Goal: Task Accomplishment & Management: Use online tool/utility

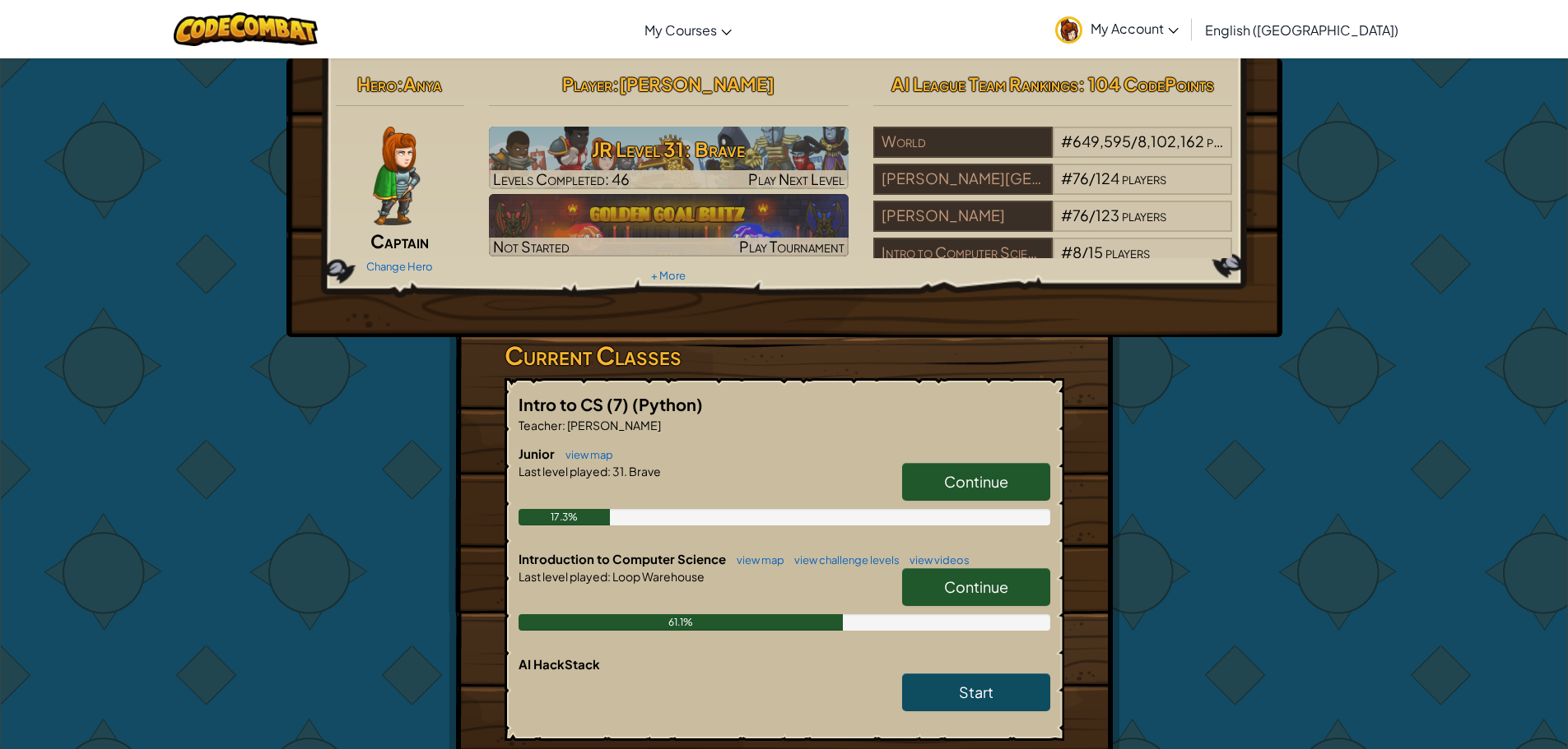
click at [977, 593] on span "Continue" at bounding box center [976, 586] width 65 height 19
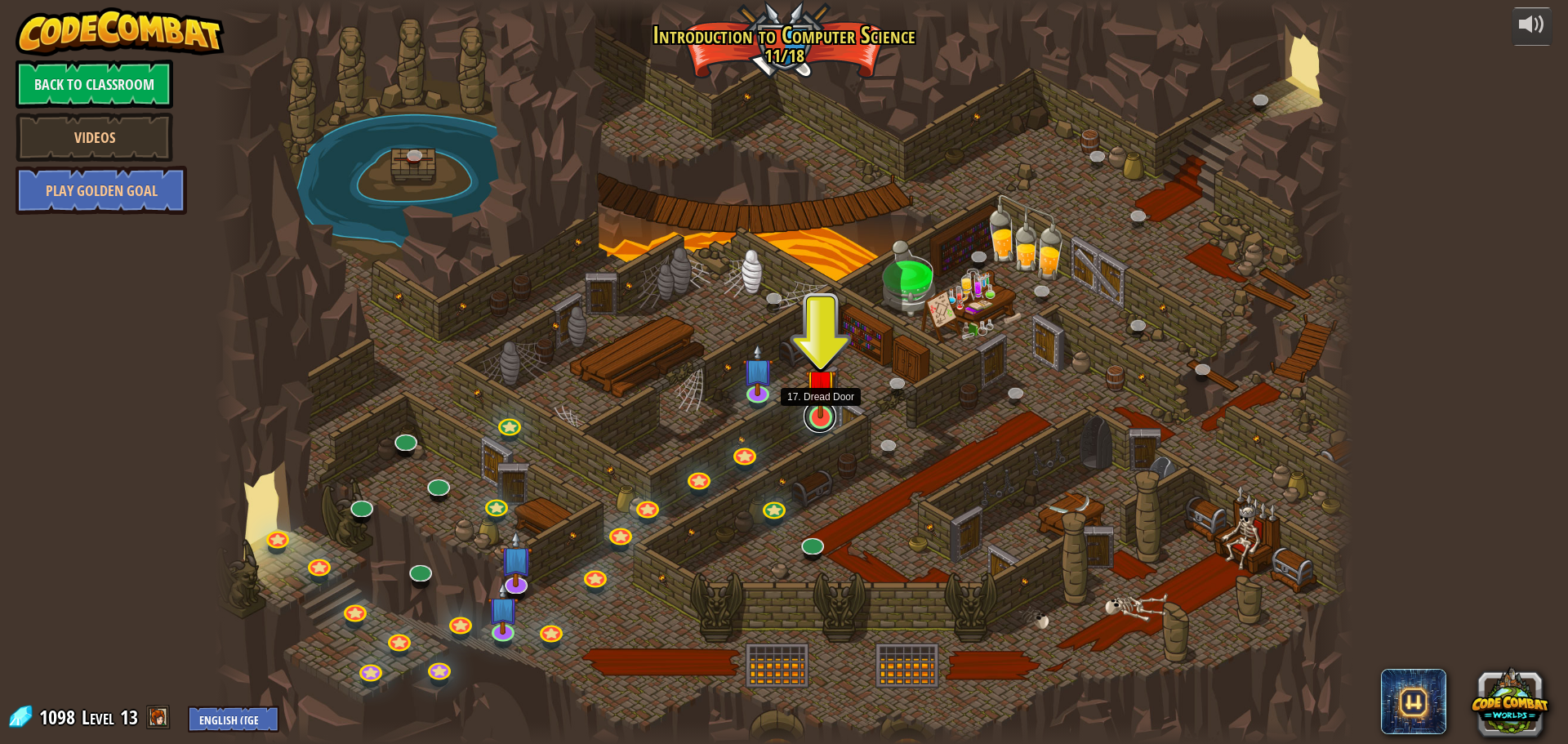
click at [820, 422] on link at bounding box center [820, 417] width 32 height 32
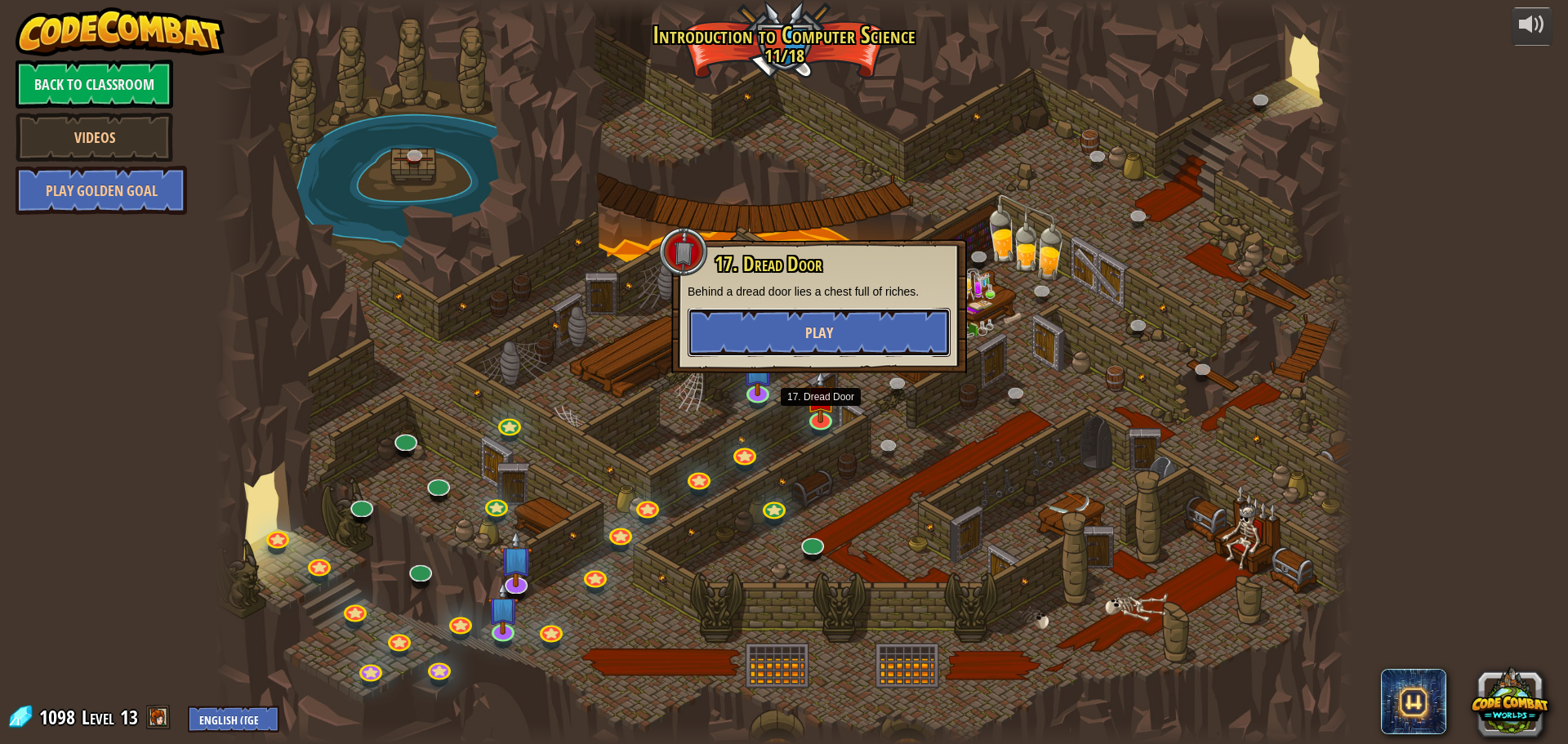
click at [931, 331] on button "Play" at bounding box center [820, 332] width 263 height 49
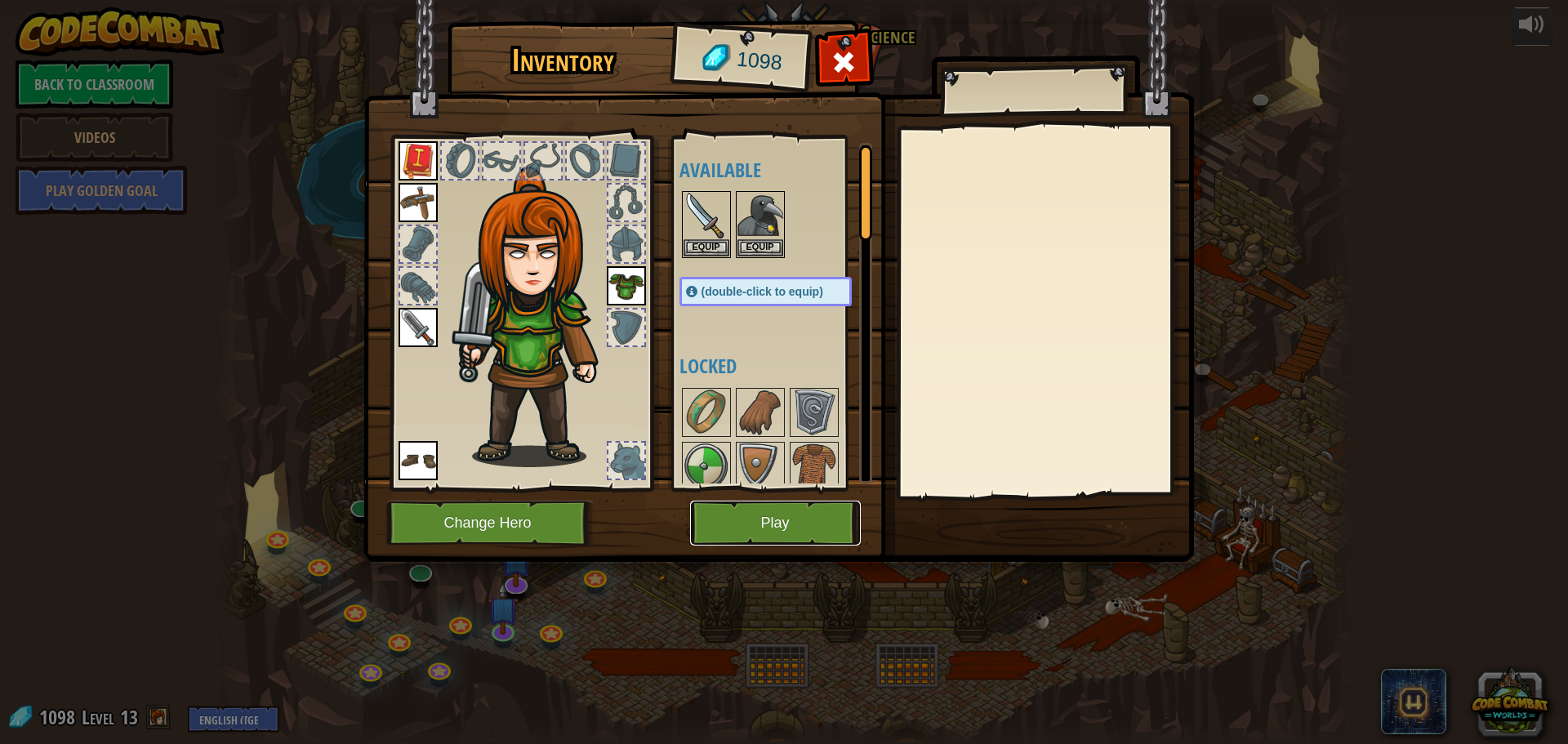
click at [776, 535] on button "Play" at bounding box center [775, 523] width 170 height 45
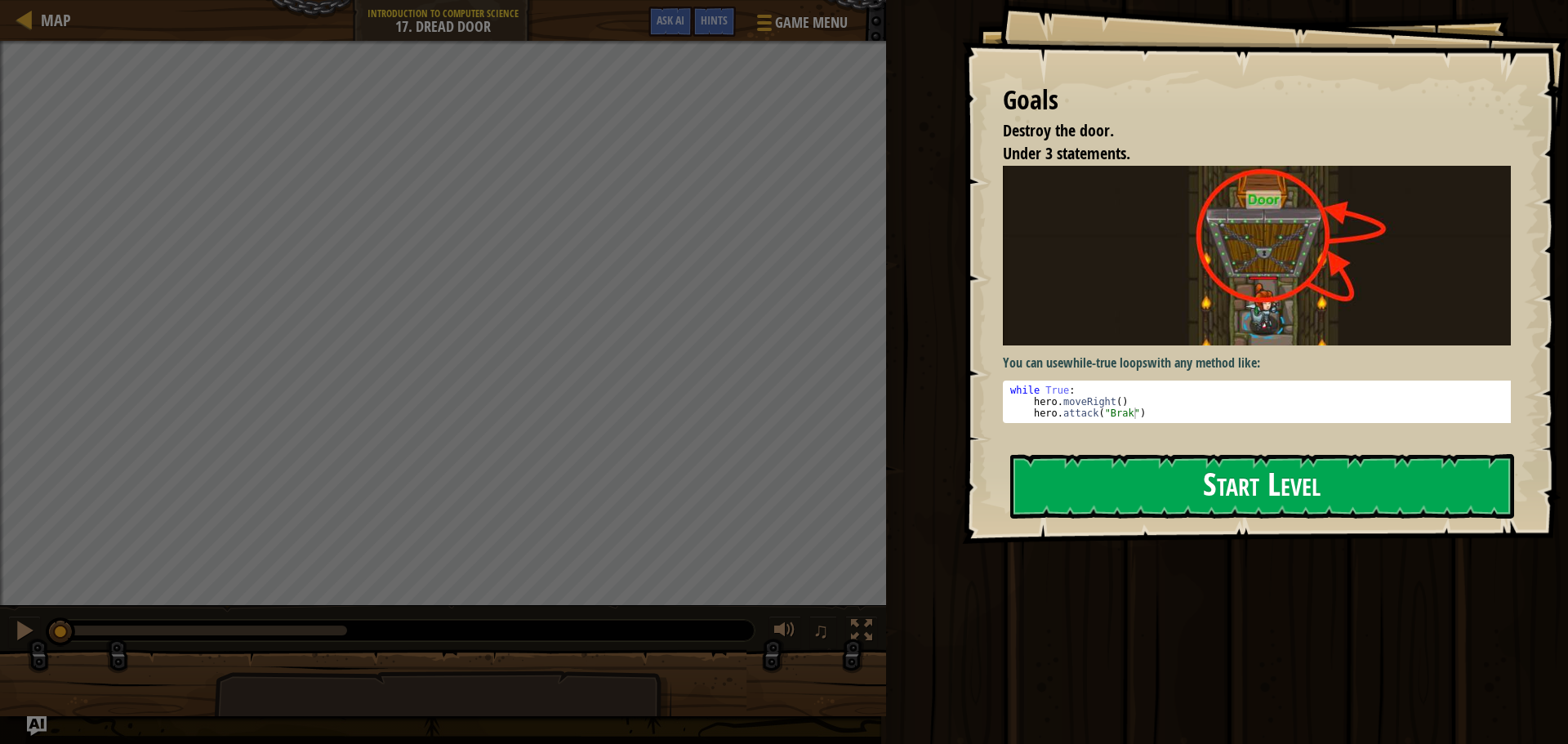
drag, startPoint x: 1315, startPoint y: 480, endPoint x: 1325, endPoint y: 483, distance: 10.4
click at [1319, 485] on button "Start Level" at bounding box center [1261, 487] width 504 height 65
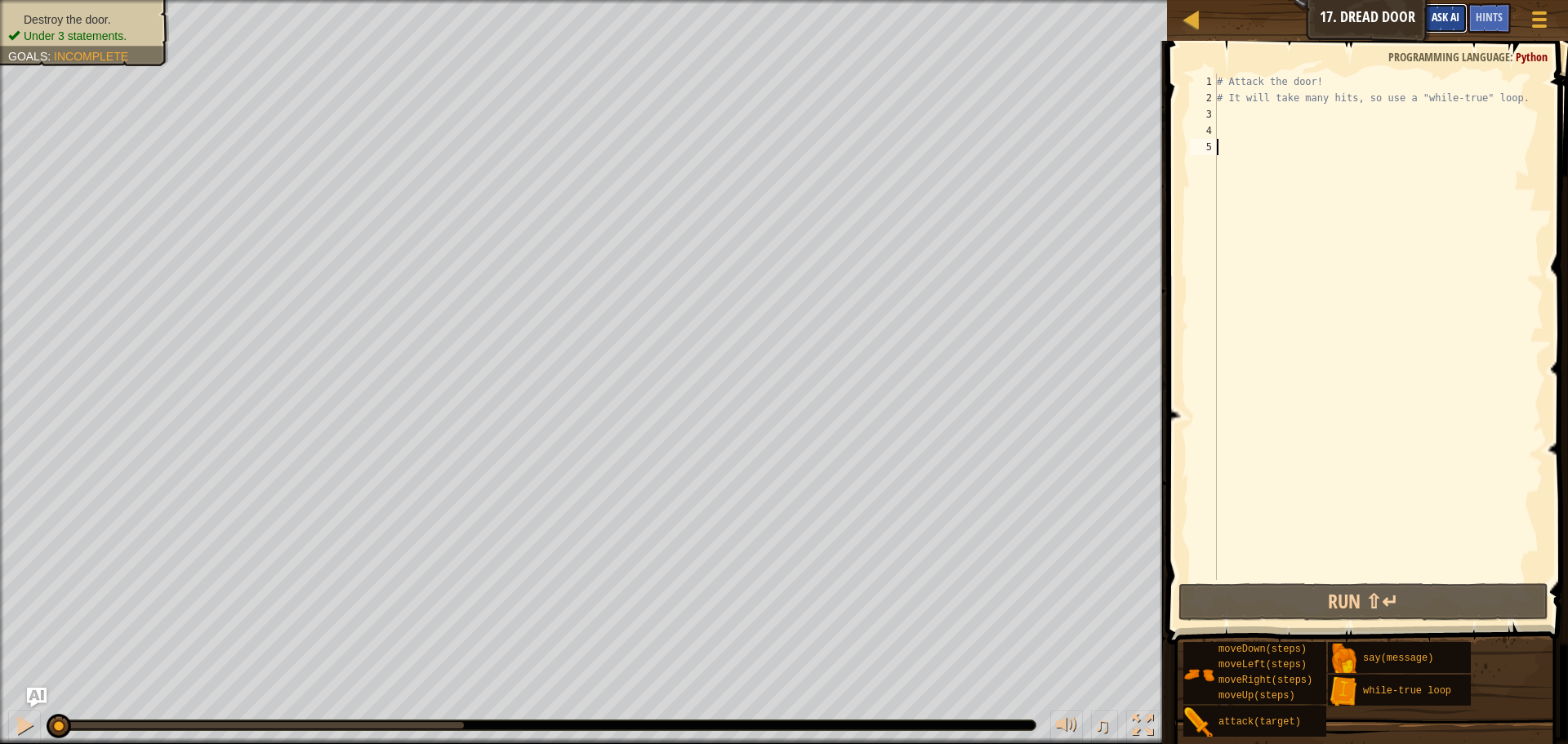
click at [1453, 19] on span "Ask AI" at bounding box center [1445, 16] width 28 height 15
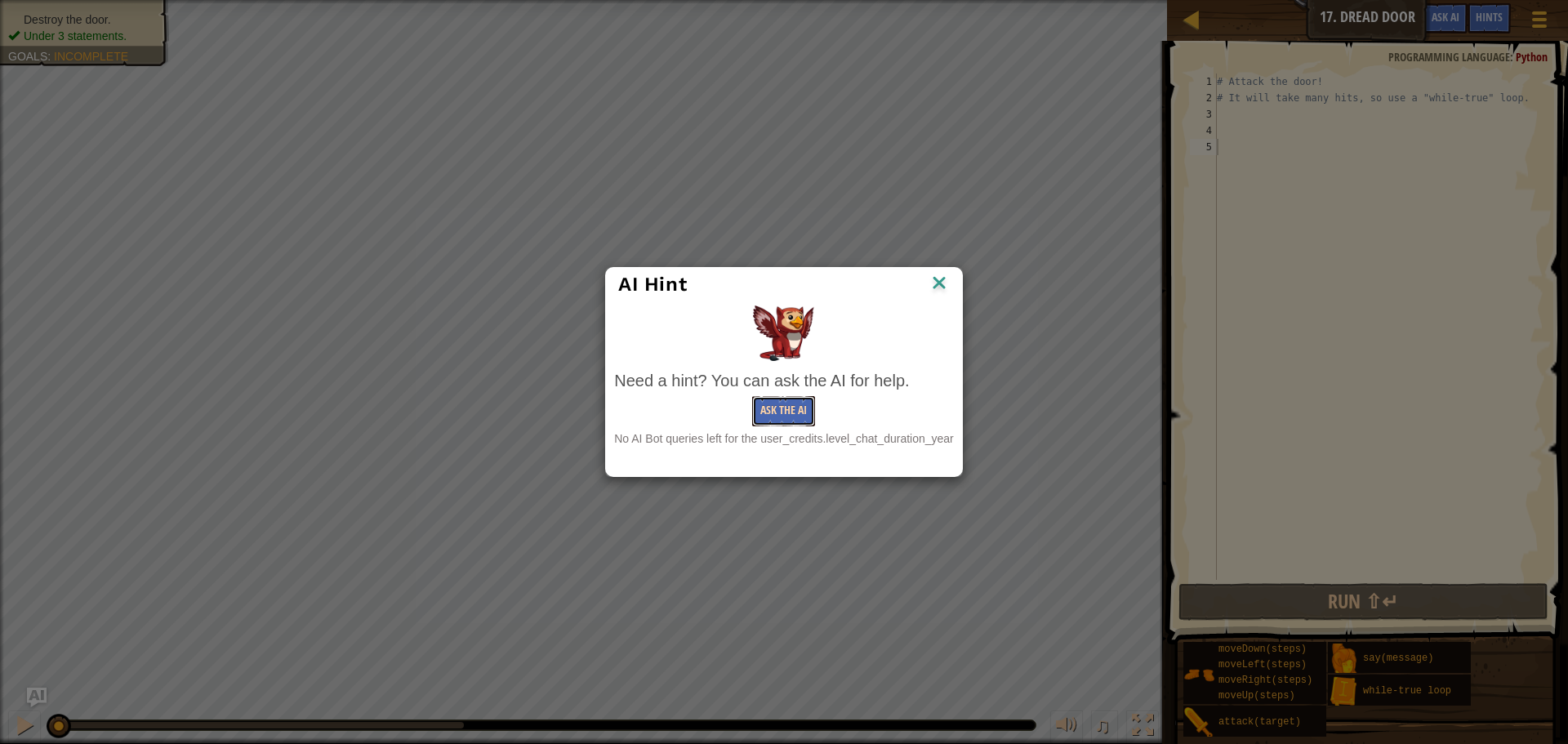
click at [777, 405] on button "Ask the AI" at bounding box center [784, 411] width 63 height 31
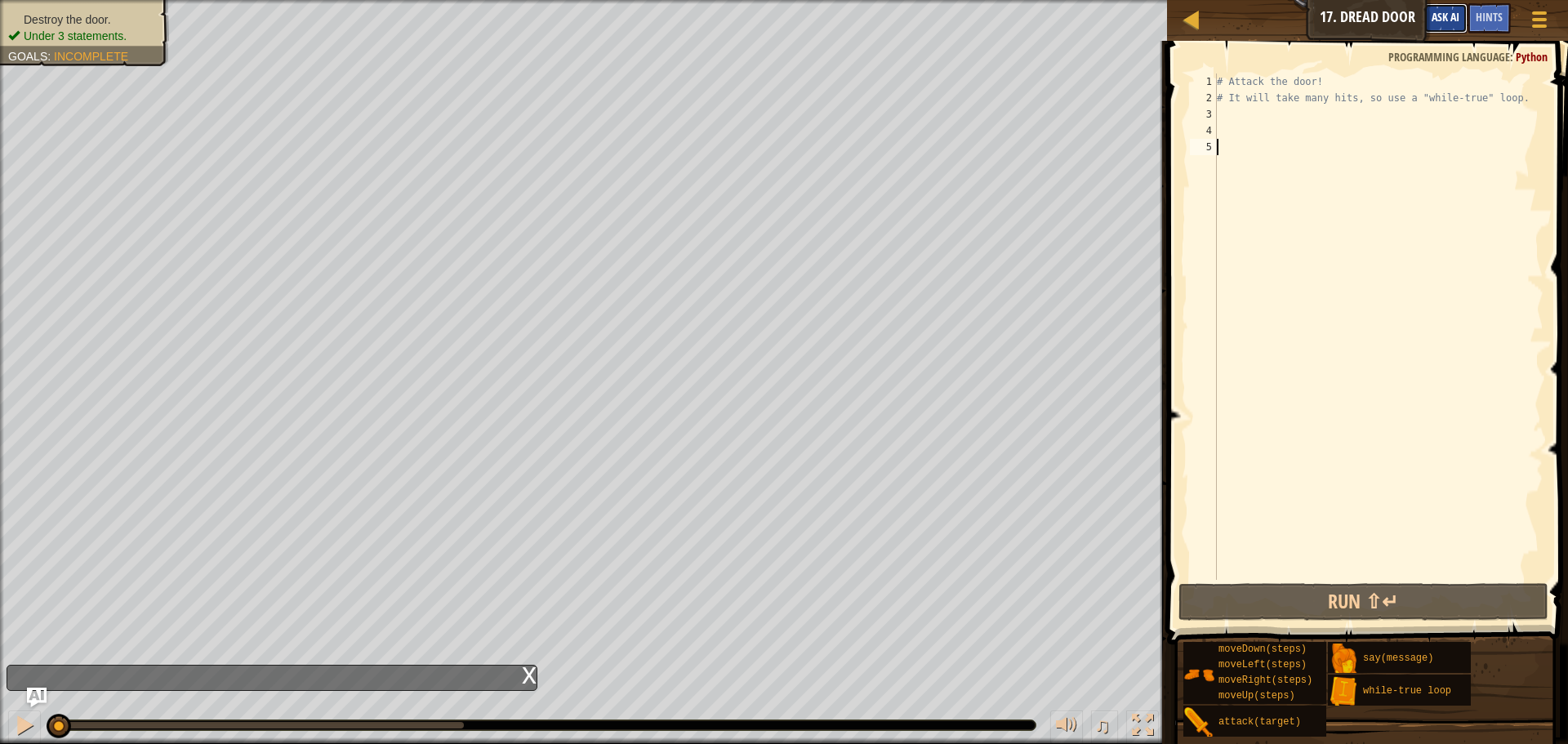
click at [1435, 20] on span "Ask AI" at bounding box center [1445, 16] width 28 height 15
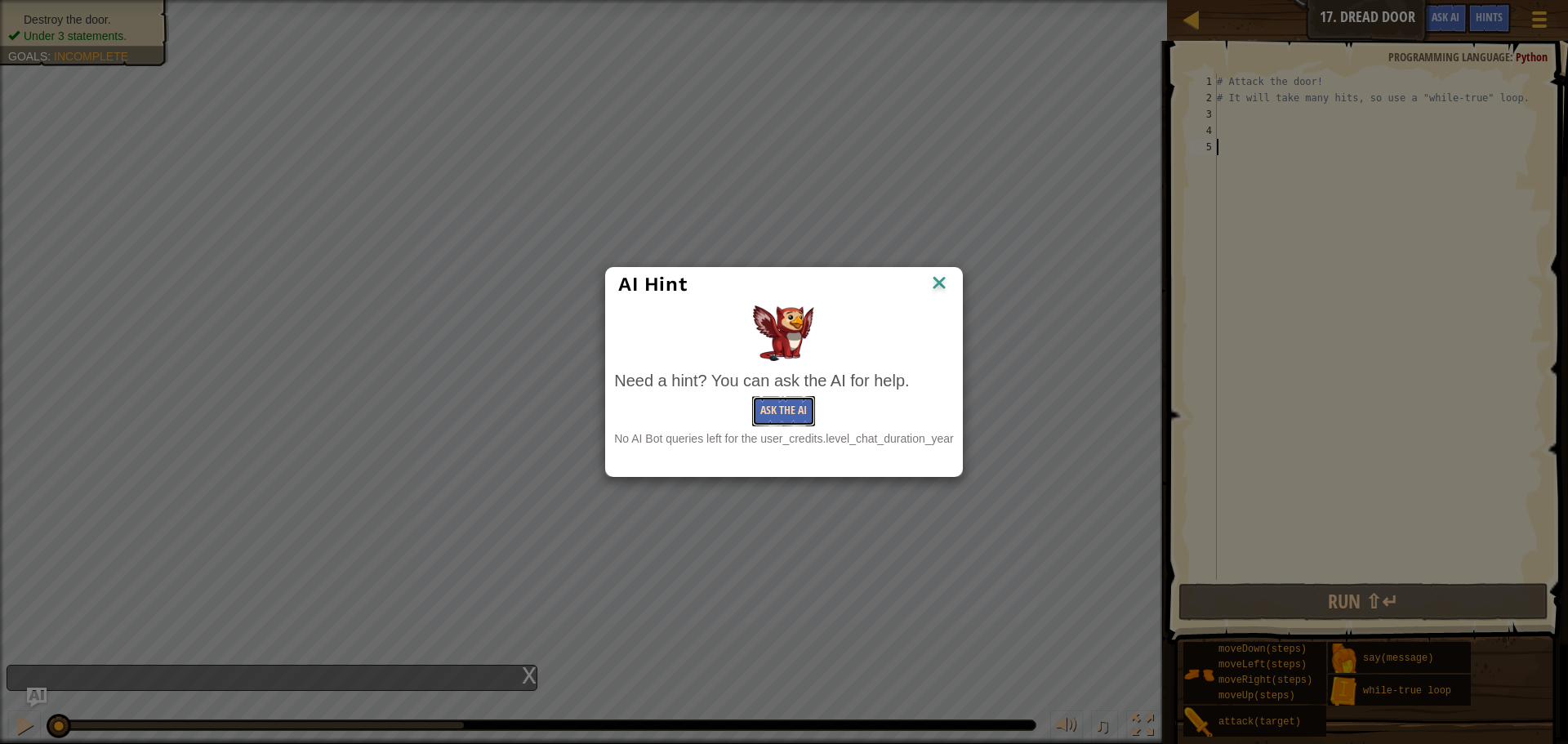
click at [790, 419] on button "Ask the AI" at bounding box center [784, 411] width 63 height 31
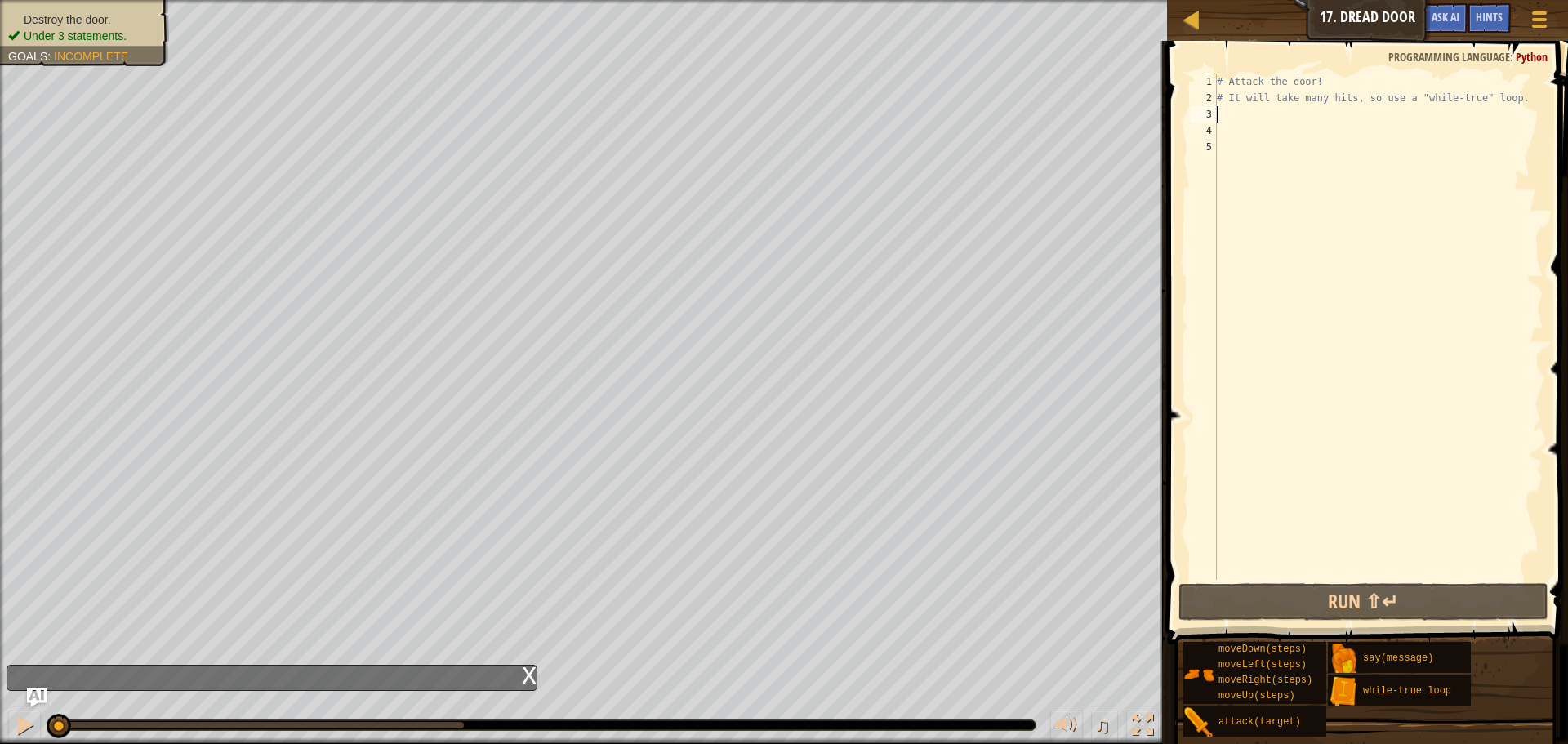
click at [1288, 110] on div "# Attack the door! # It will take many hits, so use a "while-true" loop." at bounding box center [1379, 344] width 330 height 539
type textarea "h"
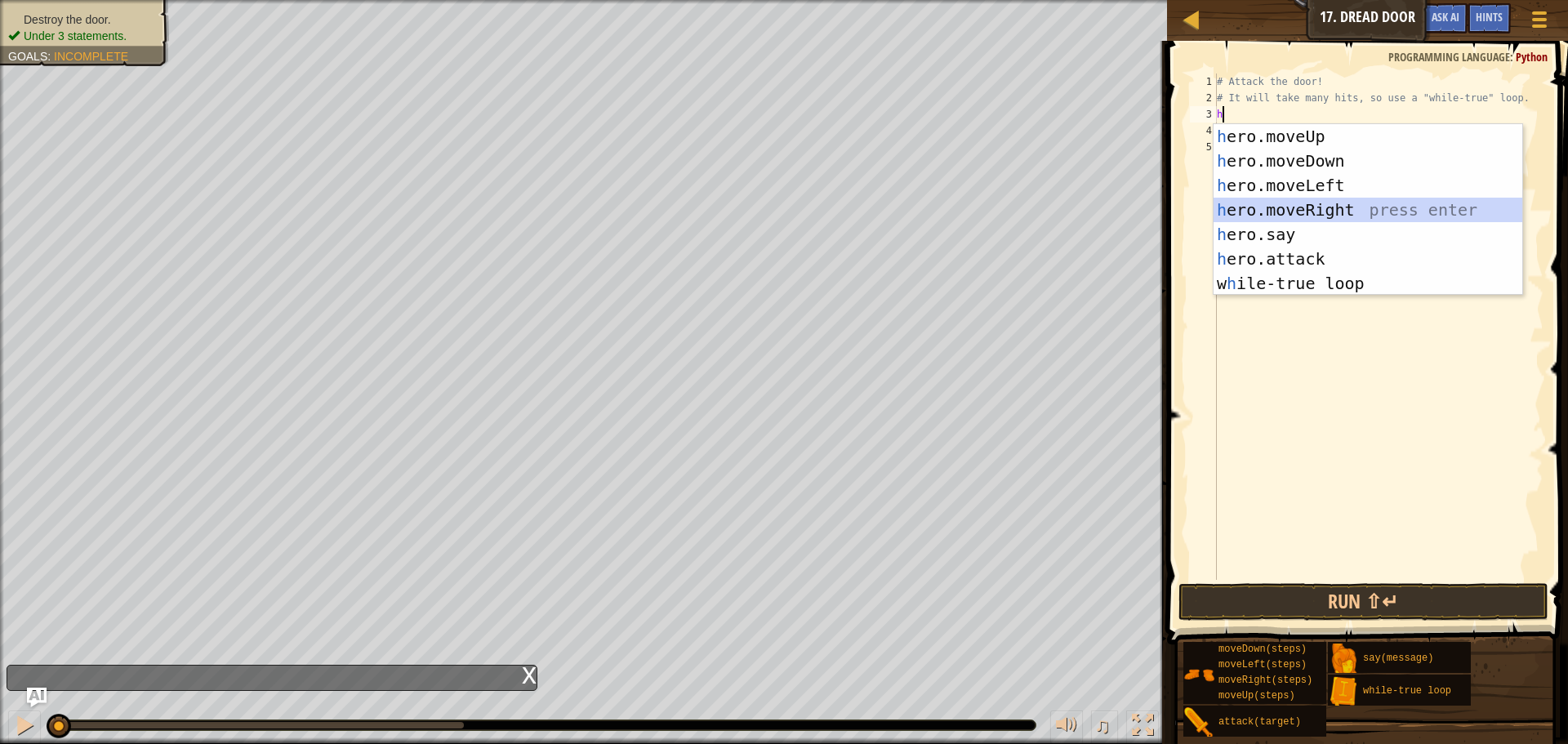
click at [1265, 203] on div "h ero.moveUp press enter h ero.moveDown press enter h ero.moveLeft press enter …" at bounding box center [1368, 234] width 308 height 221
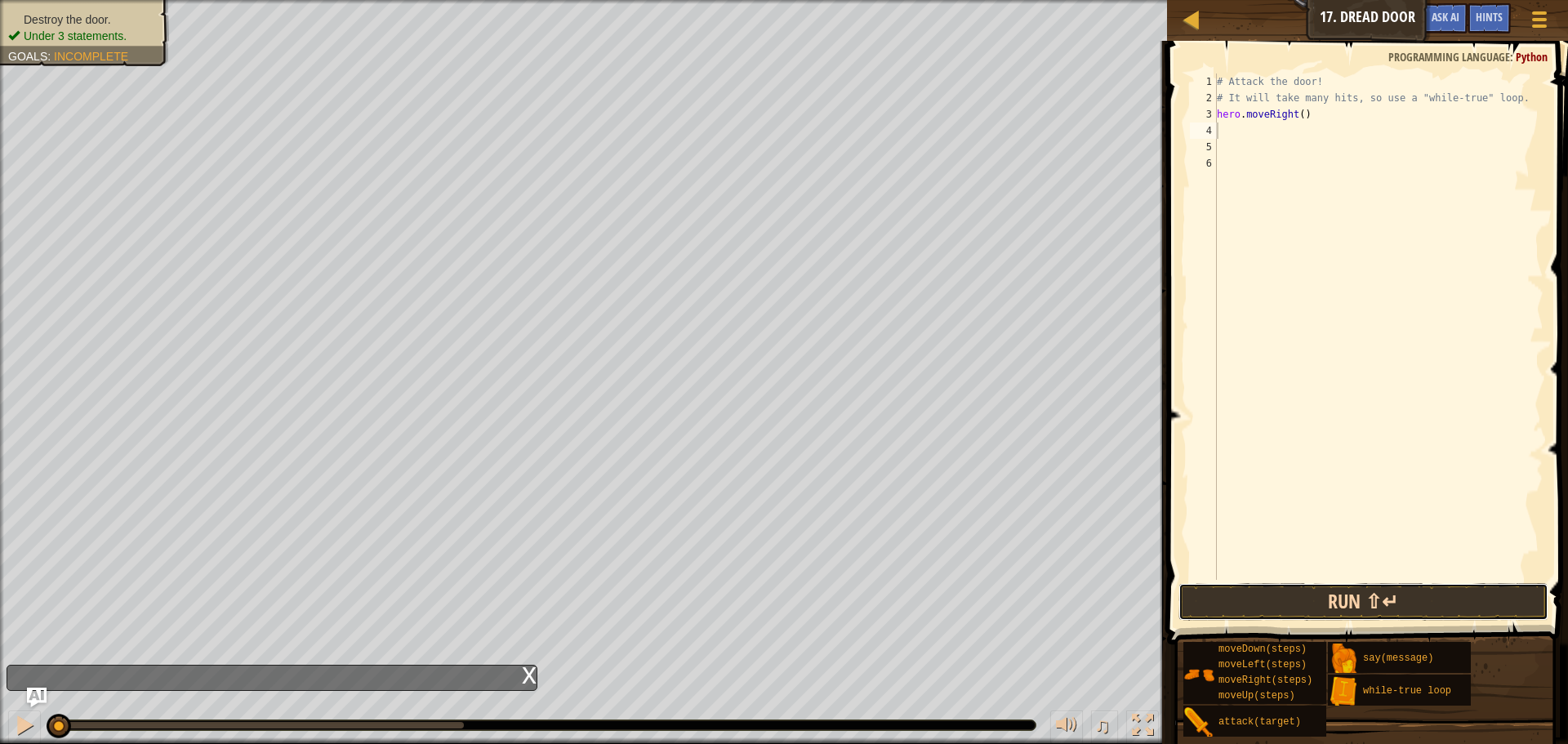
click at [1288, 588] on button "Run ⇧↵" at bounding box center [1363, 602] width 370 height 38
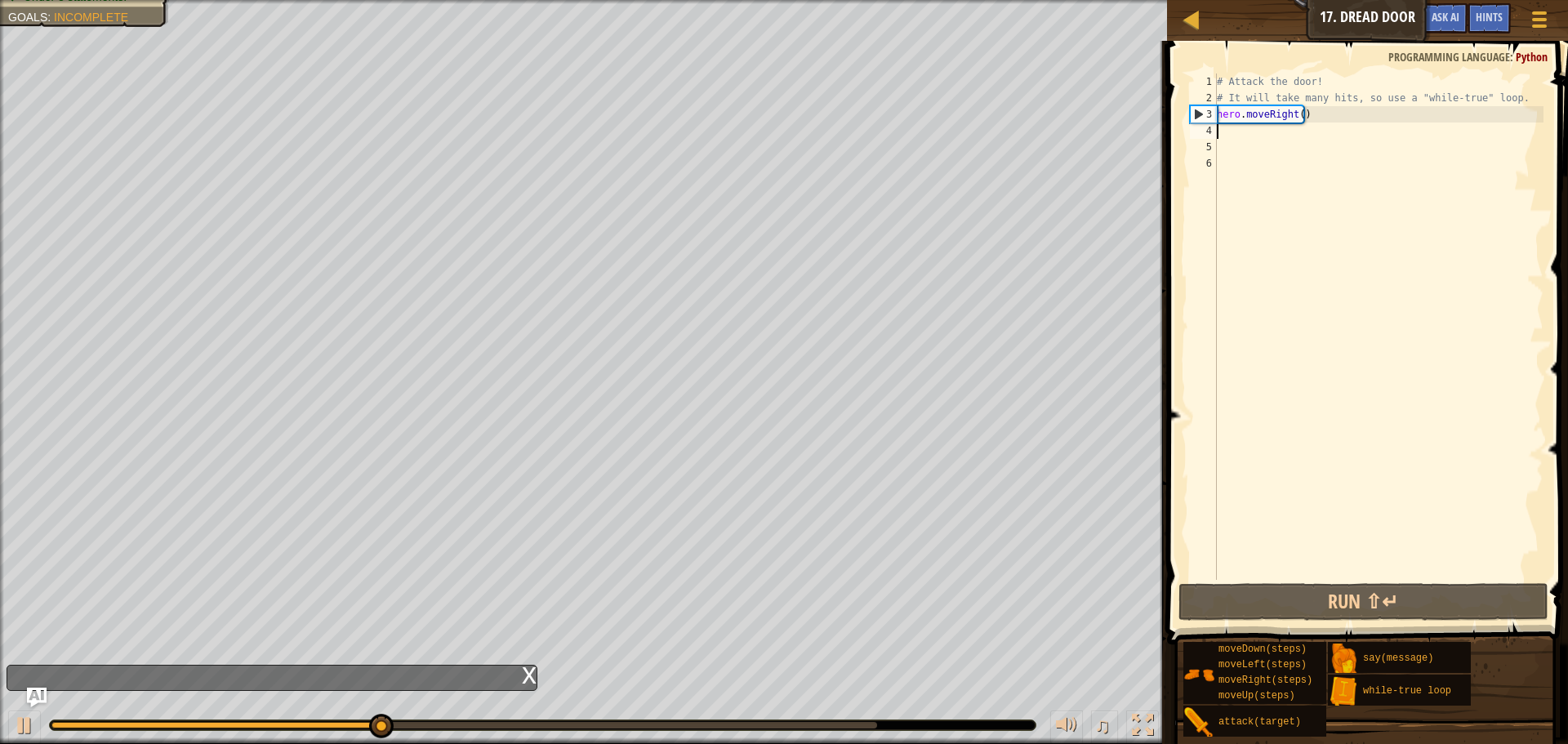
click at [1292, 112] on div "# Attack the door! # It will take many hits, so use a "while-true" loop. hero .…" at bounding box center [1379, 344] width 330 height 539
click at [1307, 117] on div "# Attack the door! # It will take many hits, so use a "while-true" loop. hero .…" at bounding box center [1379, 344] width 330 height 539
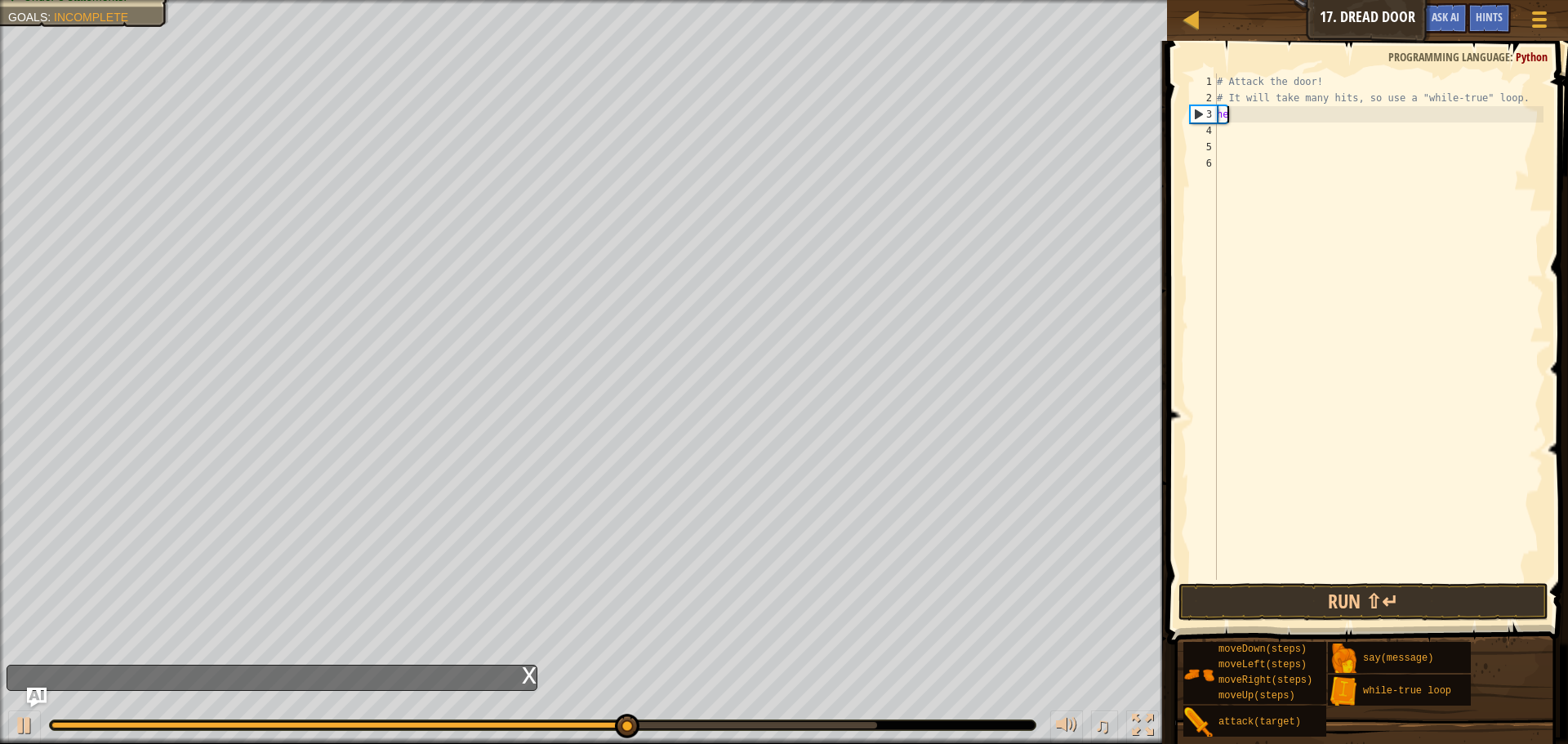
type textarea "h"
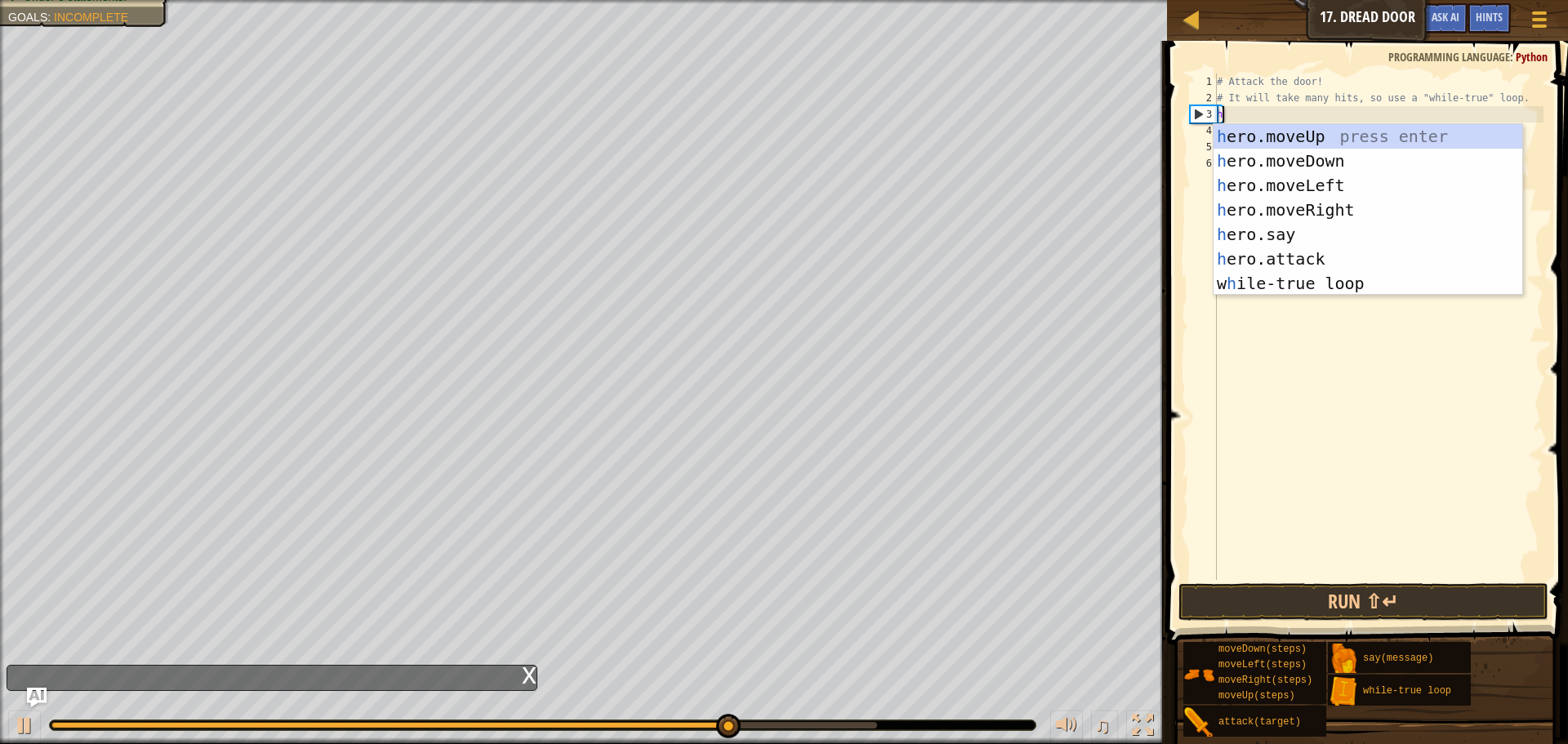
type textarea "he"
click at [1314, 135] on div "he ro.moveUp press enter he ro.moveDown press enter he ro.moveLeft press enter …" at bounding box center [1368, 234] width 308 height 221
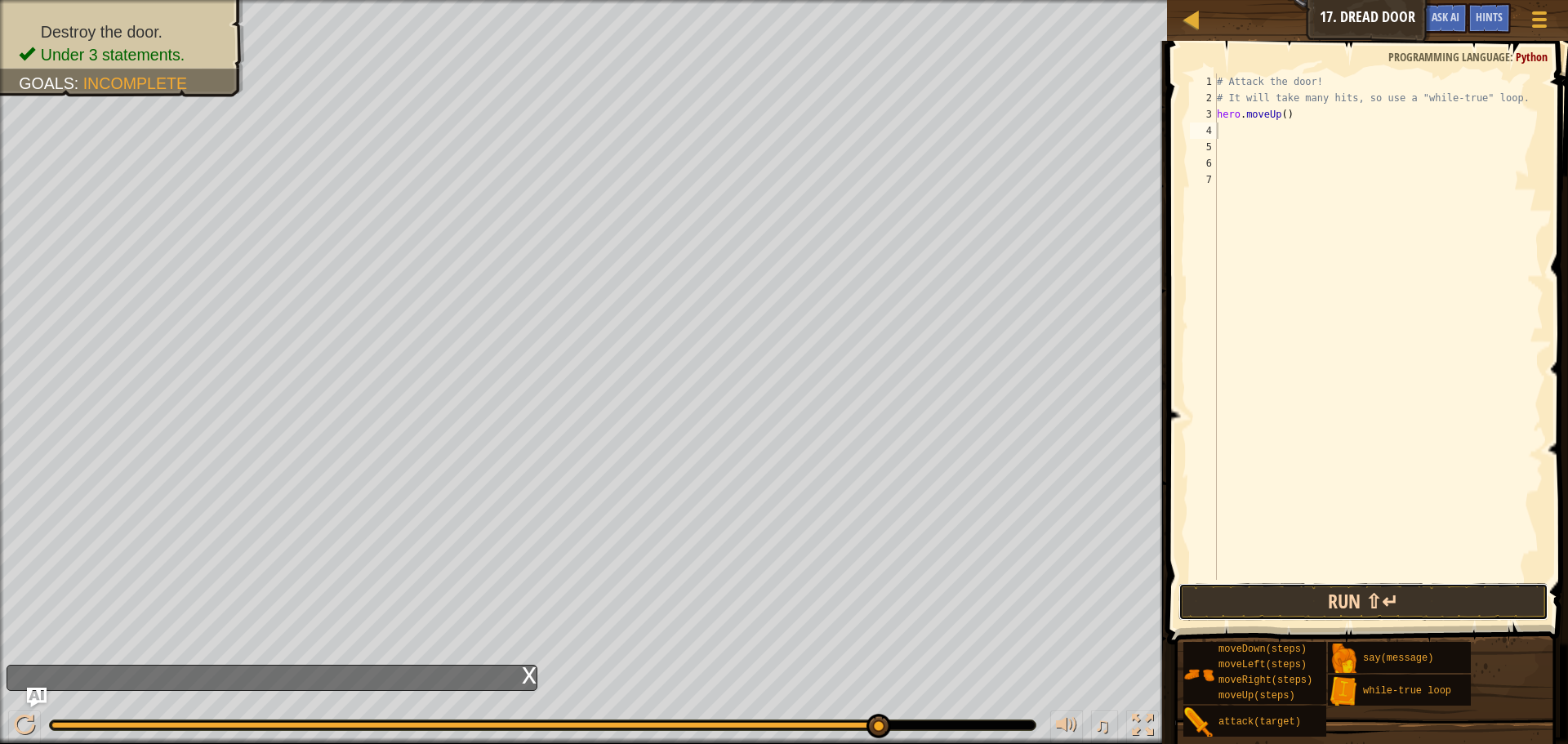
click at [1258, 601] on button "Run ⇧↵" at bounding box center [1363, 602] width 370 height 38
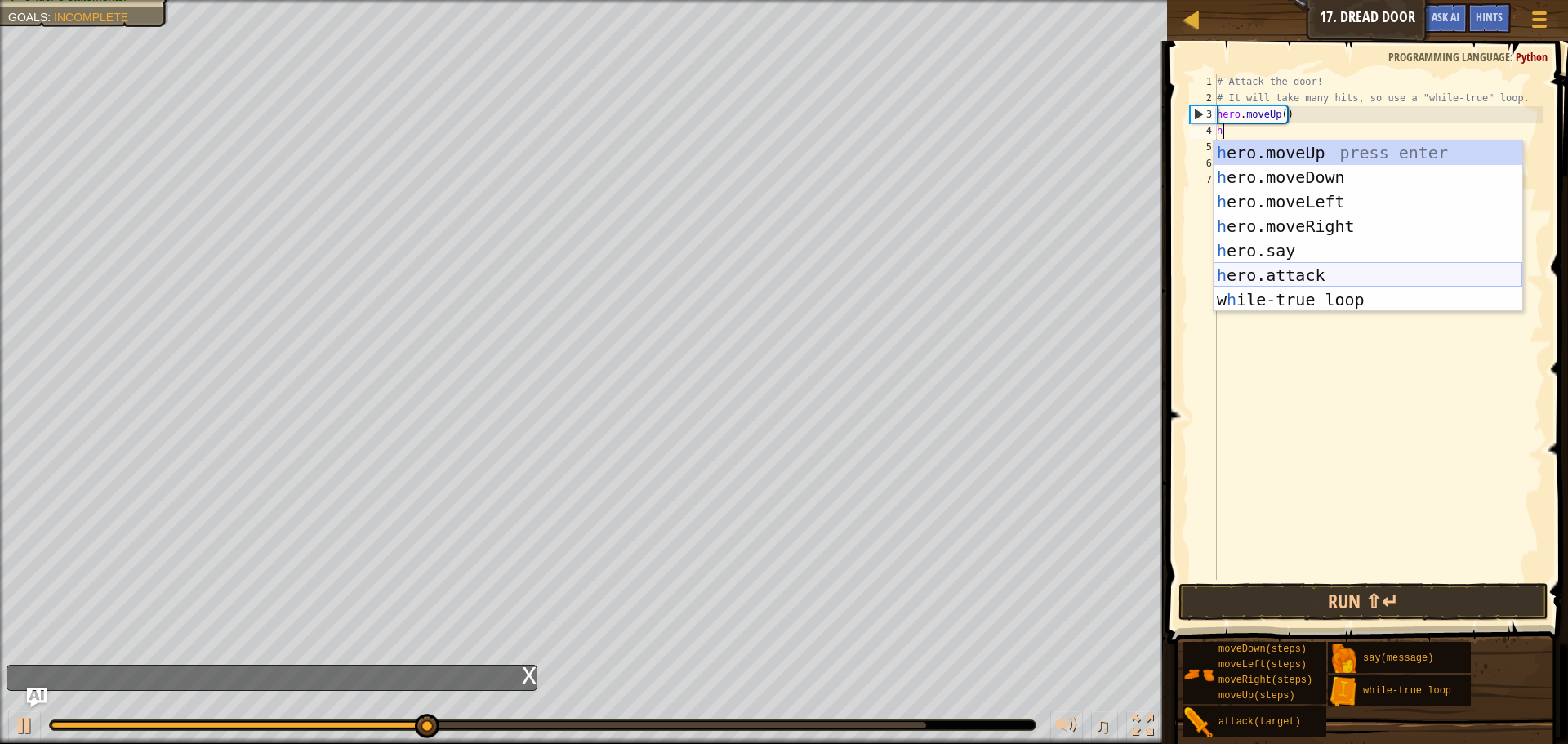
click at [1408, 284] on div "h ero.moveUp press enter h ero.moveDown press enter h ero.moveLeft press enter …" at bounding box center [1368, 251] width 308 height 221
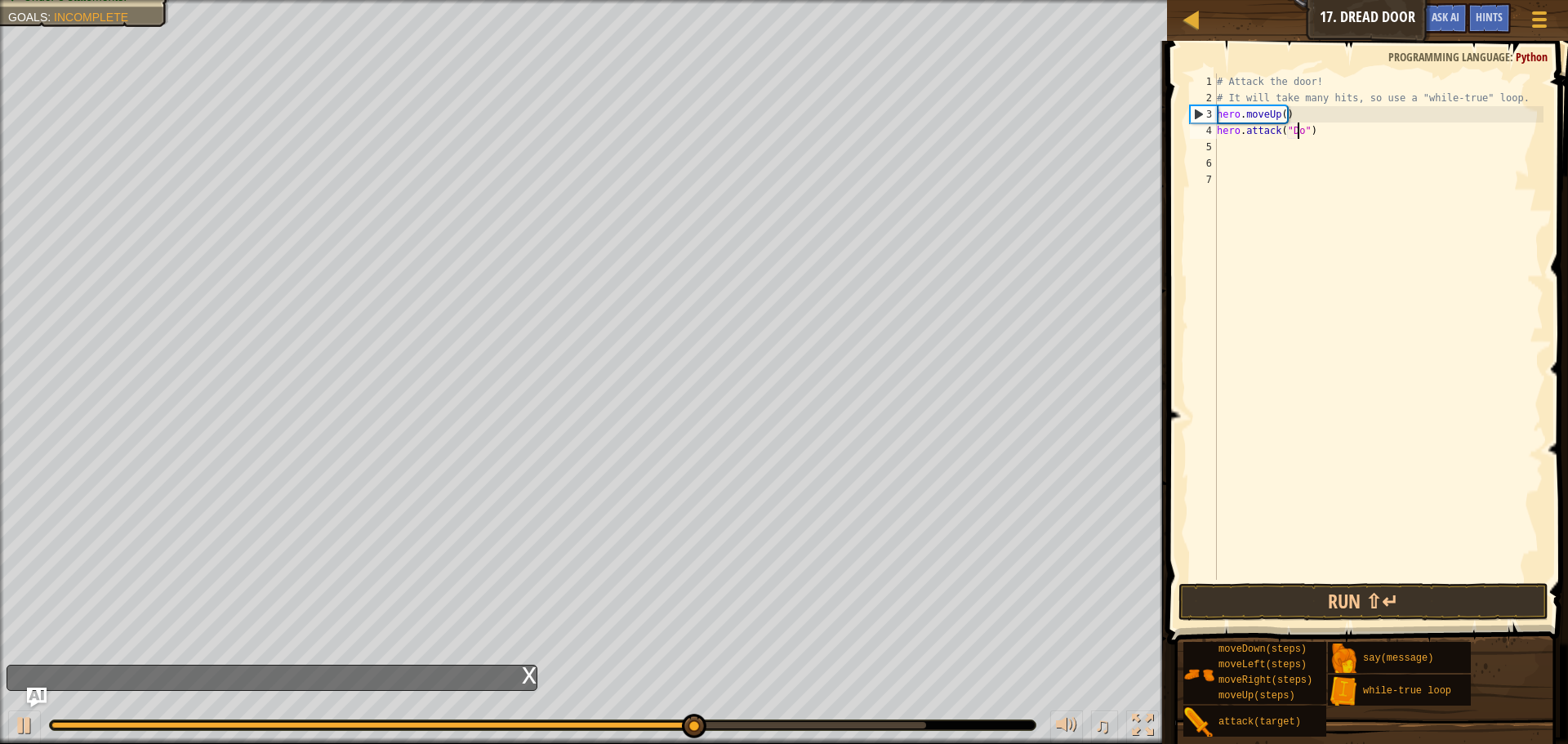
scroll to position [7, 7]
type textarea "hero.attack("Door")"
click at [1349, 592] on button "Run ⇧↵" at bounding box center [1363, 602] width 370 height 38
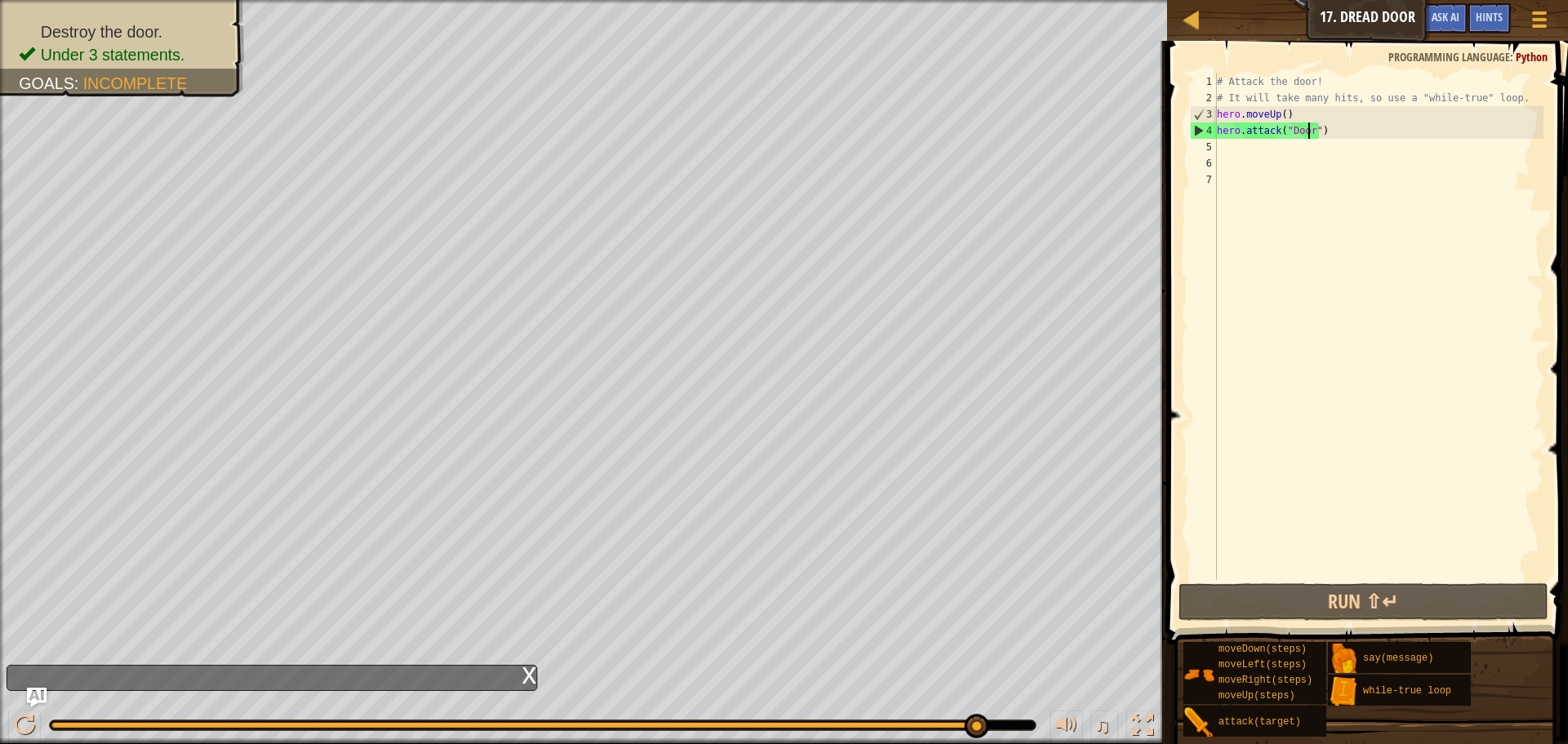
click at [1231, 144] on div "# Attack the door! # It will take many hits, so use a "while-true" loop. hero .…" at bounding box center [1379, 344] width 330 height 539
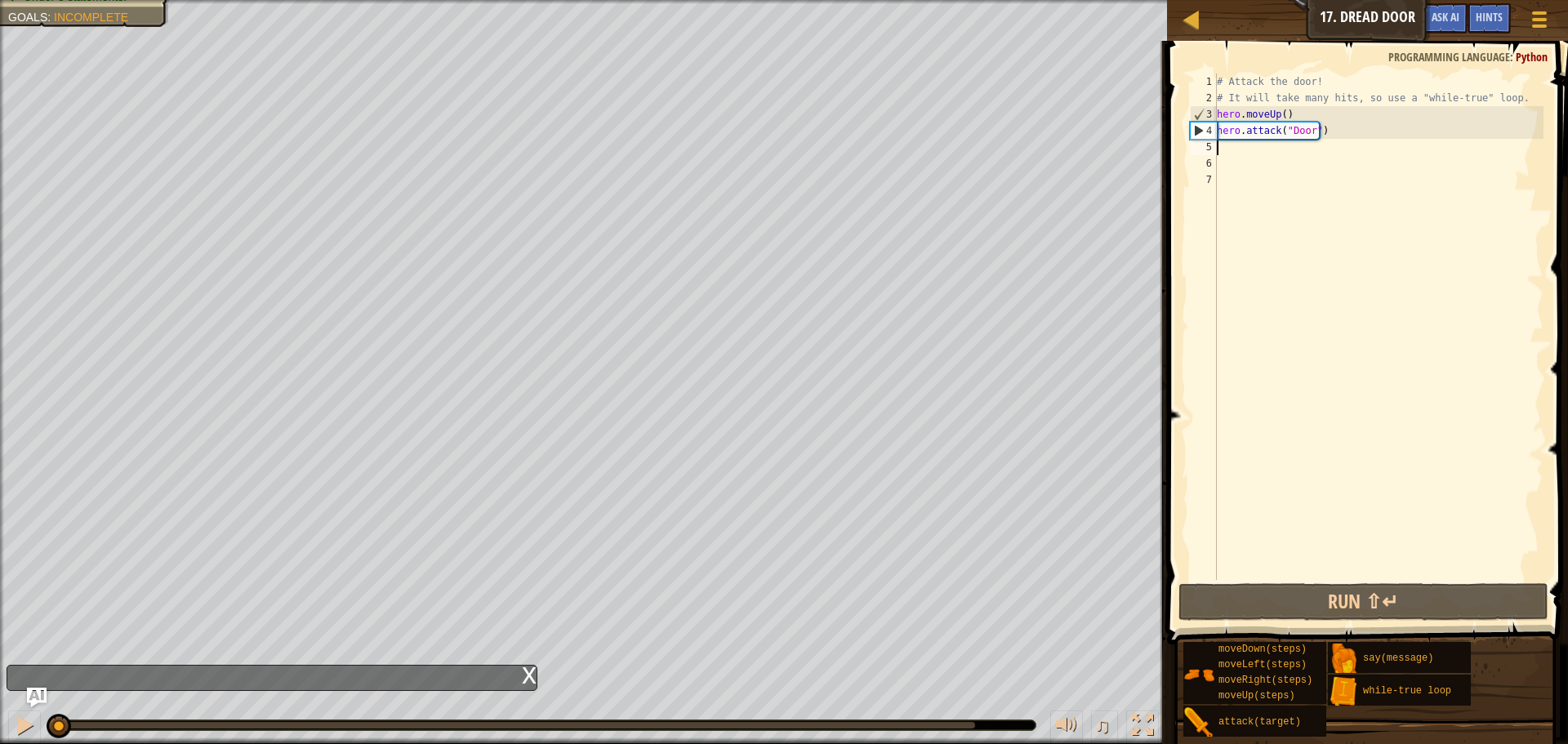
drag, startPoint x: 976, startPoint y: 726, endPoint x: 0, endPoint y: 783, distance: 977.7
click at [0, 0] on html "Map Introduction to Computer Science 17. Dread Door Game Menu Done Hints Ask AI…" at bounding box center [784, 0] width 1568 height 0
type textarea "h"
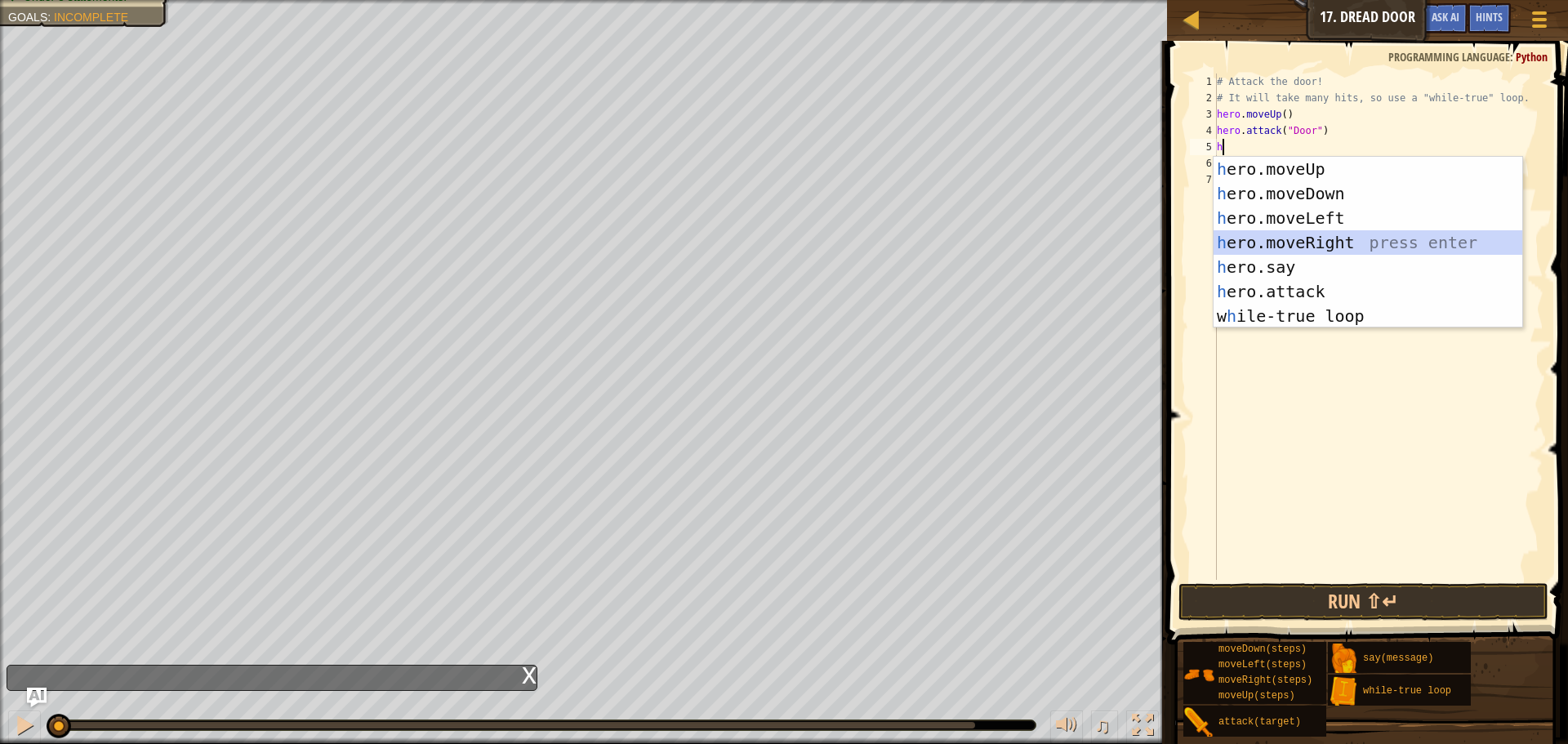
click at [1303, 246] on div "h ero.moveUp press enter h ero.moveDown press enter h ero.moveLeft press enter …" at bounding box center [1368, 267] width 308 height 221
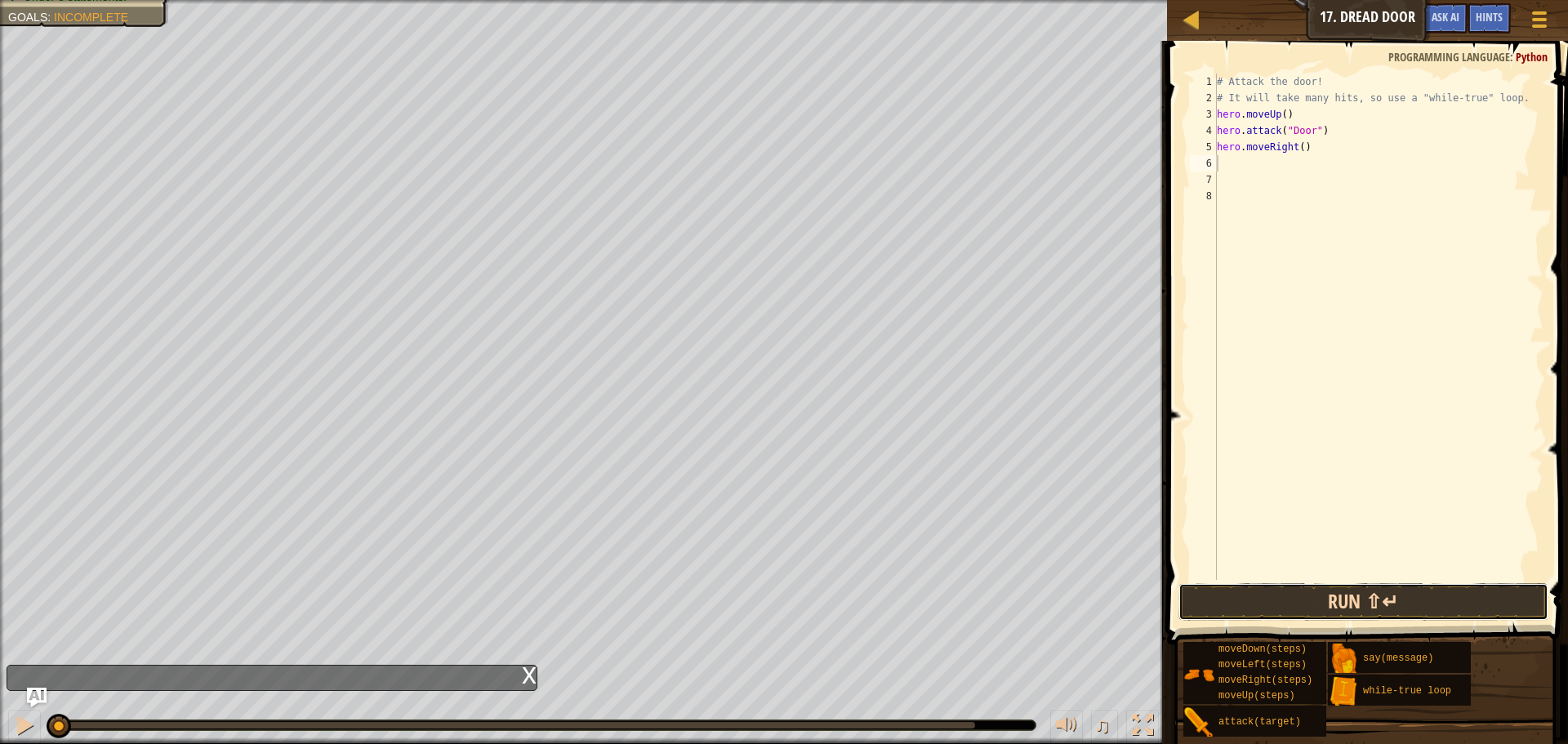
click at [1293, 611] on button "Run ⇧↵" at bounding box center [1363, 602] width 370 height 38
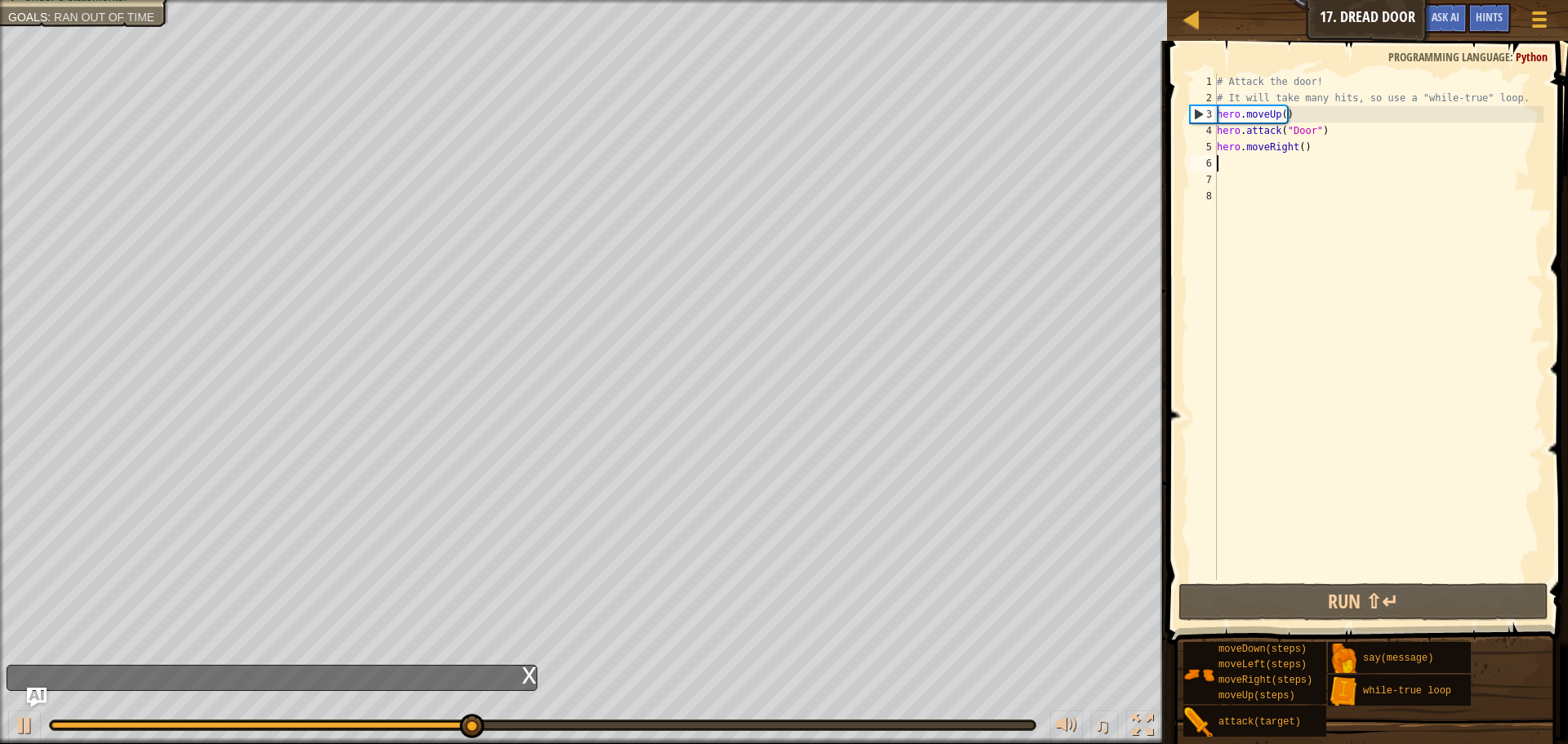
type textarea "\"
click at [1321, 153] on div "# Attack the door! # It will take many hits, so use a "while-true" loop. hero .…" at bounding box center [1379, 344] width 330 height 539
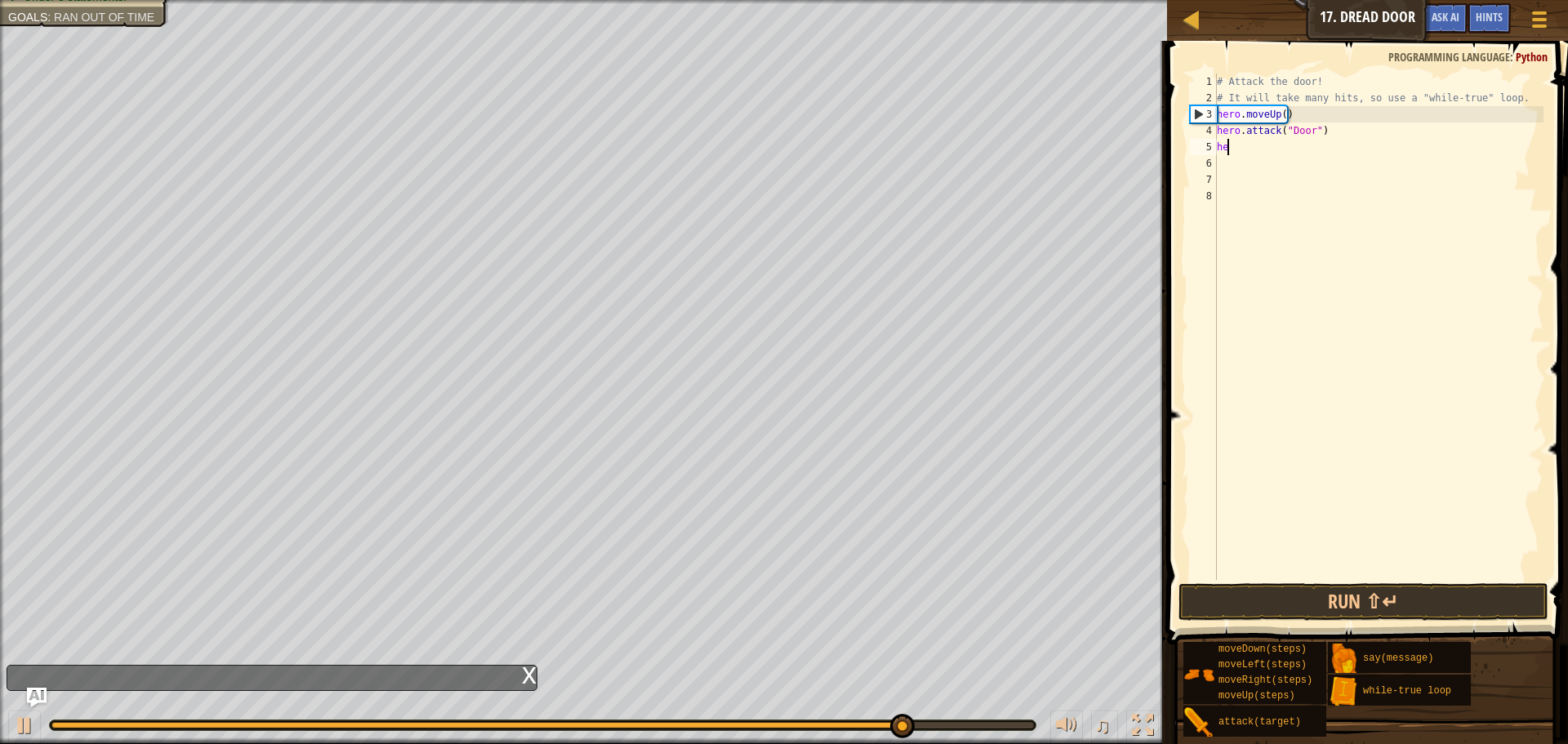
type textarea "h"
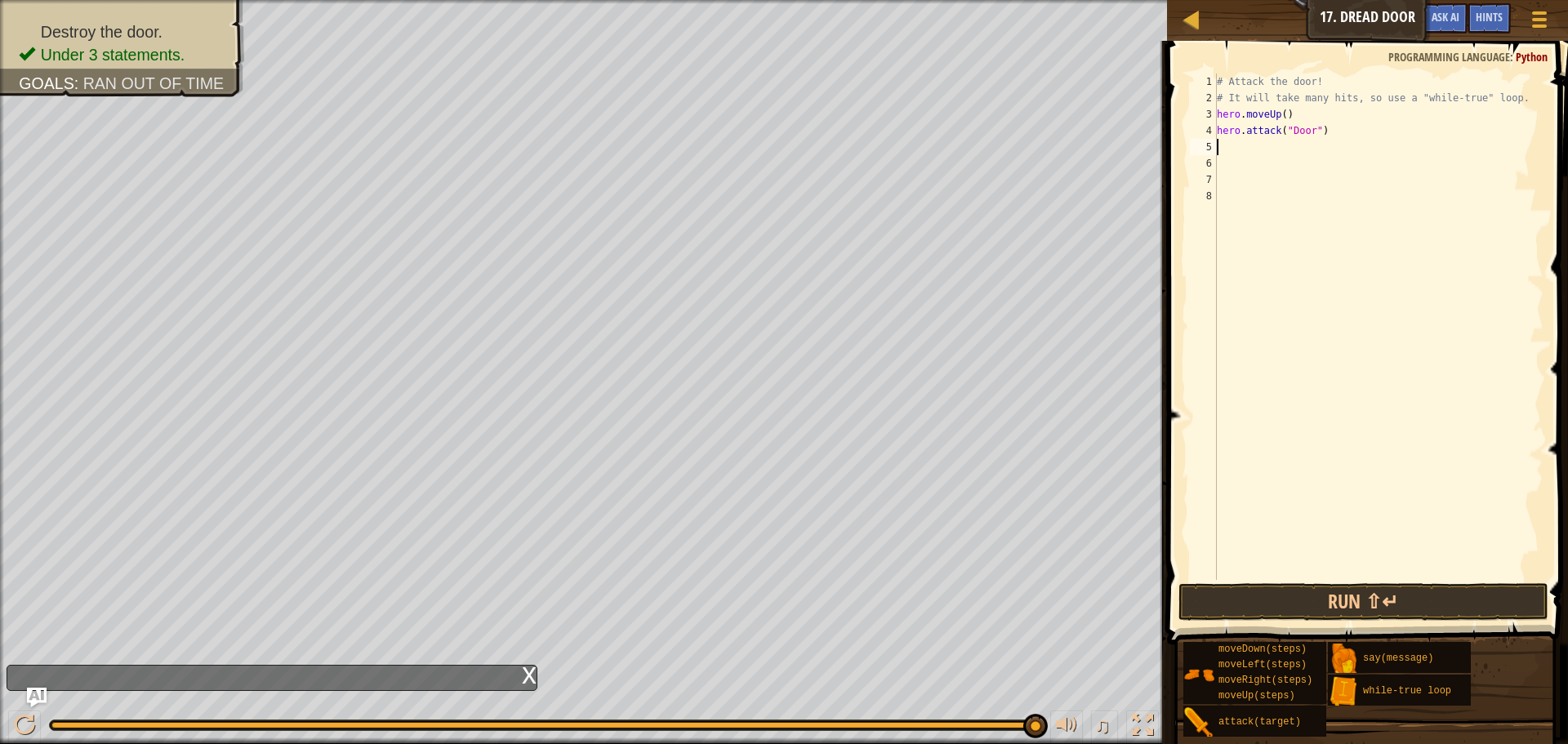
type textarea "h"
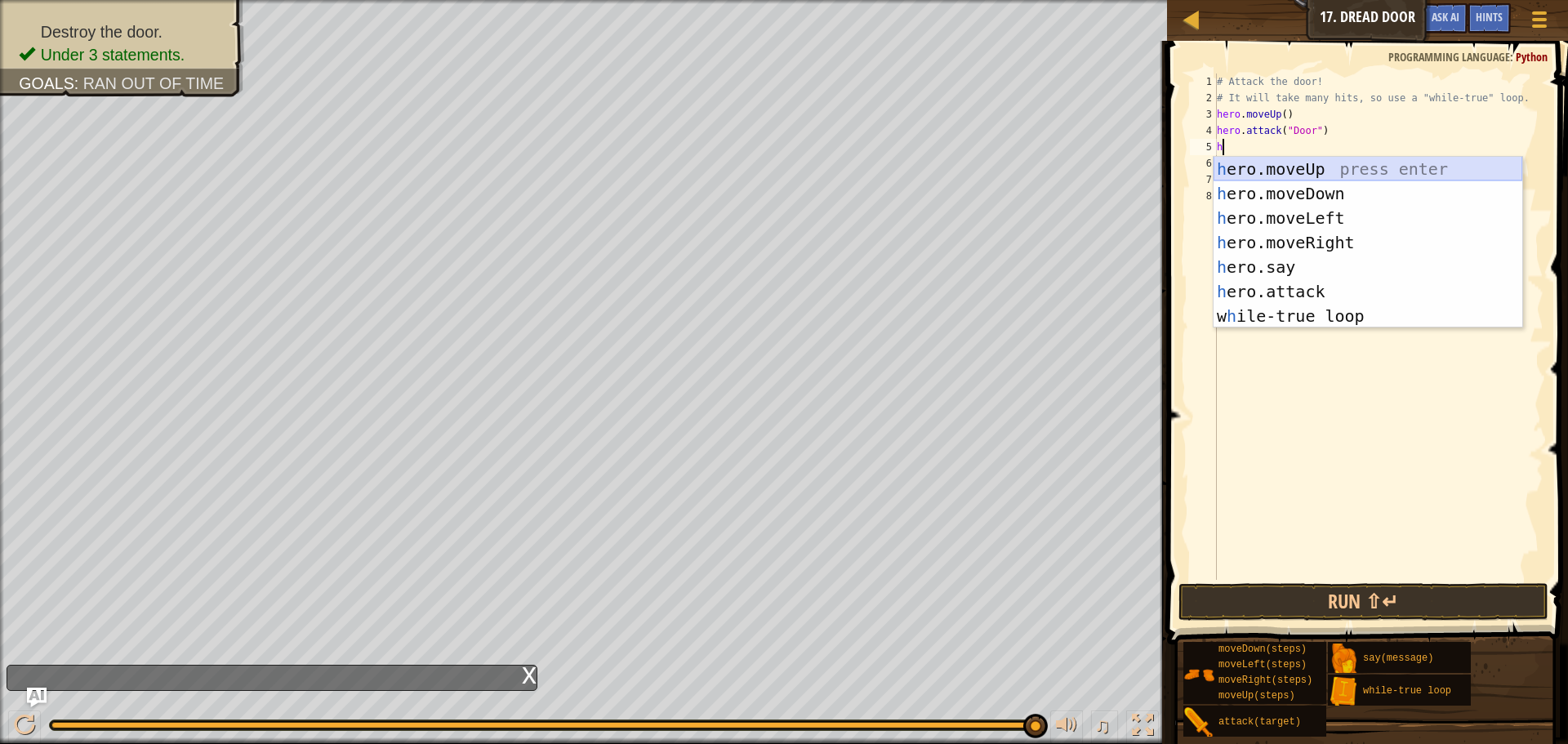
click at [1323, 167] on div "h ero.moveUp press enter h ero.moveDown press enter h ero.moveLeft press enter …" at bounding box center [1368, 267] width 308 height 221
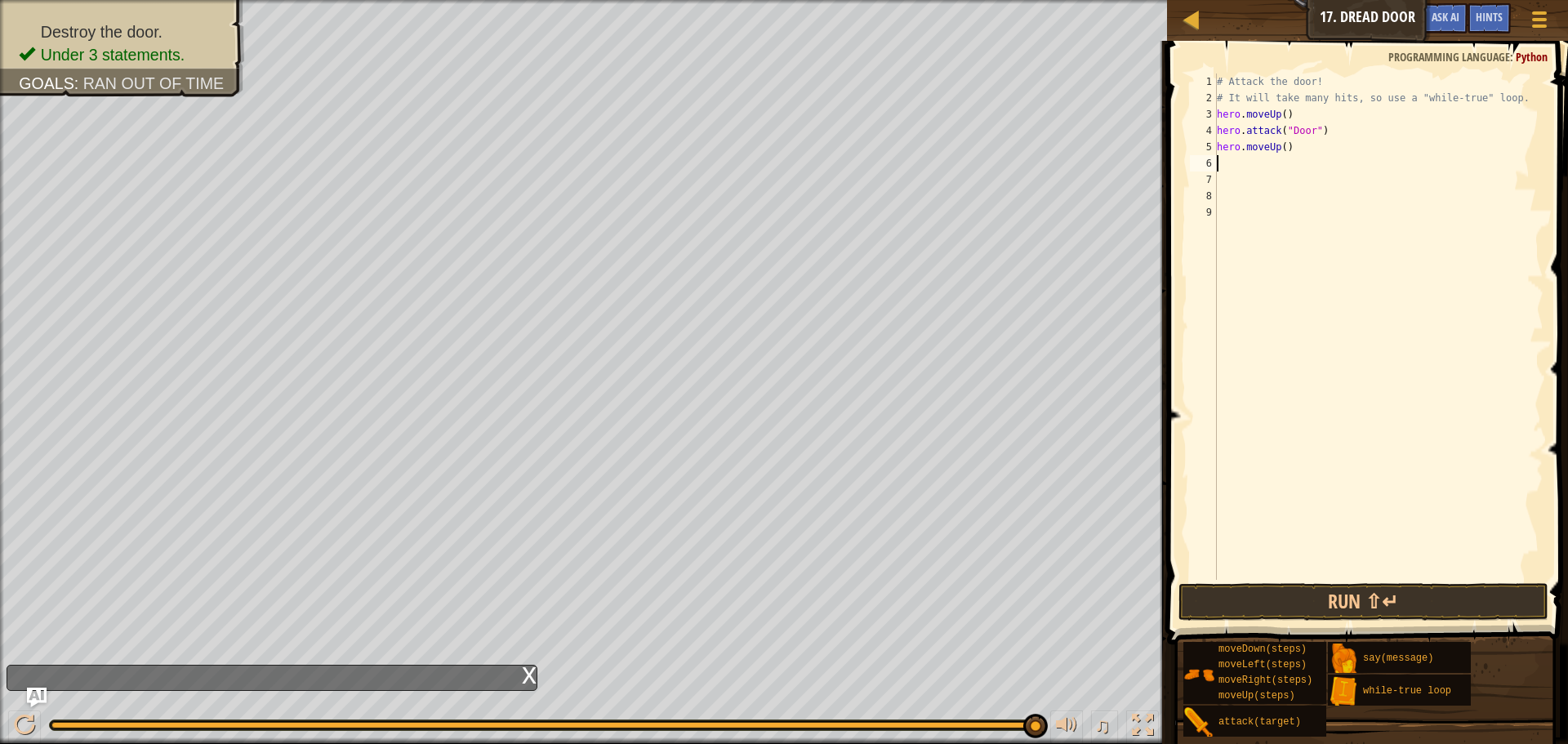
click at [1311, 158] on div "# Attack the door! # It will take many hits, so use a "while-true" loop. hero .…" at bounding box center [1379, 344] width 330 height 539
click at [1302, 151] on div "# Attack the door! # It will take many hits, so use a "while-true" loop. hero .…" at bounding box center [1379, 344] width 330 height 539
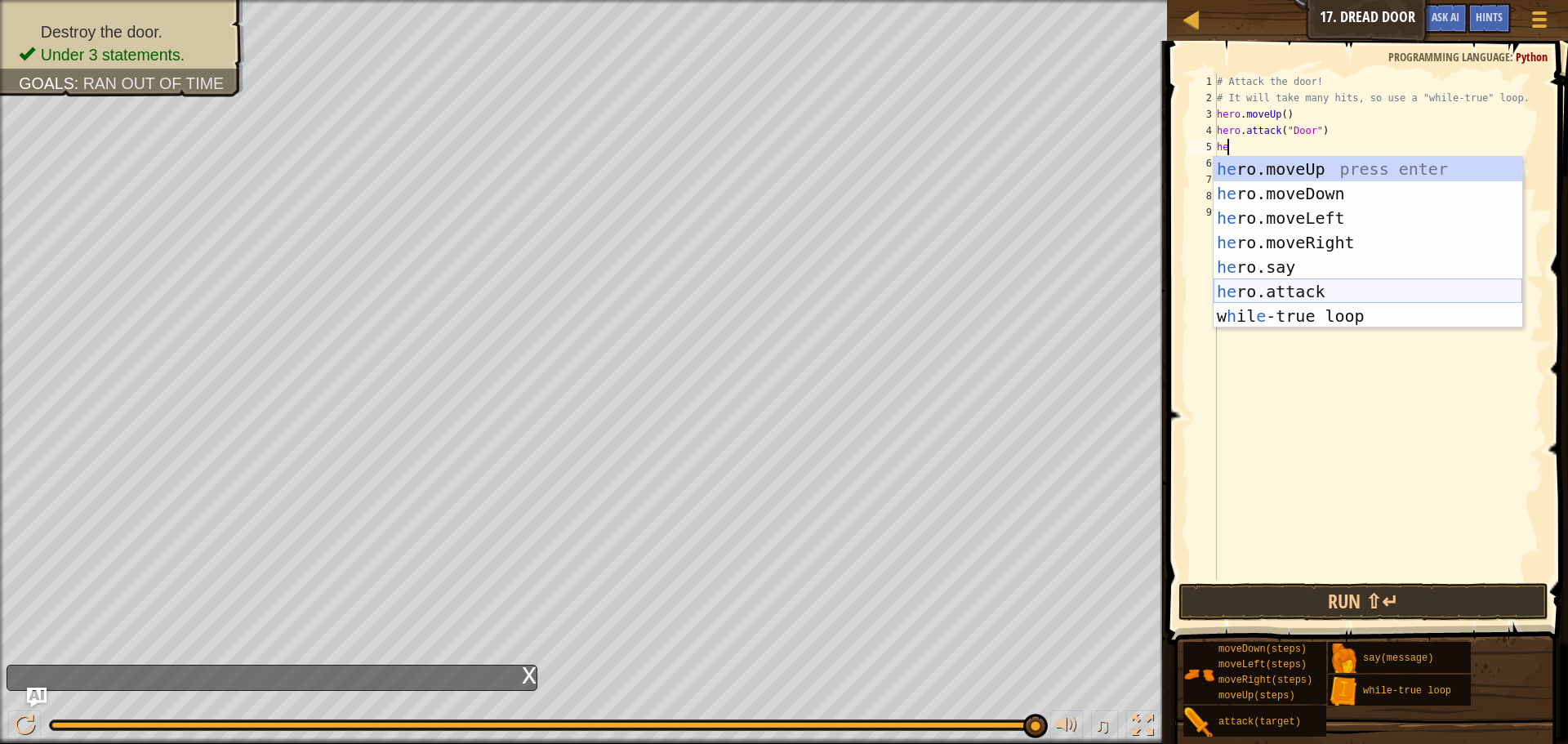
click at [1333, 294] on div "he ro.moveUp press enter he ro.moveDown press enter he ro.moveLeft press enter …" at bounding box center [1368, 267] width 308 height 221
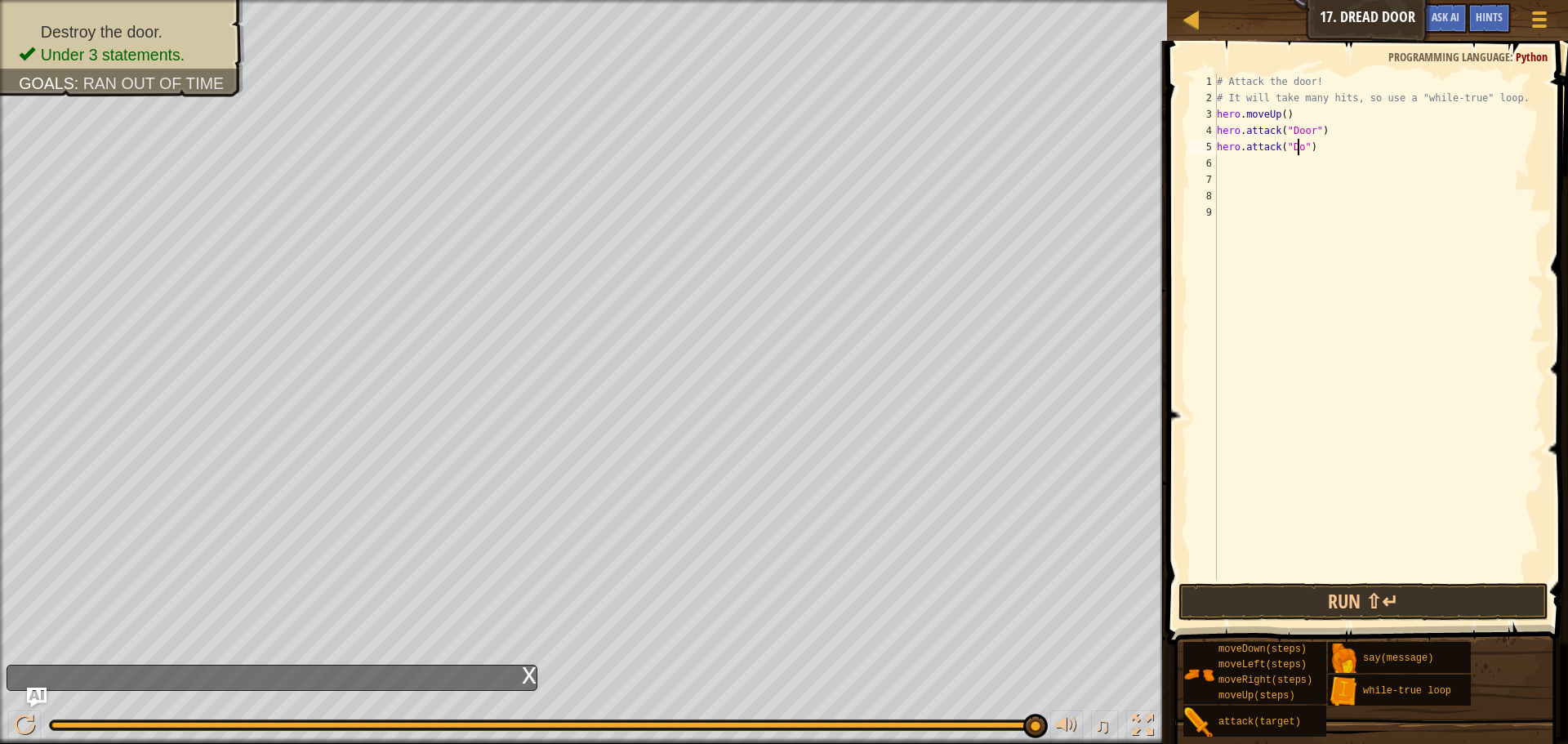
scroll to position [7, 7]
type textarea "hero.attack("Door")"
click at [1246, 607] on button "Run ⇧↵" at bounding box center [1363, 602] width 370 height 38
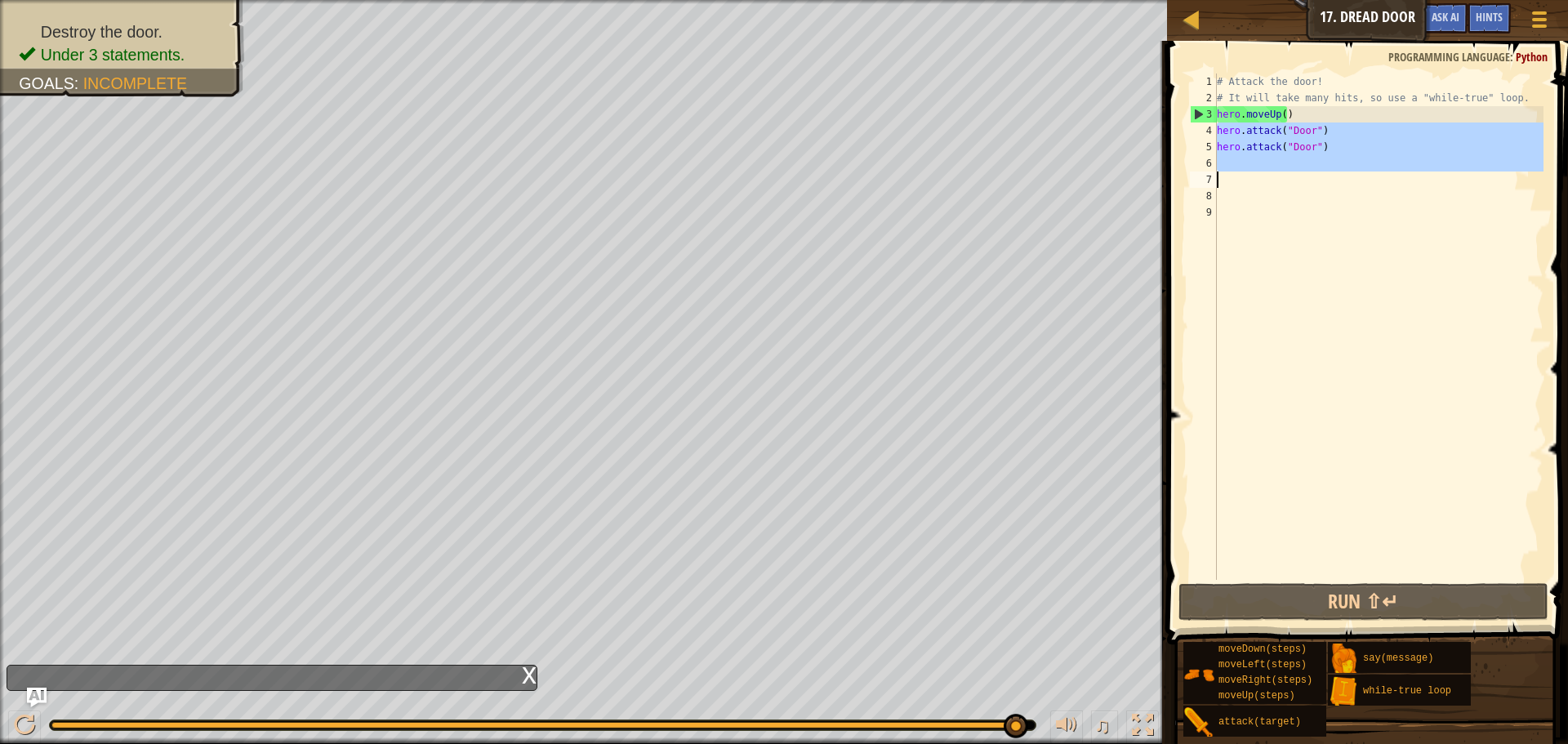
drag, startPoint x: 1215, startPoint y: 127, endPoint x: 1314, endPoint y: 176, distance: 110.5
click at [1314, 176] on div "hero.attack("Door") 1 2 3 4 5 6 7 8 9 # Attack the door! # It will take many hi…" at bounding box center [1365, 327] width 357 height 507
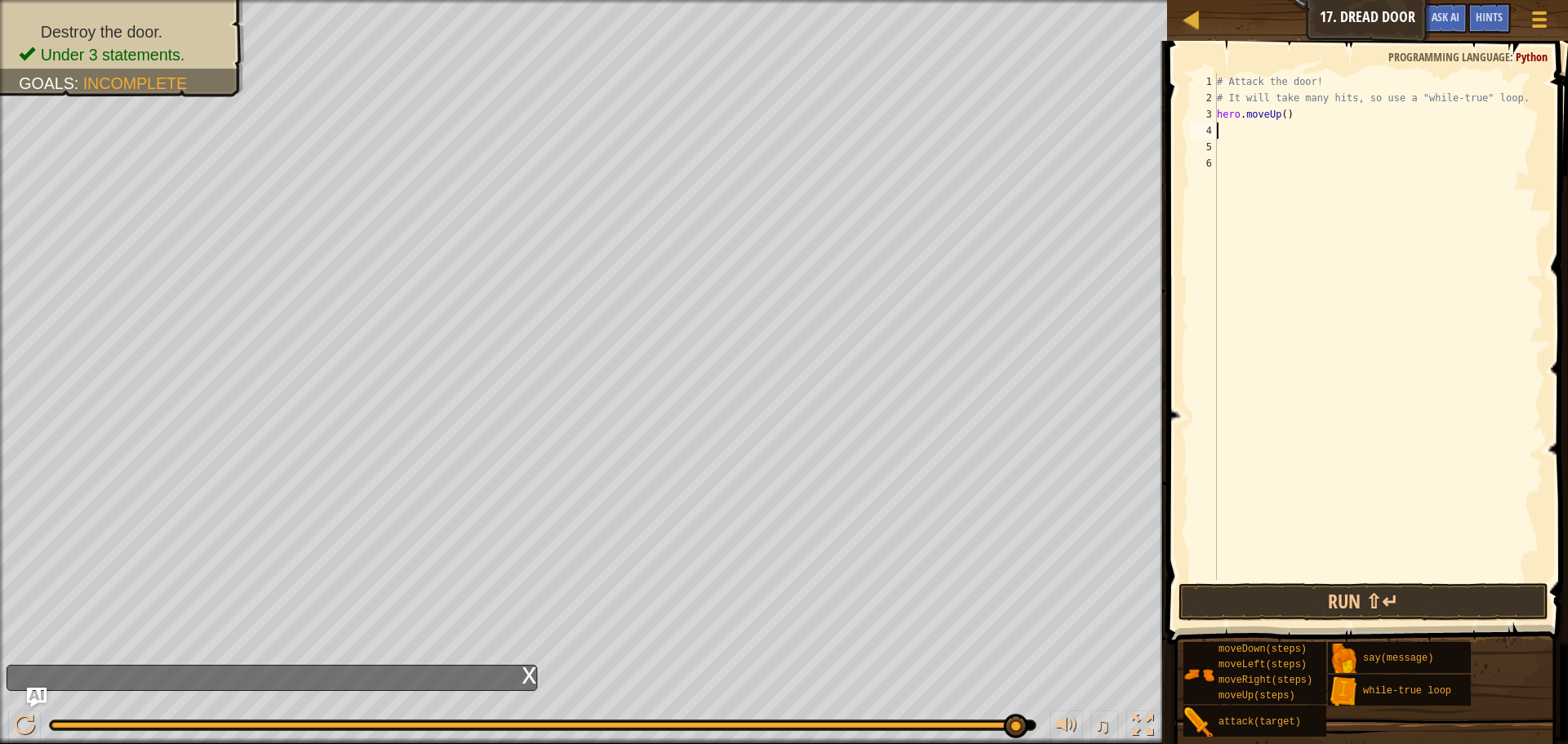
type textarea "h"
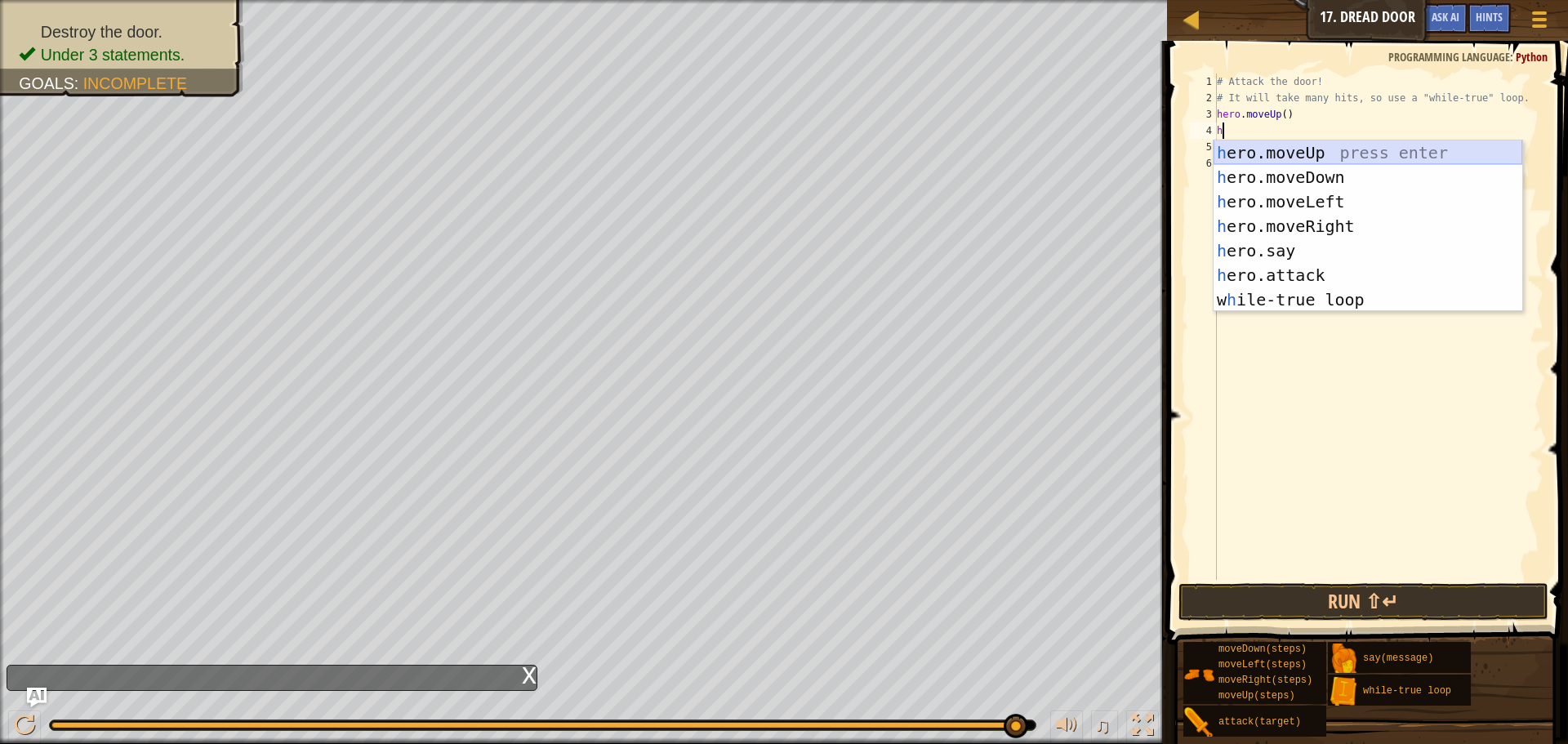
click at [1314, 141] on div "h ero.moveUp press enter h ero.moveDown press enter h ero.moveLeft press enter …" at bounding box center [1368, 251] width 308 height 221
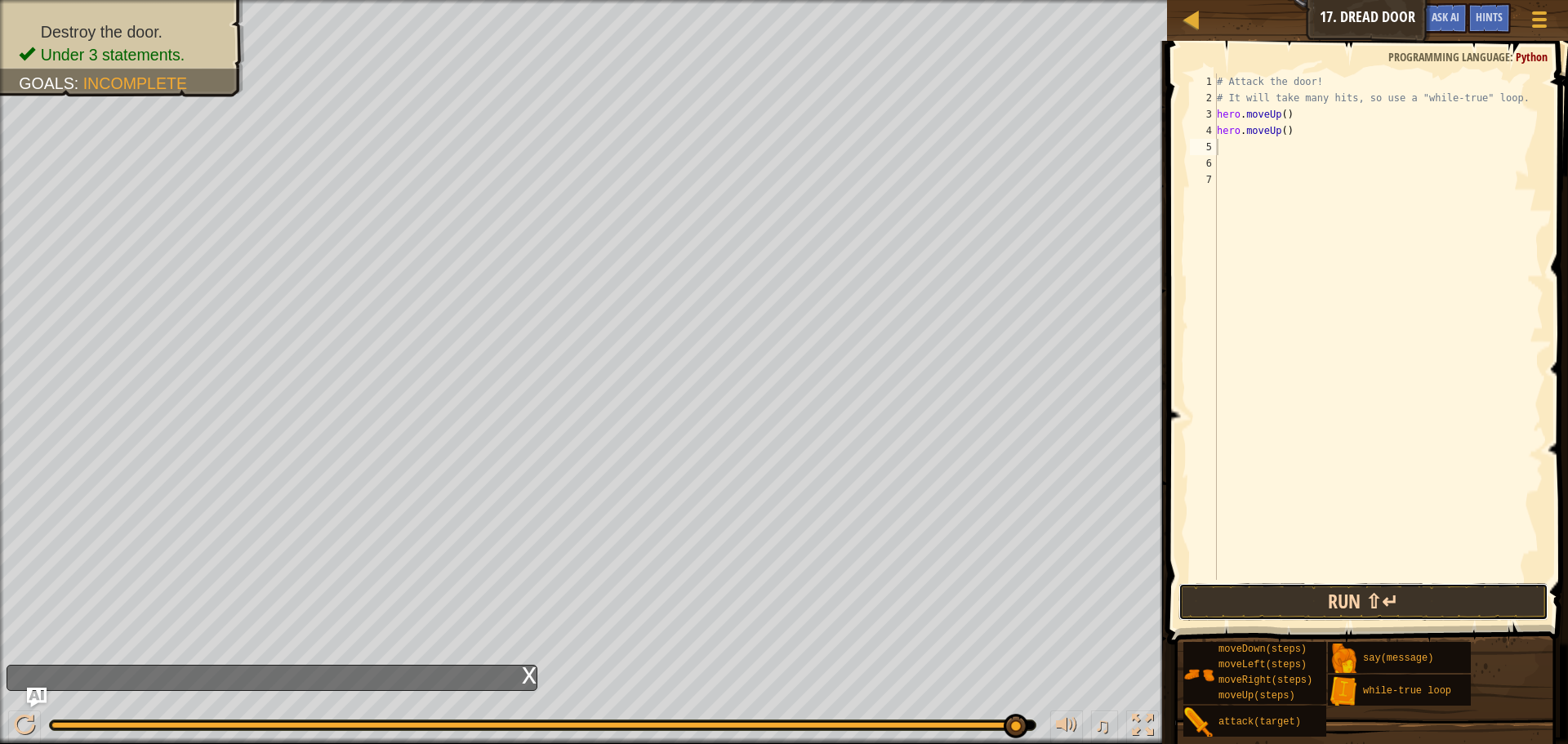
click at [1316, 596] on button "Run ⇧↵" at bounding box center [1363, 602] width 370 height 38
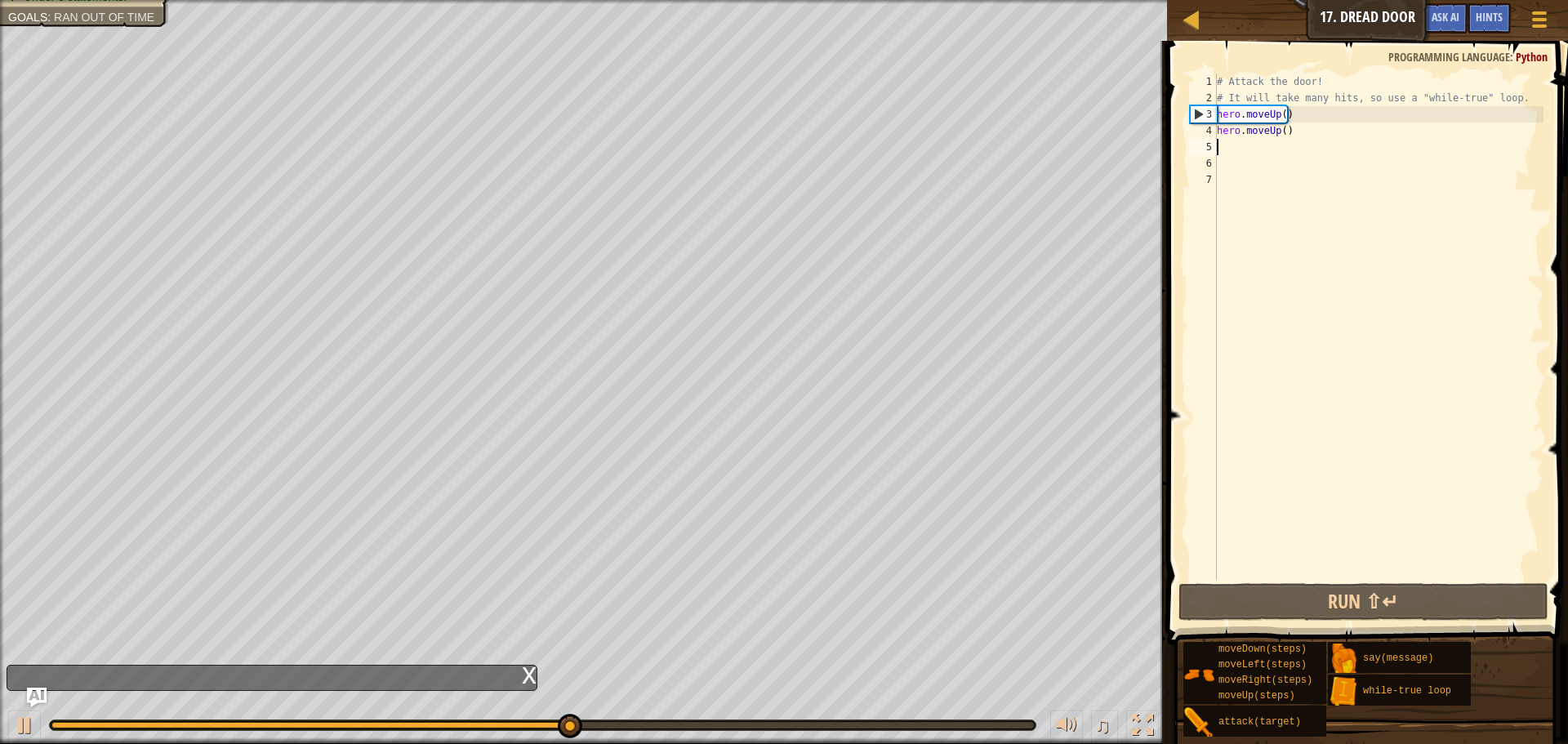
click at [1295, 133] on div "# Attack the door! # It will take many hits, so use a "while-true" loop. hero .…" at bounding box center [1379, 344] width 330 height 539
type textarea "hero.moveUp()"
click at [1480, 2] on div "Map Introduction to Computer Science 17. Dread Door Game Menu Done Hints Ask AI" at bounding box center [1367, 20] width 401 height 41
click at [1485, 22] on span "Hints" at bounding box center [1490, 16] width 27 height 15
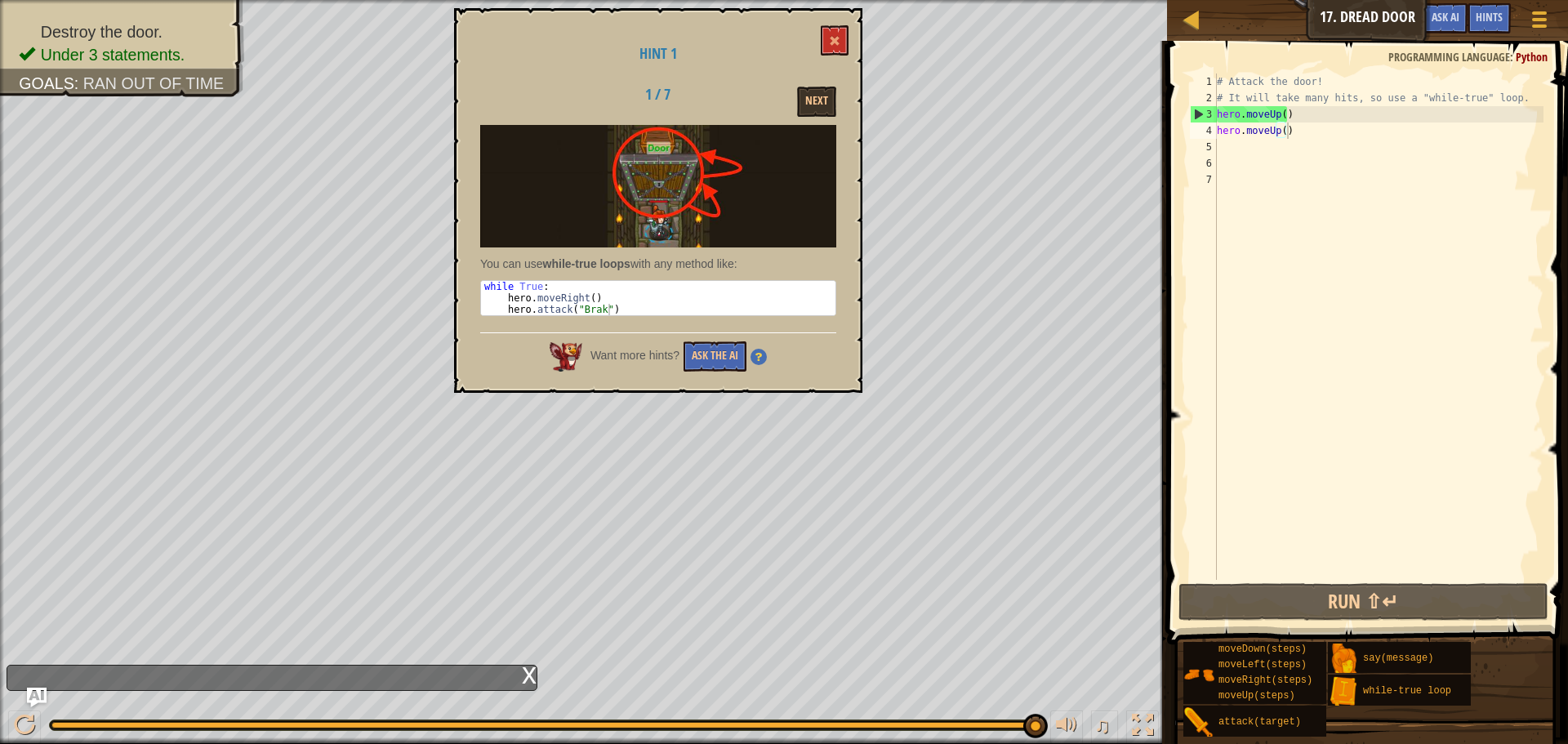
click at [854, 30] on div "Hint 1 1 / 7 Next You can use while-true loops with any method like: 1 2 3 whil…" at bounding box center [658, 200] width 408 height 385
click at [853, 34] on div "Hint 1 1 / 7 Next You can use while-true loops with any method like: 1 2 3 whil…" at bounding box center [658, 200] width 408 height 385
click at [811, 105] on button "Next" at bounding box center [816, 102] width 39 height 31
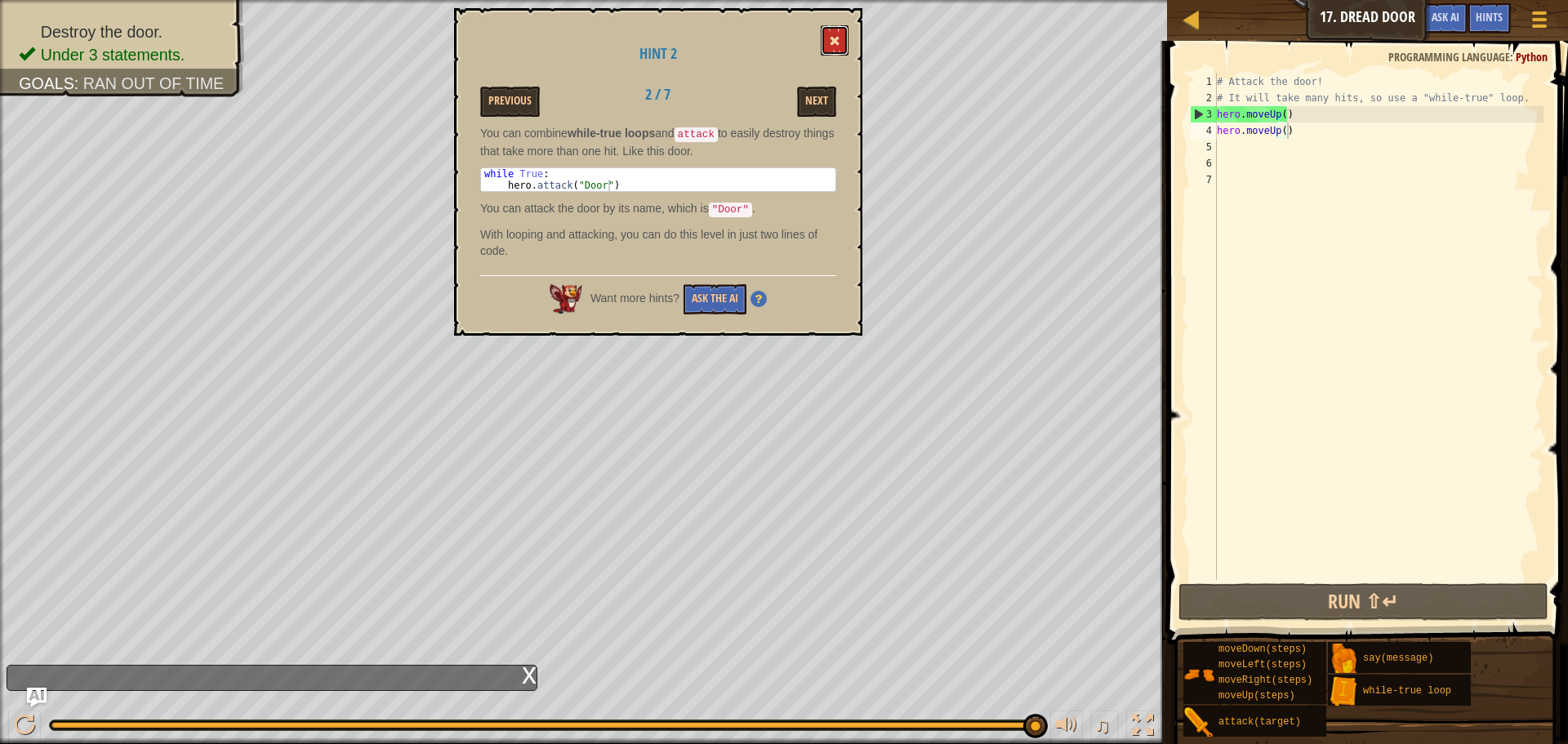
click at [827, 51] on button at bounding box center [834, 41] width 28 height 31
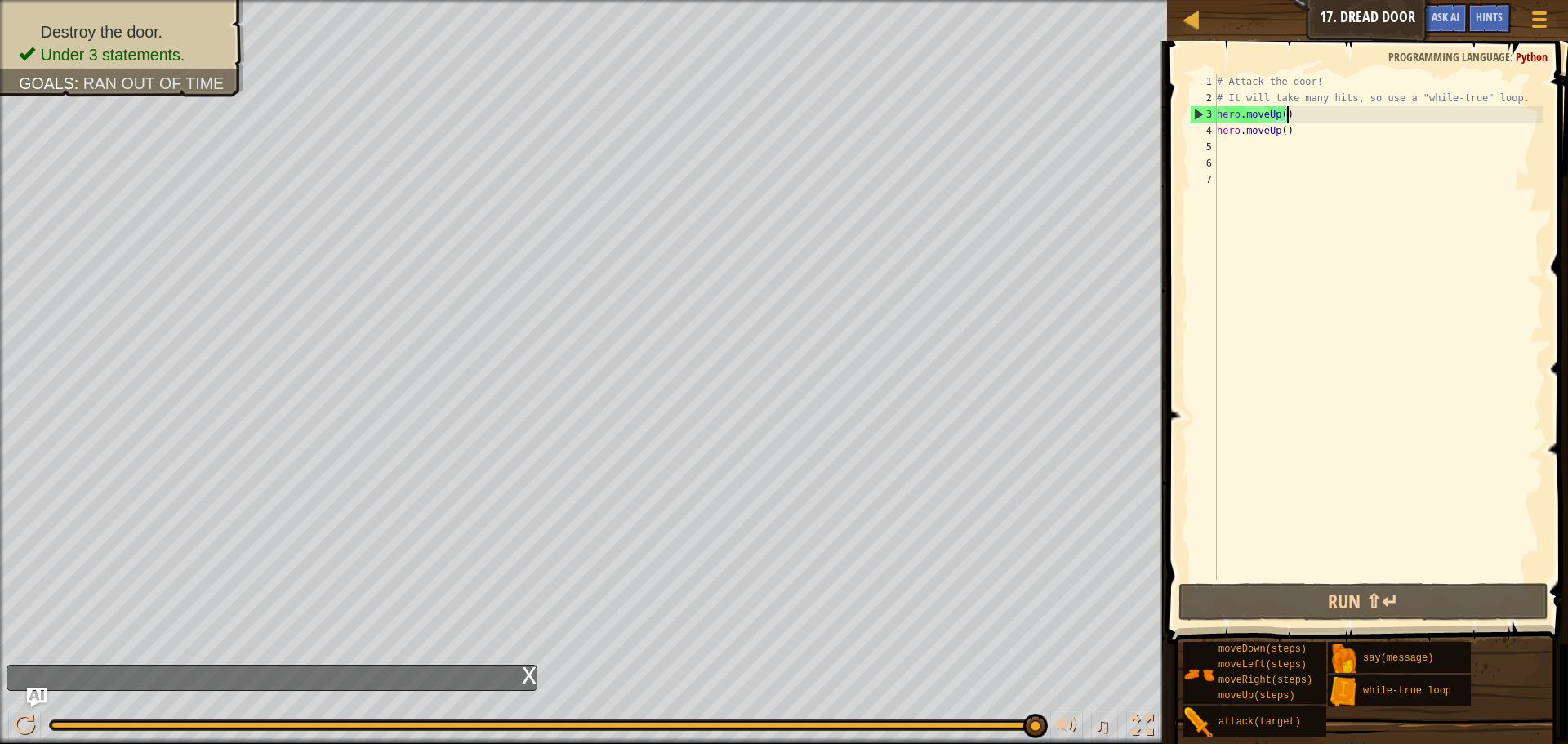
drag, startPoint x: 1453, startPoint y: 78, endPoint x: 1501, endPoint y: 195, distance: 126.5
click at [1501, 195] on div "# Attack the door! # It will take many hits, so use a "while-true" loop. hero .…" at bounding box center [1379, 344] width 330 height 539
click at [1326, 142] on div "# Attack the door! # It will take many hits, so use a "while-true" loop. hero .…" at bounding box center [1379, 344] width 330 height 539
click at [1325, 137] on div "# Attack the door! # It will take many hits, so use a "while-true" loop. hero .…" at bounding box center [1379, 344] width 330 height 539
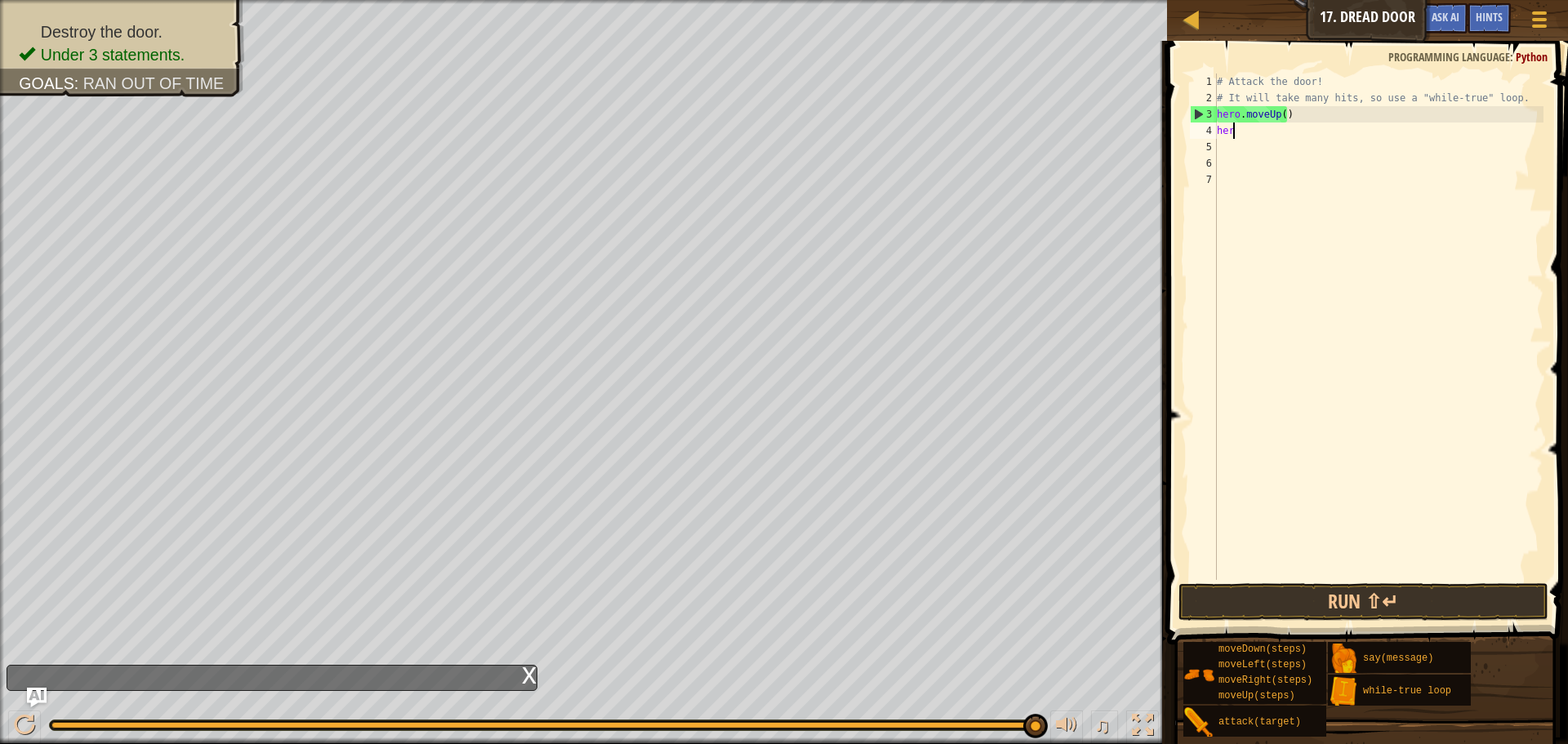
type textarea "h"
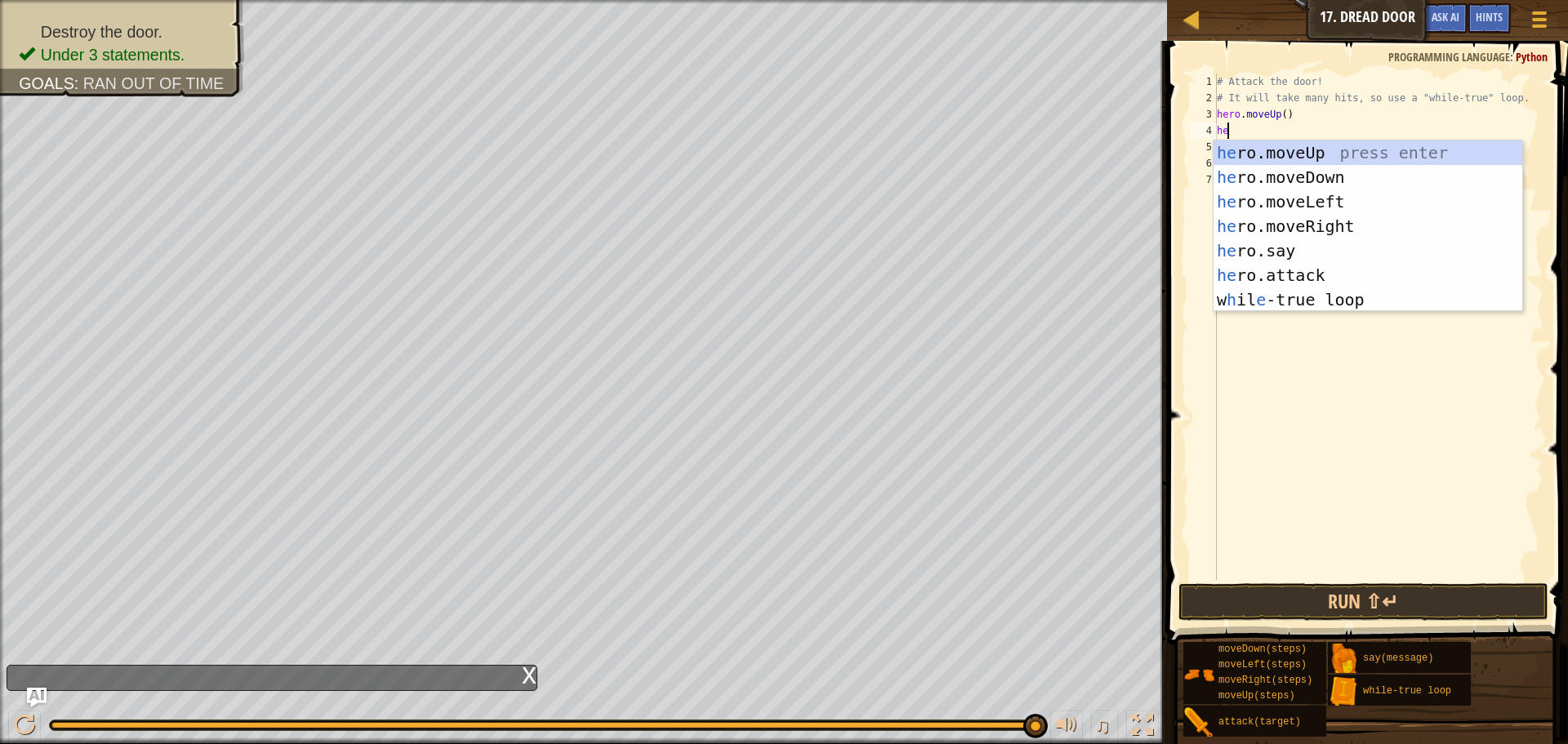
type textarea "her"
click at [1290, 218] on div "her o.moveUp press enter her o.moveDown press enter her o.moveLeft press enter …" at bounding box center [1368, 251] width 308 height 221
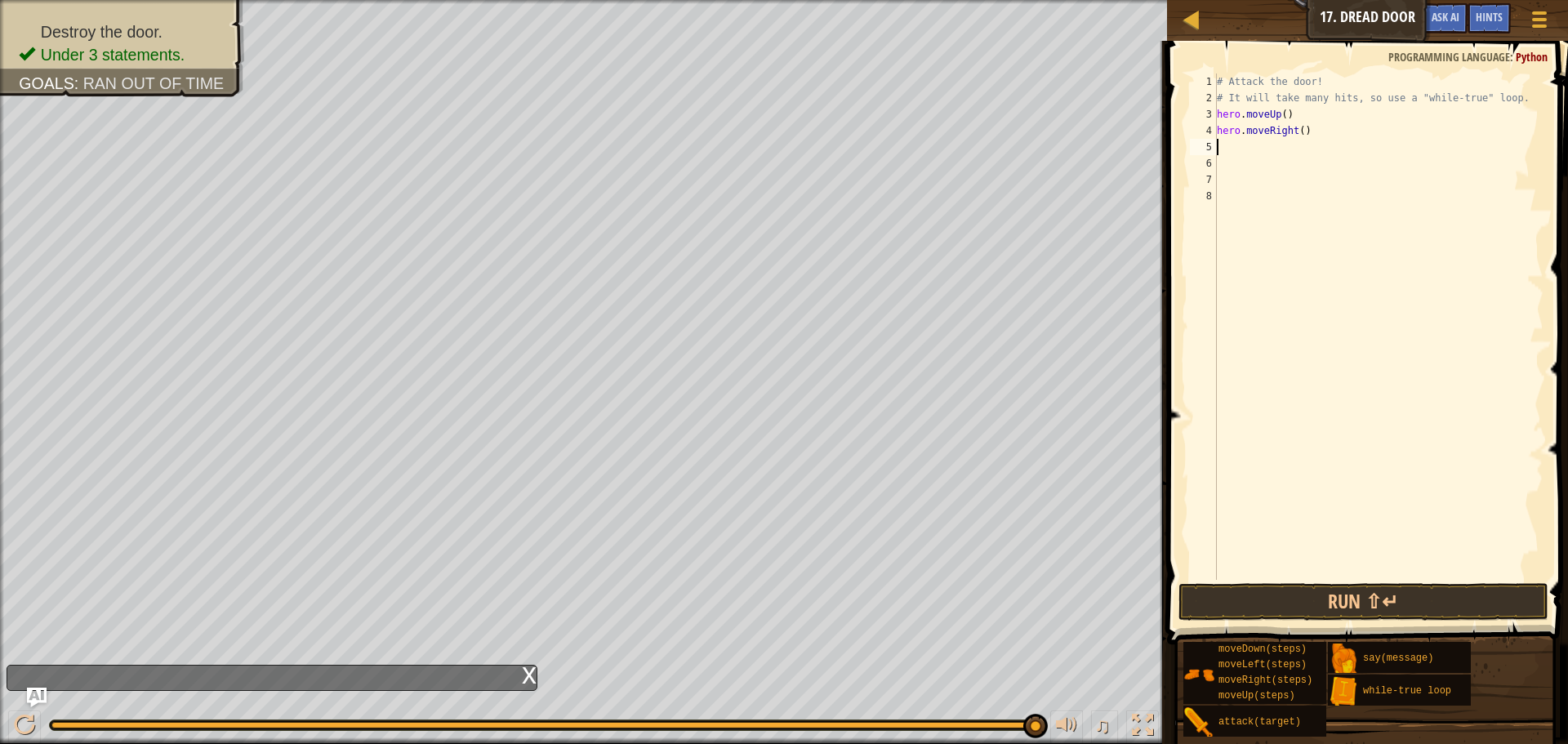
scroll to position [7, 0]
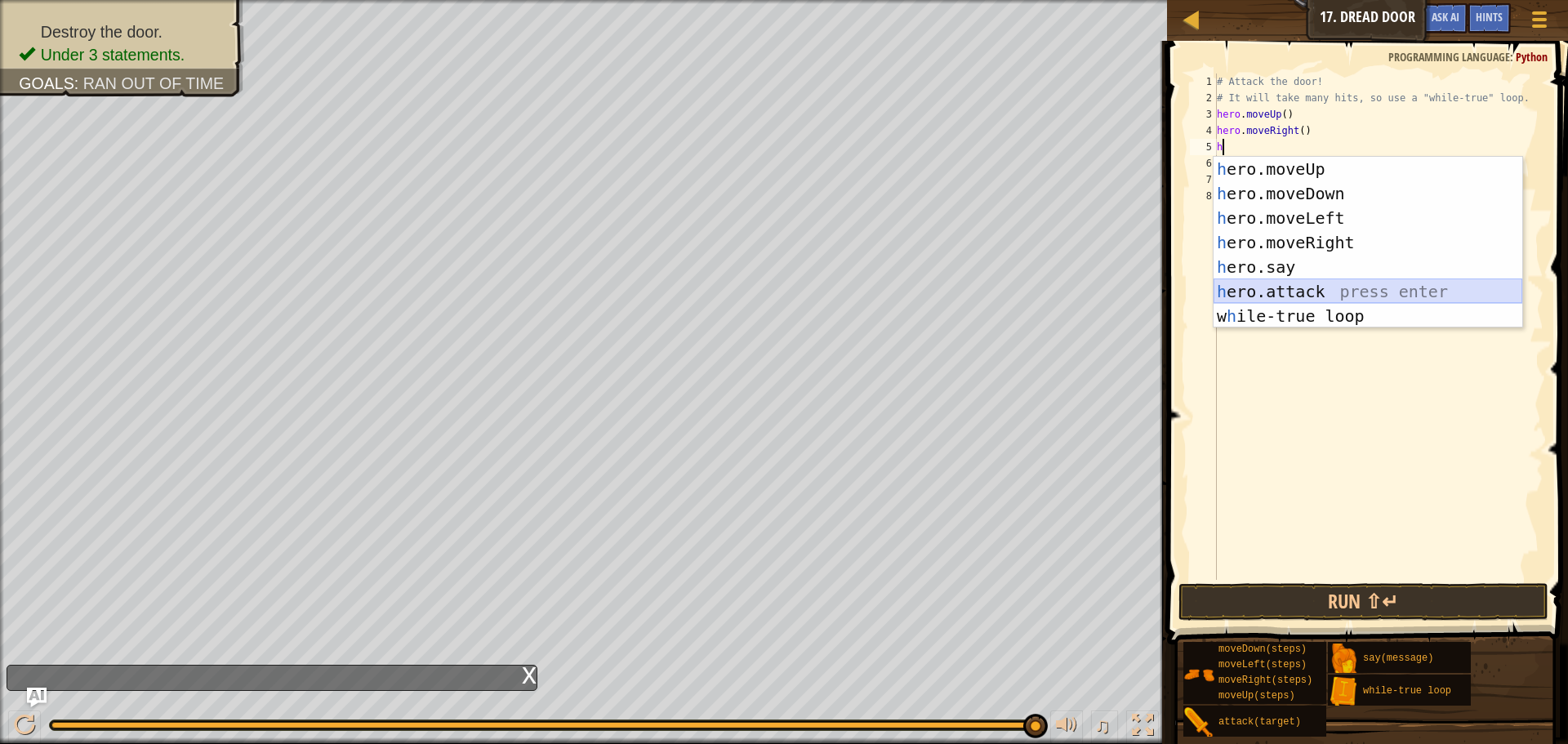
click at [1323, 290] on div "h ero.moveUp press enter h ero.moveDown press enter h ero.moveLeft press enter …" at bounding box center [1368, 267] width 308 height 221
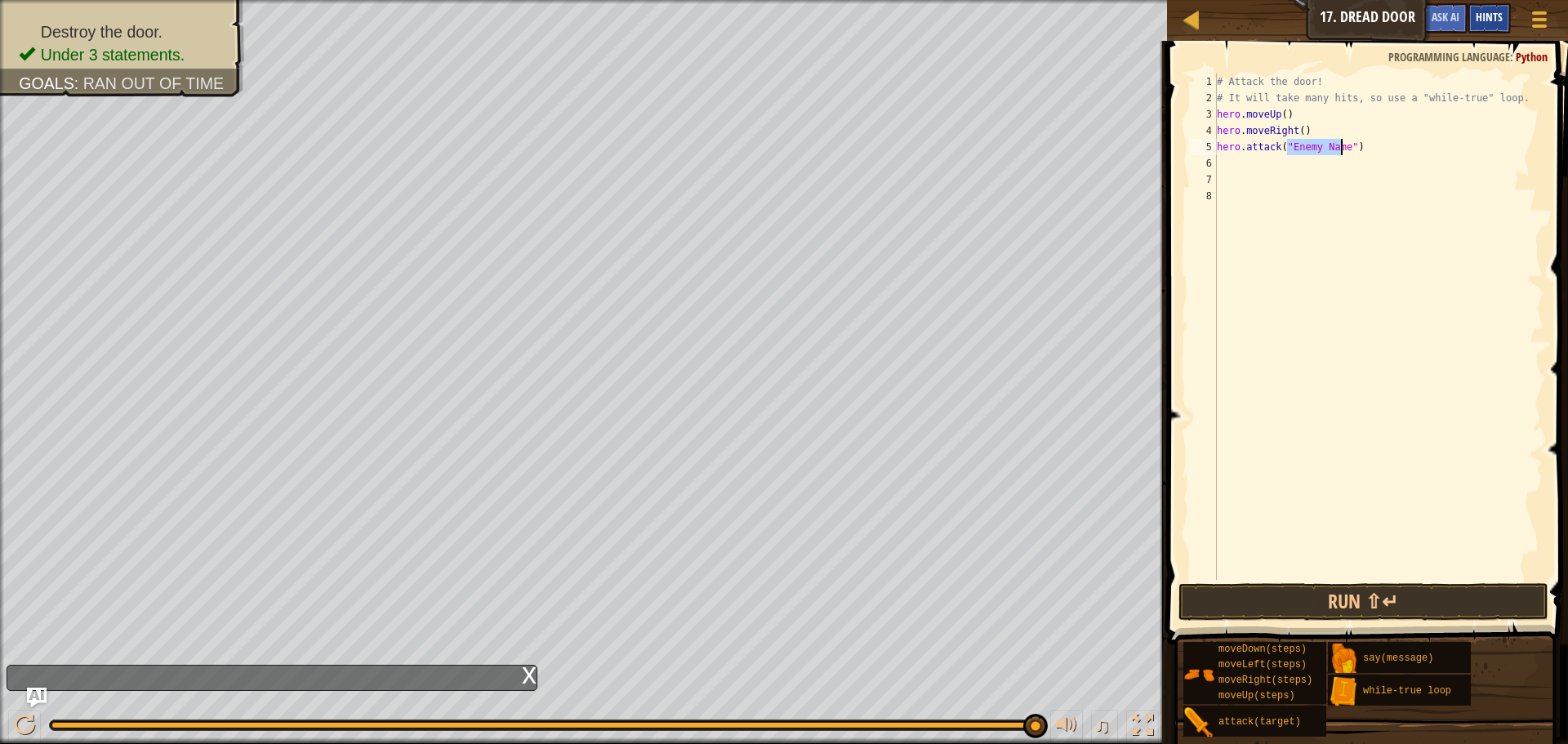
click at [1487, 14] on span "Hints" at bounding box center [1490, 16] width 27 height 15
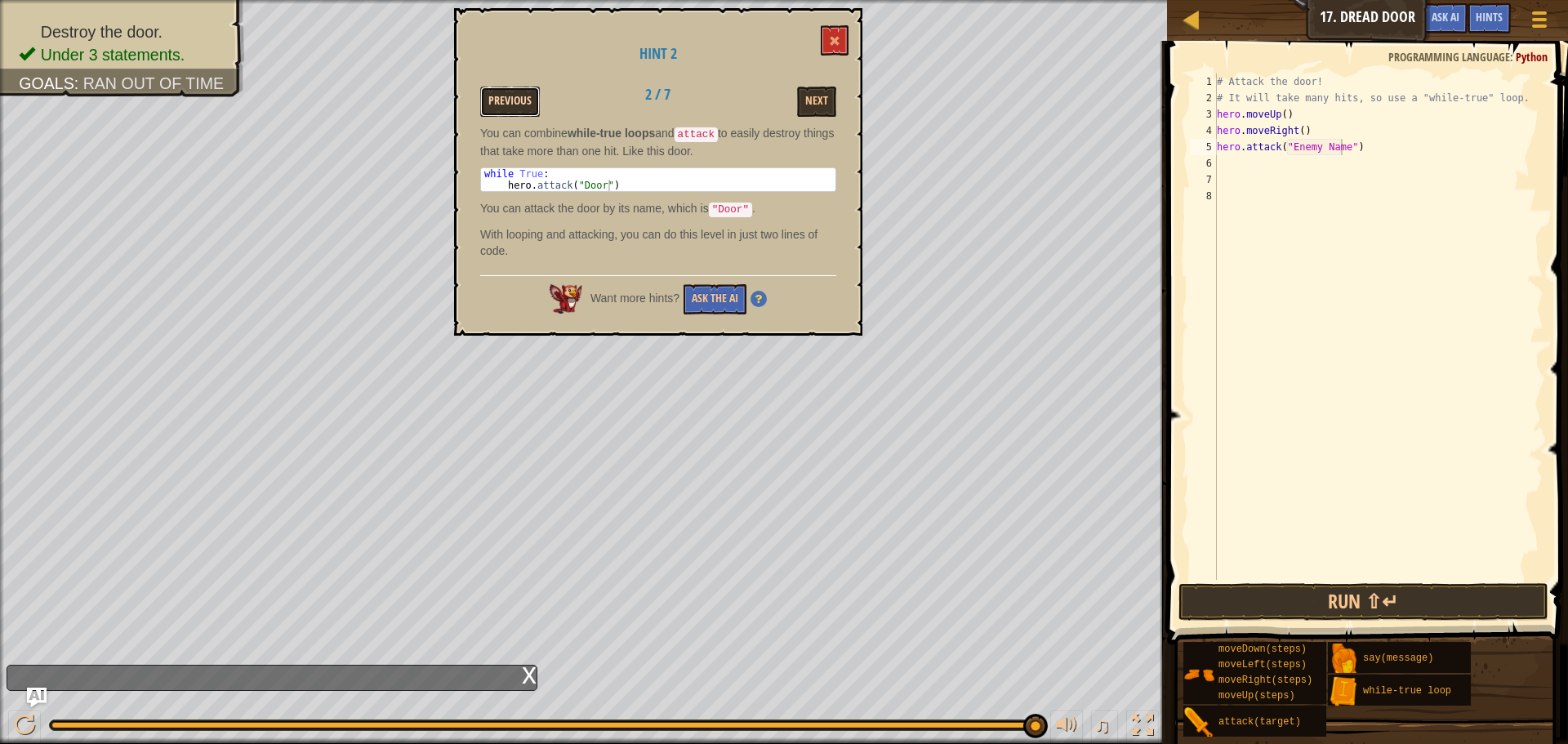
click at [532, 113] on button "Previous" at bounding box center [510, 102] width 60 height 31
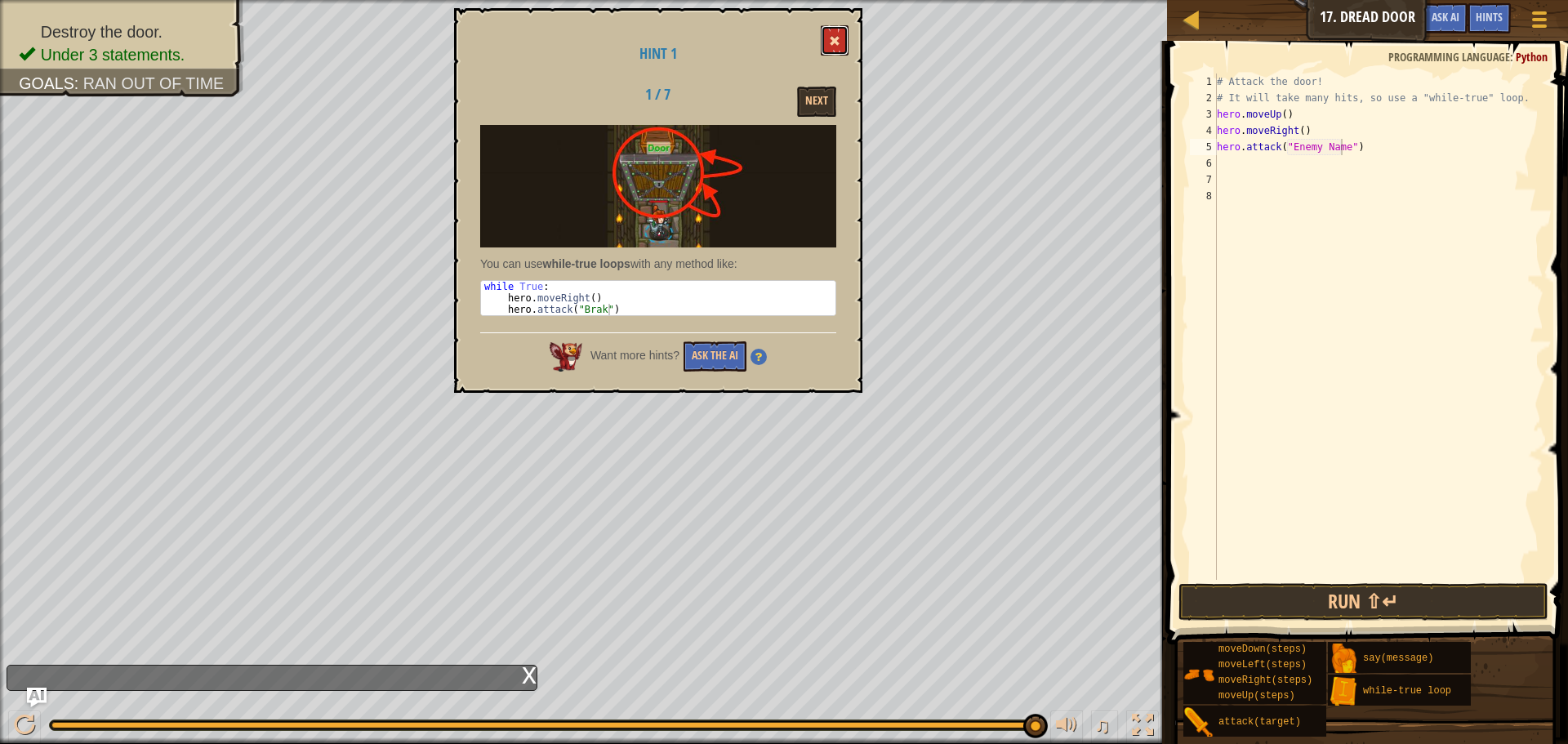
click at [845, 44] on button at bounding box center [834, 41] width 28 height 31
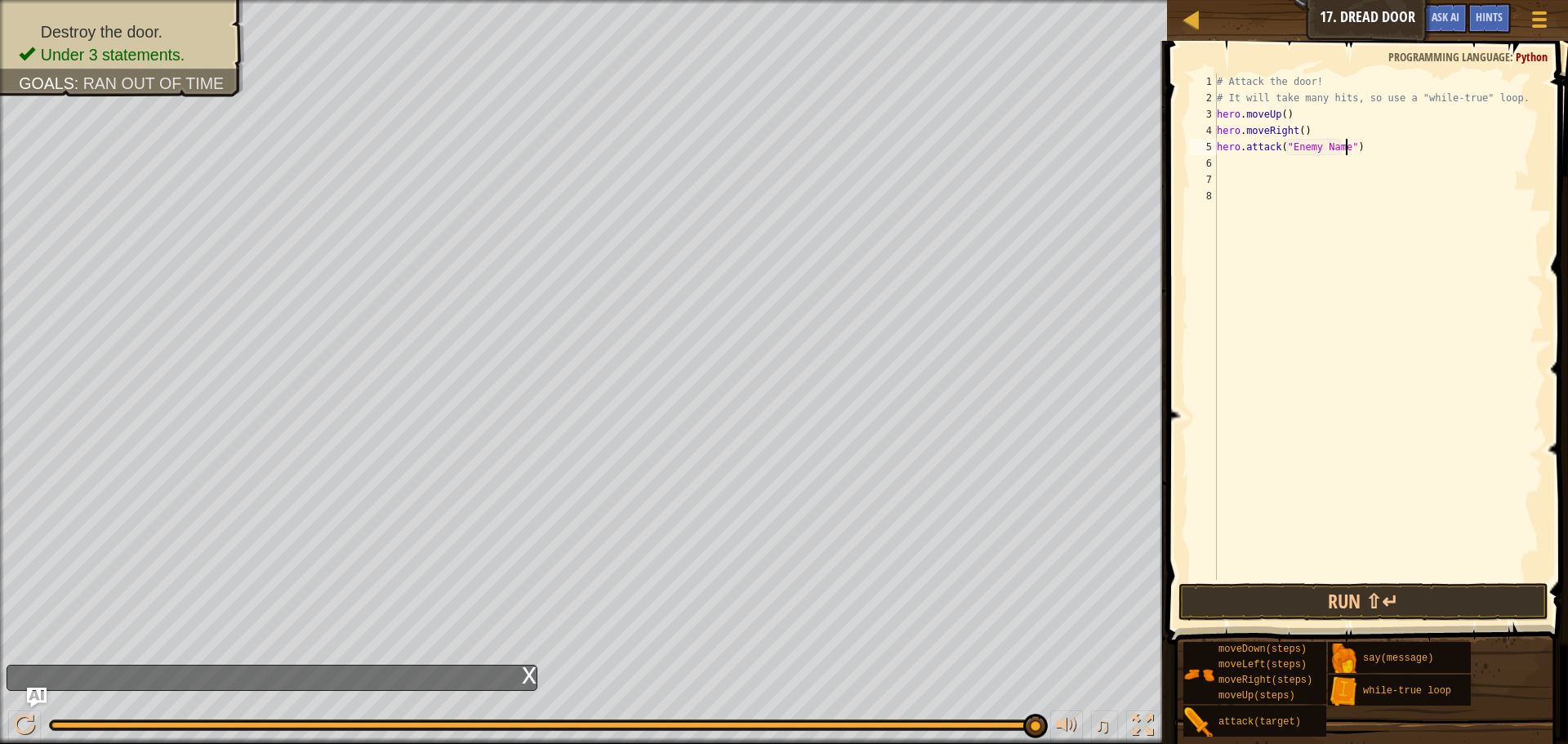
click at [1344, 142] on div "# Attack the door! # It will take many hits, so use a "while-true" loop. hero .…" at bounding box center [1379, 344] width 330 height 539
click at [1347, 150] on div "# Attack the door! # It will take many hits, so use a "while-true" loop. hero .…" at bounding box center [1379, 344] width 330 height 539
click at [1342, 147] on div "# Attack the door! # It will take many hits, so use a "while-true" loop. hero .…" at bounding box center [1379, 344] width 330 height 539
click at [1254, 597] on button "Run ⇧↵" at bounding box center [1363, 602] width 370 height 38
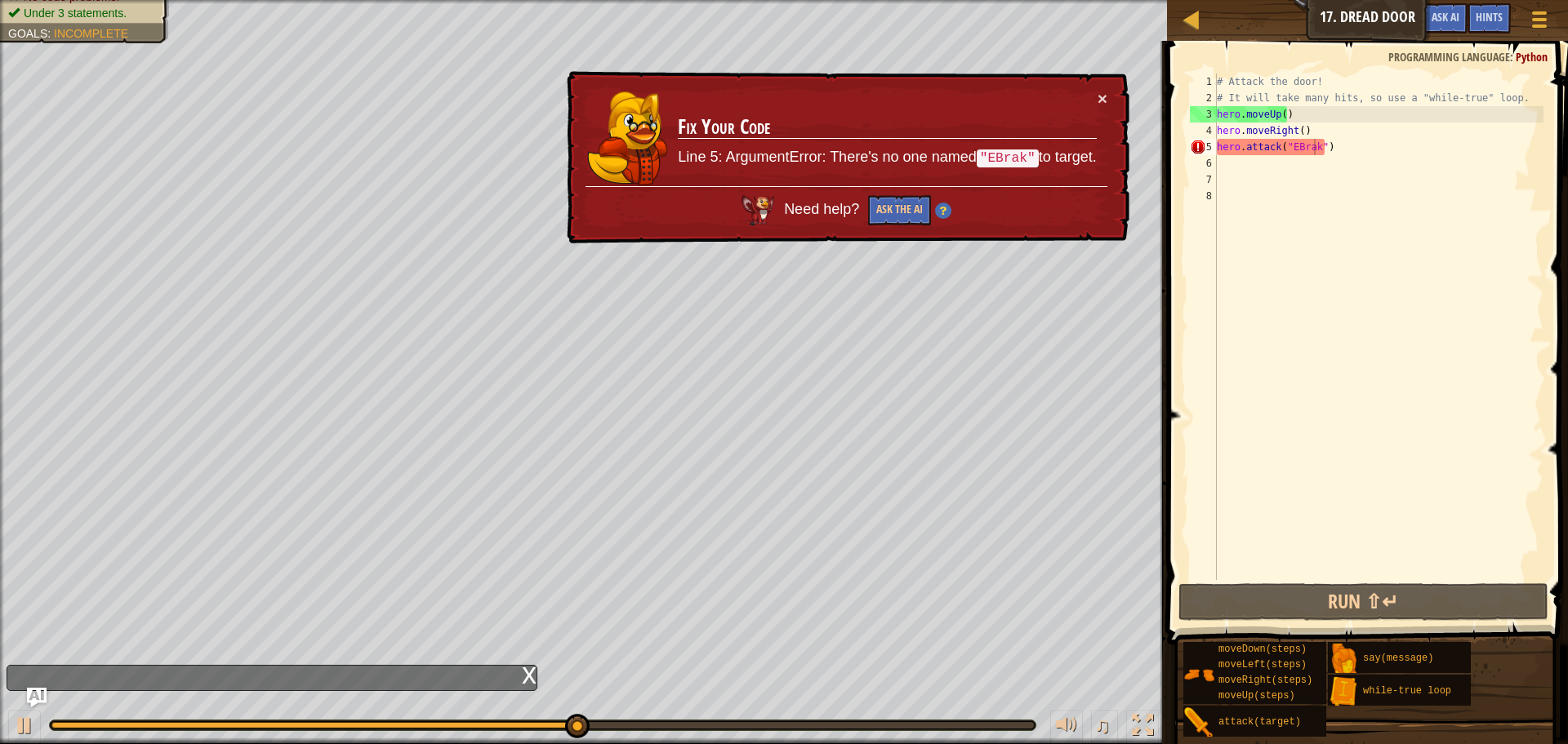
click at [1019, 161] on code ""EBrak"" at bounding box center [1007, 159] width 62 height 18
click at [1295, 146] on div "# Attack the door! # It will take many hits, so use a "while-true" loop. hero .…" at bounding box center [1379, 344] width 330 height 539
type textarea "hero.attack("Brak")"
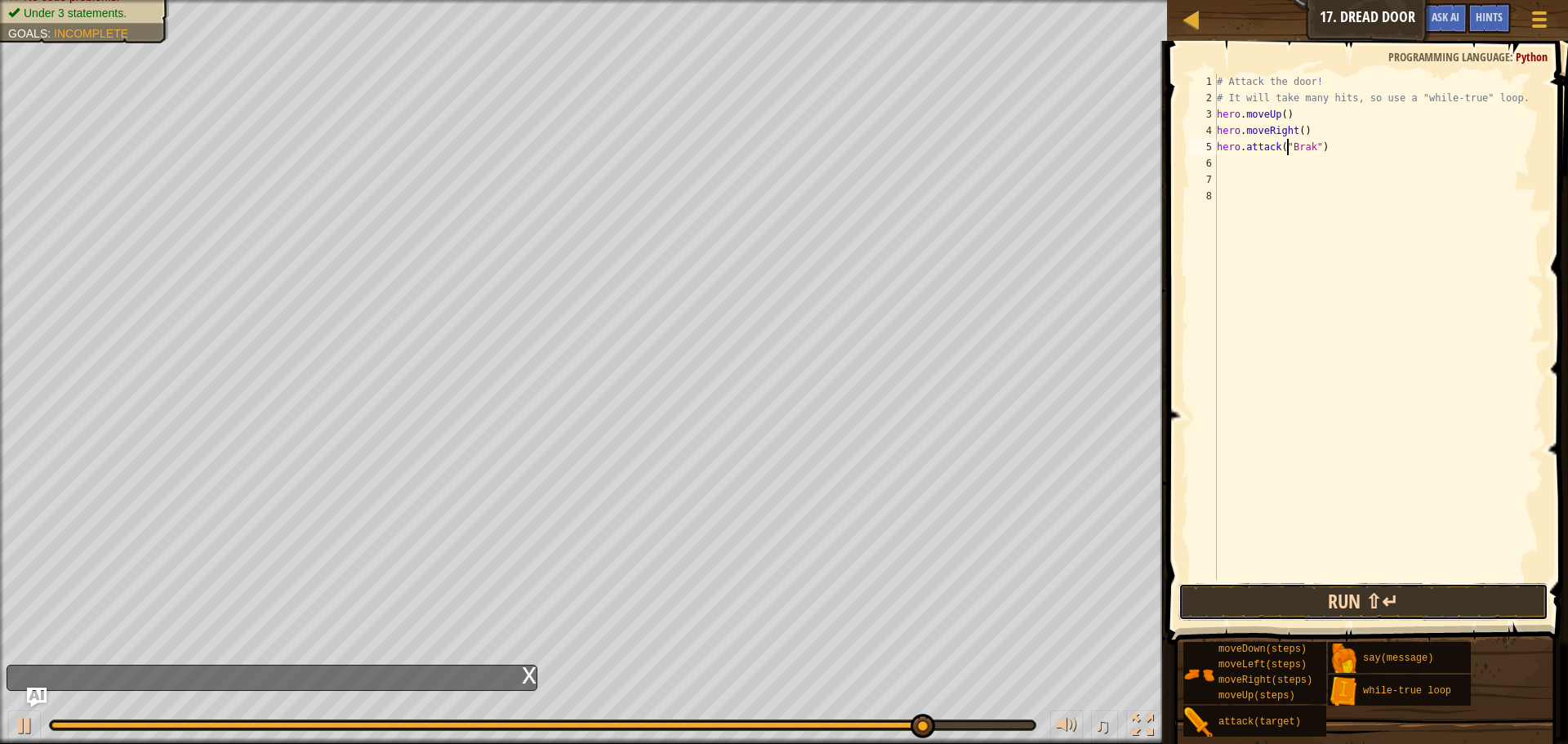
drag, startPoint x: 1273, startPoint y: 595, endPoint x: 1273, endPoint y: 585, distance: 10.0
click at [1273, 592] on button "Run ⇧↵" at bounding box center [1363, 602] width 370 height 38
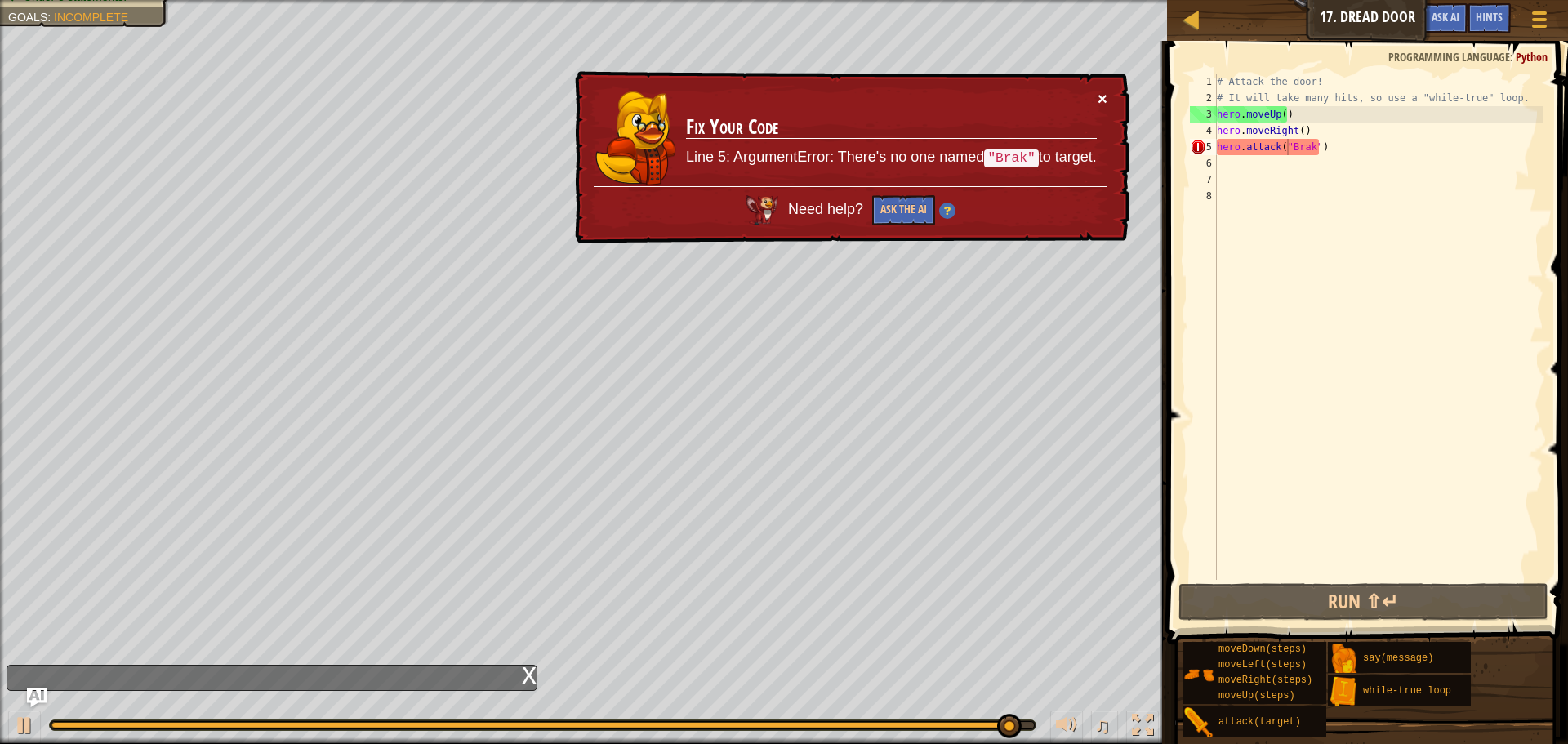
click at [1105, 97] on button "×" at bounding box center [1102, 98] width 10 height 17
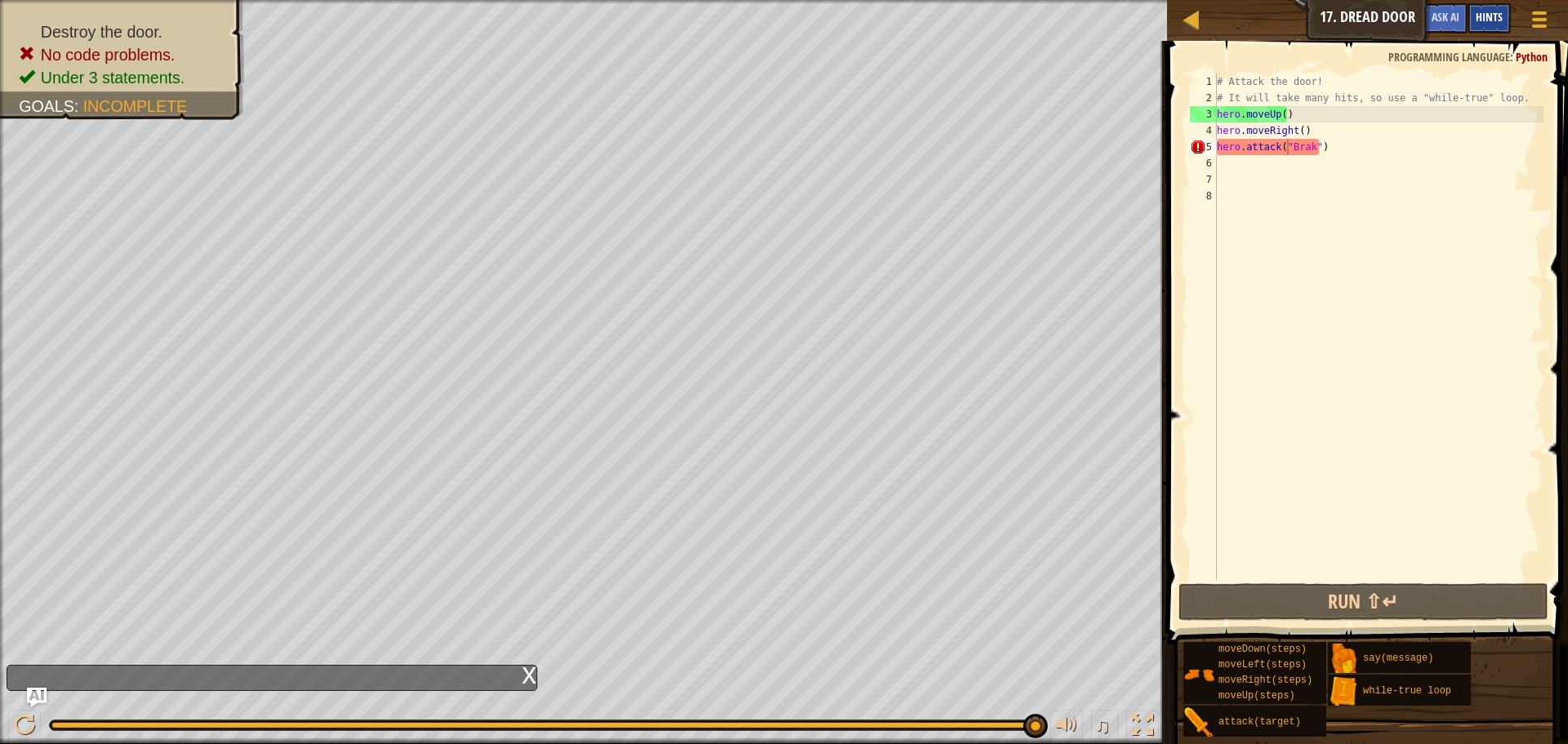
click at [1487, 8] on div "Hints" at bounding box center [1490, 19] width 43 height 31
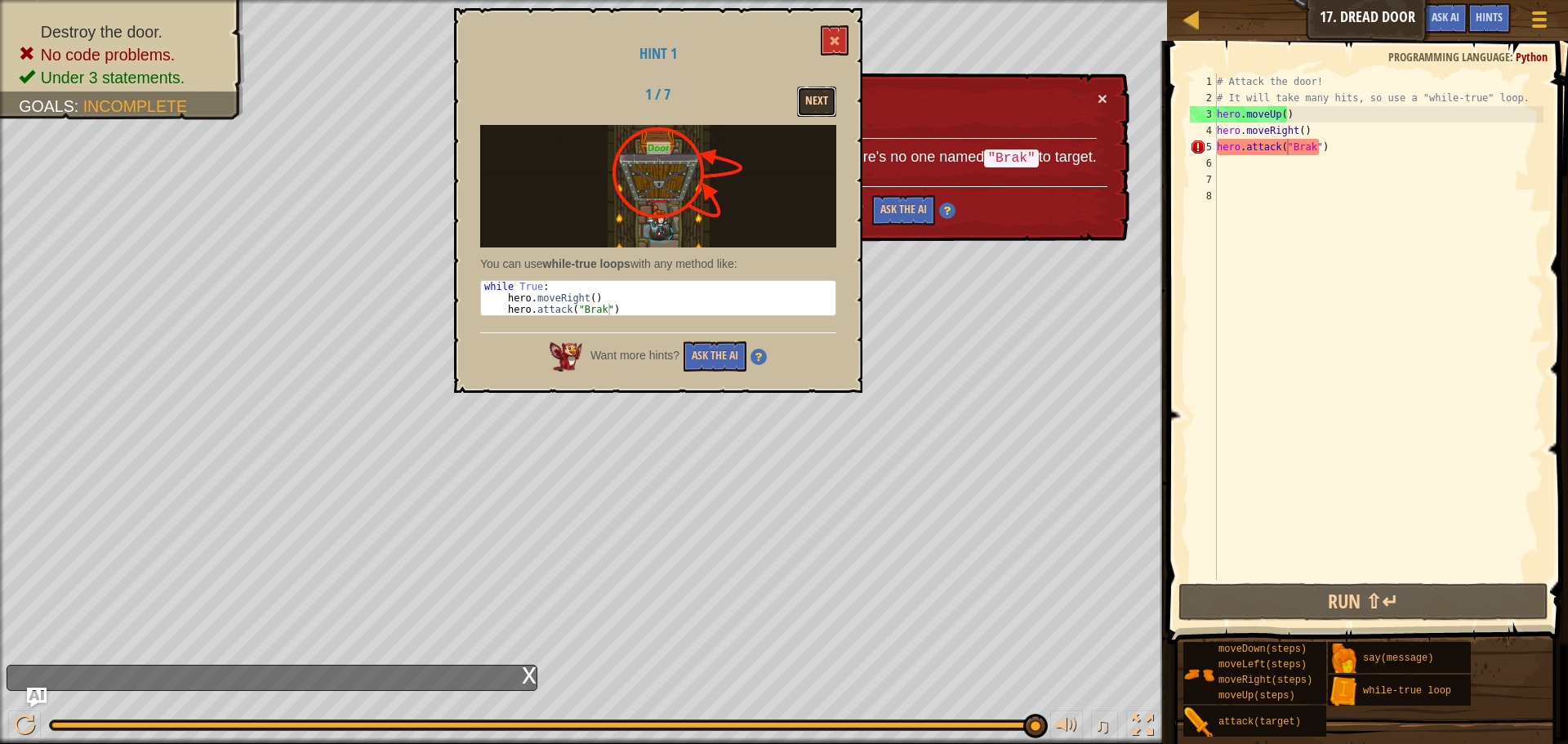
click at [830, 87] on button "Next" at bounding box center [816, 102] width 39 height 31
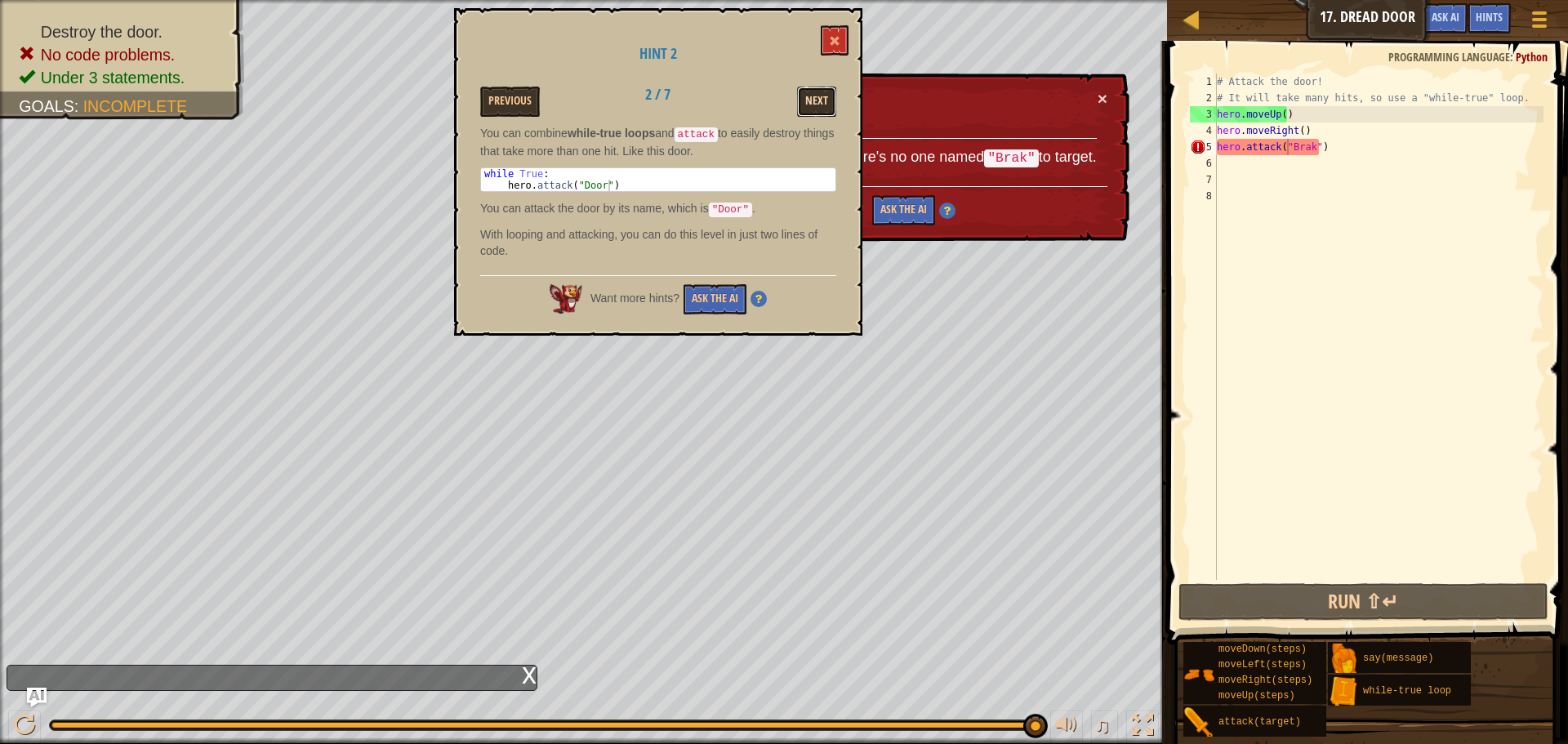
click at [830, 88] on button "Next" at bounding box center [816, 102] width 39 height 31
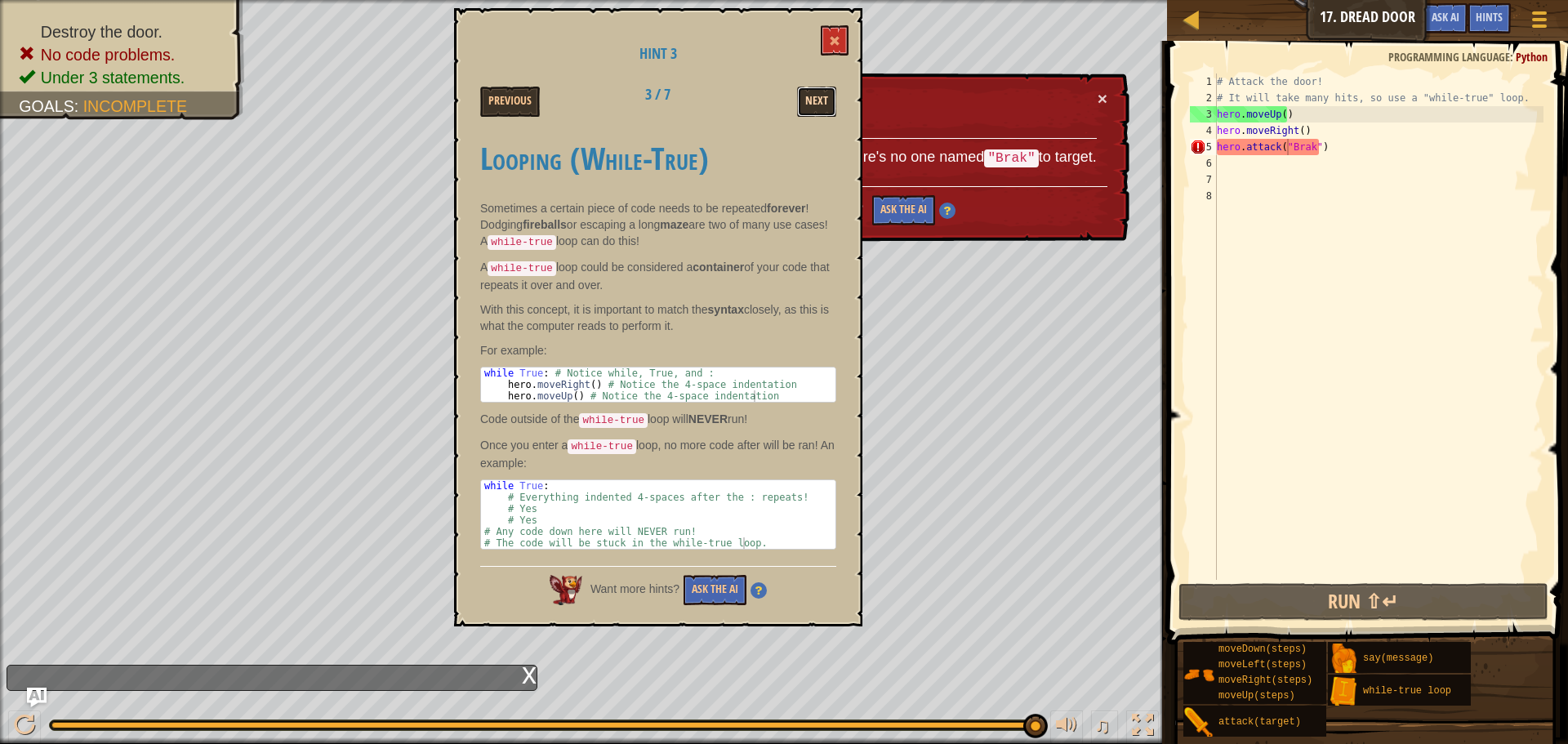
click at [828, 100] on button "Next" at bounding box center [816, 102] width 39 height 31
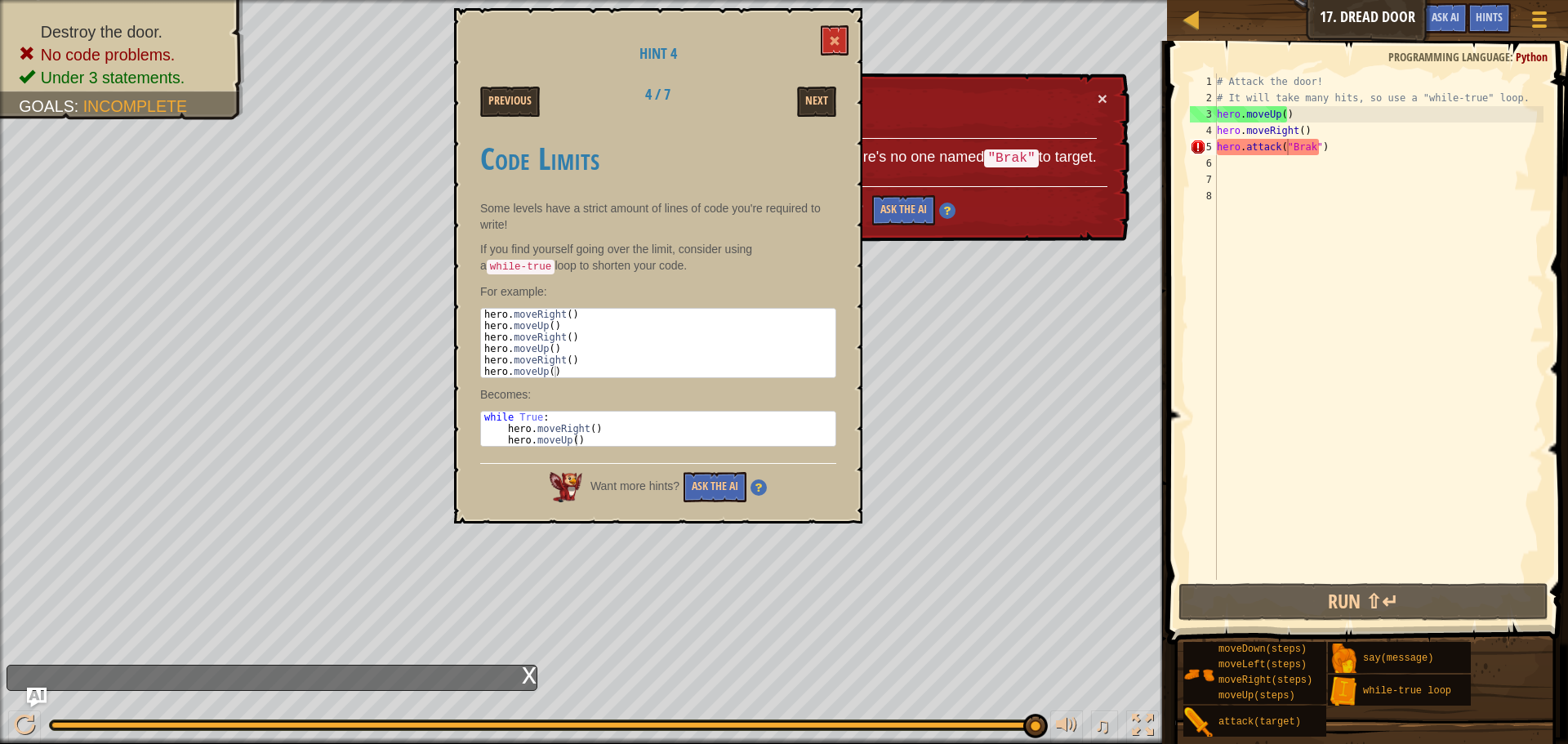
click at [838, 56] on div "Hint 4 Previous 4 / 7 Next Code Limits Some levels have a strict amount of line…" at bounding box center [658, 266] width 408 height 516
click at [843, 40] on button at bounding box center [834, 41] width 28 height 31
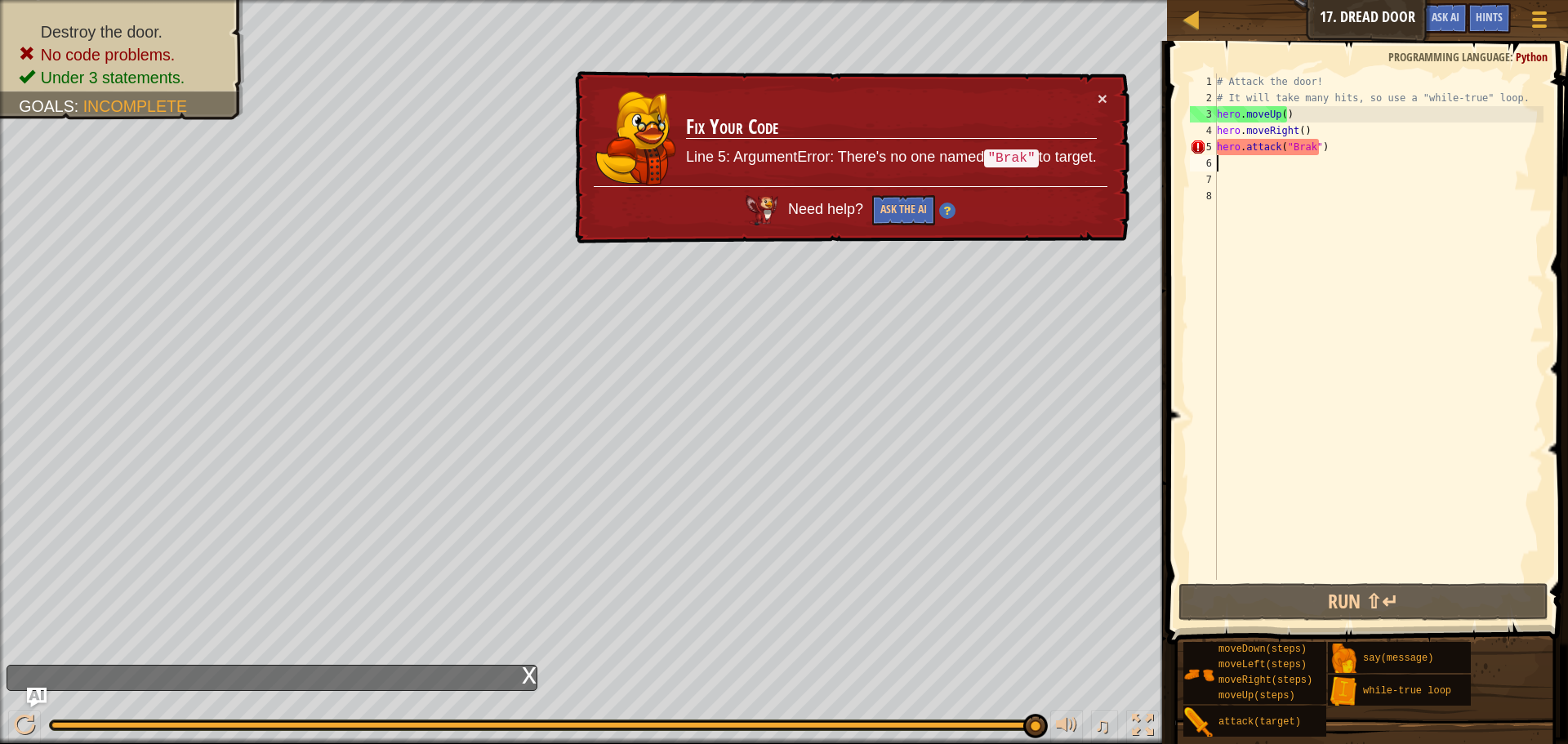
scroll to position [7, 0]
click at [1377, 155] on div "# Attack the door! # It will take many hits, so use a "while-true" loop. hero .…" at bounding box center [1379, 344] width 330 height 539
click at [1349, 132] on div "# Attack the door! # It will take many hits, so use a "while-true" loop. hero .…" at bounding box center [1379, 344] width 330 height 539
click at [1348, 145] on div "# Attack the door! # It will take many hits, so use a "while-true" loop. hero .…" at bounding box center [1379, 344] width 330 height 539
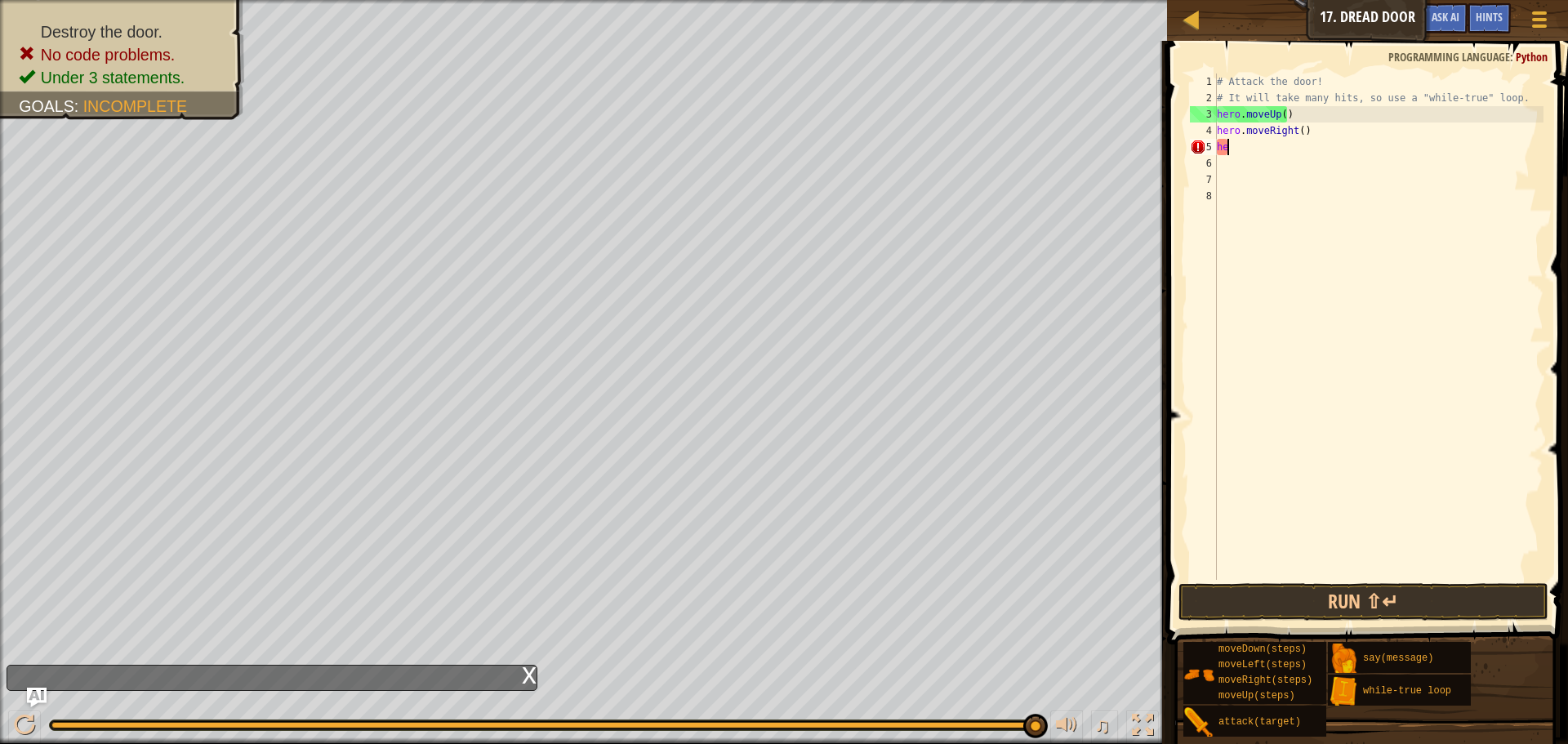
type textarea "h"
click at [1306, 136] on div "# Attack the door! # It will take many hits, so use a "while-true" loop. hero .…" at bounding box center [1379, 344] width 330 height 539
type textarea "h"
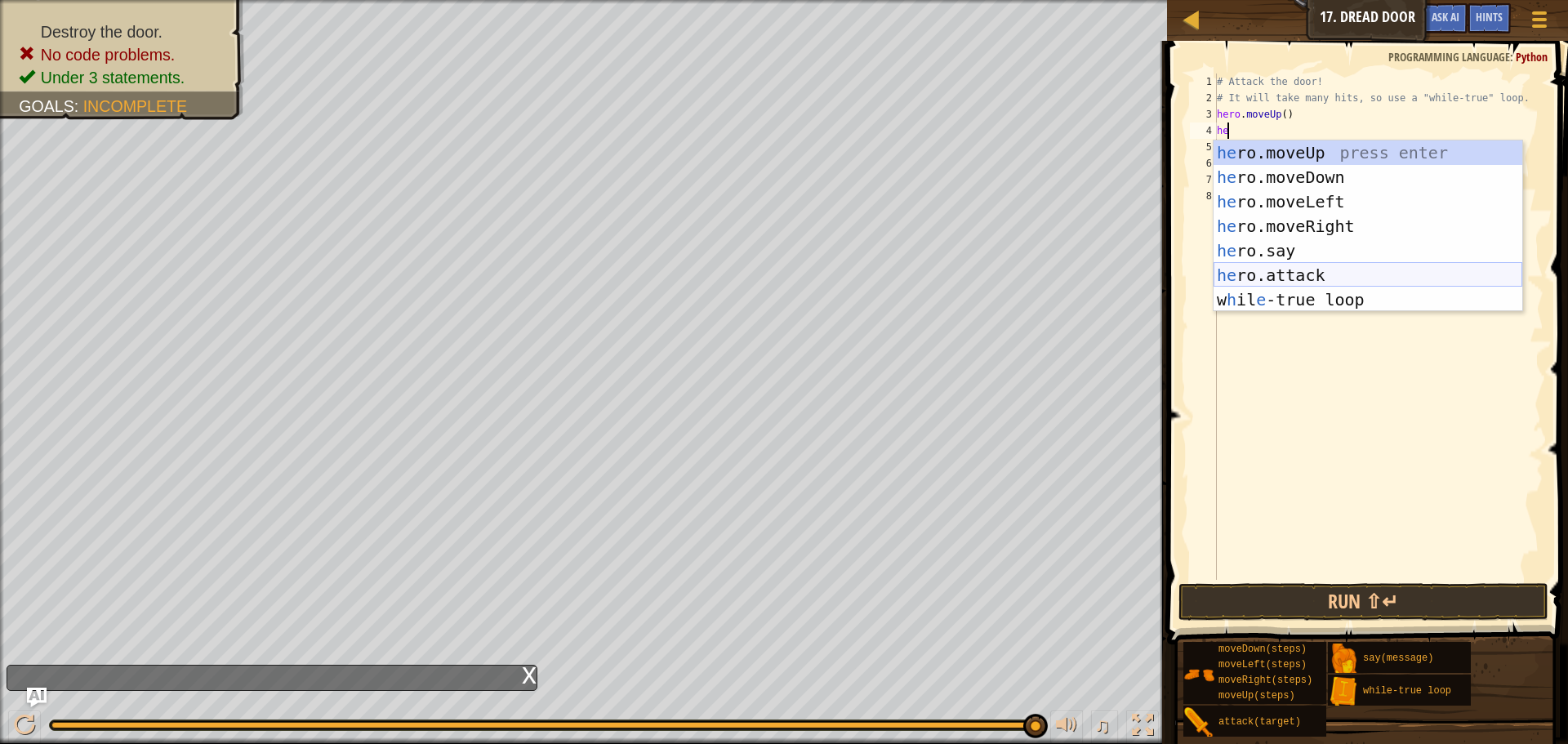
click at [1325, 282] on div "he ro.moveUp press enter he ro.moveDown press enter he ro.moveLeft press enter …" at bounding box center [1368, 251] width 308 height 221
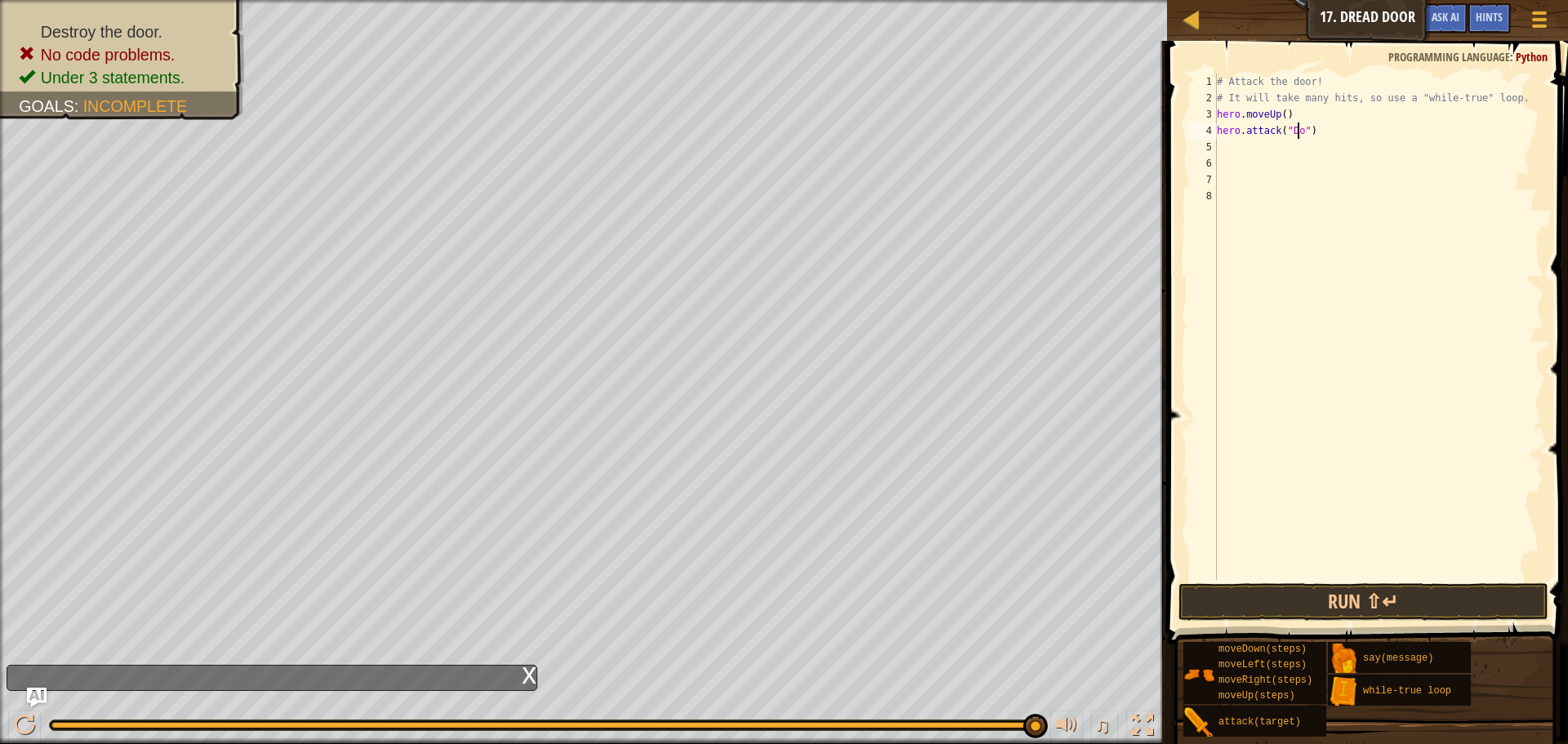
scroll to position [7, 7]
type textarea "hero.attack("Door")"
click at [1284, 152] on div "# Attack the door! # It will take many hits, so use a "while-true" loop. hero .…" at bounding box center [1379, 344] width 330 height 539
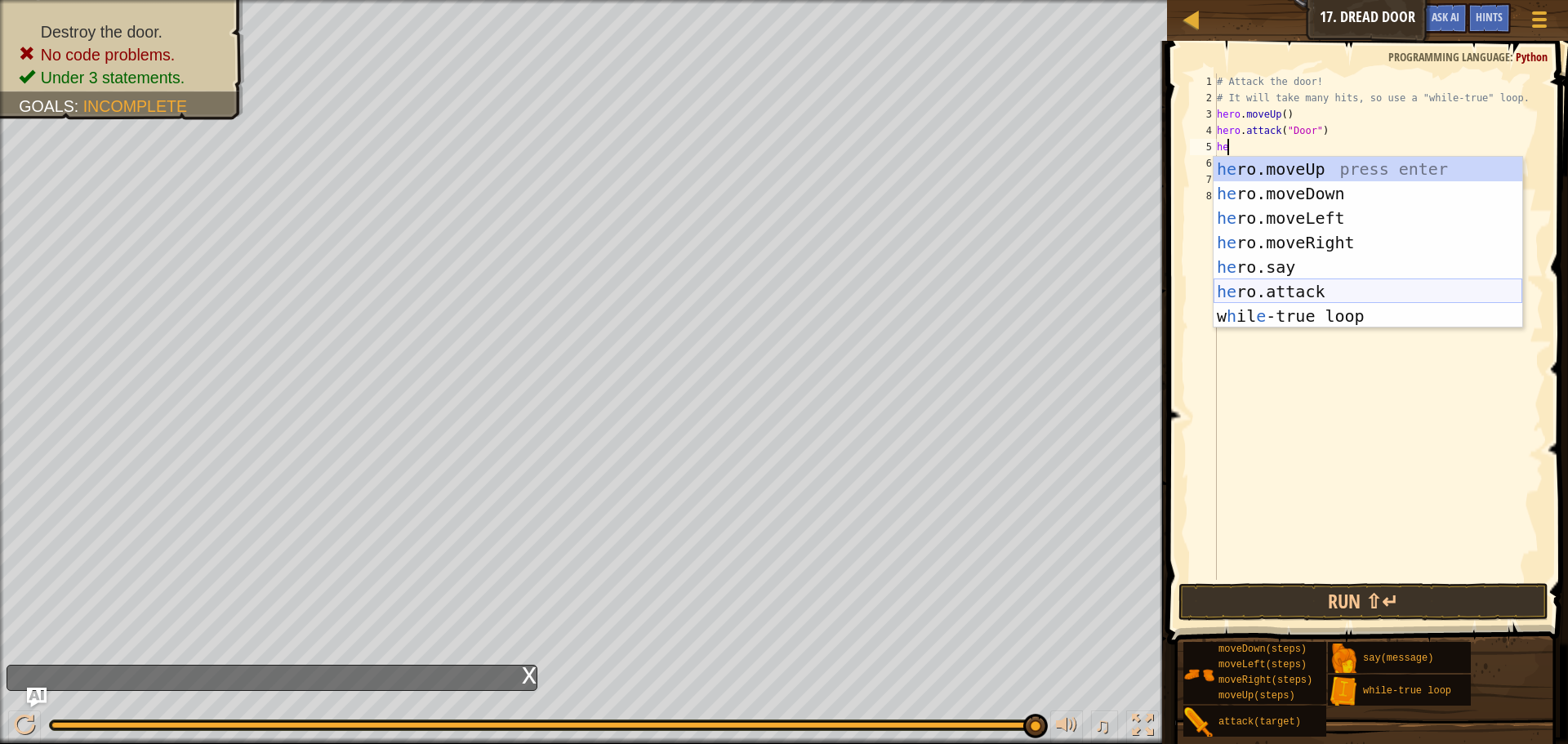
click at [1335, 287] on div "he ro.moveUp press enter he ro.moveDown press enter he ro.moveLeft press enter …" at bounding box center [1368, 267] width 308 height 221
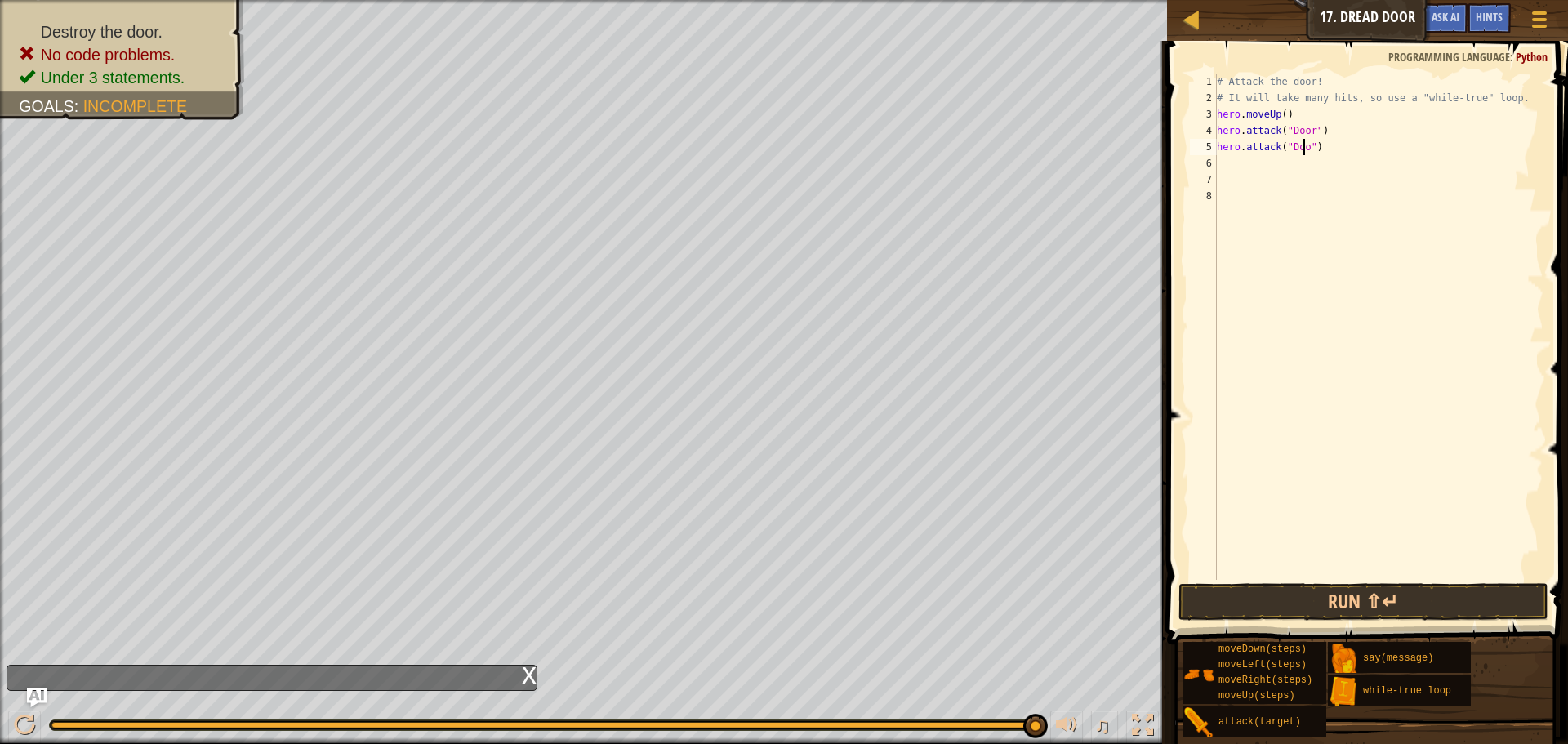
scroll to position [7, 7]
type textarea "hero.attack("Door")"
click at [1433, 589] on button "Run ⇧↵" at bounding box center [1363, 602] width 370 height 38
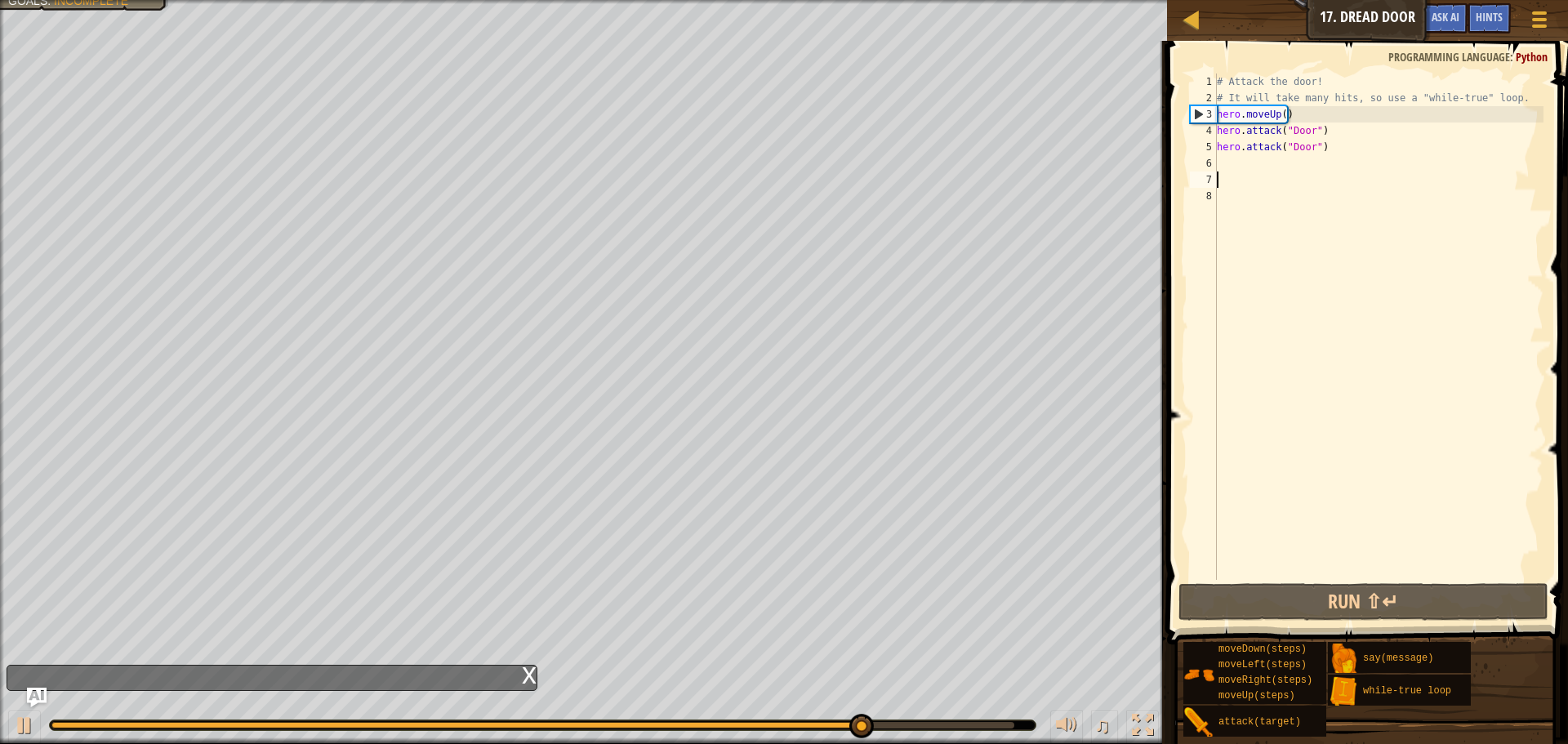
click at [1253, 173] on div "# Attack the door! # It will take many hits, so use a "while-true" loop. hero .…" at bounding box center [1379, 344] width 330 height 539
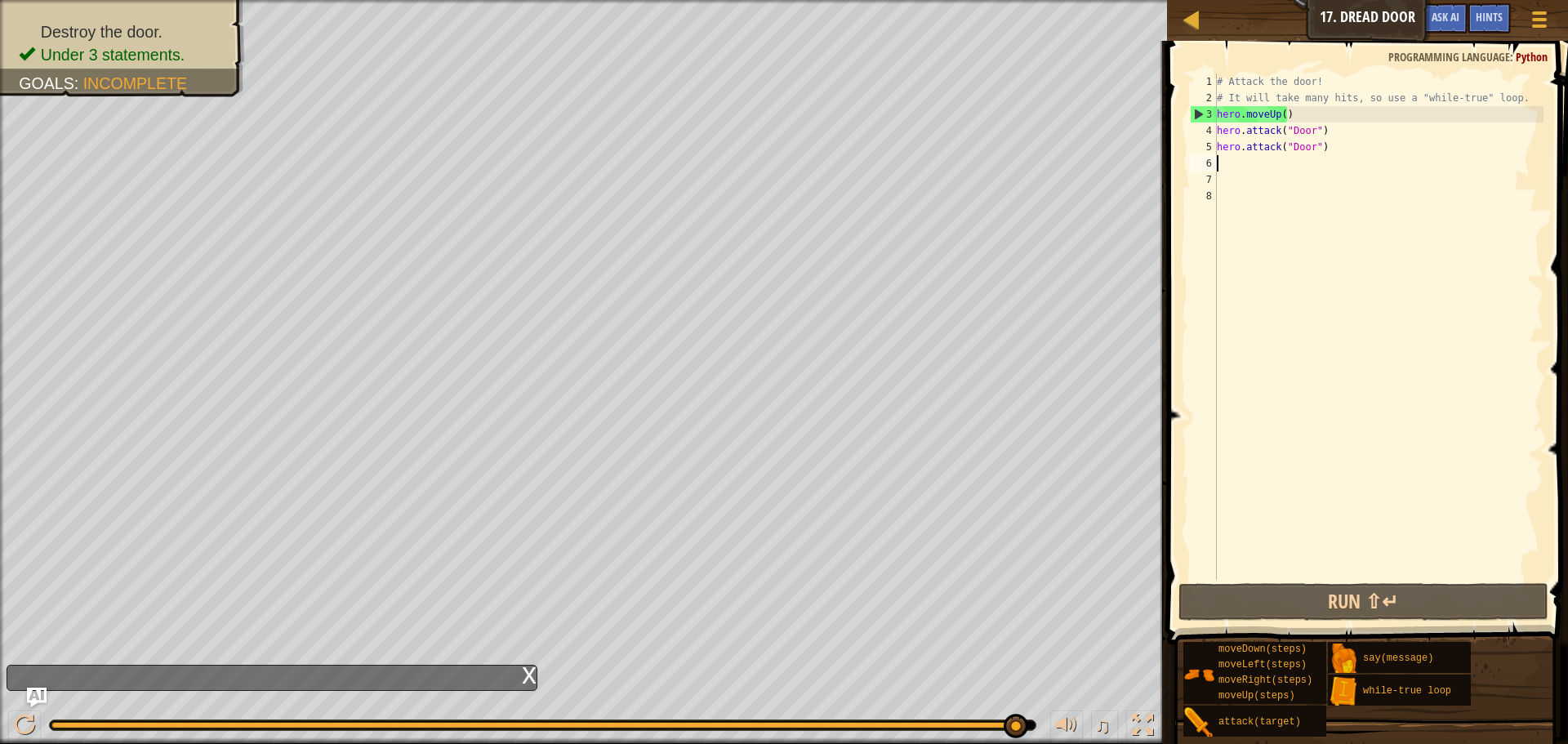
click at [1244, 165] on div "# Attack the door! # It will take many hits, so use a "while-true" loop. hero .…" at bounding box center [1379, 344] width 330 height 539
click at [536, 666] on div "x" at bounding box center [529, 674] width 14 height 16
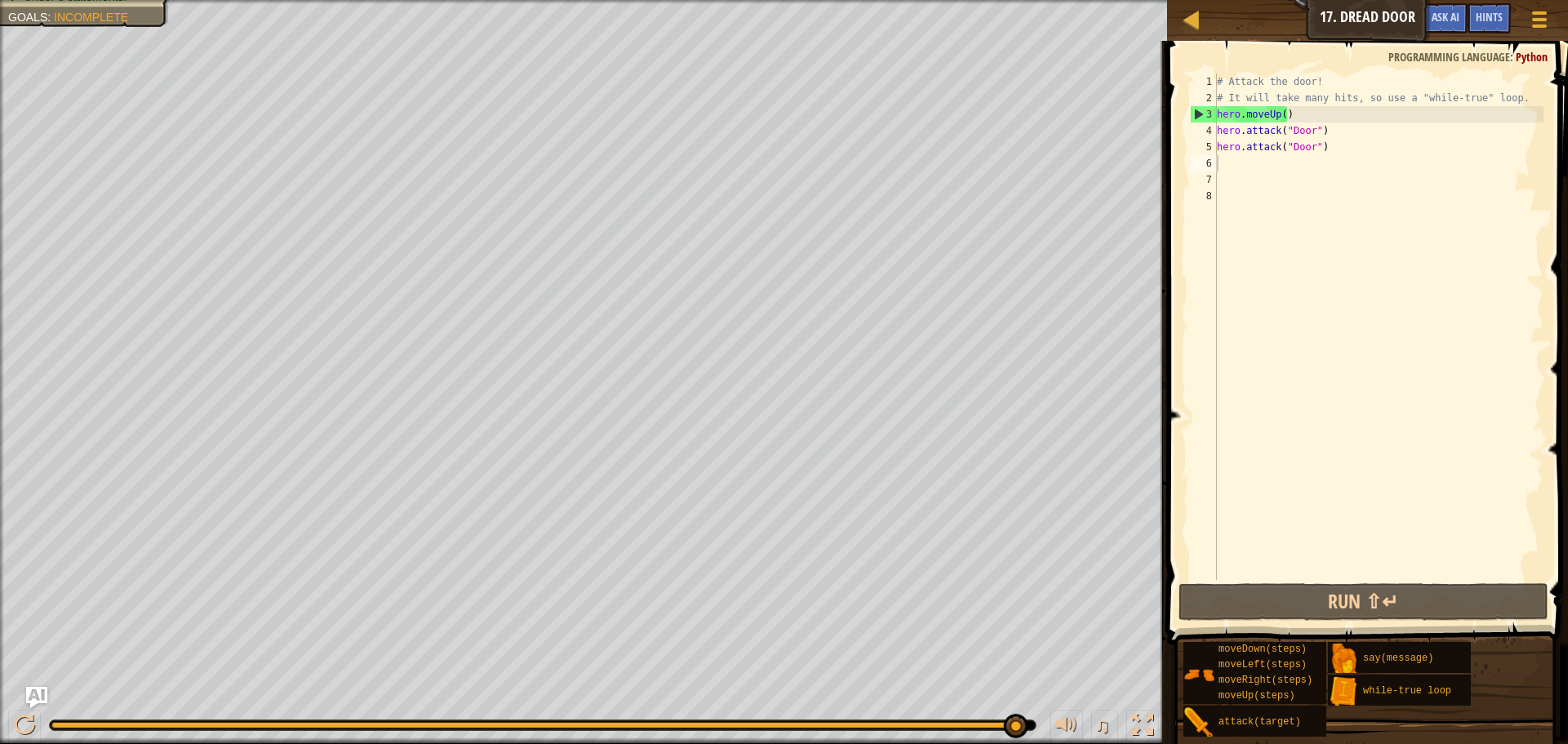
click at [42, 690] on img "Ask AI" at bounding box center [37, 698] width 22 height 22
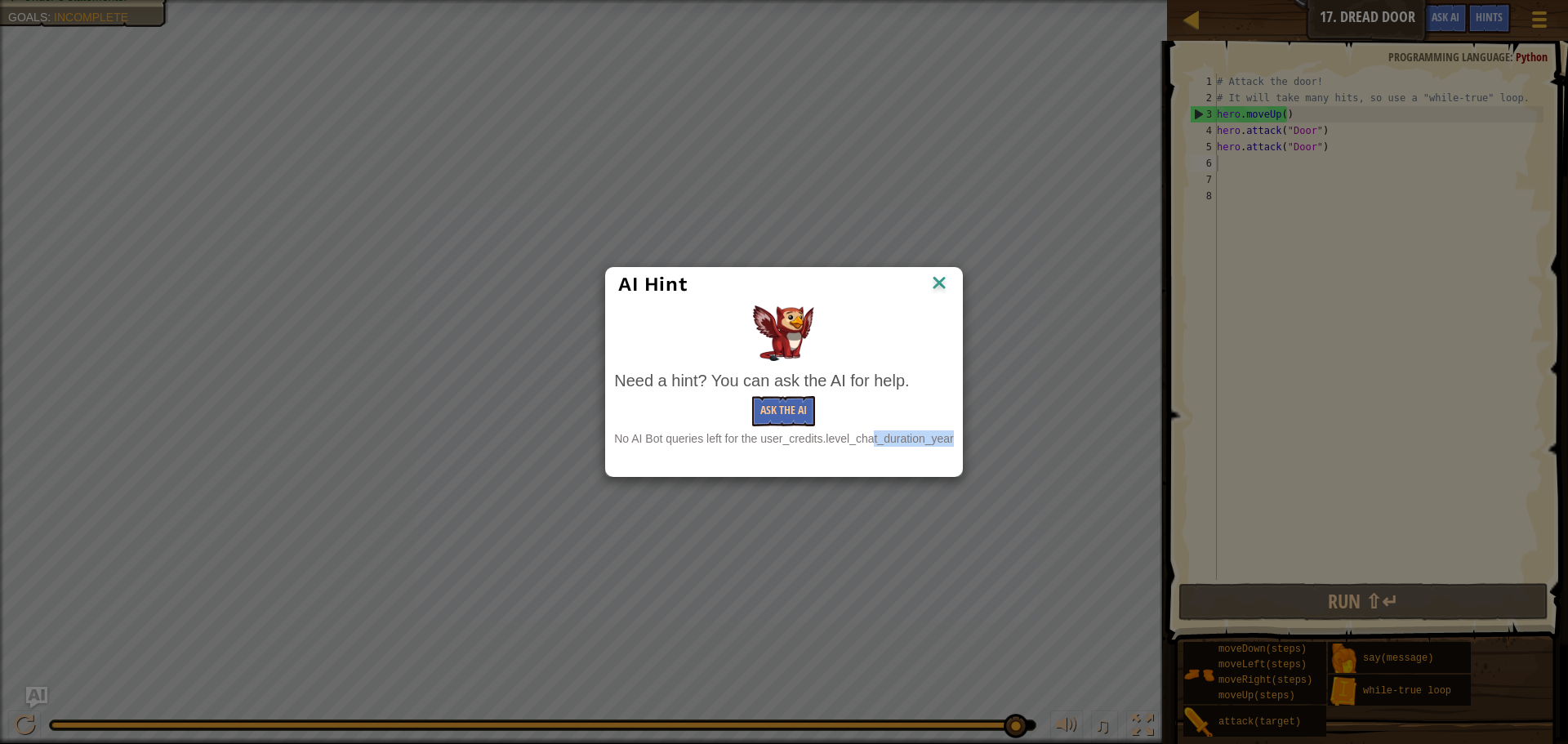
click at [42, 690] on div "AI Hint Need a hint? You can ask the AI for help. Ask the AI No AI Bot queries …" at bounding box center [784, 372] width 1568 height 744
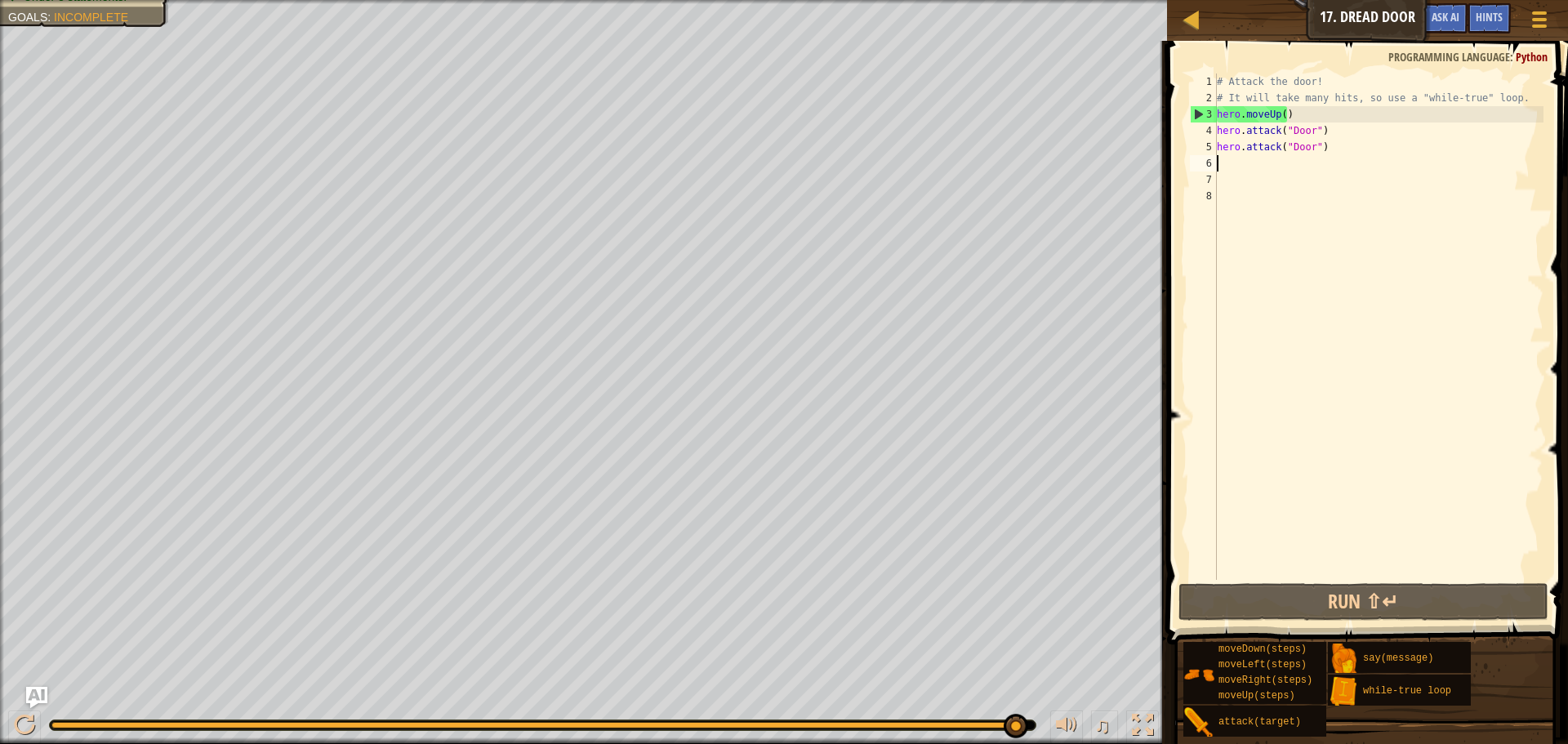
click at [42, 690] on img "Ask AI" at bounding box center [37, 698] width 22 height 22
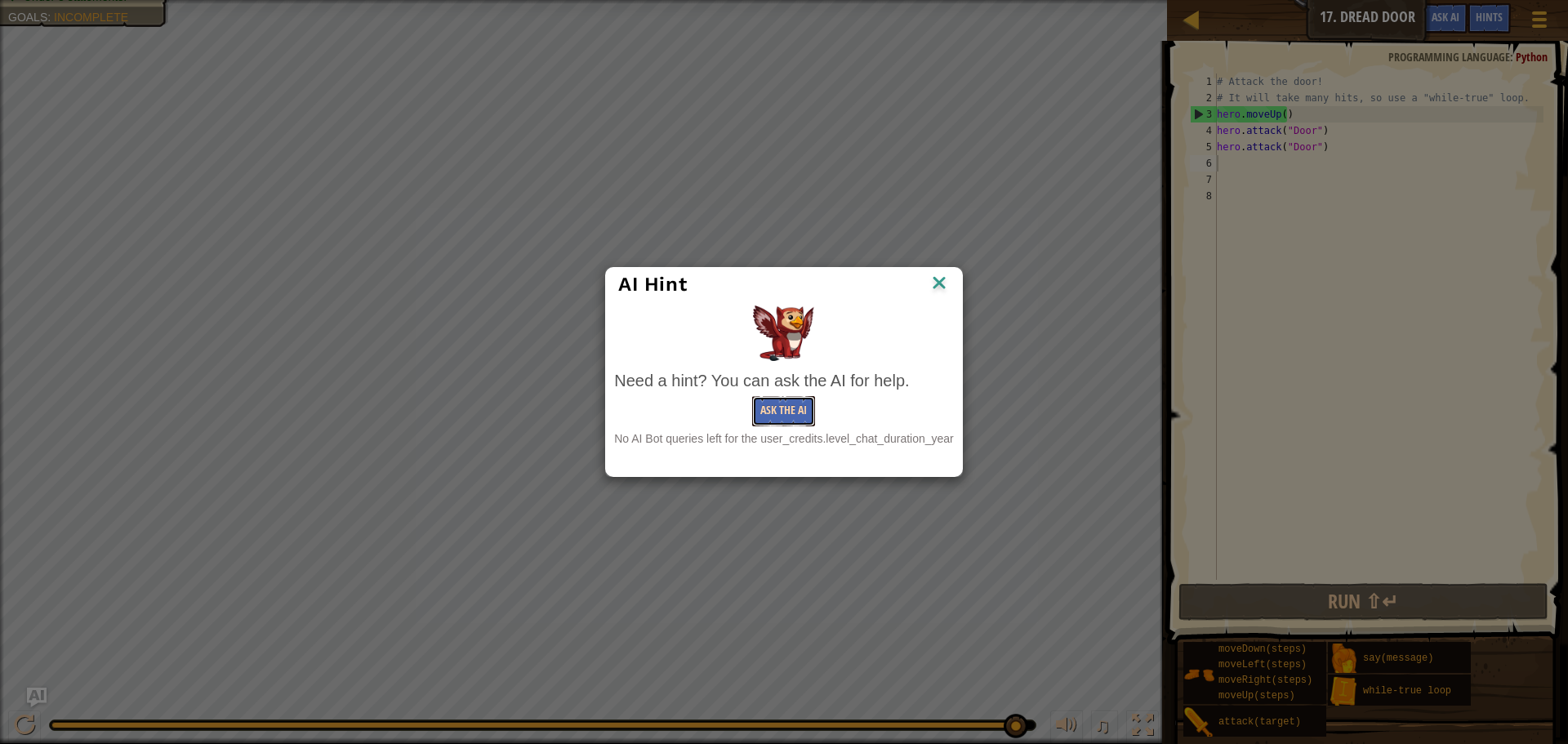
click at [772, 407] on button "Ask the AI" at bounding box center [784, 411] width 63 height 31
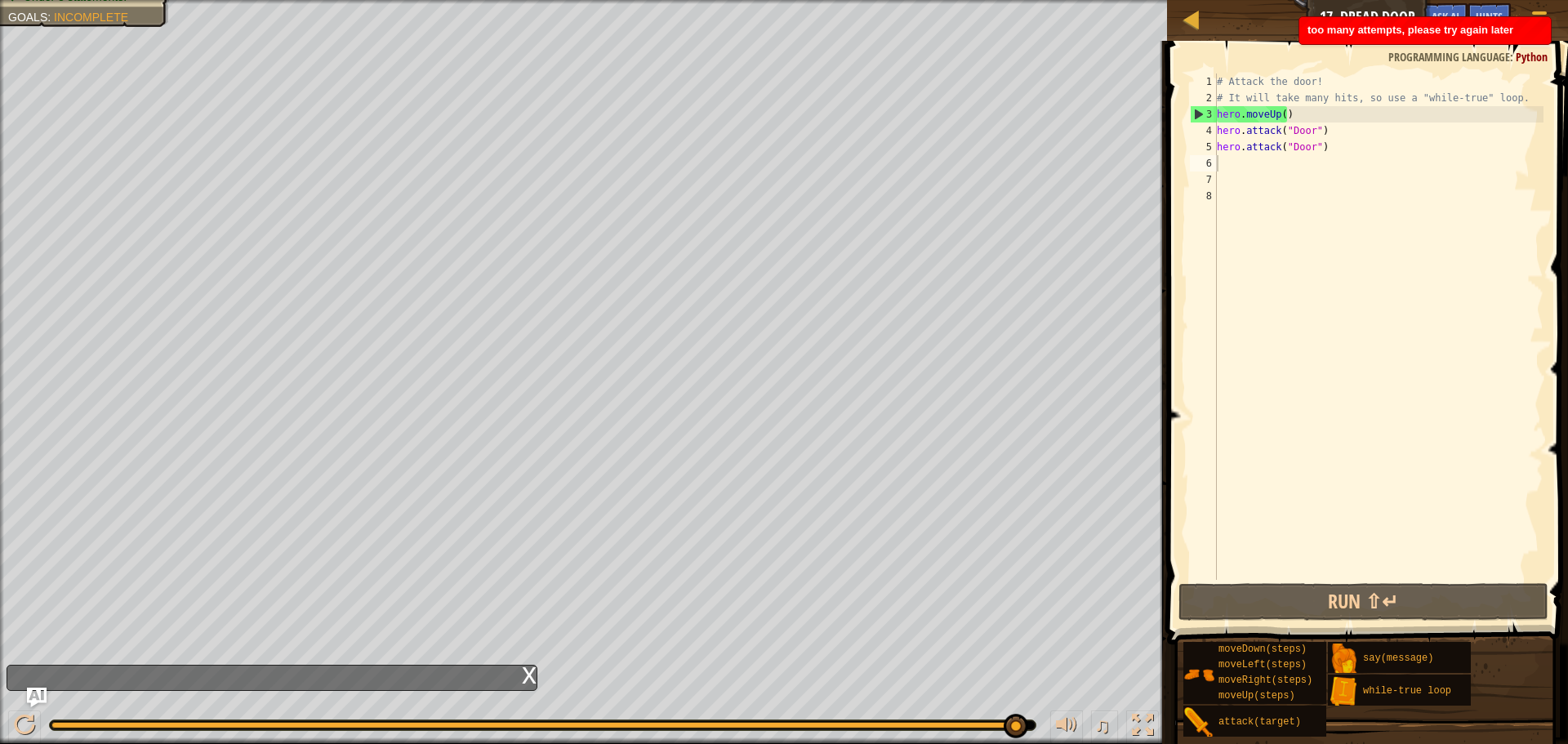
click at [471, 666] on div "x" at bounding box center [271, 677] width 531 height 26
click at [1498, 9] on div "Hints" at bounding box center [1490, 19] width 43 height 31
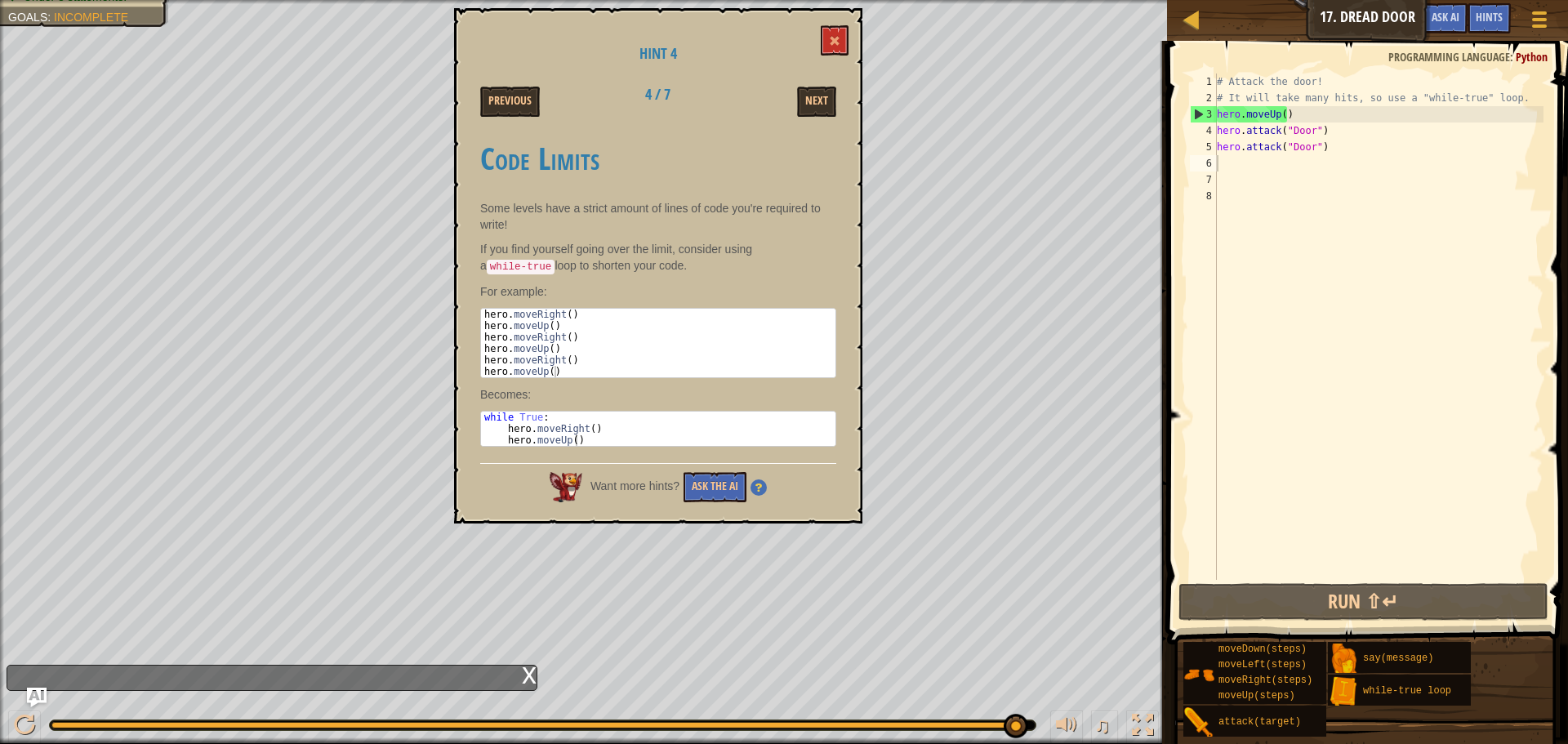
click at [785, 91] on div "Next" at bounding box center [785, 102] width 126 height 31
click at [787, 91] on div "Next" at bounding box center [785, 102] width 126 height 31
click at [812, 105] on button "Next" at bounding box center [816, 102] width 39 height 31
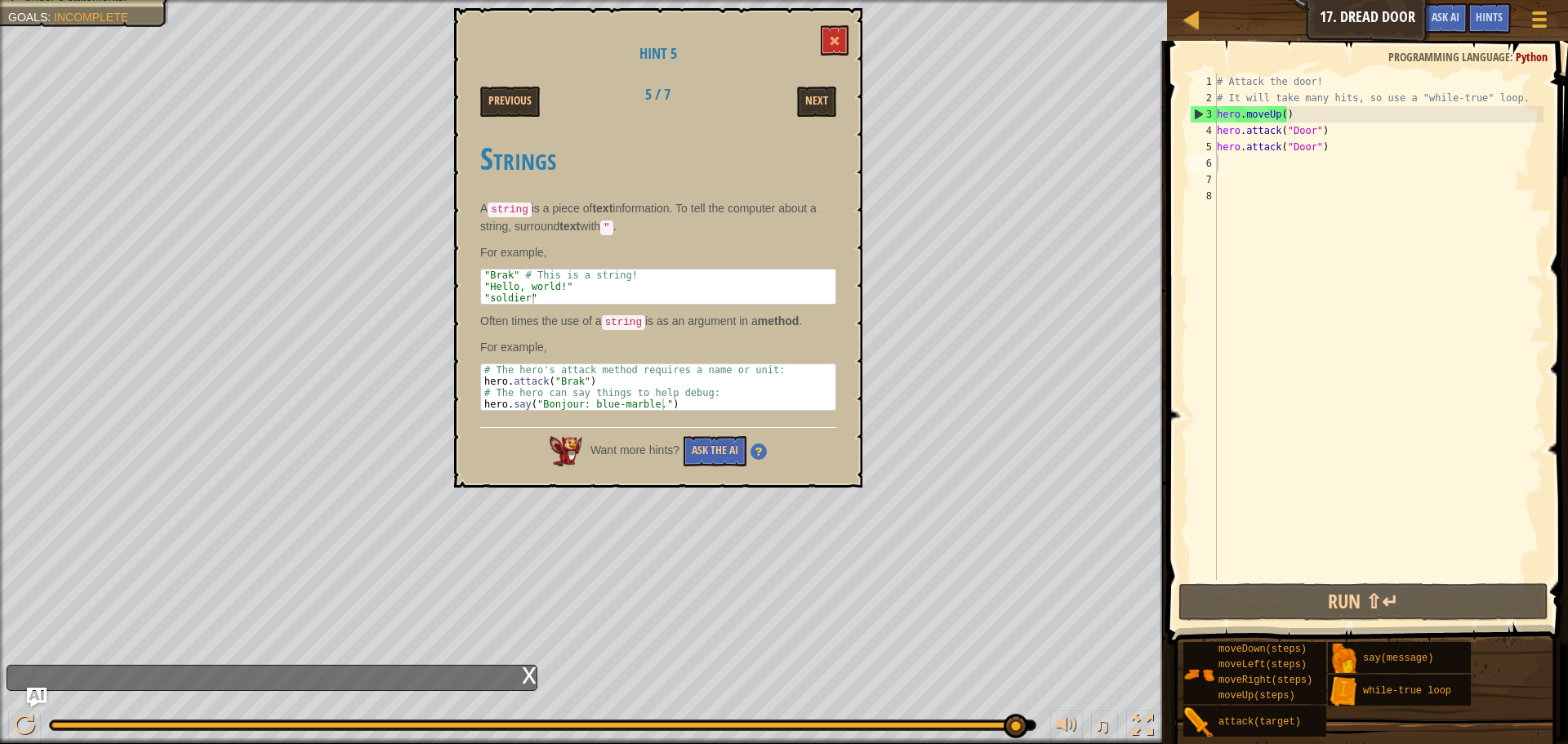
click at [812, 105] on button "Next" at bounding box center [816, 102] width 39 height 31
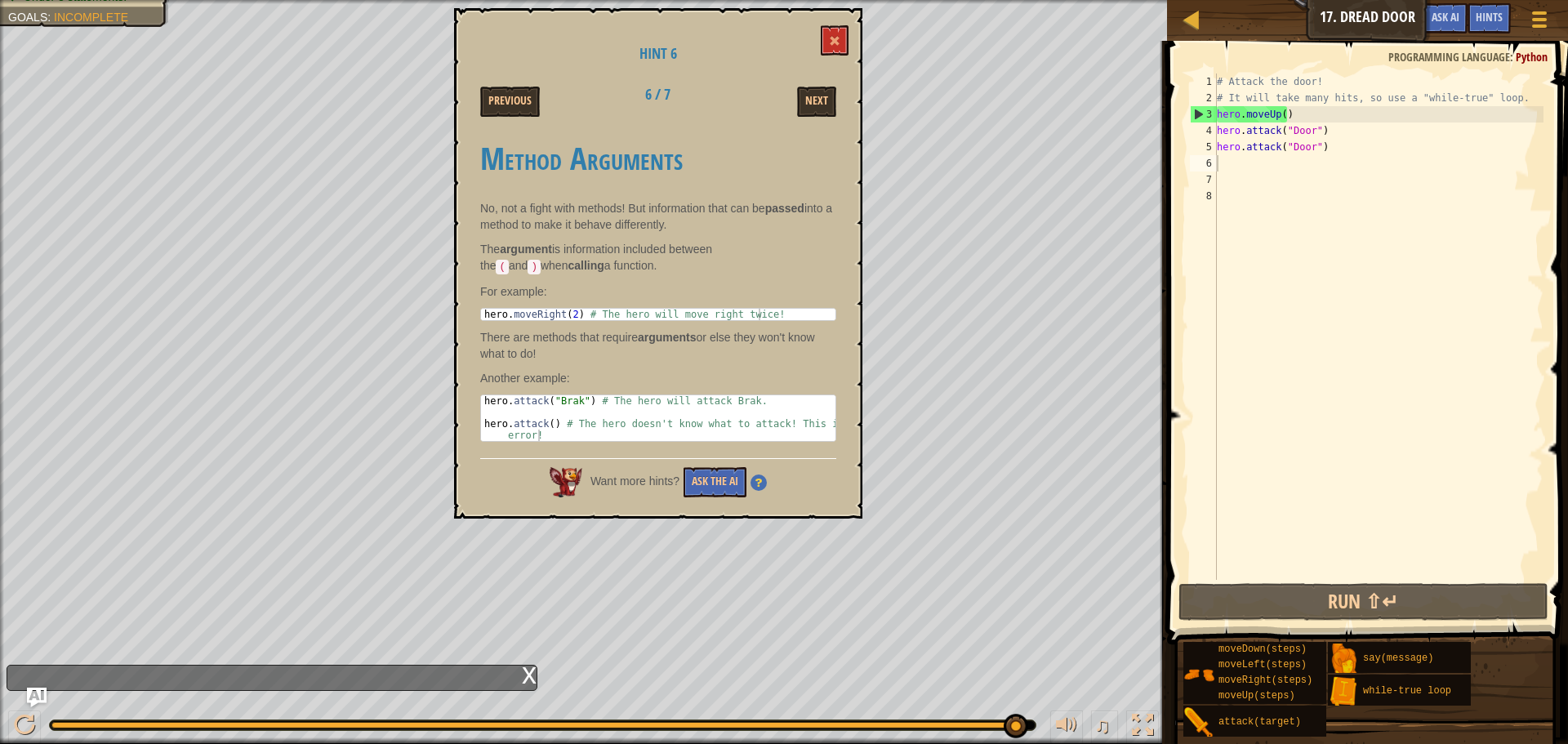
click at [812, 105] on button "Next" at bounding box center [816, 102] width 39 height 31
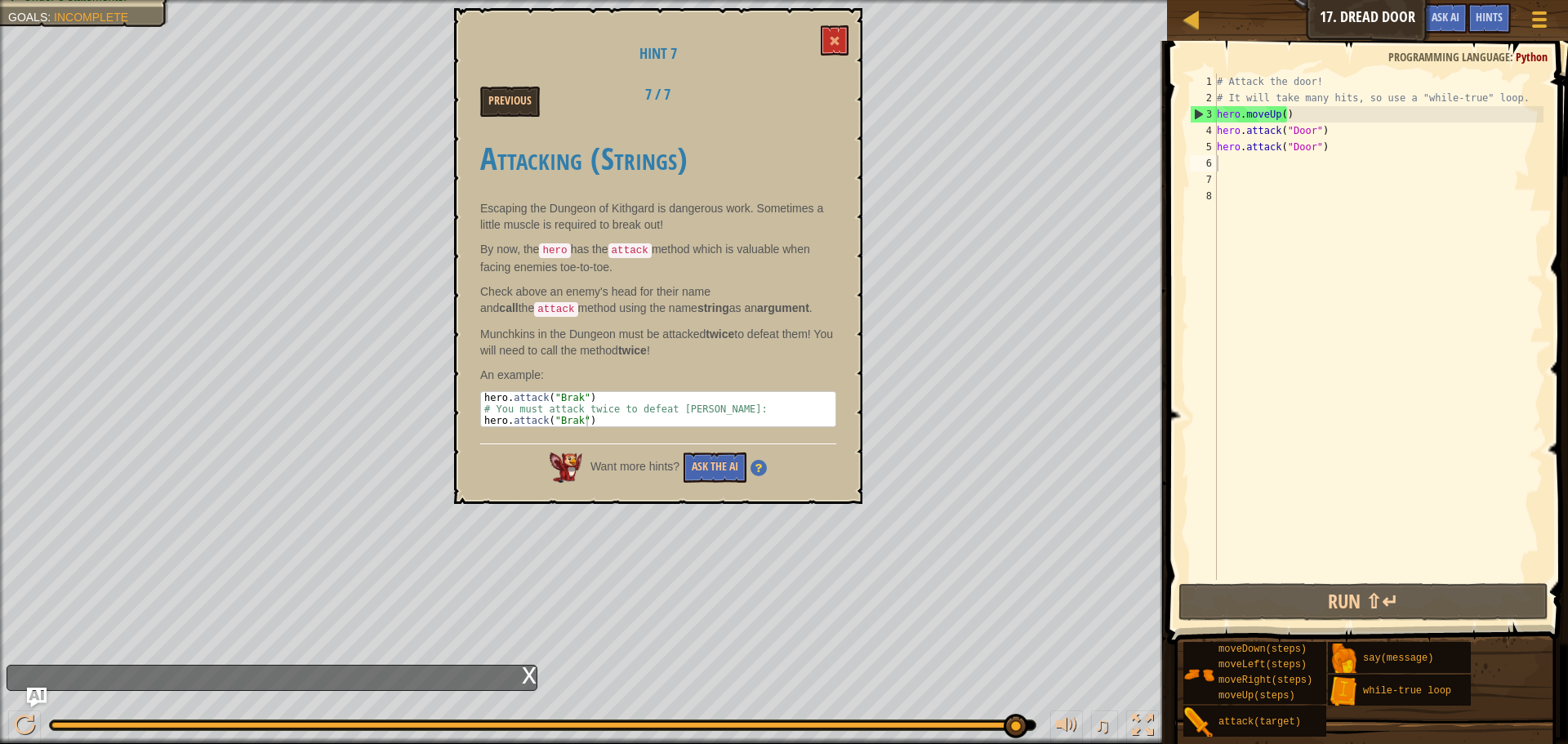
click at [812, 105] on div "Previous 7 / 7" at bounding box center [658, 102] width 381 height 31
click at [837, 43] on span at bounding box center [834, 41] width 12 height 12
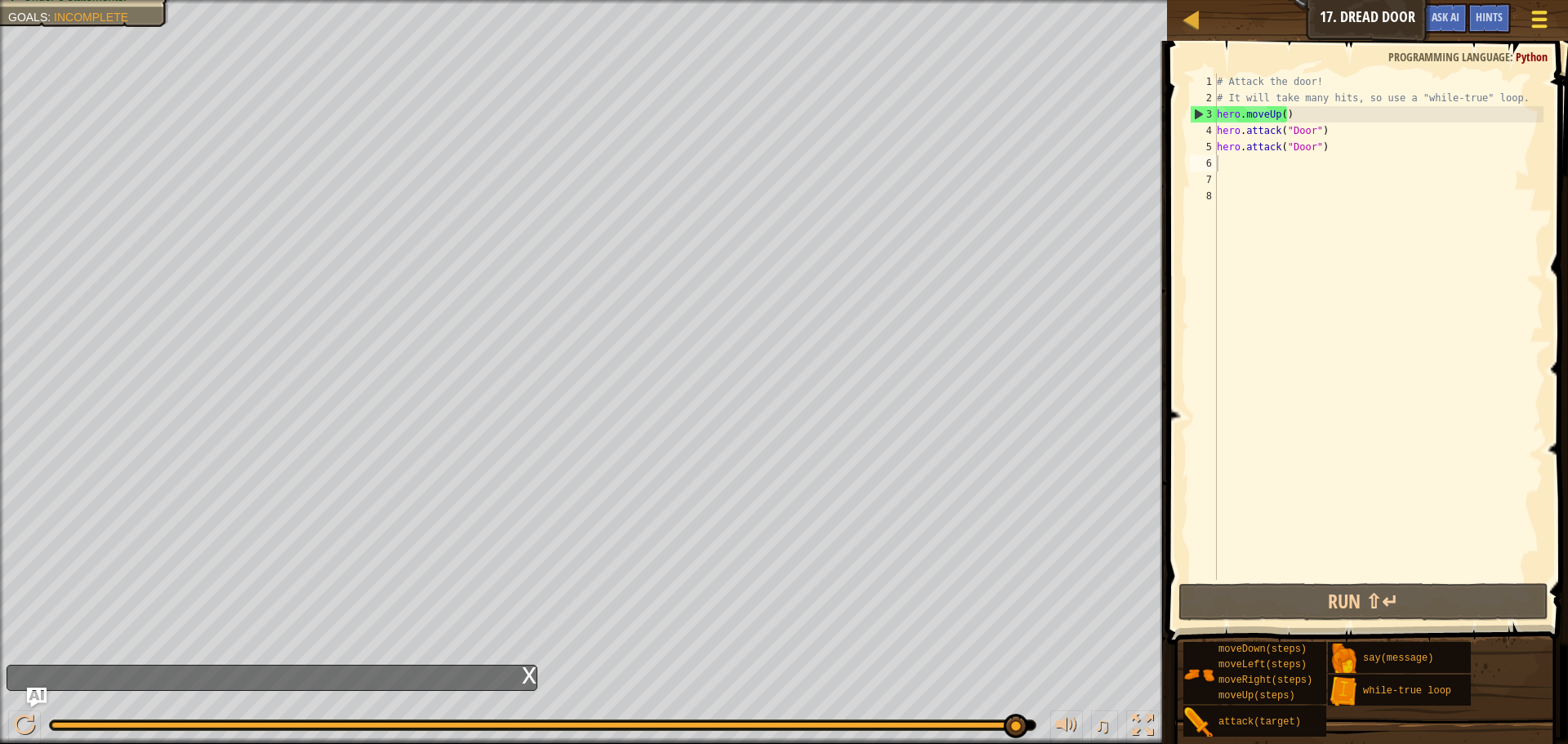
click at [1548, 23] on div at bounding box center [1539, 19] width 22 height 23
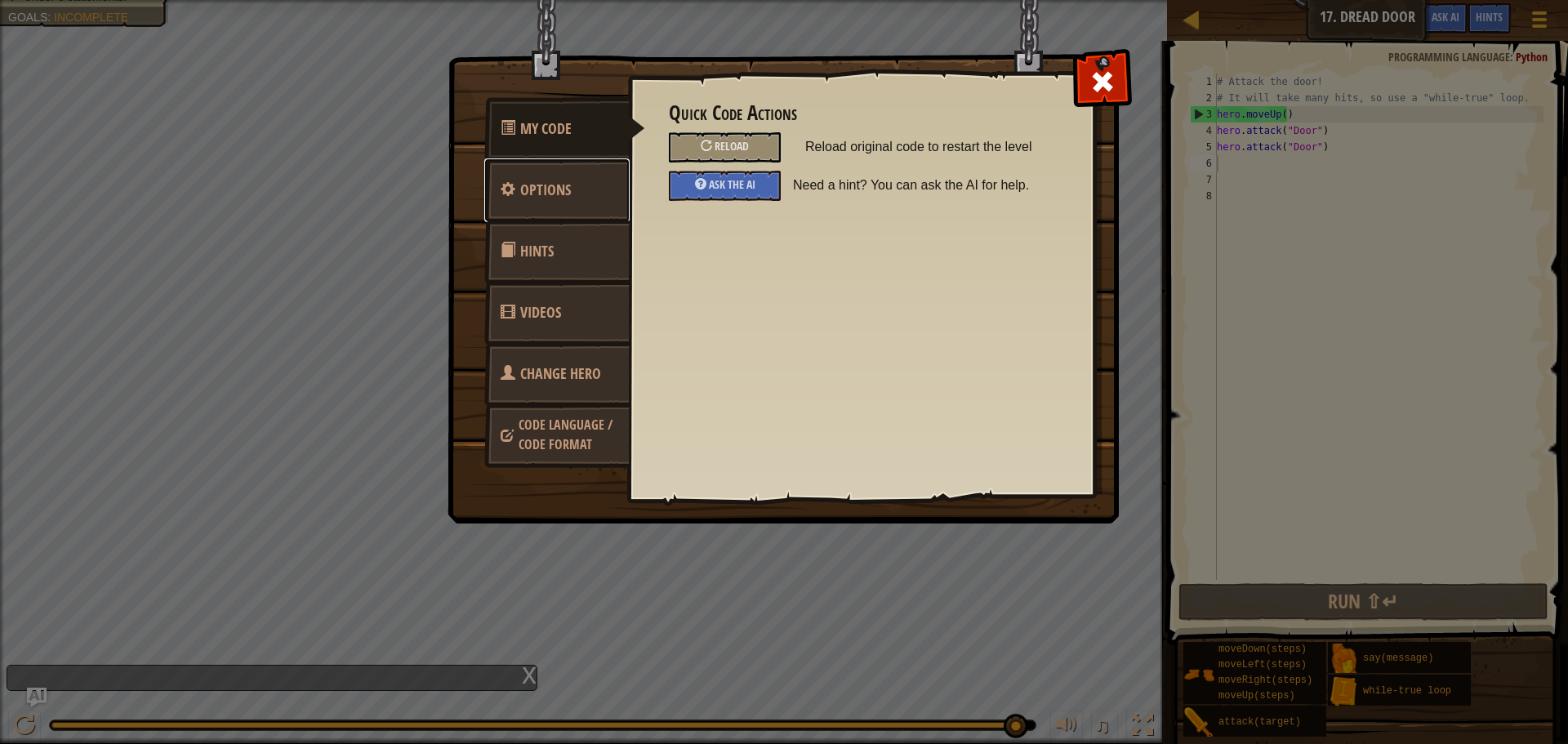
click at [554, 175] on link "Options" at bounding box center [556, 190] width 145 height 64
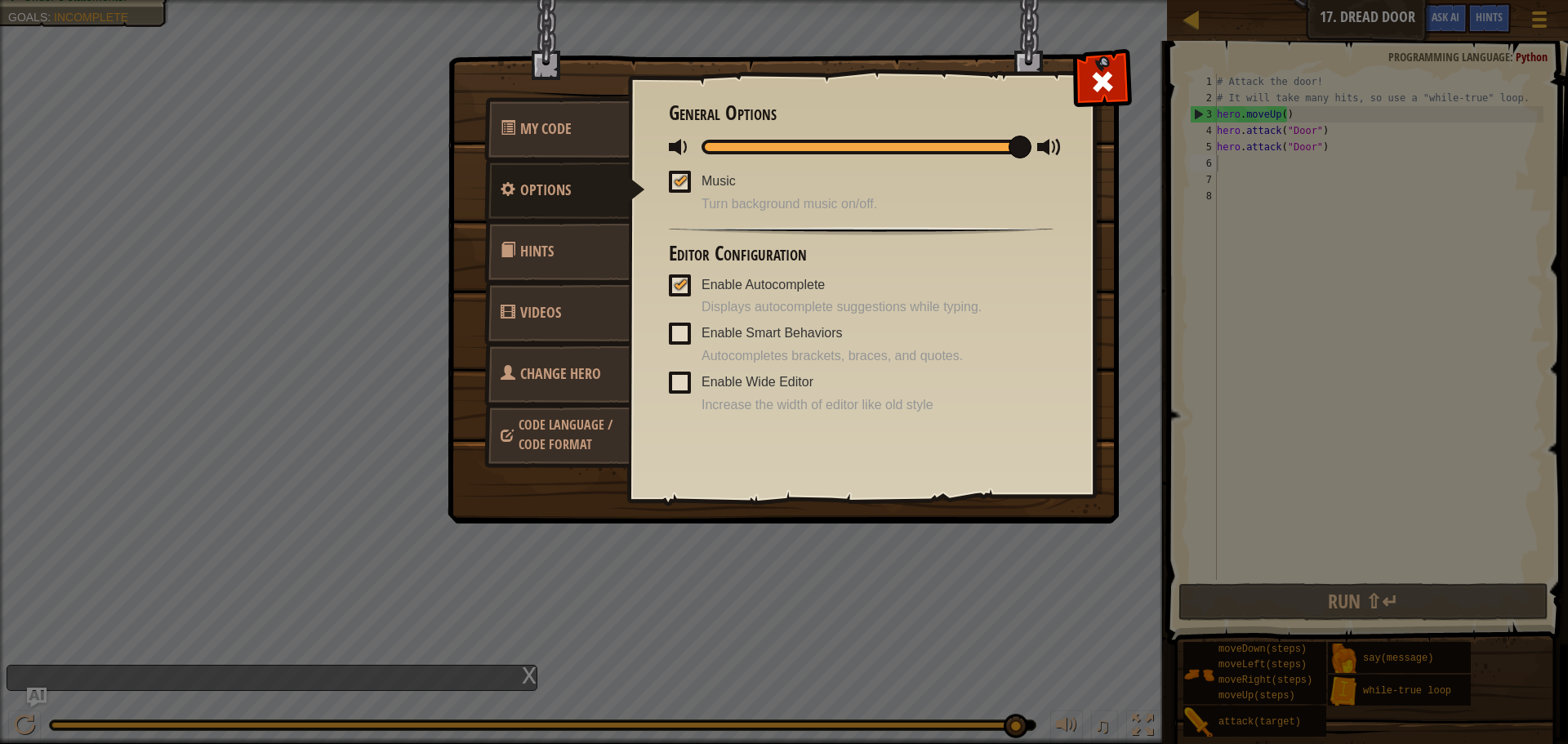
click at [587, 240] on link "Hints" at bounding box center [556, 252] width 145 height 64
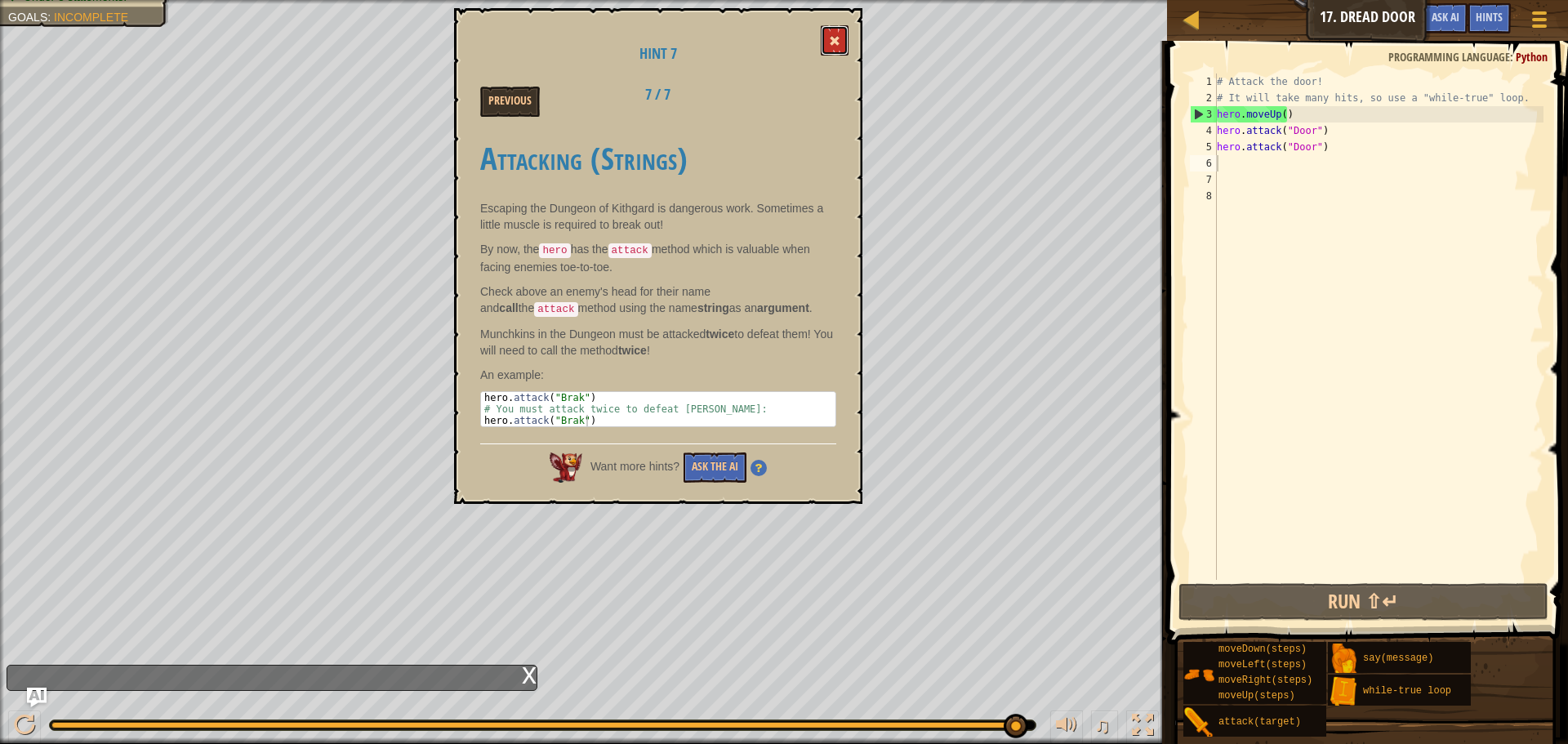
click at [829, 35] on button at bounding box center [834, 41] width 28 height 31
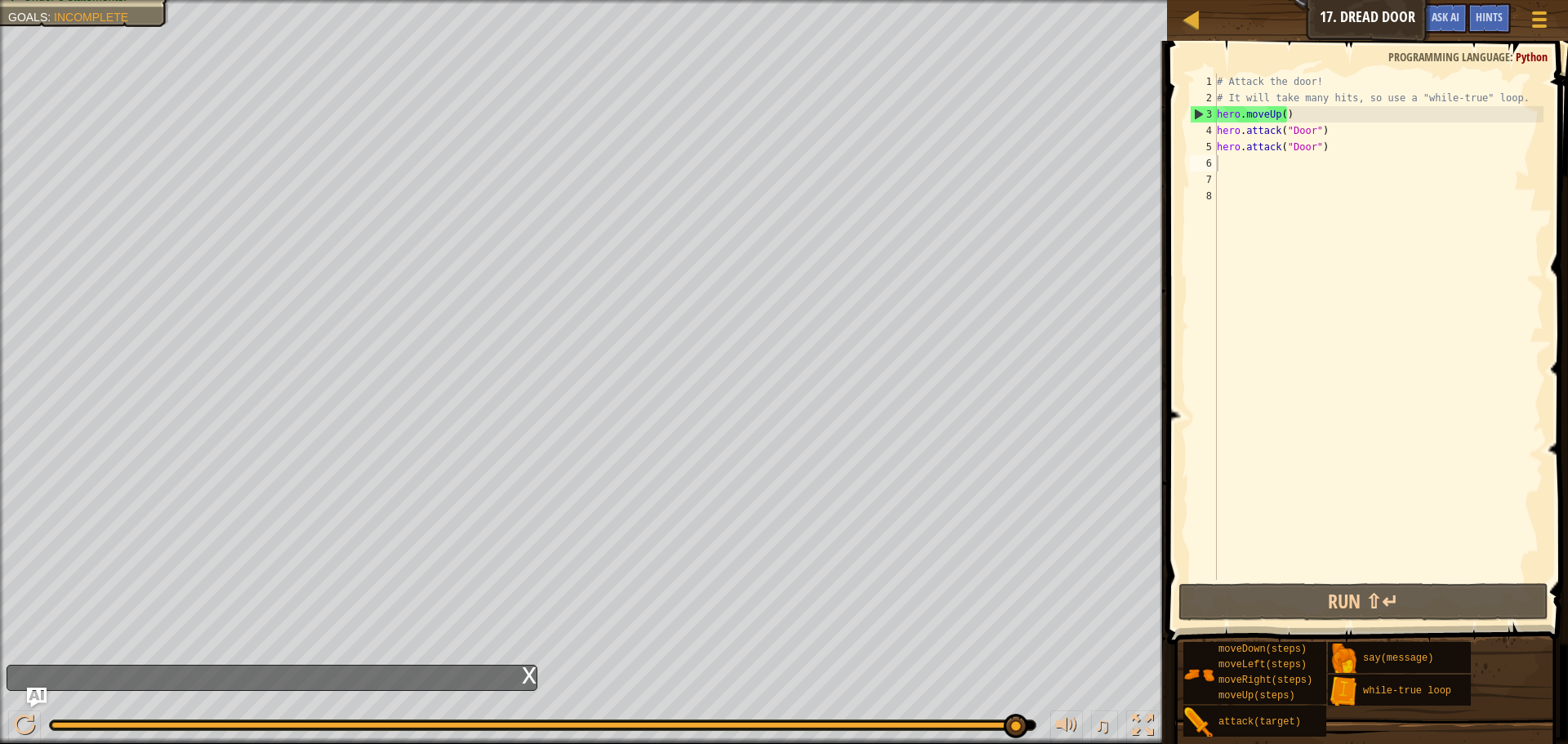
click at [1223, 115] on div "# Attack the door! # It will take many hits, so use a "while-true" loop. hero .…" at bounding box center [1379, 344] width 330 height 539
click at [1220, 112] on div "# Attack the door! # It will take many hits, so use a "while-true" loop. hero .…" at bounding box center [1379, 344] width 330 height 539
click at [1215, 111] on div "3" at bounding box center [1204, 115] width 26 height 16
type textarea "hero.moveUp()"
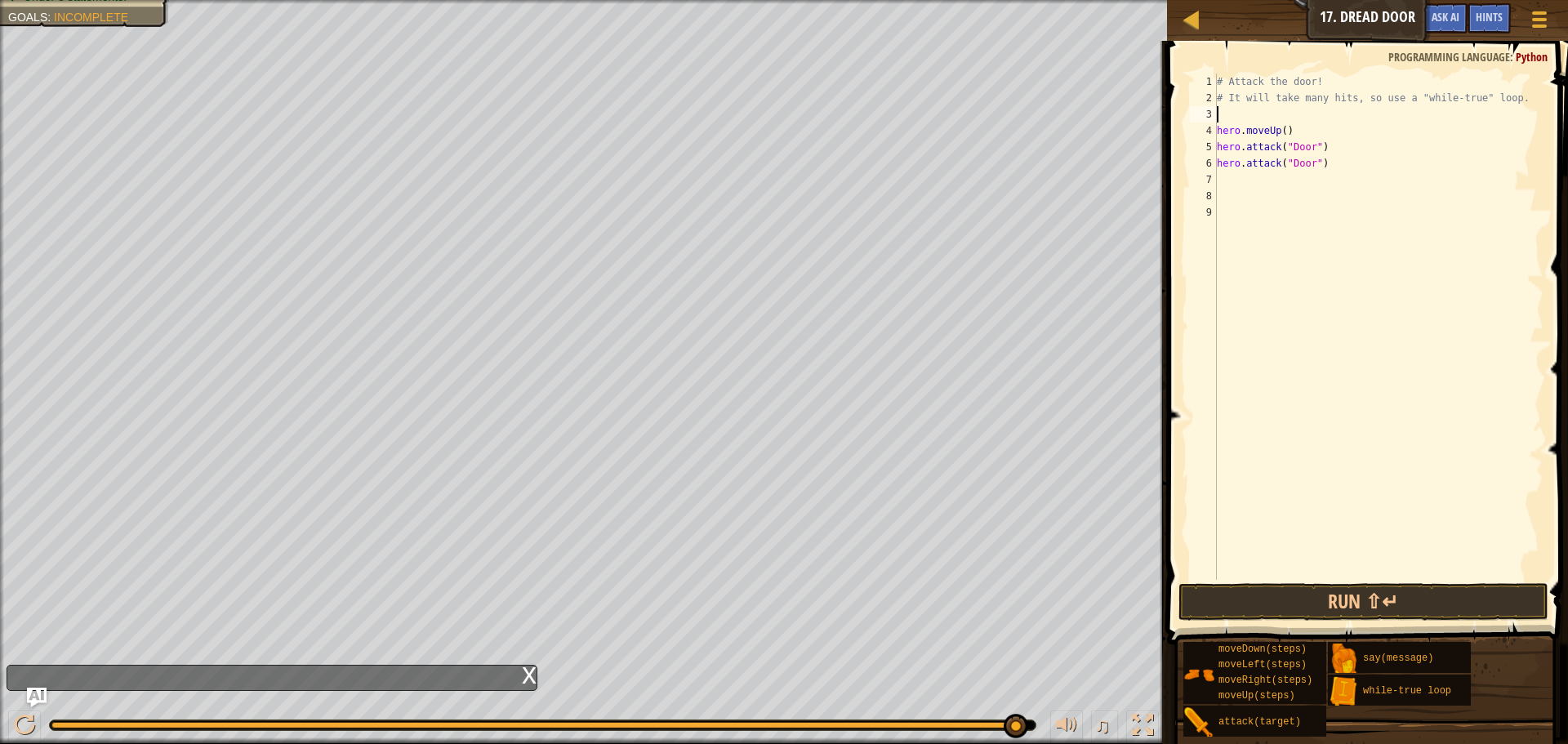
click at [1226, 112] on div "# Attack the door! # It will take many hits, so use a "while-true" loop. hero .…" at bounding box center [1379, 344] width 330 height 539
type textarea "w"
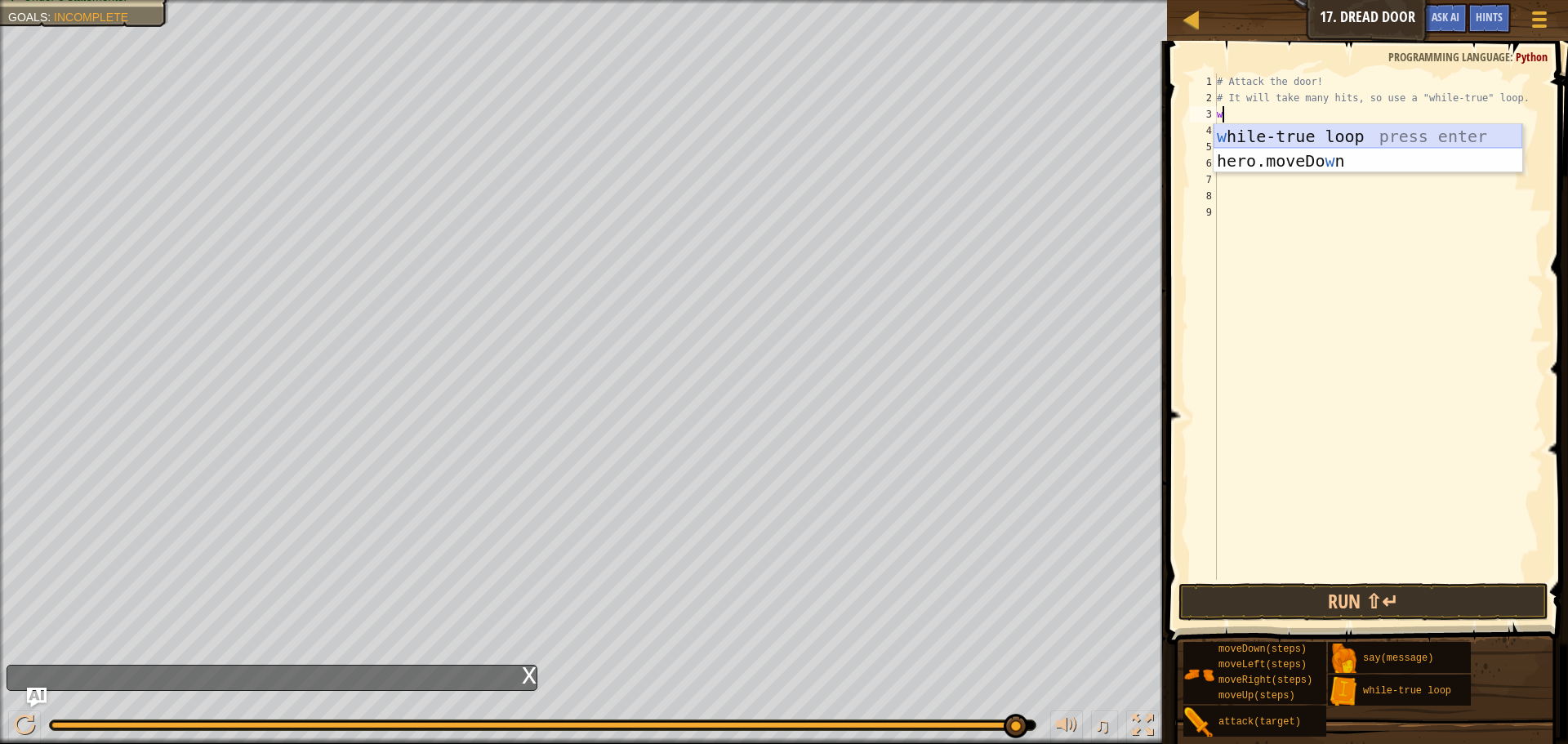
click at [1286, 130] on div "w [PERSON_NAME]-true loop press enter hero.moveDo w n press enter" at bounding box center [1368, 173] width 308 height 98
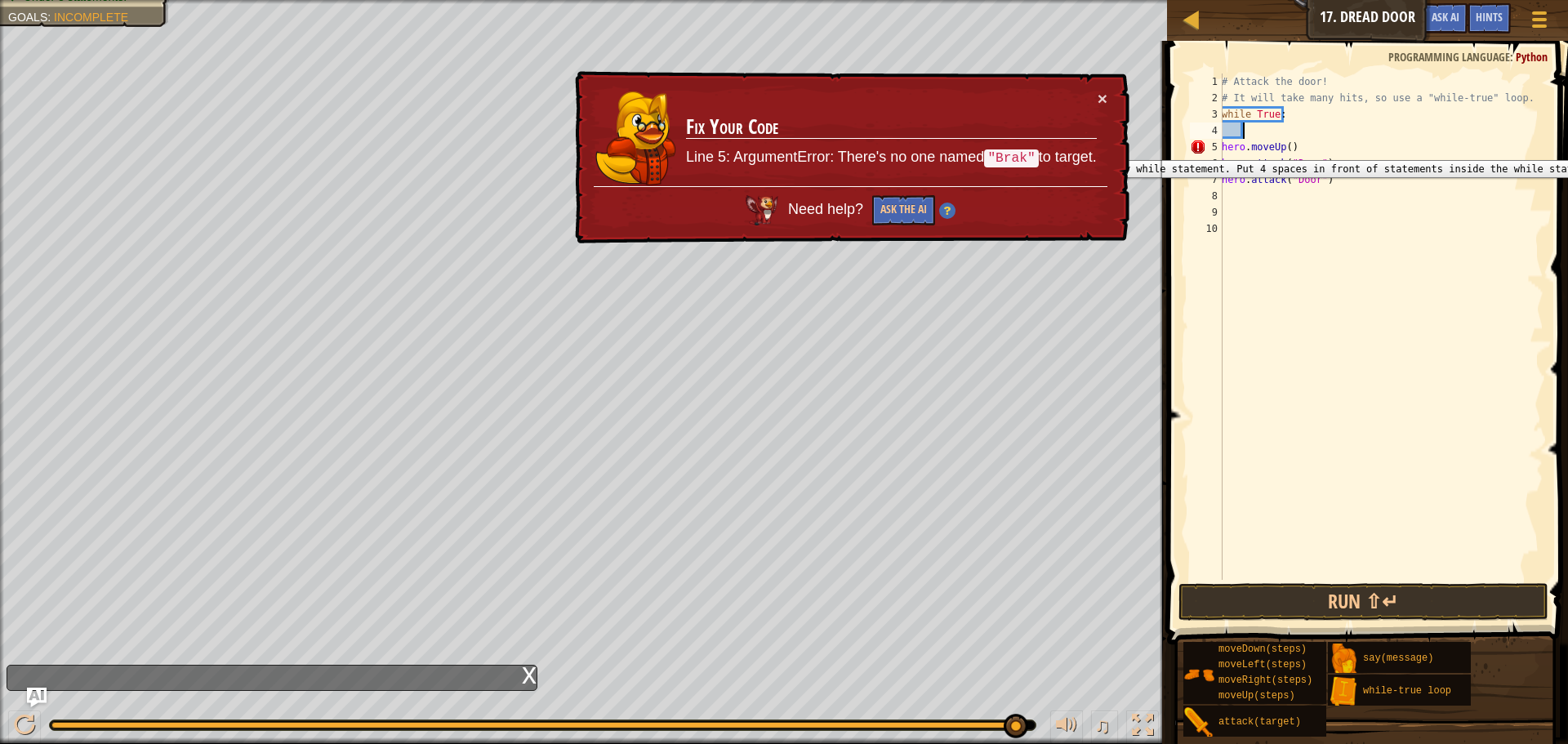
click at [1222, 148] on div "5" at bounding box center [1206, 147] width 32 height 16
click at [1222, 144] on div "5" at bounding box center [1206, 147] width 32 height 16
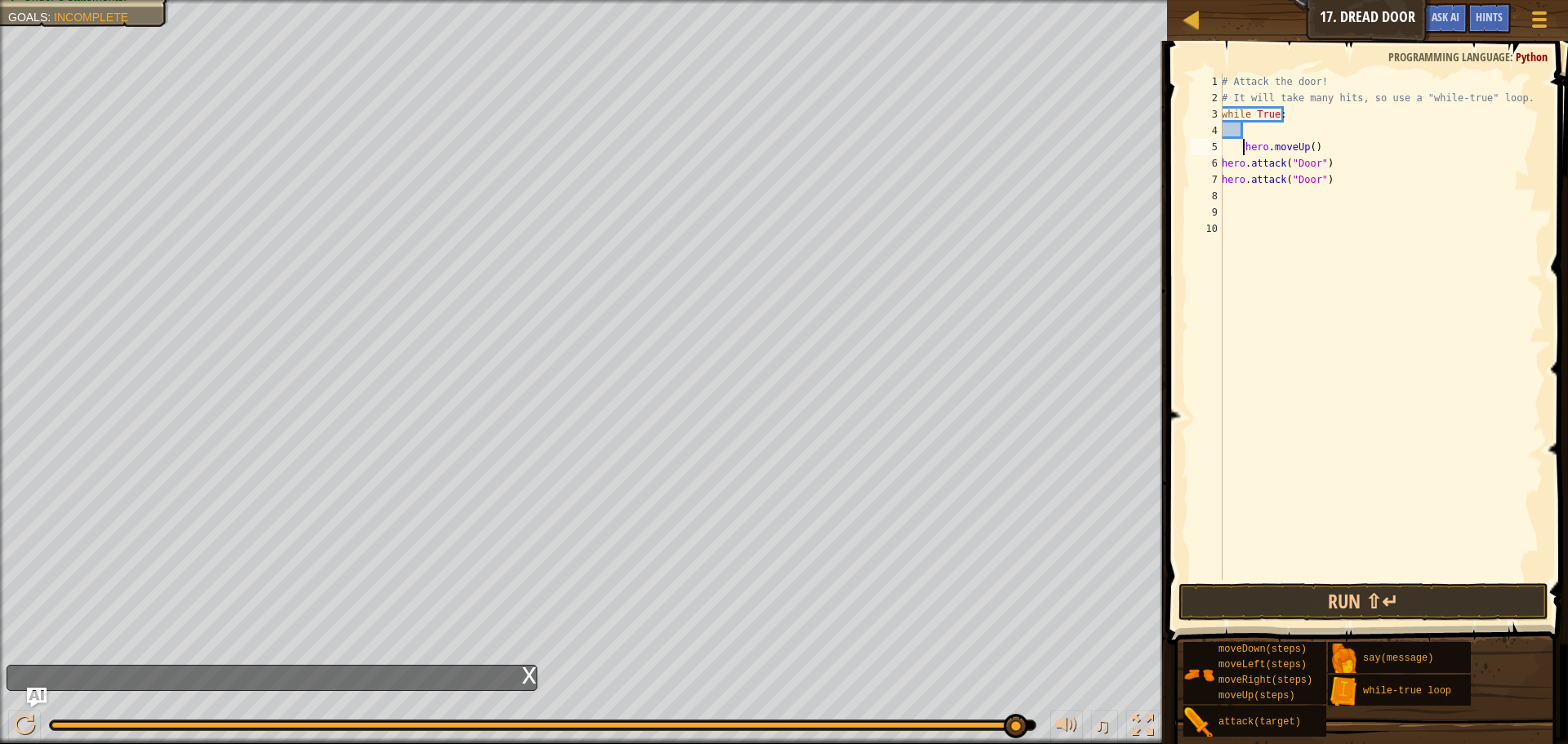
click at [1221, 161] on div "6" at bounding box center [1206, 163] width 32 height 16
click at [1215, 179] on div "7" at bounding box center [1206, 179] width 32 height 16
click at [1359, 591] on button "Run ⇧↵" at bounding box center [1363, 602] width 370 height 38
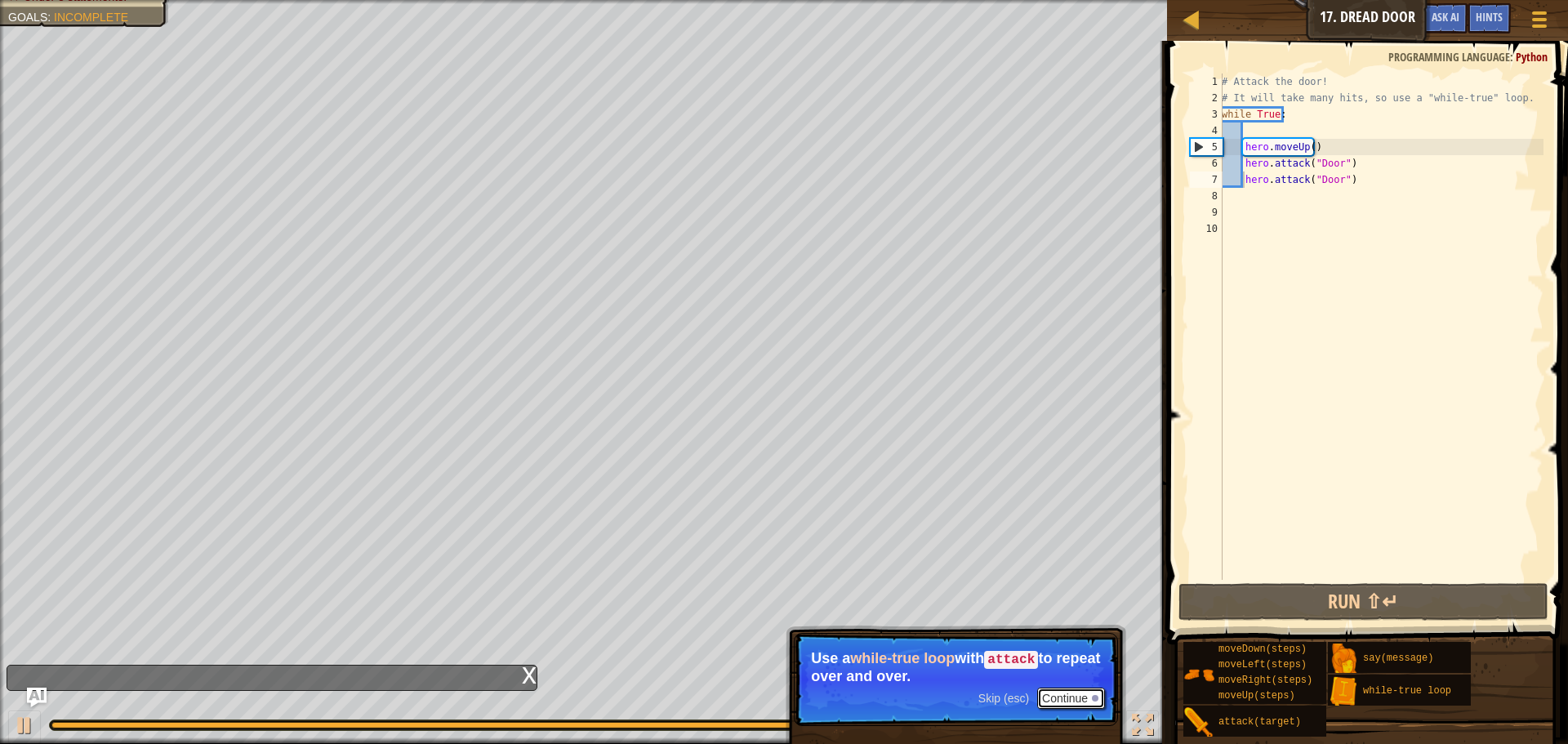
click at [1075, 699] on button "Continue" at bounding box center [1070, 699] width 68 height 22
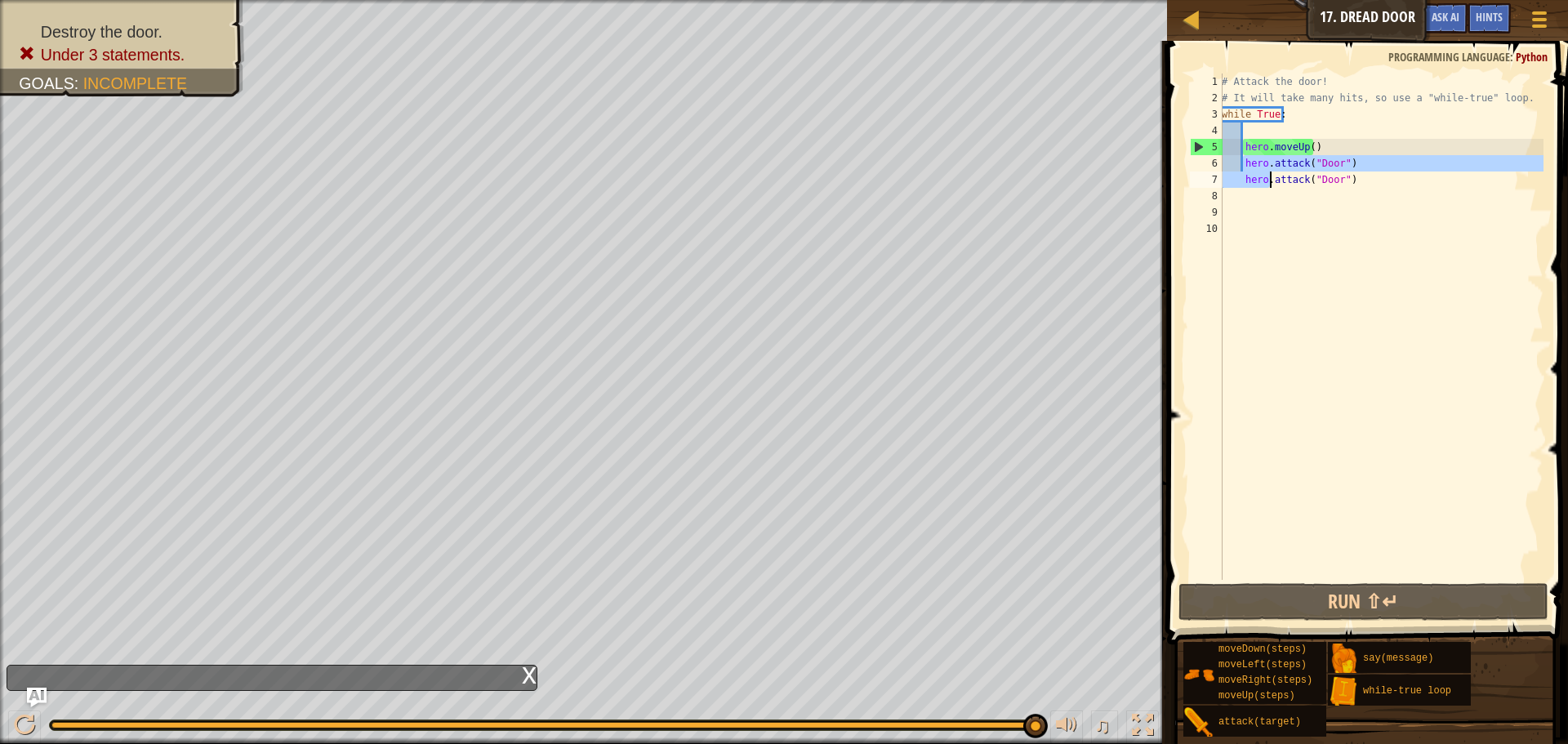
drag, startPoint x: 1248, startPoint y: 166, endPoint x: 1276, endPoint y: 181, distance: 31.8
click at [1275, 180] on div "# Attack the door! # It will take many hits, so use a "while-true" loop. while …" at bounding box center [1380, 344] width 326 height 539
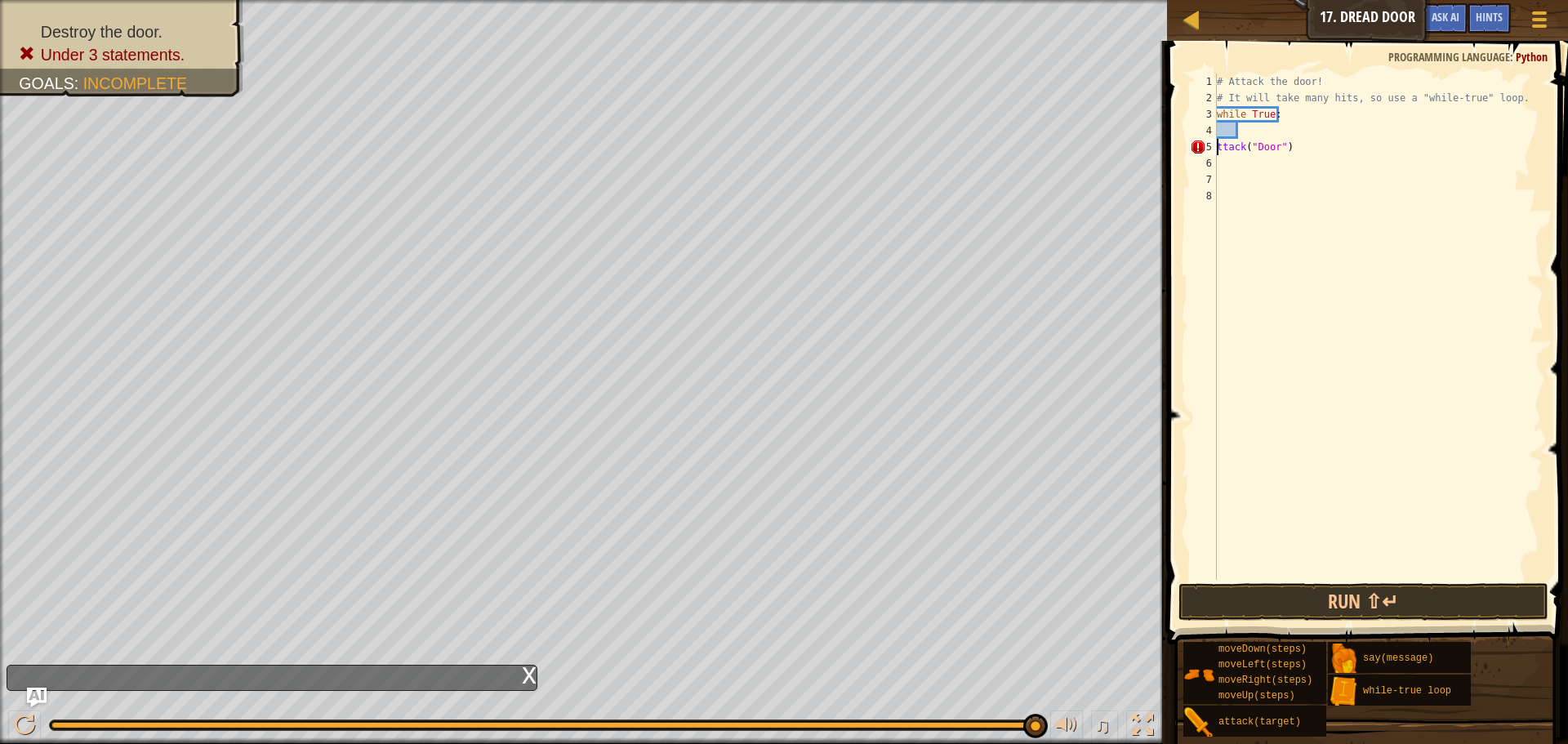
click at [1302, 150] on div "# Attack the door! # It will take many hits, so use a "while-true" loop. while …" at bounding box center [1379, 344] width 330 height 539
type textarea "t"
type textarea "w"
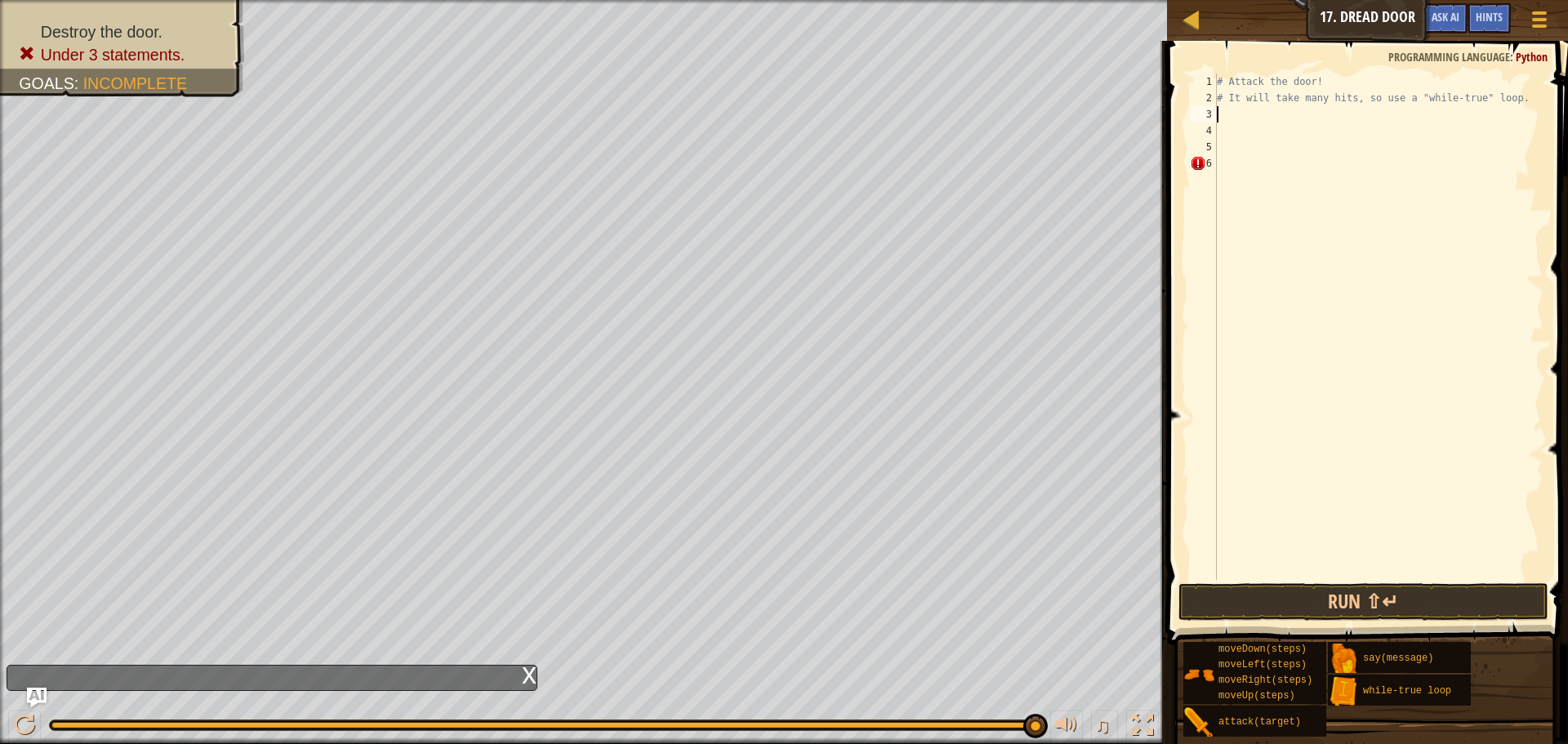
type textarea "h"
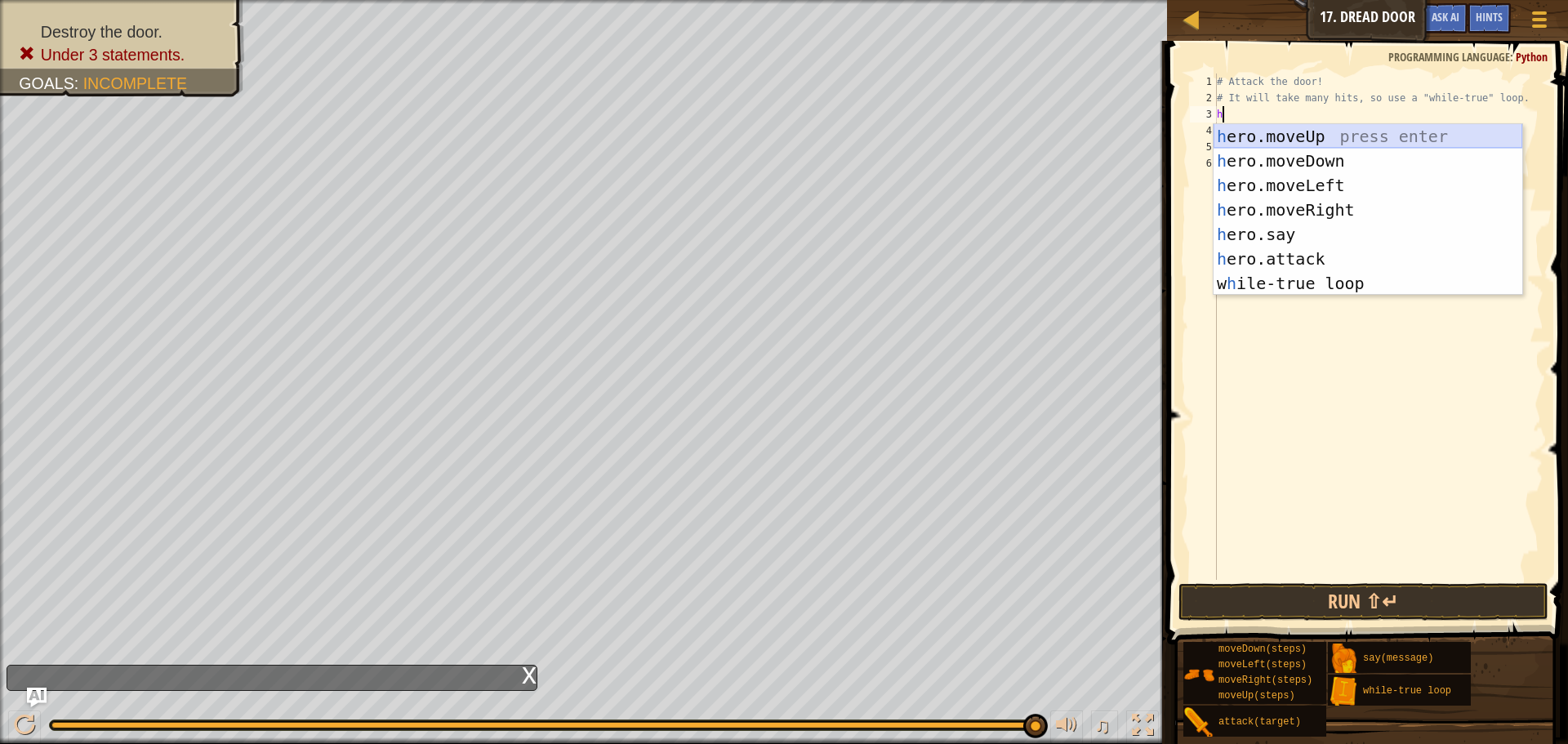
click at [1297, 138] on div "h ero.moveUp press enter h ero.moveDown press enter h ero.moveLeft press enter …" at bounding box center [1368, 234] width 308 height 221
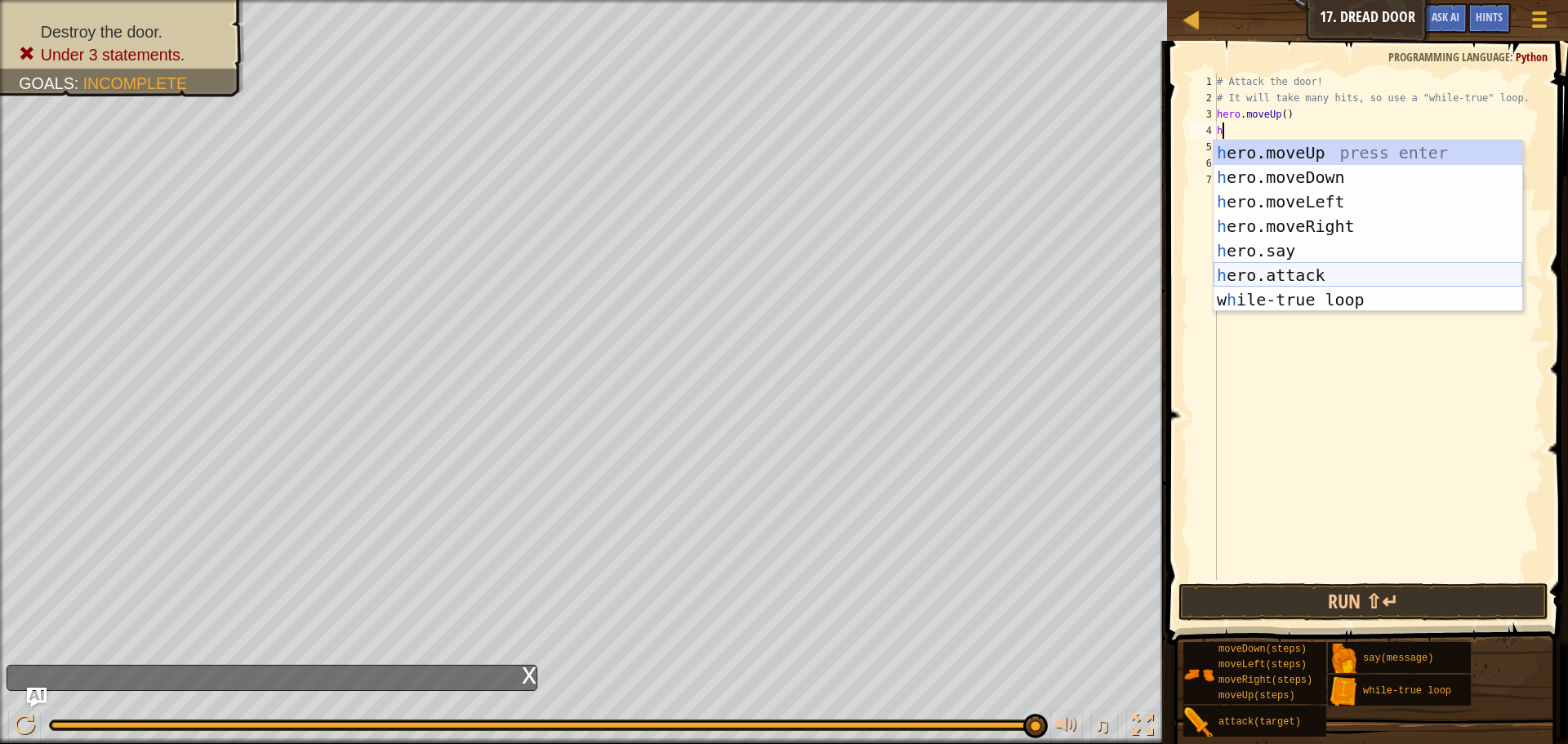
click at [1319, 278] on div "h ero.moveUp press enter h ero.moveDown press enter h ero.moveLeft press enter …" at bounding box center [1368, 251] width 308 height 221
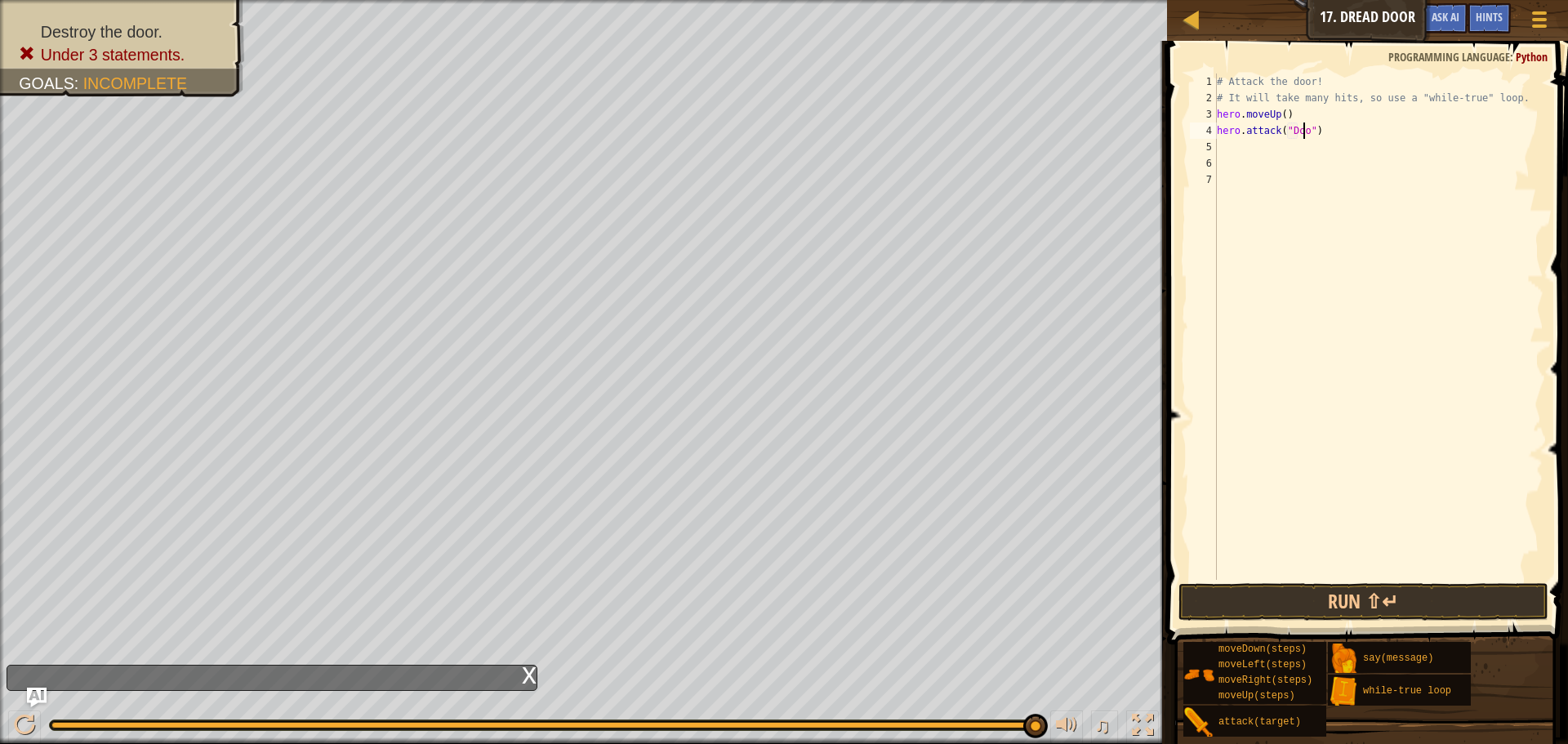
scroll to position [7, 7]
type textarea "hero.attack("Door")"
click at [1286, 152] on div "# Attack the door! # It will take many hits, so use a "while-true" loop. hero .…" at bounding box center [1379, 344] width 330 height 539
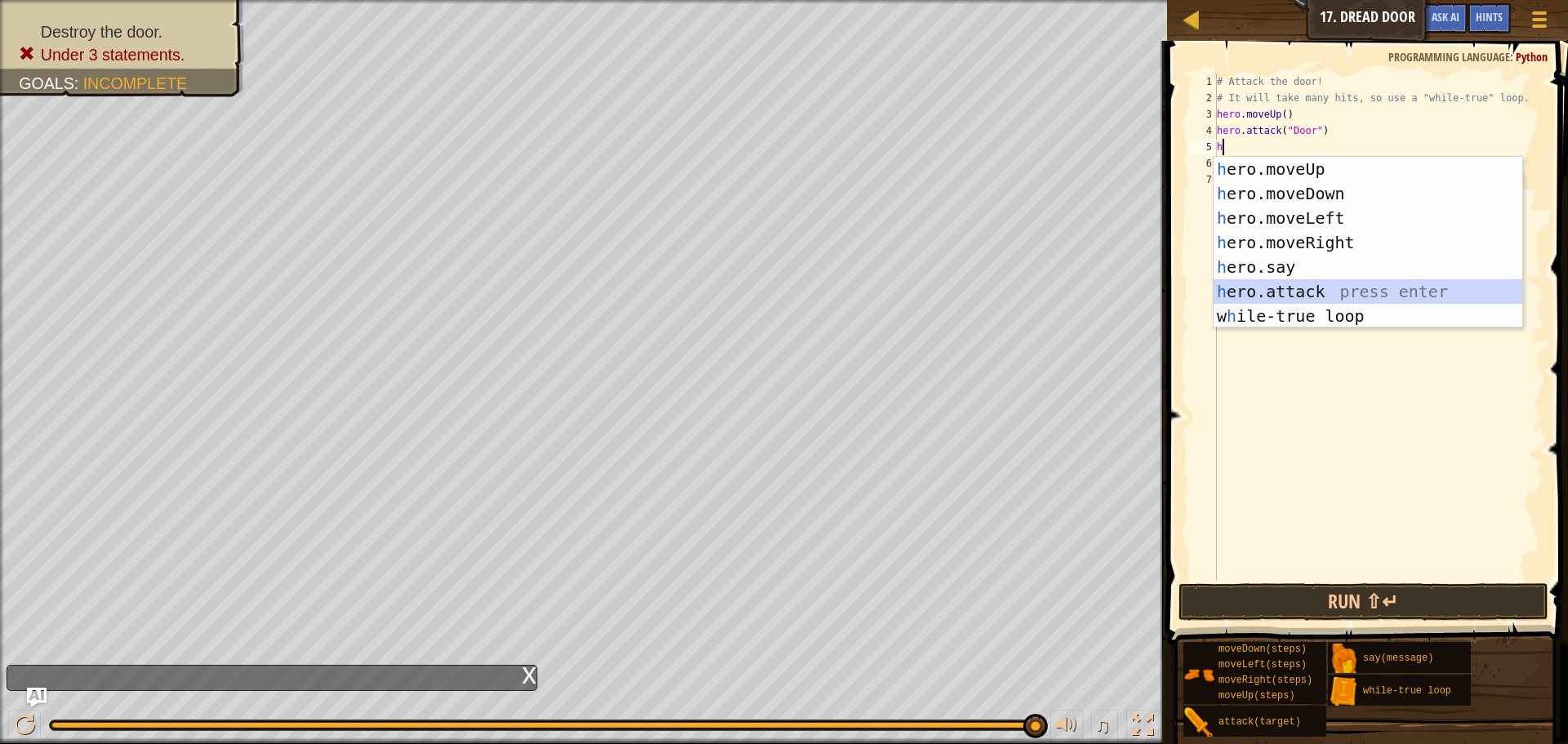
click at [1322, 280] on div "h ero.moveUp press enter h ero.moveDown press enter h ero.moveLeft press enter …" at bounding box center [1368, 267] width 308 height 221
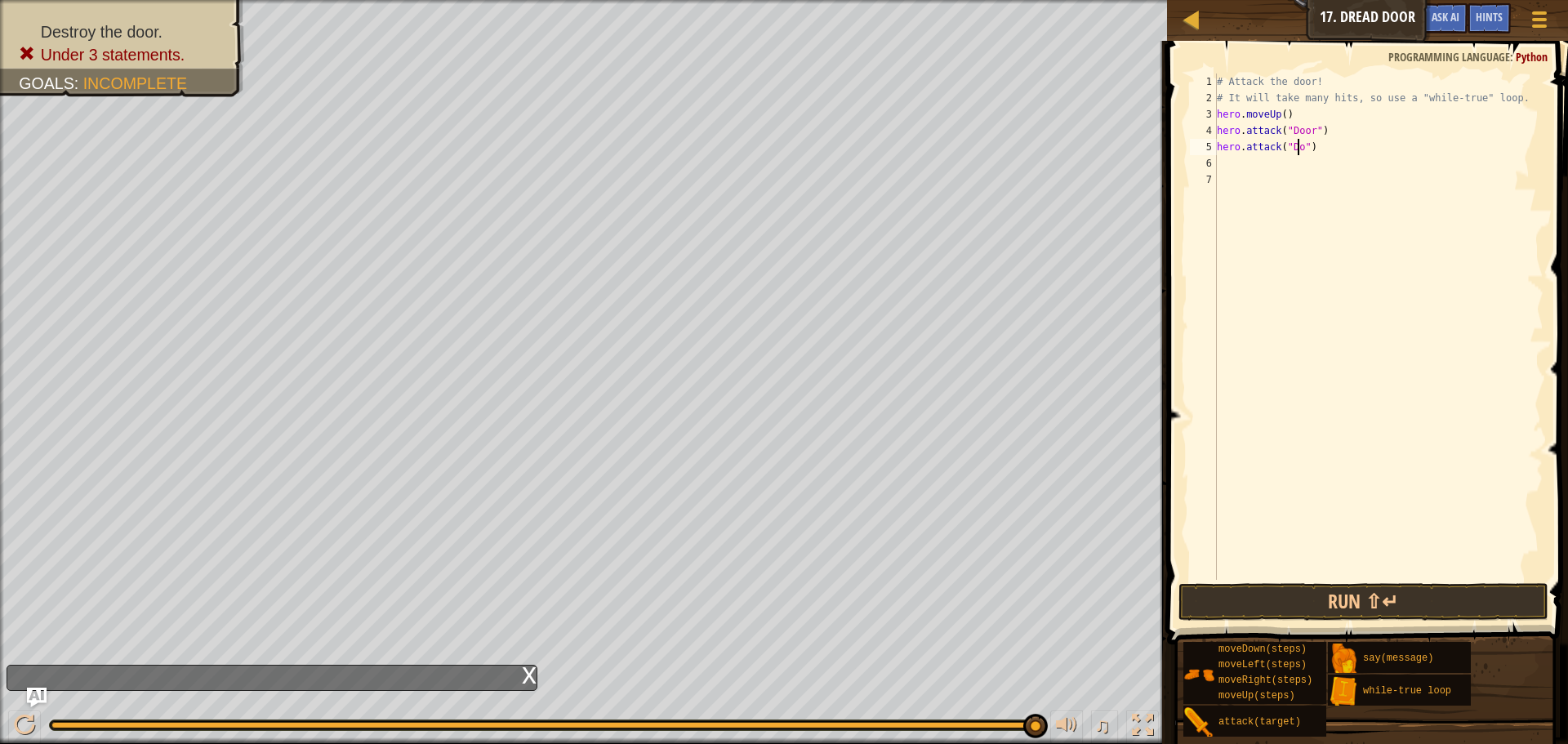
scroll to position [7, 7]
click at [1244, 610] on button "Run ⇧↵" at bounding box center [1363, 602] width 370 height 38
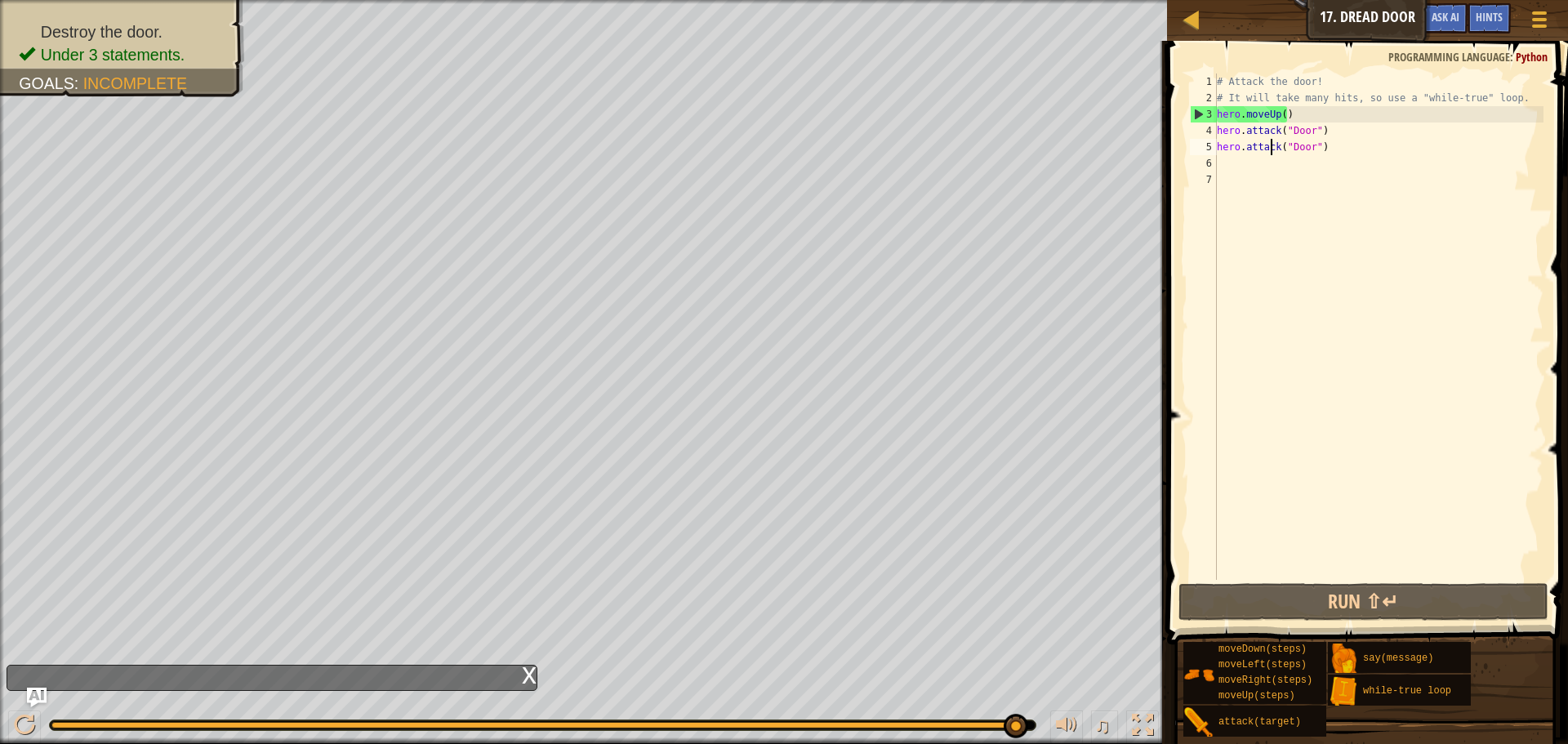
click at [1270, 150] on div "# Attack the door! # It will take many hits, so use a "while-true" loop. hero .…" at bounding box center [1379, 344] width 330 height 539
click at [1323, 154] on div "# Attack the door! # It will take many hits, so use a "while-true" loop. hero .…" at bounding box center [1379, 344] width 330 height 539
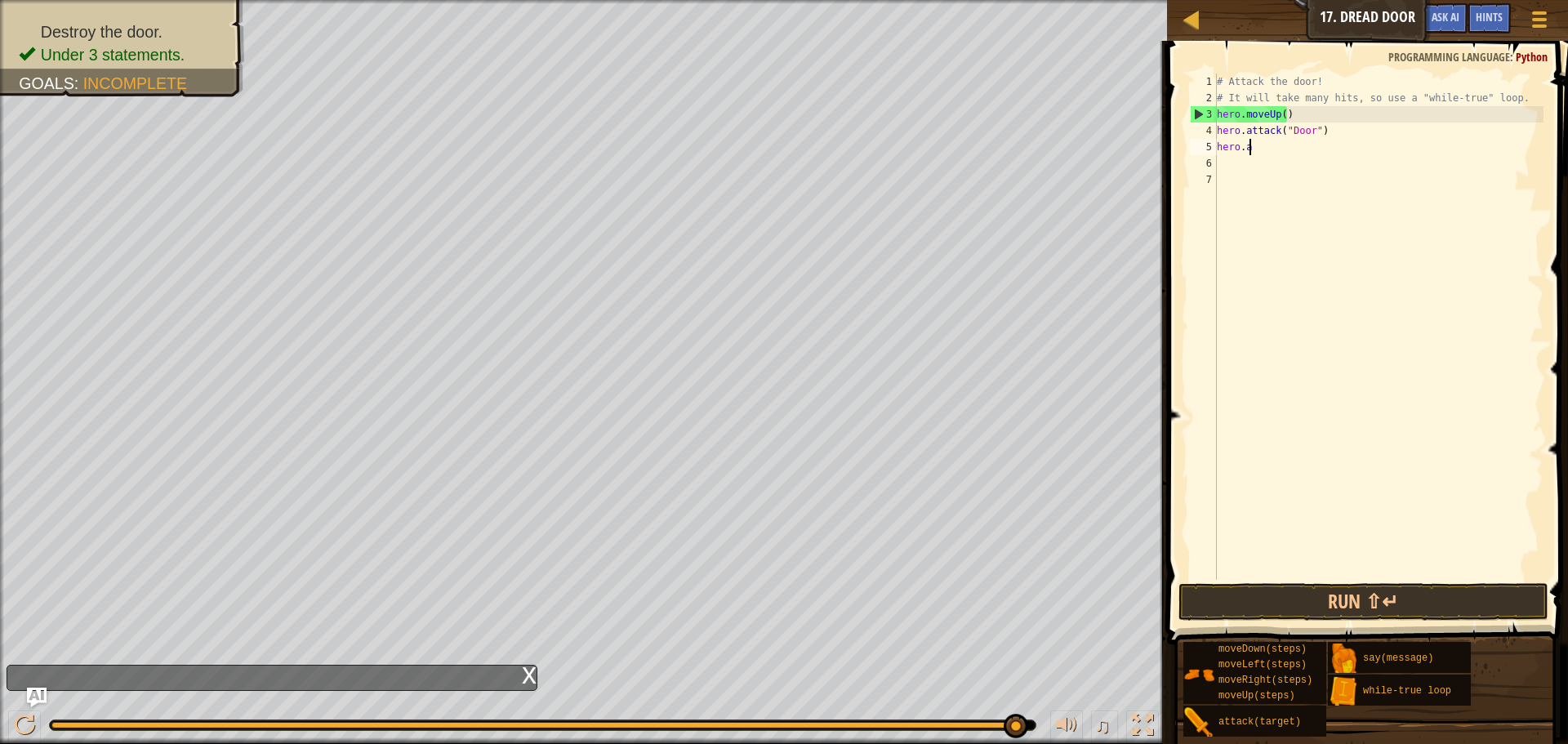
scroll to position [7, 0]
type textarea "h"
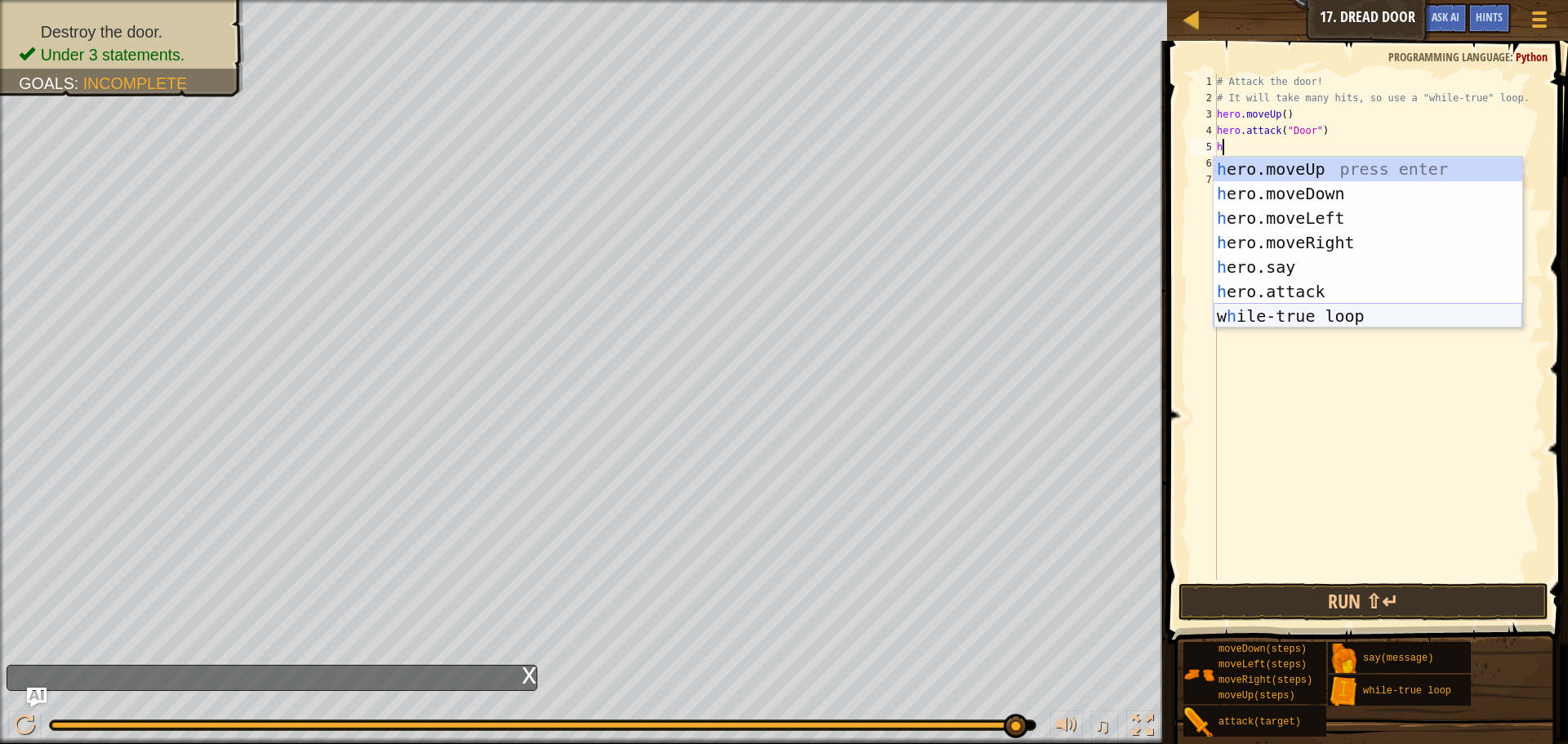
click at [1324, 307] on div "h ero.moveUp press enter h ero.moveDown press enter h ero.moveLeft press enter …" at bounding box center [1368, 267] width 308 height 221
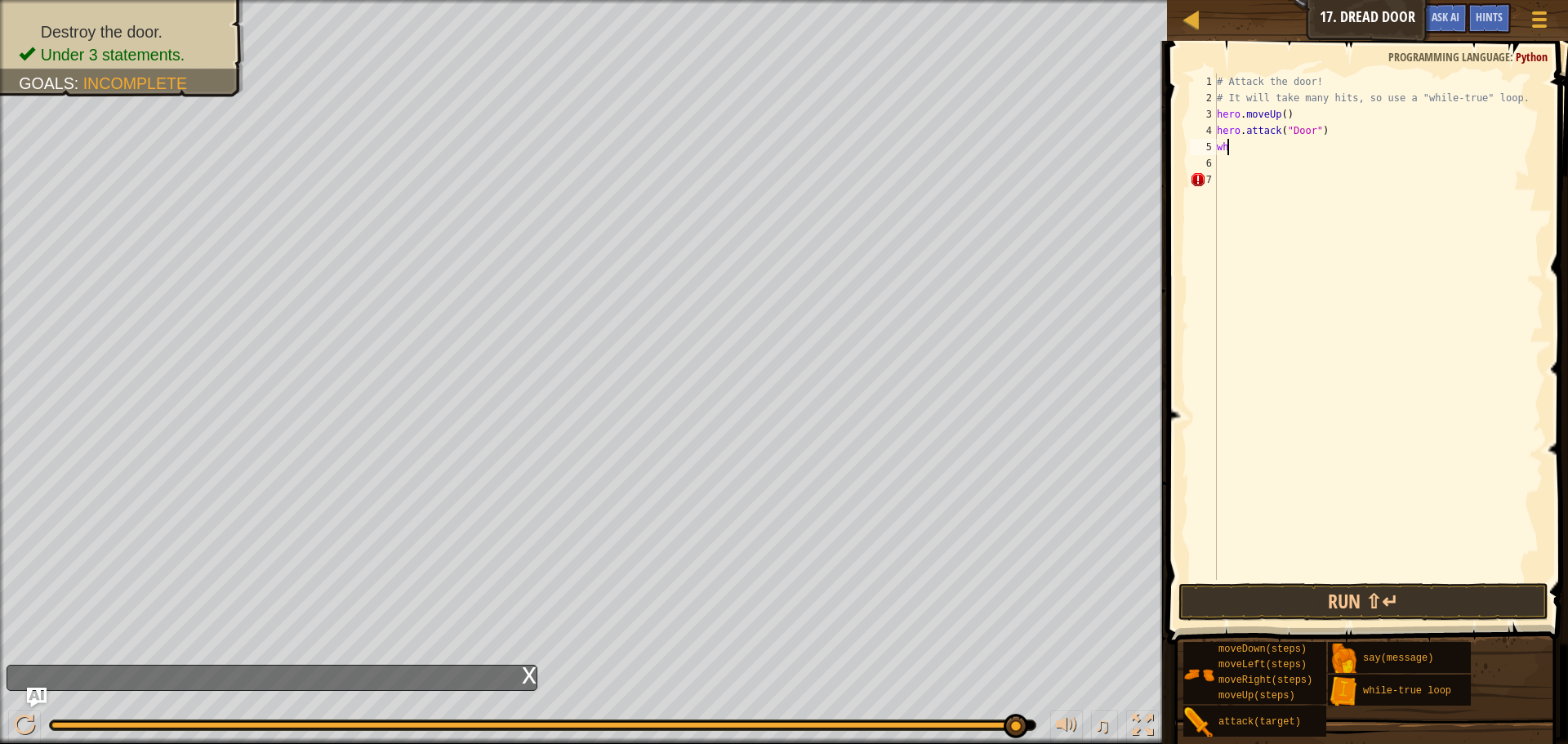
type textarea "w"
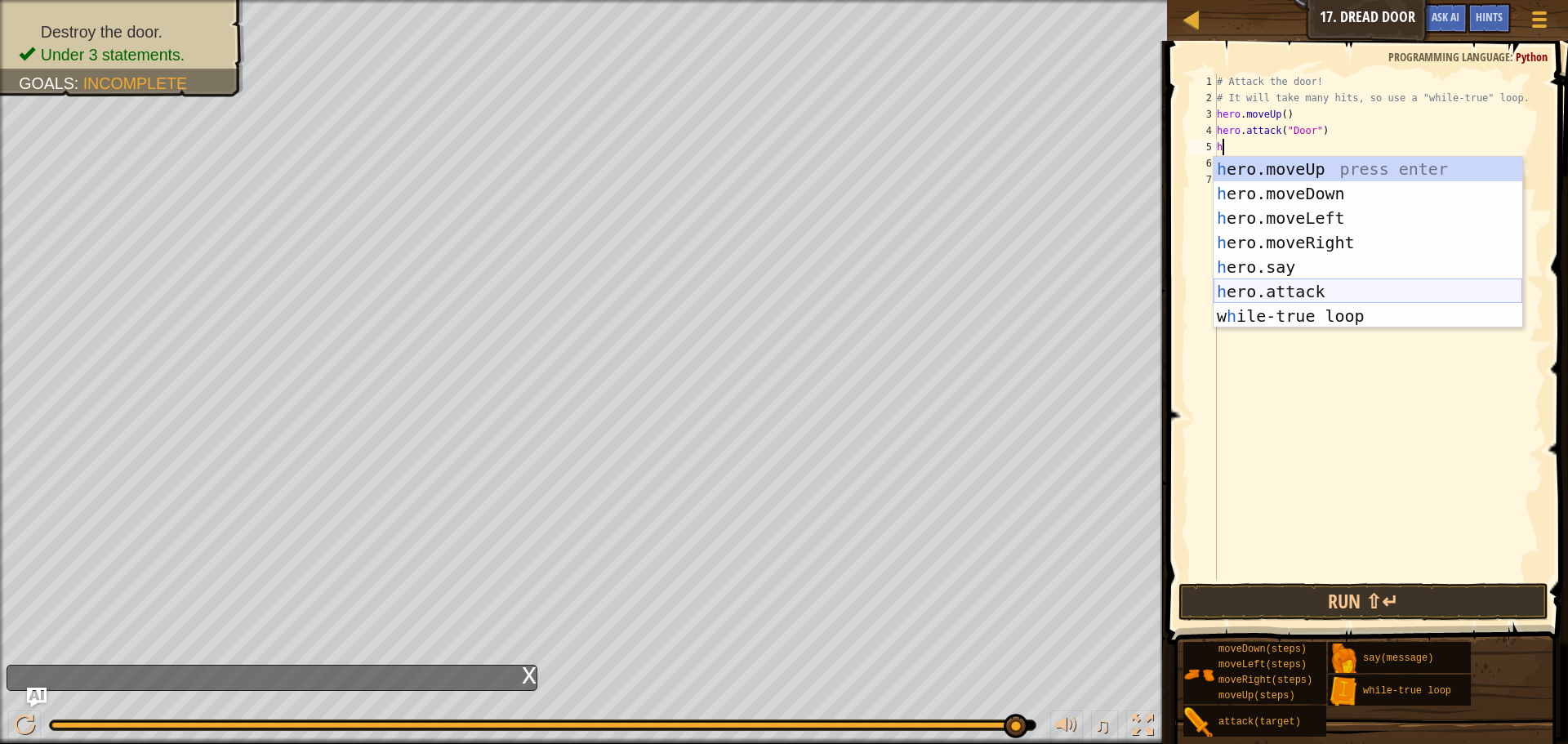
click at [1272, 289] on div "h ero.moveUp press enter h ero.moveDown press enter h ero.moveLeft press enter …" at bounding box center [1368, 267] width 308 height 221
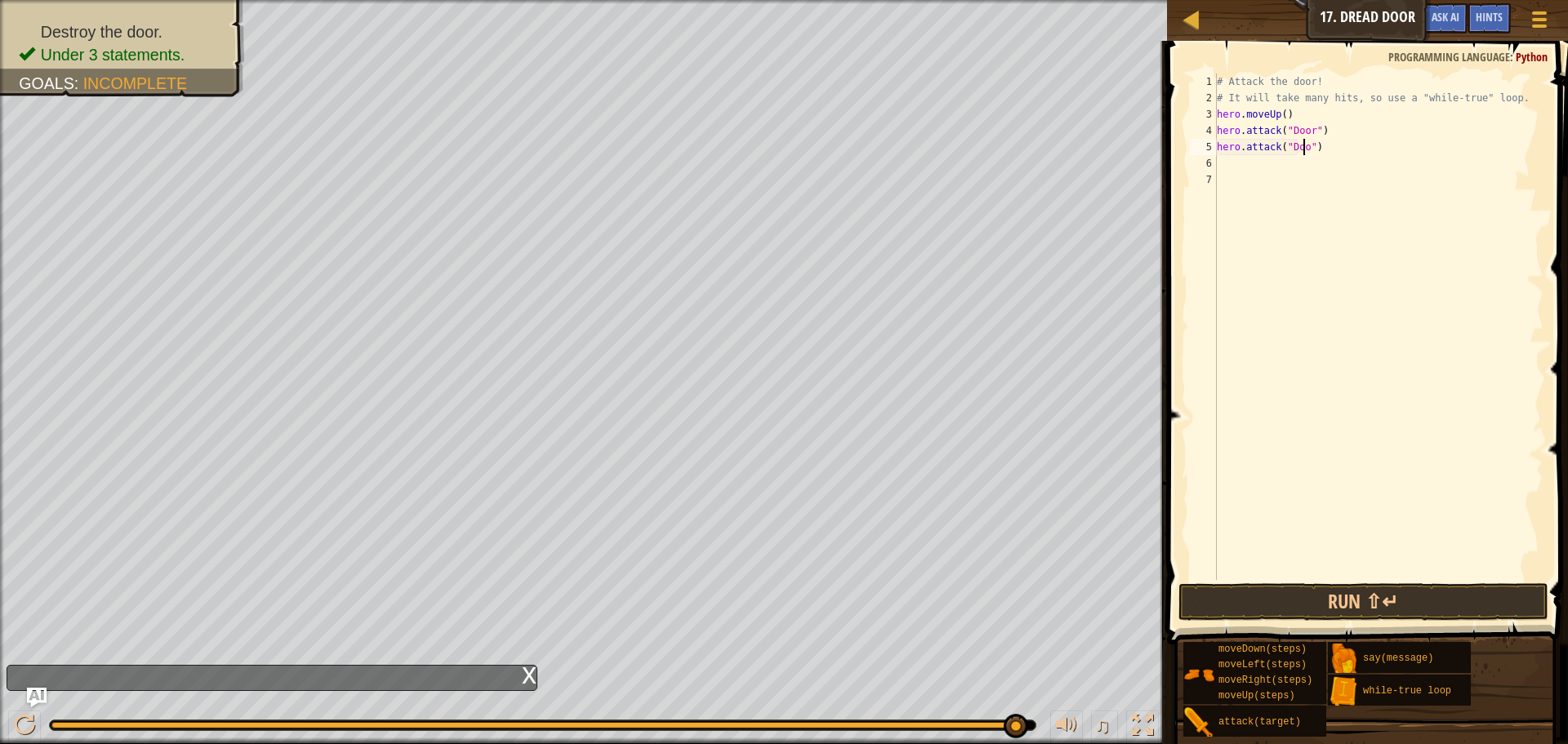
scroll to position [7, 7]
type textarea "hero.attack("Door")"
click at [1333, 590] on button "Run ⇧↵" at bounding box center [1363, 602] width 370 height 38
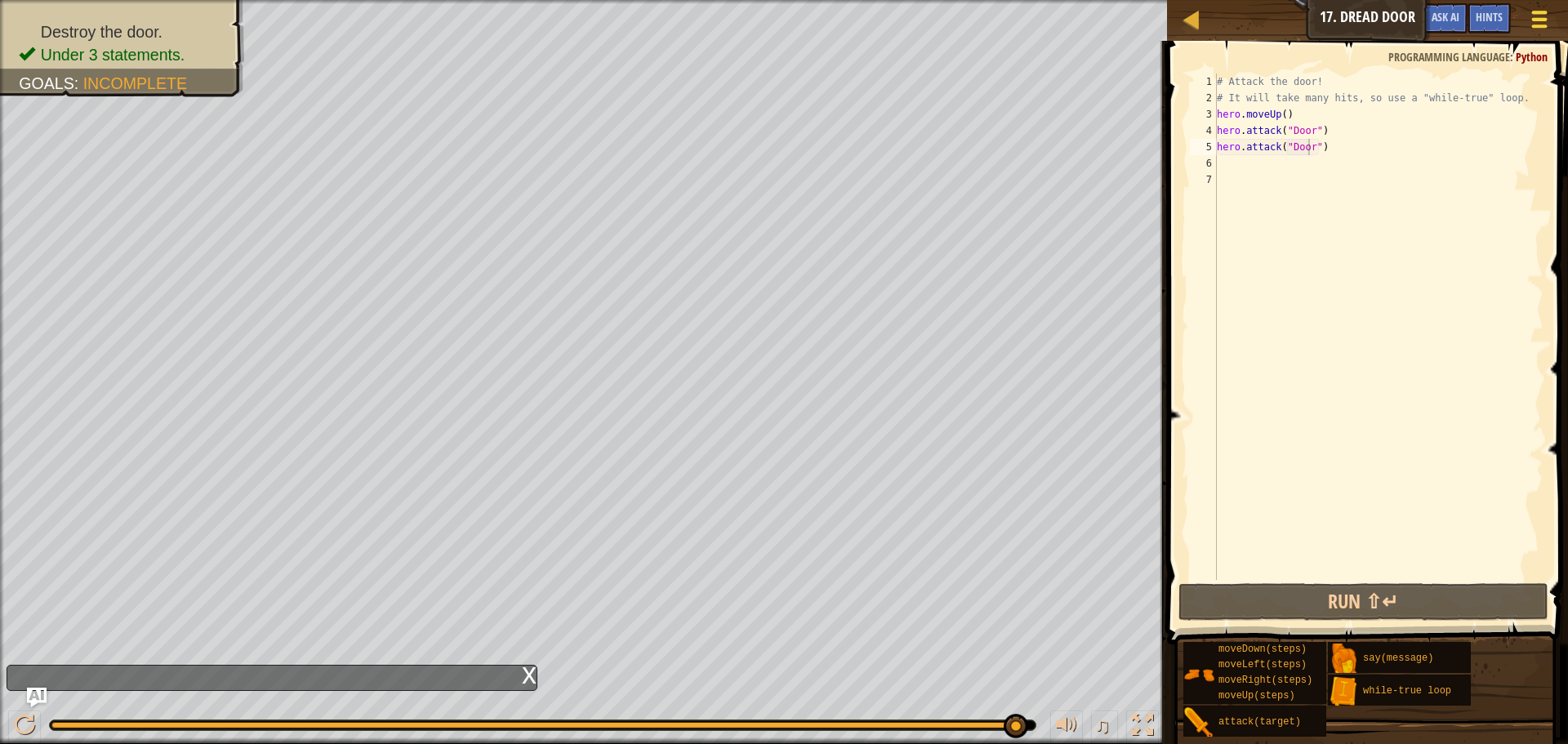
click at [1530, 17] on div at bounding box center [1539, 19] width 22 height 23
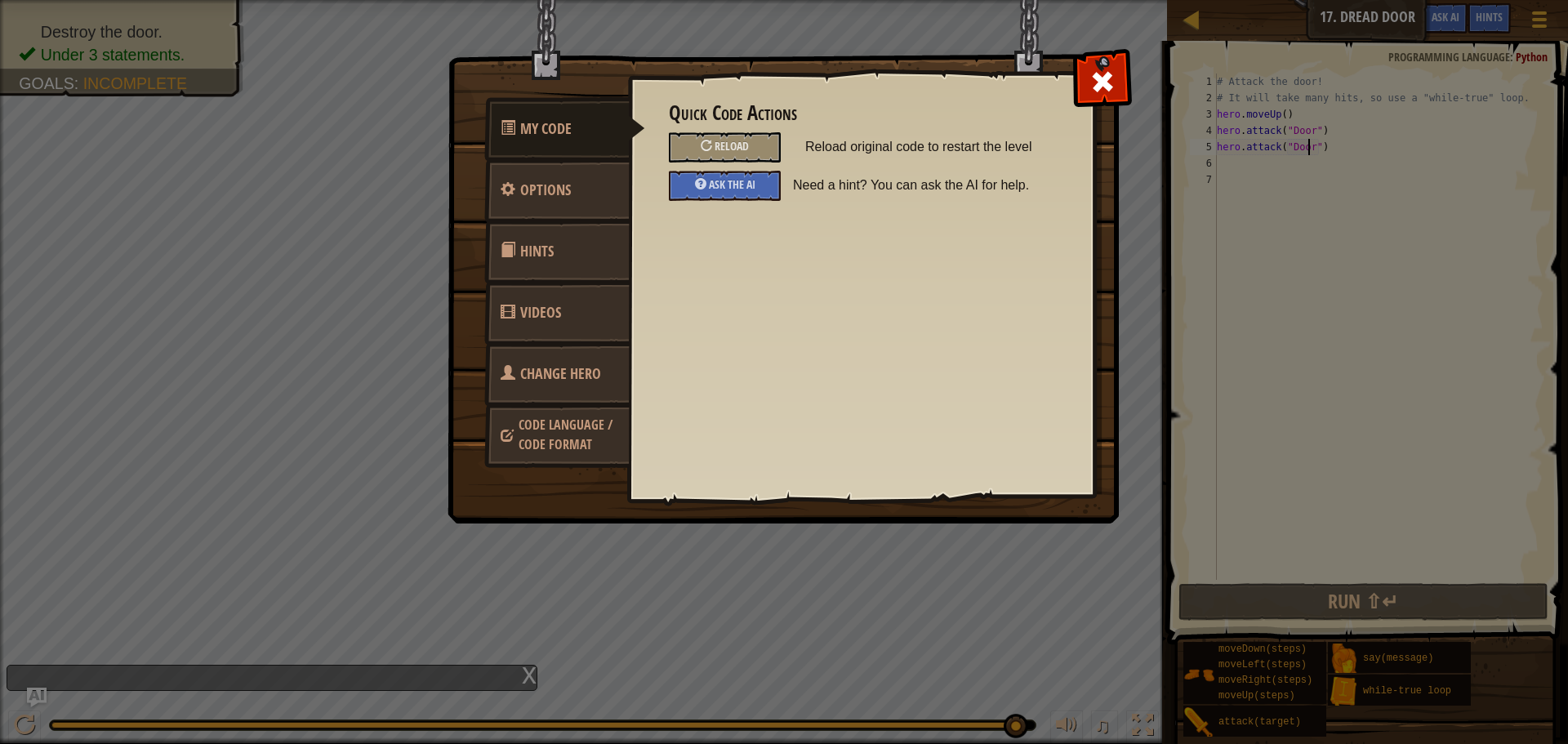
click at [732, 131] on div "Quick Code Actions Reload Reload original code to restart the level Ask the AI …" at bounding box center [861, 152] width 385 height 99
click at [736, 142] on span "Reload" at bounding box center [732, 145] width 34 height 15
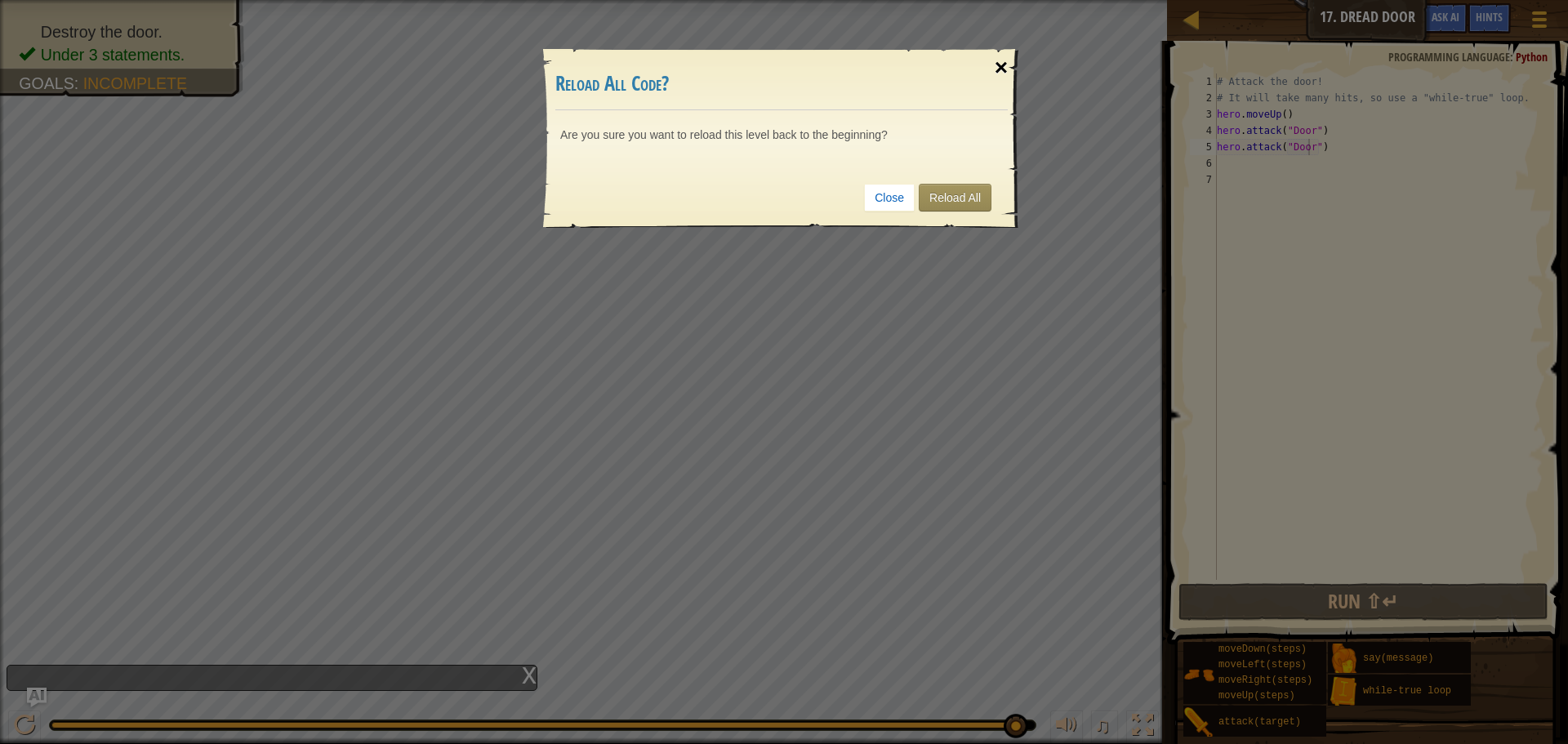
click at [1002, 58] on div "×" at bounding box center [1002, 68] width 38 height 48
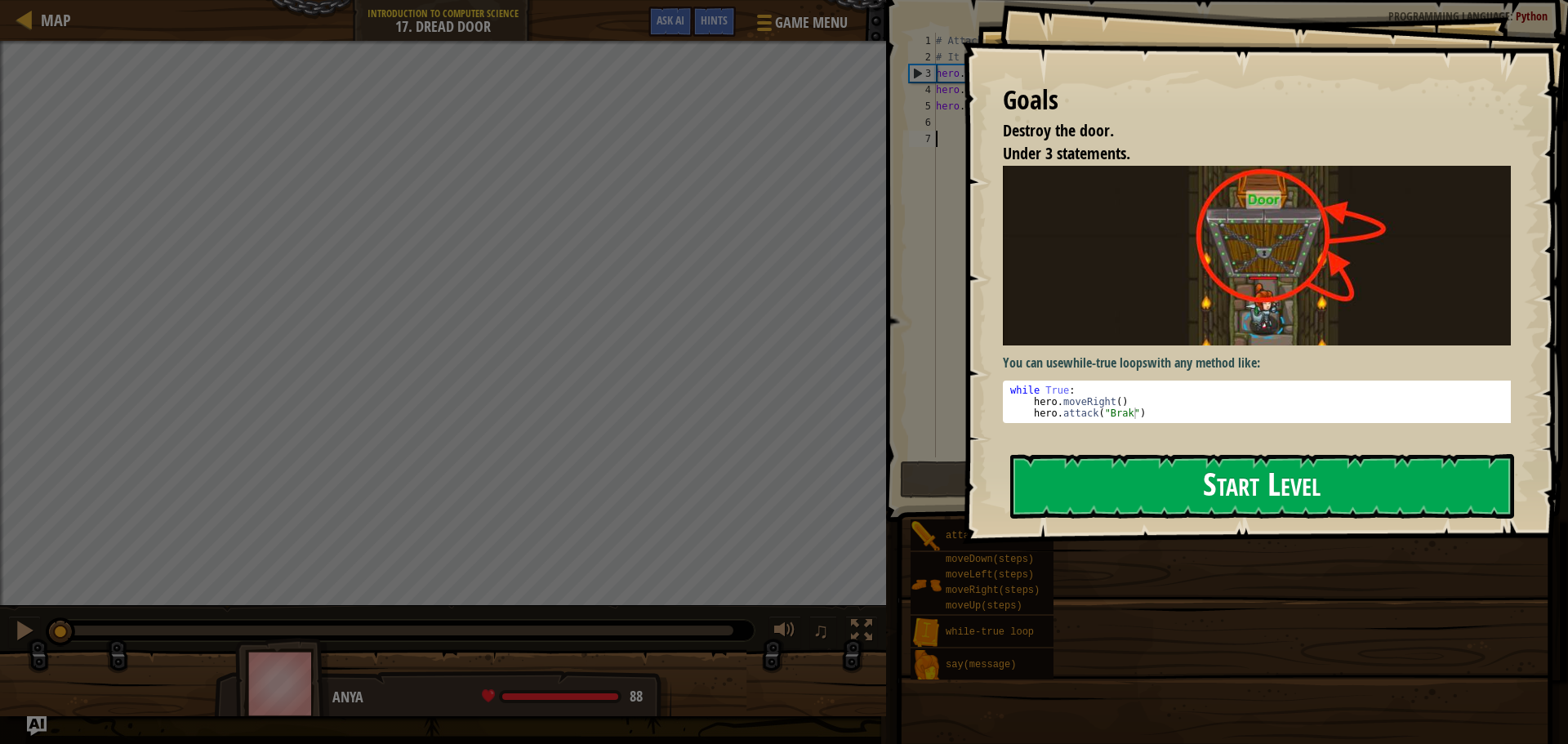
click at [1053, 476] on button "Start Level" at bounding box center [1261, 487] width 504 height 65
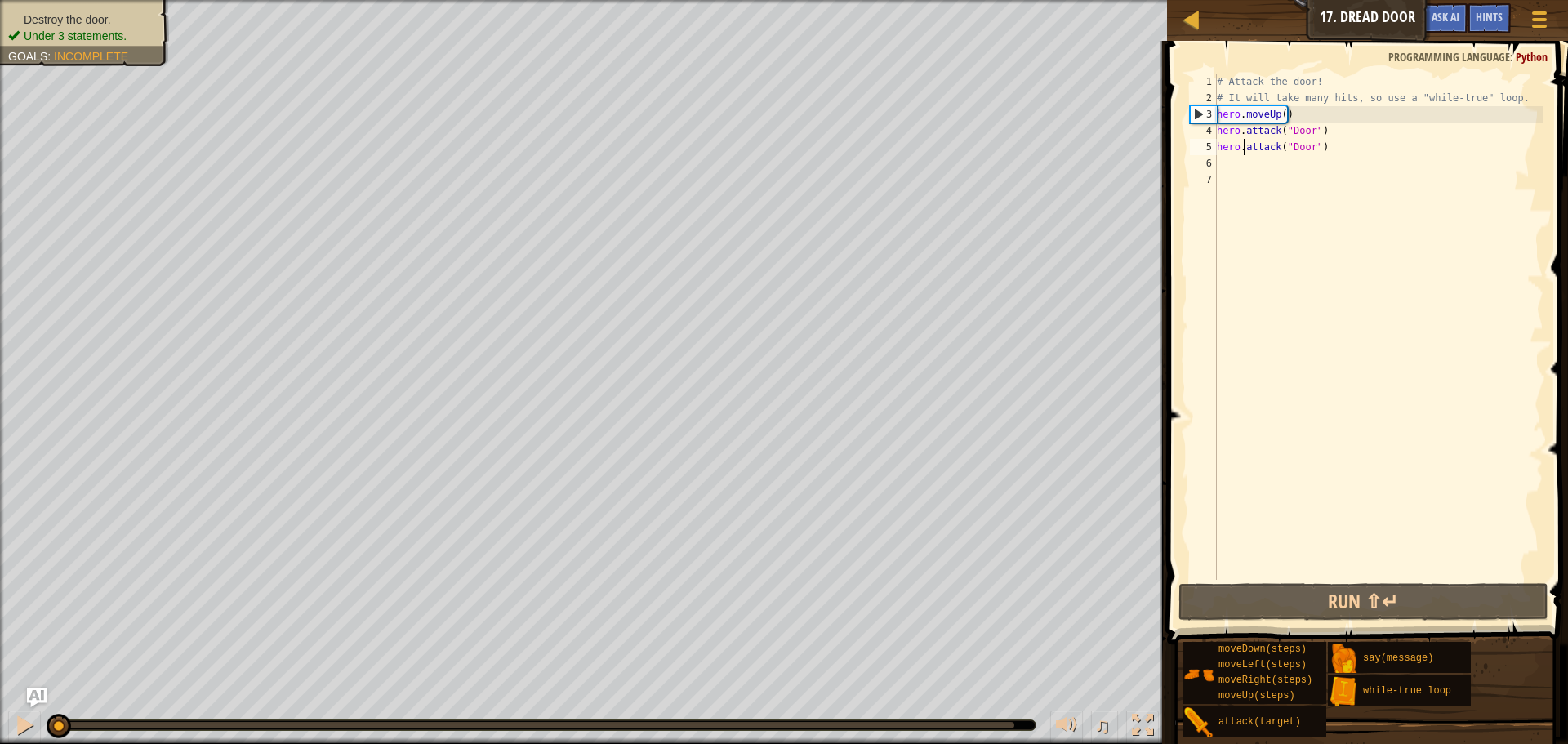
click at [1244, 154] on div "# Attack the door! # It will take many hits, so use a "while-true" loop. hero .…" at bounding box center [1379, 344] width 330 height 539
type textarea "hero.attack("Door")"
click at [1357, 154] on div "# Attack the door! # It will take many hits, so use a "while-true" loop. hero .…" at bounding box center [1379, 344] width 330 height 539
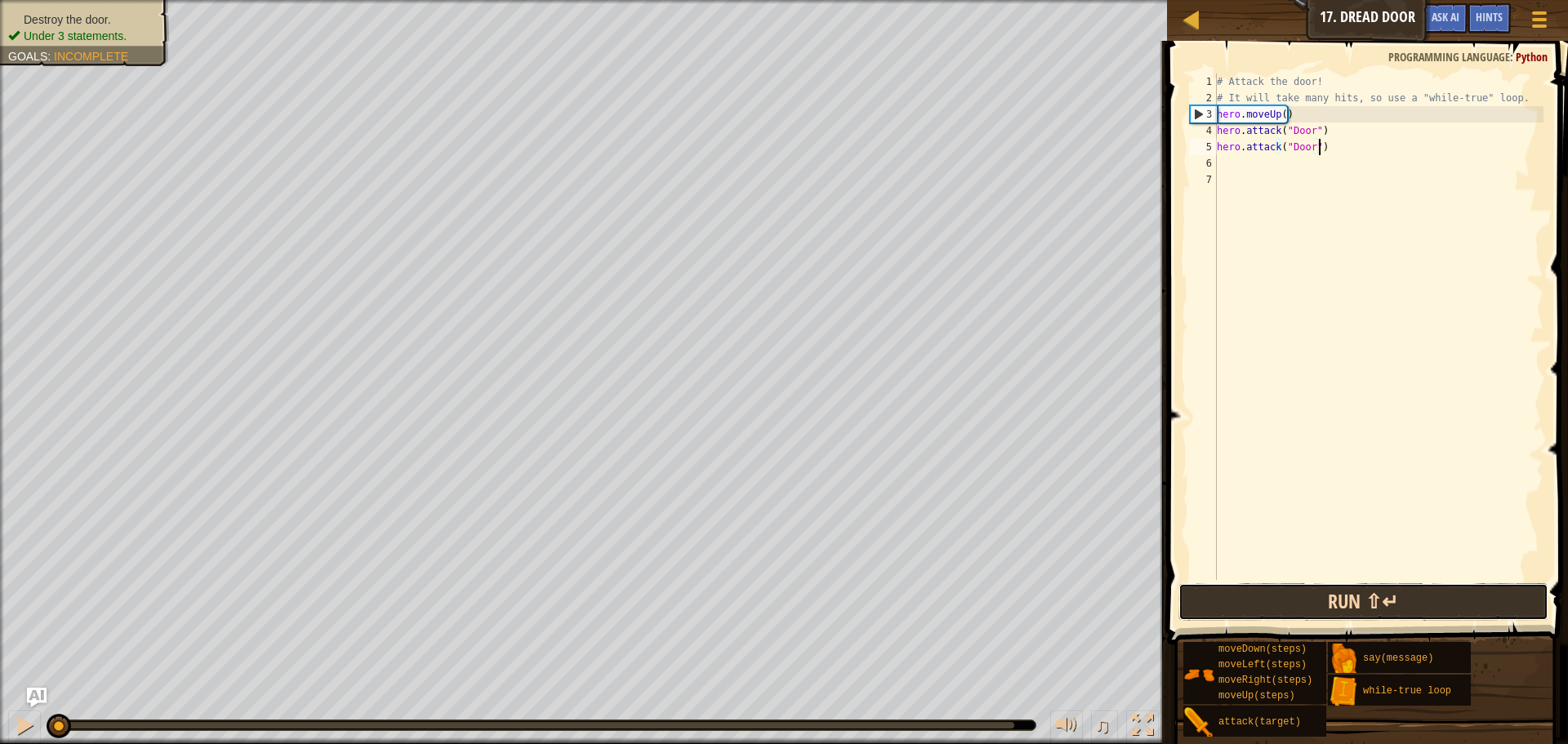
click at [1410, 592] on button "Run ⇧↵" at bounding box center [1363, 602] width 370 height 38
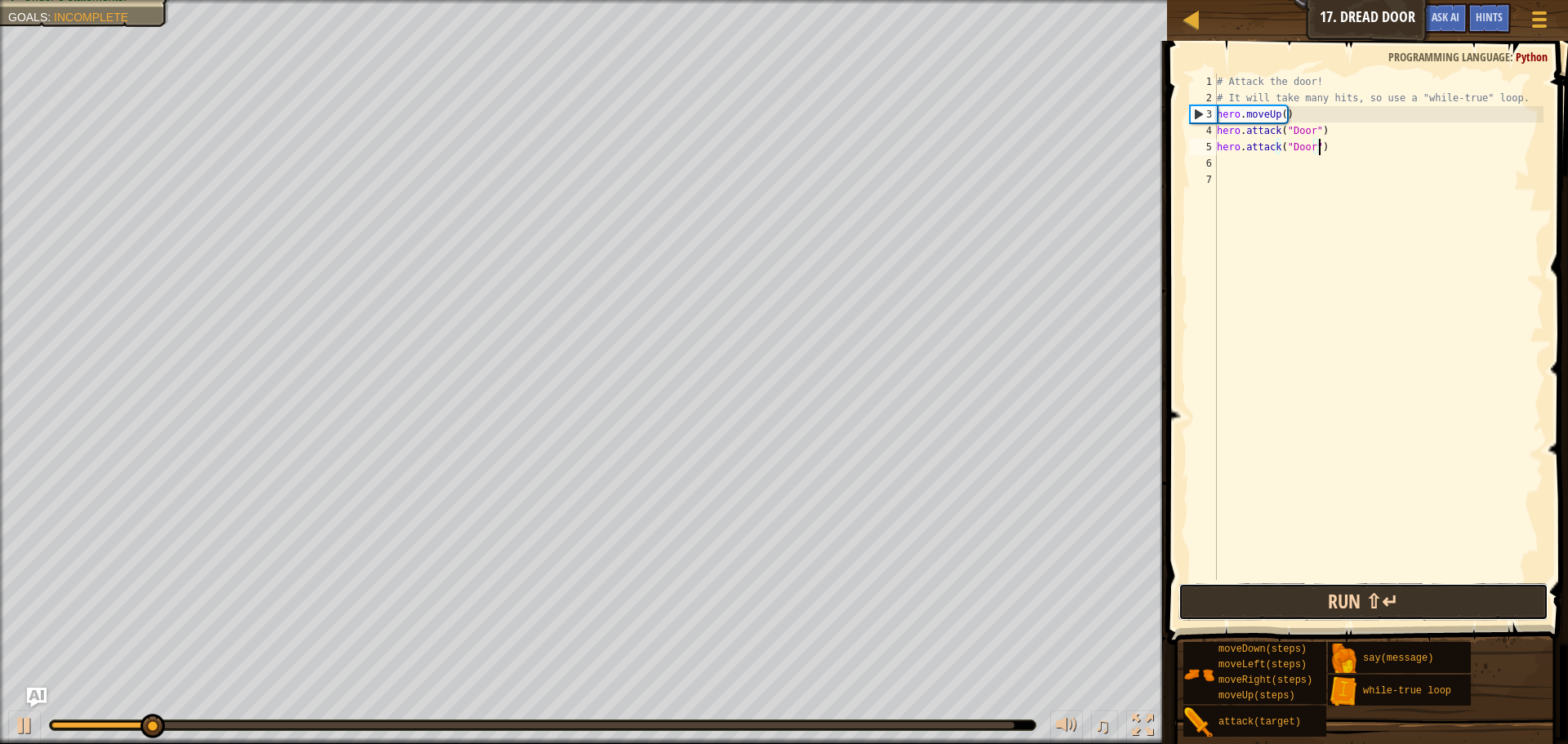
click at [1409, 613] on button "Run ⇧↵" at bounding box center [1363, 602] width 370 height 38
click at [1409, 613] on button "Running" at bounding box center [1363, 602] width 370 height 38
click at [1408, 612] on button "Running" at bounding box center [1363, 602] width 370 height 38
click at [1407, 611] on button "Running" at bounding box center [1363, 602] width 370 height 38
click at [1407, 611] on button "Run ⇧↵" at bounding box center [1363, 602] width 370 height 38
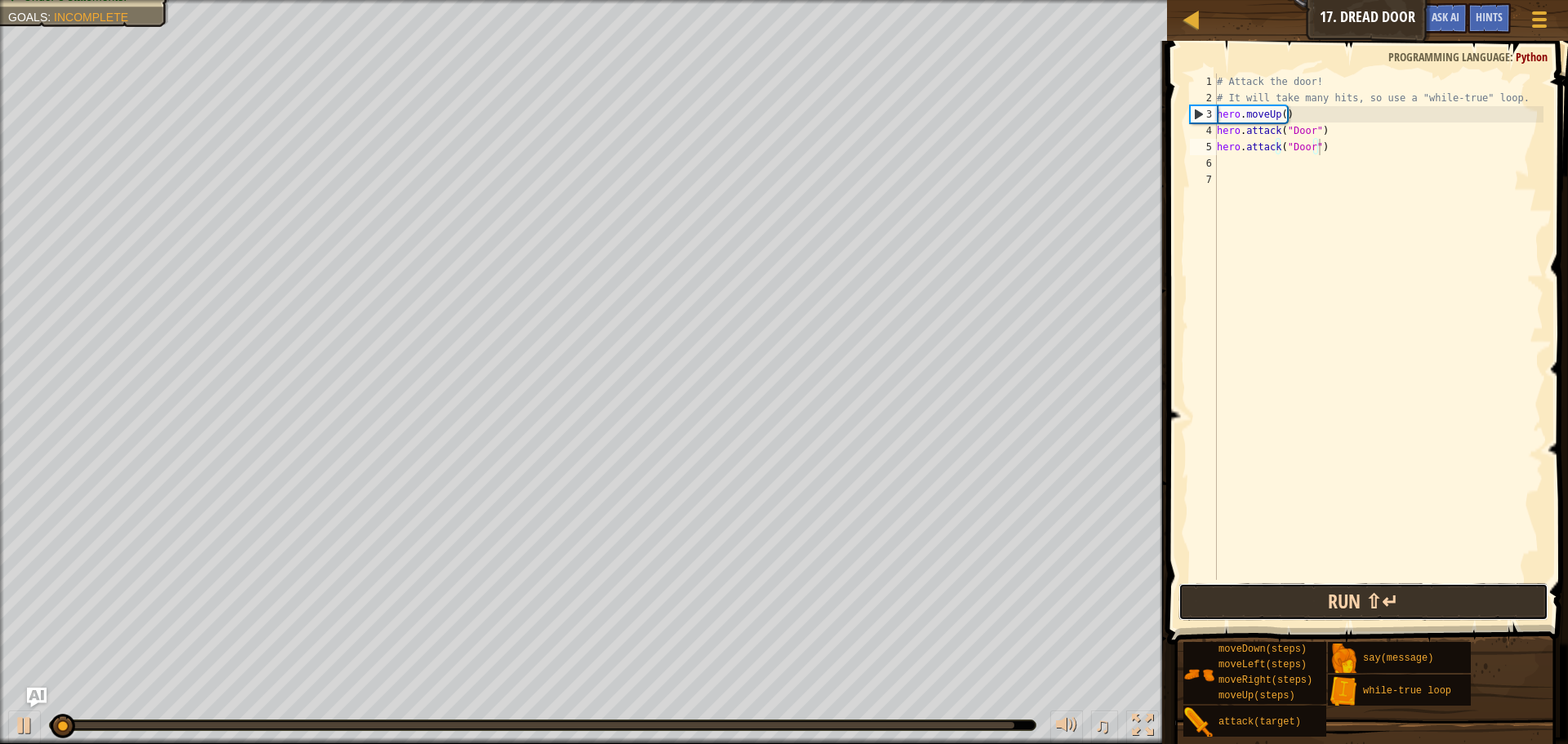
click at [1407, 611] on button "Run ⇧↵" at bounding box center [1363, 602] width 370 height 38
click at [1407, 611] on button "Running" at bounding box center [1363, 602] width 370 height 38
click at [1407, 607] on button "Running" at bounding box center [1363, 602] width 370 height 38
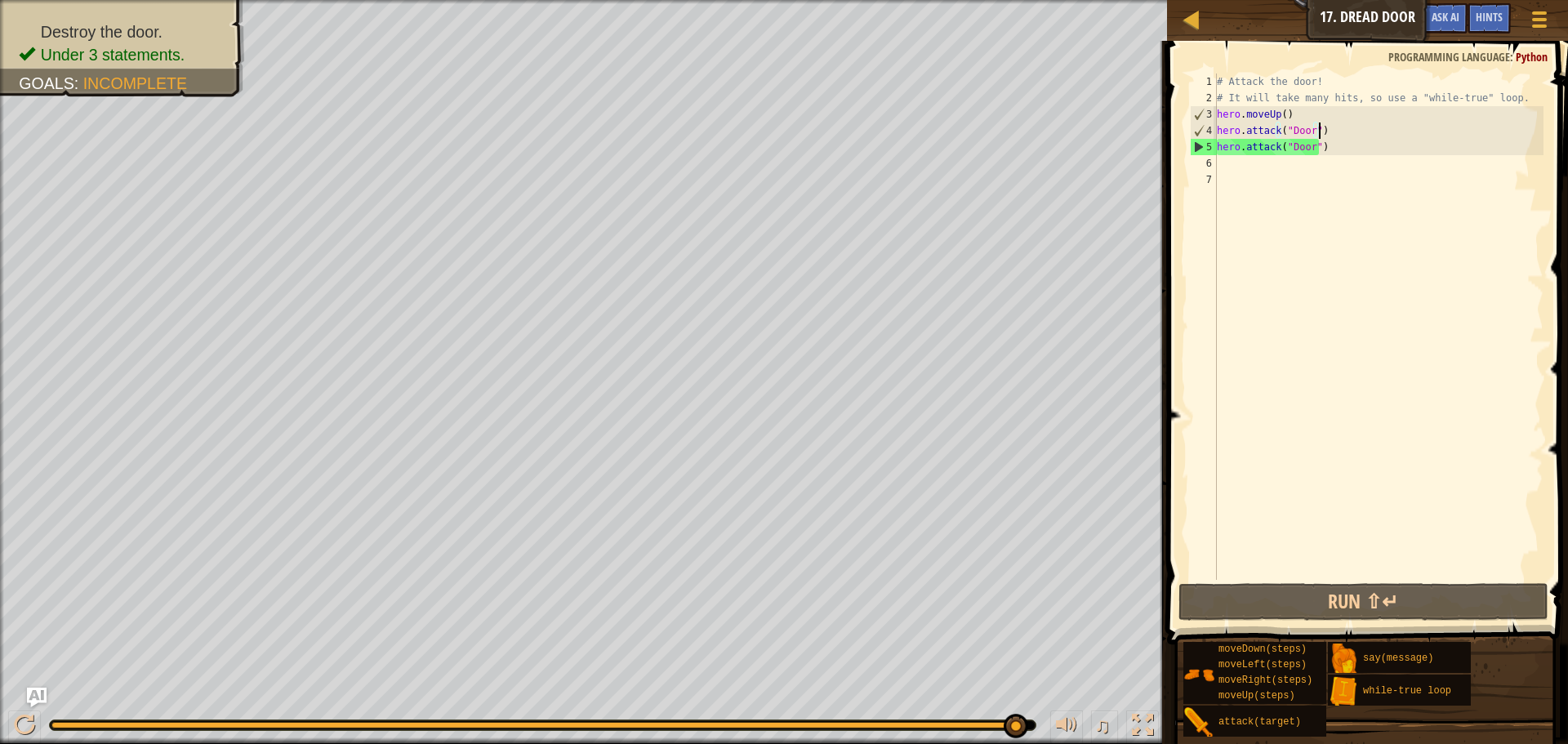
click at [1324, 124] on div "# Attack the door! # It will take many hits, so use a "while-true" loop. hero .…" at bounding box center [1379, 344] width 330 height 539
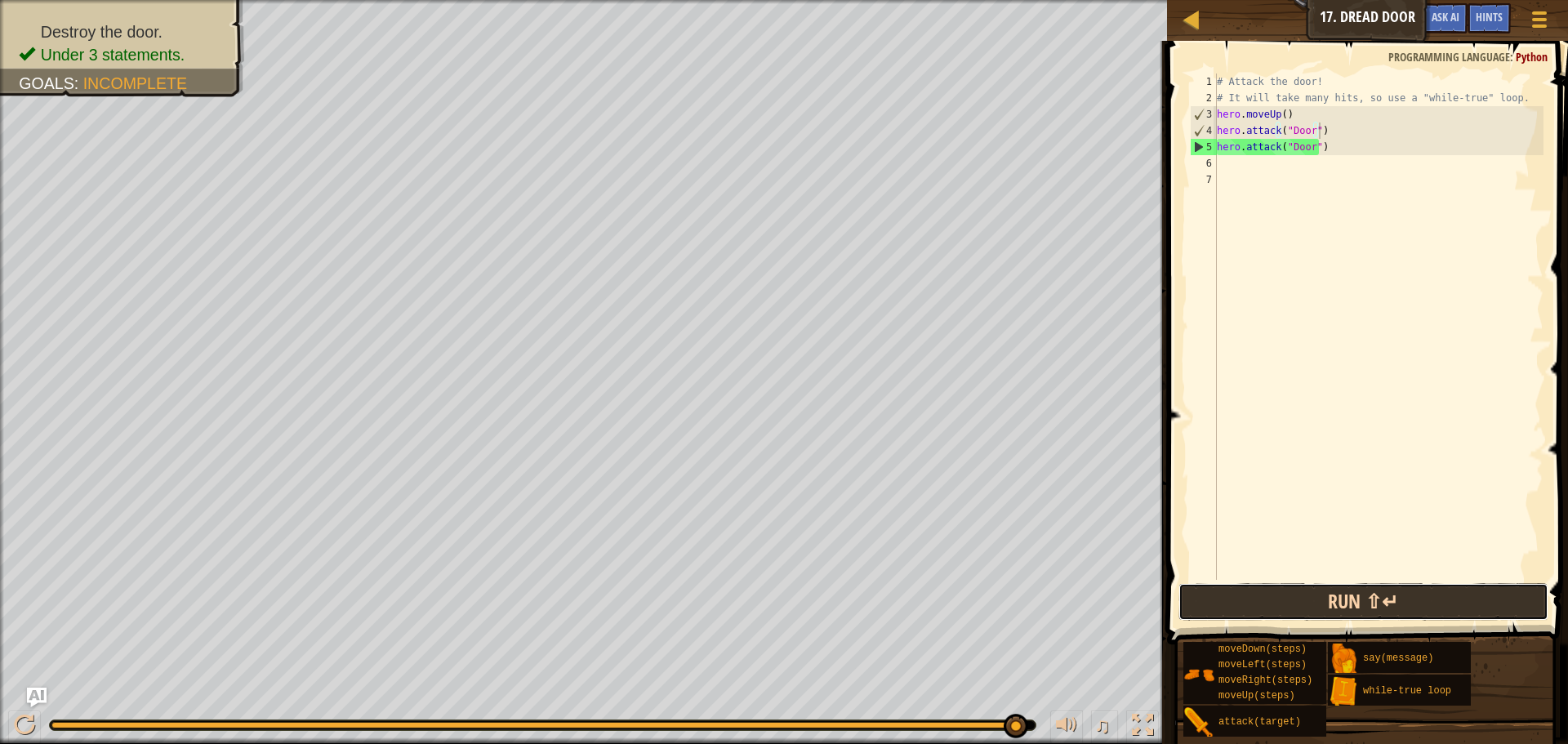
click at [1300, 607] on button "Run ⇧↵" at bounding box center [1363, 602] width 370 height 38
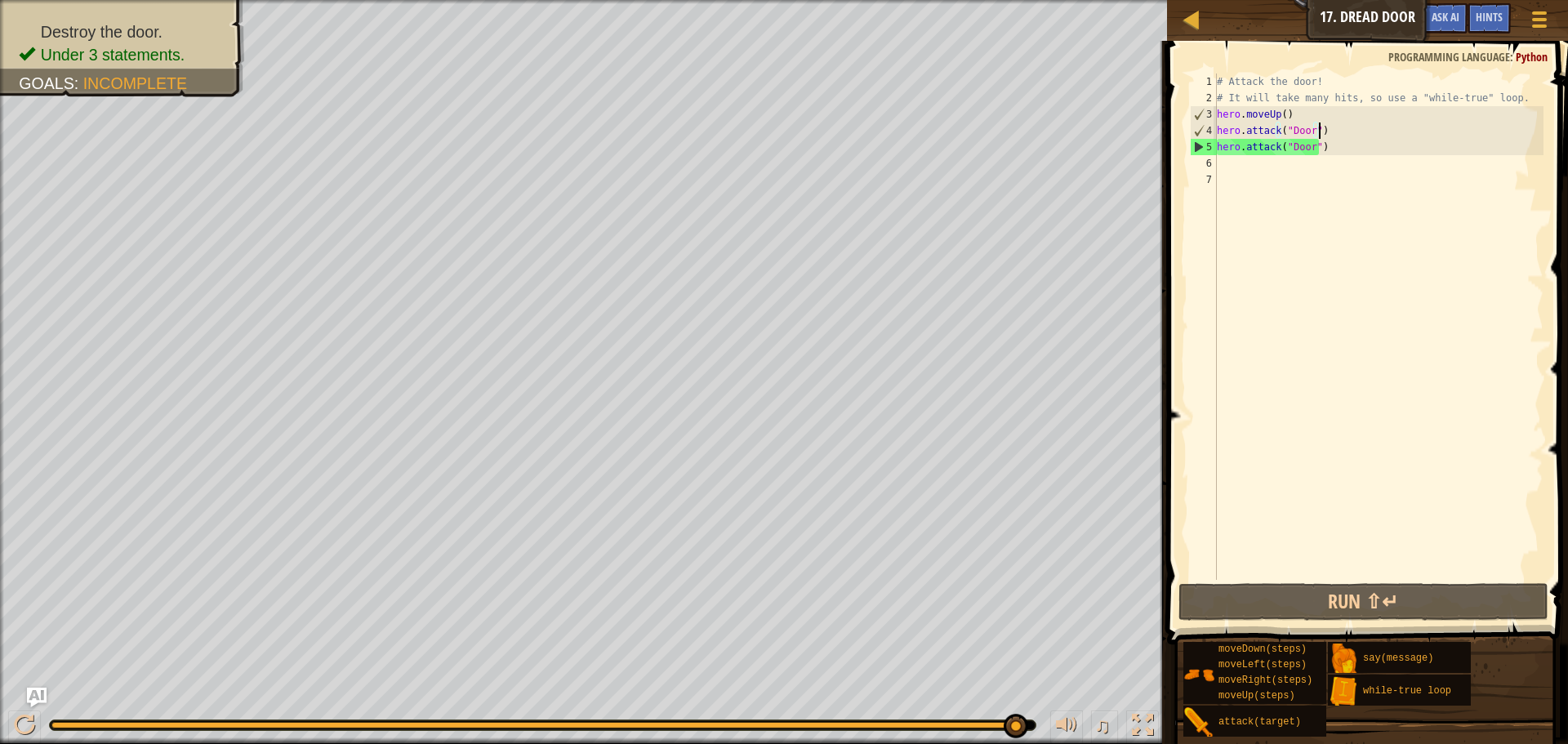
click at [1341, 141] on div "# Attack the door! # It will take many hits, so use a "while-true" loop. hero .…" at bounding box center [1379, 344] width 330 height 539
click at [1235, 159] on div "# Attack the door! # It will take many hits, so use a "while-true" loop. hero .…" at bounding box center [1379, 344] width 330 height 539
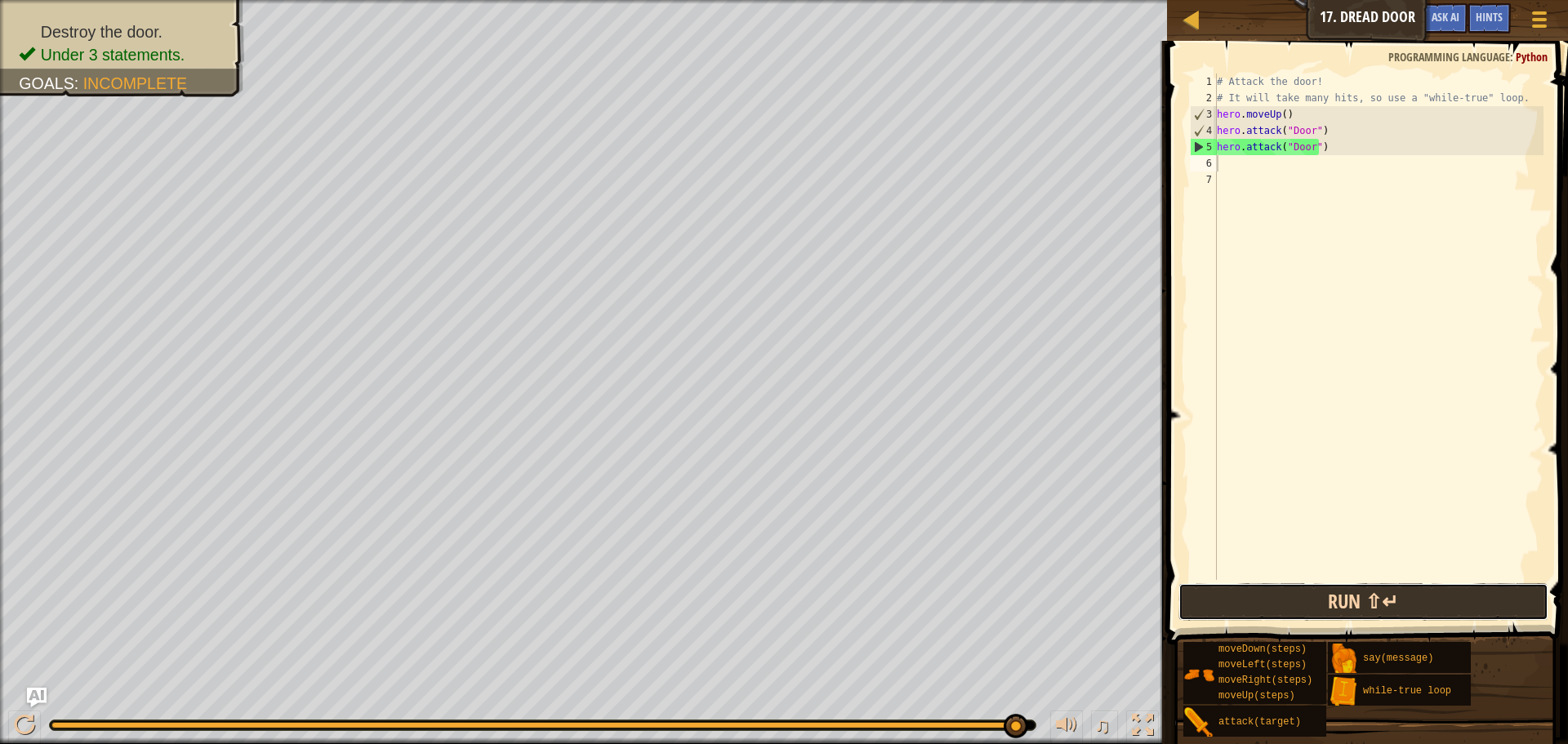
click at [1303, 596] on button "Run ⇧↵" at bounding box center [1363, 602] width 370 height 38
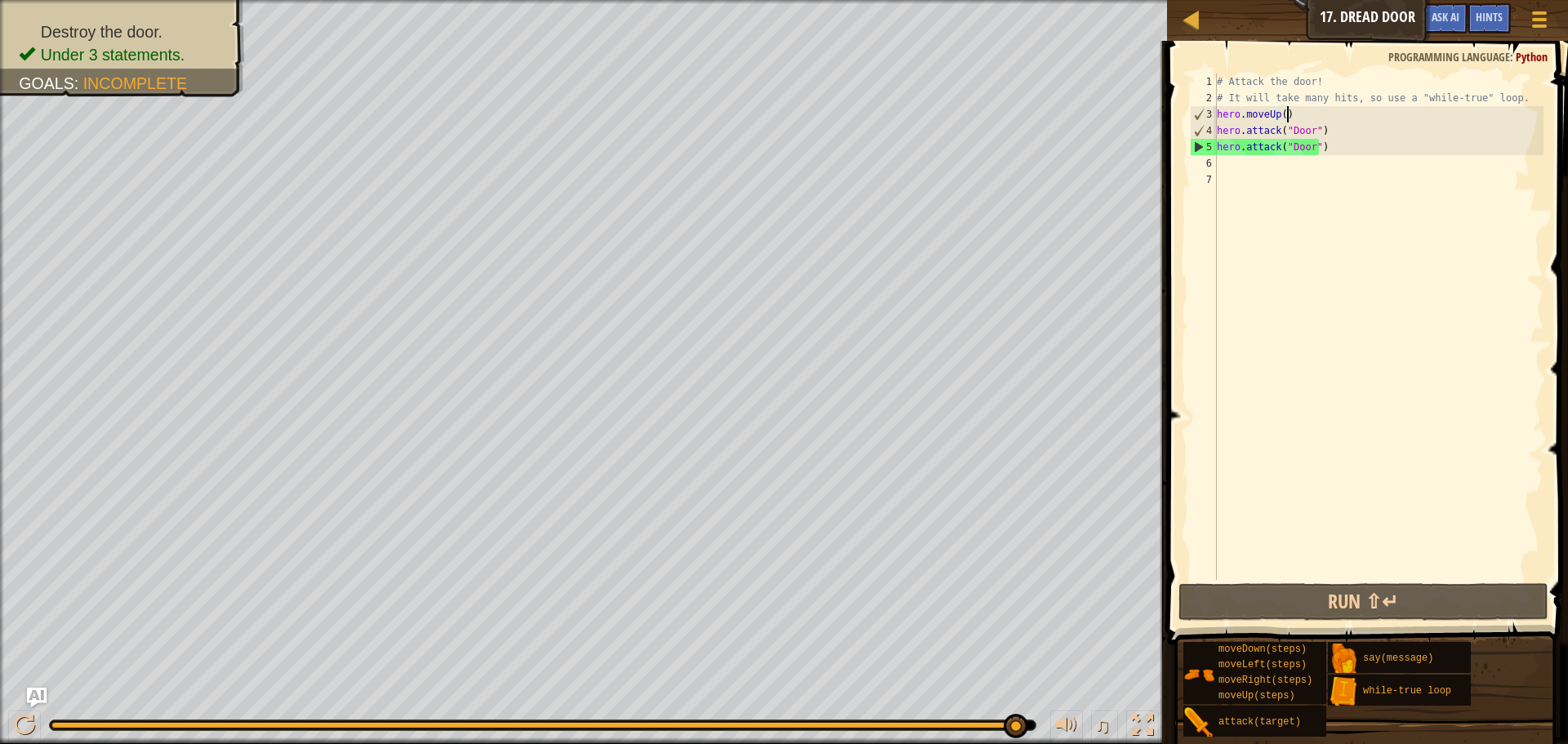
click at [1289, 117] on div "# Attack the door! # It will take many hits, so use a "while-true" loop. hero .…" at bounding box center [1379, 344] width 330 height 539
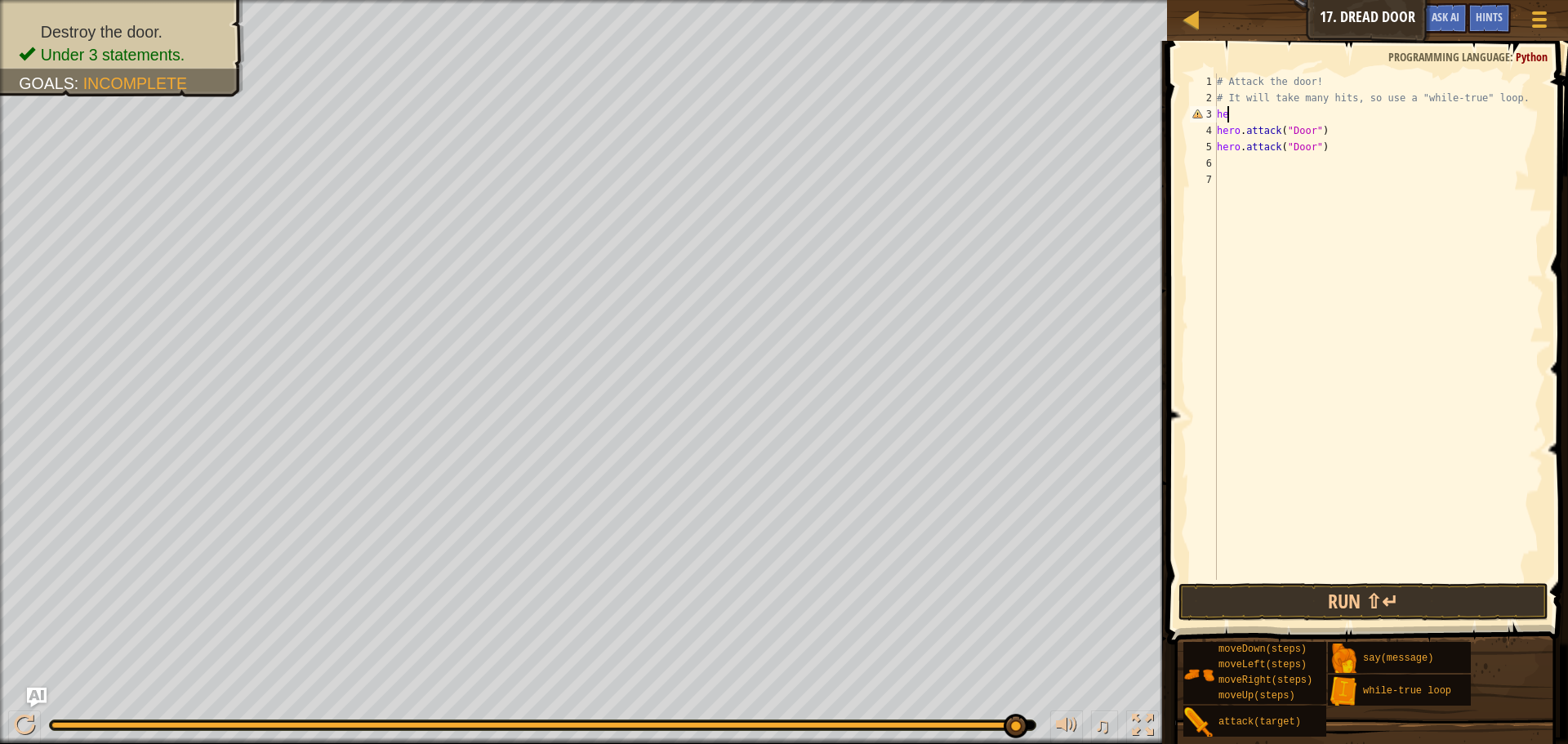
type textarea "h"
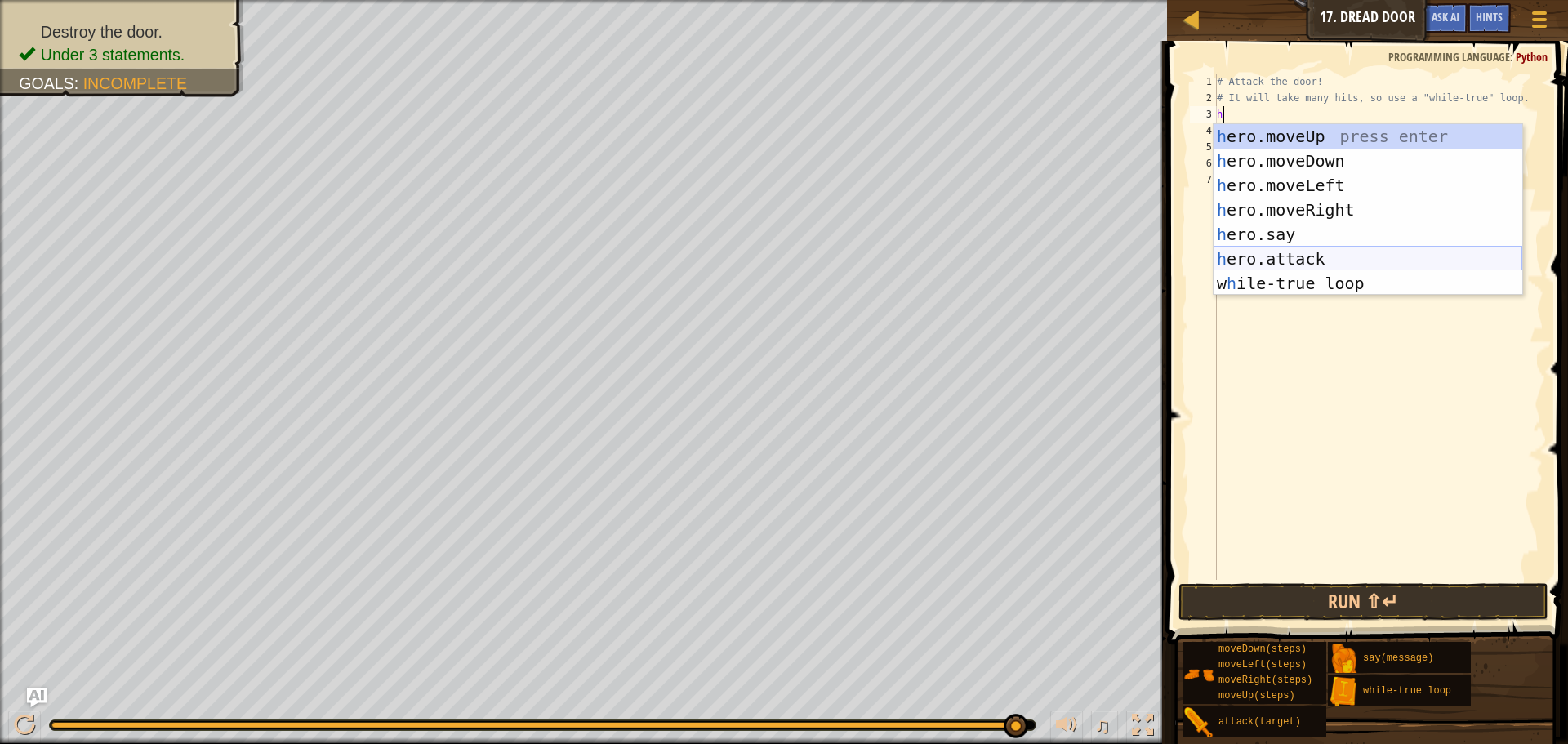
click at [1307, 257] on div "h ero.moveUp press enter h ero.moveDown press enter h ero.moveLeft press enter …" at bounding box center [1368, 234] width 308 height 221
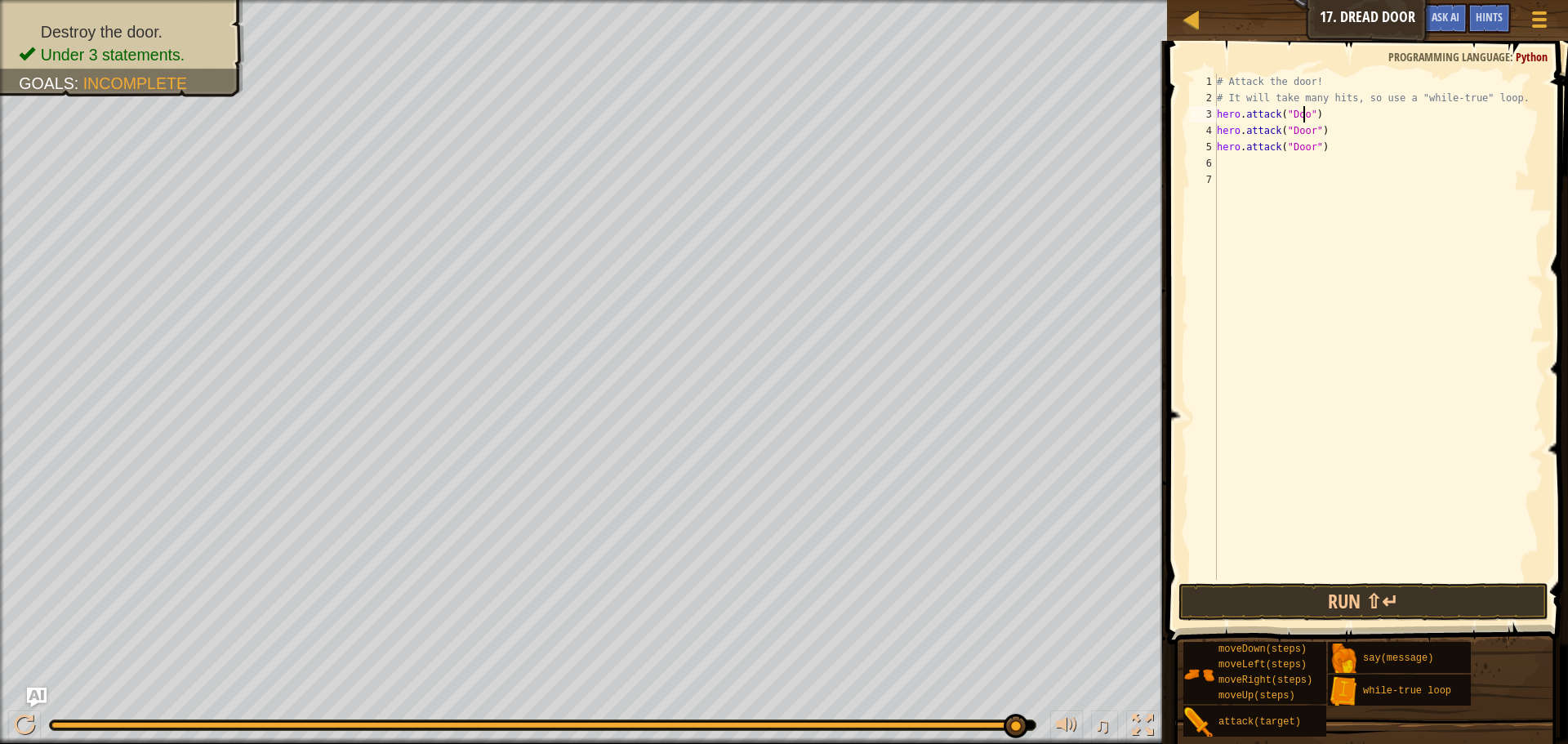
scroll to position [7, 7]
click at [1336, 595] on button "Run ⇧↵" at bounding box center [1363, 602] width 370 height 38
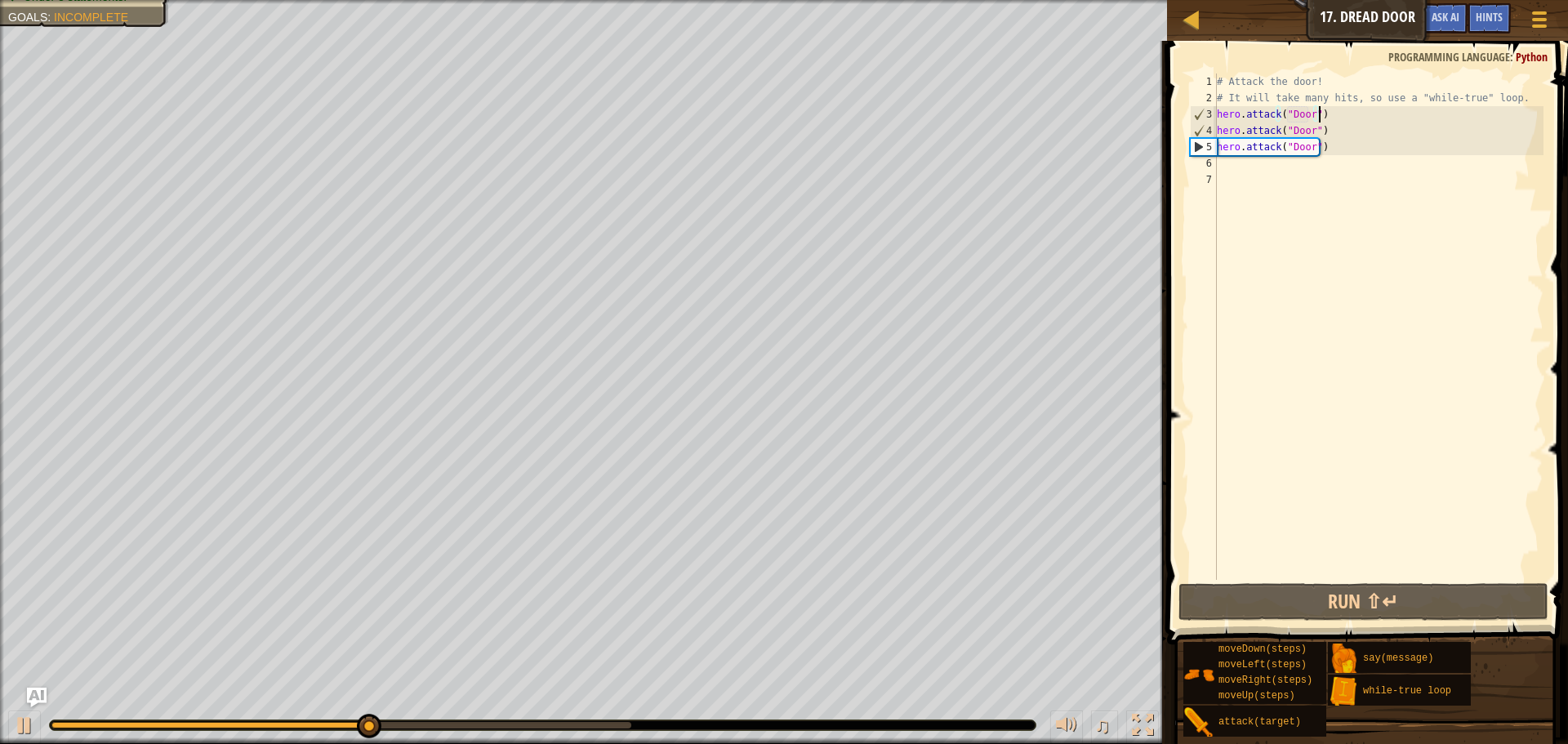
click at [1338, 115] on div "# Attack the door! # It will take many hits, so use a "while-true" loop. hero .…" at bounding box center [1379, 344] width 330 height 539
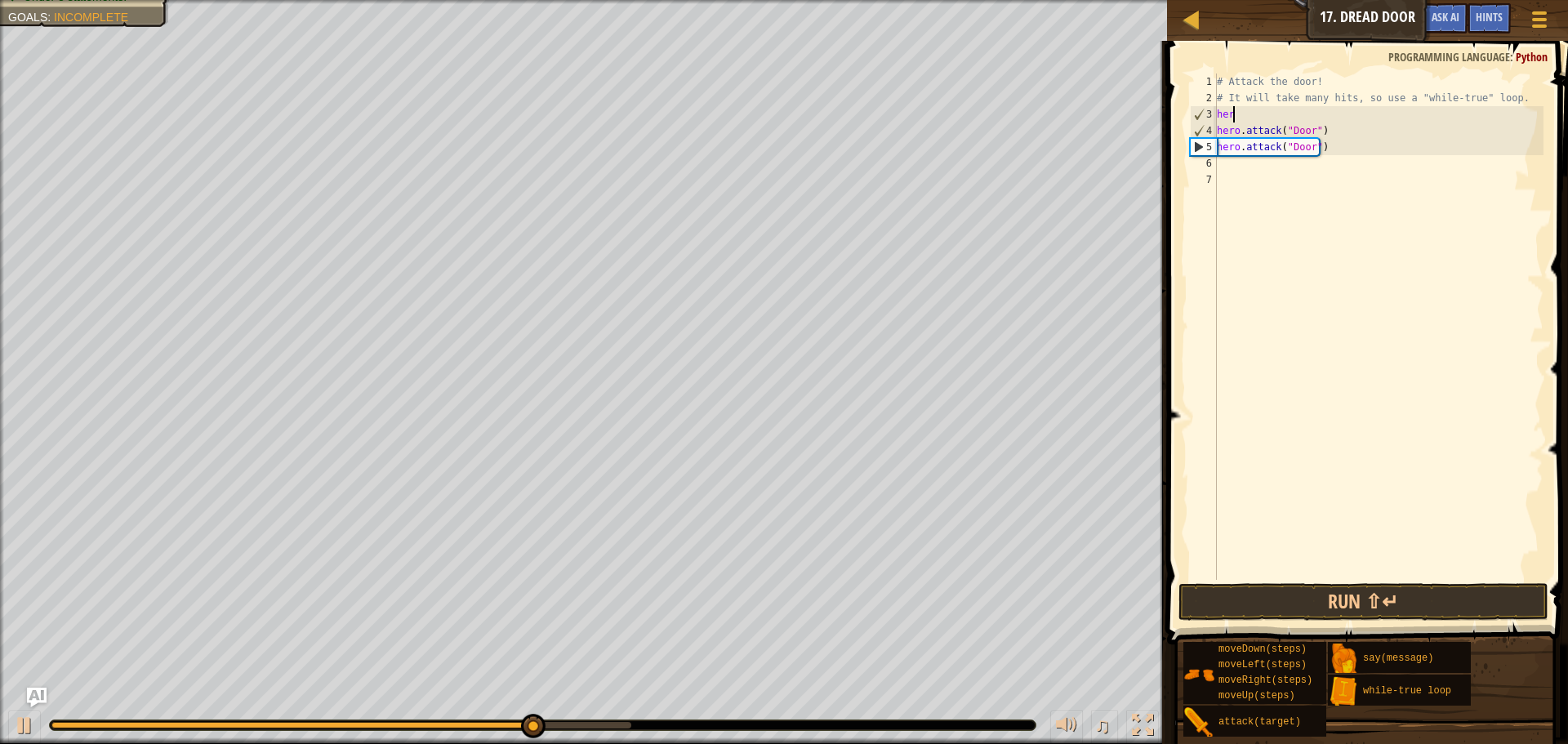
scroll to position [7, 0]
type textarea "h"
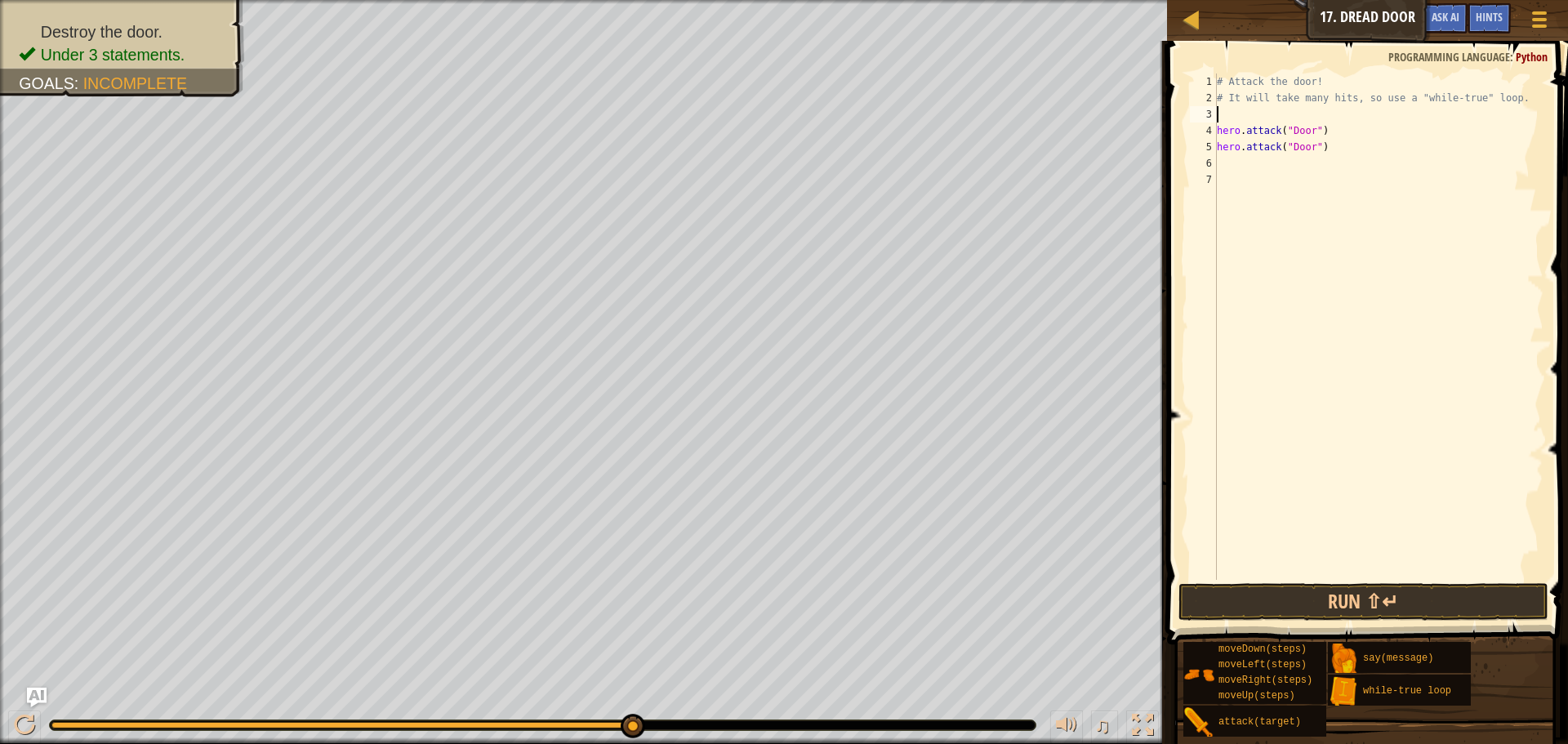
type textarea "h"
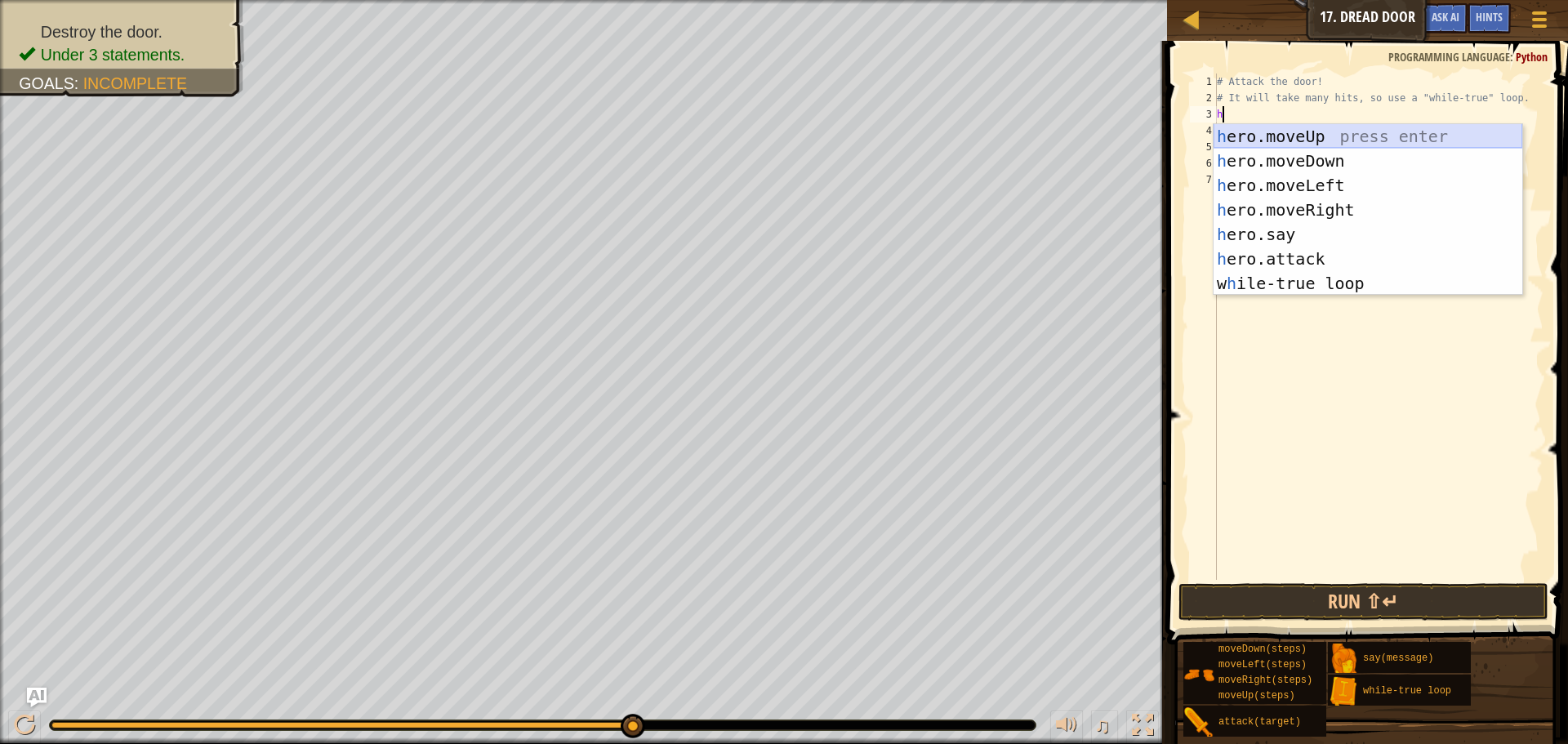
click at [1323, 141] on div "h ero.moveUp press enter h ero.moveDown press enter h ero.moveLeft press enter …" at bounding box center [1368, 234] width 308 height 221
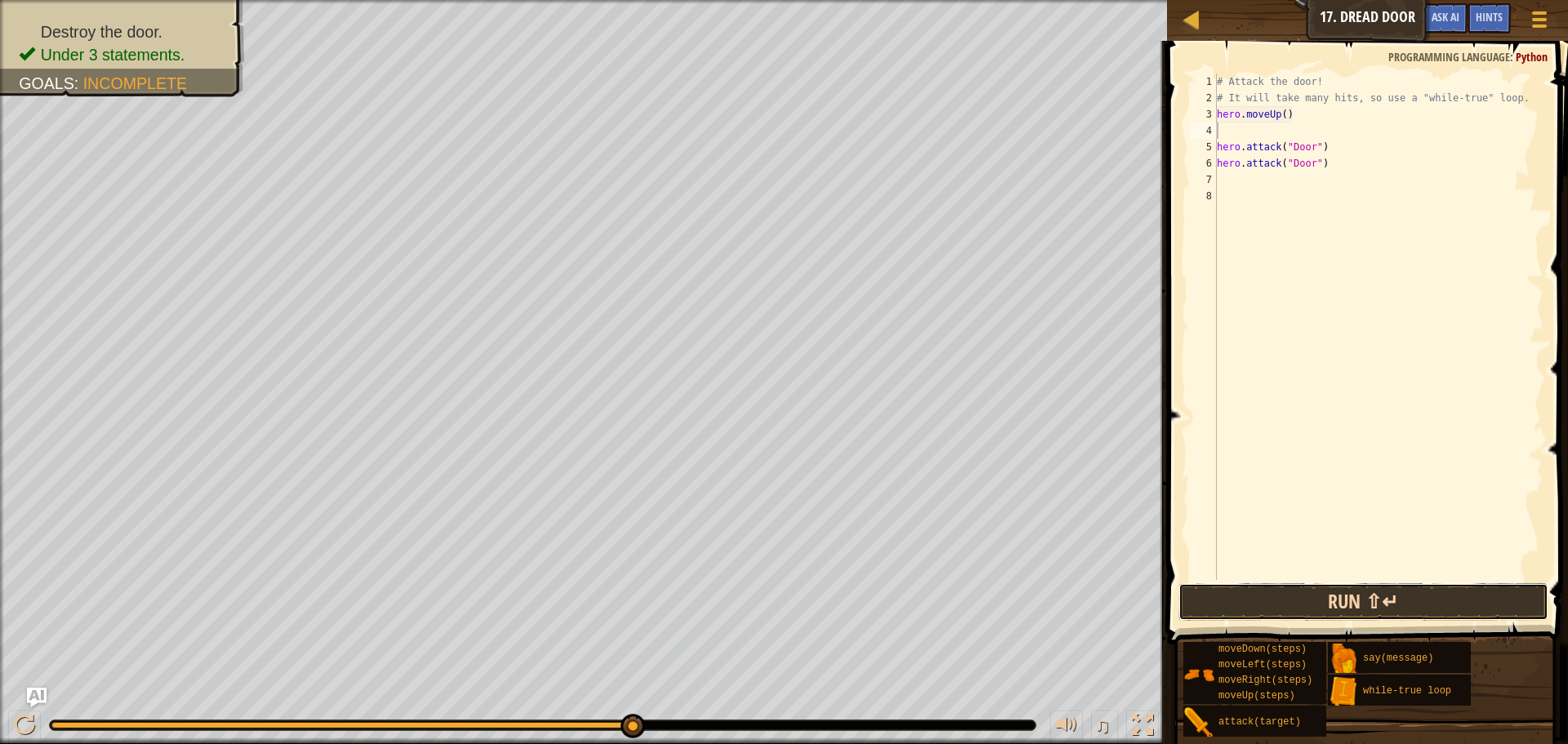
click at [1429, 604] on button "Run ⇧↵" at bounding box center [1363, 602] width 370 height 38
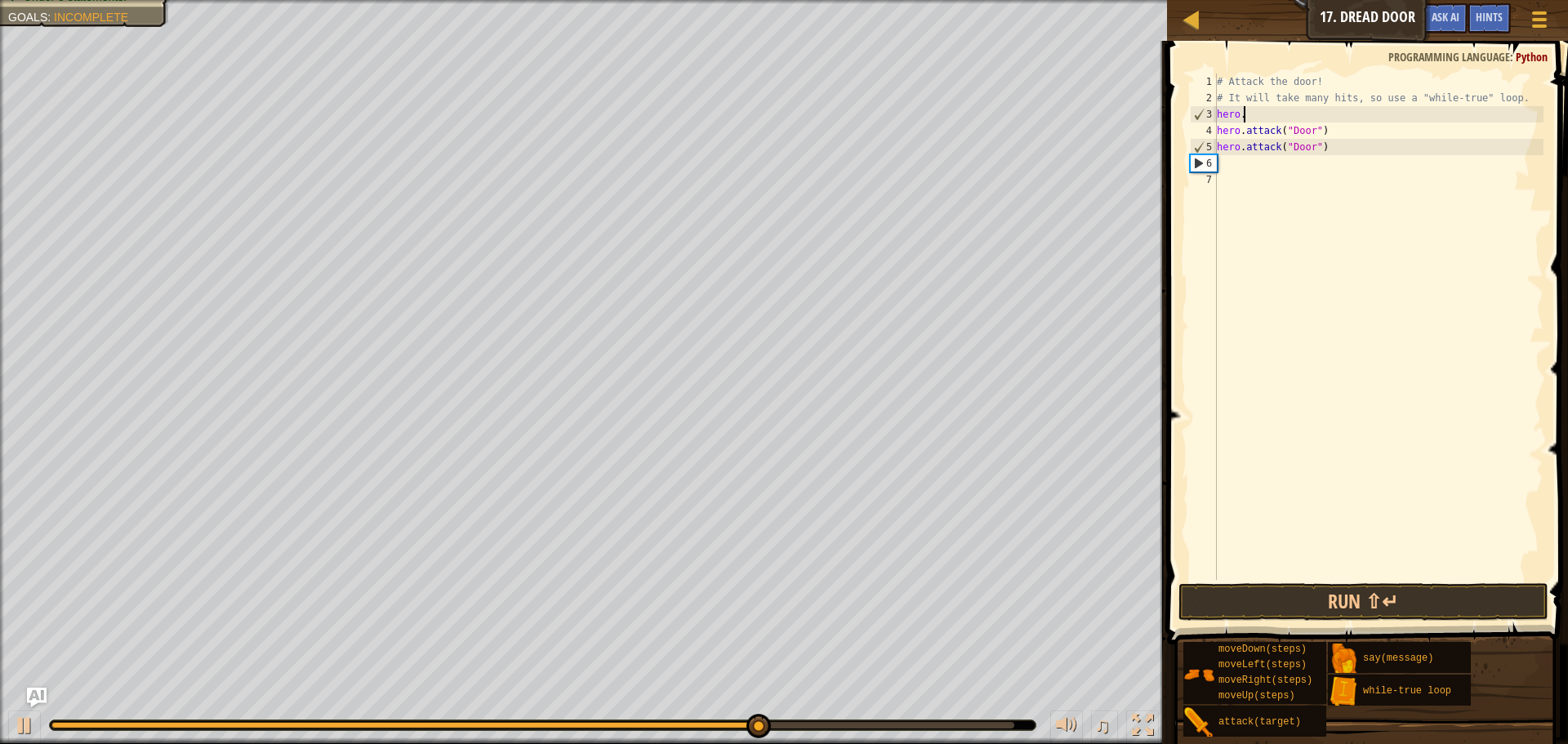
type textarea "h"
click at [1386, 147] on div "# Attack the door! # It will take many hits, so use a "while-true" loop. hero .…" at bounding box center [1379, 344] width 330 height 539
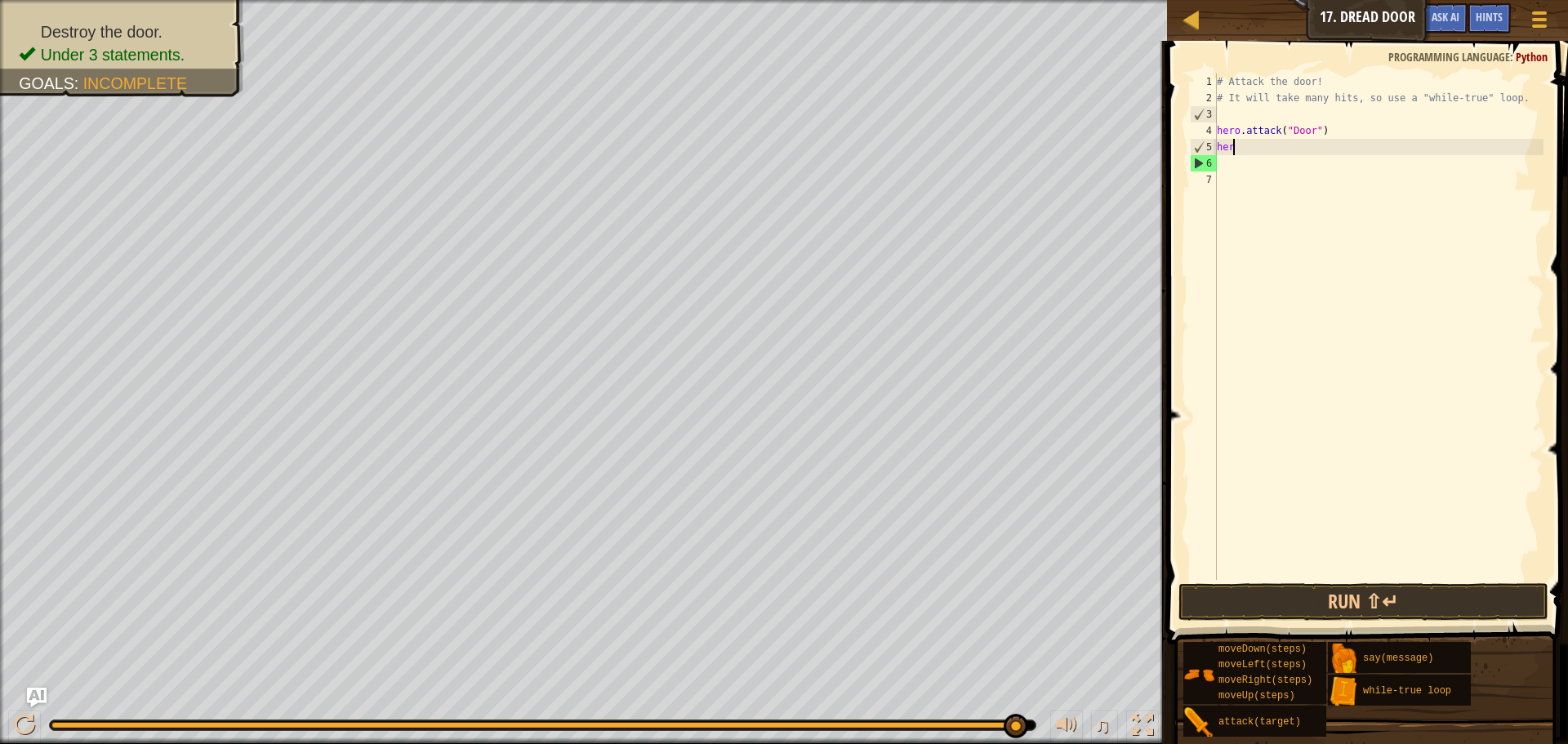
type textarea "h"
click at [1231, 106] on div "# Attack the door! # It will take many hits, so use a "while-true" loop." at bounding box center [1379, 344] width 330 height 539
type textarea "# It will take many hits, so use a "while-true" loop."
click at [1218, 117] on div "# Attack the door! # It will take many hits, so use a "while-true" loop." at bounding box center [1379, 344] width 330 height 539
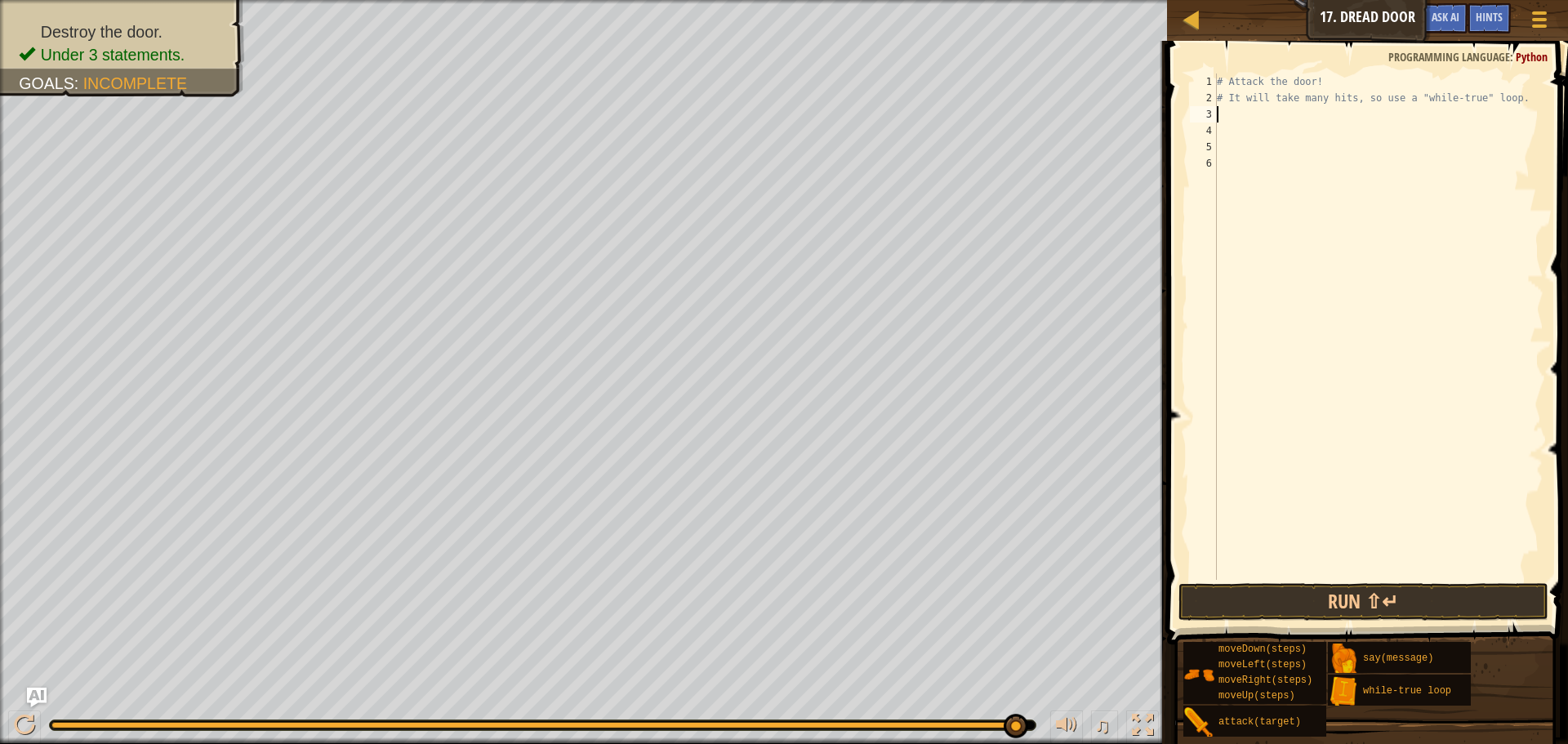
type textarea "h"
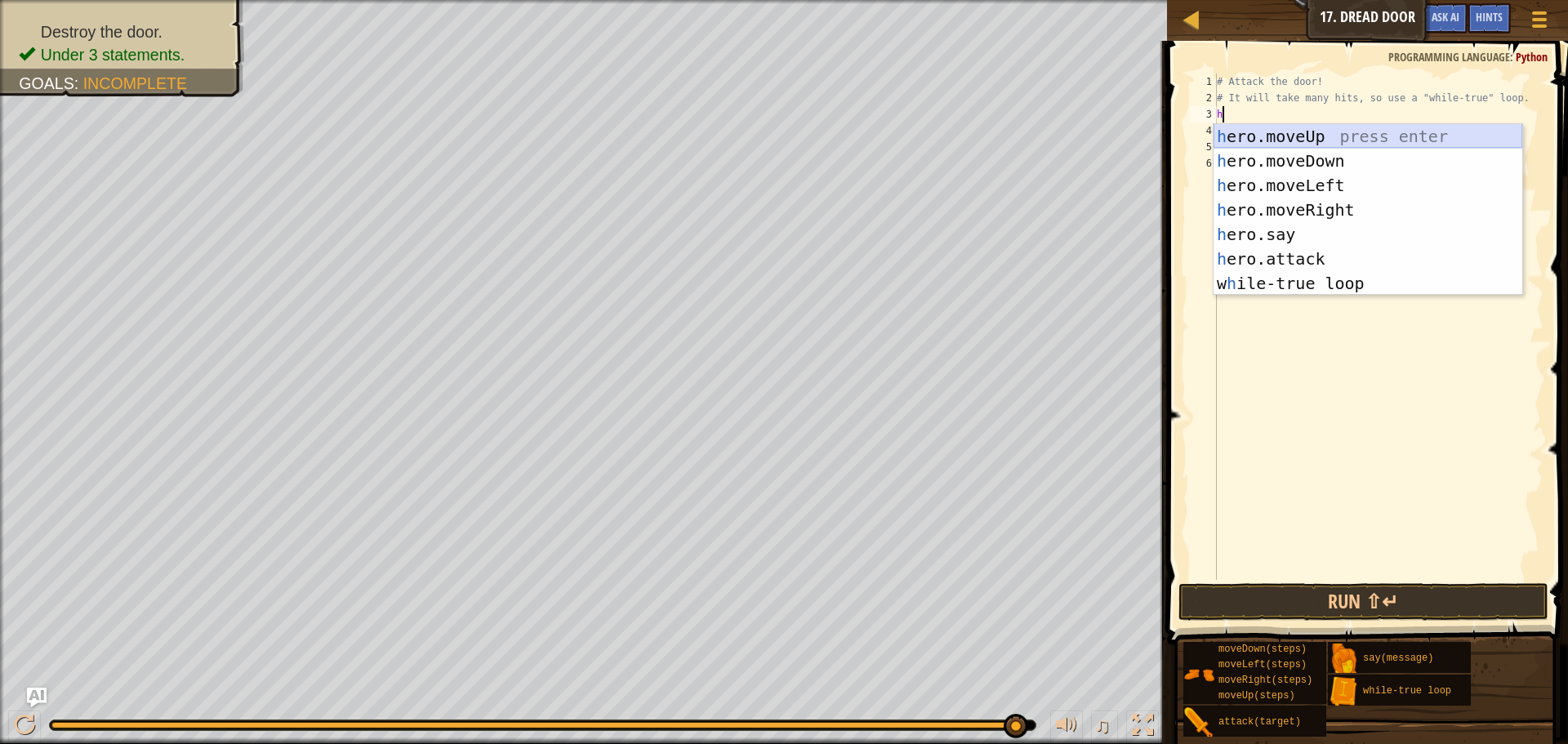
click at [1290, 134] on div "h ero.moveUp press enter h ero.moveDown press enter h ero.moveLeft press enter …" at bounding box center [1368, 234] width 308 height 221
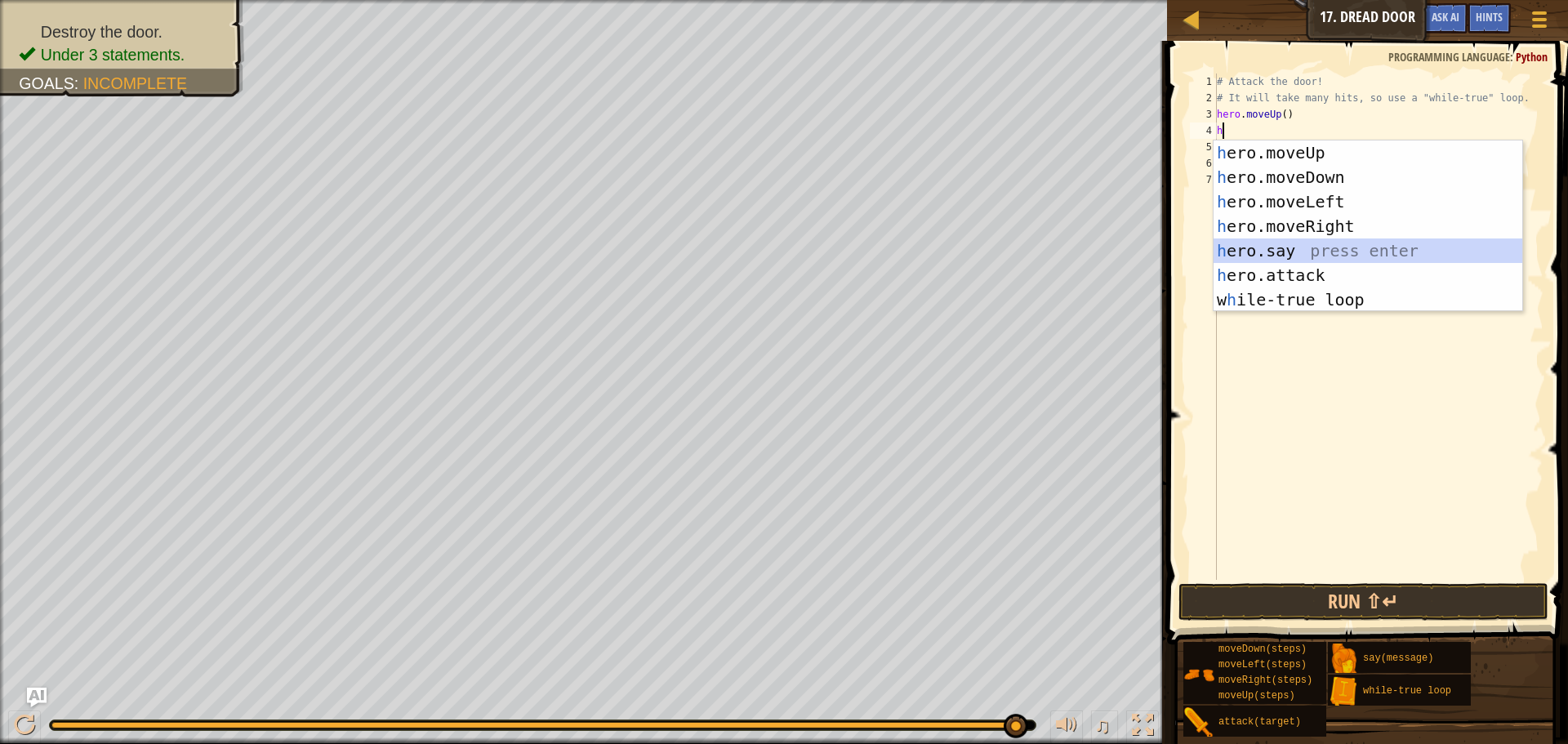
click at [1357, 260] on div "h ero.moveUp press enter h ero.moveDown press enter h ero.moveLeft press enter …" at bounding box center [1368, 251] width 308 height 221
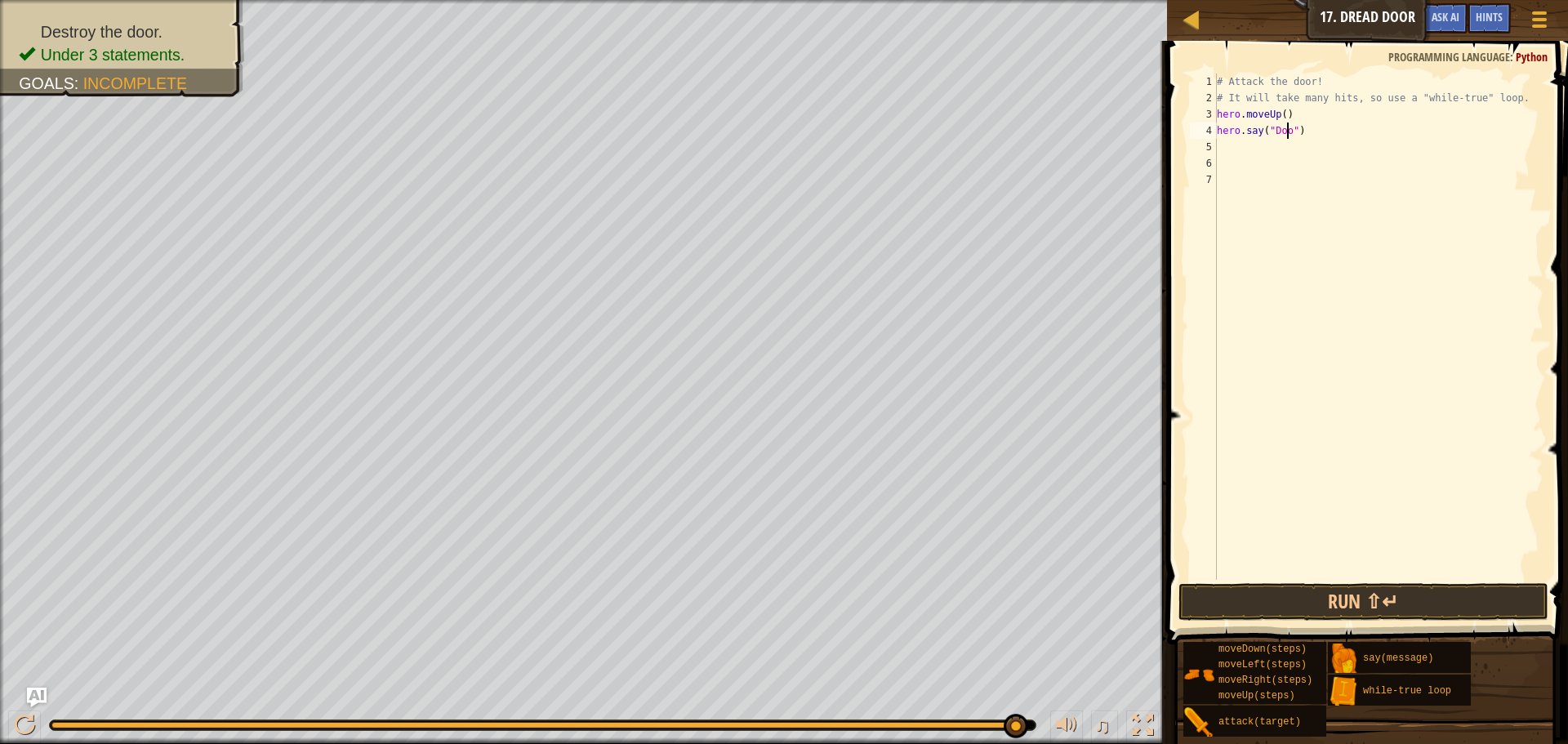
type textarea "hero.say("Door")"
click at [1236, 145] on div "# Attack the door! # It will take many hits, so use a "while-true" loop. hero .…" at bounding box center [1379, 344] width 330 height 539
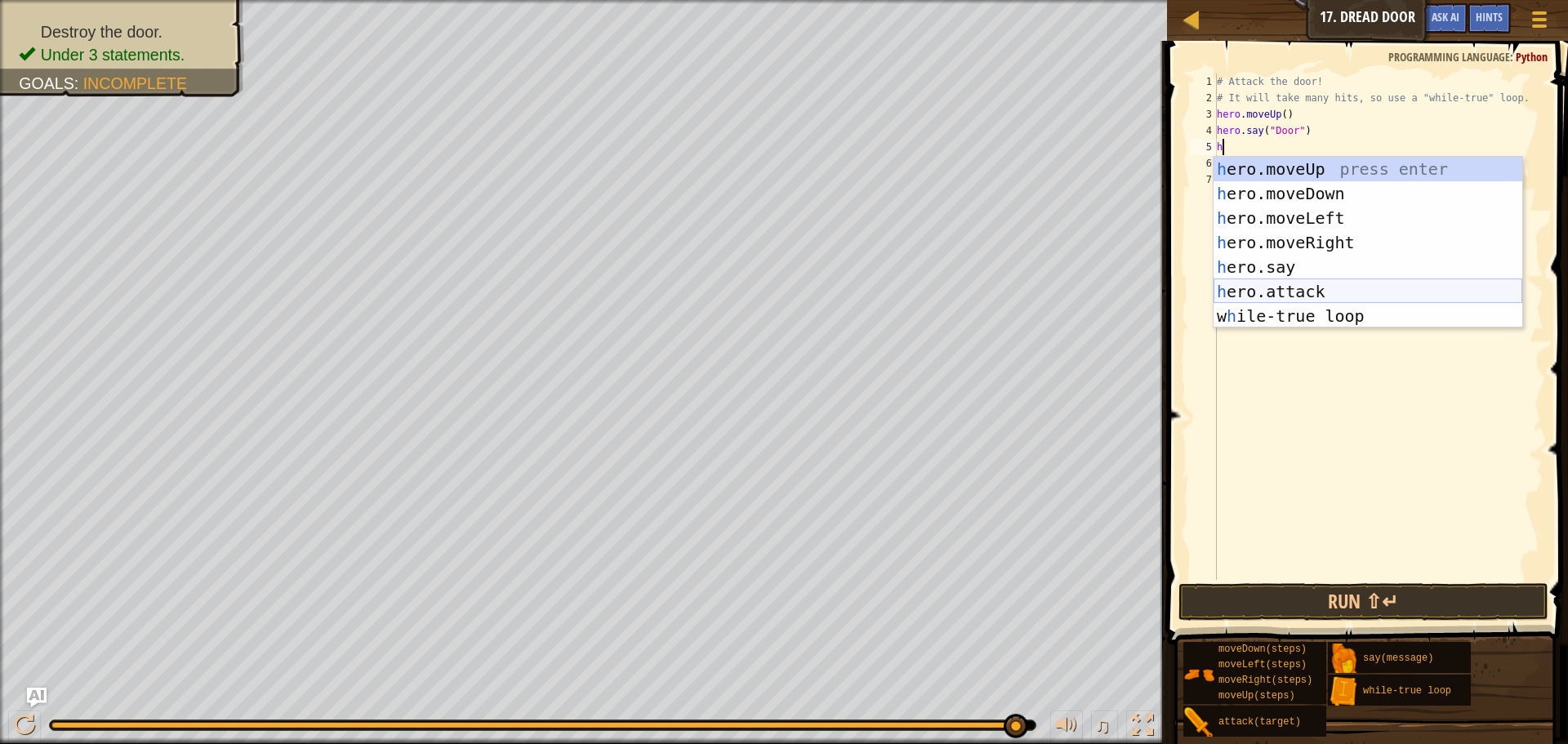
click at [1322, 289] on div "h ero.moveUp press enter h ero.moveDown press enter h ero.moveLeft press enter …" at bounding box center [1368, 267] width 308 height 221
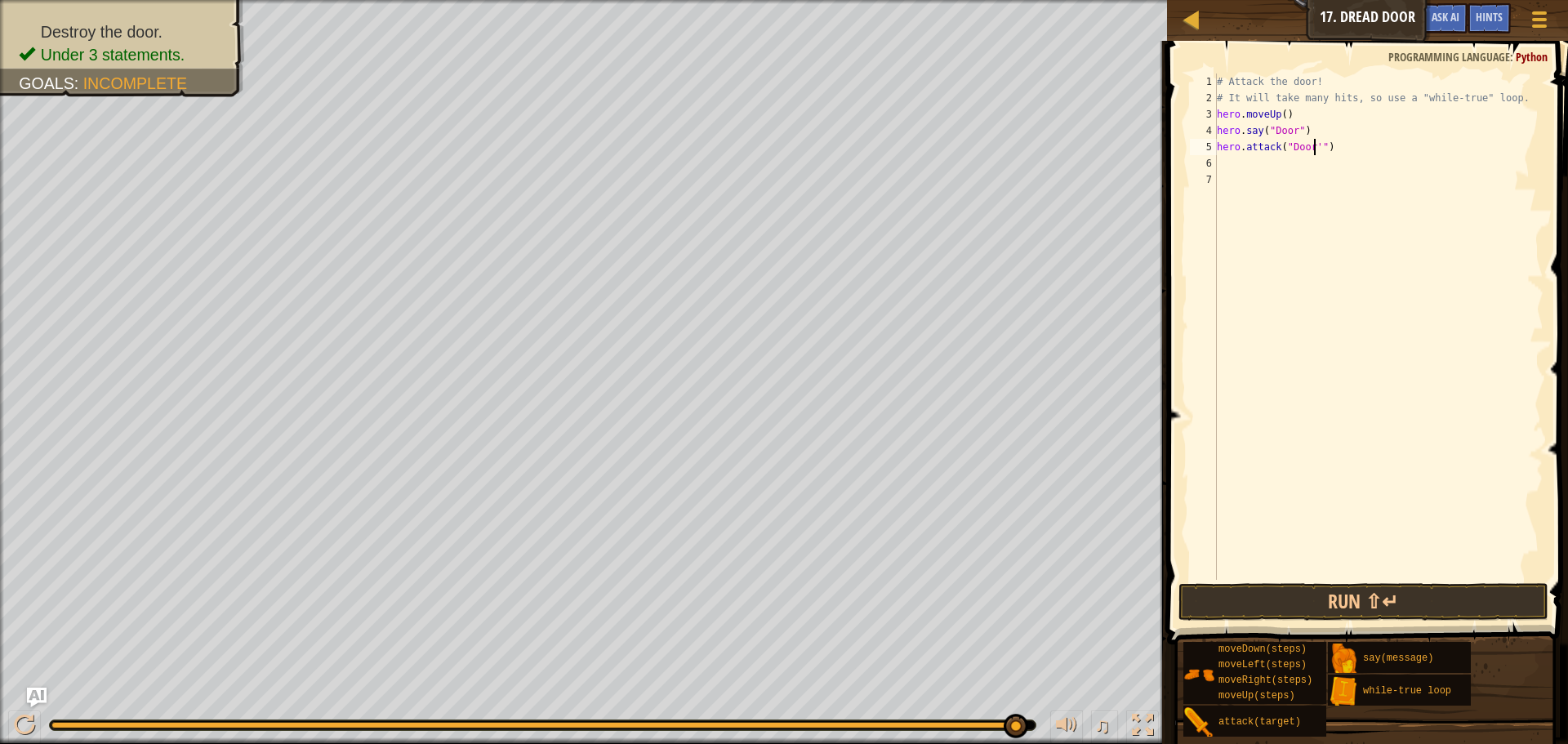
scroll to position [7, 7]
click at [1203, 604] on button "Run ⇧↵" at bounding box center [1363, 602] width 370 height 38
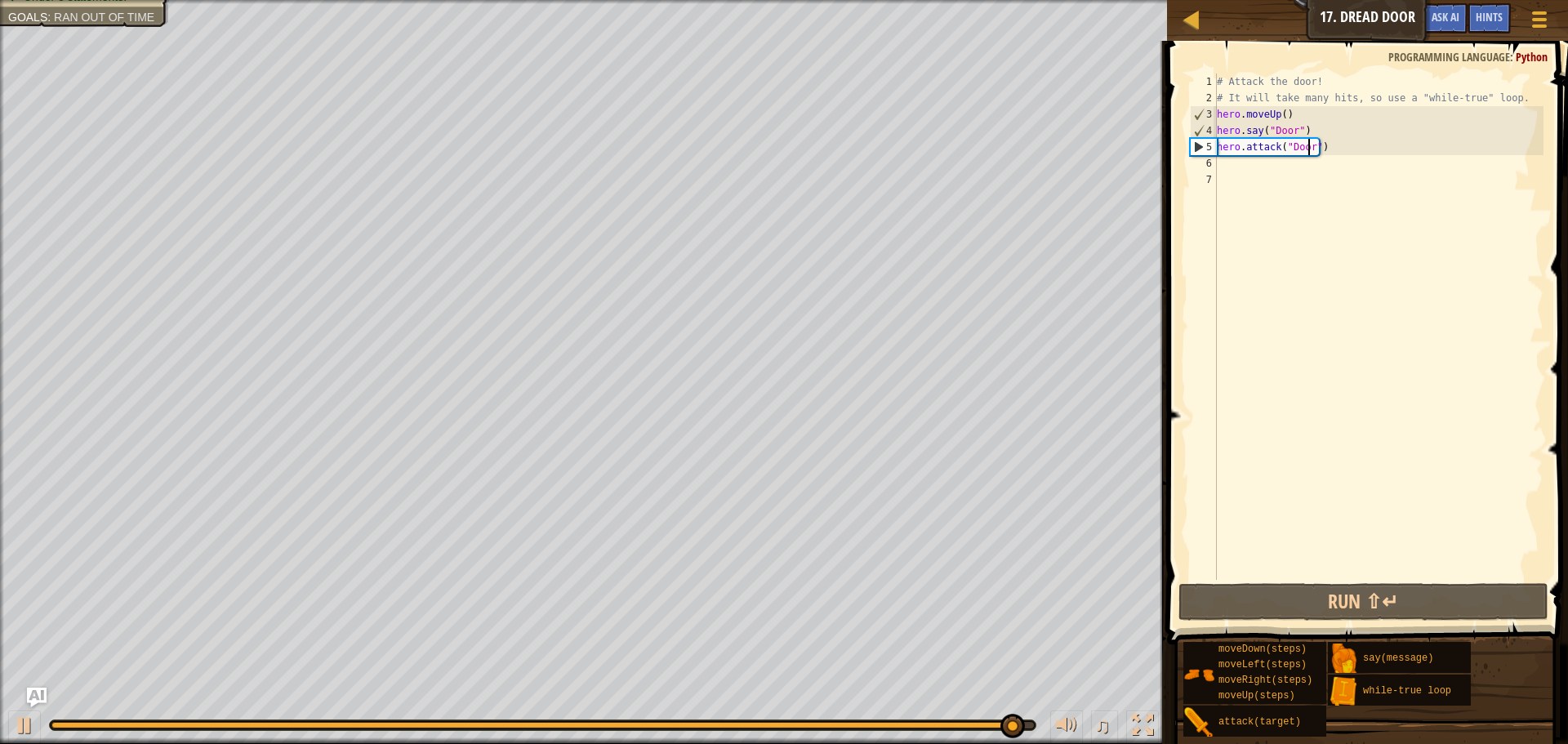
click at [1288, 114] on div "# Attack the door! # It will take many hits, so use a "while-true" loop. hero .…" at bounding box center [1379, 344] width 330 height 539
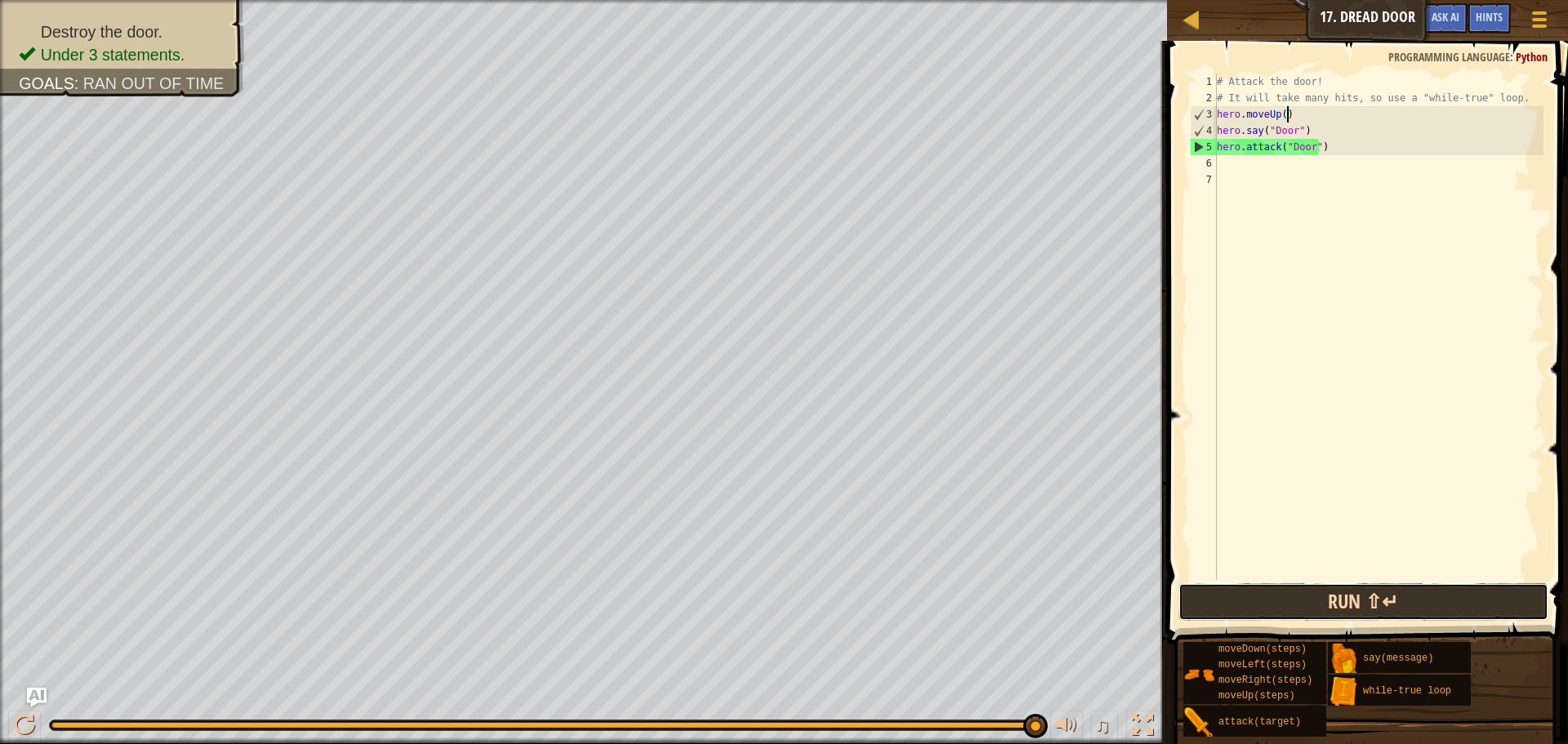
click at [1287, 592] on button "Run ⇧↵" at bounding box center [1363, 602] width 370 height 38
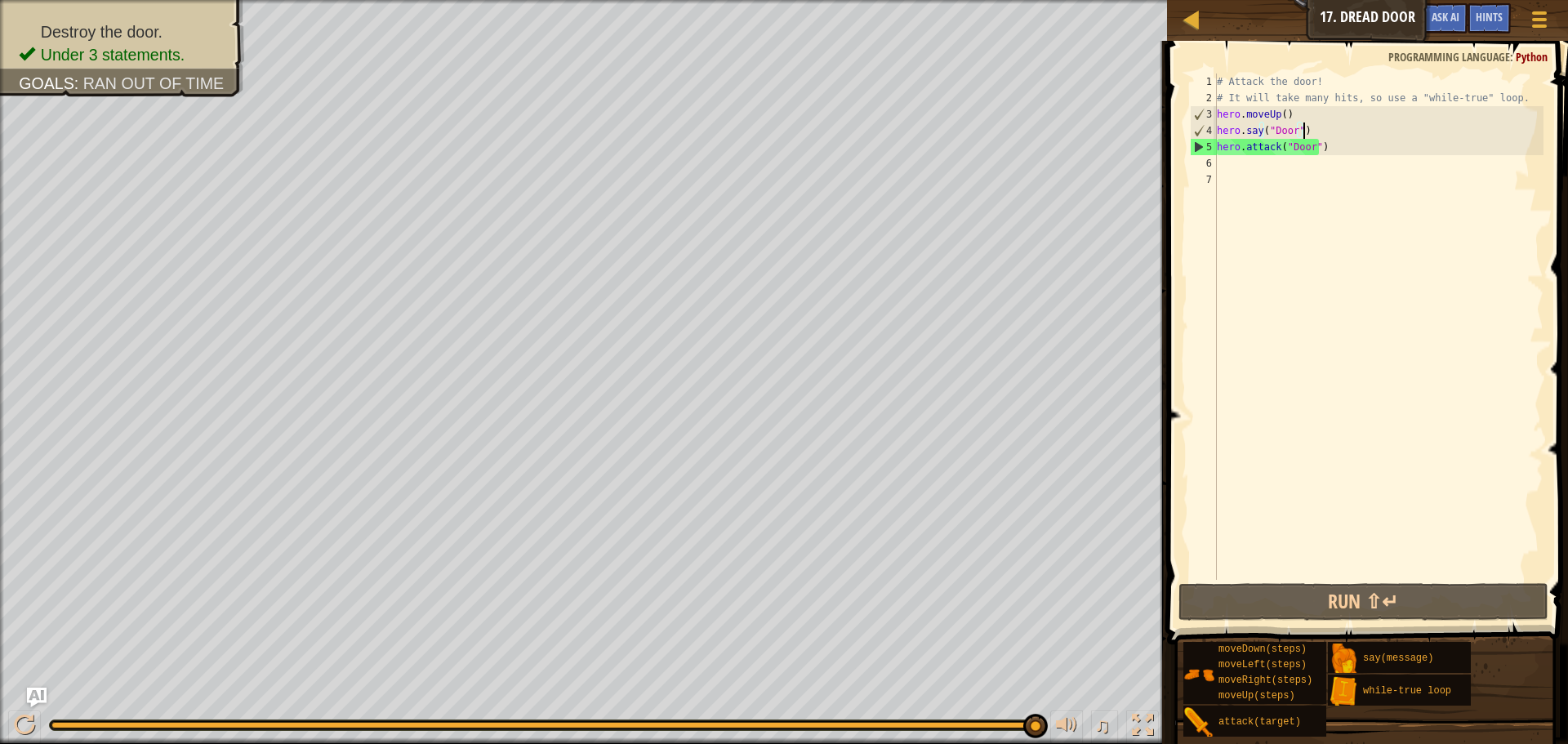
click at [1307, 125] on div "# Attack the door! # It will take many hits, so use a "while-true" loop. hero .…" at bounding box center [1379, 344] width 330 height 539
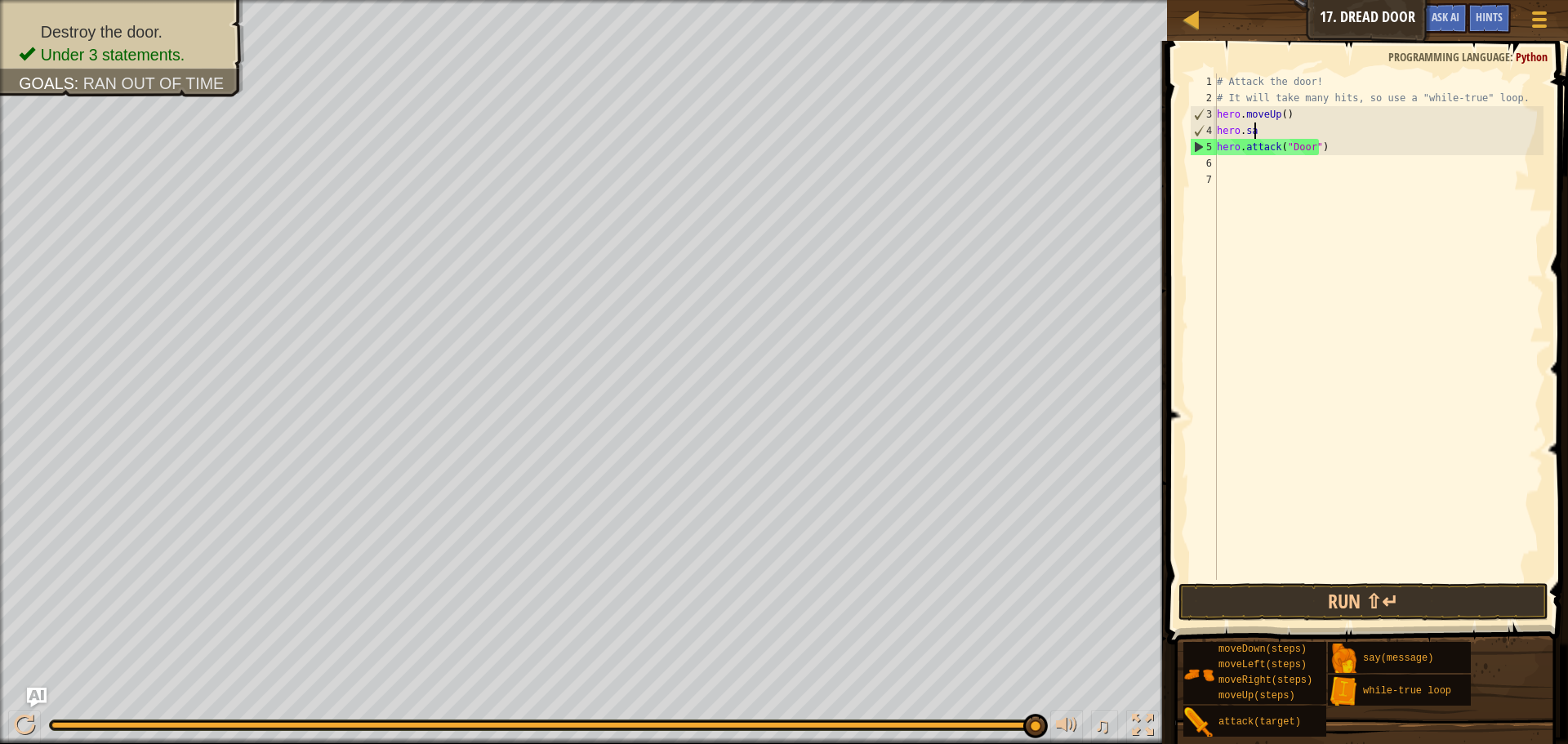
scroll to position [7, 2]
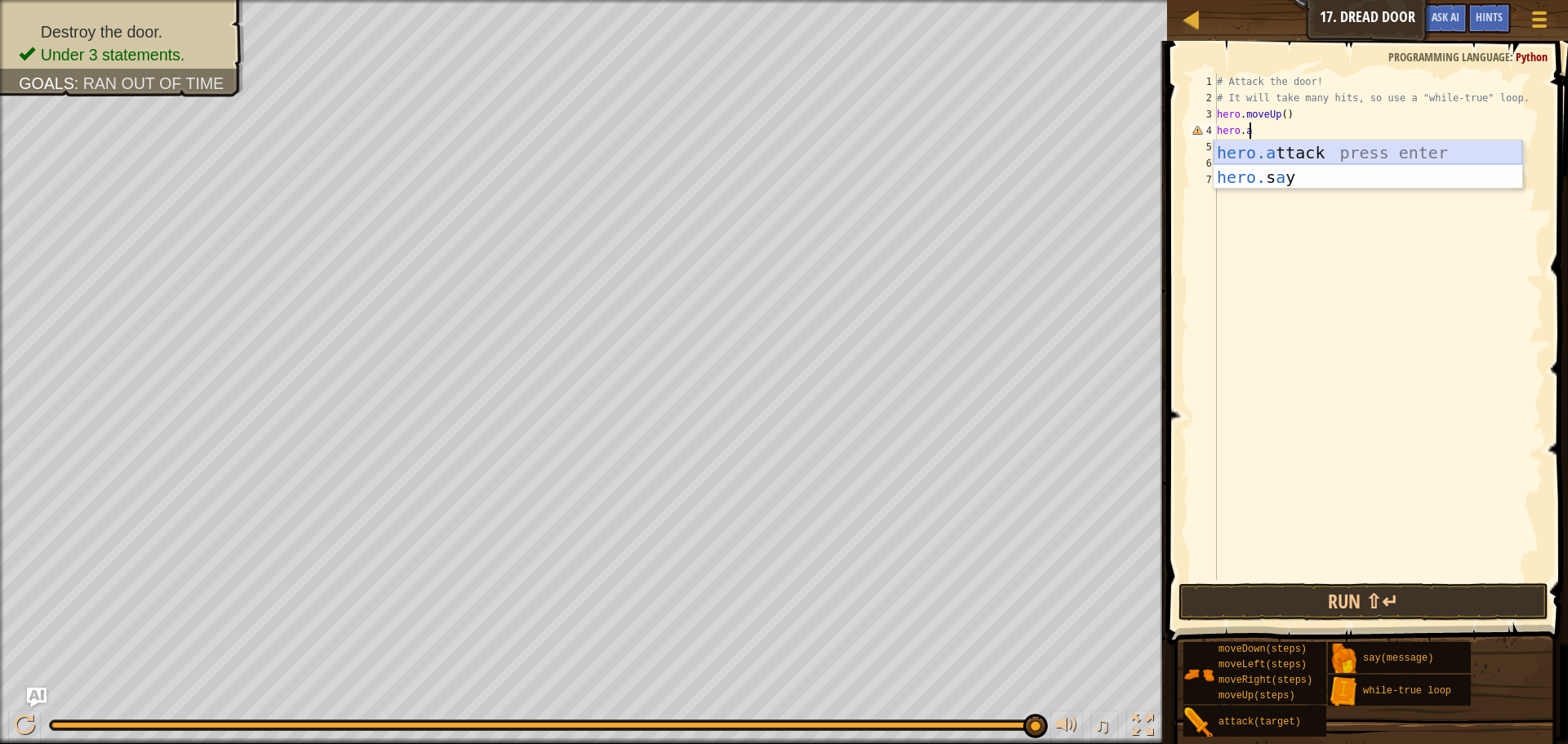
click at [1314, 154] on div "hero.a ttack press enter hero. s a y press enter" at bounding box center [1368, 189] width 308 height 98
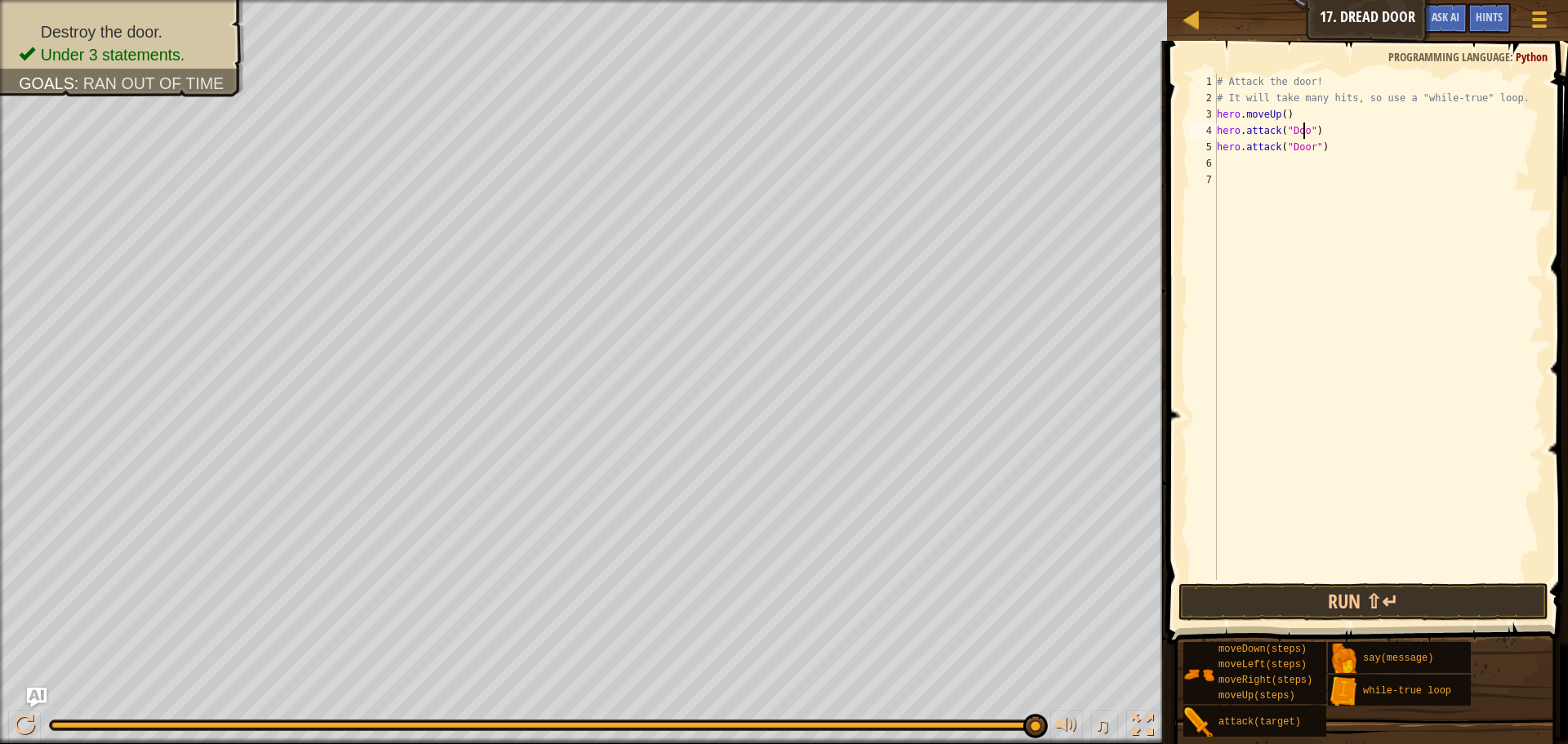
scroll to position [7, 7]
click at [1252, 607] on button "Run ⇧↵" at bounding box center [1363, 602] width 370 height 38
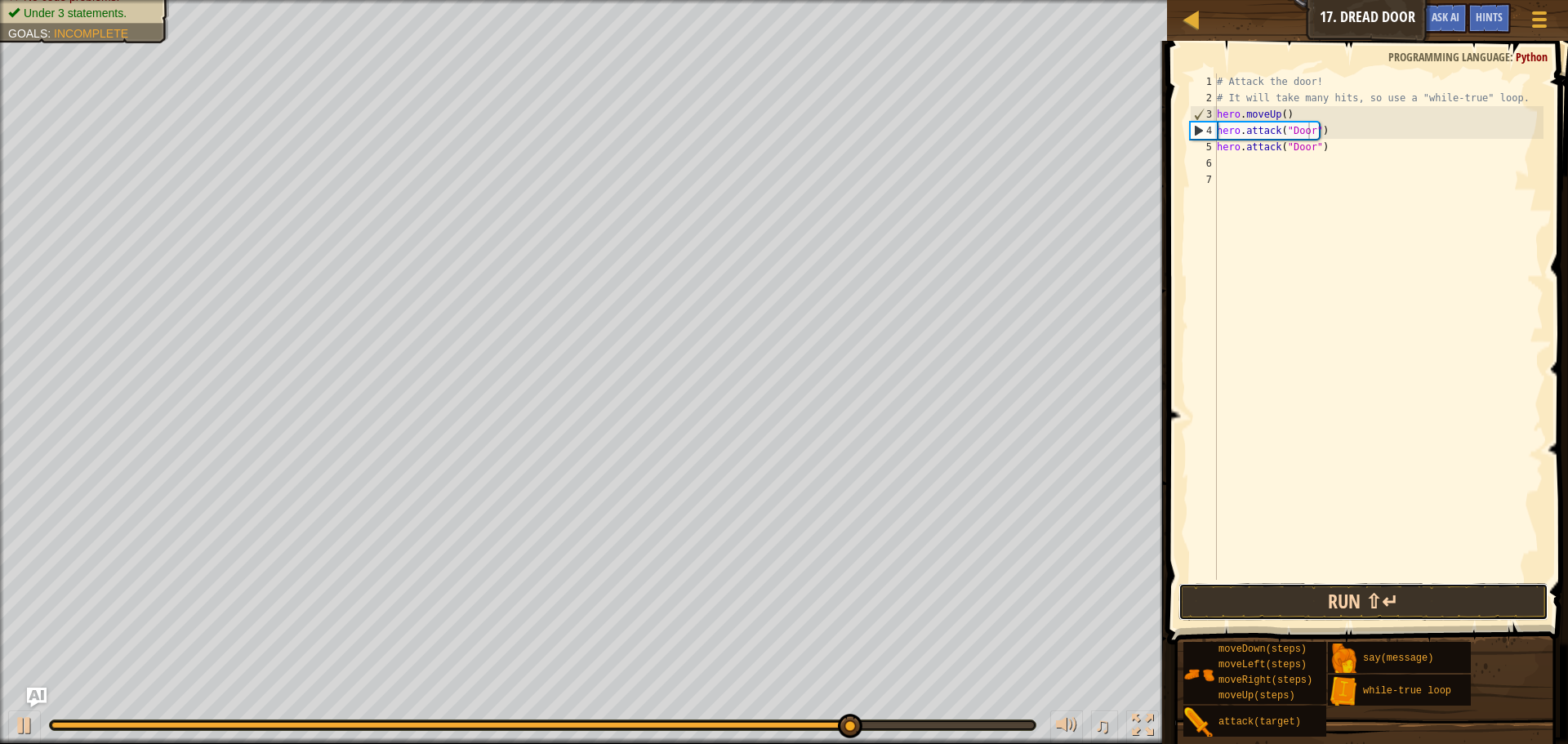
click at [1328, 609] on button "Run ⇧↵" at bounding box center [1363, 602] width 370 height 38
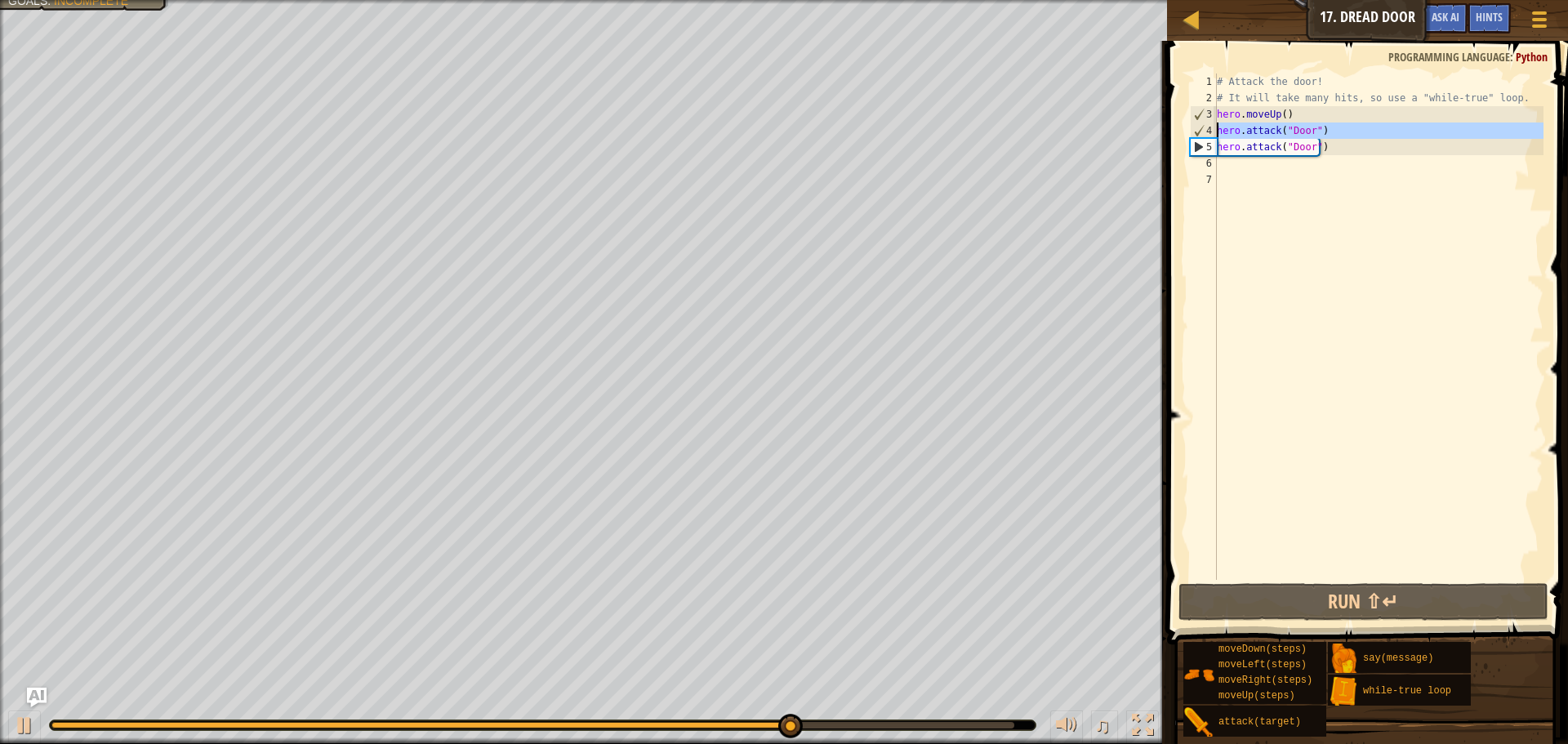
click at [1199, 138] on div "4" at bounding box center [1204, 131] width 26 height 16
type textarea "hero.attack("Door")"
click at [1199, 138] on div "4" at bounding box center [1204, 131] width 26 height 16
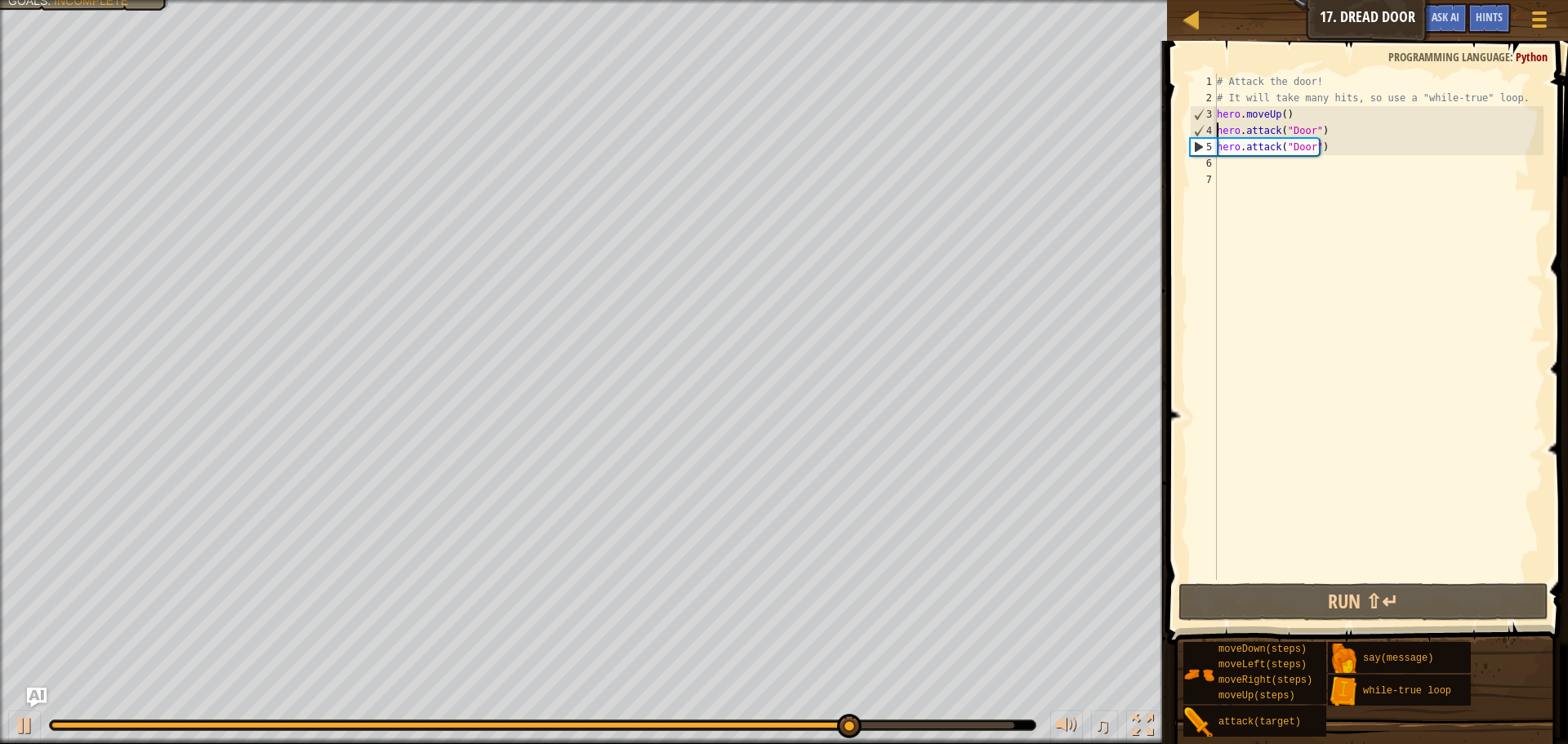
click at [1199, 138] on div "4" at bounding box center [1204, 131] width 26 height 16
type textarea "hero.attack("Door")"
click at [1197, 10] on div at bounding box center [1192, 19] width 21 height 21
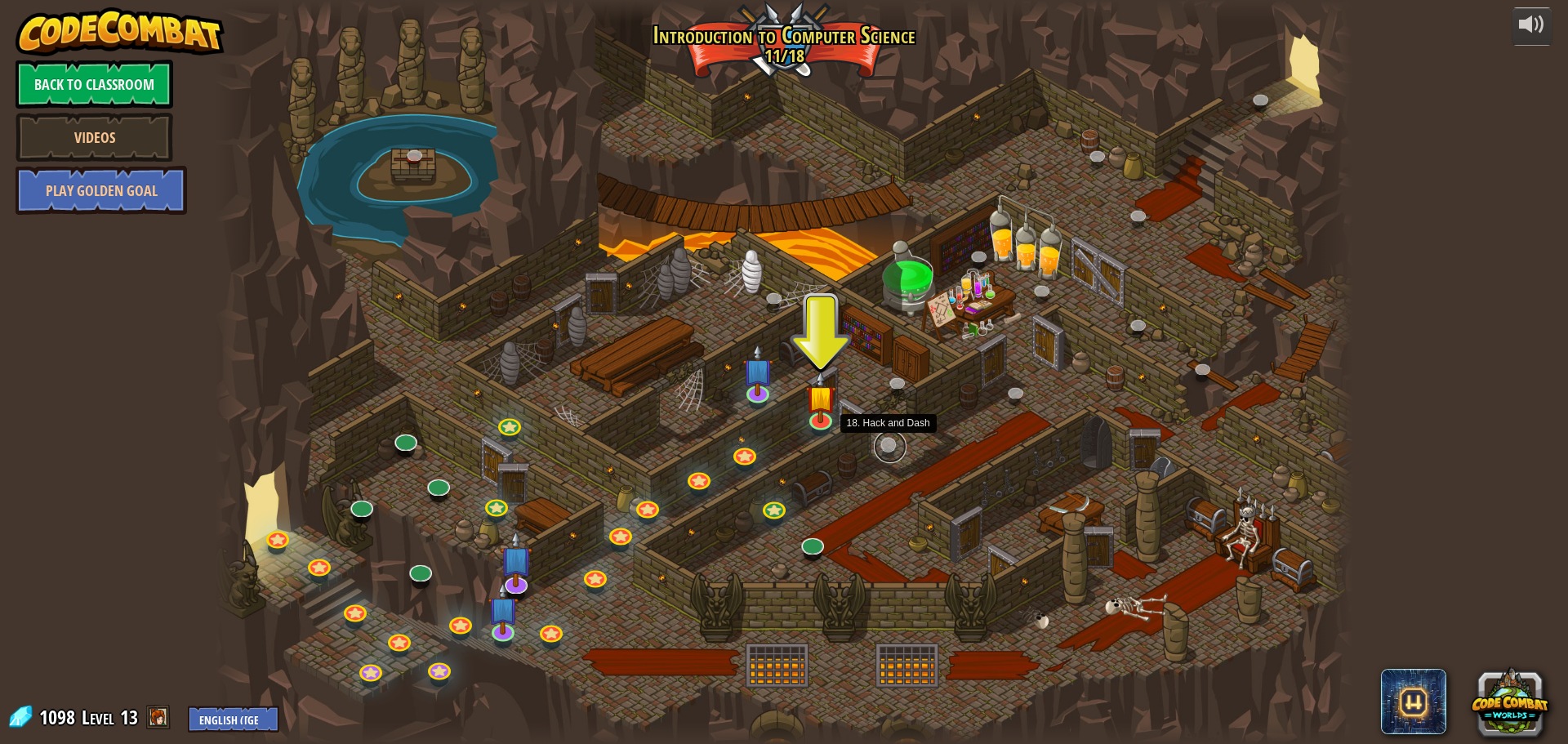
click at [896, 436] on link at bounding box center [890, 446] width 32 height 32
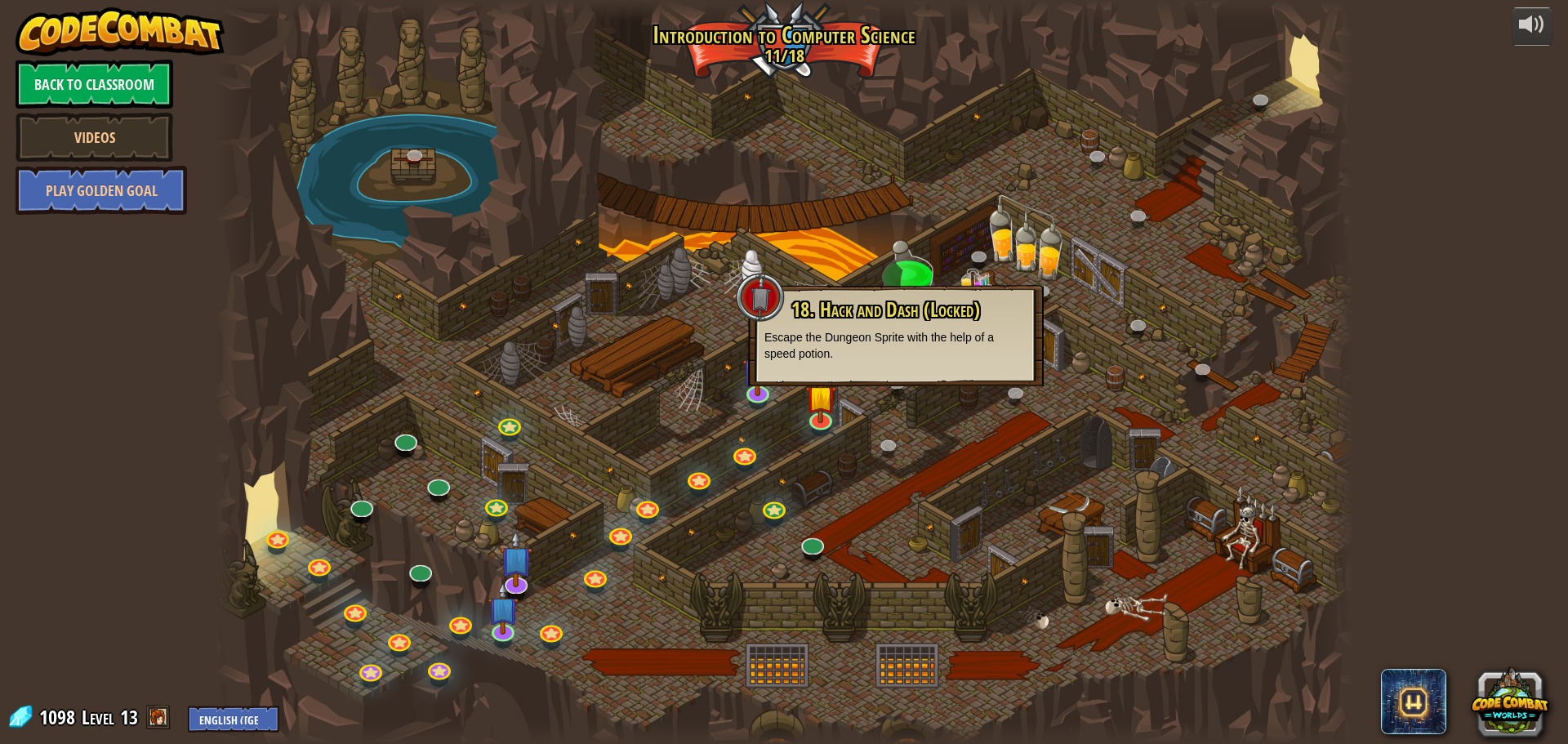
click at [760, 303] on div at bounding box center [760, 298] width 49 height 49
click at [801, 276] on div at bounding box center [784, 372] width 1139 height 744
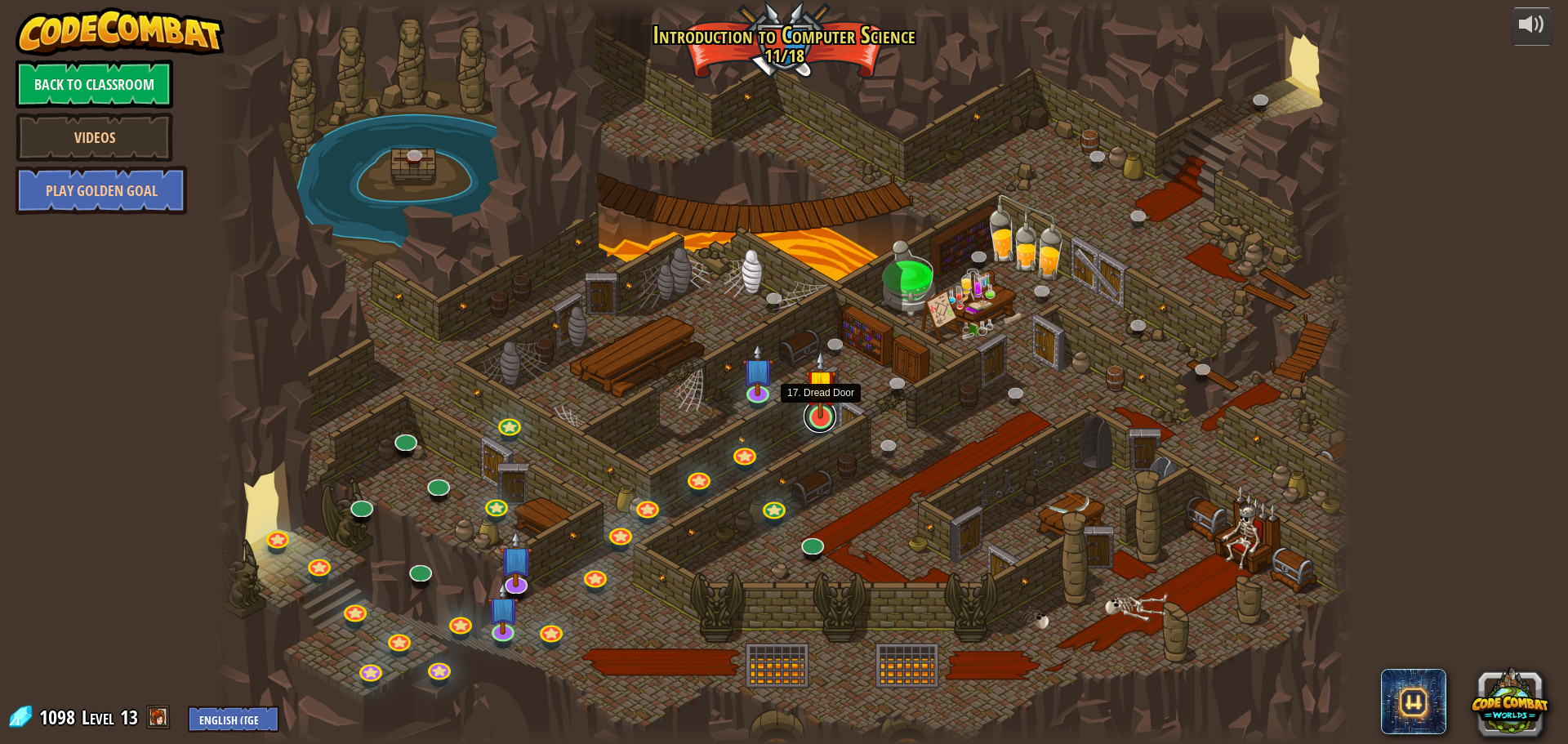
click at [809, 427] on div "25. Kithgard Gates (Locked) Escape the Kithgard dungeons, and don't let the gua…" at bounding box center [784, 372] width 1139 height 744
click at [826, 421] on link at bounding box center [820, 417] width 32 height 32
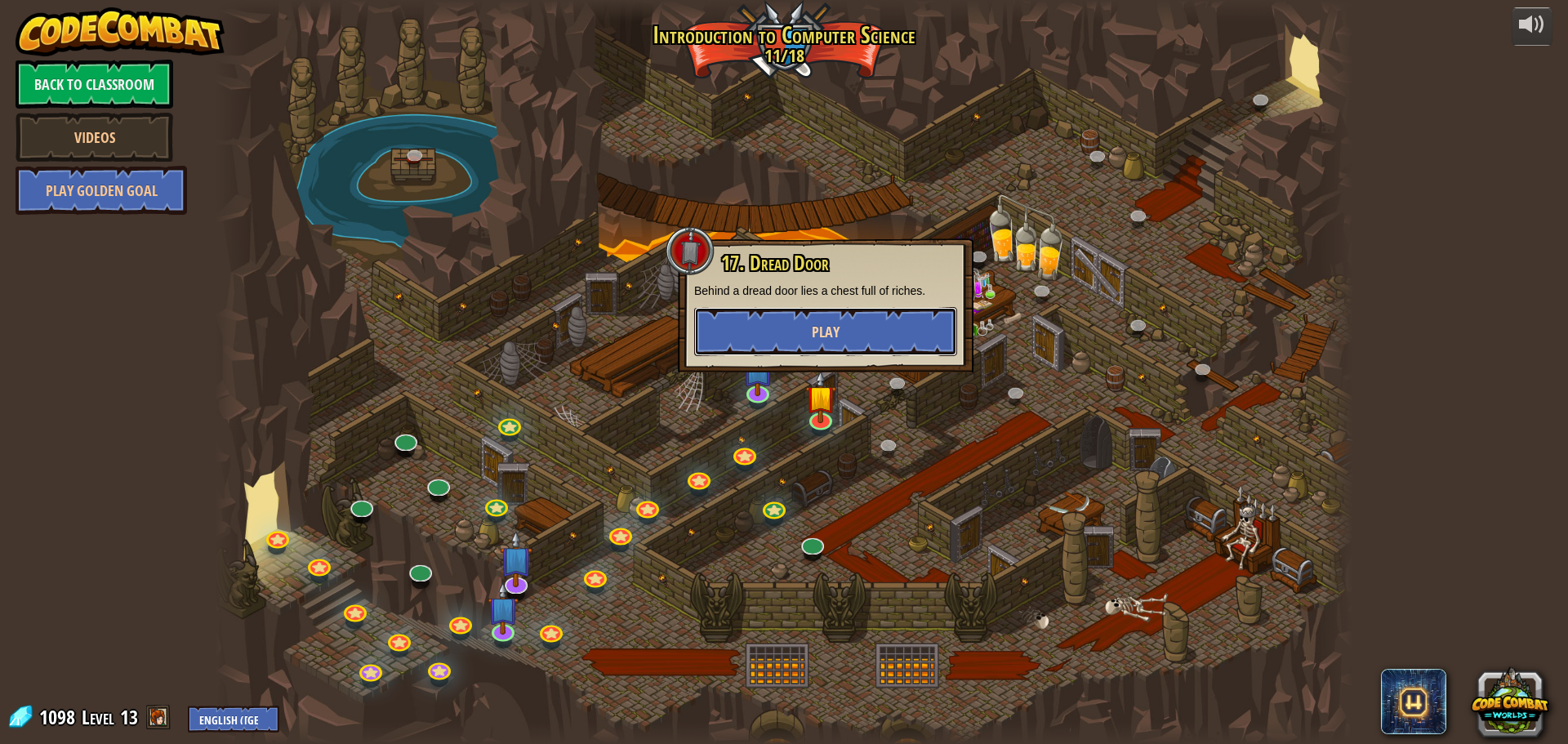
click at [800, 343] on button "Play" at bounding box center [826, 332] width 263 height 49
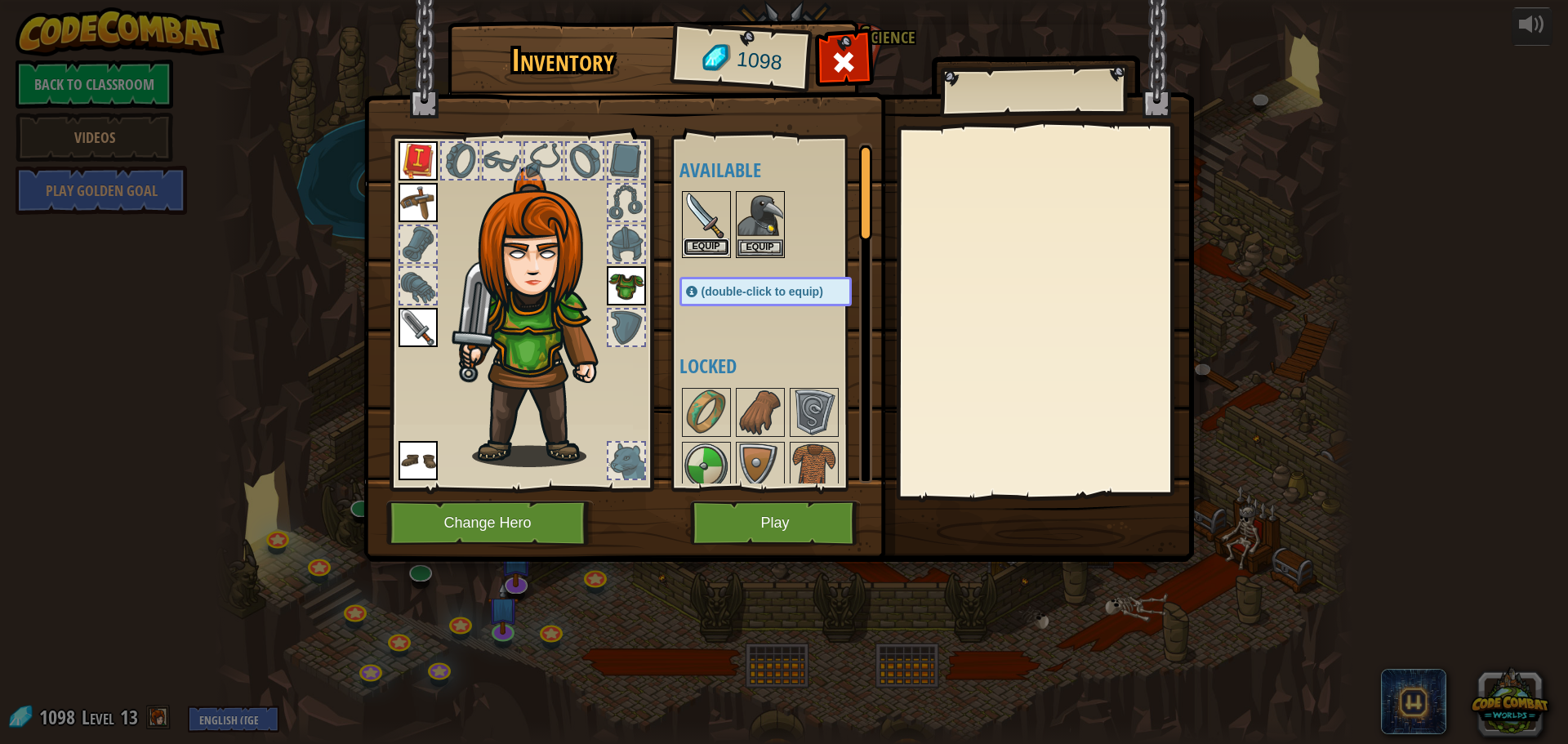
click at [720, 248] on button "Equip" at bounding box center [706, 246] width 46 height 17
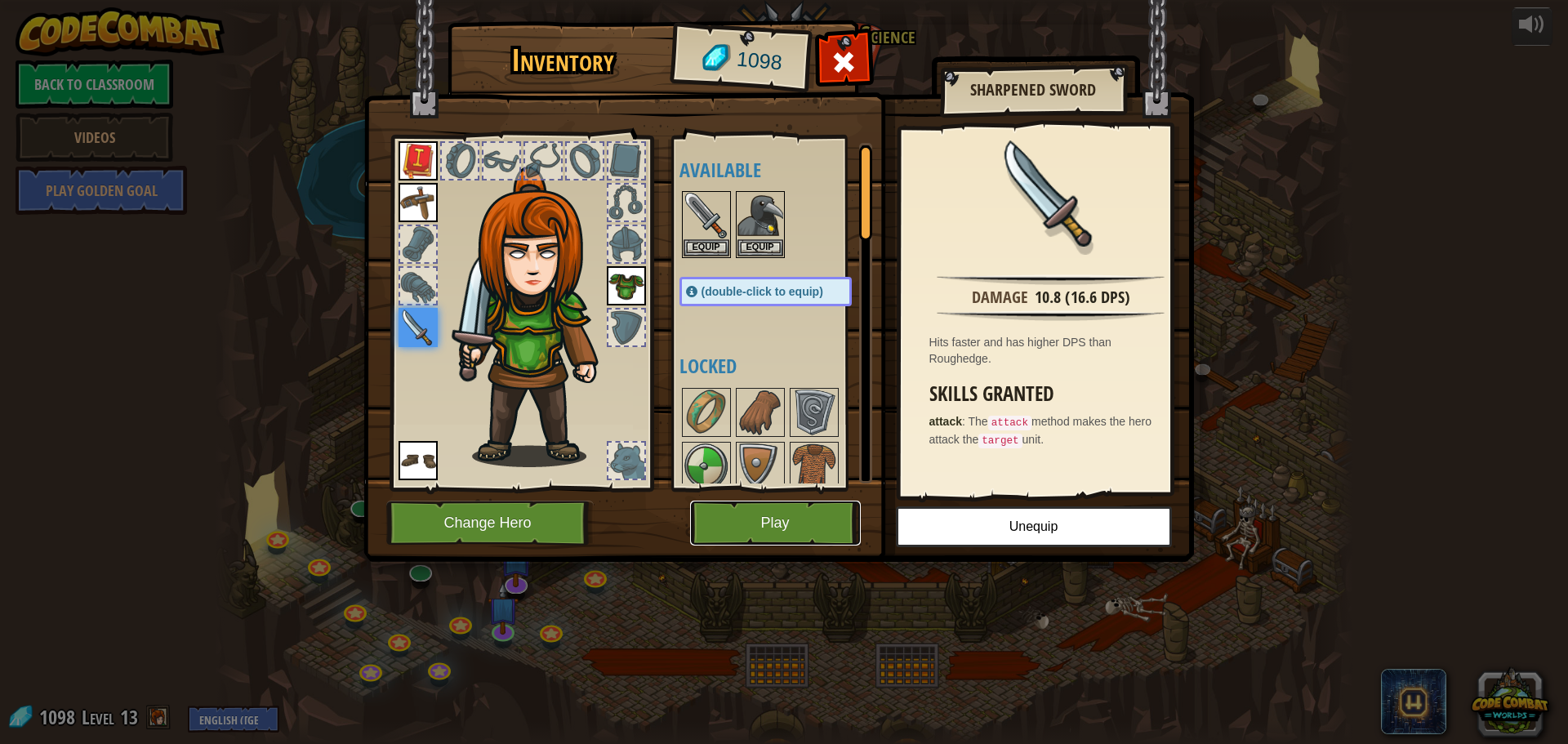
click at [793, 516] on button "Play" at bounding box center [775, 523] width 170 height 45
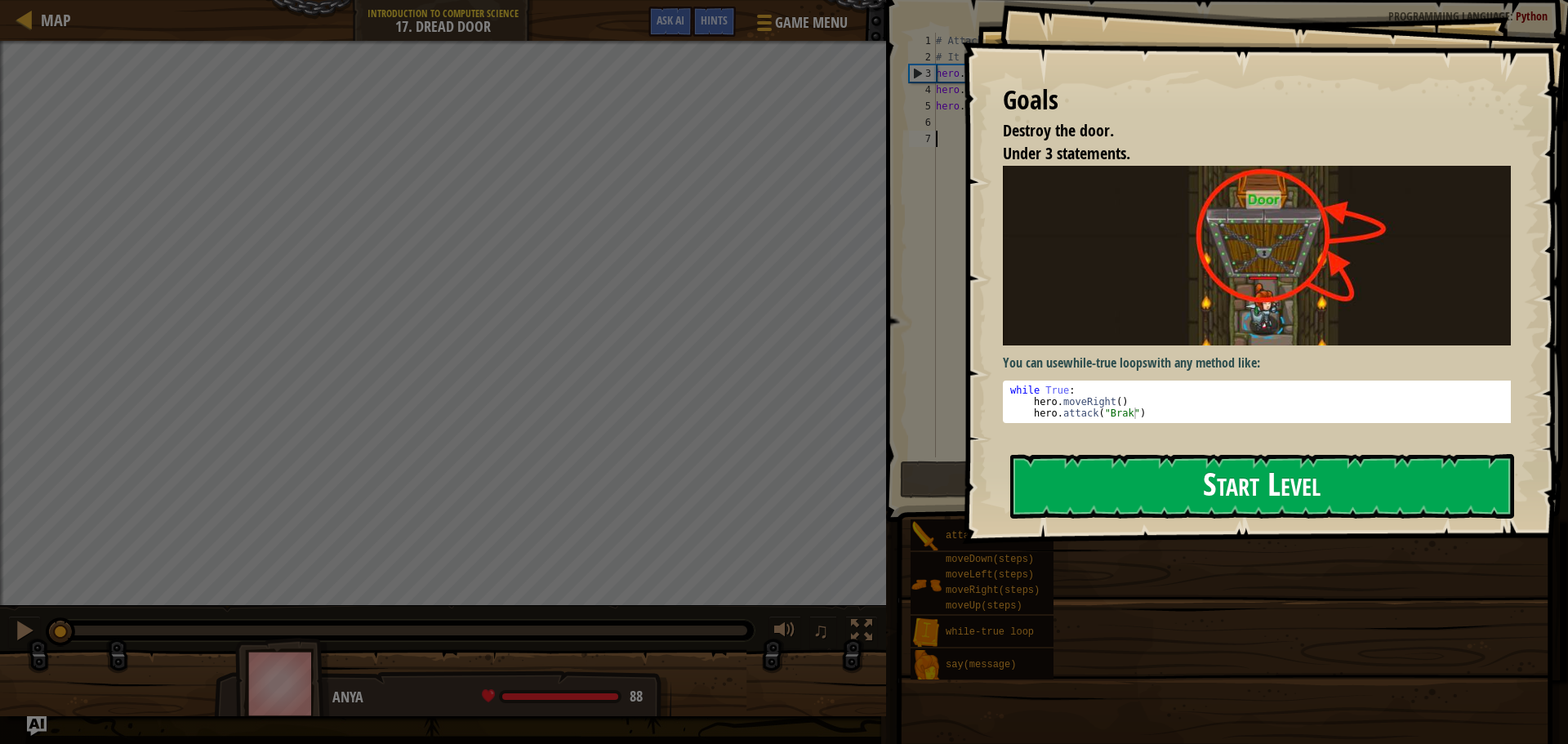
click at [1084, 482] on button "Start Level" at bounding box center [1261, 487] width 504 height 65
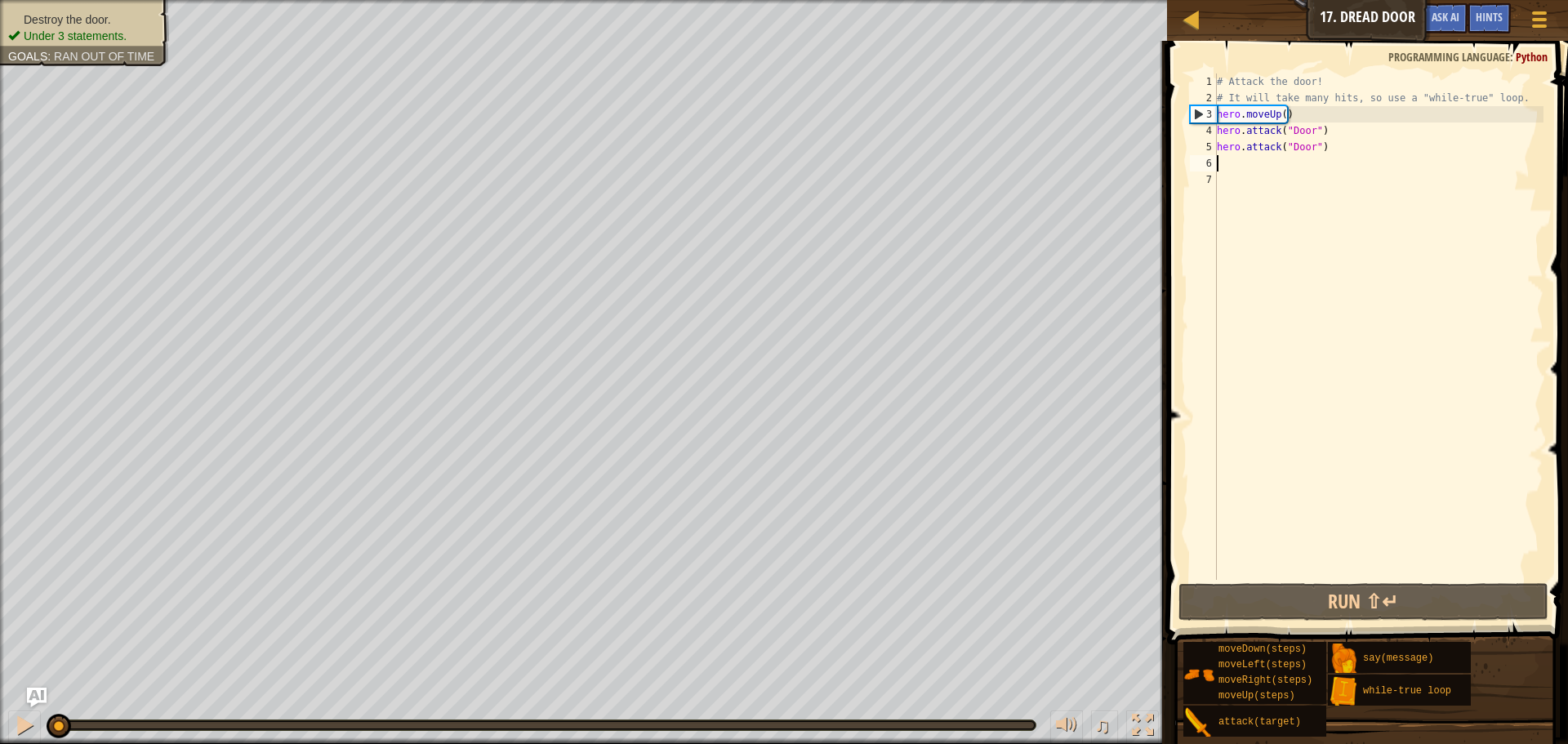
click at [1254, 166] on div "# Attack the door! # It will take many hits, so use a "while-true" loop. hero .…" at bounding box center [1379, 344] width 330 height 539
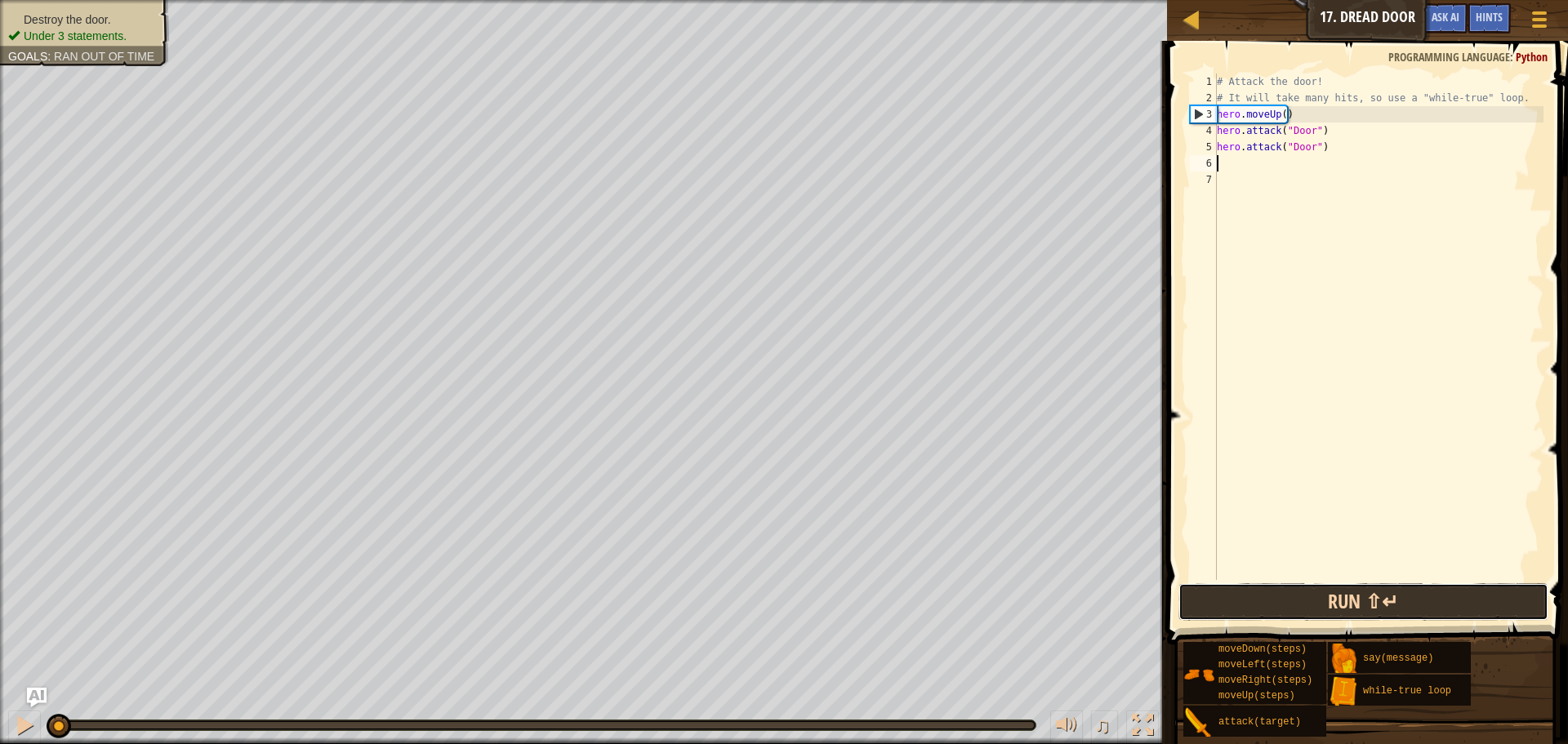
click at [1312, 588] on button "Run ⇧↵" at bounding box center [1363, 602] width 370 height 38
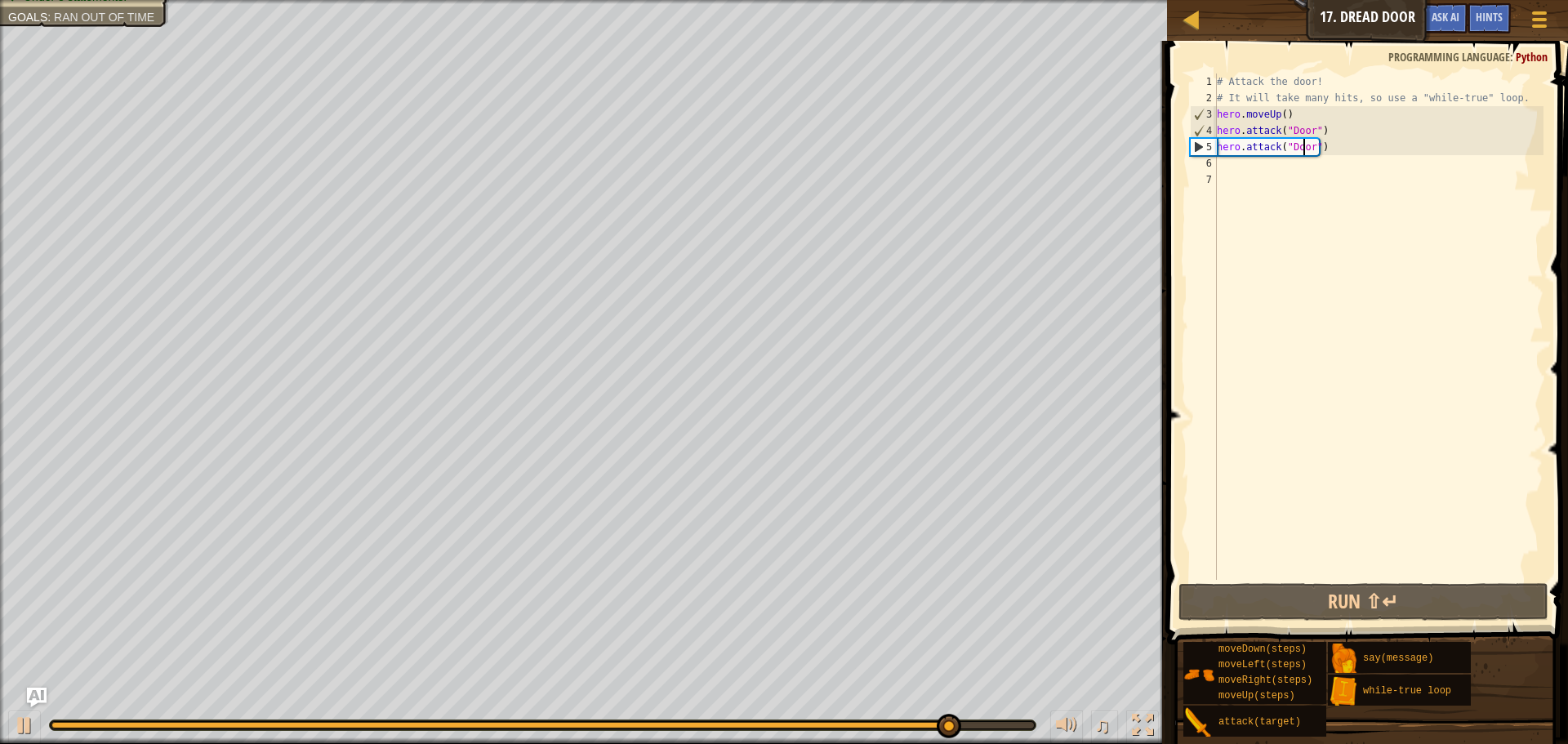
click at [1306, 152] on div "# Attack the door! # It will take many hits, so use a "while-true" loop. hero .…" at bounding box center [1379, 344] width 330 height 539
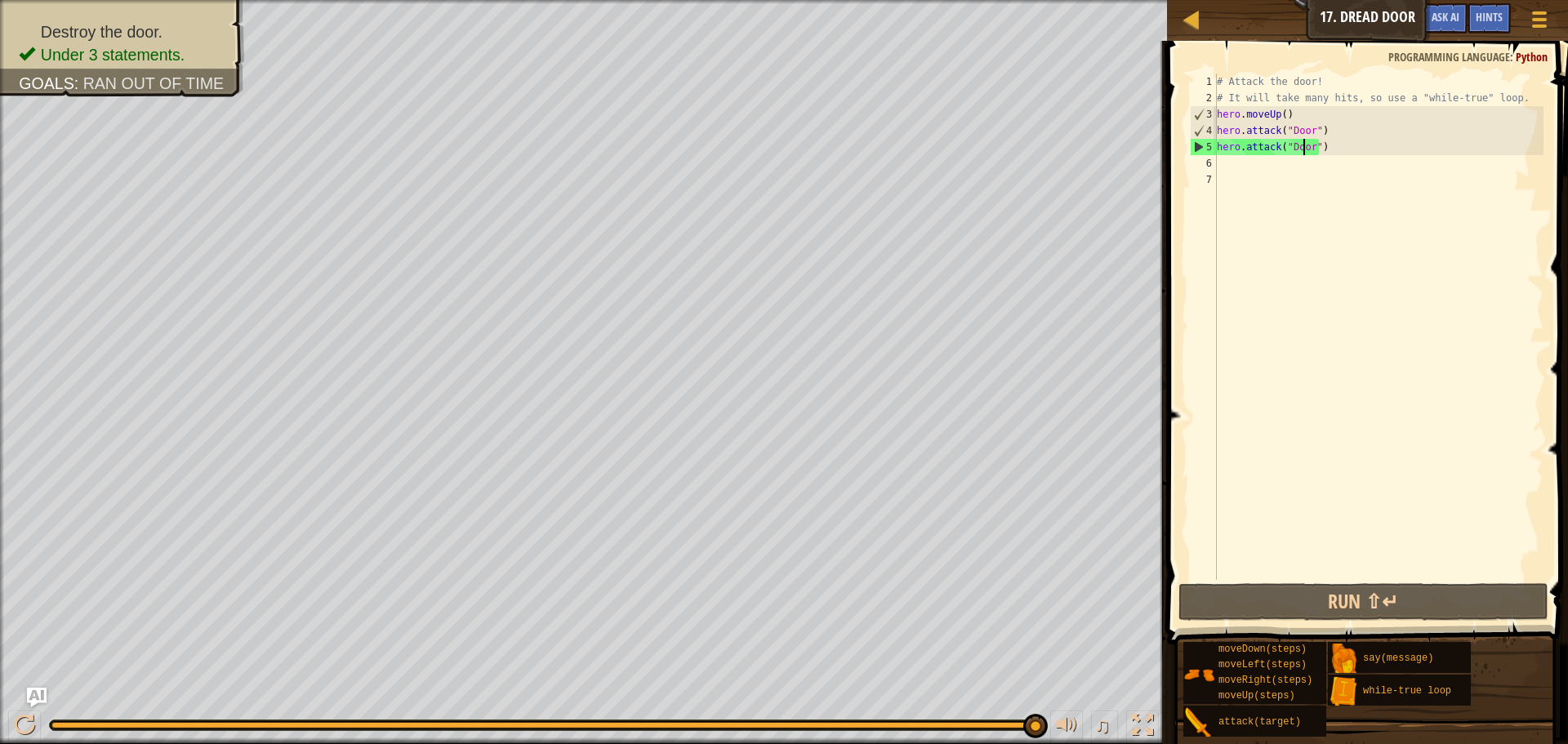
click at [1307, 144] on div "# Attack the door! # It will take many hits, so use a "while-true" loop. hero .…" at bounding box center [1379, 344] width 330 height 539
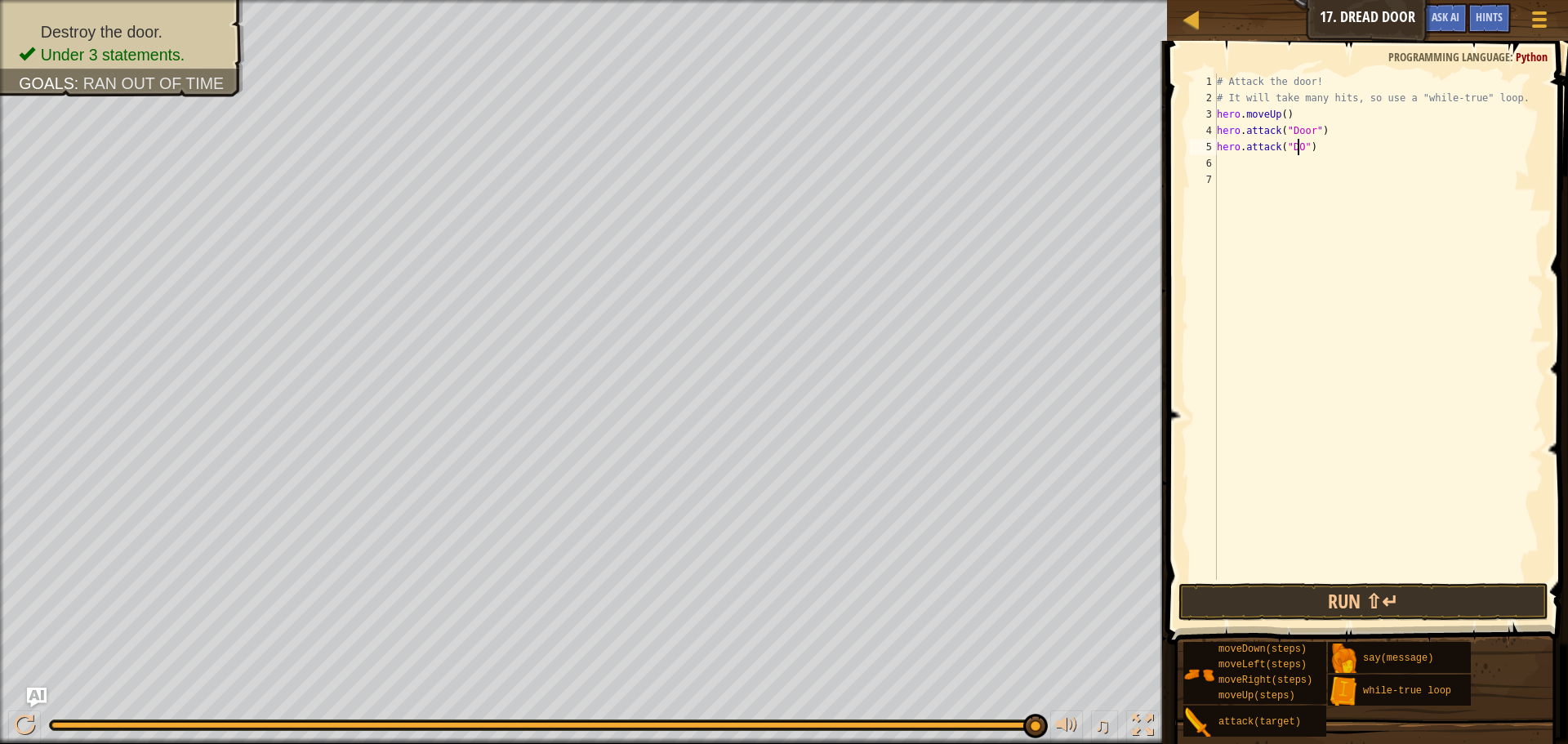
scroll to position [7, 7]
click at [1308, 128] on div "# Attack the door! # It will take many hits, so use a "while-true" loop. hero .…" at bounding box center [1379, 344] width 330 height 539
click at [1267, 607] on button "Run ⇧↵" at bounding box center [1363, 602] width 370 height 38
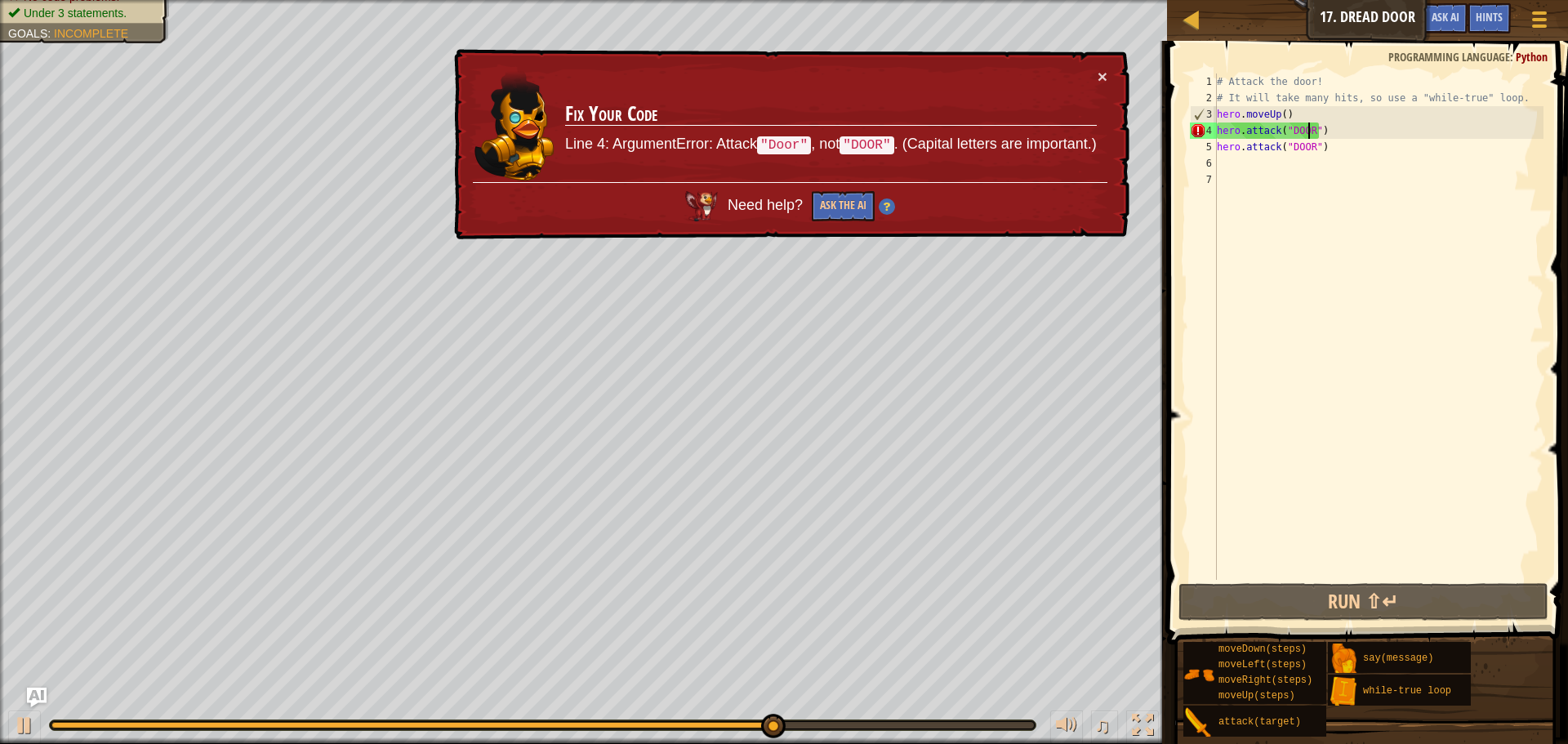
click at [889, 206] on img at bounding box center [887, 207] width 16 height 16
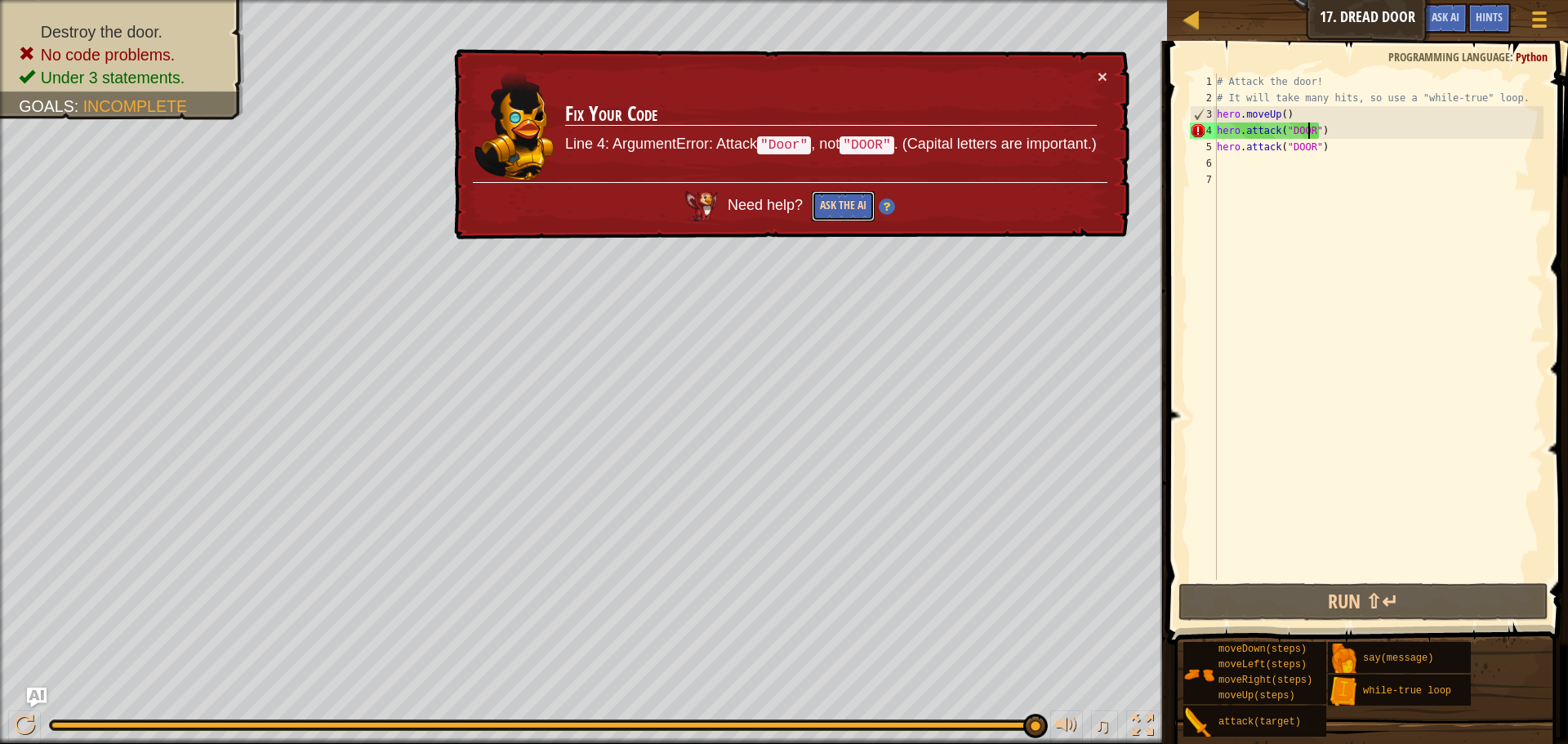
click at [867, 206] on button "Ask the AI" at bounding box center [843, 207] width 63 height 31
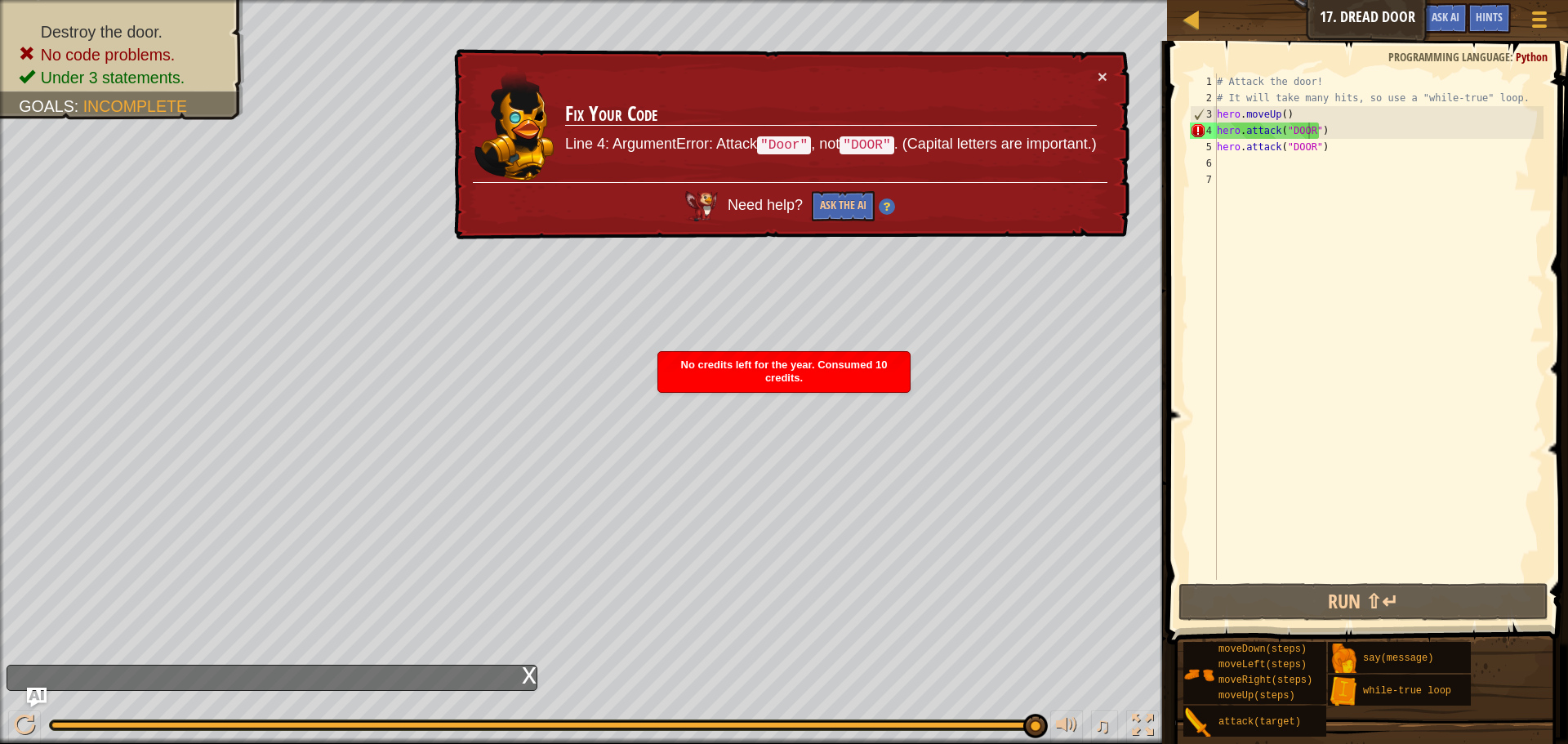
click at [883, 204] on img at bounding box center [887, 207] width 16 height 16
click at [887, 204] on img at bounding box center [887, 207] width 16 height 16
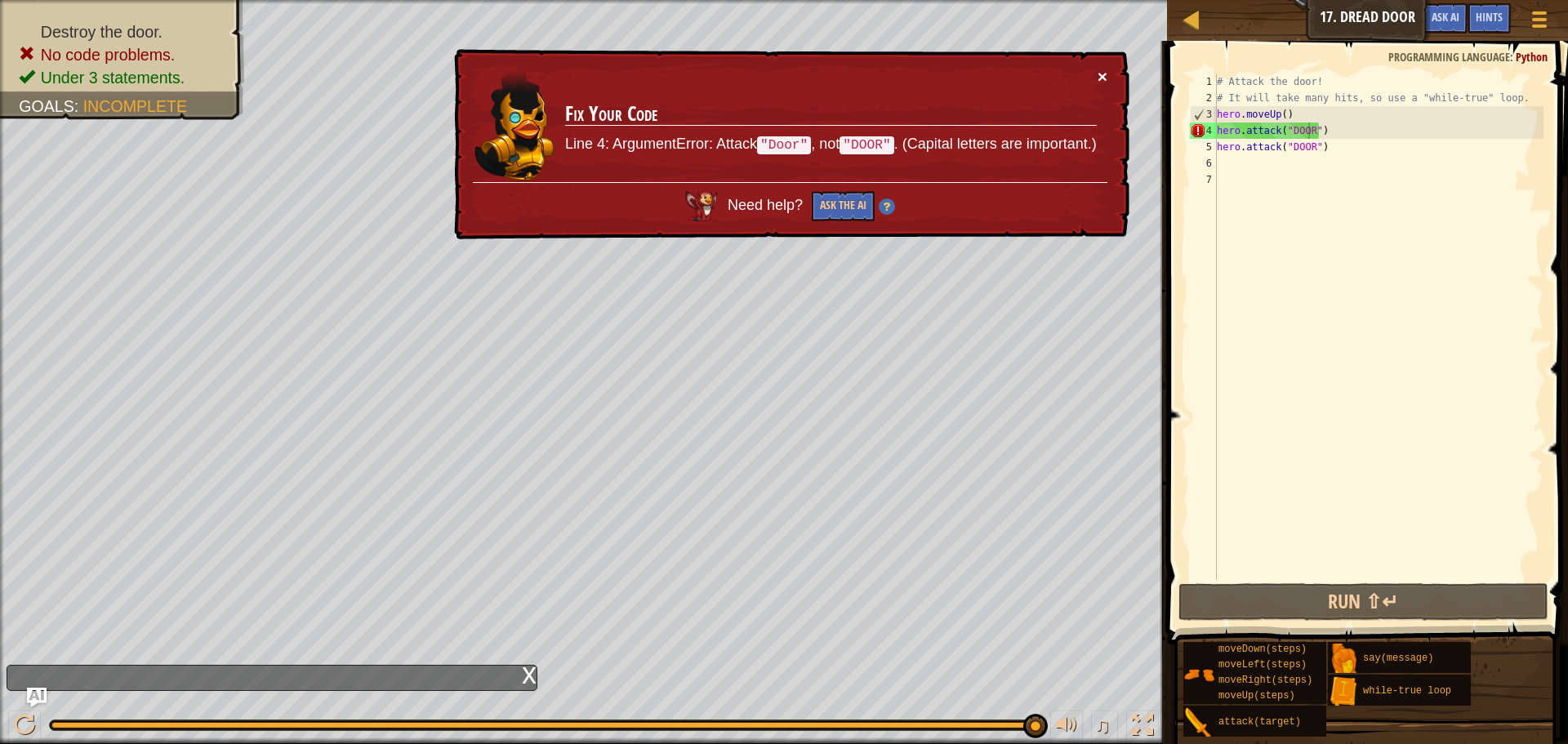
click at [1105, 85] on button "×" at bounding box center [1102, 76] width 10 height 17
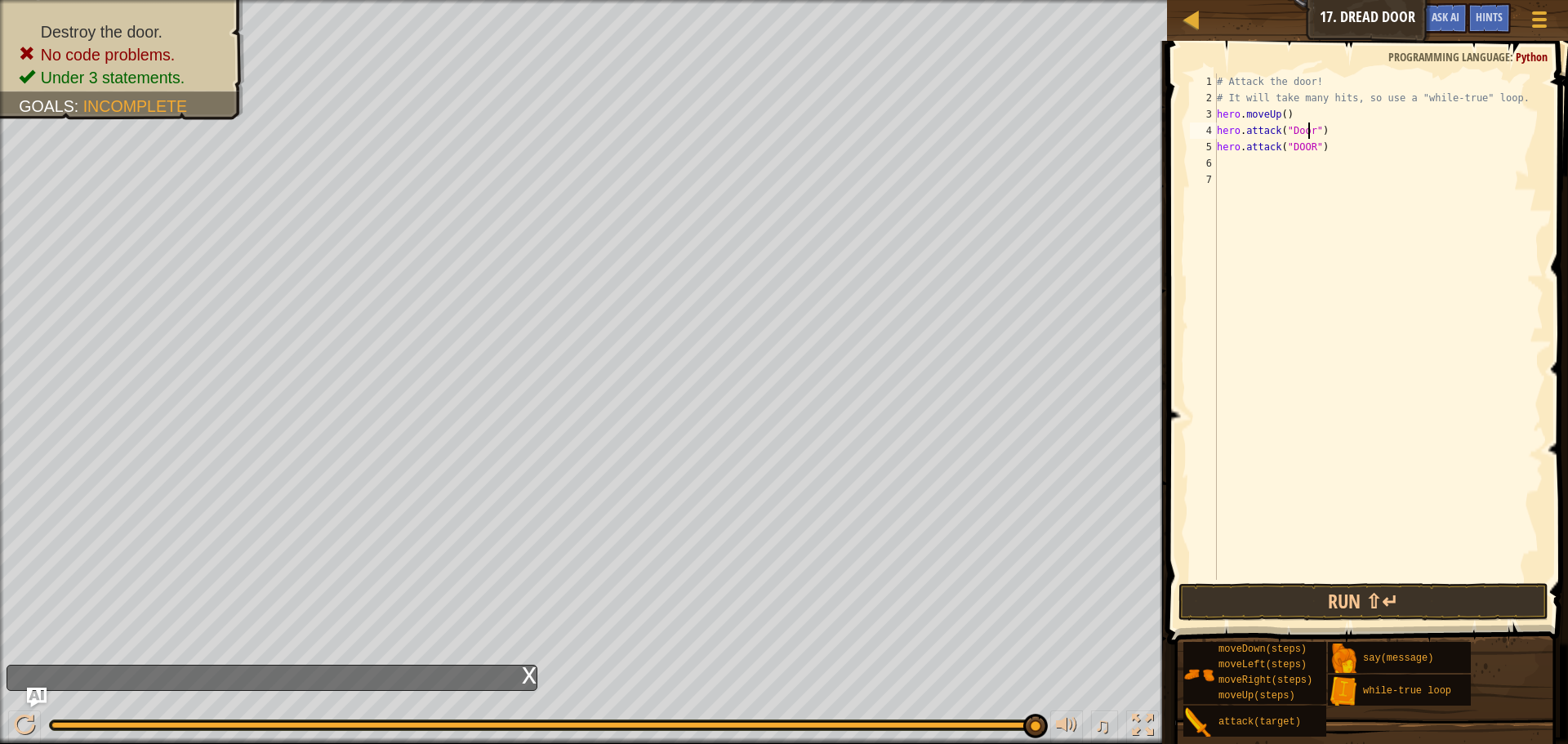
click at [1310, 141] on div "# Attack the door! # It will take many hits, so use a "while-true" loop. hero .…" at bounding box center [1379, 344] width 330 height 539
type textarea "hero.attack("Door")"
click at [1345, 589] on button "Run ⇧↵" at bounding box center [1363, 602] width 370 height 38
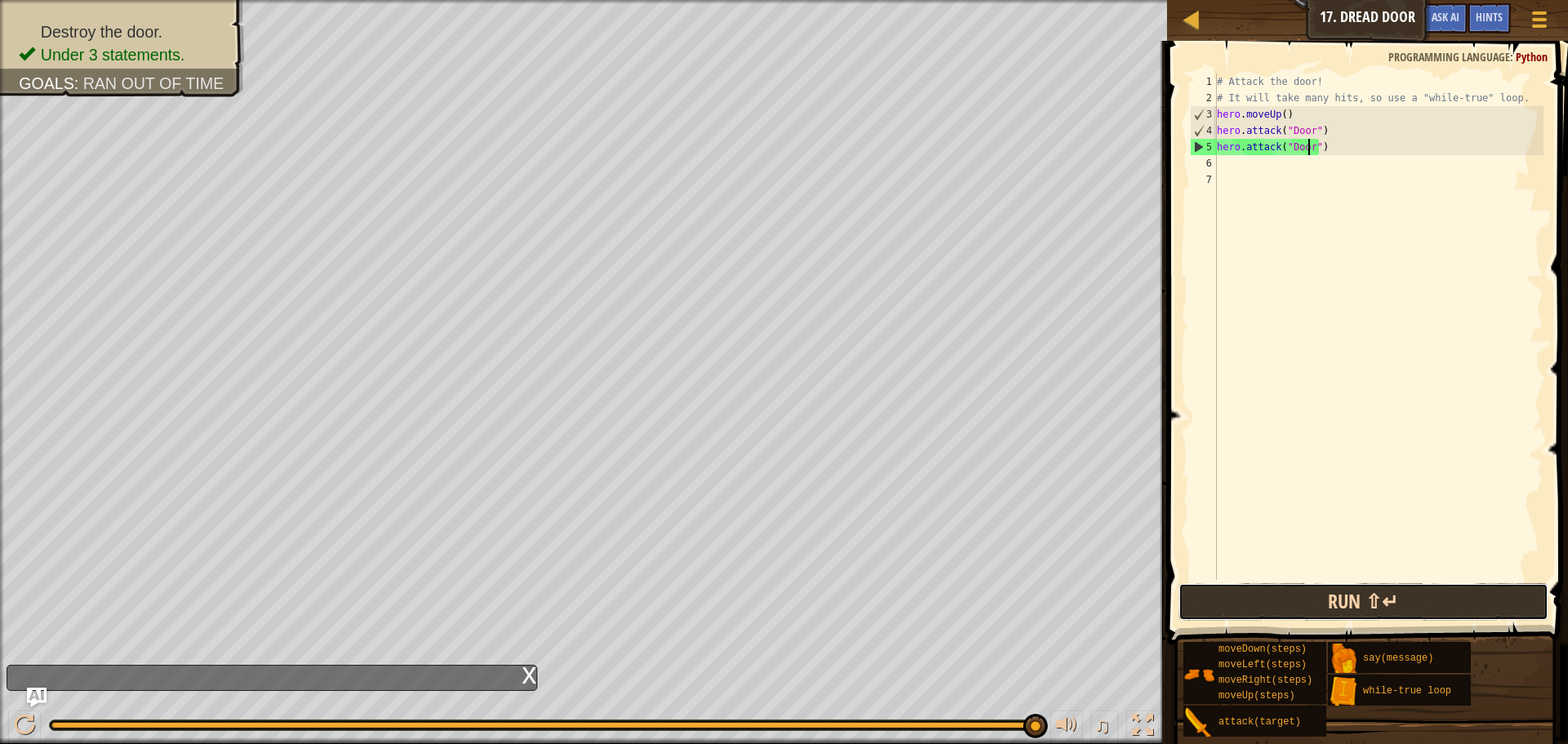
click at [1340, 610] on button "Run ⇧↵" at bounding box center [1363, 602] width 370 height 38
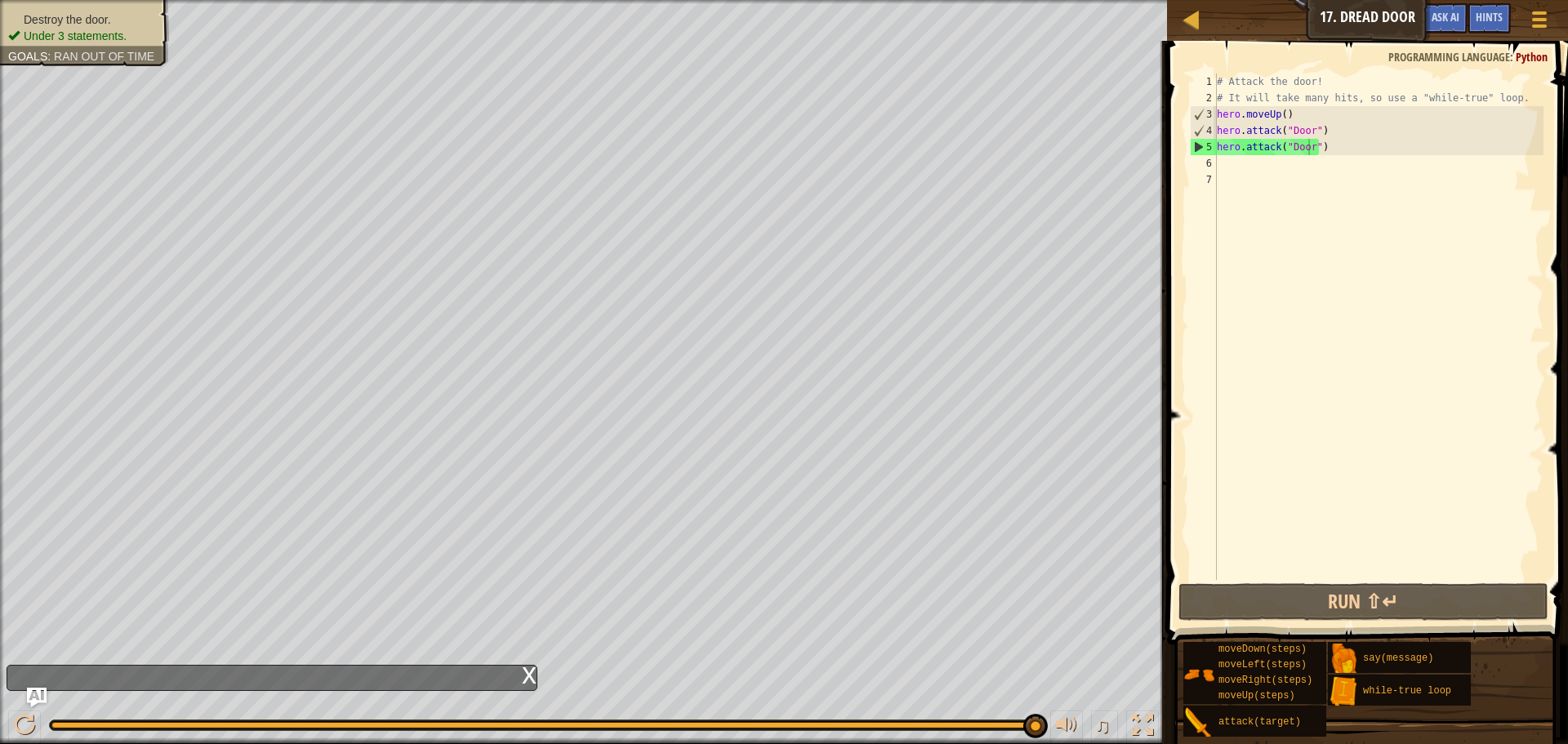
click at [111, 23] on li "Destroy the door." at bounding box center [82, 20] width 149 height 16
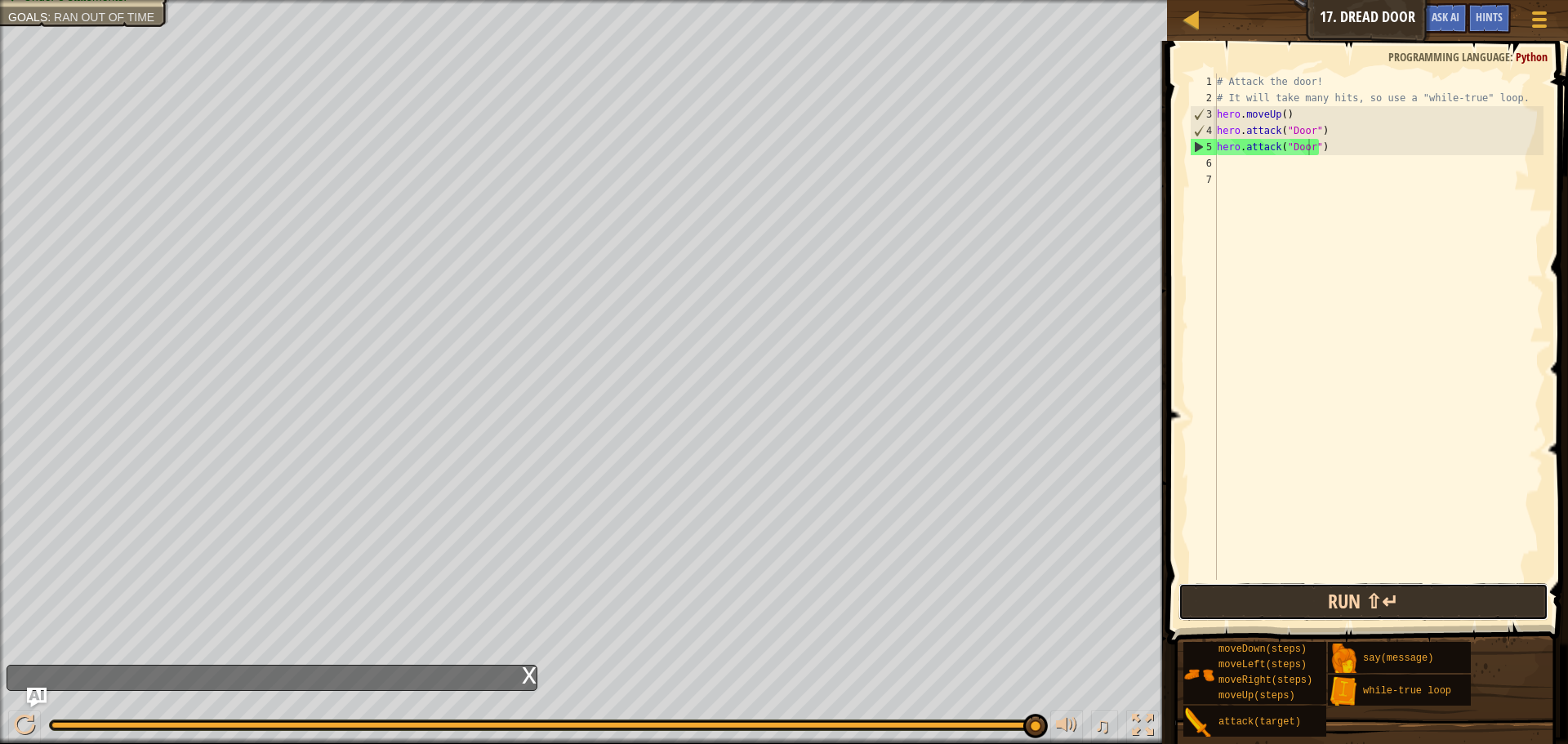
click at [1273, 603] on button "Run ⇧↵" at bounding box center [1363, 602] width 370 height 38
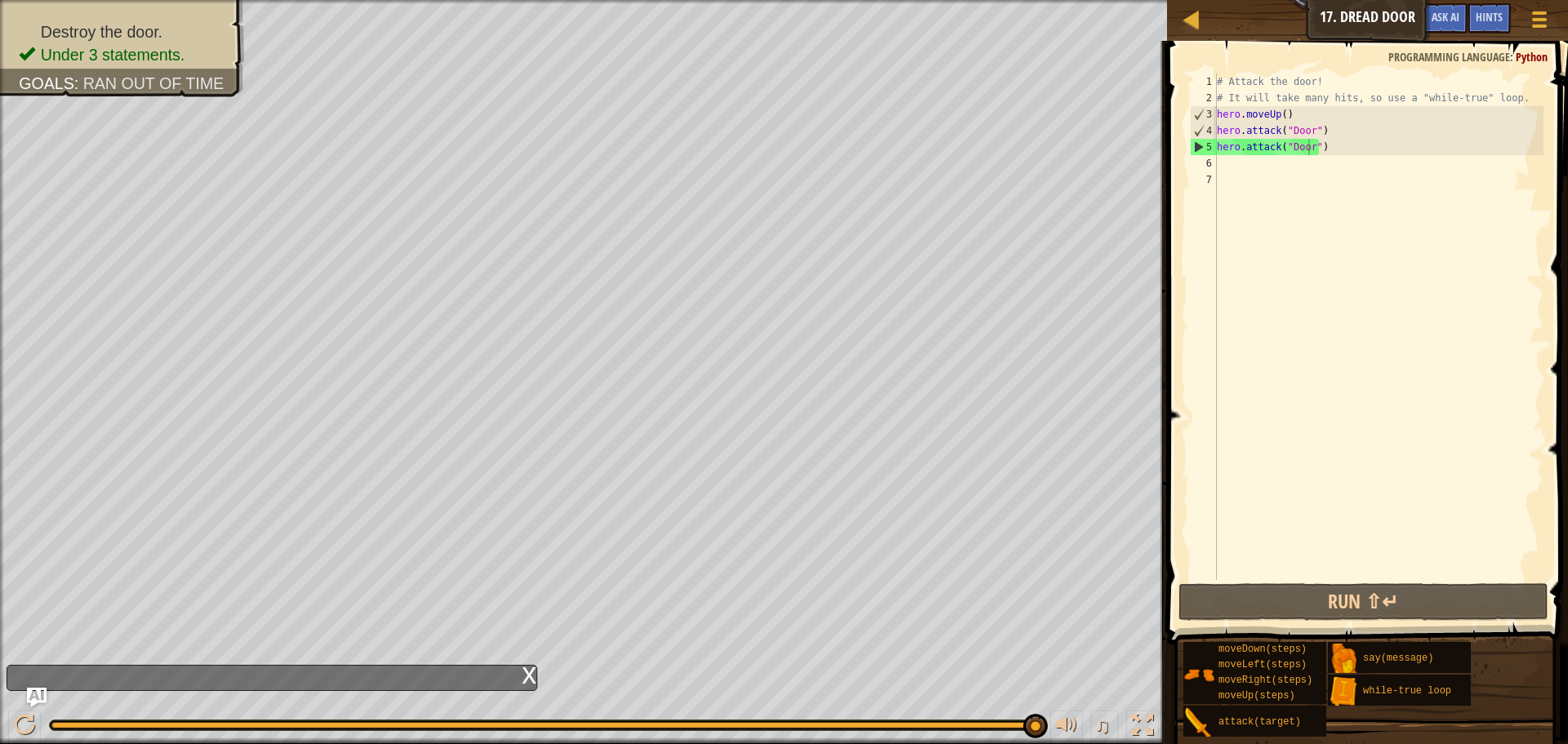
click at [1526, 65] on div "Programming language : Python" at bounding box center [1468, 57] width 176 height 16
click at [1547, 14] on div at bounding box center [1539, 19] width 22 height 23
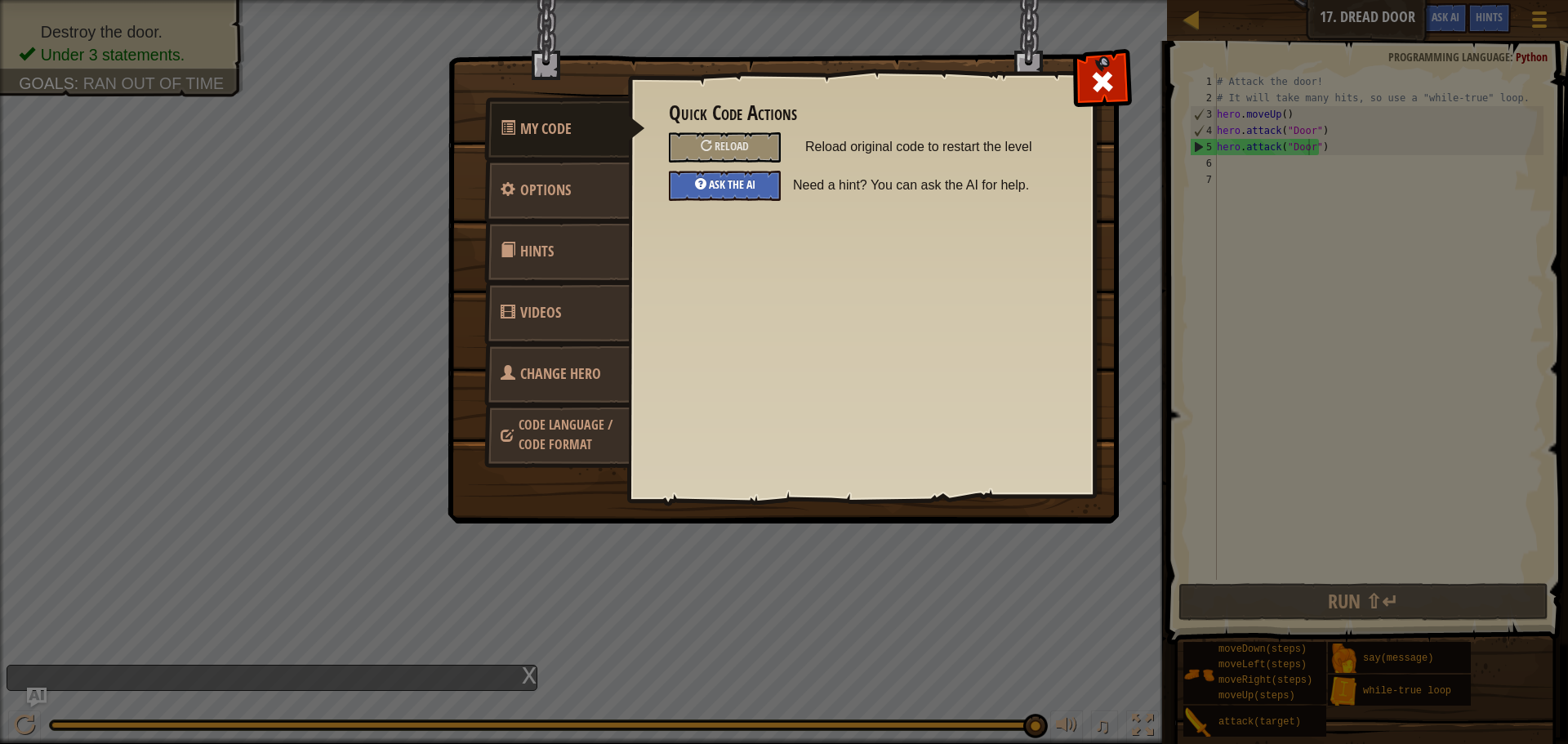
click at [711, 178] on span "Ask the AI" at bounding box center [732, 184] width 47 height 15
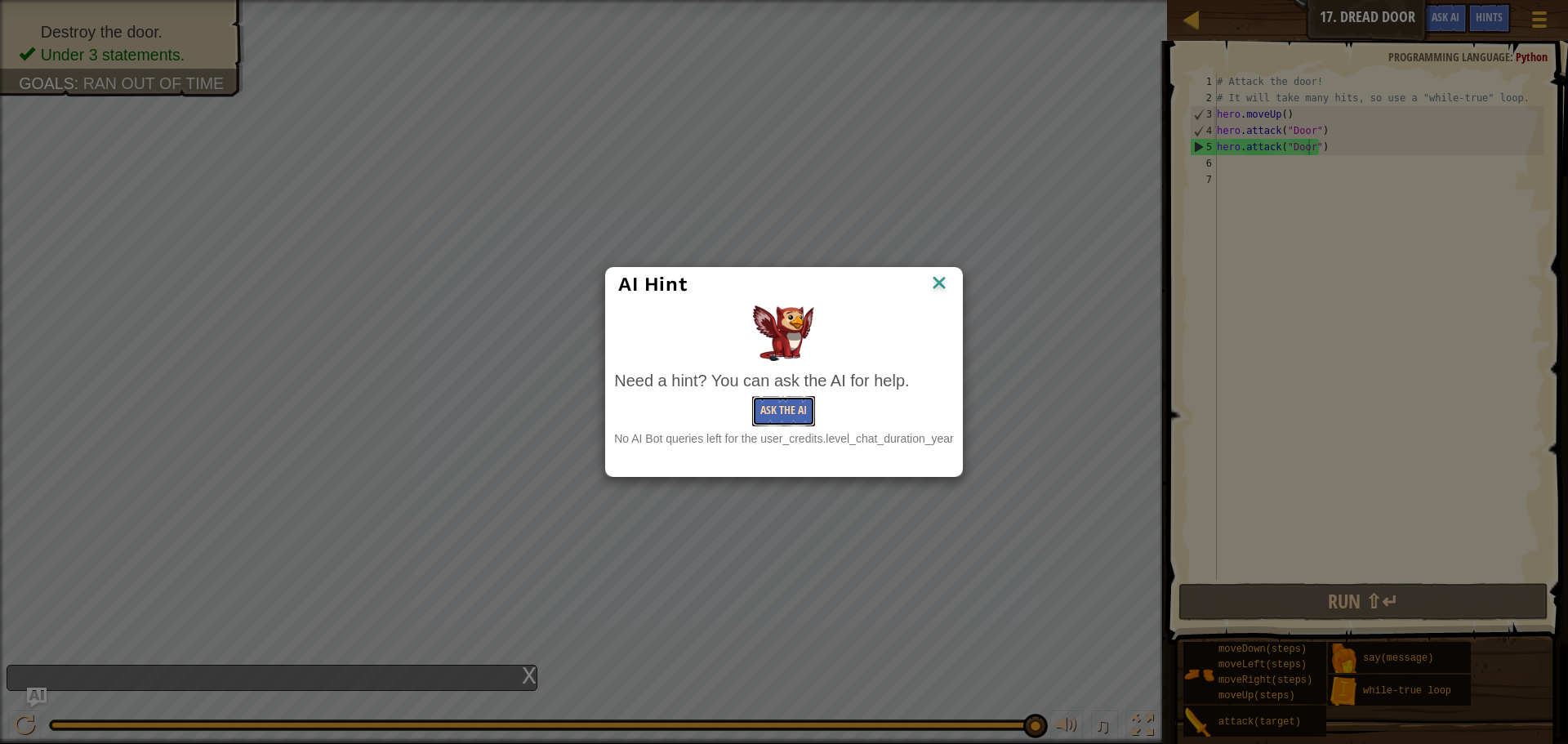
click at [790, 409] on button "Ask the AI" at bounding box center [784, 411] width 63 height 31
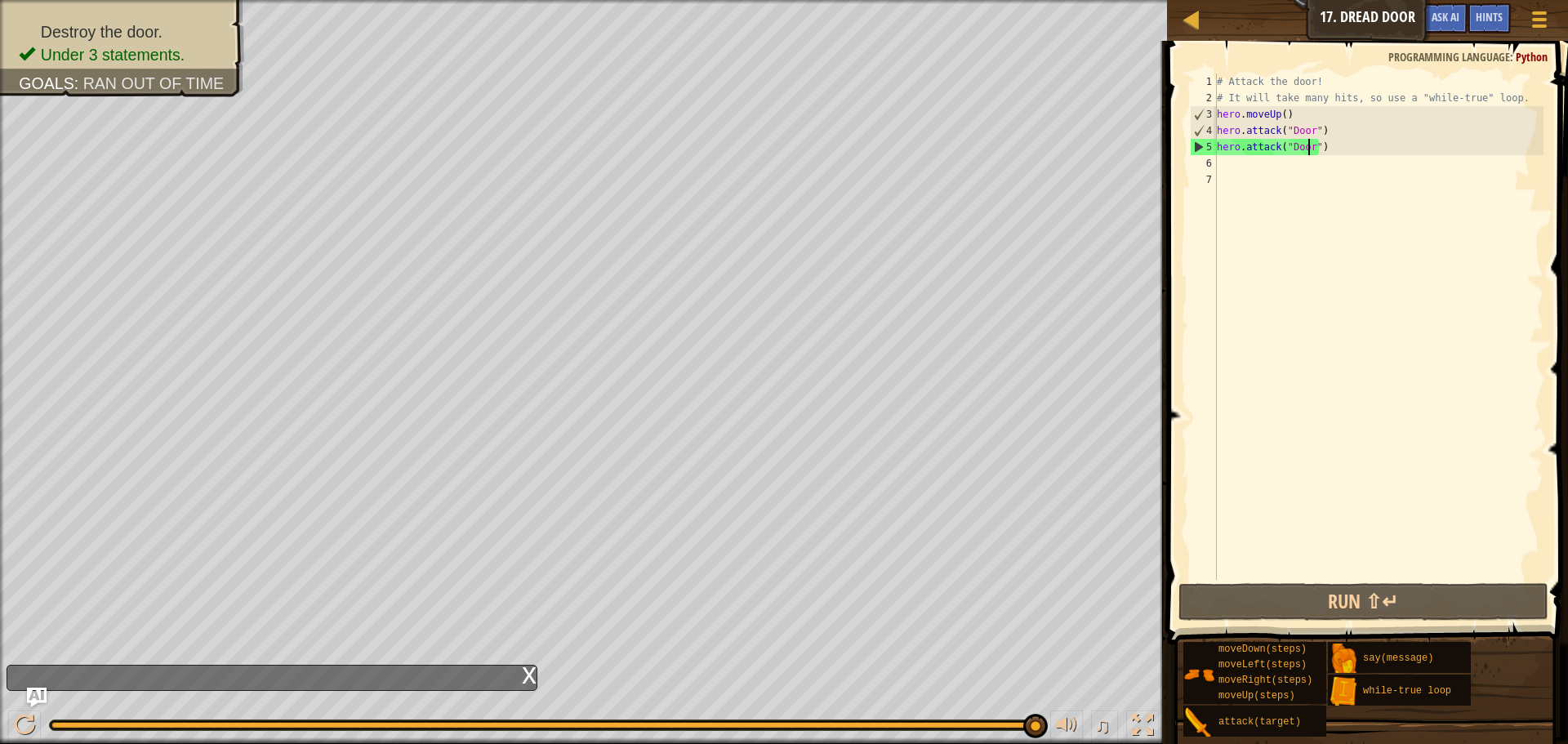
scroll to position [7, 0]
type textarea "hero.attack("Door")\"
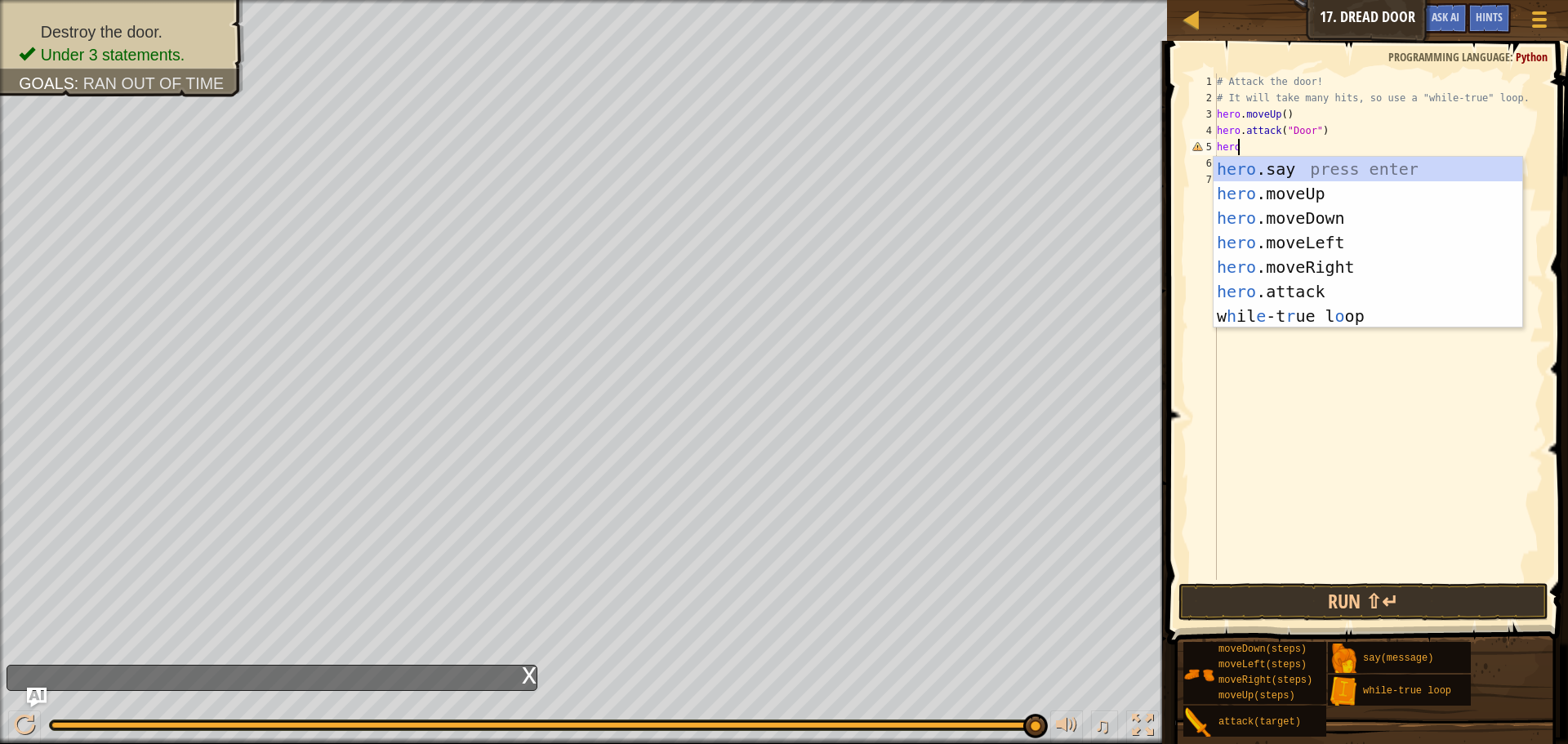
scroll to position [7, 1]
type textarea "he"
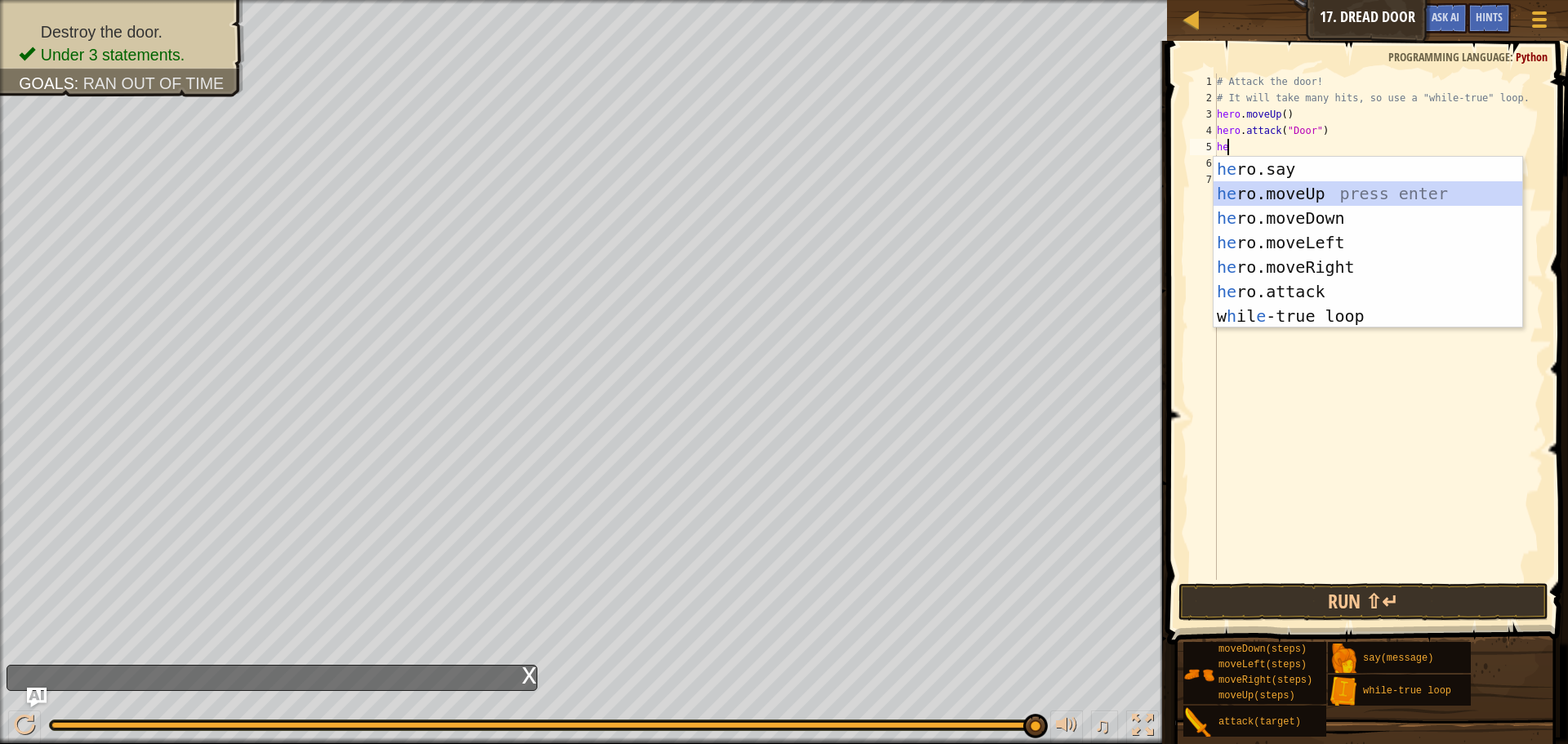
click at [1324, 195] on div "he ro.say press enter he ro.moveUp press enter he ro.moveDown press enter he ro…" at bounding box center [1368, 267] width 308 height 221
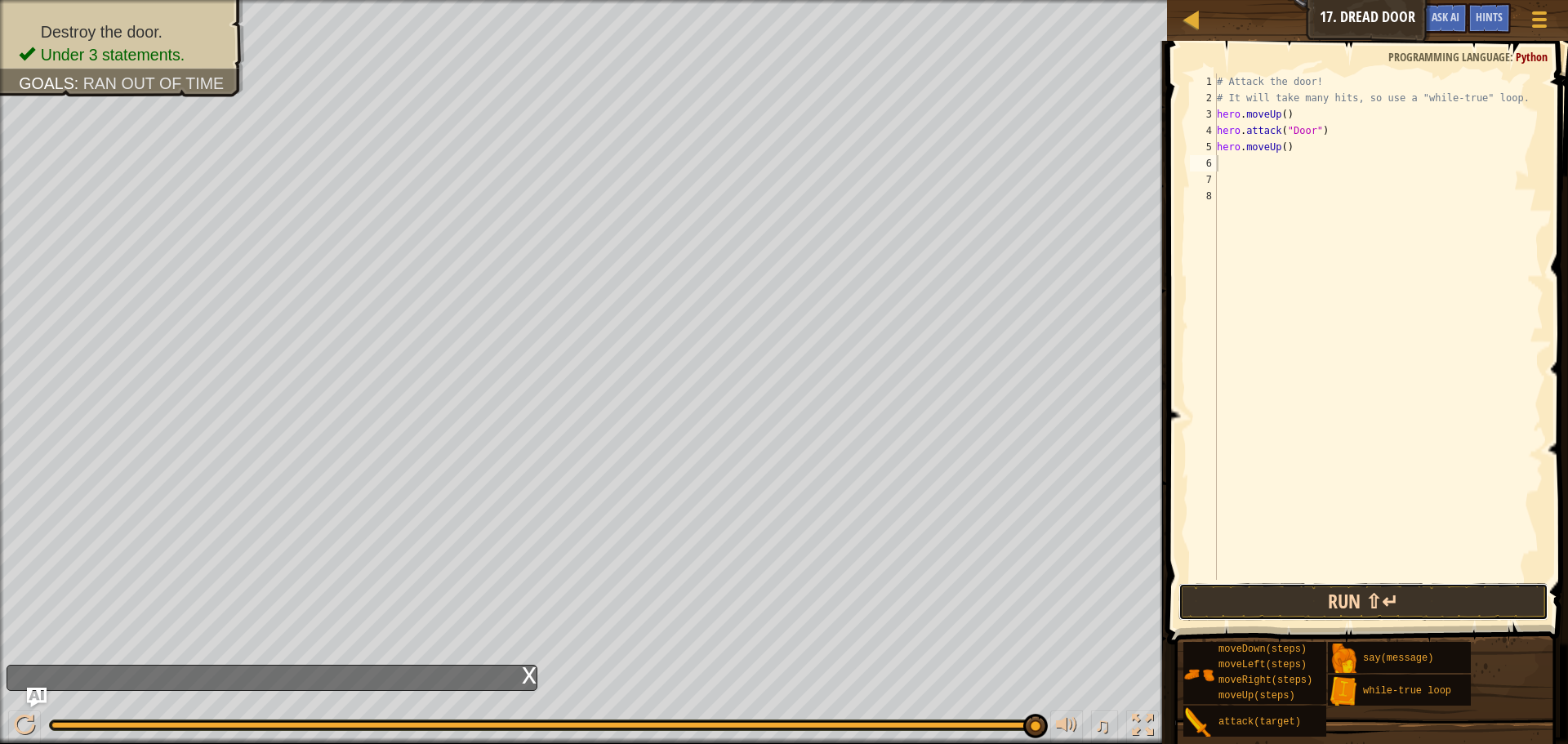
click at [1235, 588] on button "Run ⇧↵" at bounding box center [1363, 602] width 370 height 38
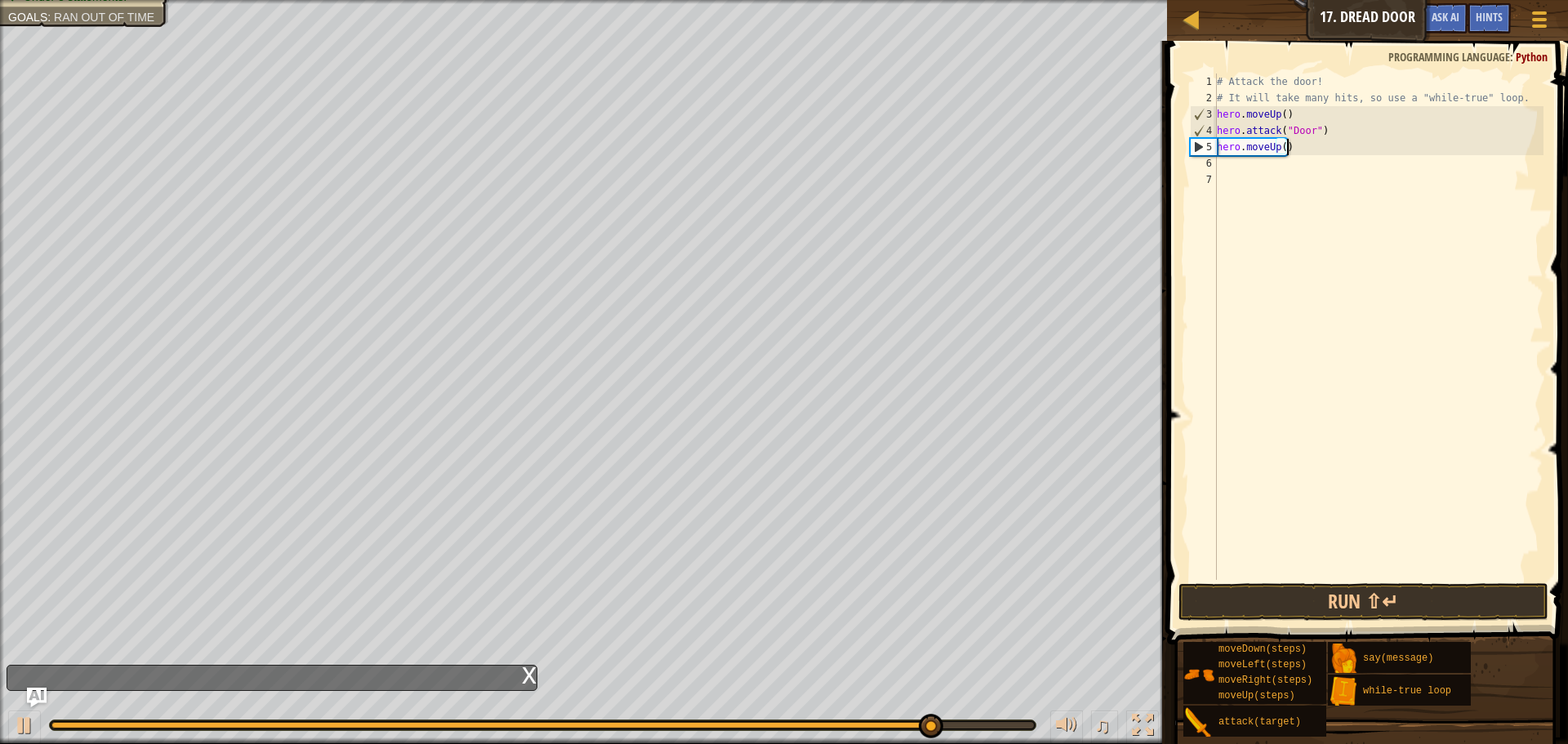
click at [1324, 154] on div "# Attack the door! # It will take many hits, so use a "while-true" loop. hero .…" at bounding box center [1379, 344] width 330 height 539
click at [1322, 150] on div "# Attack the door! # It will take many hits, so use a "while-true" loop. hero .…" at bounding box center [1379, 344] width 330 height 539
click at [1309, 152] on div "# Attack the door! # It will take many hits, so use a "while-true" loop. hero .…" at bounding box center [1379, 344] width 330 height 539
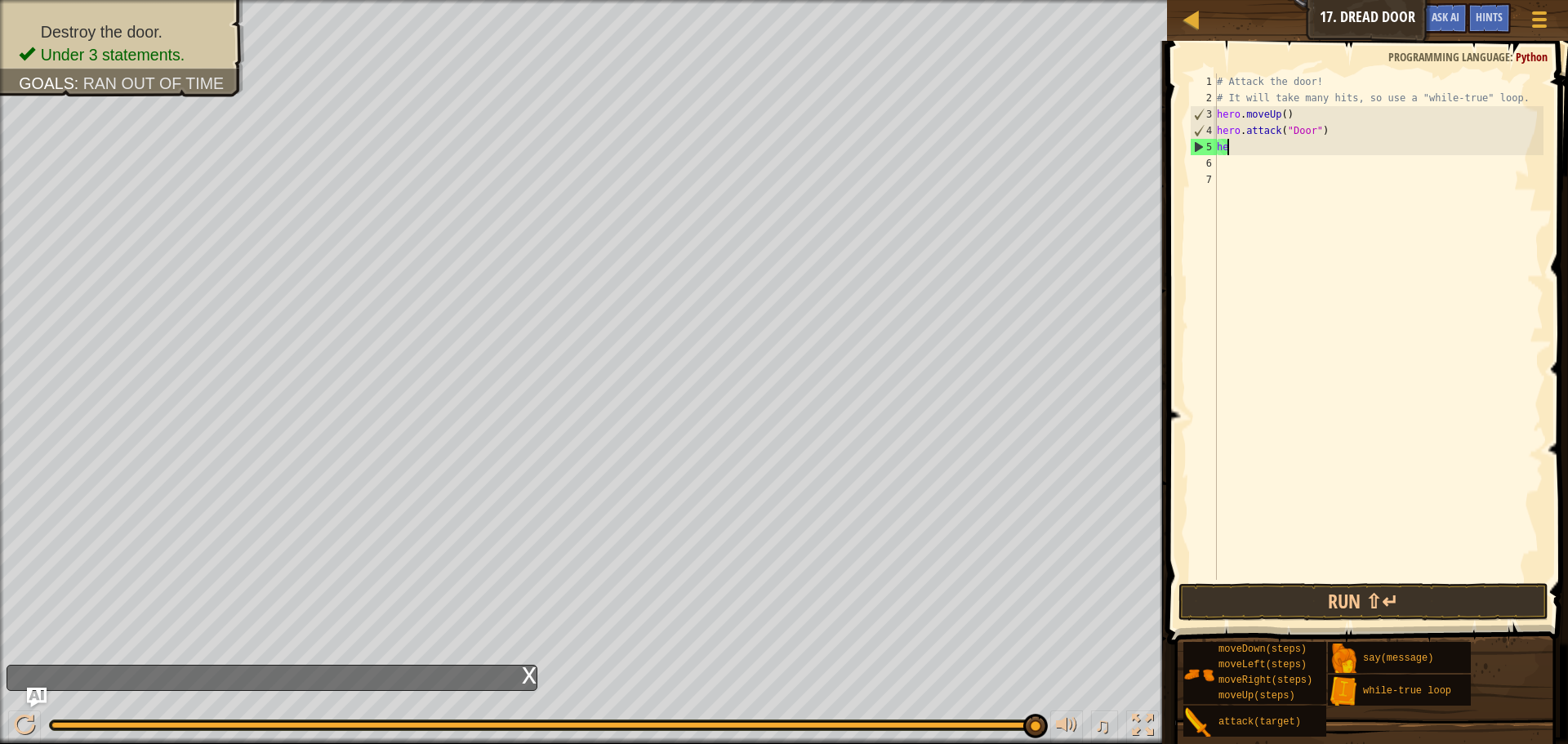
type textarea "h"
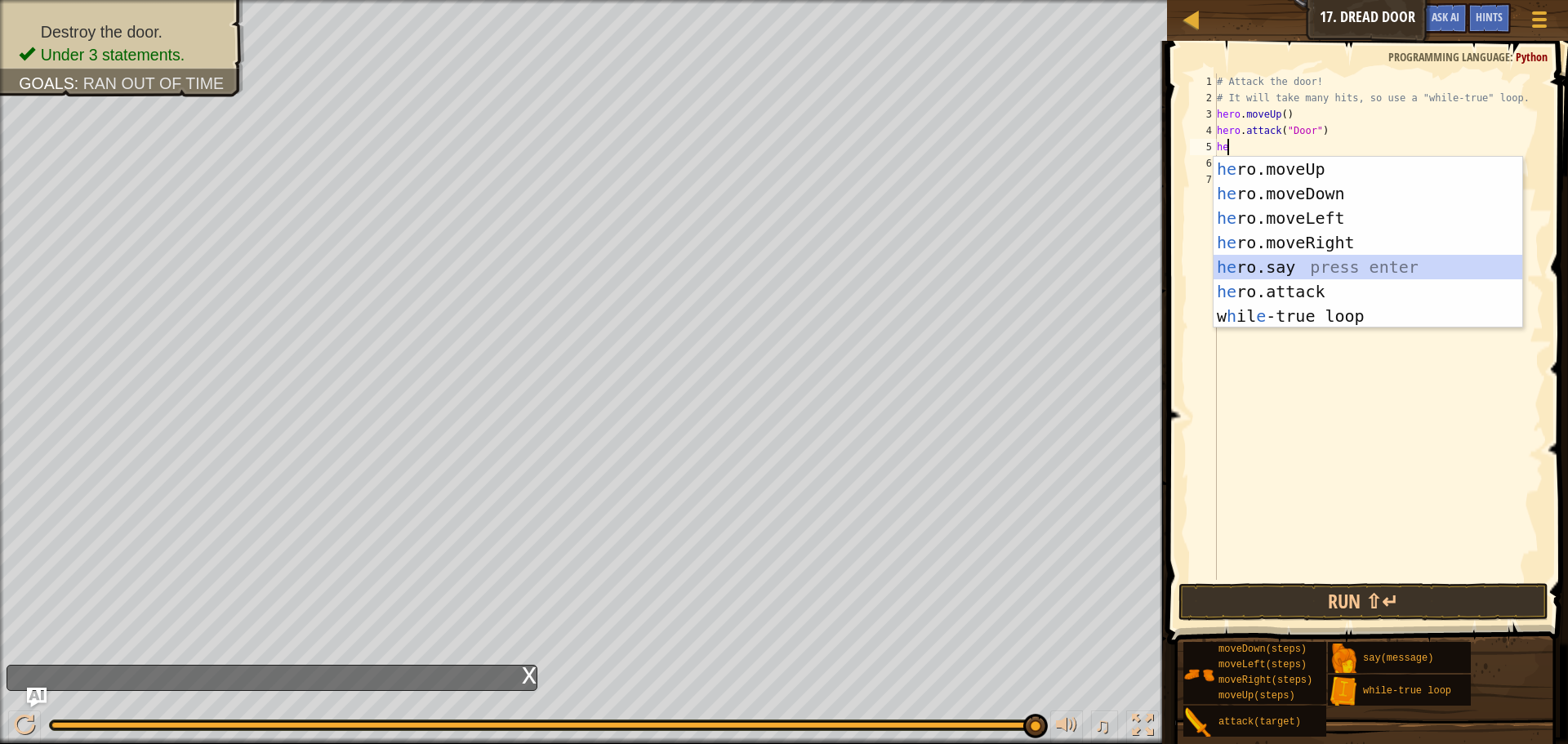
click at [1252, 279] on div "he ro.moveUp press enter he ro.moveDown press enter he ro.moveLeft press enter …" at bounding box center [1368, 267] width 308 height 221
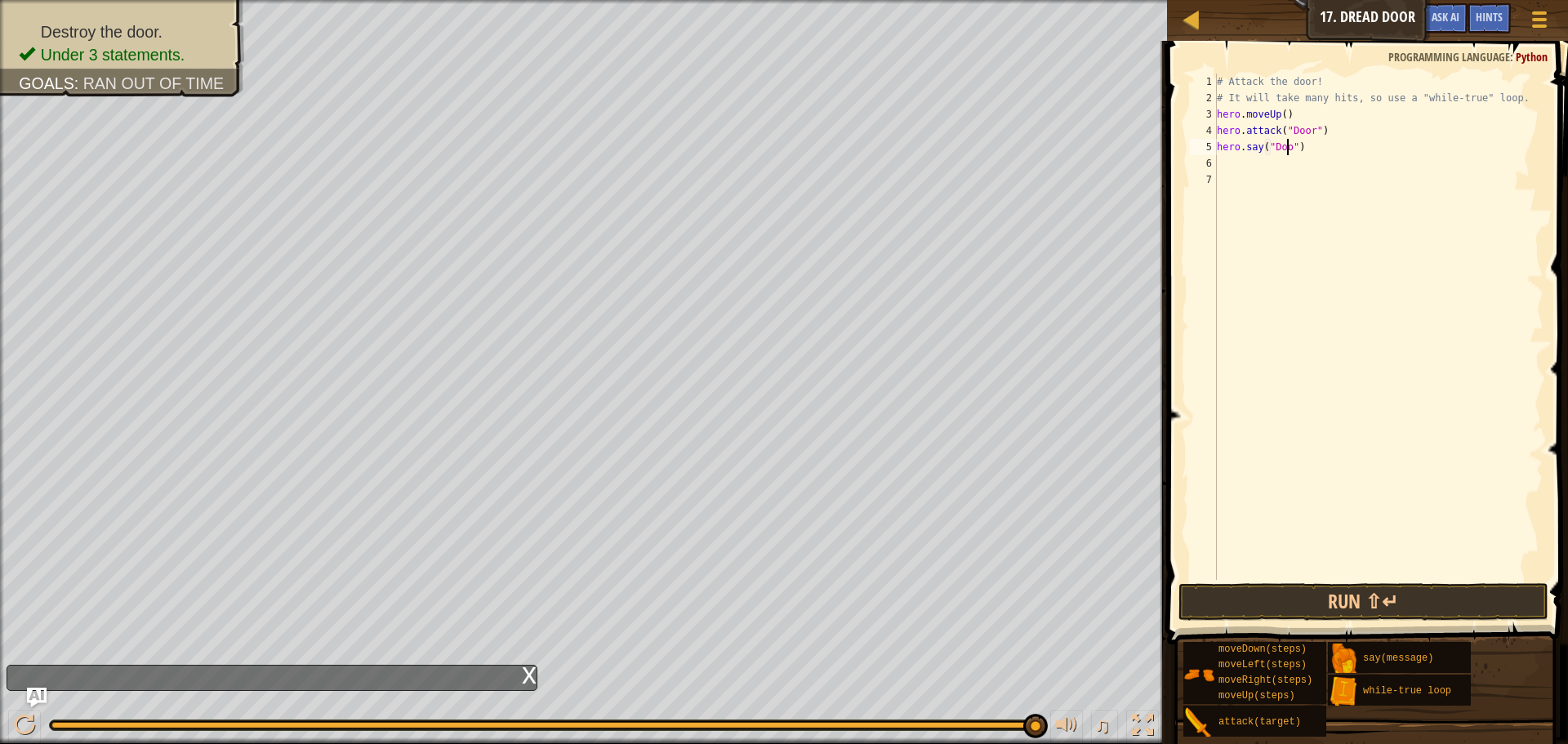
scroll to position [7, 6]
click at [1302, 621] on span at bounding box center [1369, 319] width 414 height 652
drag, startPoint x: 1299, startPoint y: 616, endPoint x: 1276, endPoint y: 635, distance: 29.8
click at [1292, 621] on div "hero.say("Door") 1 2 3 4 5 6 7 # Attack the door! # It will take many hits, so …" at bounding box center [1365, 374] width 406 height 652
click at [1277, 611] on button "Run ⇧↵" at bounding box center [1363, 602] width 370 height 38
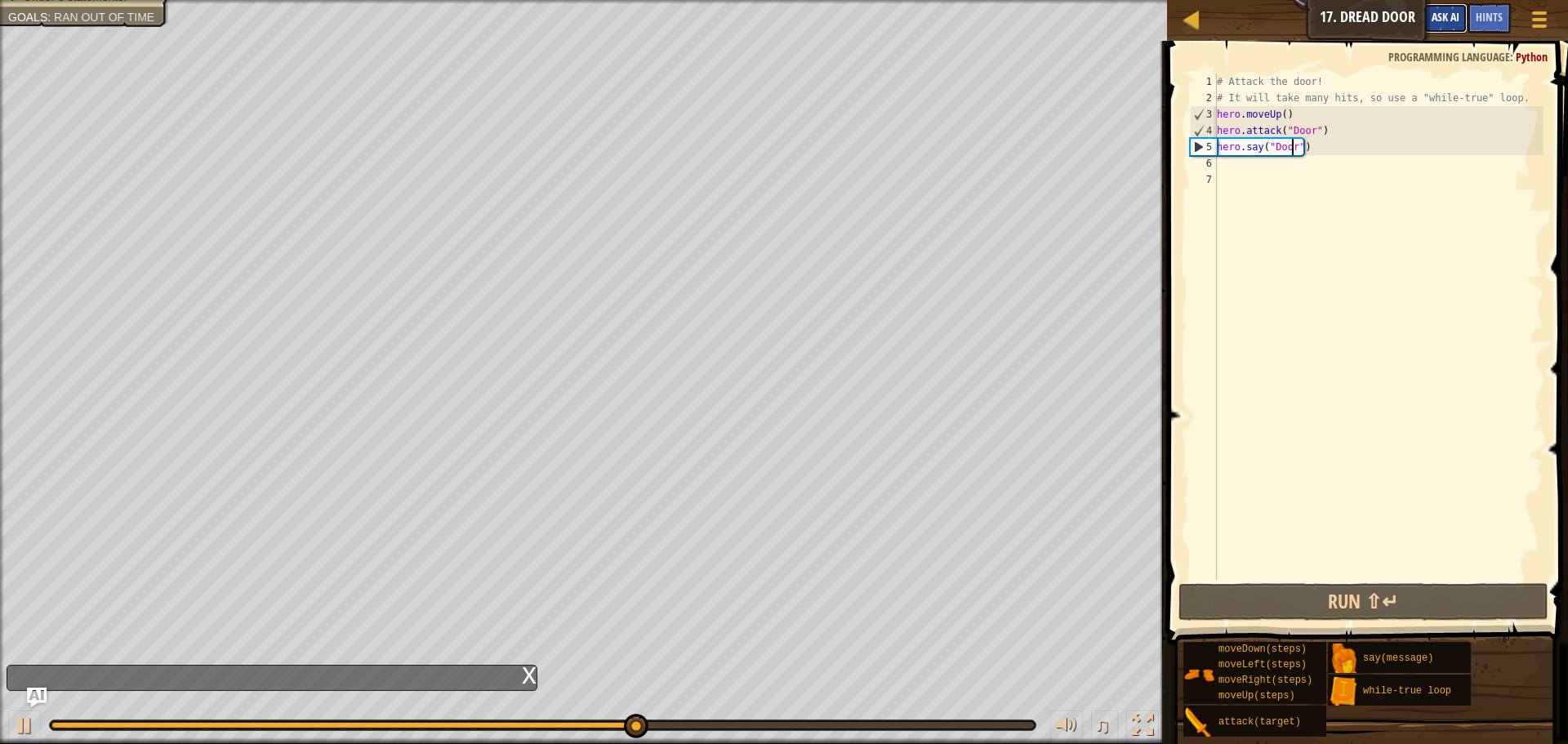
click at [1452, 23] on span "Ask AI" at bounding box center [1445, 16] width 28 height 15
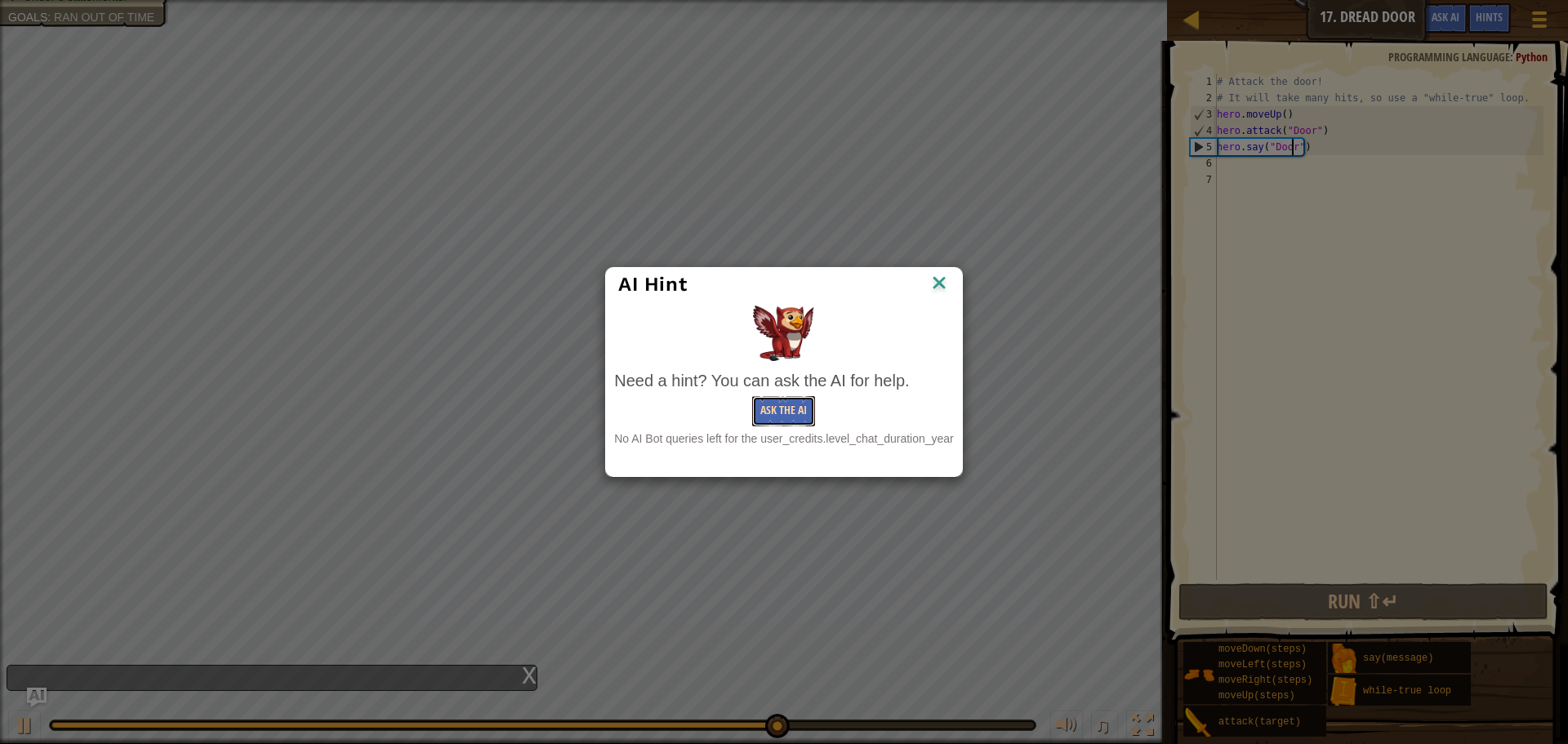
click at [803, 406] on button "Ask the AI" at bounding box center [784, 411] width 63 height 31
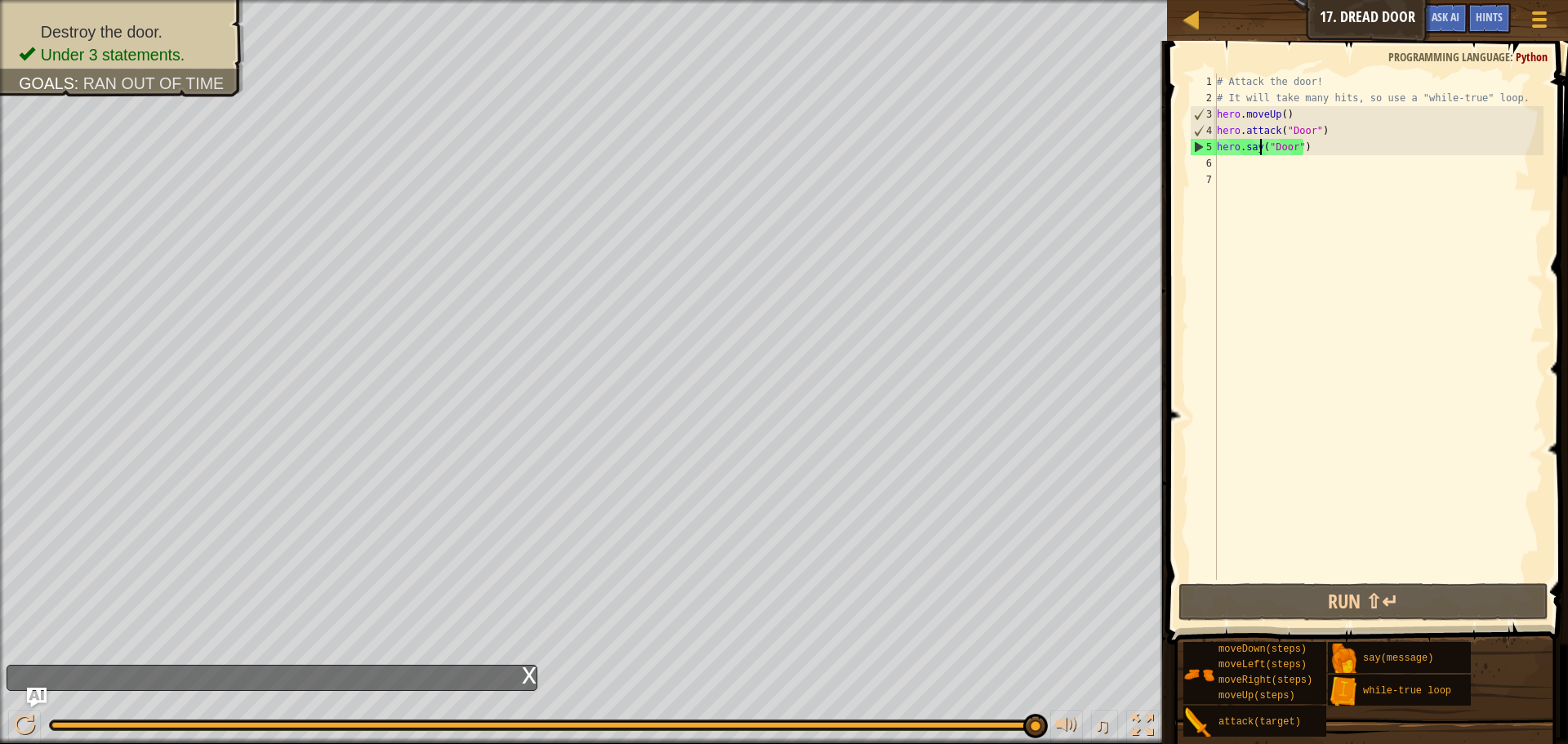
click at [1259, 152] on div "# Attack the door! # It will take many hits, so use a "while-true" loop. hero .…" at bounding box center [1379, 344] width 330 height 539
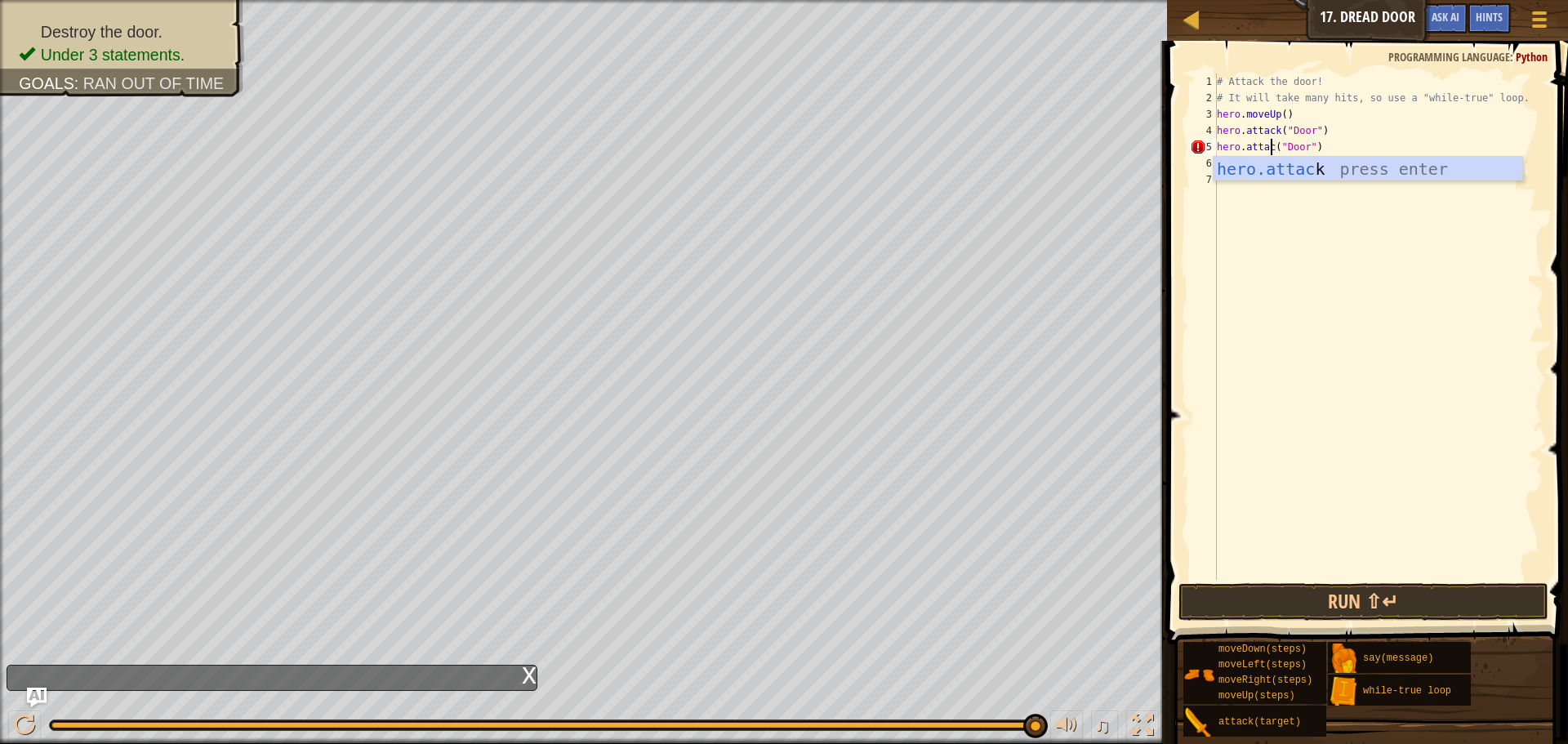
scroll to position [7, 5]
click at [1348, 177] on div "hero.attack press enter" at bounding box center [1368, 194] width 308 height 74
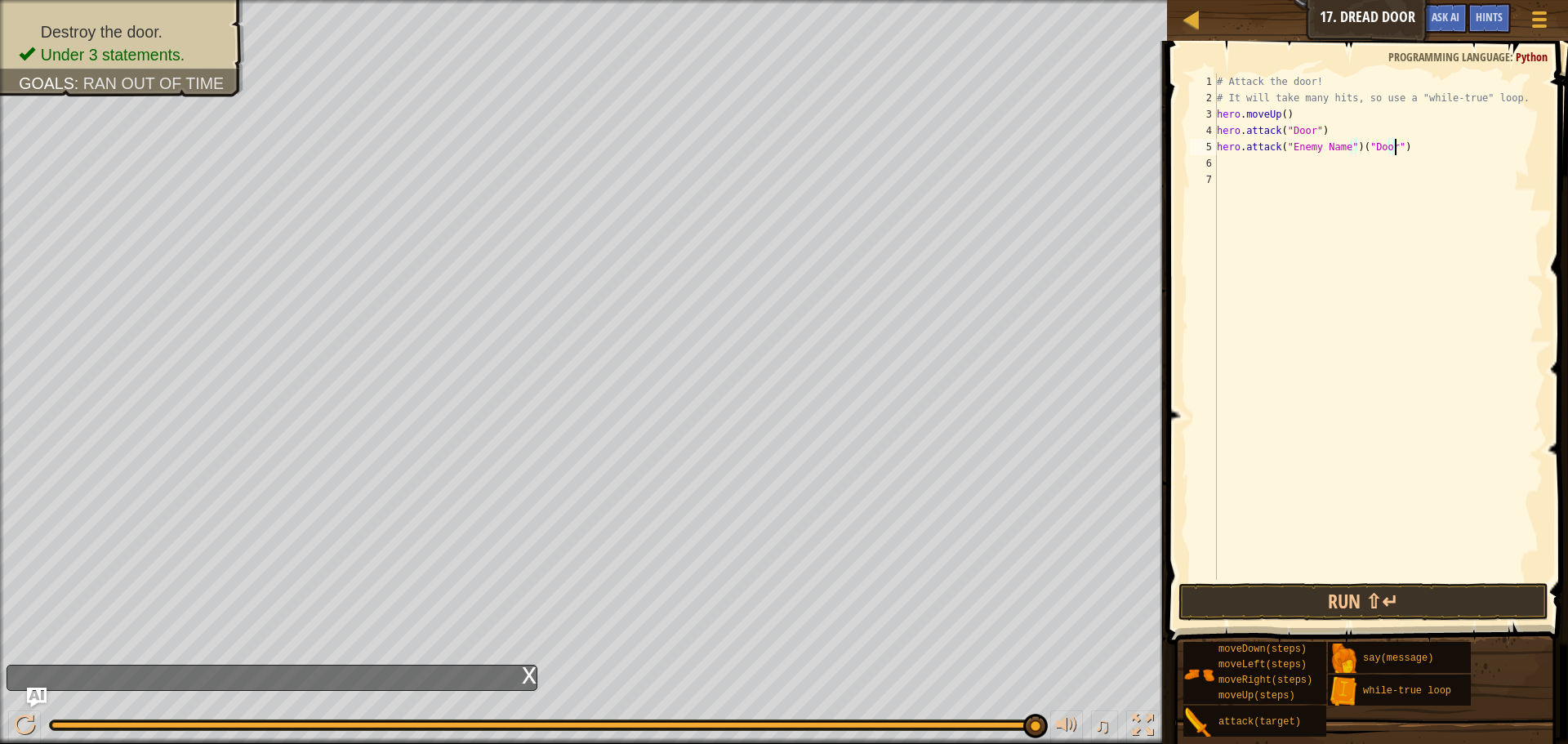
click at [1393, 146] on div "# Attack the door! # It will take many hits, so use a "while-true" loop. hero .…" at bounding box center [1379, 344] width 330 height 539
click at [1340, 146] on div "# Attack the door! # It will take many hits, so use a "while-true" loop. hero .…" at bounding box center [1379, 344] width 330 height 539
type textarea "hero.attack("Door")"
click at [1356, 605] on button "Run ⇧↵" at bounding box center [1363, 602] width 370 height 38
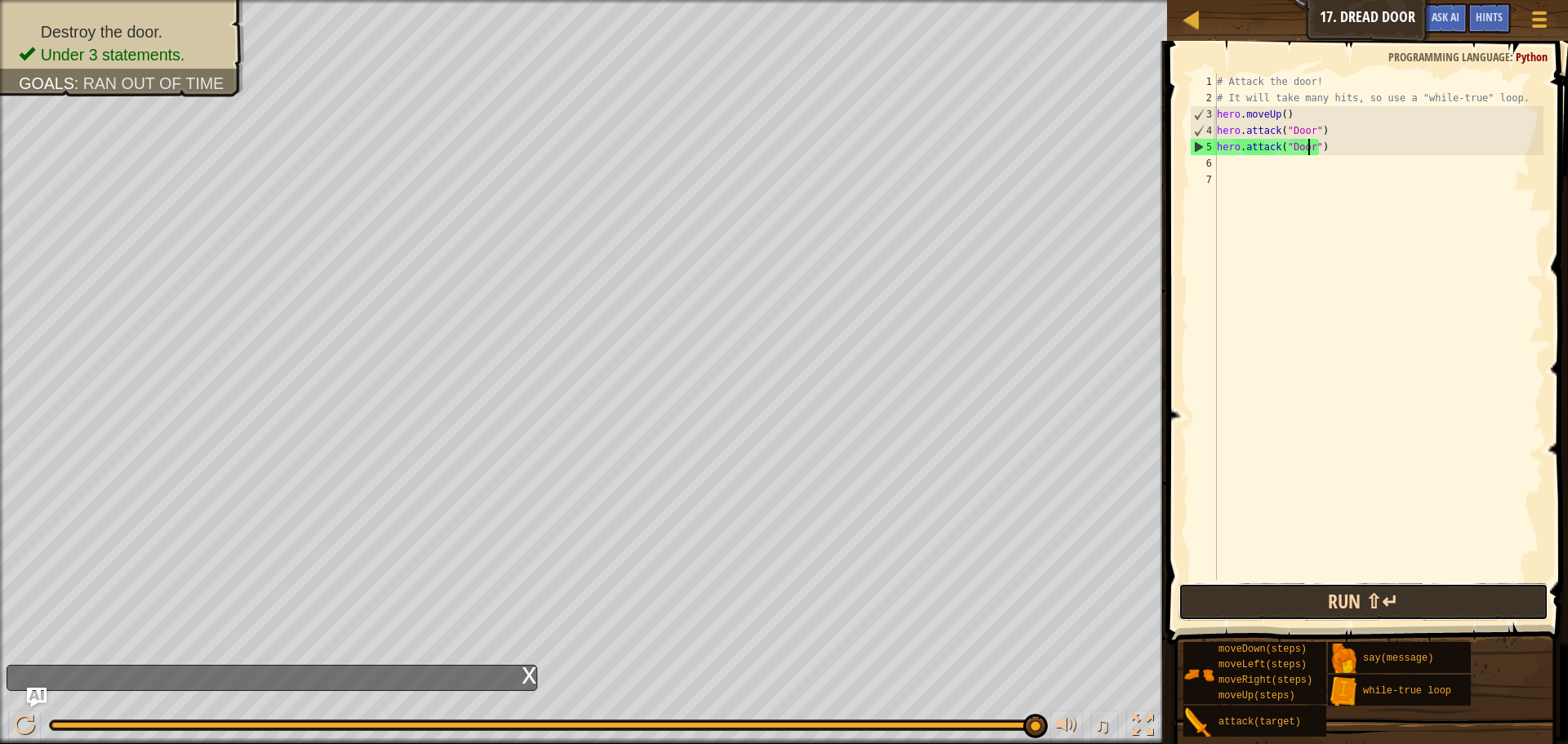
click at [1528, 602] on button "Run ⇧↵" at bounding box center [1363, 602] width 370 height 38
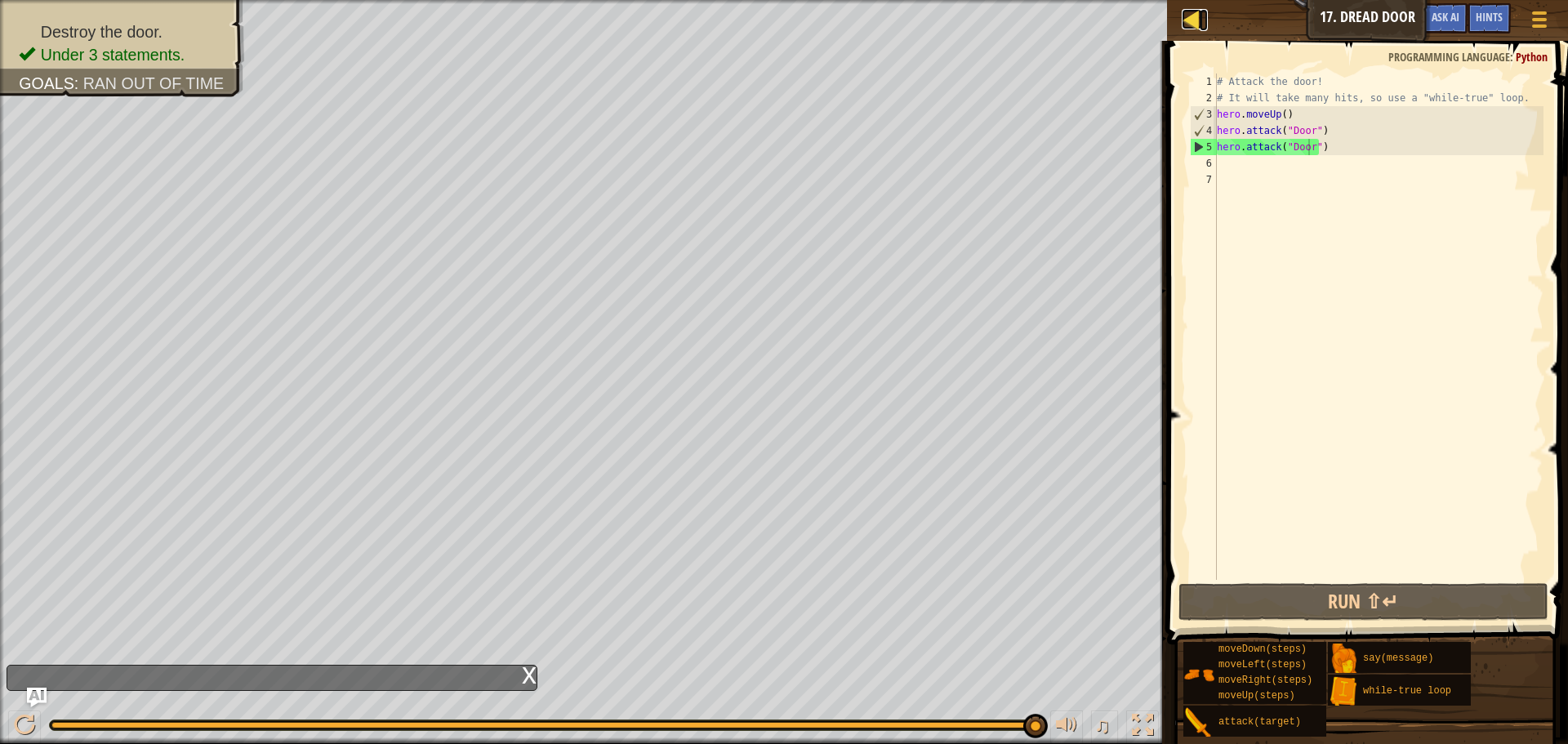
click at [1193, 25] on div at bounding box center [1192, 19] width 21 height 21
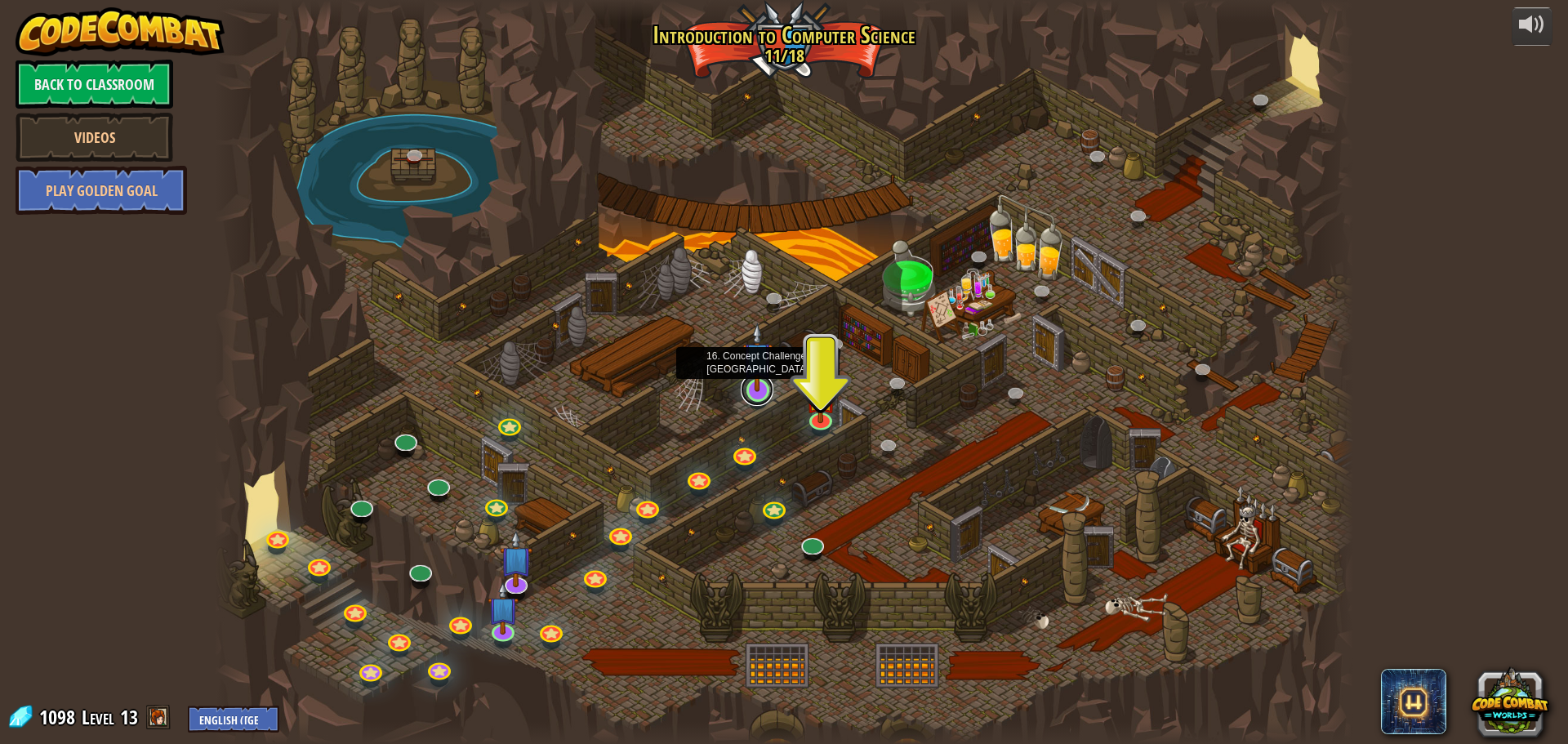
click at [755, 393] on link at bounding box center [757, 390] width 32 height 32
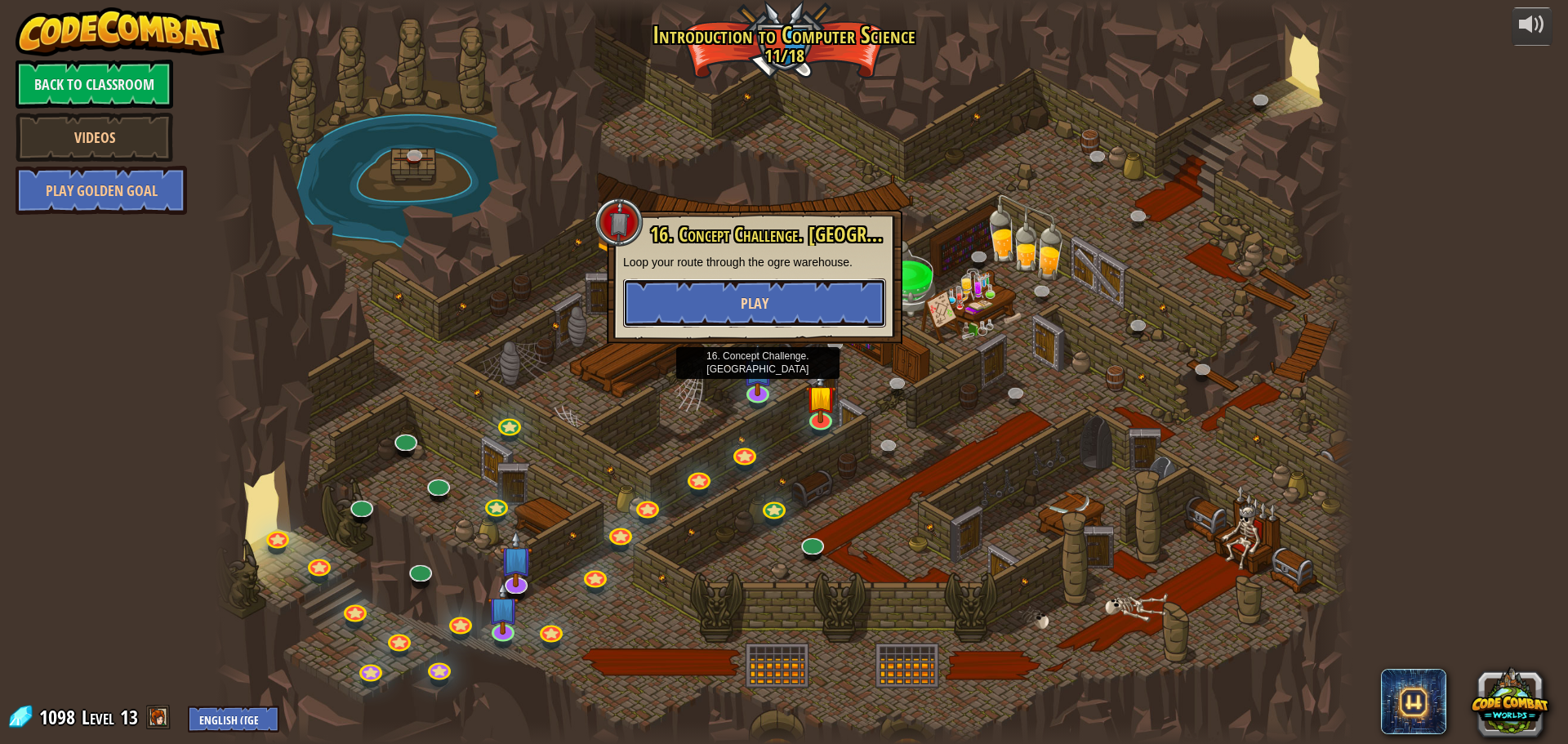
click at [792, 298] on button "Play" at bounding box center [755, 303] width 263 height 49
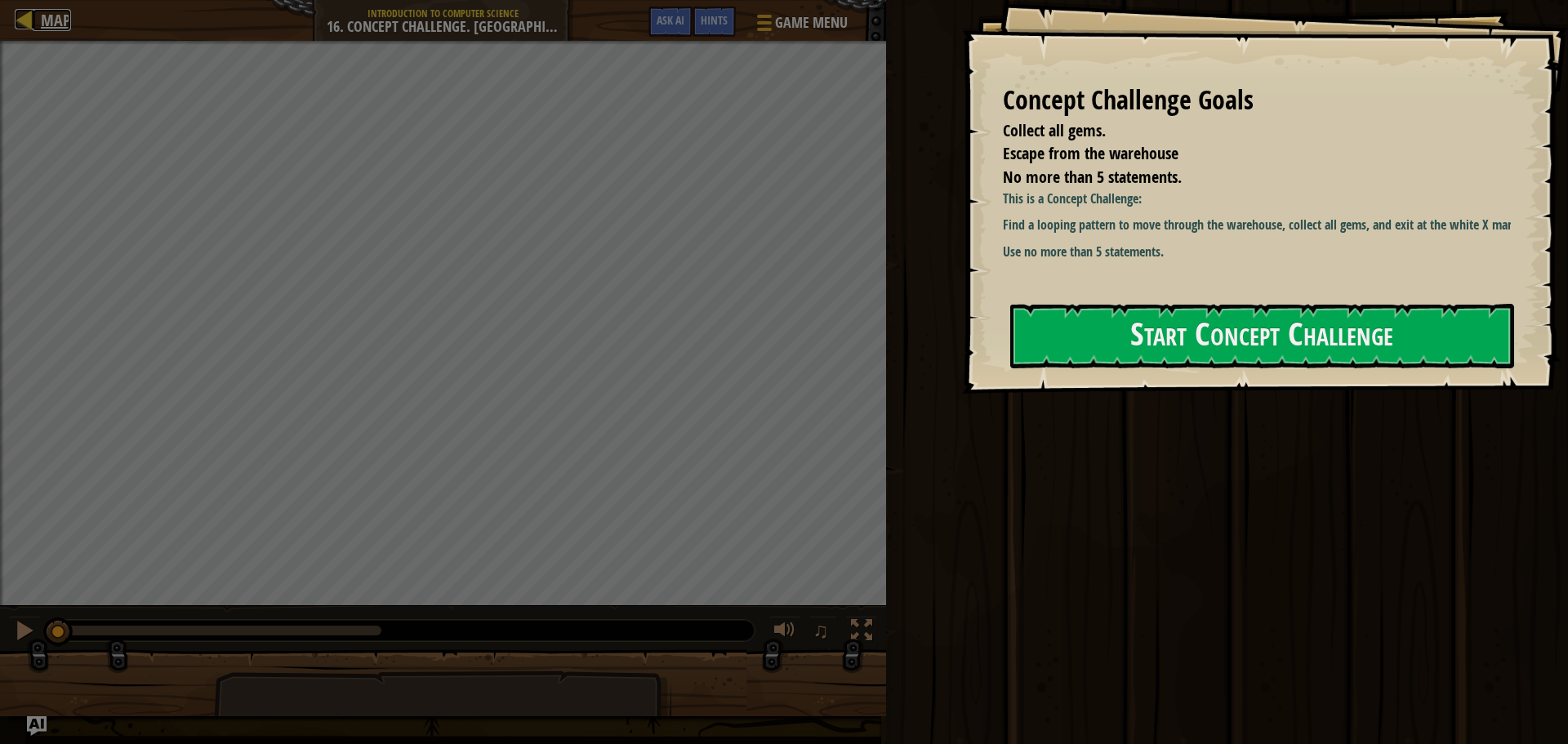
click at [19, 22] on div at bounding box center [24, 19] width 21 height 21
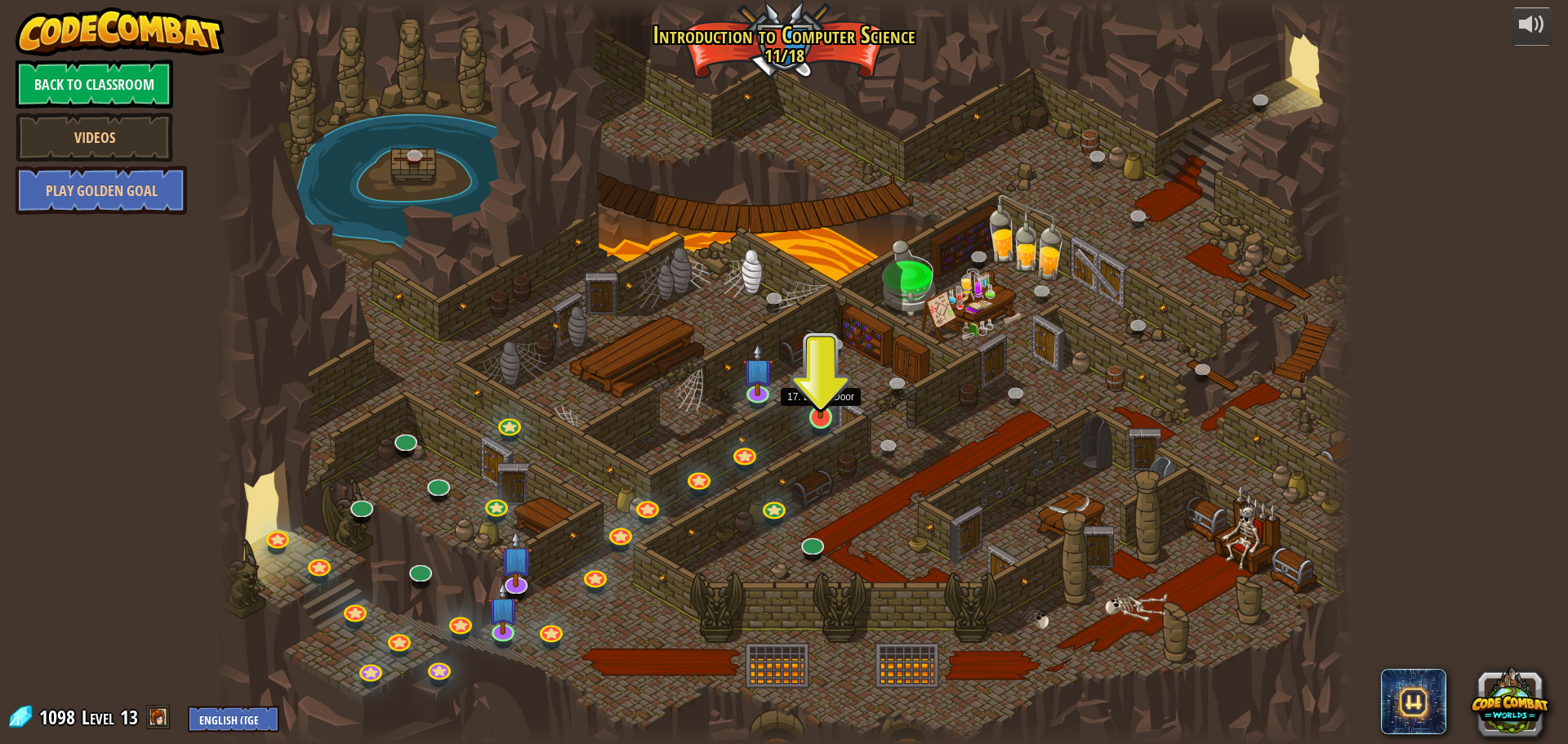
click at [826, 419] on div at bounding box center [821, 417] width 23 height 23
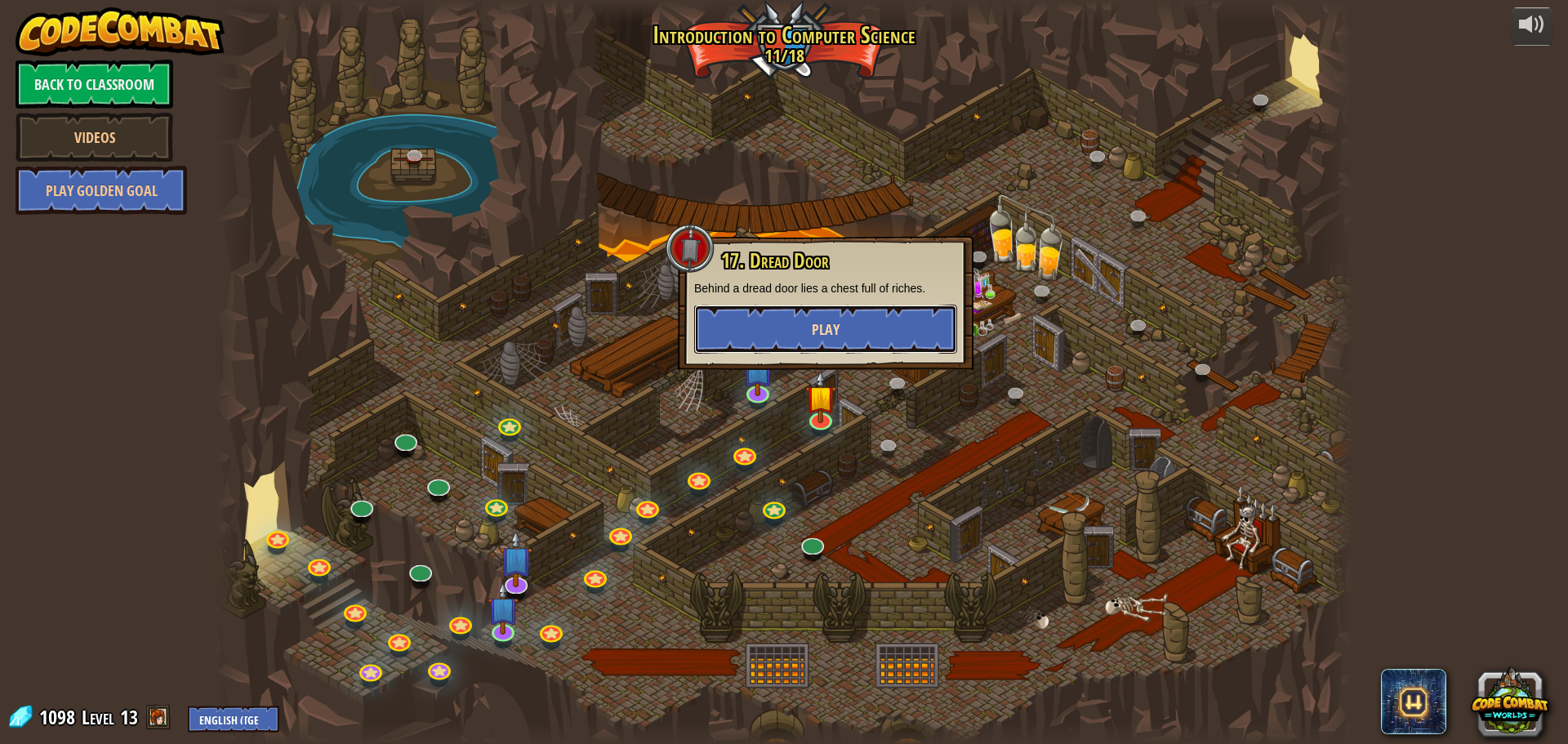
click at [883, 334] on button "Play" at bounding box center [826, 329] width 263 height 49
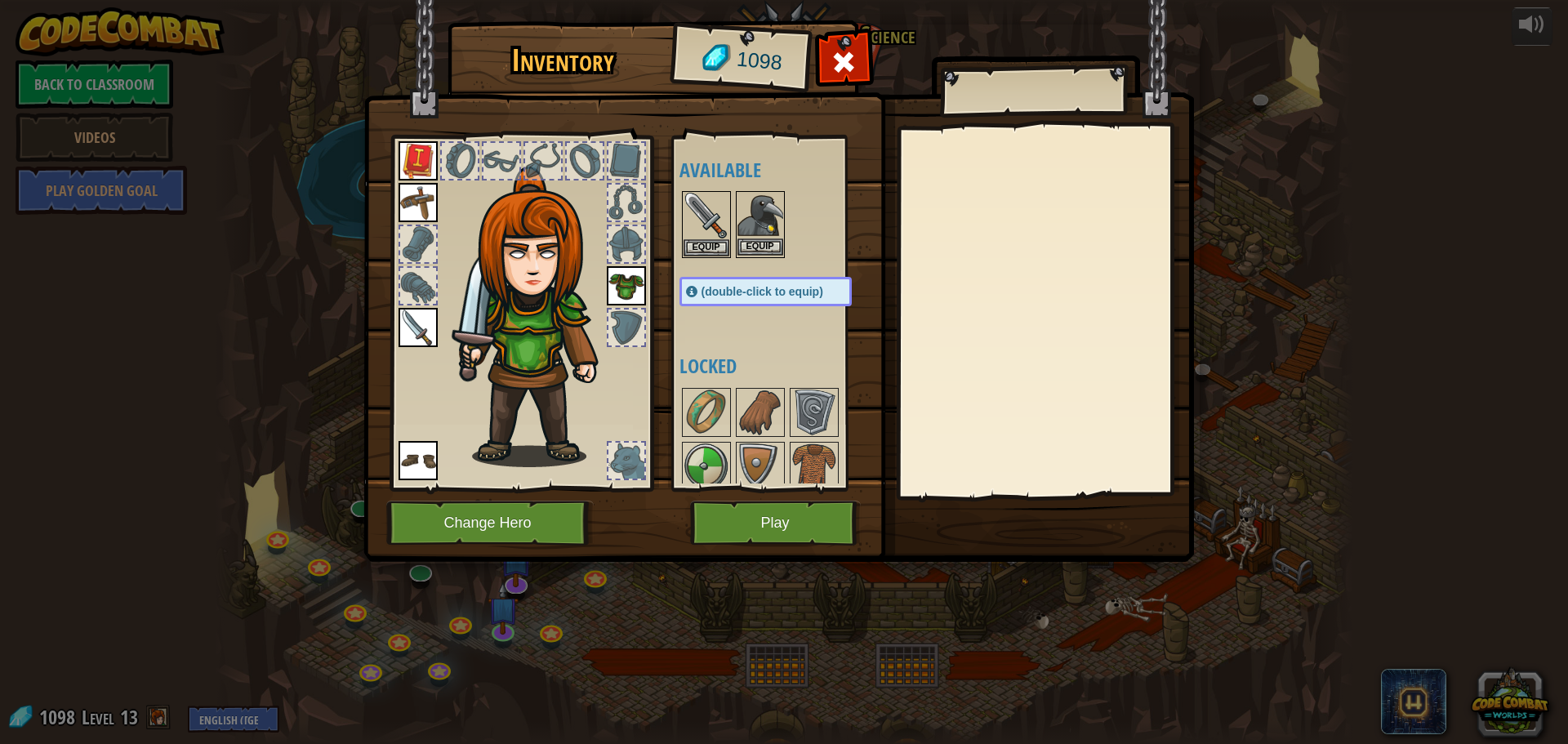
click at [743, 217] on img at bounding box center [760, 216] width 46 height 46
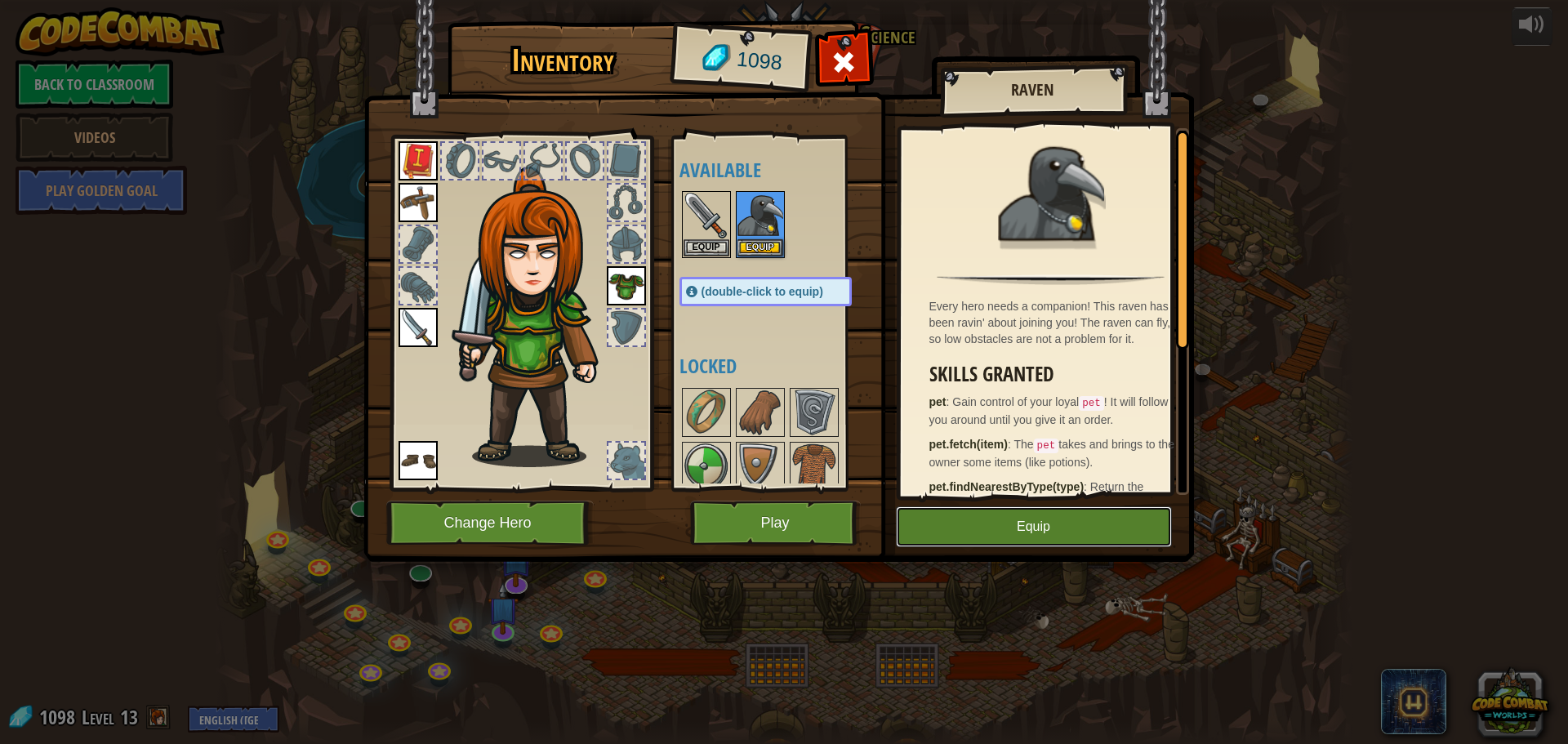
click at [968, 521] on button "Equip" at bounding box center [1034, 527] width 276 height 41
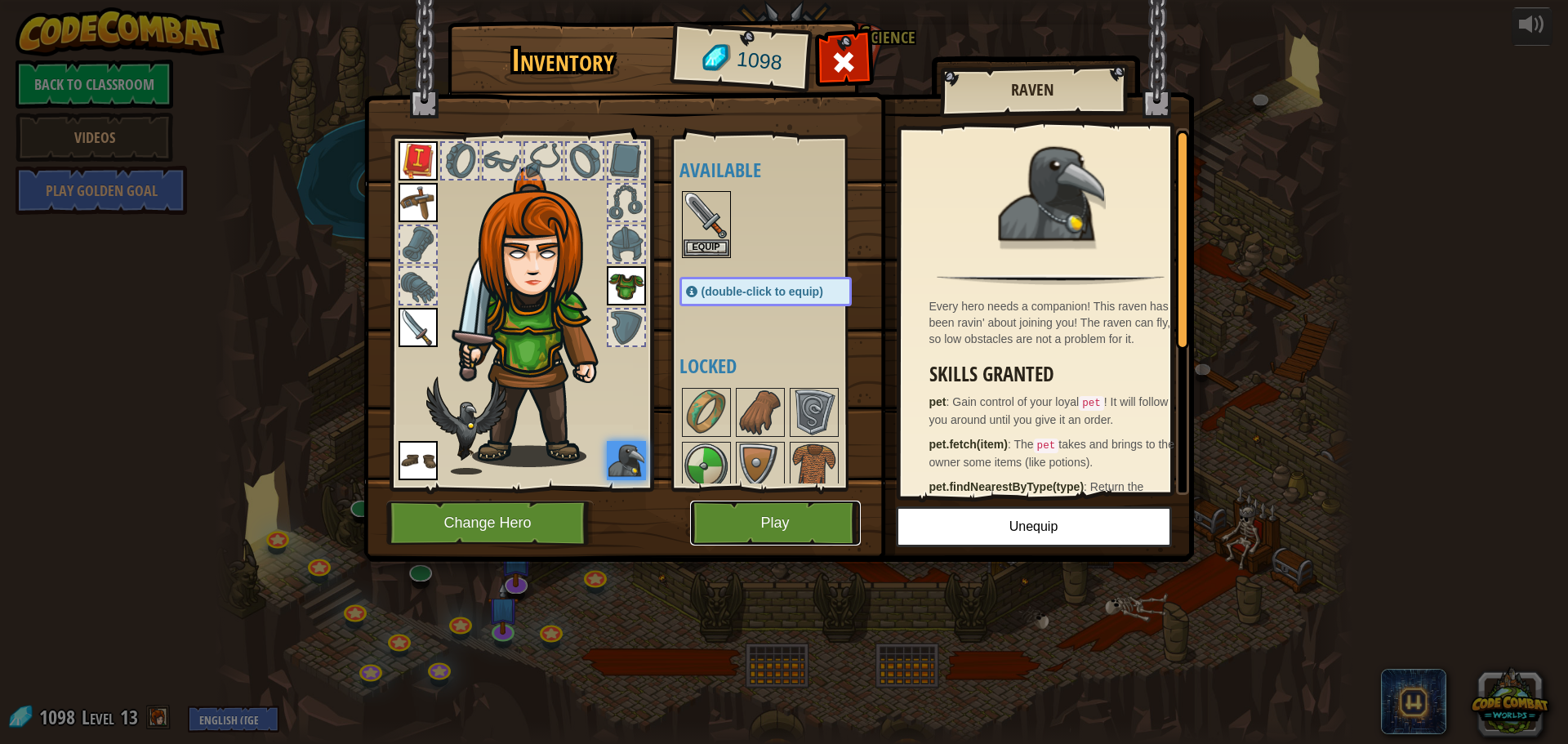
click at [797, 522] on button "Play" at bounding box center [775, 523] width 170 height 45
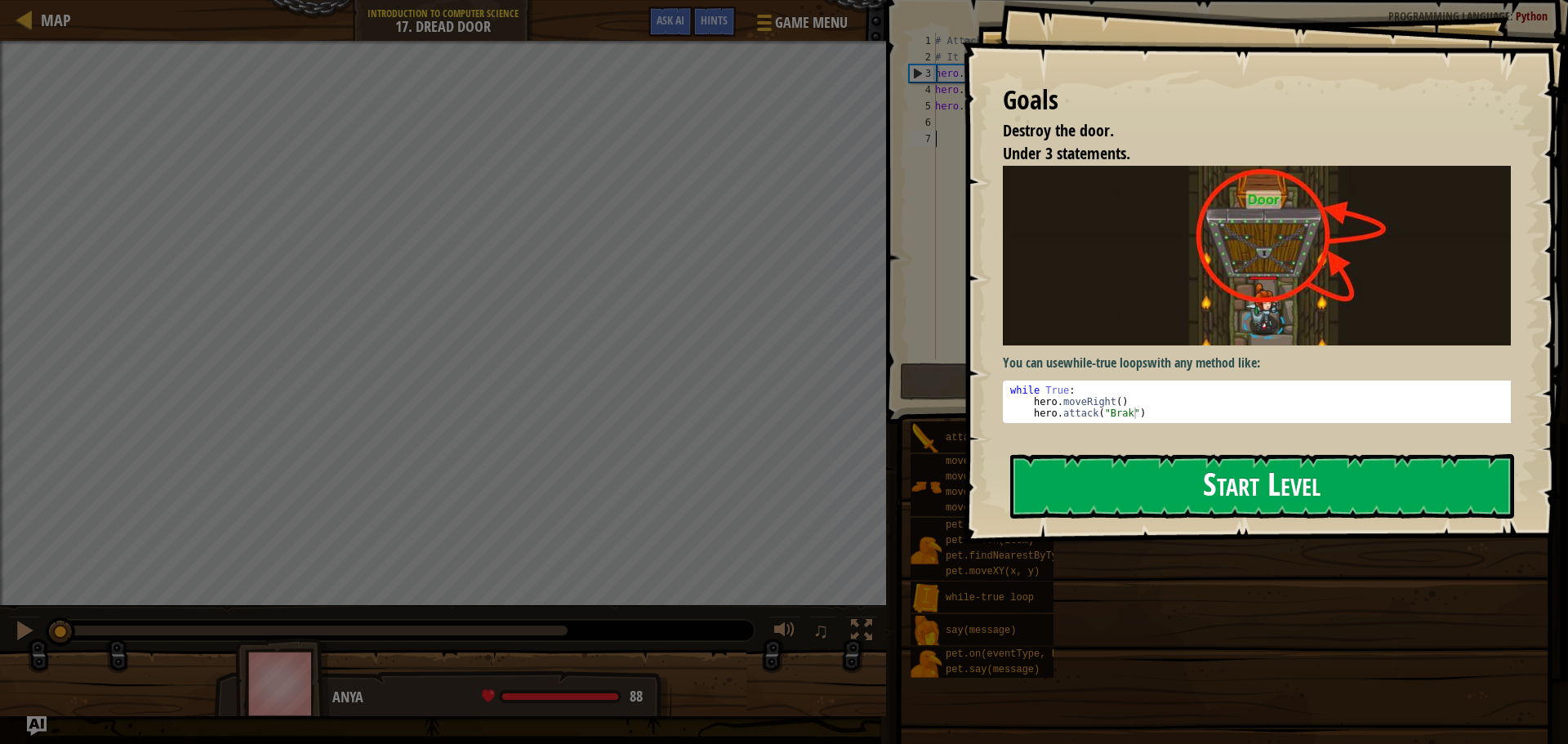
click at [1139, 480] on button "Start Level" at bounding box center [1261, 487] width 504 height 65
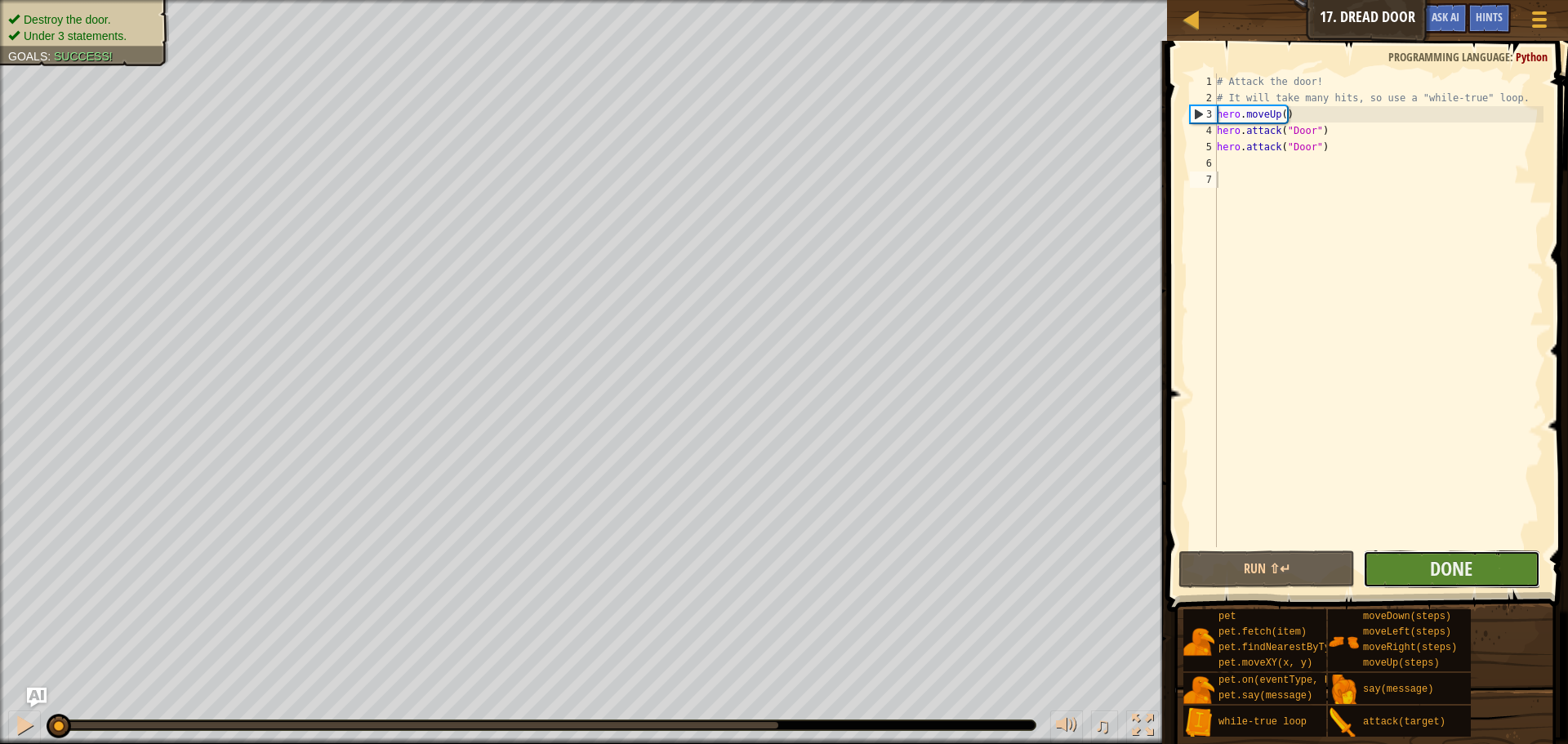
click at [1417, 561] on button "Done" at bounding box center [1452, 570] width 177 height 38
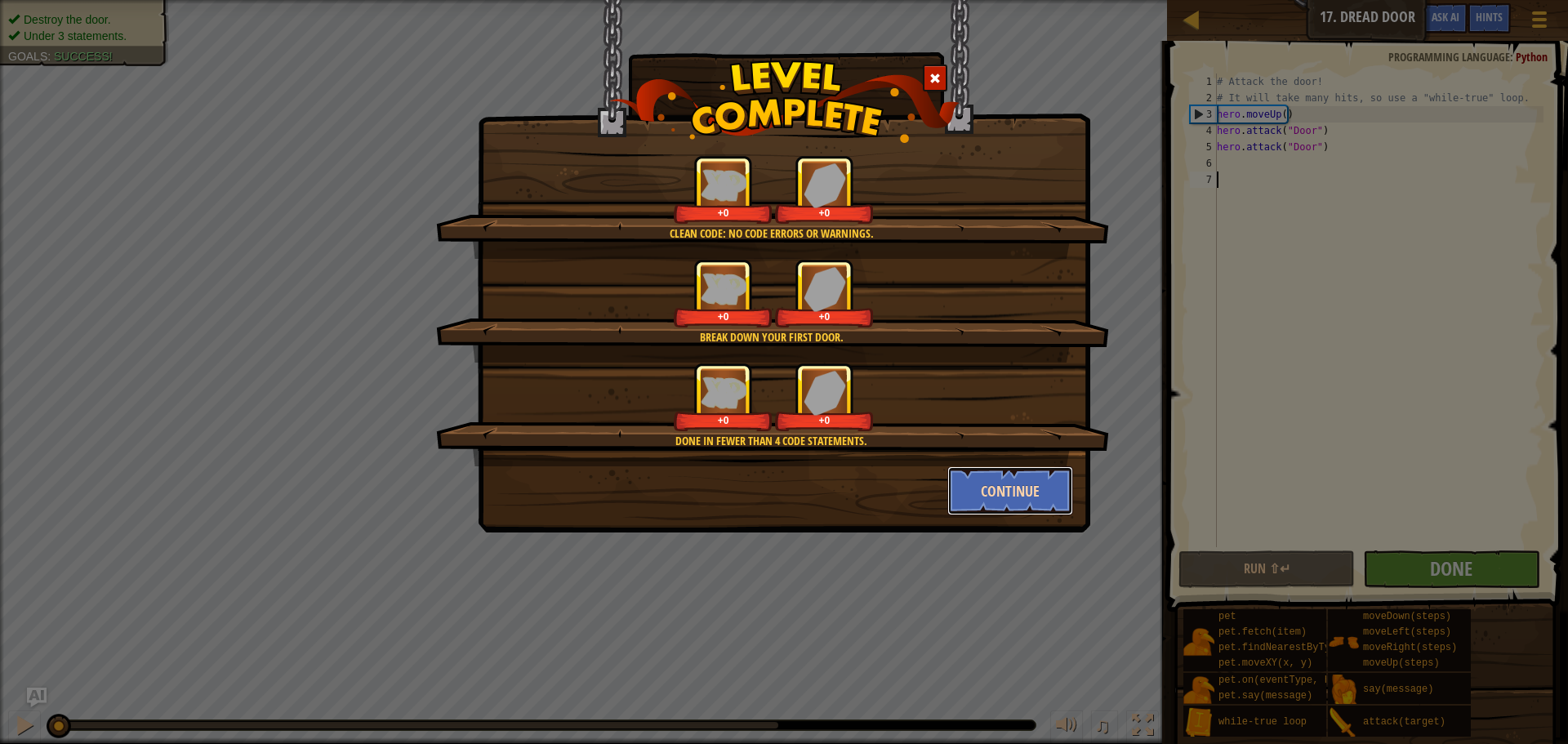
click at [1016, 493] on button "Continue" at bounding box center [1011, 491] width 126 height 49
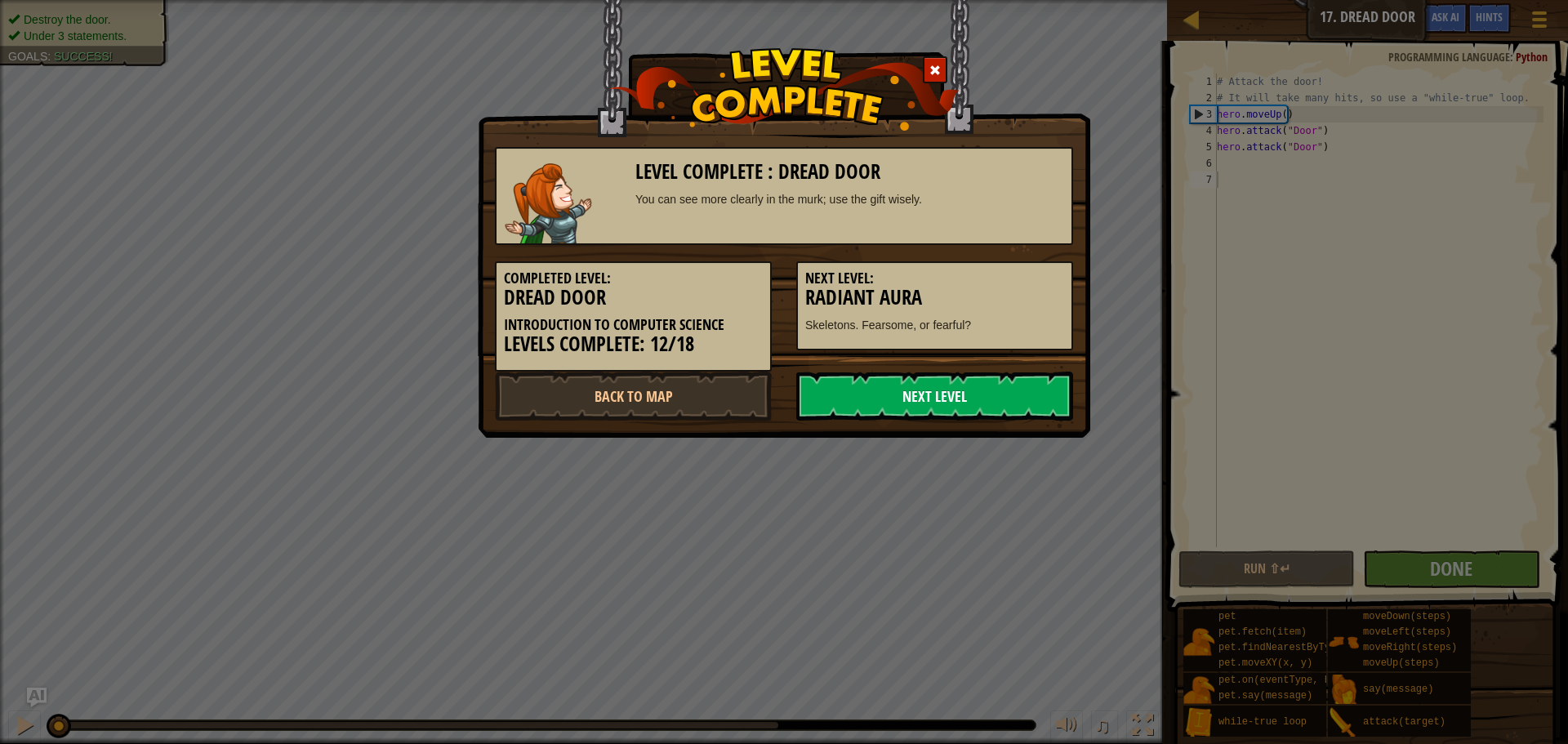
click at [966, 394] on link "Next Level" at bounding box center [934, 396] width 277 height 49
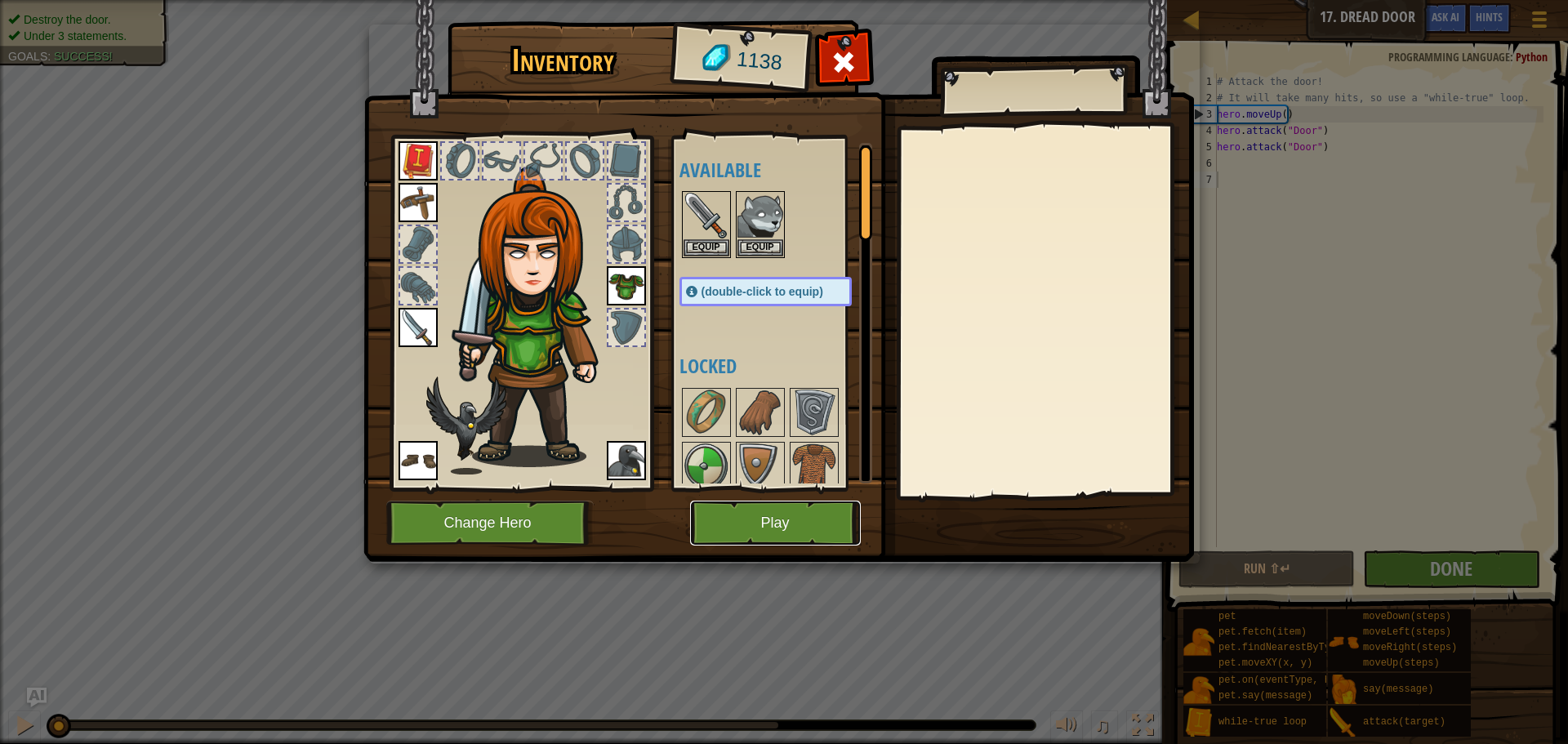
click at [801, 528] on button "Play" at bounding box center [775, 523] width 170 height 45
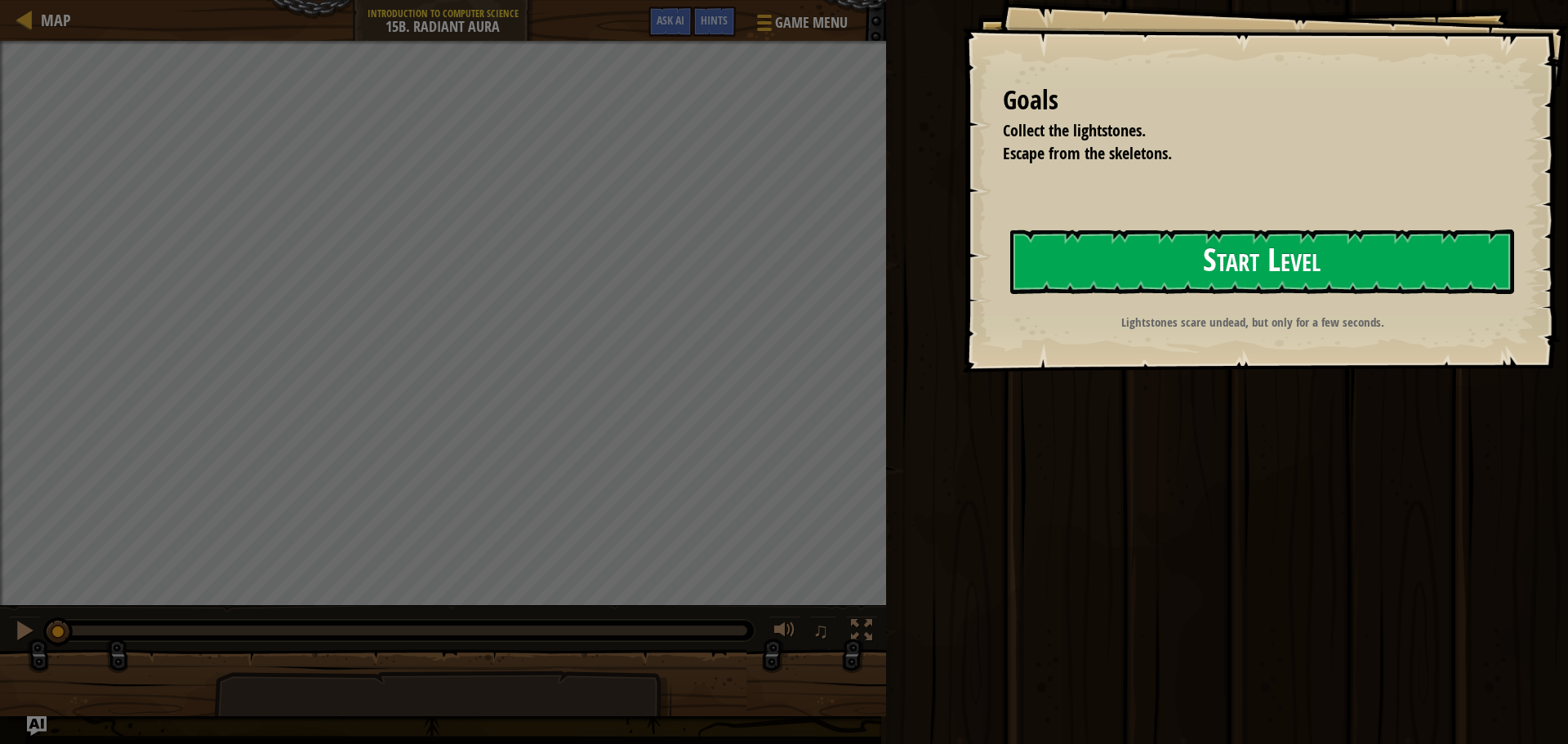
click at [1229, 273] on button "Start Level" at bounding box center [1261, 262] width 504 height 65
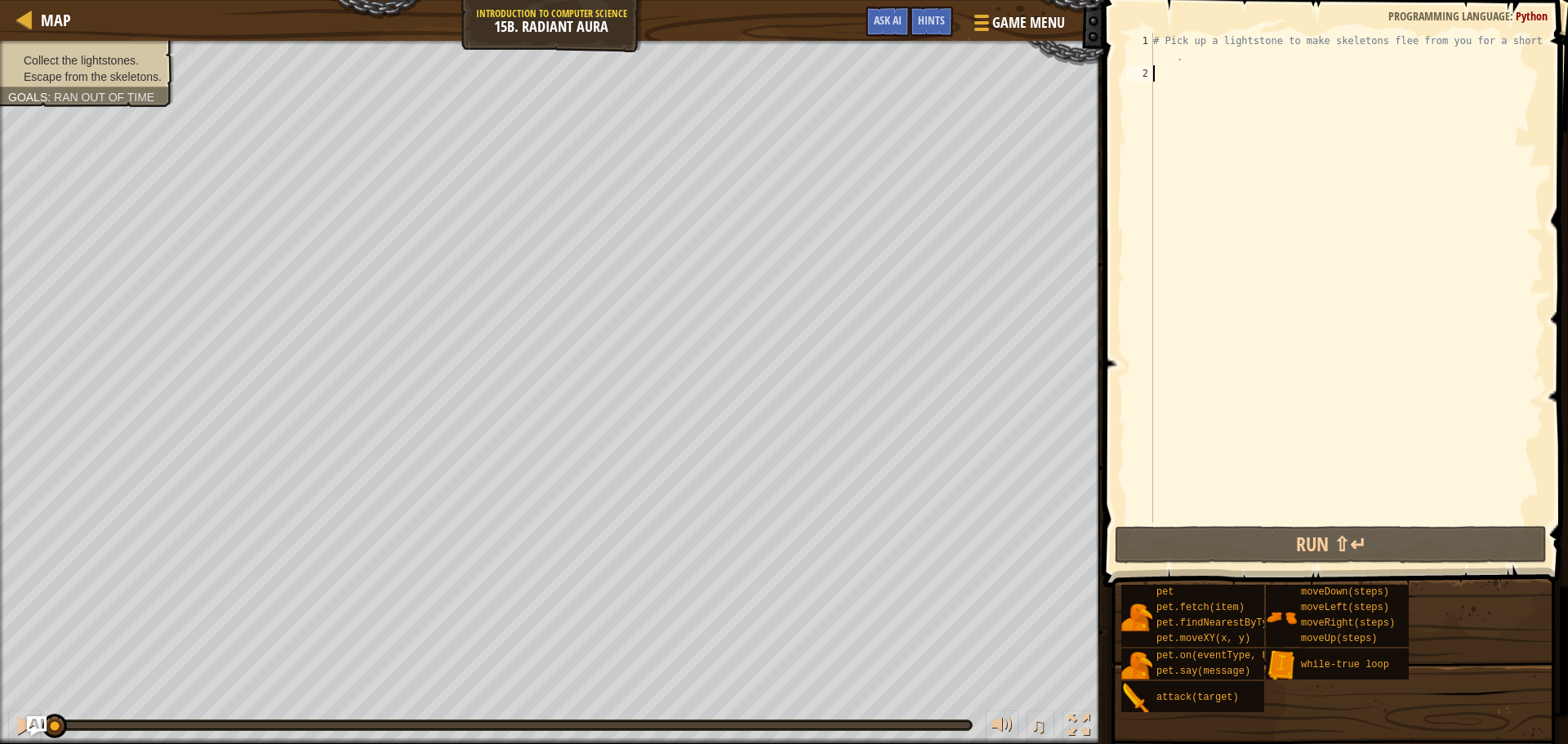
type textarea "h"
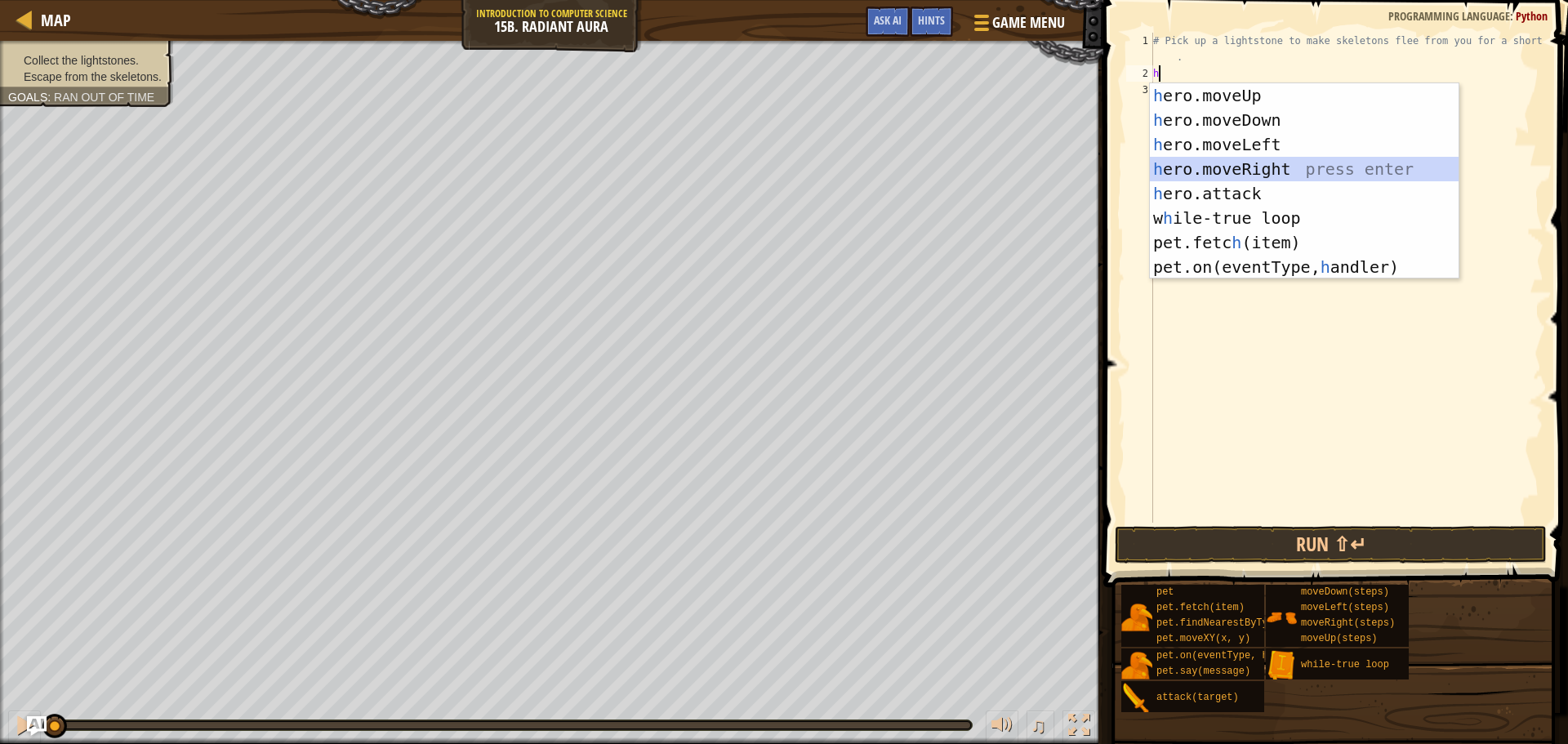
click at [1295, 161] on div "h ero.moveUp press enter h ero.moveDown press enter h ero.moveLeft press enter …" at bounding box center [1304, 206] width 308 height 245
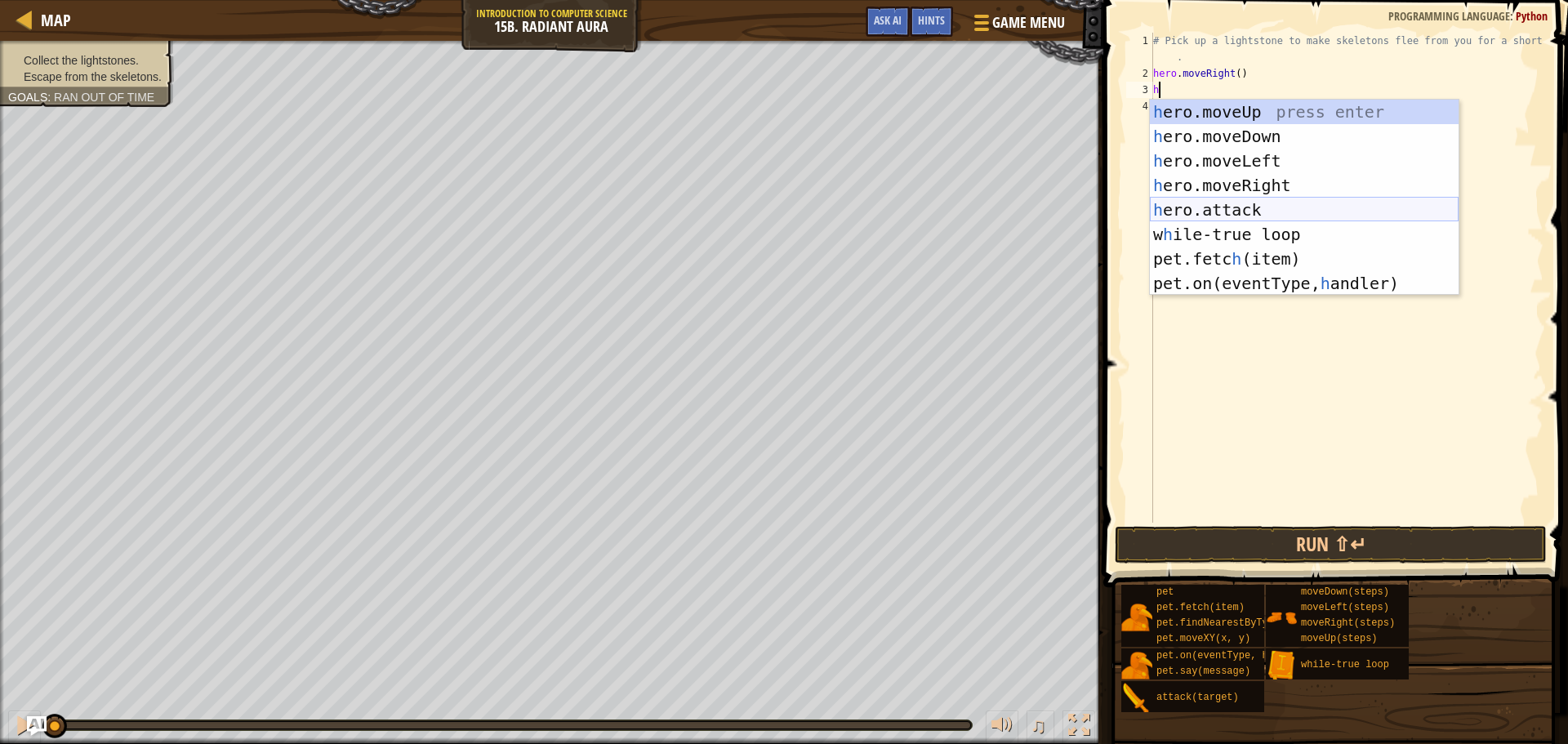
click at [1304, 213] on div "h ero.moveUp press enter h ero.moveDown press enter h ero.moveLeft press enter …" at bounding box center [1304, 223] width 308 height 245
type textarea "hero.attack("Enemy Name")"
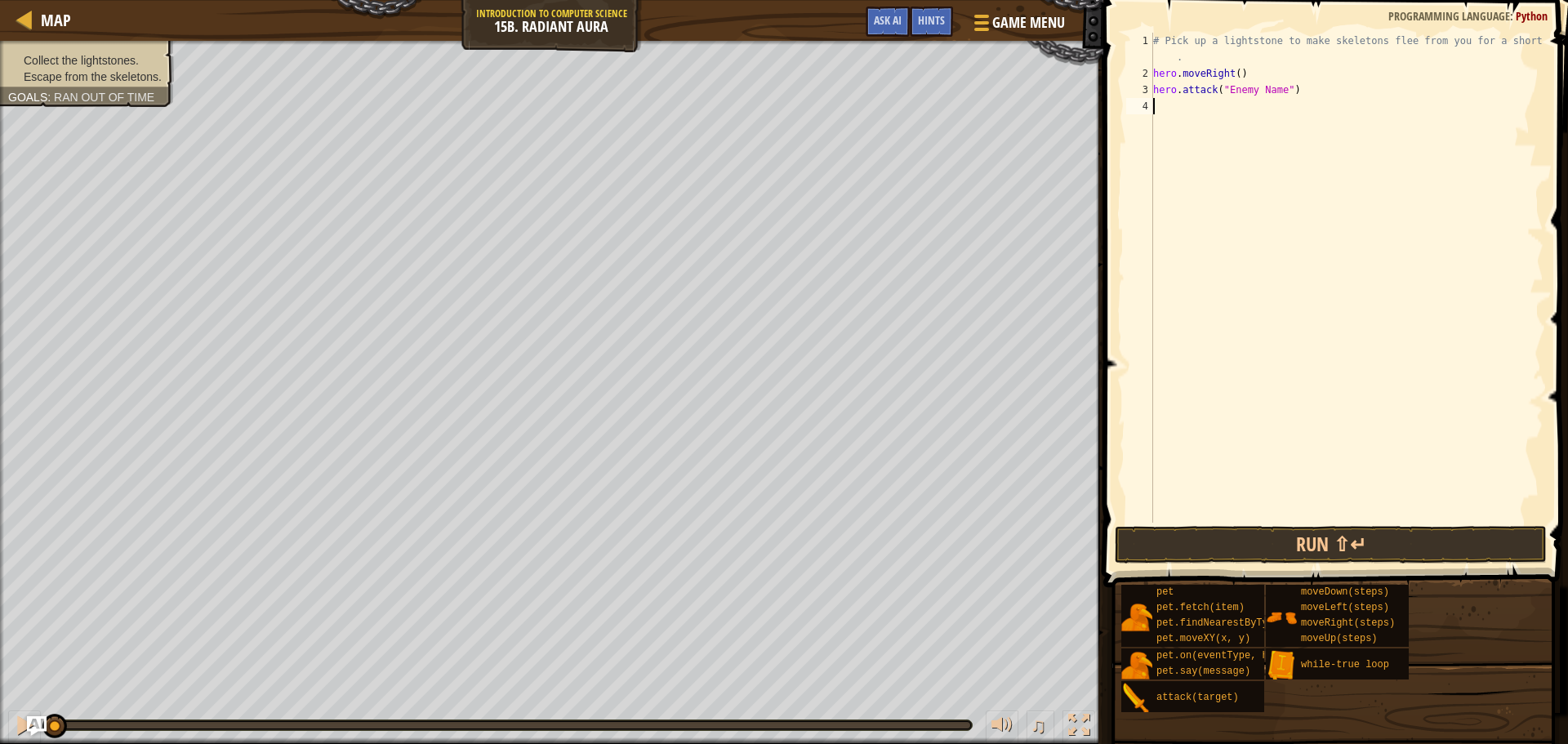
click at [1201, 118] on div "# Pick up a lightstone to make skeletons flee from you for a short time . hero …" at bounding box center [1346, 302] width 394 height 539
click at [1295, 87] on div "# Pick up a lightstone to make skeletons flee from you for a short time . hero …" at bounding box center [1346, 302] width 394 height 539
type textarea "h"
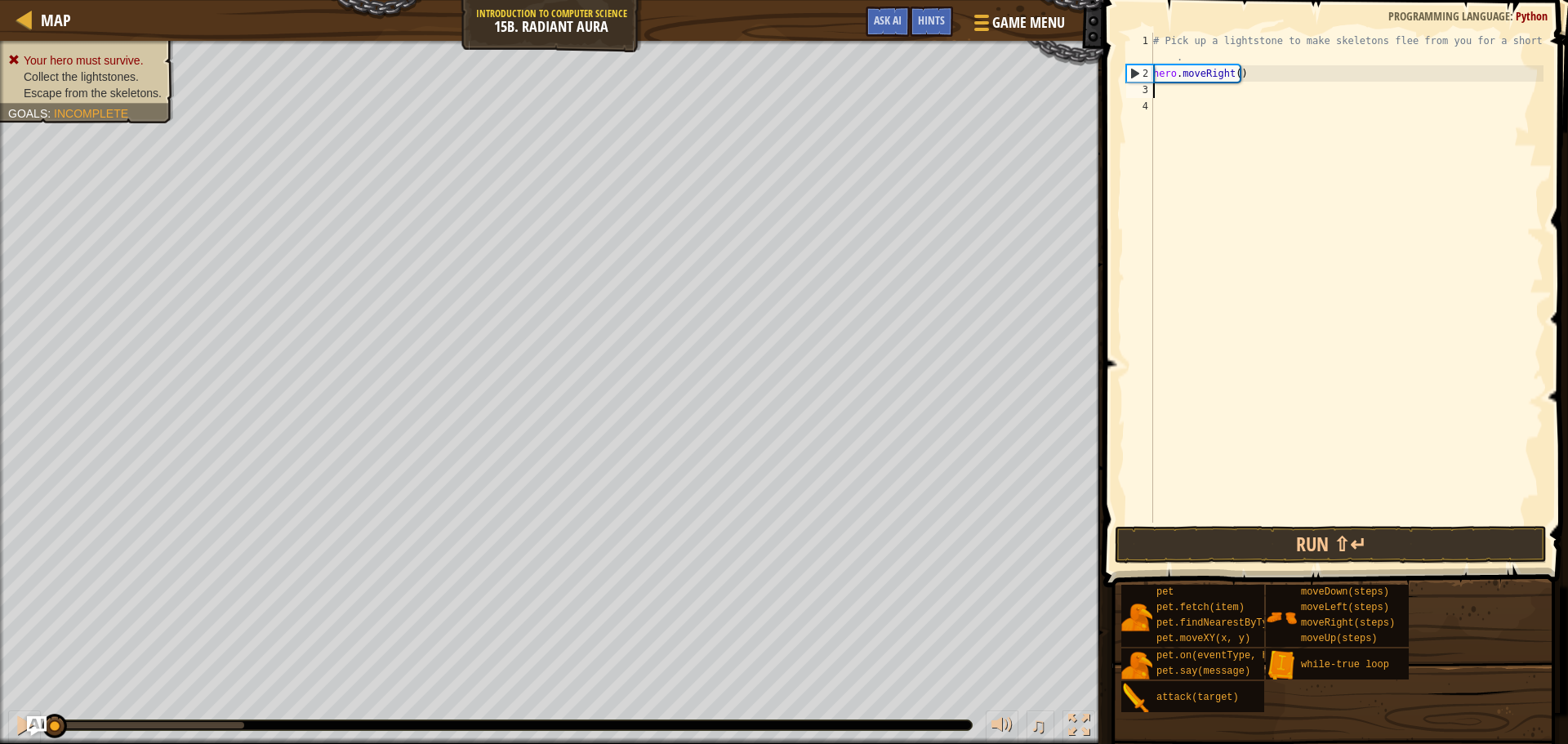
click at [1257, 77] on div "# Pick up a lightstone to make skeletons flee from you for a short time . hero …" at bounding box center [1346, 302] width 394 height 539
type textarea "h"
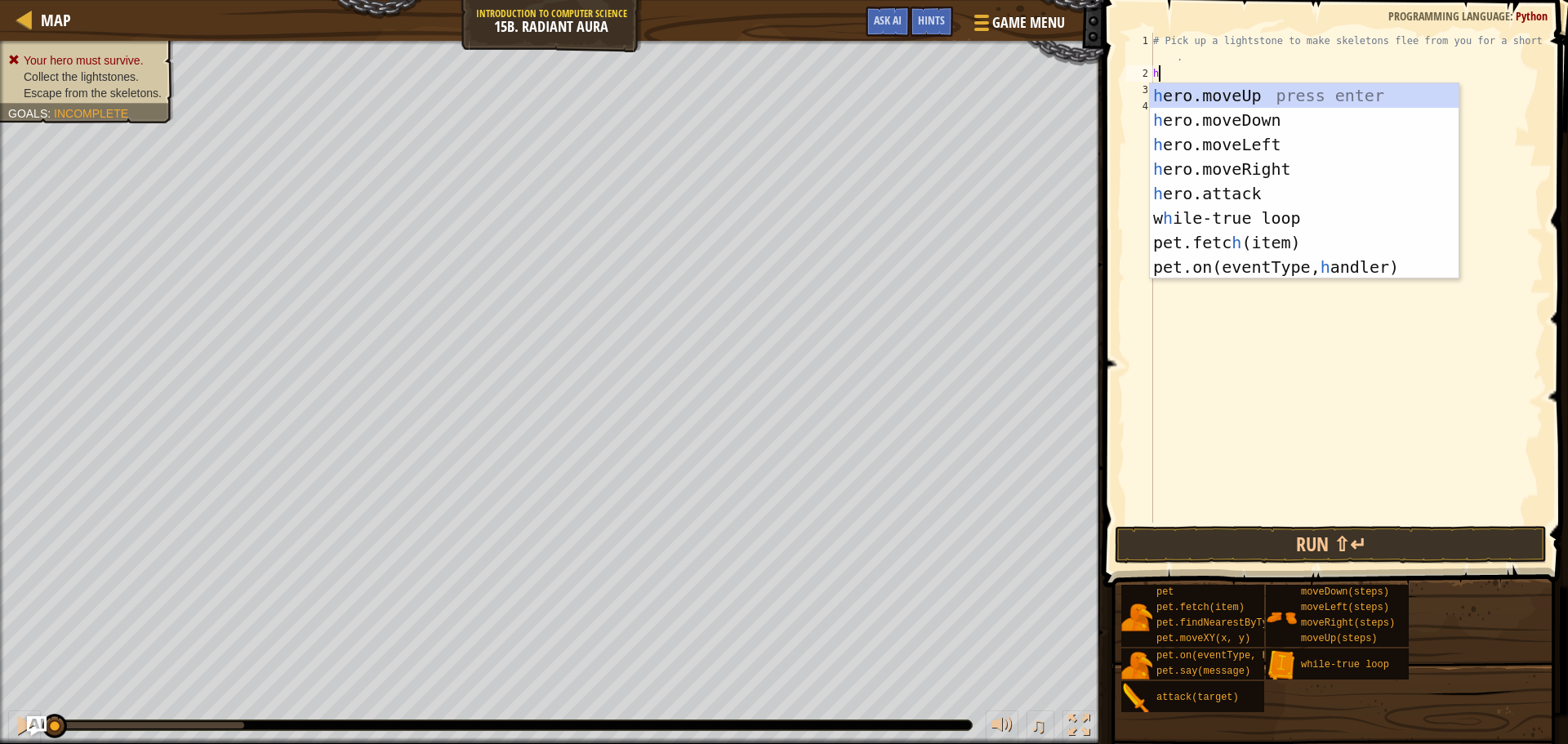
click at [1229, 83] on div "h ero.moveUp press enter h ero.moveDown press enter h ero.moveLeft press enter …" at bounding box center [1304, 206] width 308 height 245
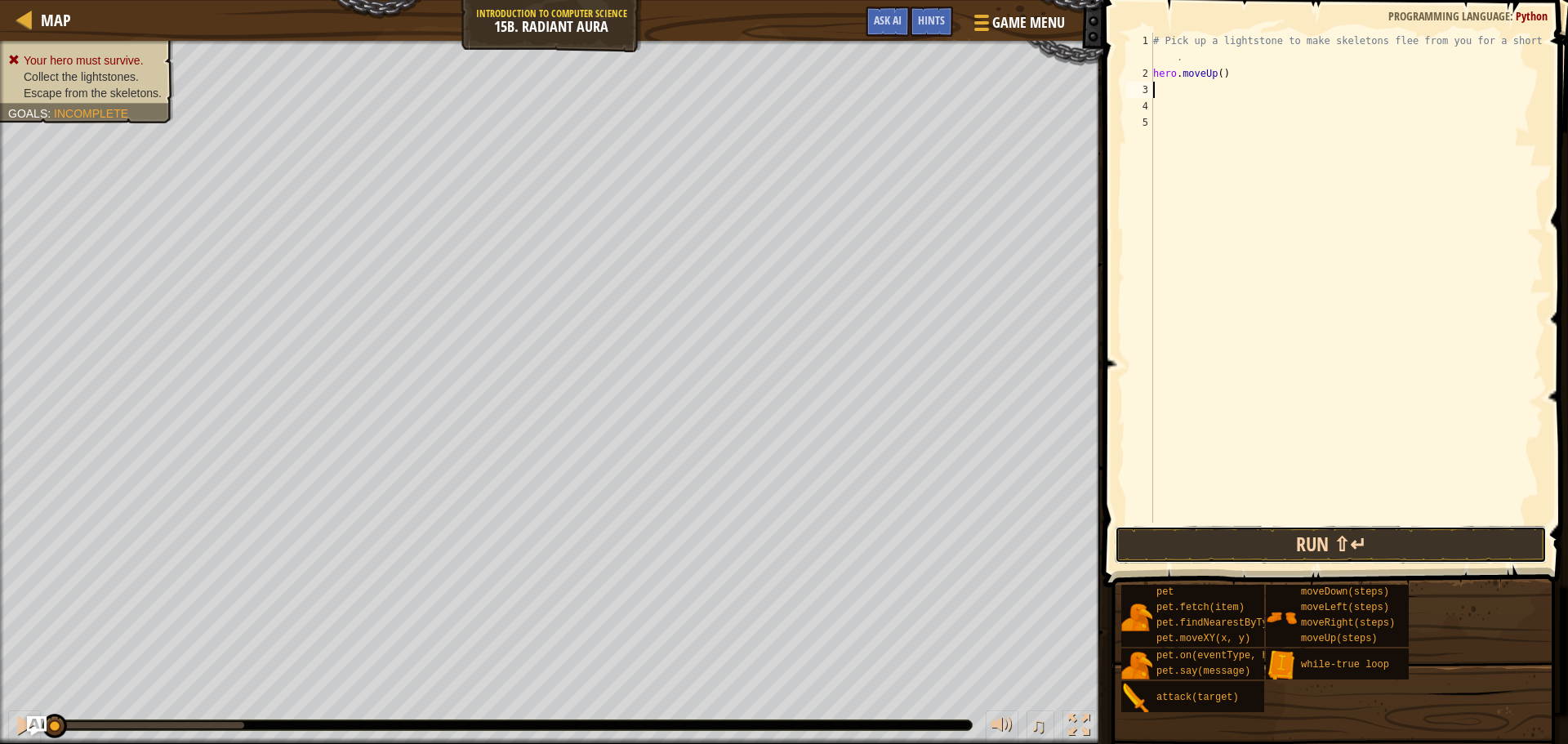
click at [1277, 553] on button "Run ⇧↵" at bounding box center [1330, 545] width 432 height 38
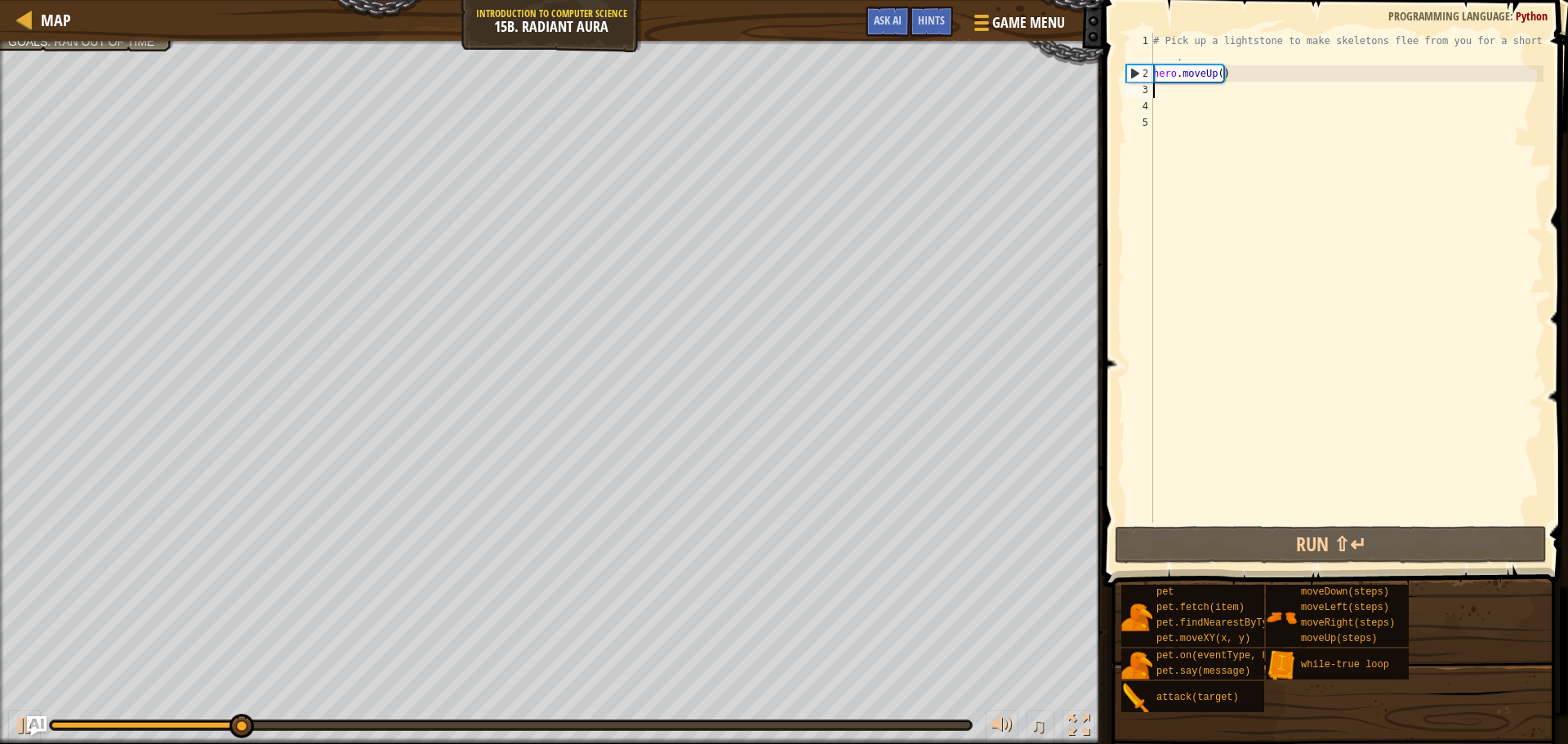
type textarea "h"
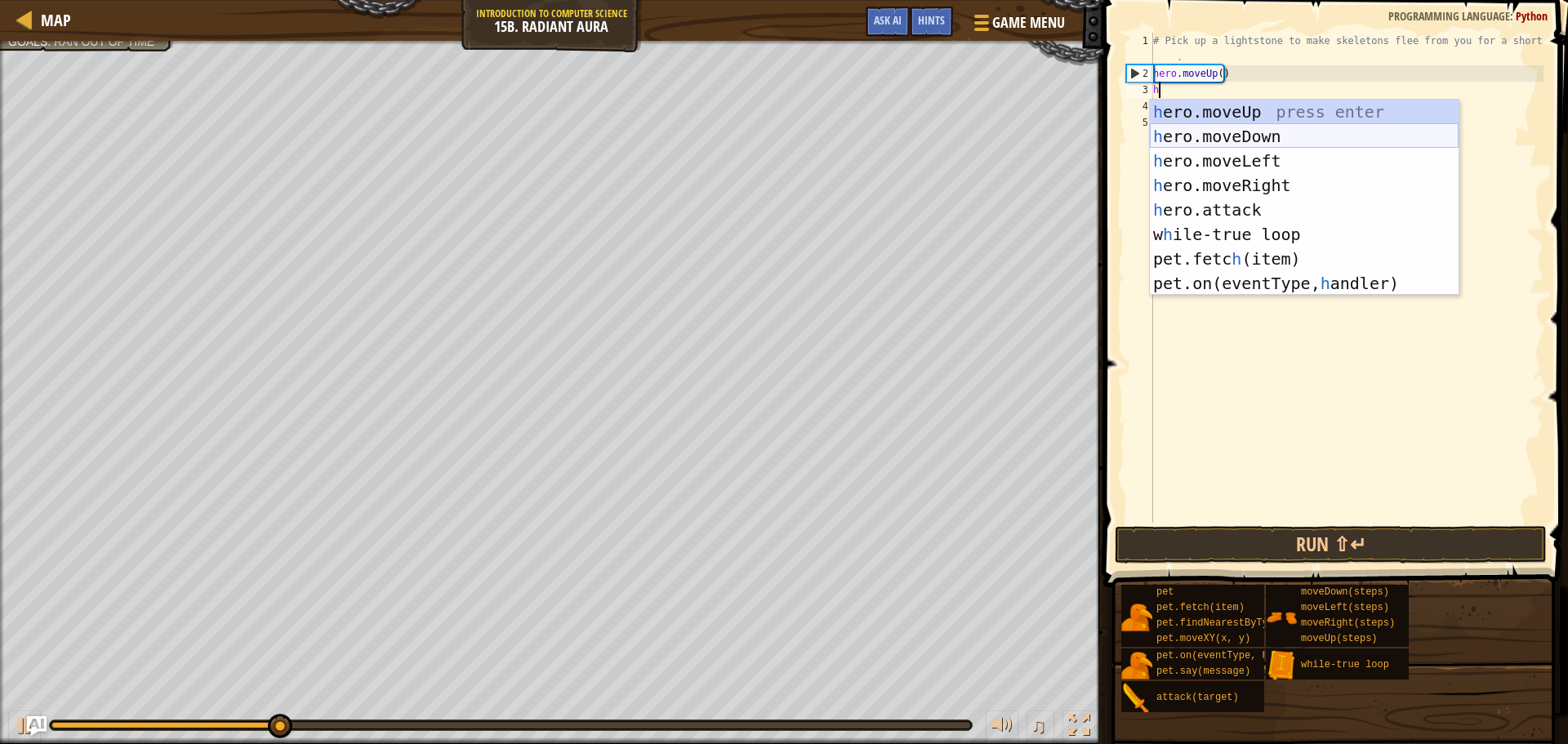
click at [1166, 132] on div "h ero.moveUp press enter h ero.moveDown press enter h ero.moveLeft press enter …" at bounding box center [1304, 223] width 308 height 245
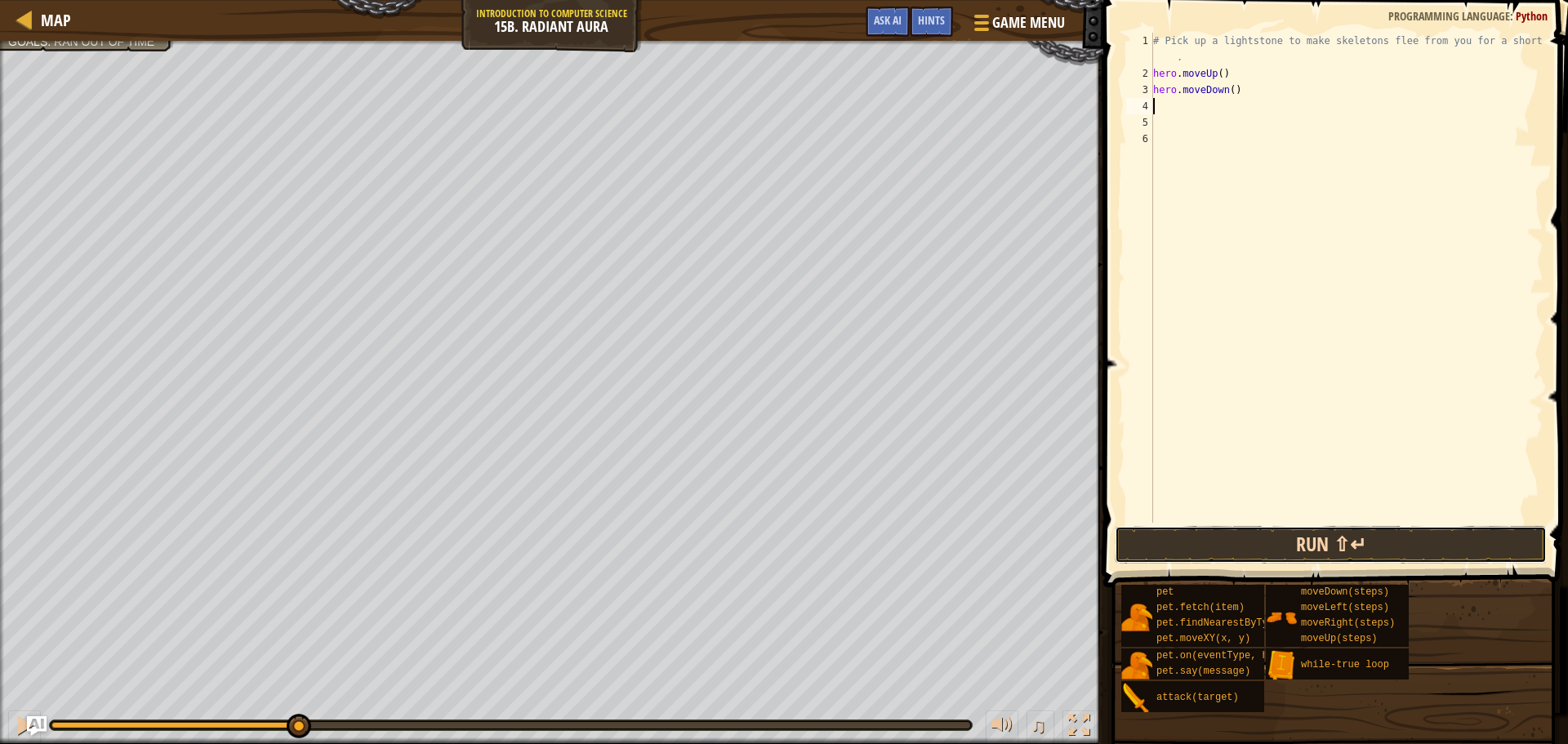
click at [1270, 544] on button "Run ⇧↵" at bounding box center [1330, 545] width 432 height 38
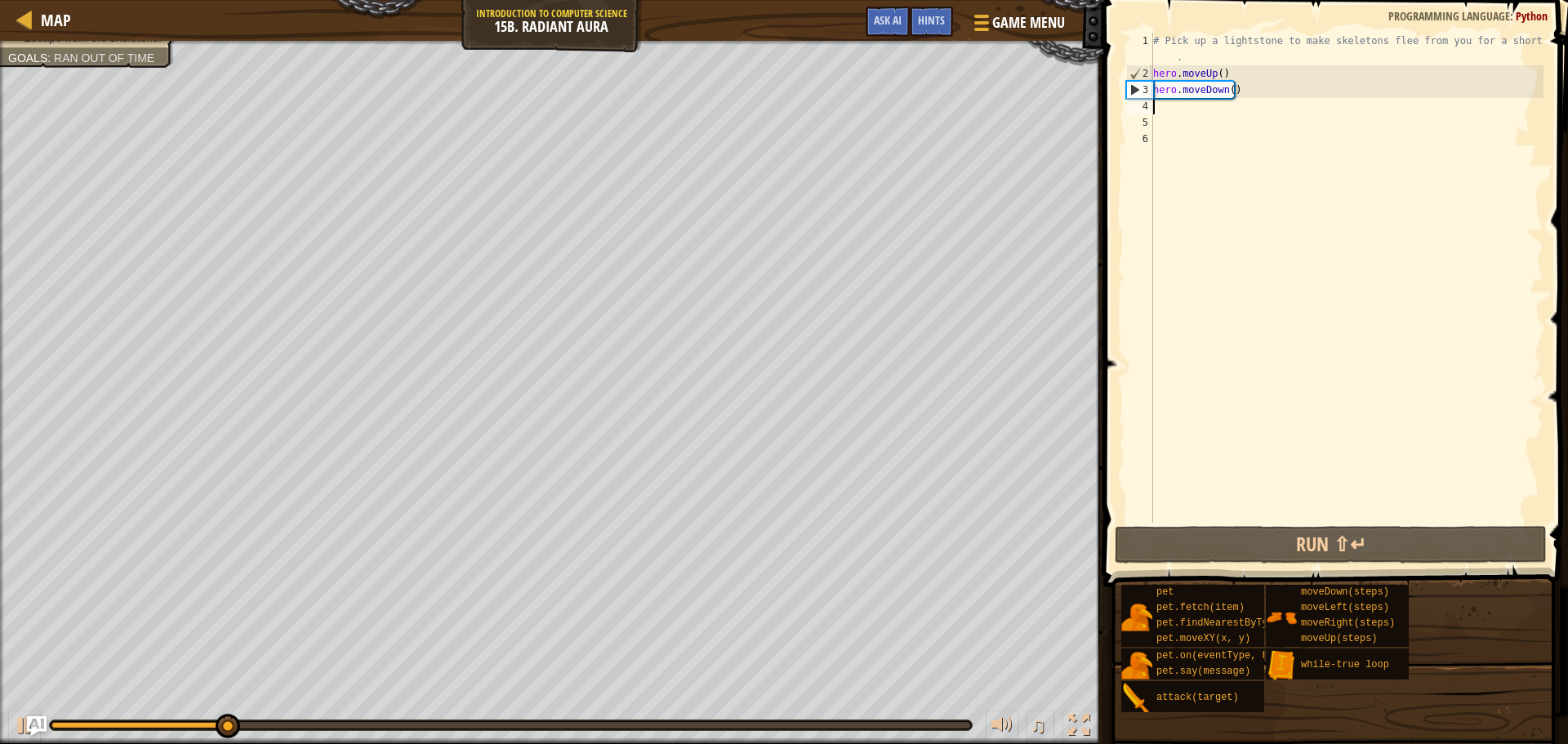
type textarea "h"
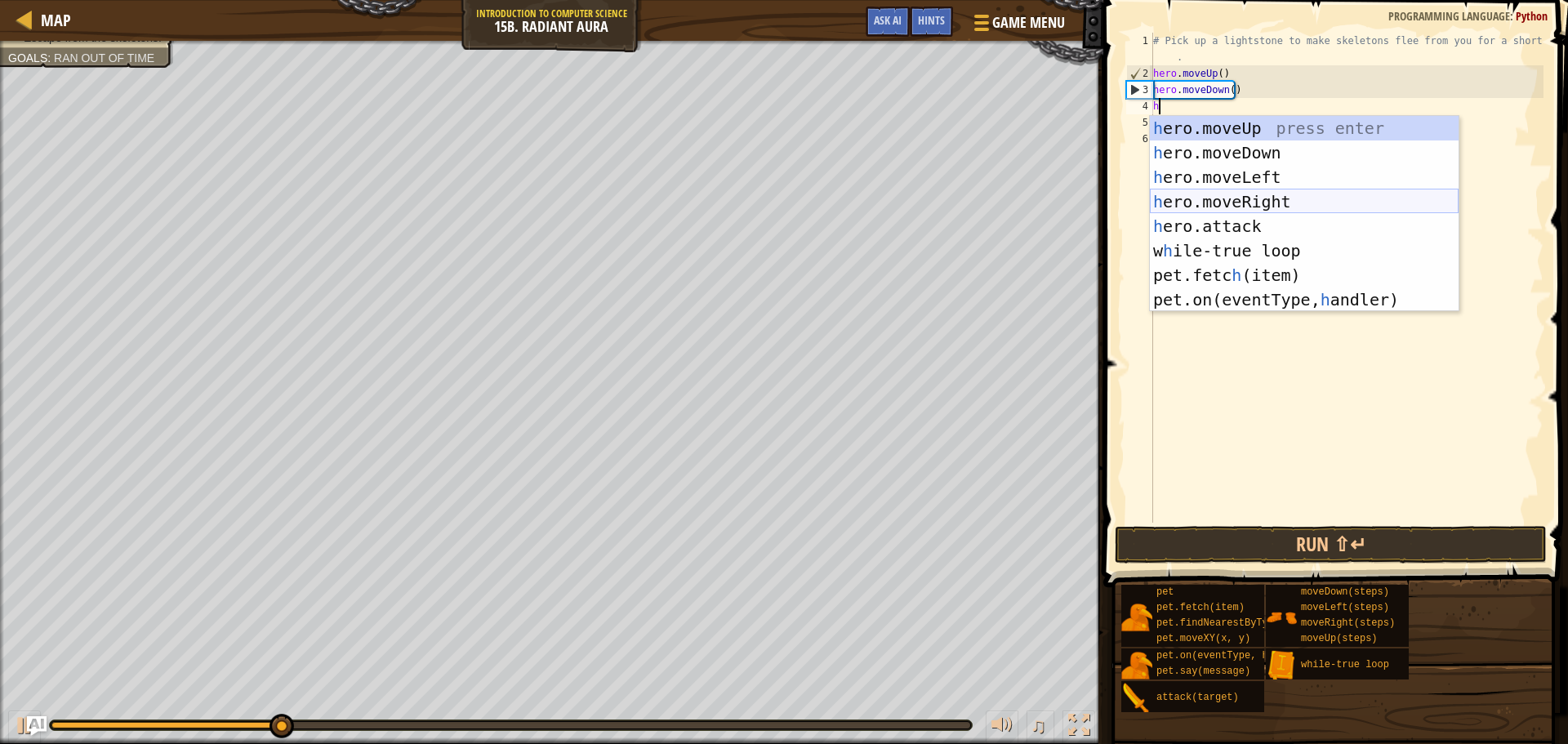
click at [1329, 210] on div "h ero.moveUp press enter h ero.moveDown press enter h ero.moveLeft press enter …" at bounding box center [1304, 239] width 308 height 245
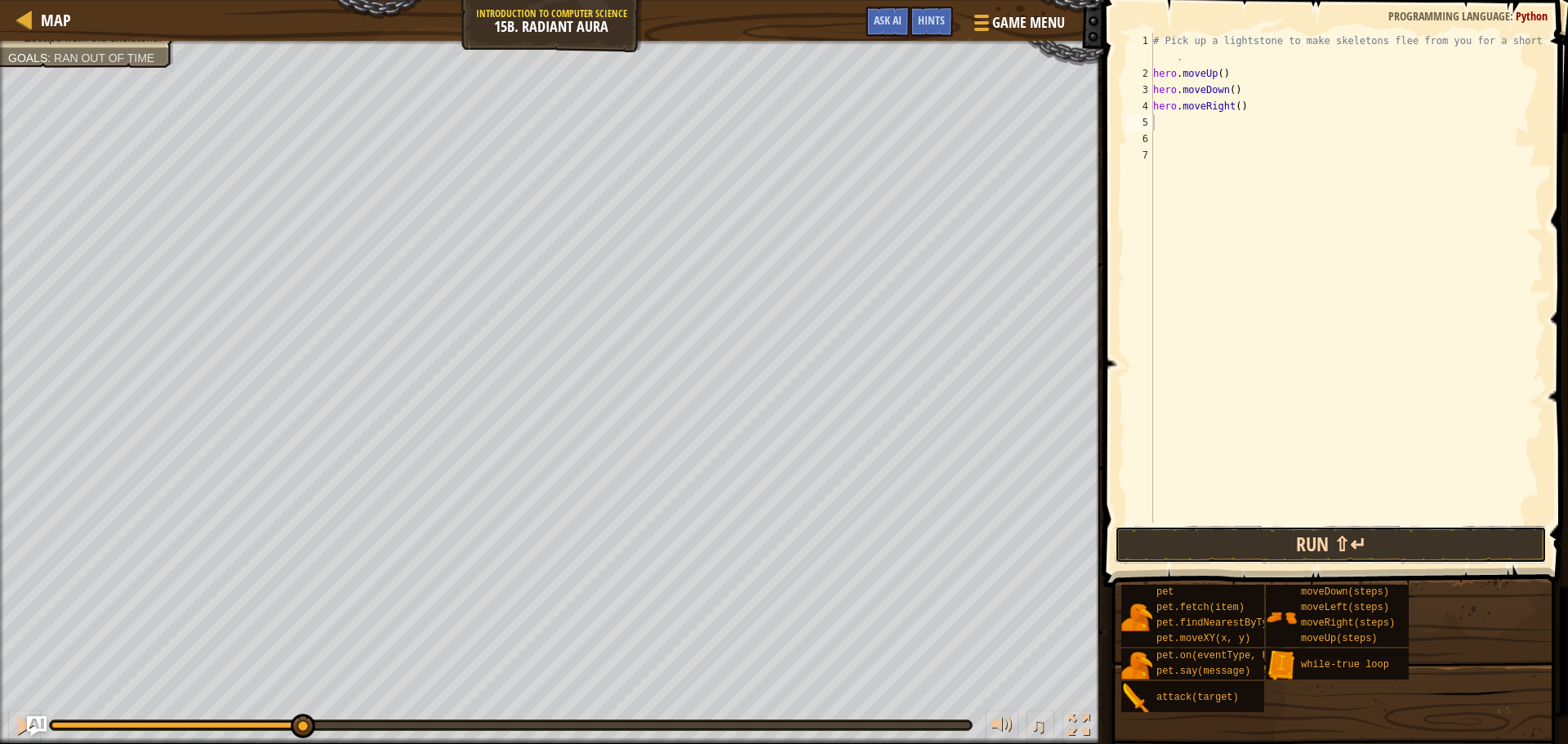
click at [1224, 542] on button "Run ⇧↵" at bounding box center [1330, 545] width 432 height 38
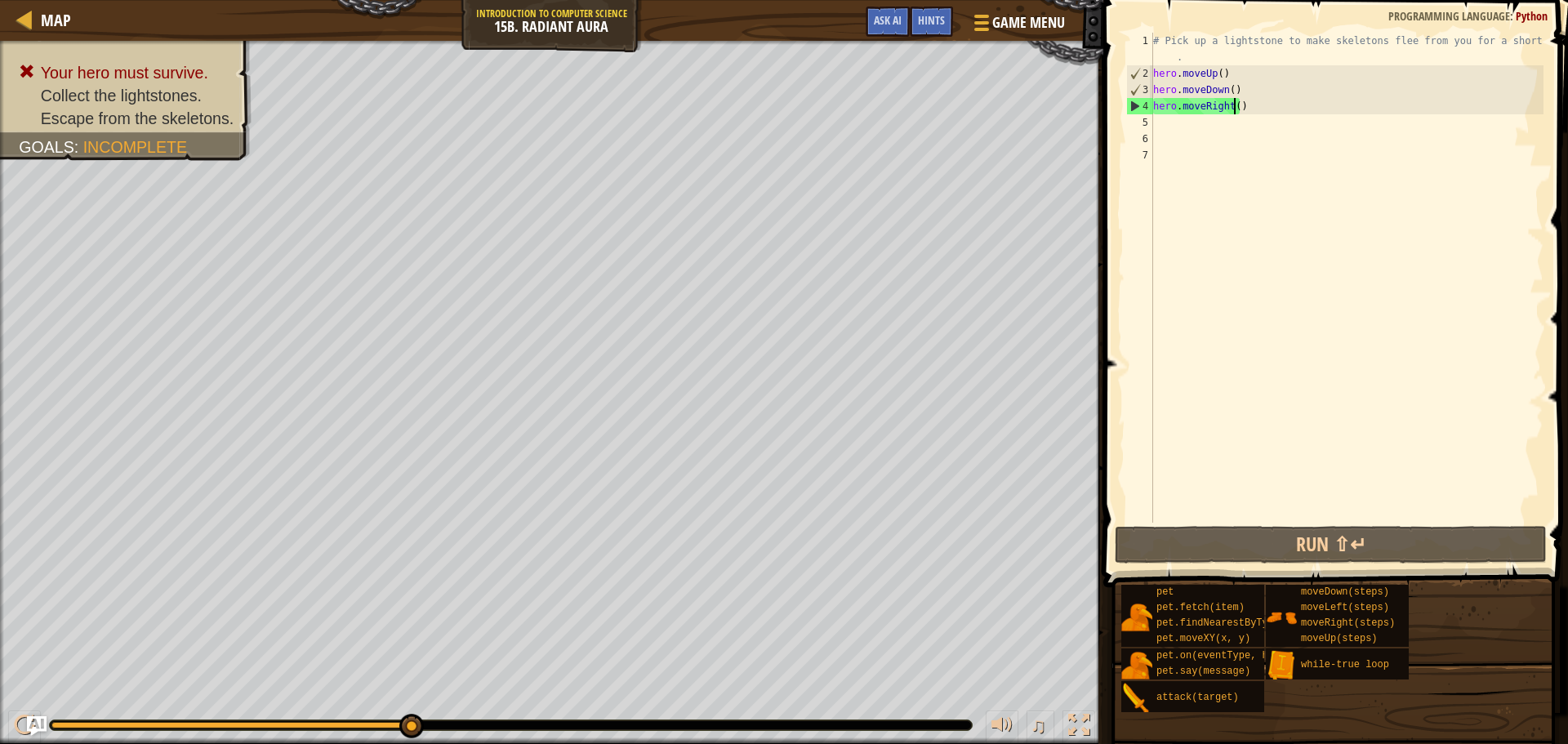
click at [1235, 105] on div "# Pick up a lightstone to make skeletons flee from you for a short time . hero …" at bounding box center [1346, 302] width 394 height 539
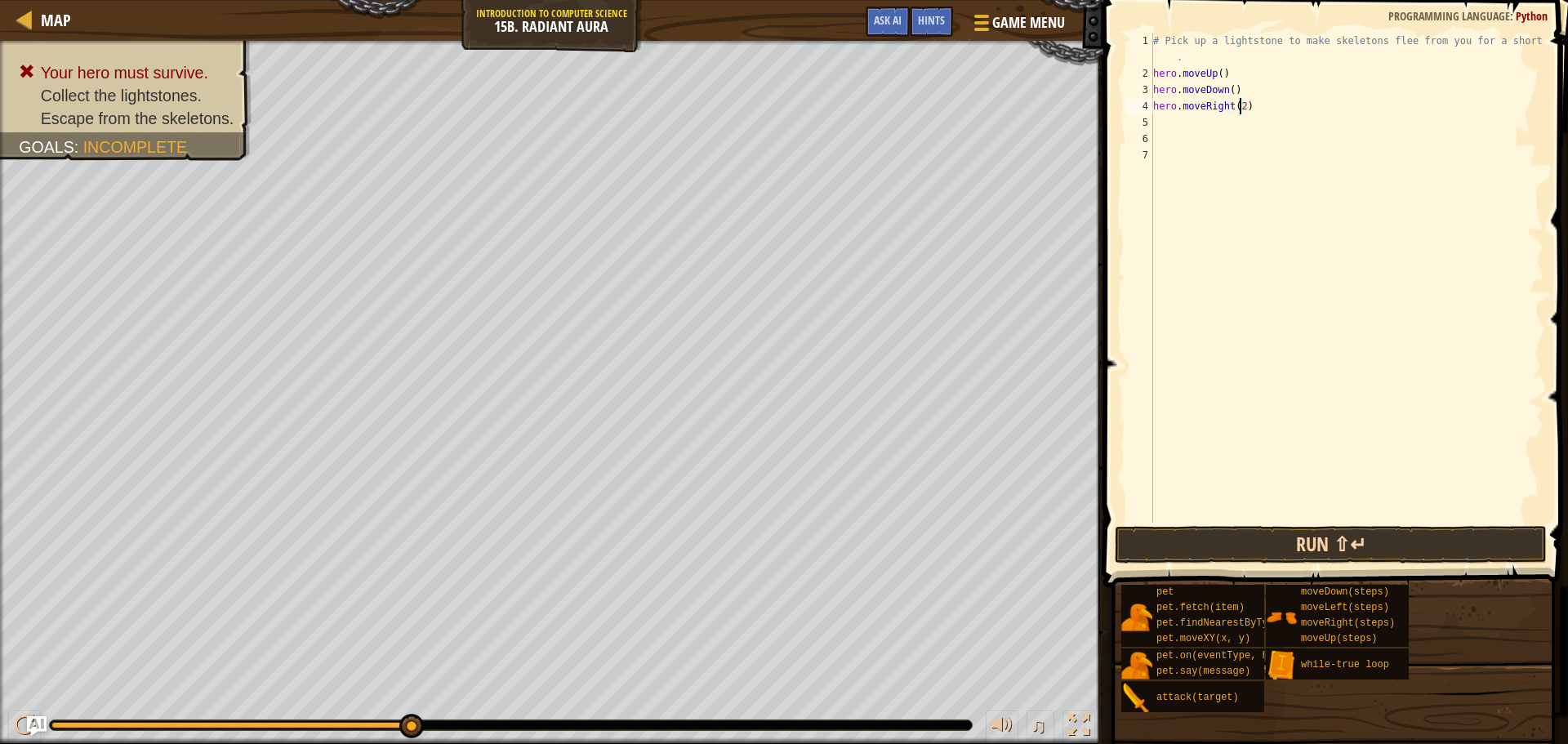
type textarea "hero.moveRight(2)"
click at [1264, 547] on button "Run ⇧↵" at bounding box center [1330, 545] width 432 height 38
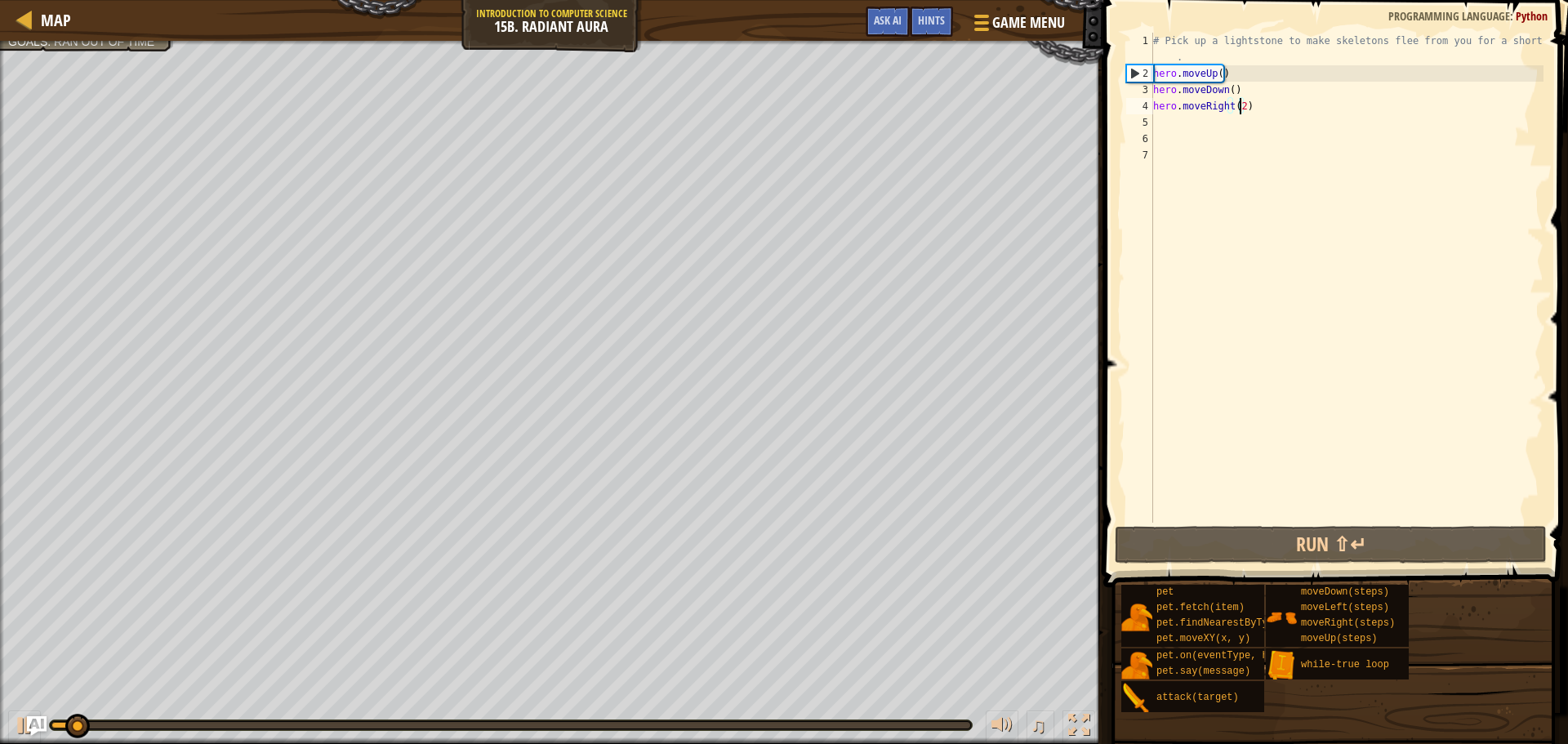
click at [1229, 125] on div "# Pick up a lightstone to make skeletons flee from you for a short time . hero …" at bounding box center [1346, 302] width 394 height 539
type textarea "h"
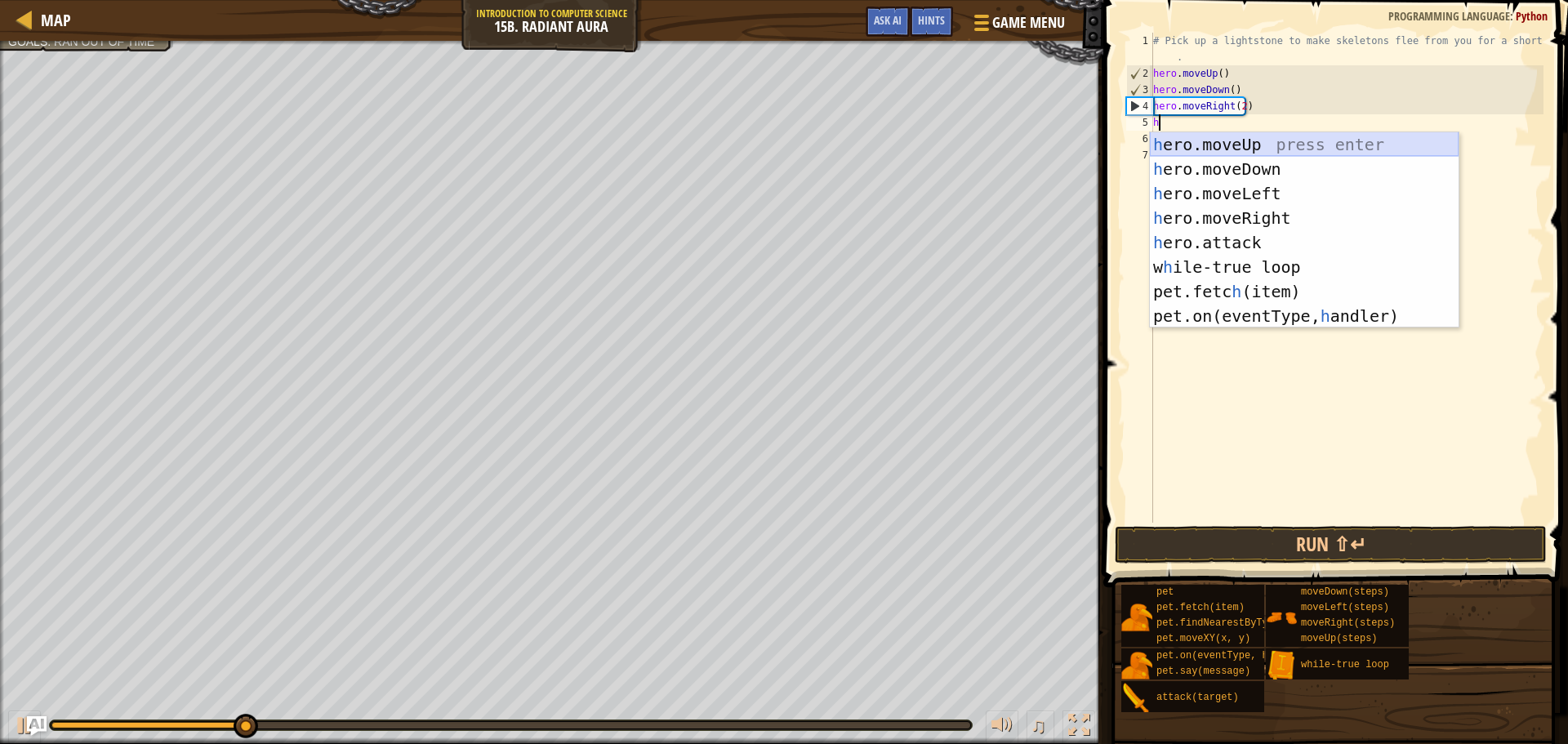
click at [1270, 151] on div "h ero.moveUp press enter h ero.moveDown press enter h ero.moveLeft press enter …" at bounding box center [1304, 255] width 308 height 245
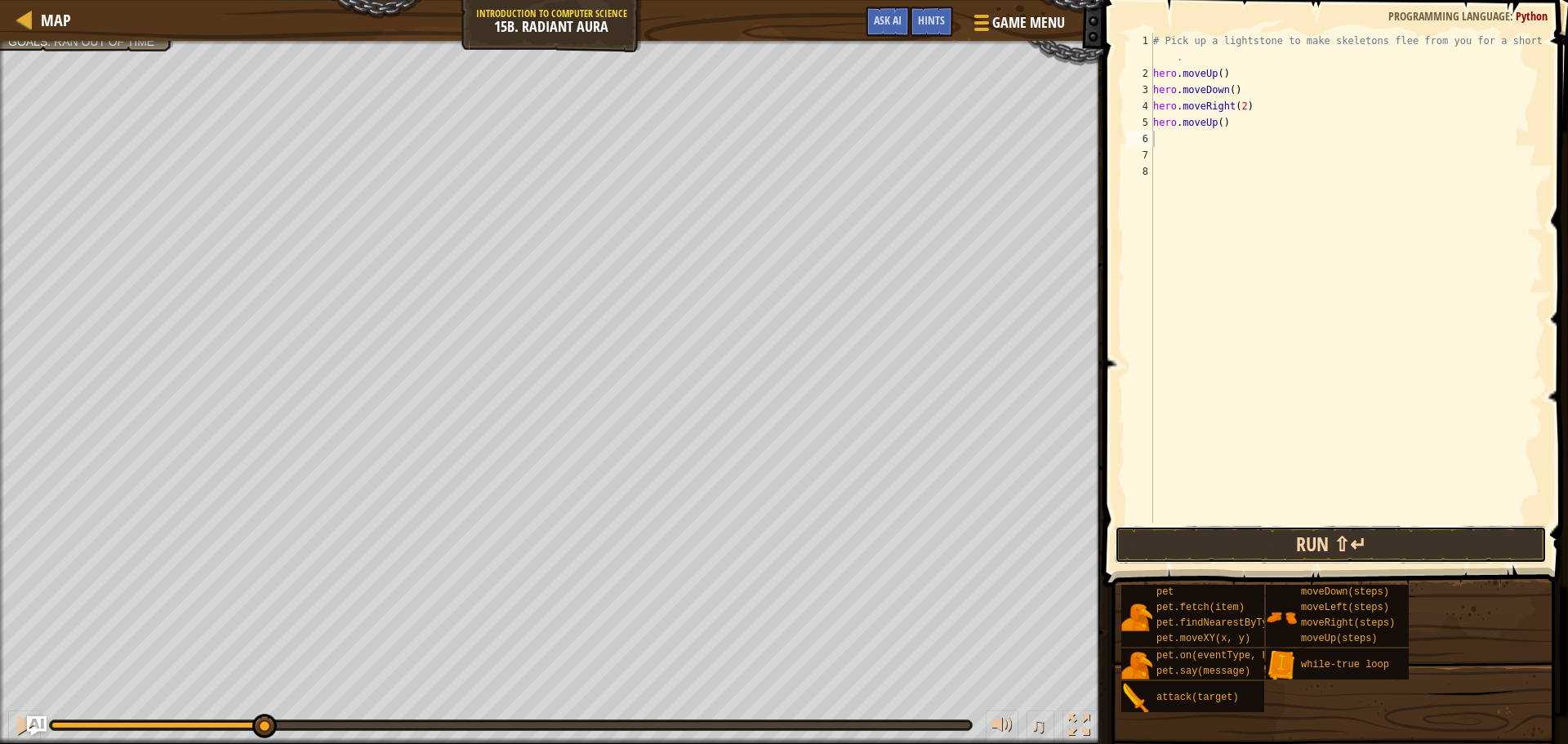
click at [1197, 537] on button "Run ⇧↵" at bounding box center [1330, 545] width 432 height 38
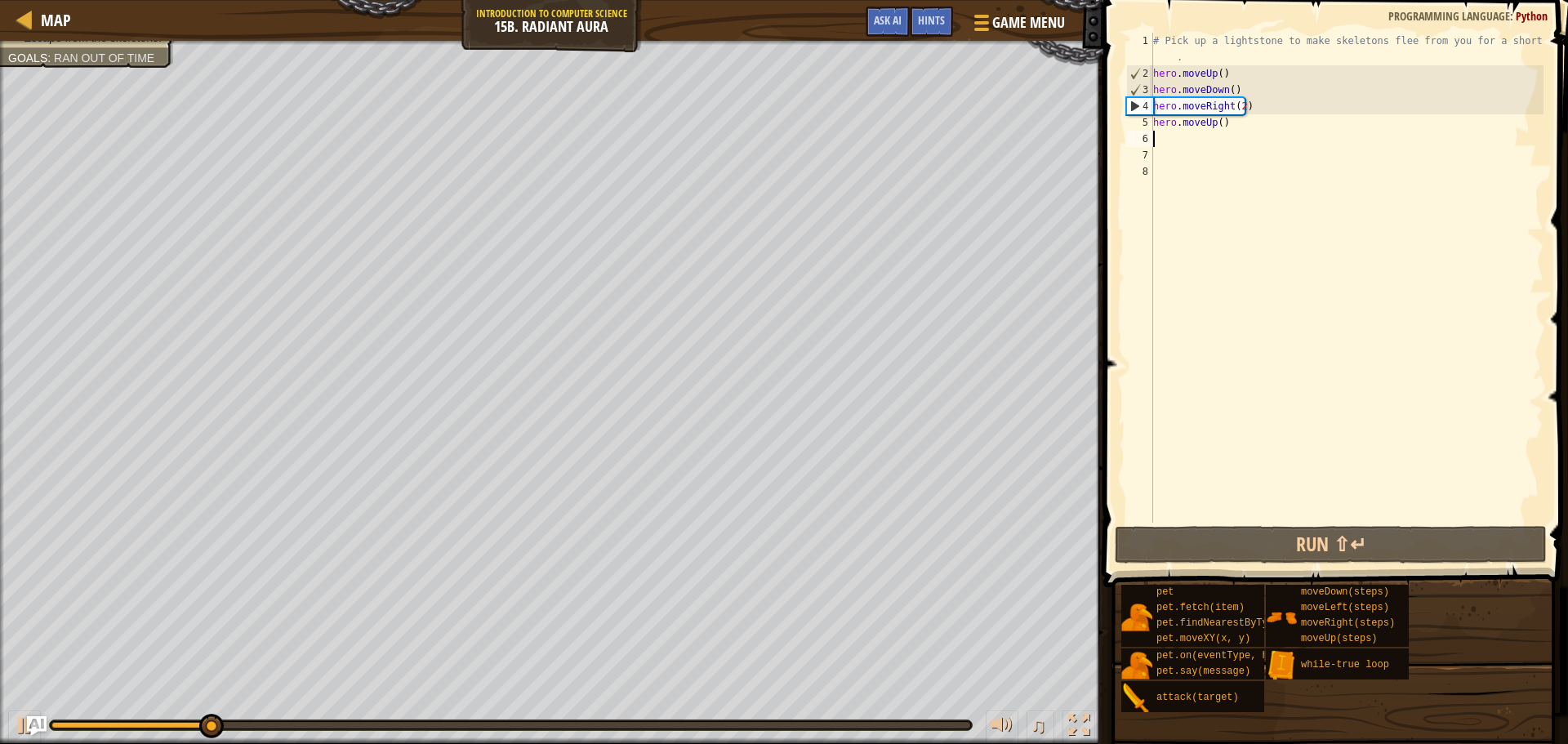
type textarea "h"
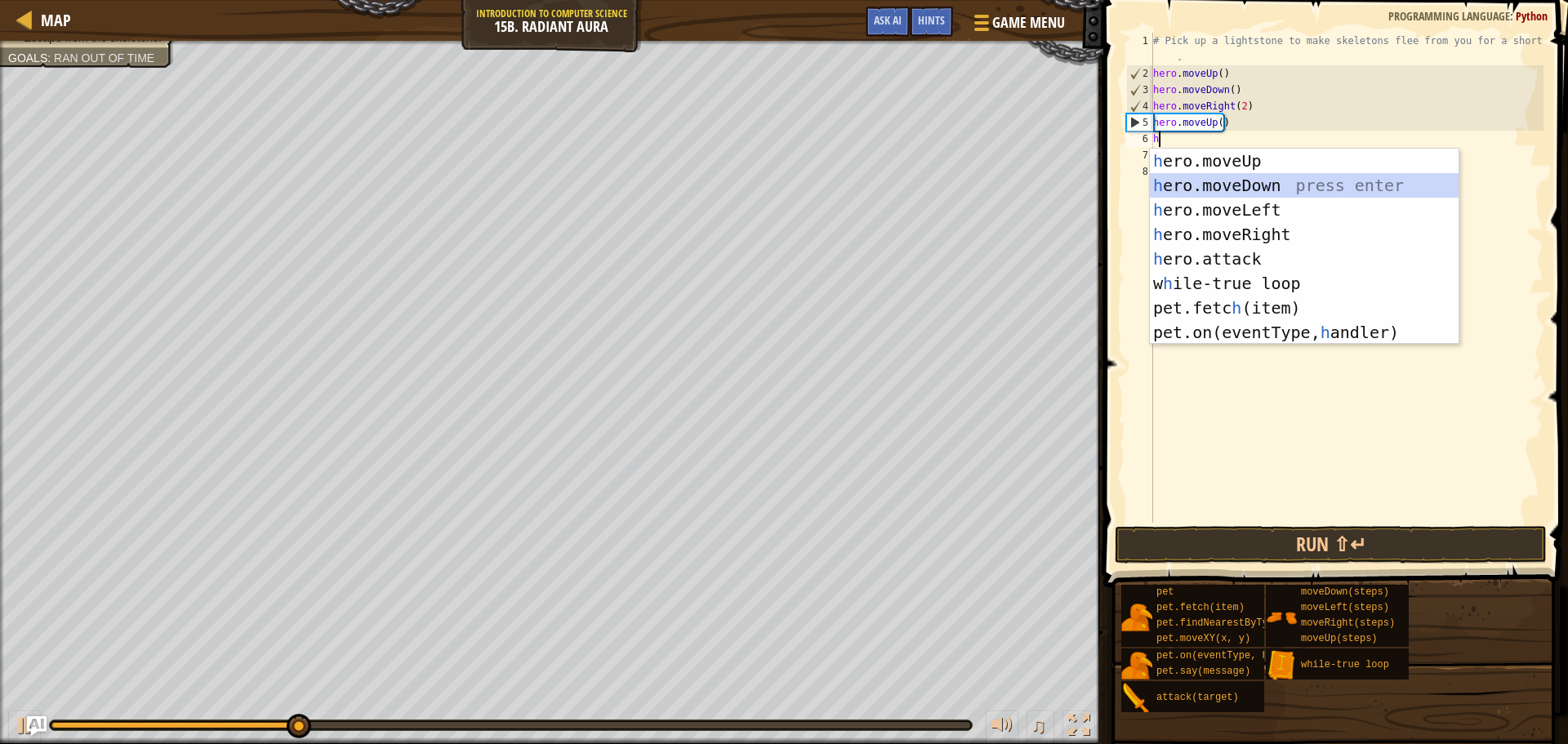
click at [1261, 178] on div "h ero.moveUp press enter h ero.moveDown press enter h ero.moveLeft press enter …" at bounding box center [1304, 271] width 308 height 245
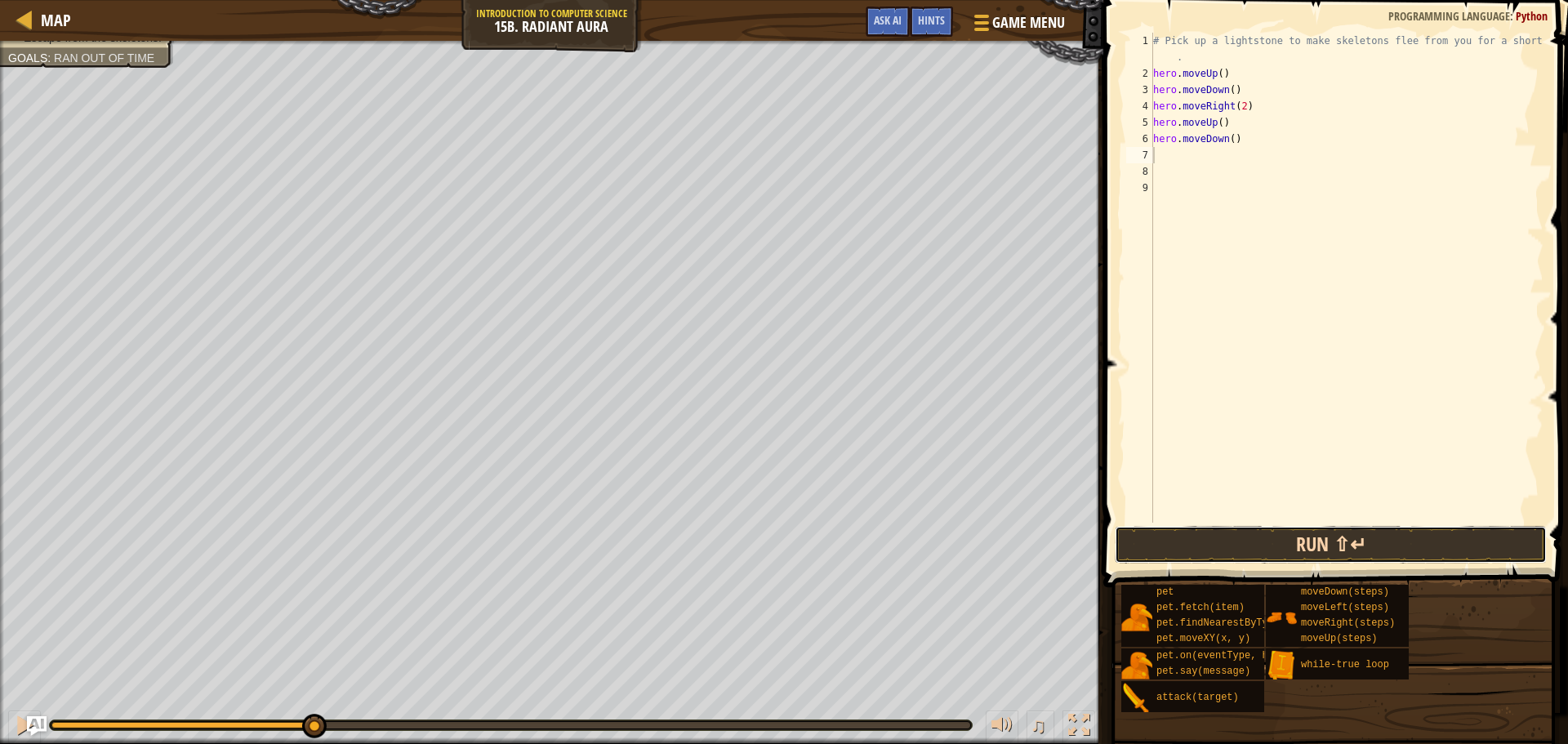
click at [1210, 542] on button "Run ⇧↵" at bounding box center [1330, 545] width 432 height 38
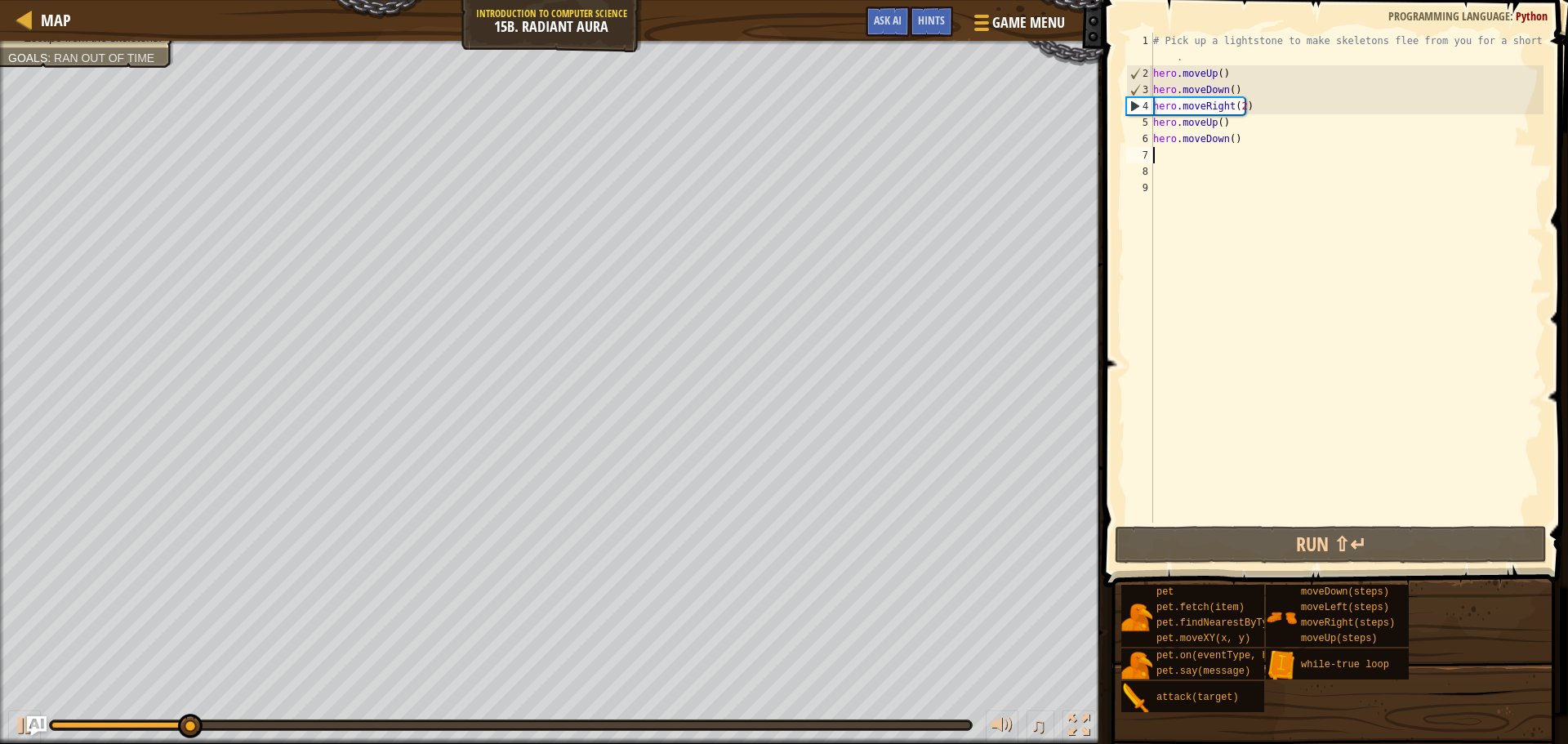
type textarea "h"
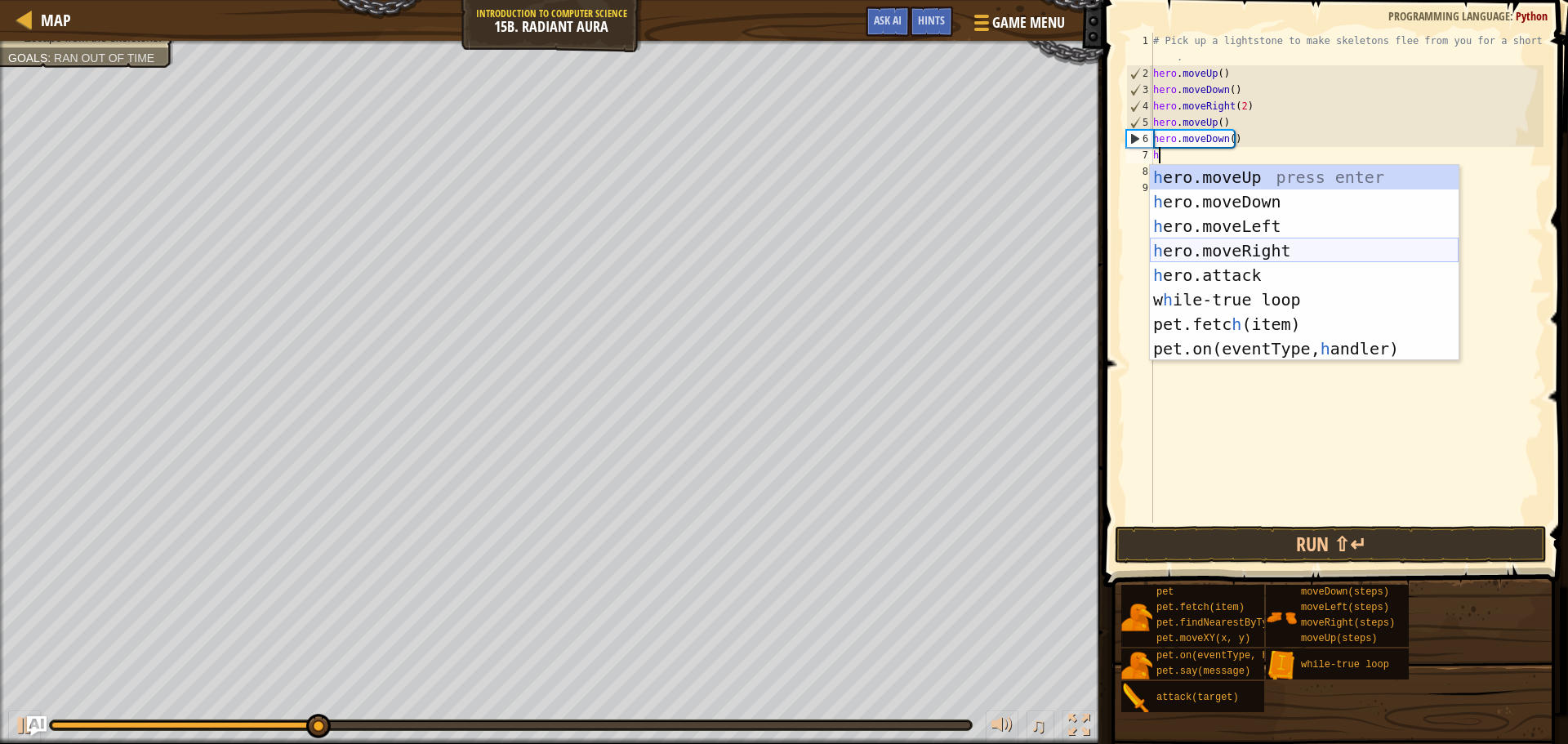
click at [1251, 241] on div "h ero.moveUp press enter h ero.moveDown press enter h ero.moveLeft press enter …" at bounding box center [1304, 288] width 308 height 245
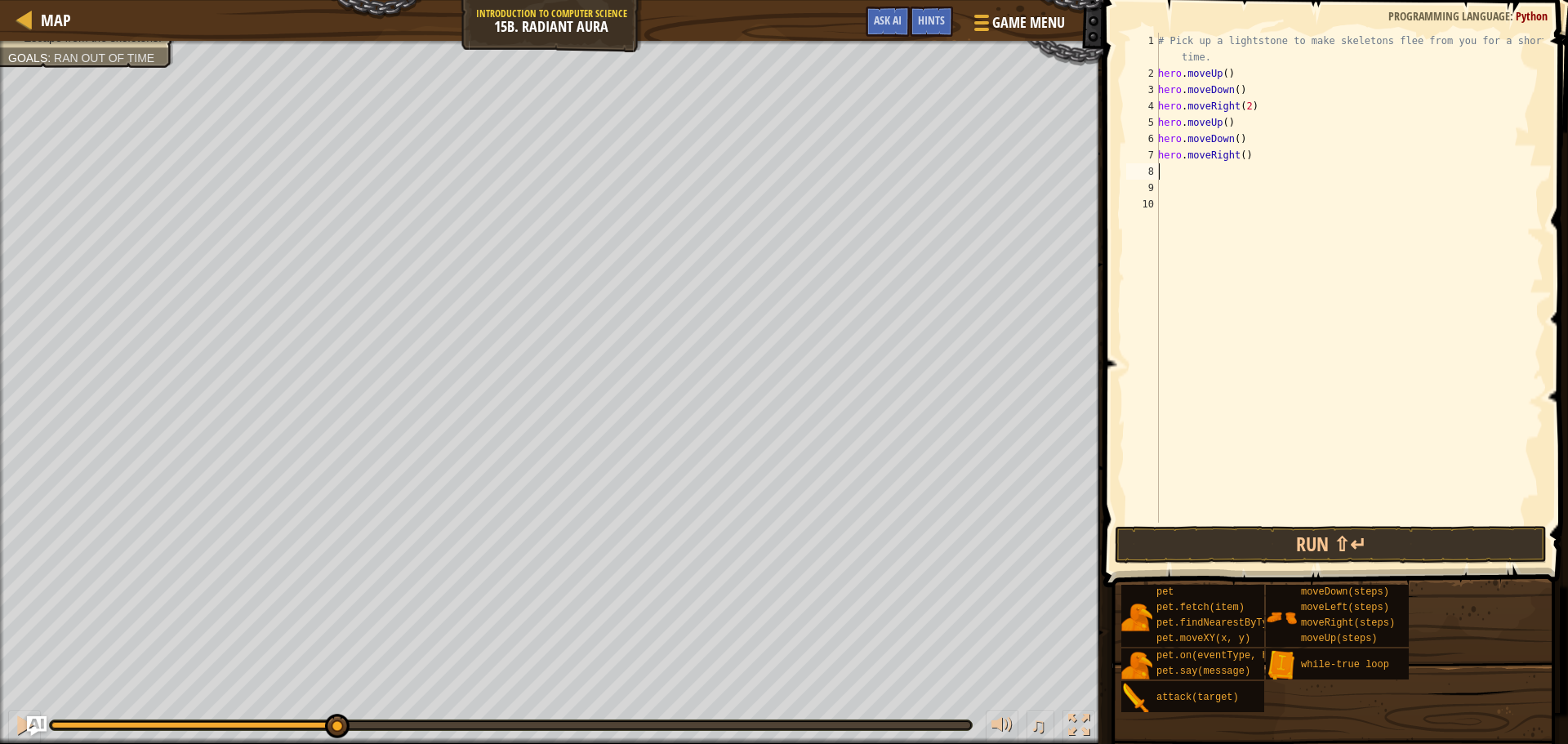
click at [1241, 159] on div "# Pick up a lightstone to make skeletons flee from you for a short time. hero .…" at bounding box center [1349, 302] width 389 height 539
type textarea "hero.moveRight(2)"
click at [1242, 549] on button "Run ⇧↵" at bounding box center [1330, 545] width 432 height 38
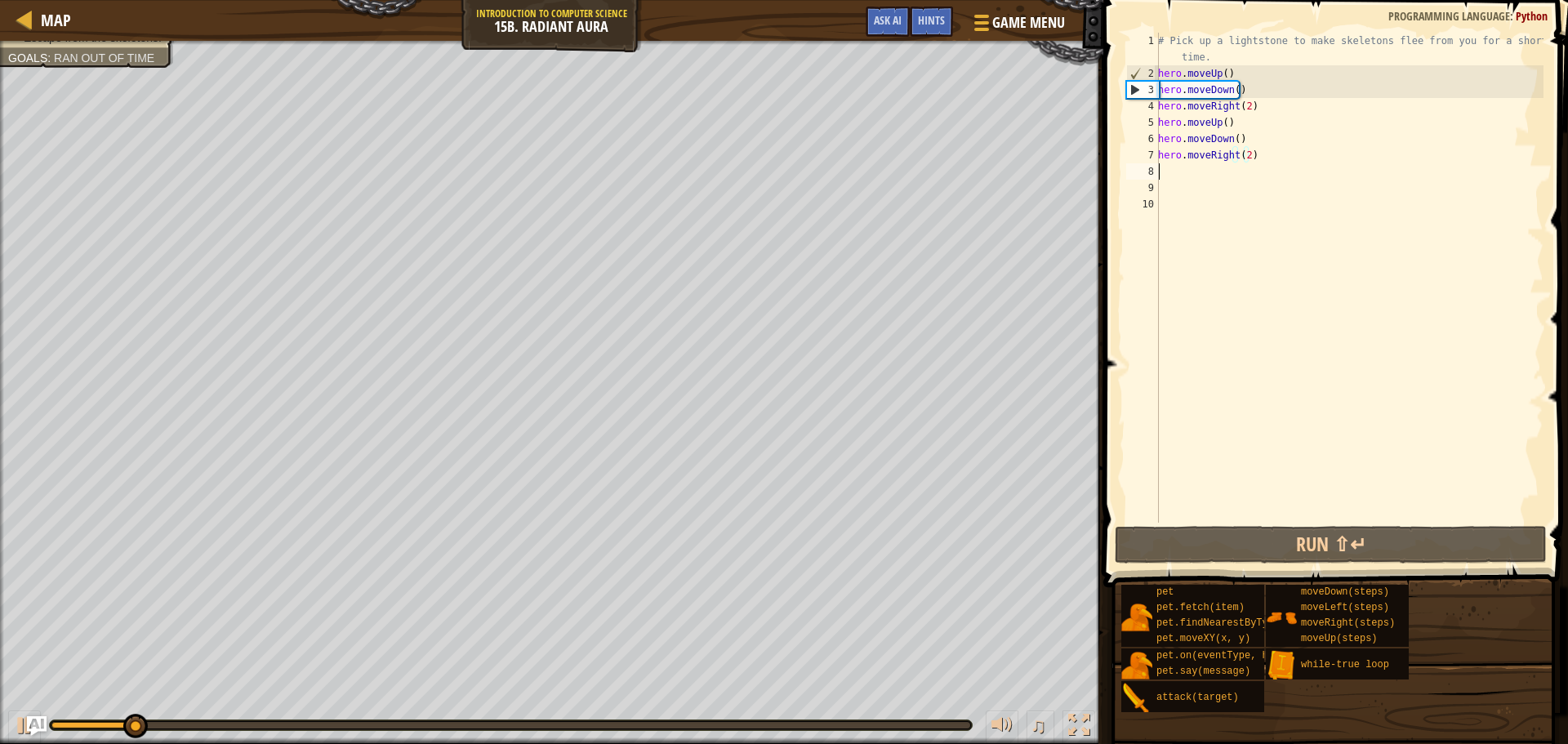
click at [1197, 177] on div "# Pick up a lightstone to make skeletons flee from you for a short time. hero .…" at bounding box center [1349, 302] width 389 height 539
click at [1173, 178] on div "# Pick up a lightstone to make skeletons flee from you for a short time. hero .…" at bounding box center [1349, 302] width 389 height 539
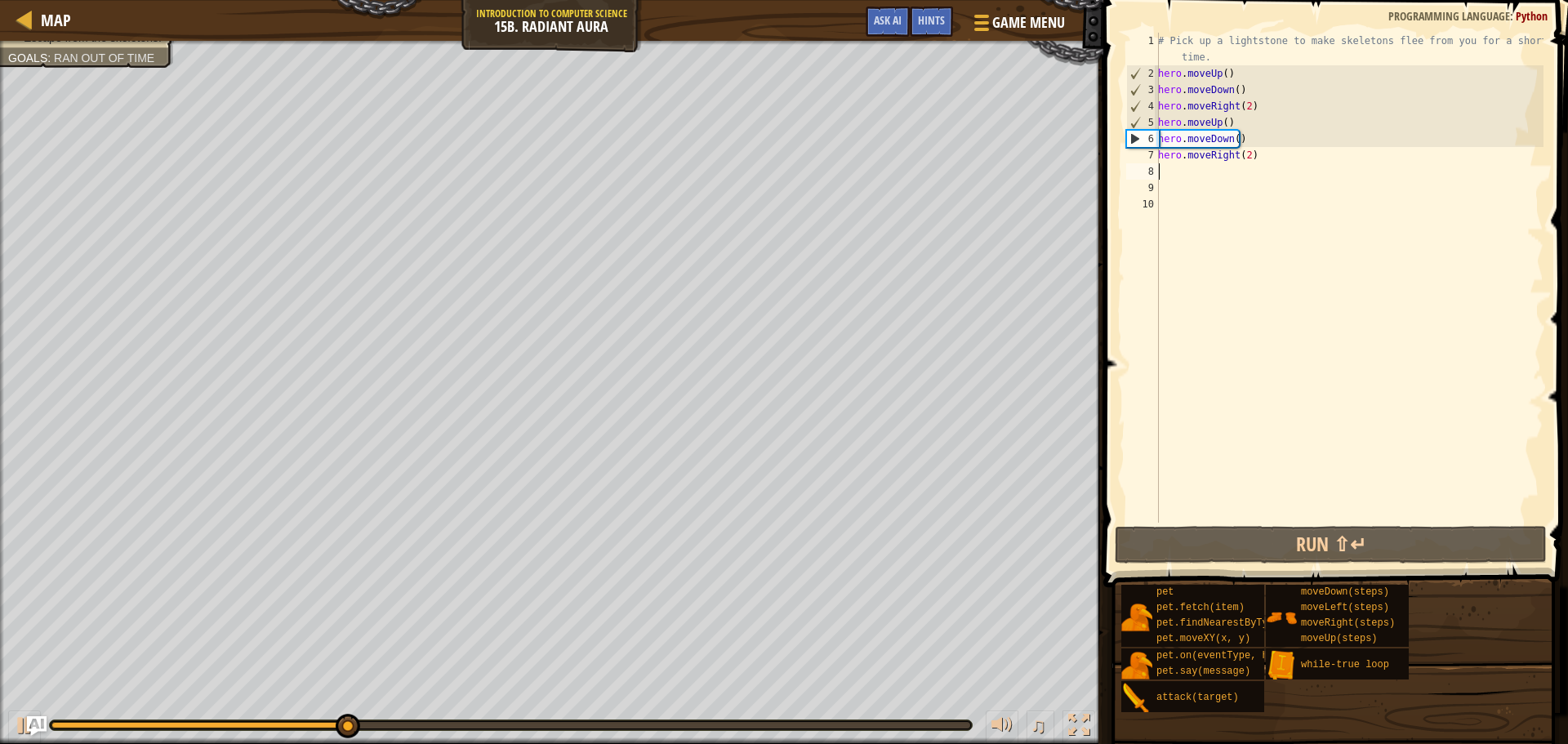
type textarea "h"
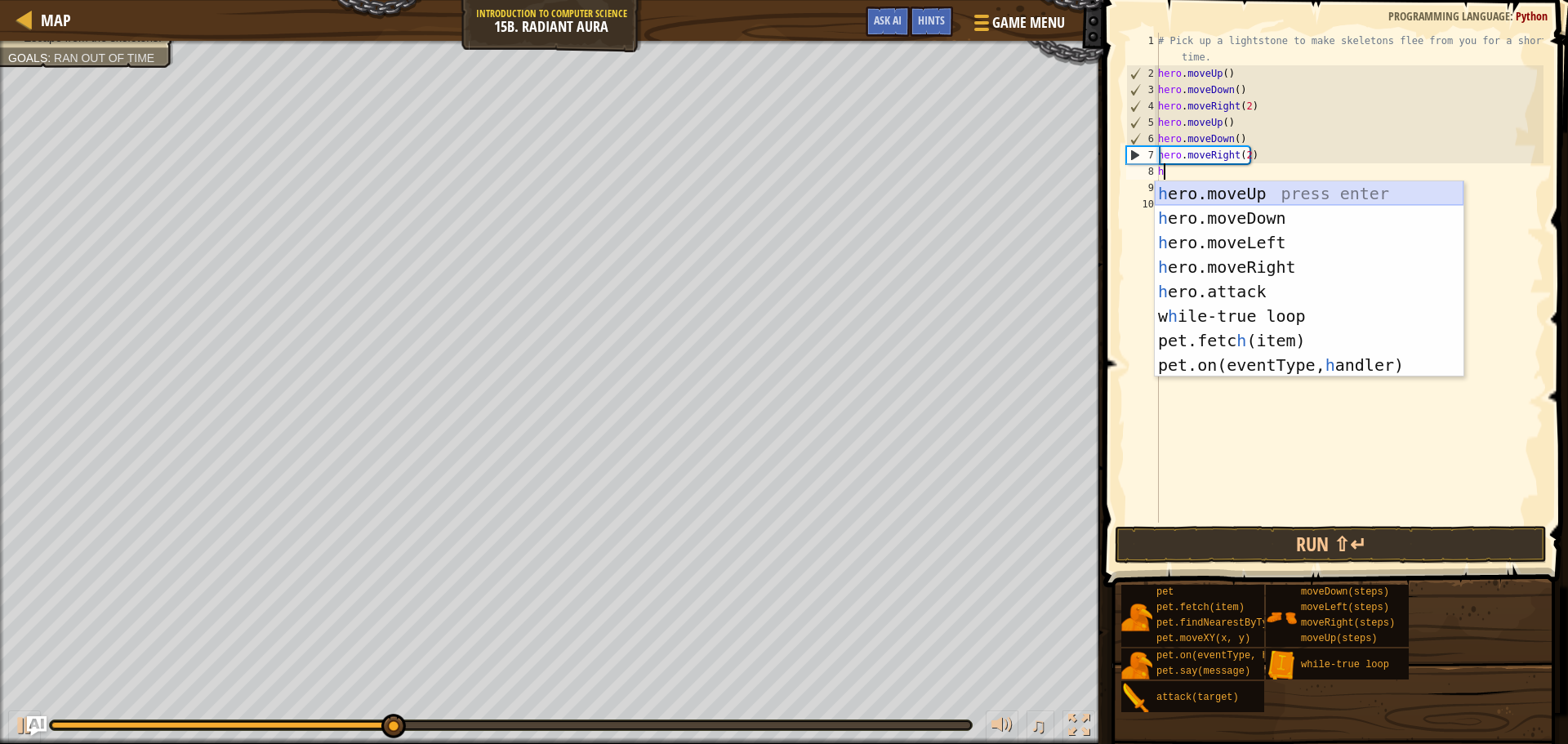
click at [1178, 190] on div "h ero.moveUp press enter h ero.moveDown press enter h ero.moveLeft press enter …" at bounding box center [1309, 304] width 308 height 245
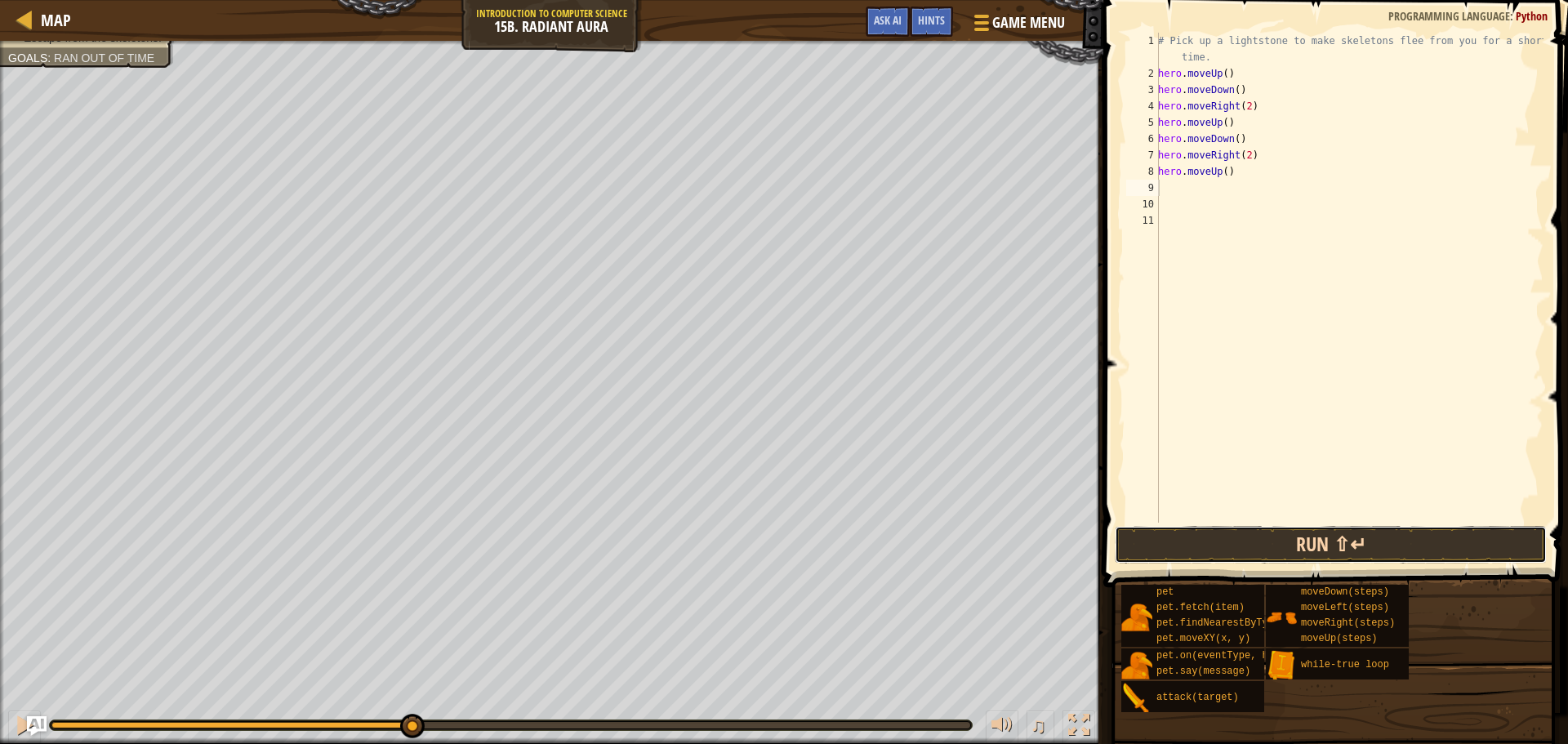
click at [1294, 543] on button "Run ⇧↵" at bounding box center [1330, 545] width 432 height 38
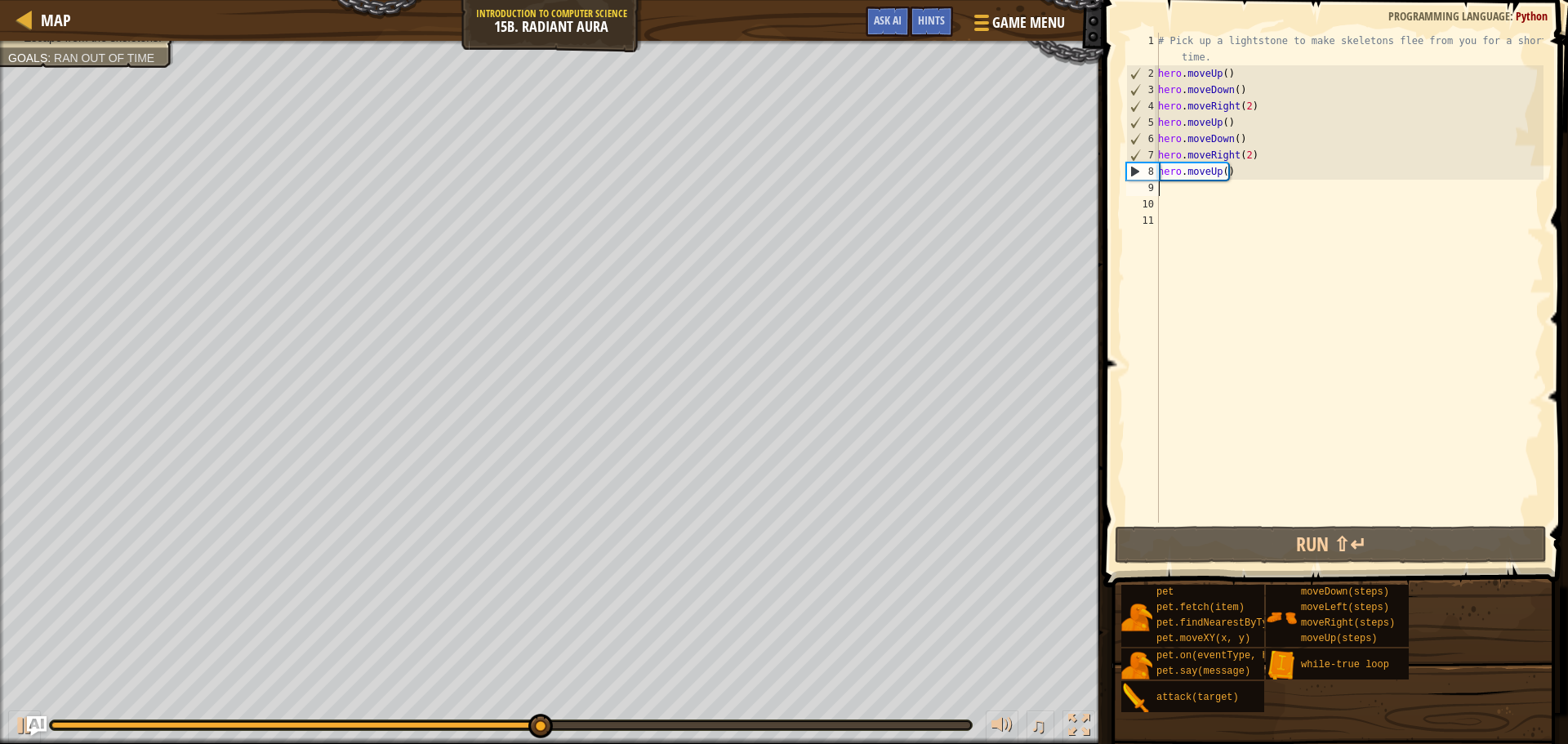
type textarea "h"
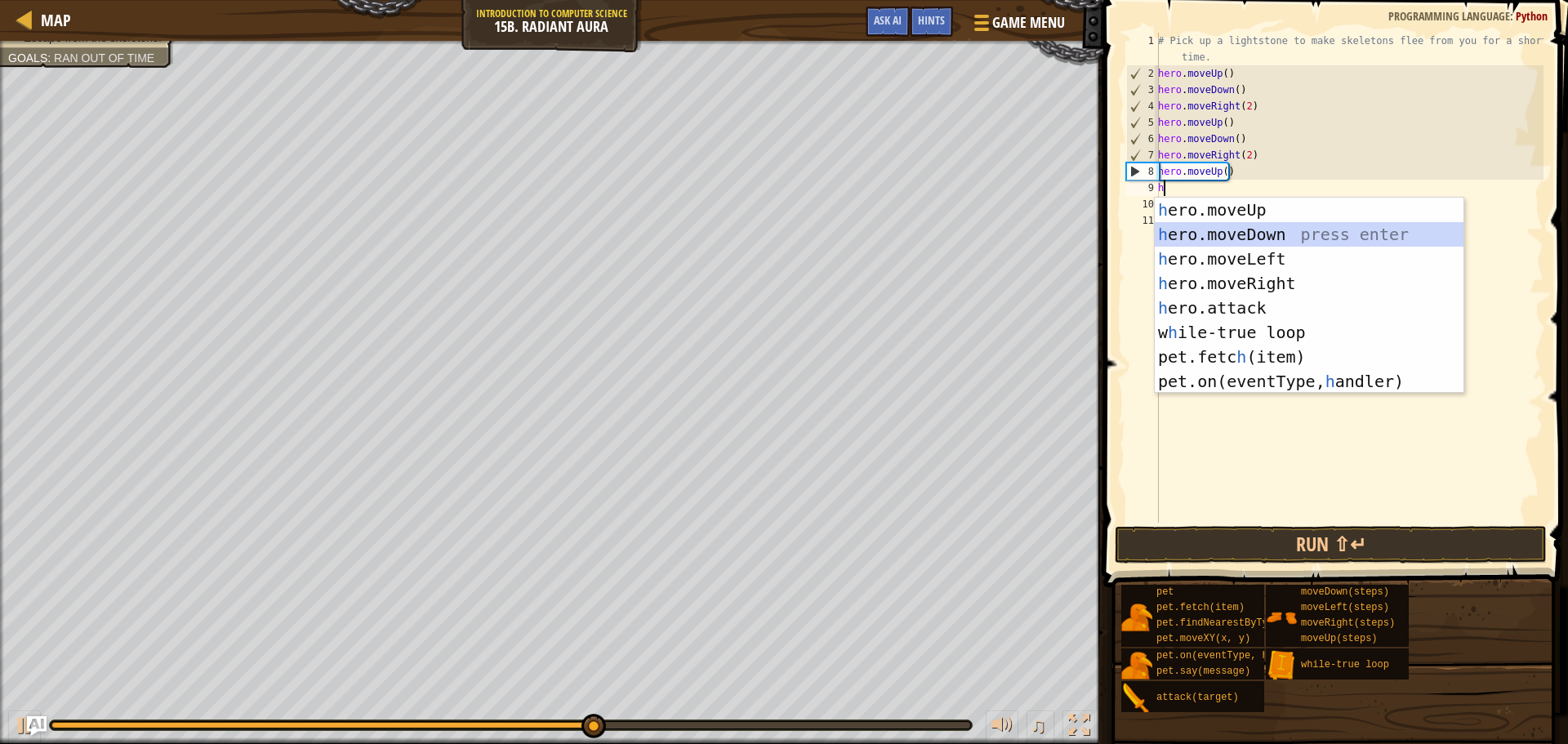
click at [1267, 223] on div "h ero.moveUp press enter h ero.moveDown press enter h ero.moveLeft press enter …" at bounding box center [1309, 320] width 308 height 245
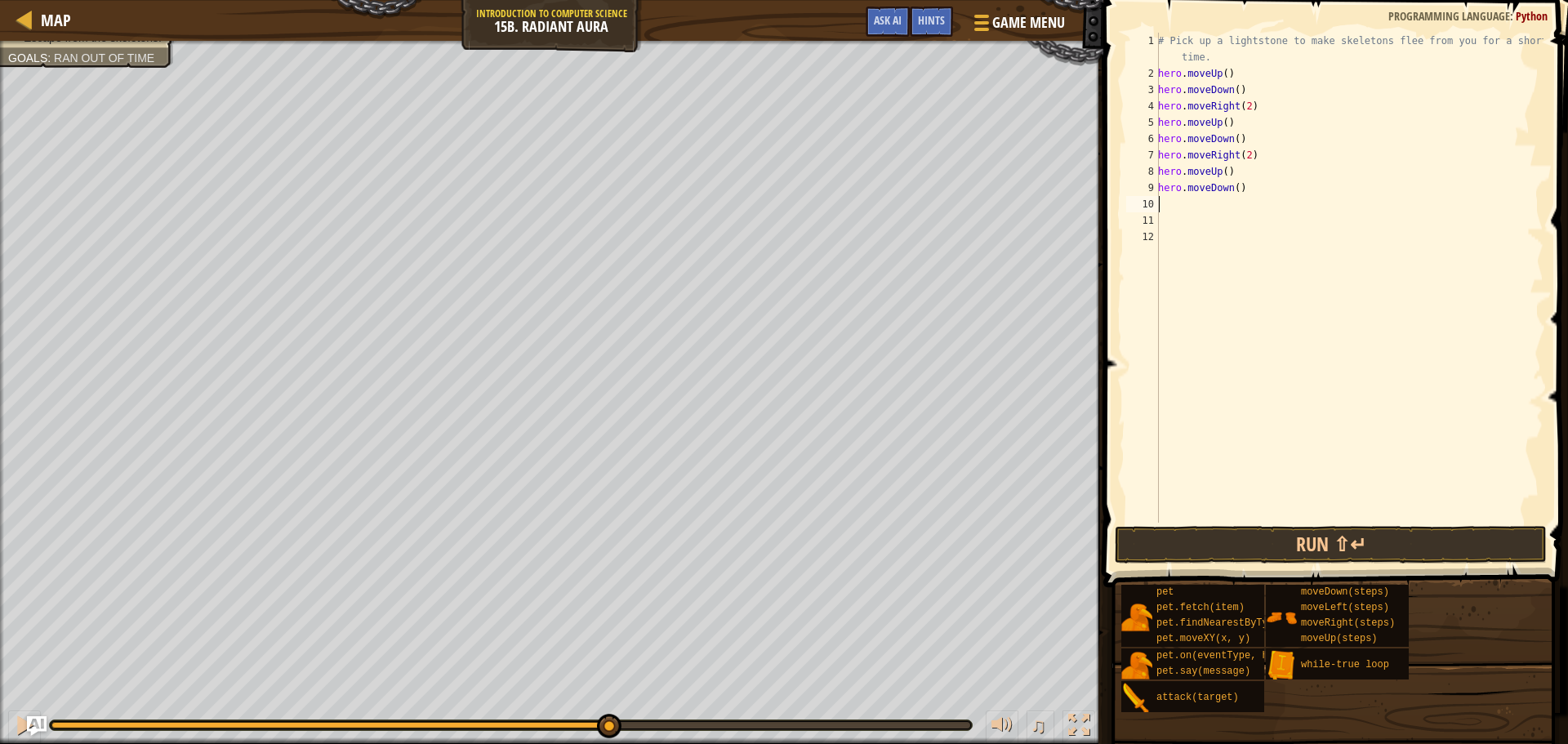
type textarea "h"
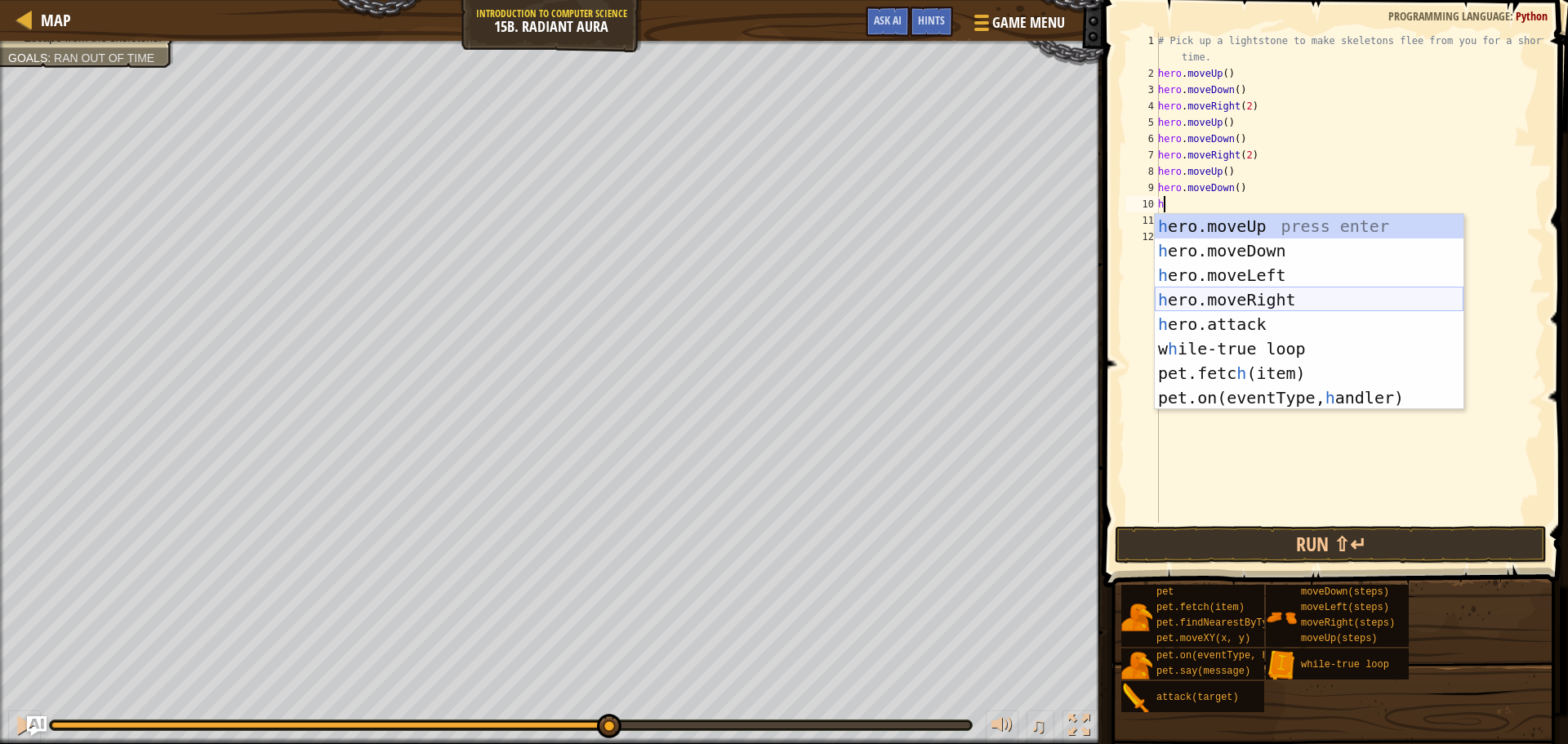
click at [1240, 299] on div "h ero.moveUp press enter h ero.moveDown press enter h ero.moveLeft press enter …" at bounding box center [1309, 336] width 308 height 245
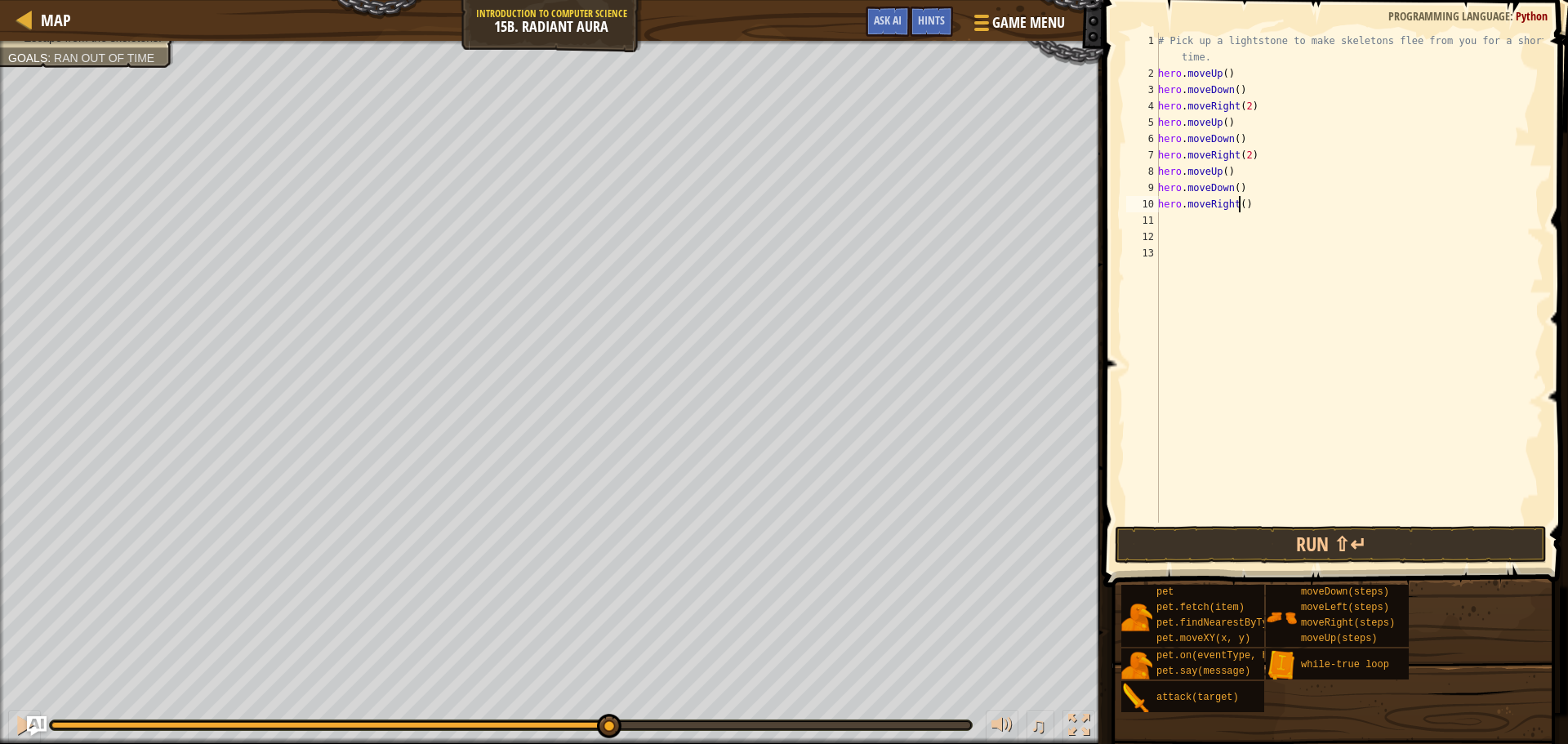
click at [1240, 205] on div "# Pick up a lightstone to make skeletons flee from you for a short time. hero .…" at bounding box center [1349, 302] width 389 height 539
type textarea "hero.moveRight(2)"
click at [1344, 528] on button "Run ⇧↵" at bounding box center [1330, 545] width 432 height 38
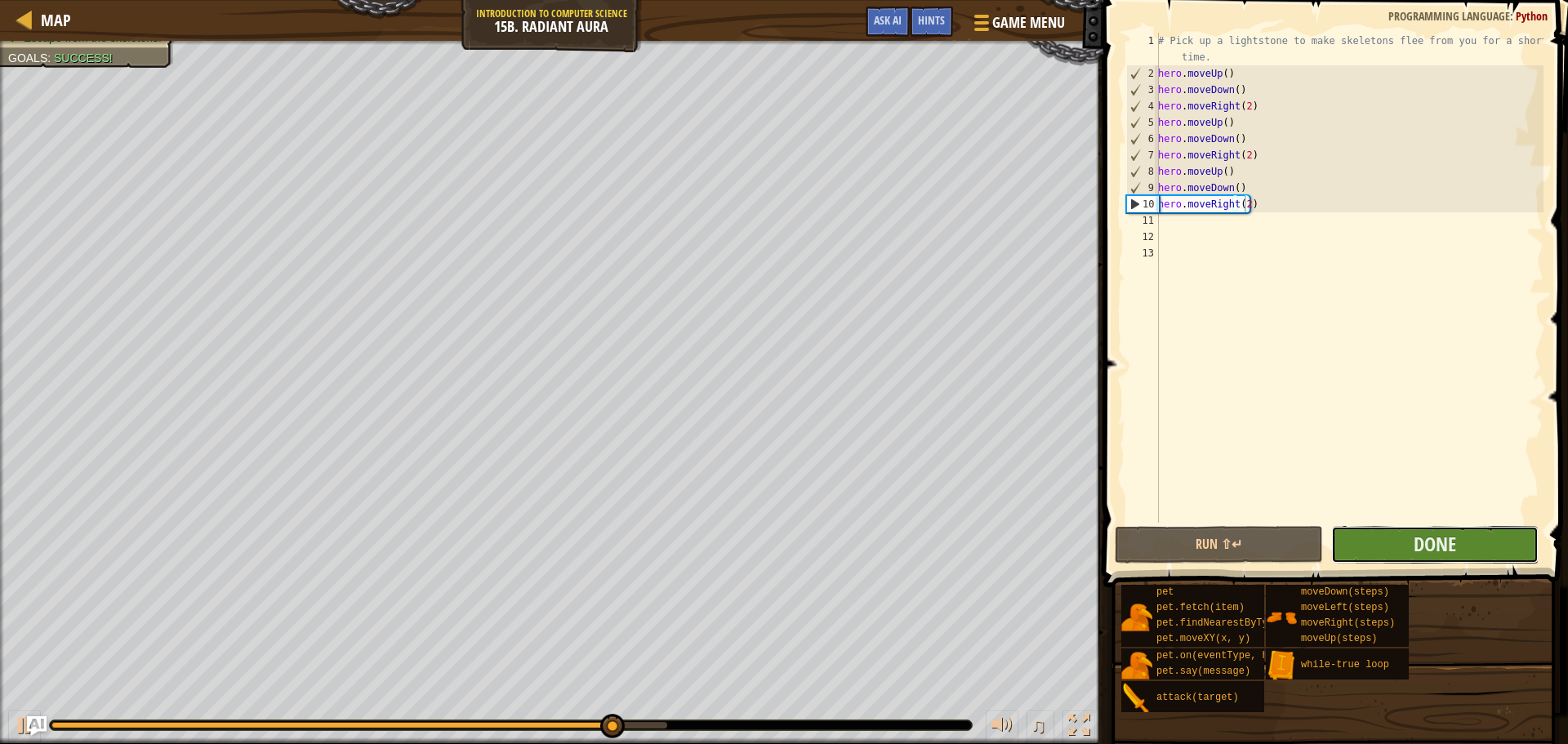
click at [1359, 555] on button "Done" at bounding box center [1435, 545] width 207 height 38
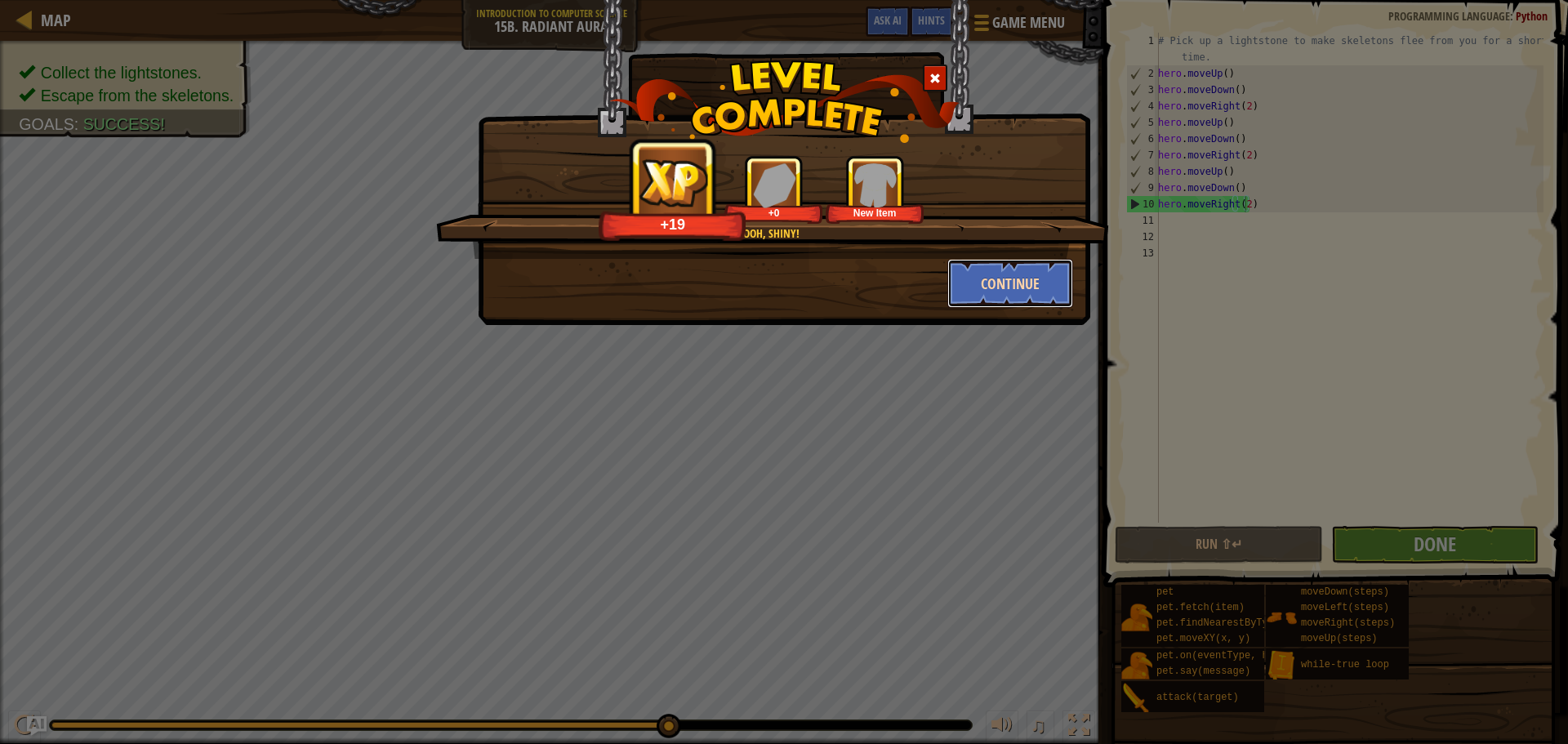
click at [976, 276] on button "Continue" at bounding box center [1011, 283] width 126 height 49
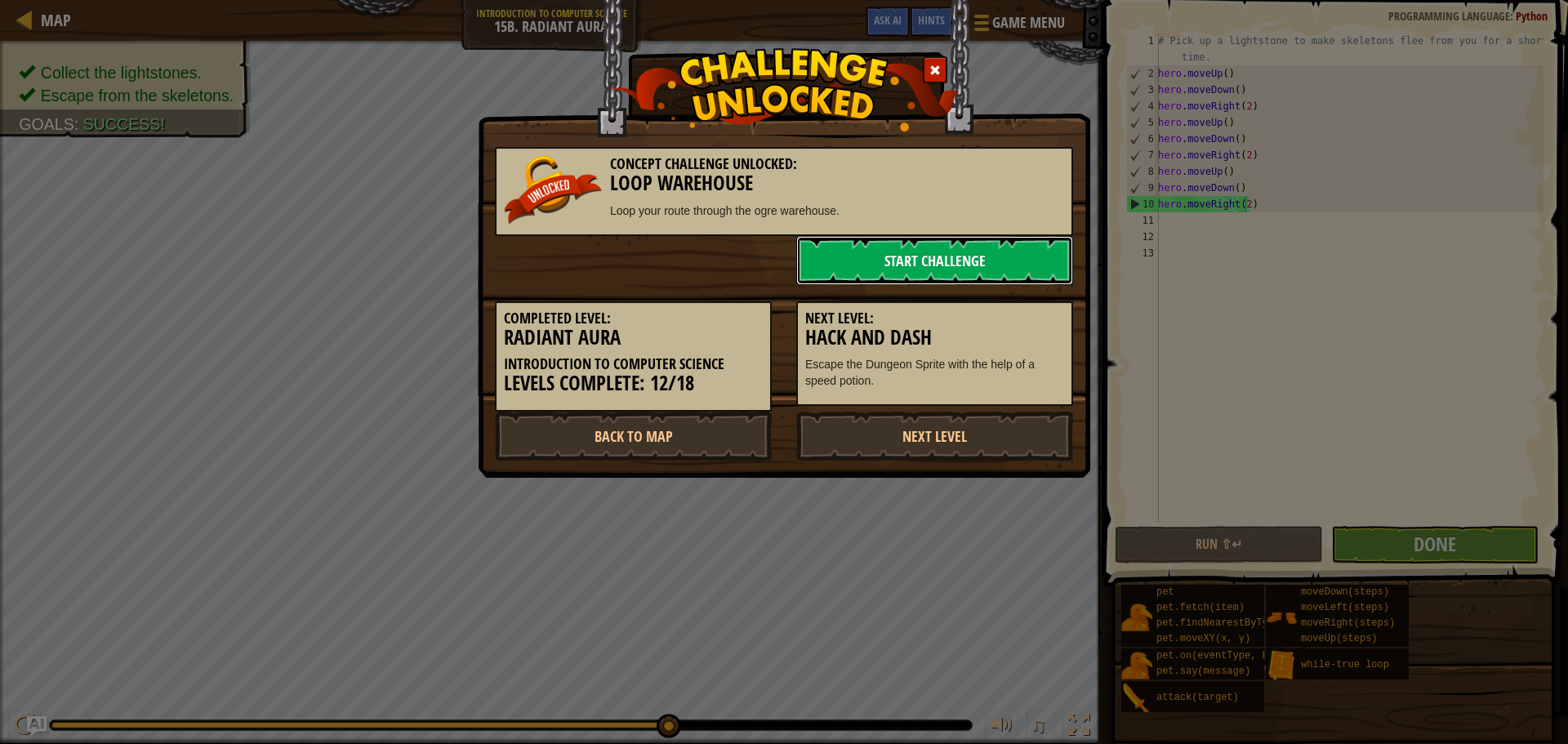
click at [980, 254] on link "Start Challenge" at bounding box center [934, 261] width 277 height 49
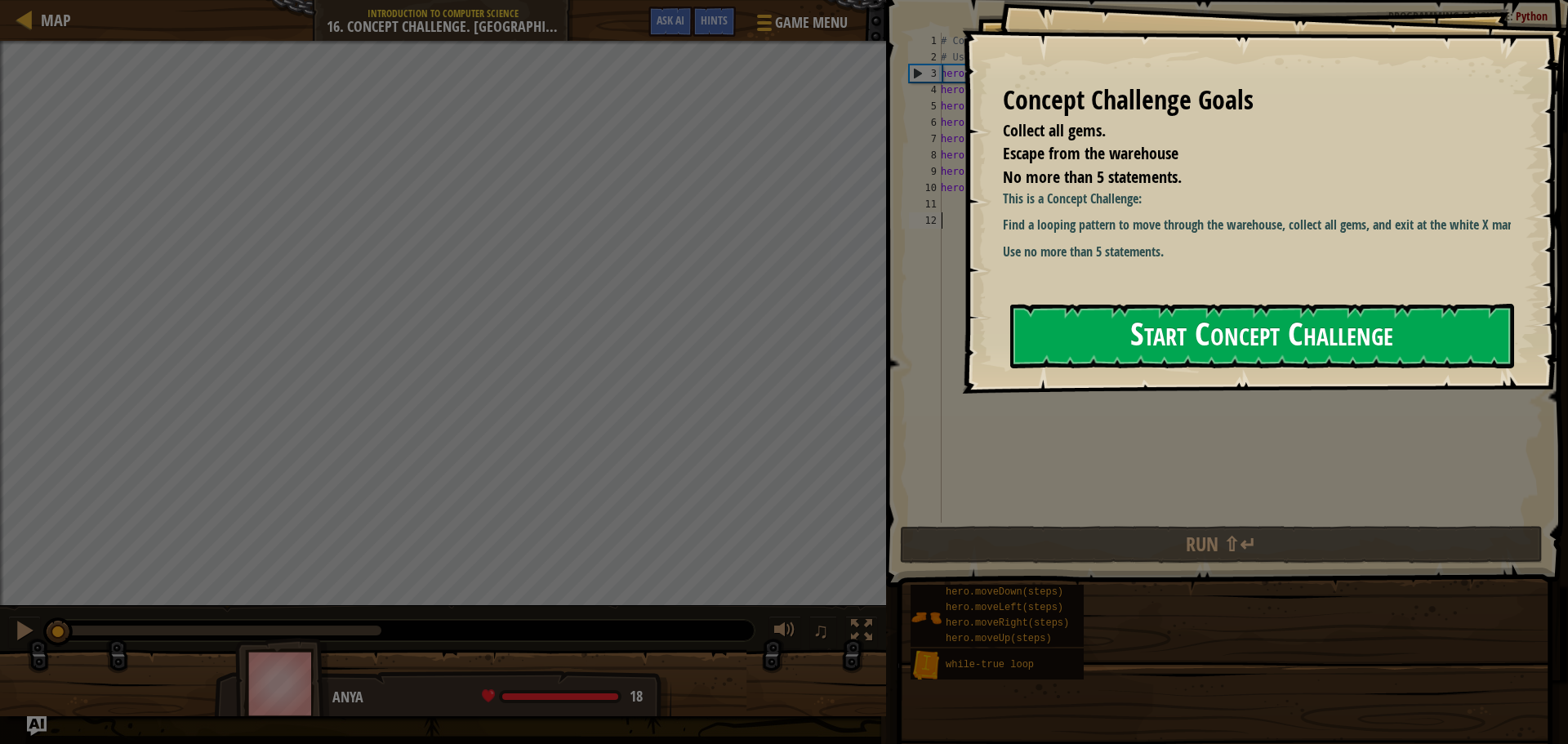
click at [1114, 315] on button "Start Concept Challenge" at bounding box center [1261, 336] width 504 height 65
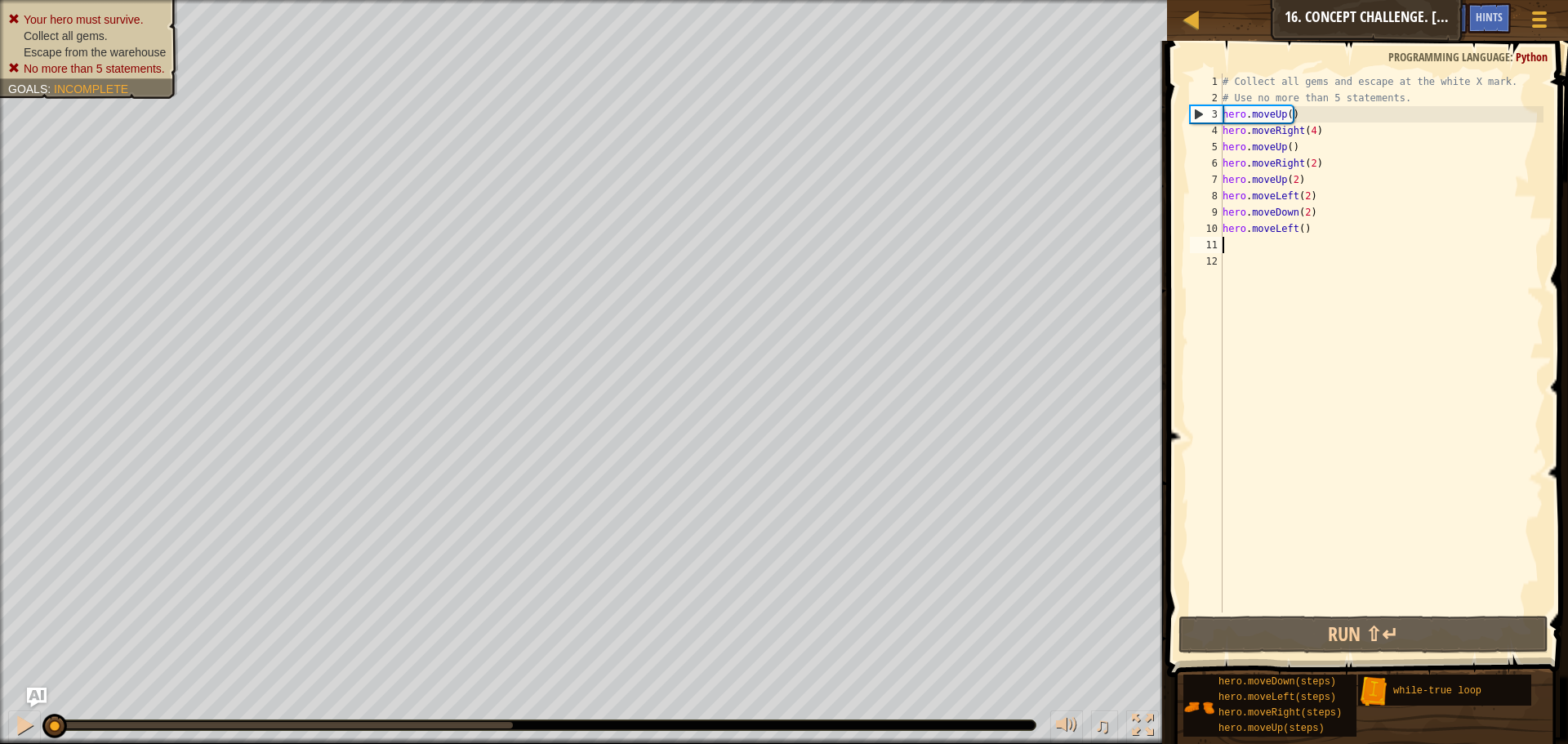
click at [1262, 243] on div "# Collect all gems and escape at the white X mark. # Use no more than 5 stateme…" at bounding box center [1381, 360] width 325 height 572
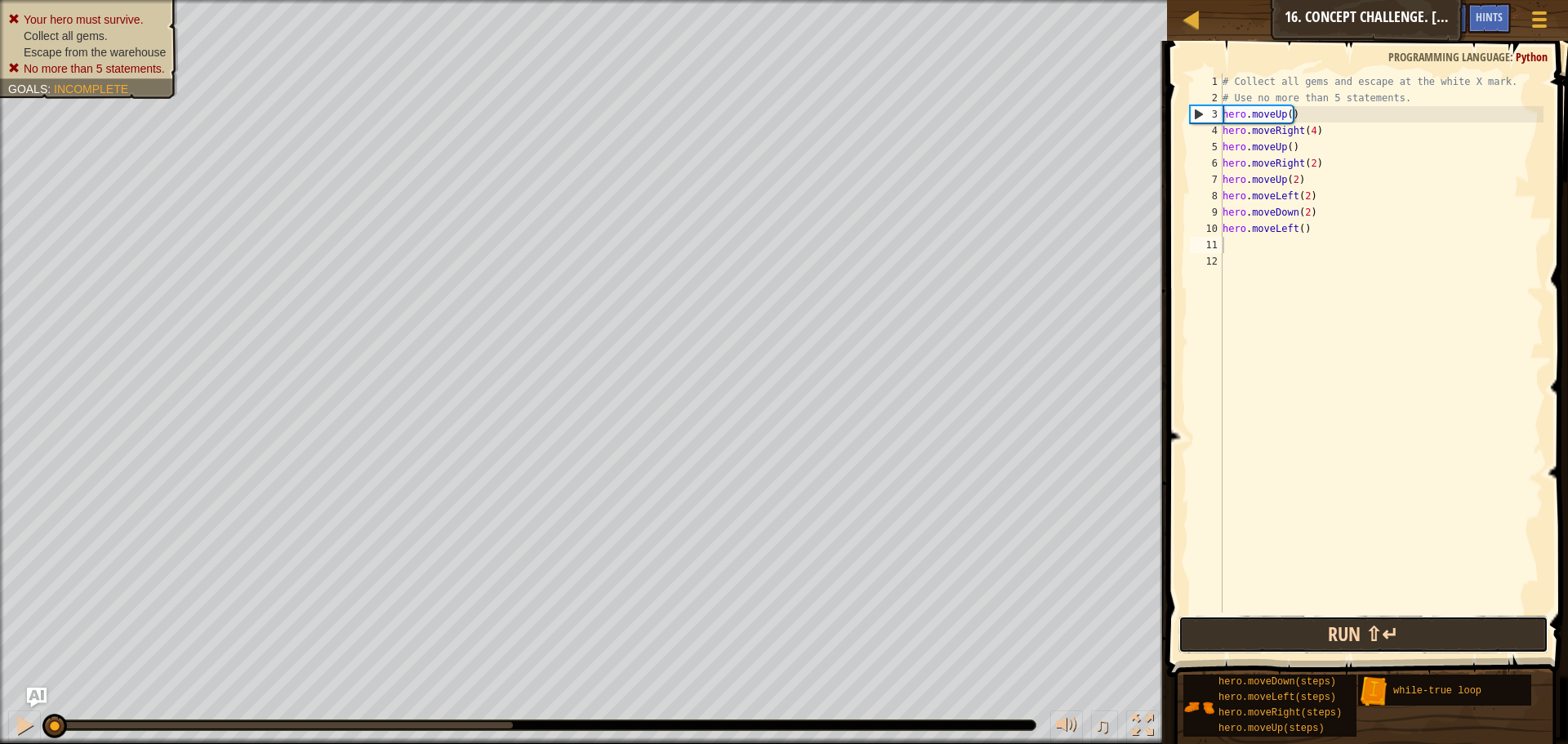
click at [1318, 622] on button "Run ⇧↵" at bounding box center [1363, 635] width 370 height 38
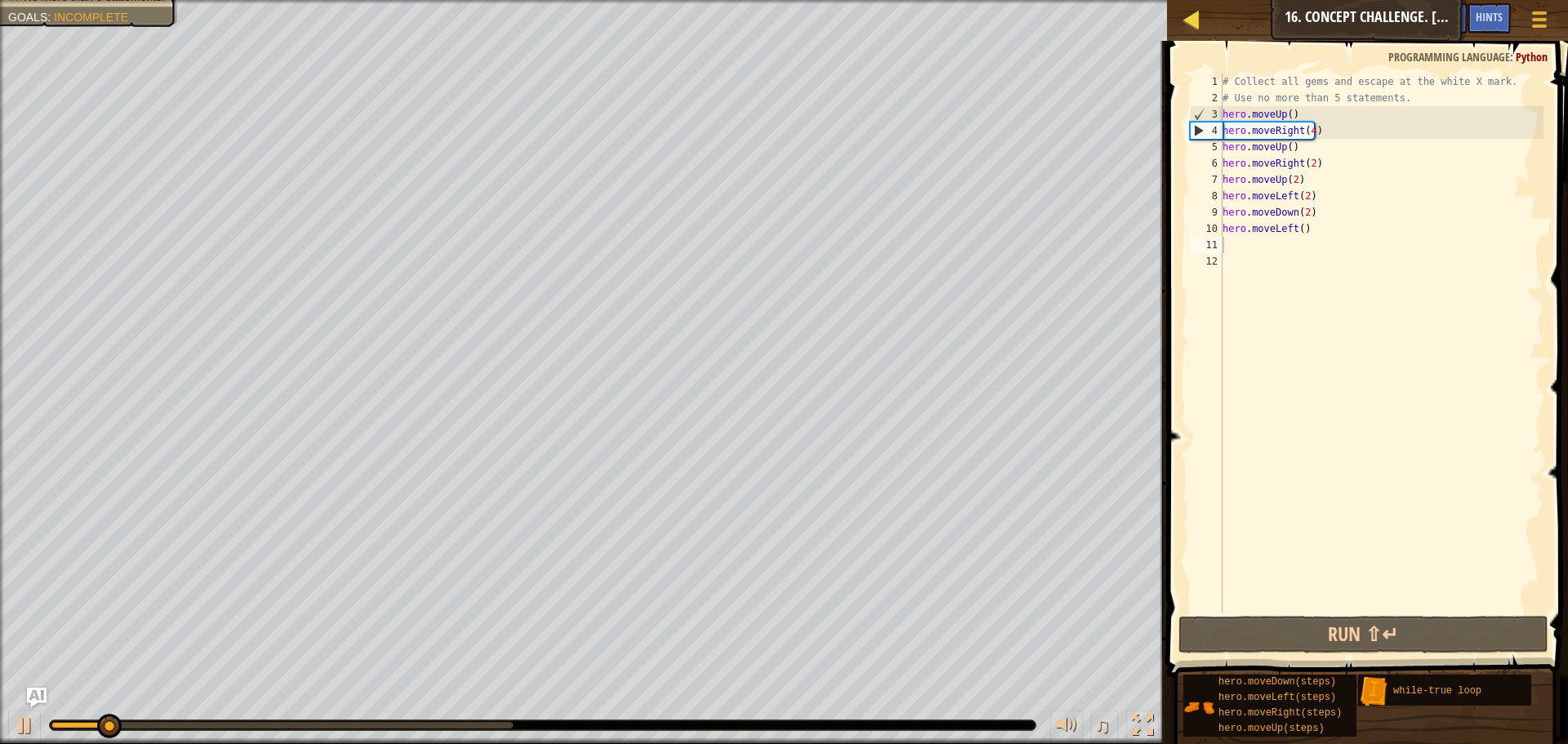
click at [1202, 38] on div "Map" at bounding box center [1204, 20] width 8 height 41
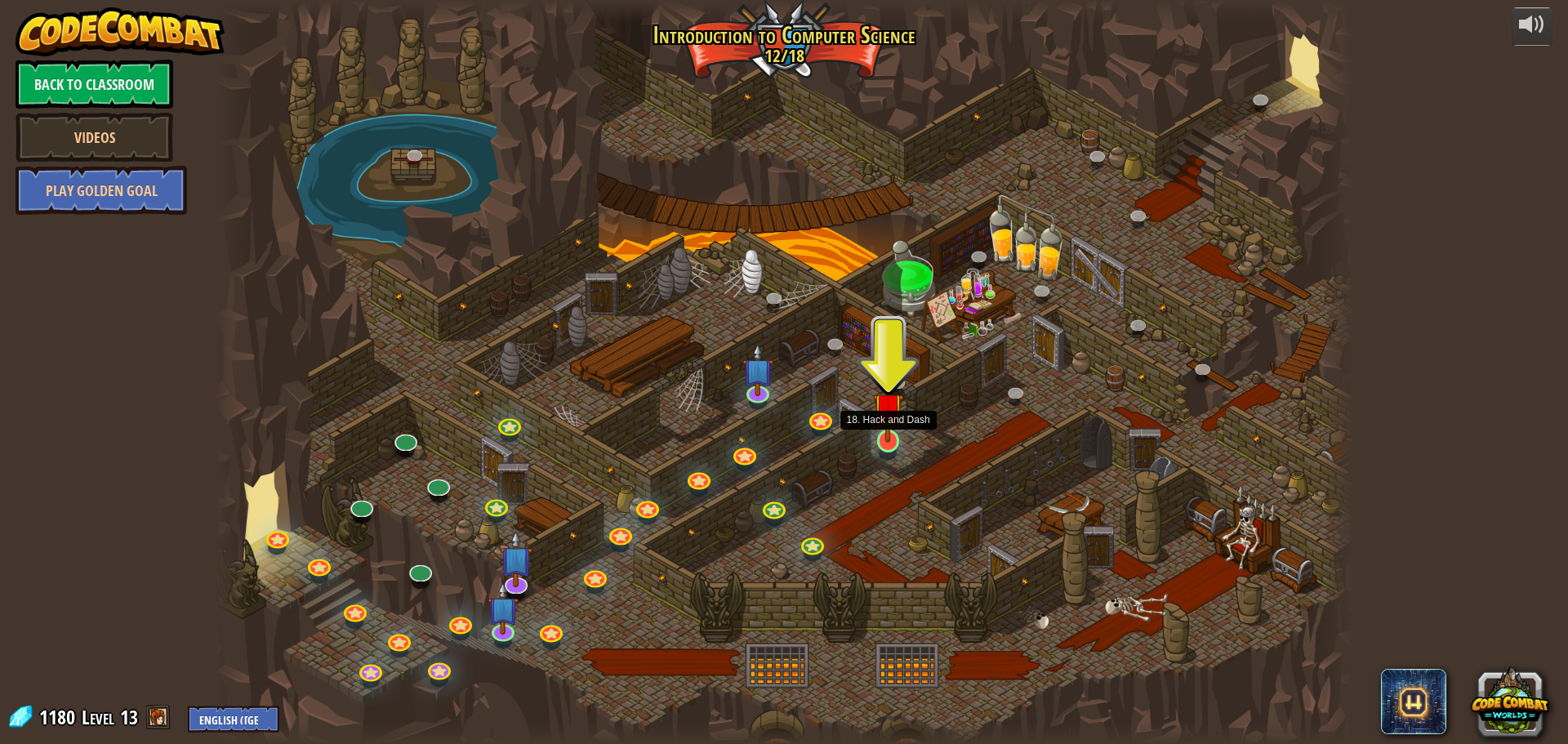
click at [895, 429] on img at bounding box center [888, 408] width 31 height 69
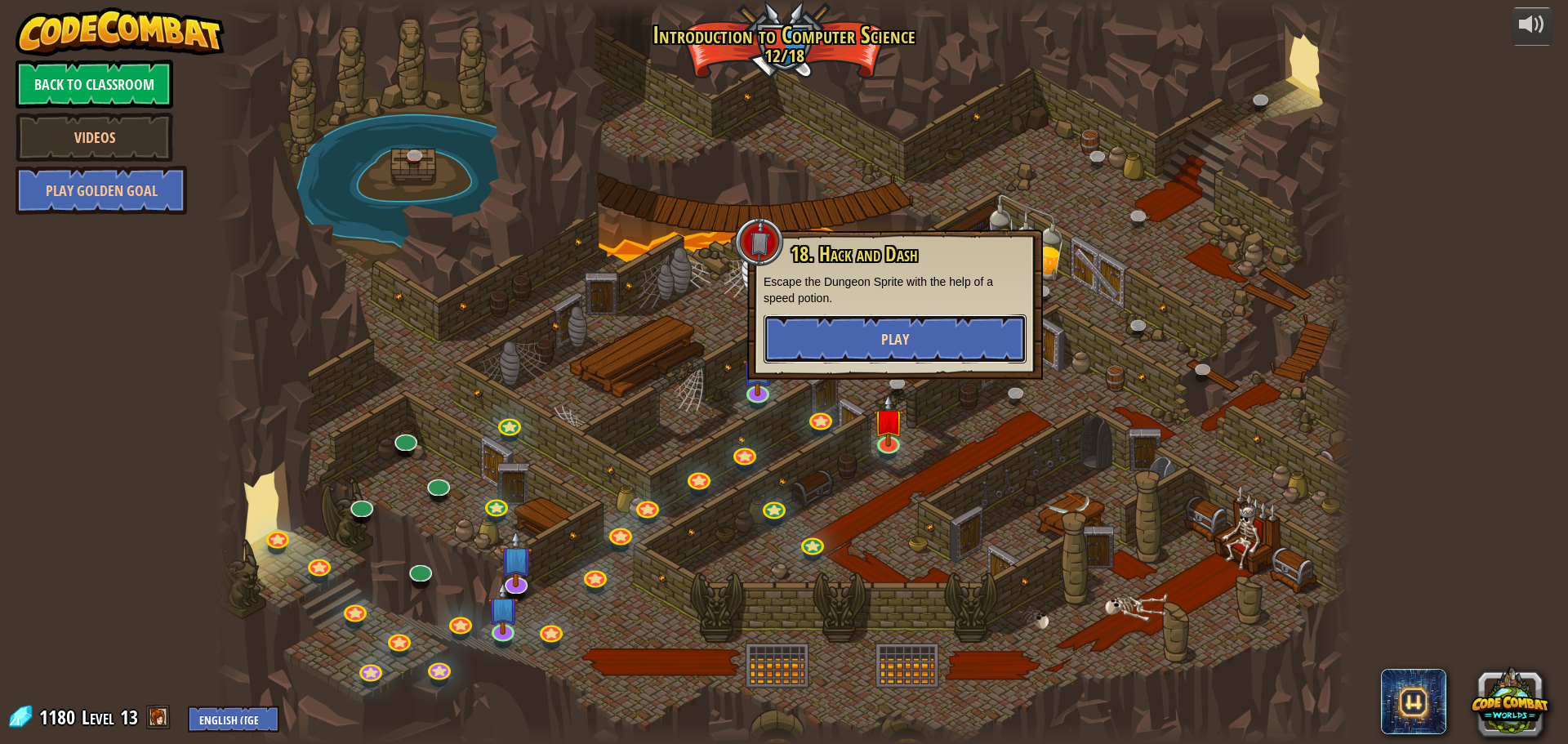
click at [935, 340] on button "Play" at bounding box center [895, 339] width 263 height 49
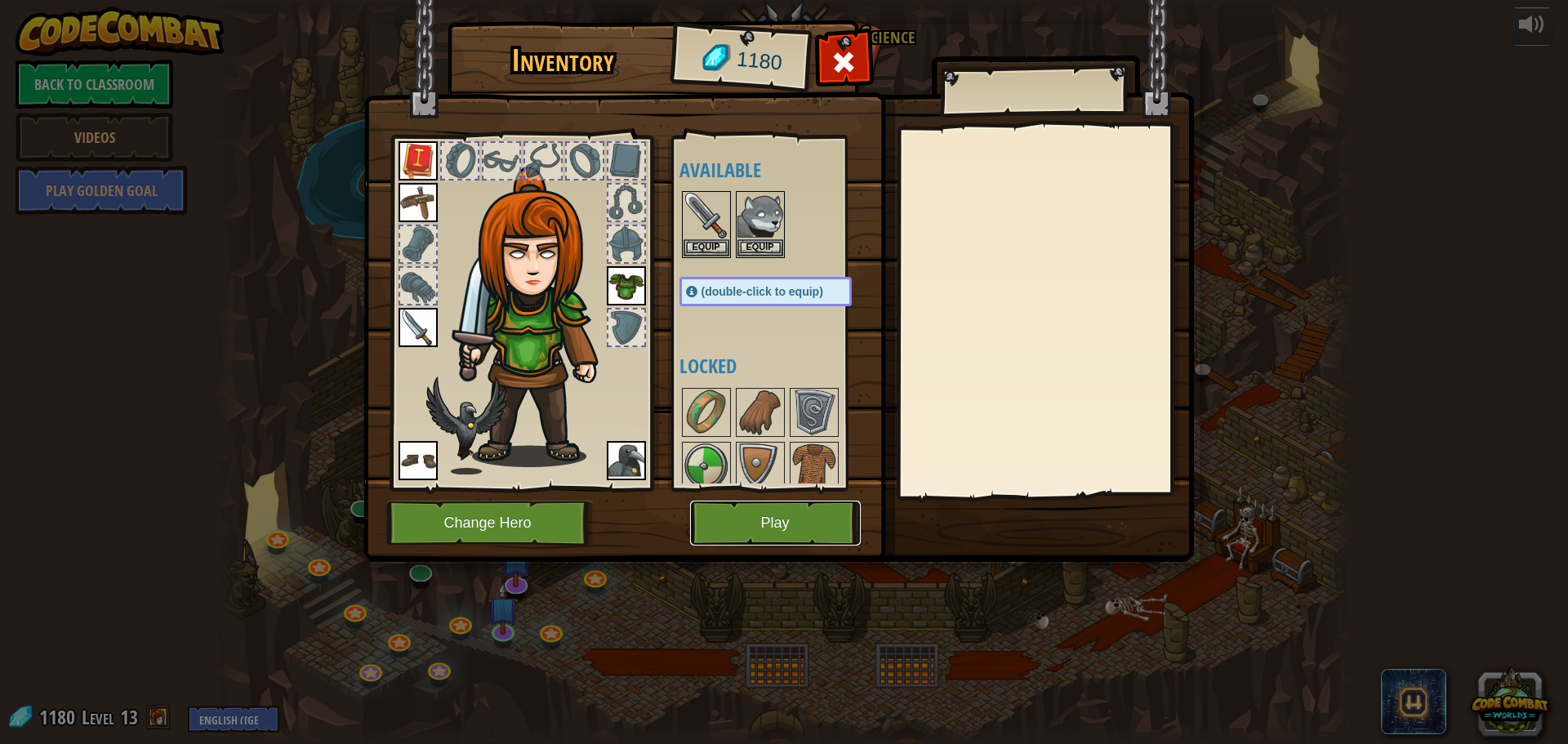
click at [776, 507] on button "Play" at bounding box center [775, 523] width 170 height 45
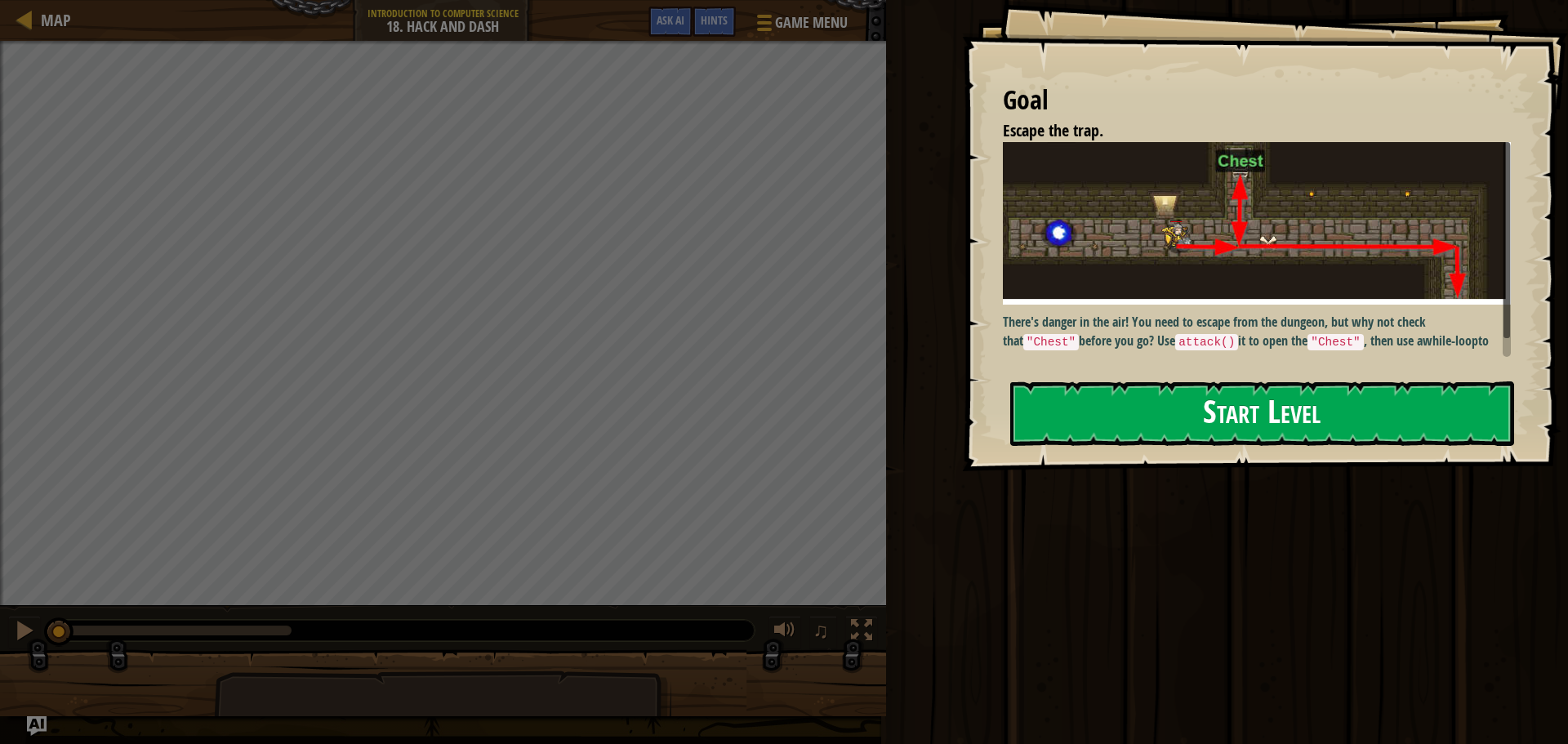
click at [1194, 412] on button "Start Level" at bounding box center [1261, 414] width 504 height 65
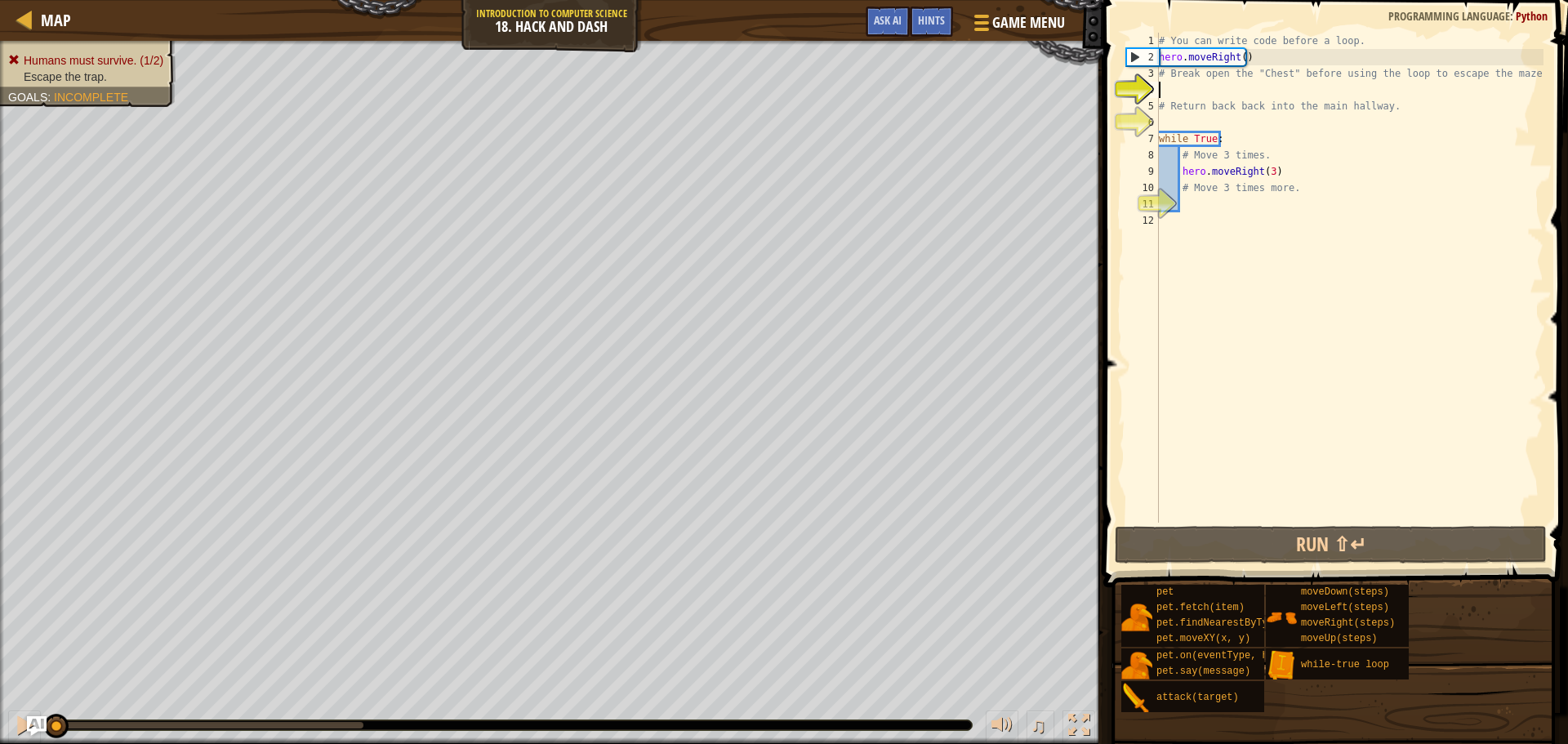
click at [701, 699] on div "Humans must survive. (1/2) Escape the trap. Goals : Incomplete ♫ Anya 88 x: 39 …" at bounding box center [784, 392] width 1568 height 703
click at [1223, 203] on div "# You can write code before a loop. hero . moveRight ( ) # Break open the "Ches…" at bounding box center [1350, 294] width 388 height 523
type textarea "h"
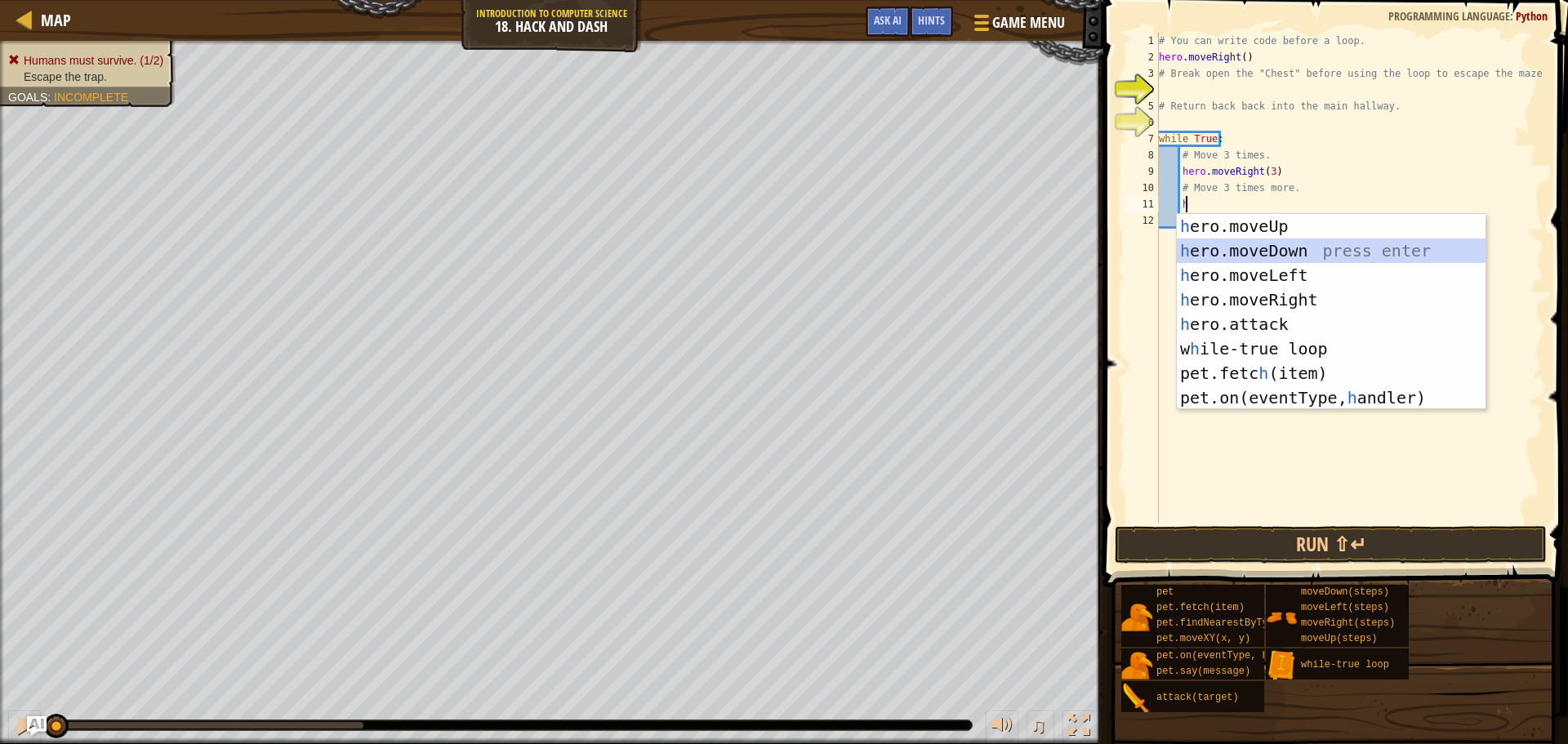
click at [1284, 255] on div "h ero.moveUp press enter h ero.moveDown press enter h ero.moveLeft press enter …" at bounding box center [1331, 336] width 308 height 245
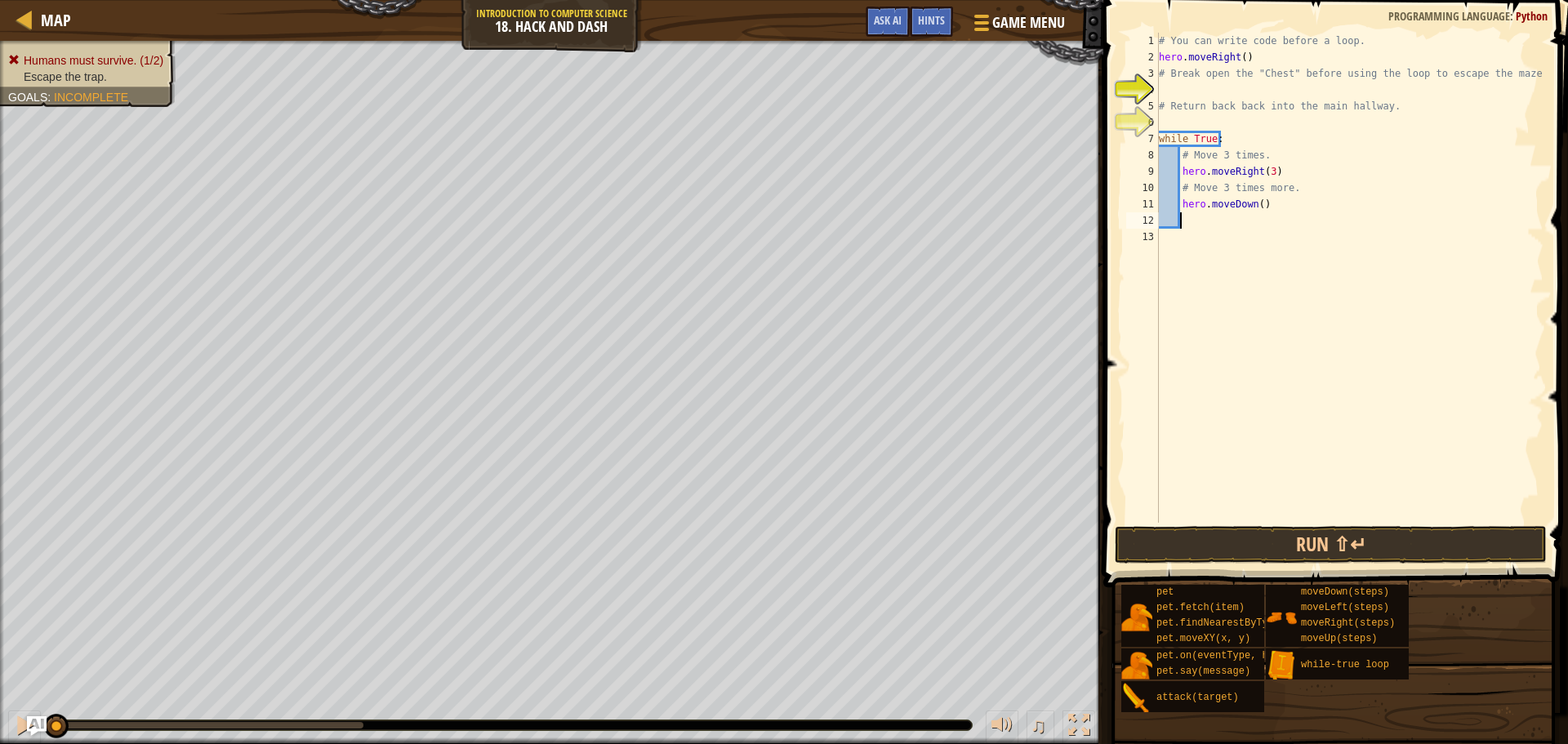
click at [1252, 197] on div "# You can write code before a loop. hero . moveRight ( ) # Break open the "Ches…" at bounding box center [1350, 294] width 388 height 523
click at [1252, 203] on div "# You can write code before a loop. hero . moveRight ( ) # Break open the "Ches…" at bounding box center [1350, 294] width 388 height 523
click at [1261, 204] on div "# You can write code before a loop. hero . moveRight ( ) # Break open the "Ches…" at bounding box center [1350, 294] width 388 height 523
click at [1257, 205] on div "# You can write code before a loop. hero . moveRight ( ) # Break open the "Ches…" at bounding box center [1350, 294] width 388 height 523
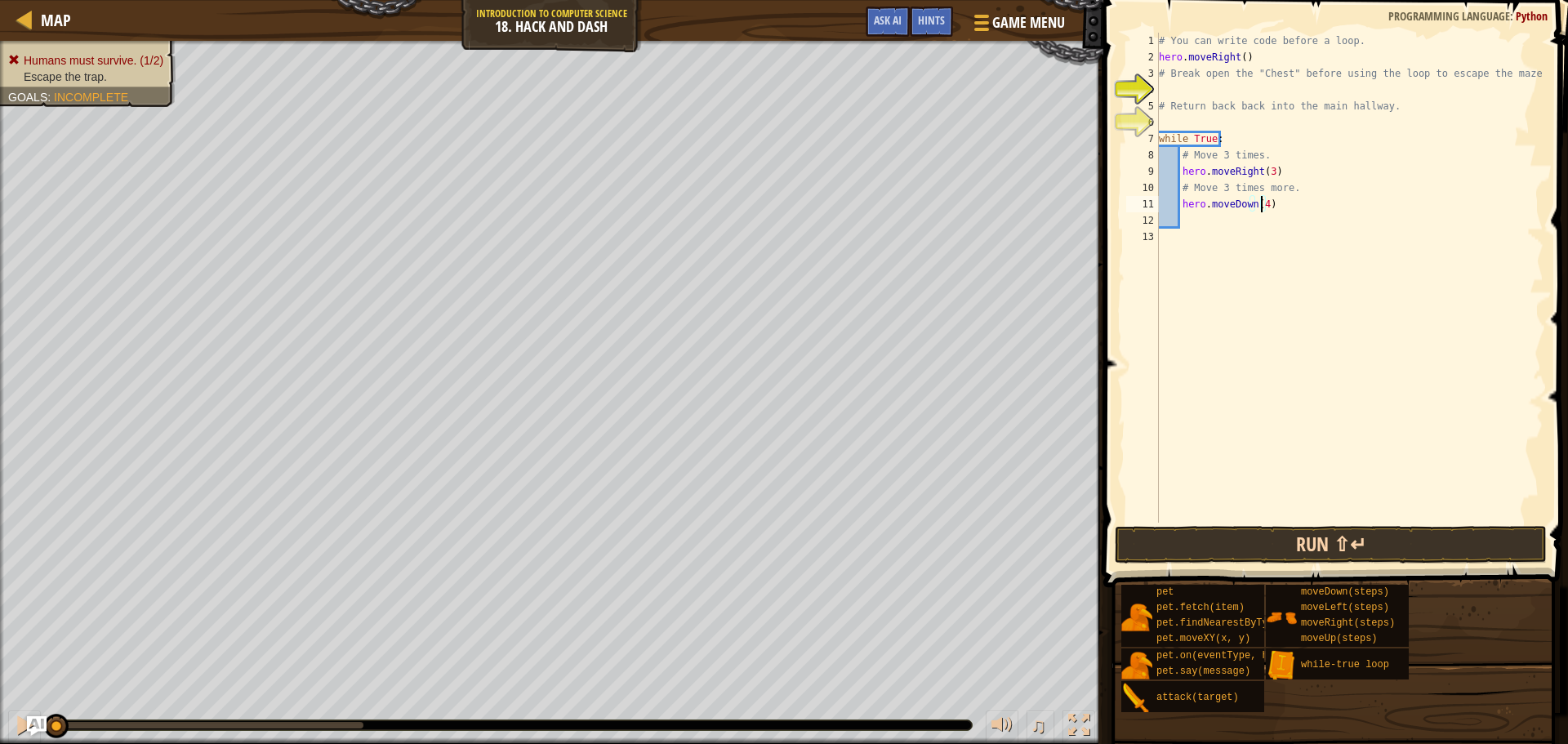
type textarea "hero.moveDown(4)"
click at [1279, 547] on button "Run ⇧↵" at bounding box center [1330, 545] width 432 height 38
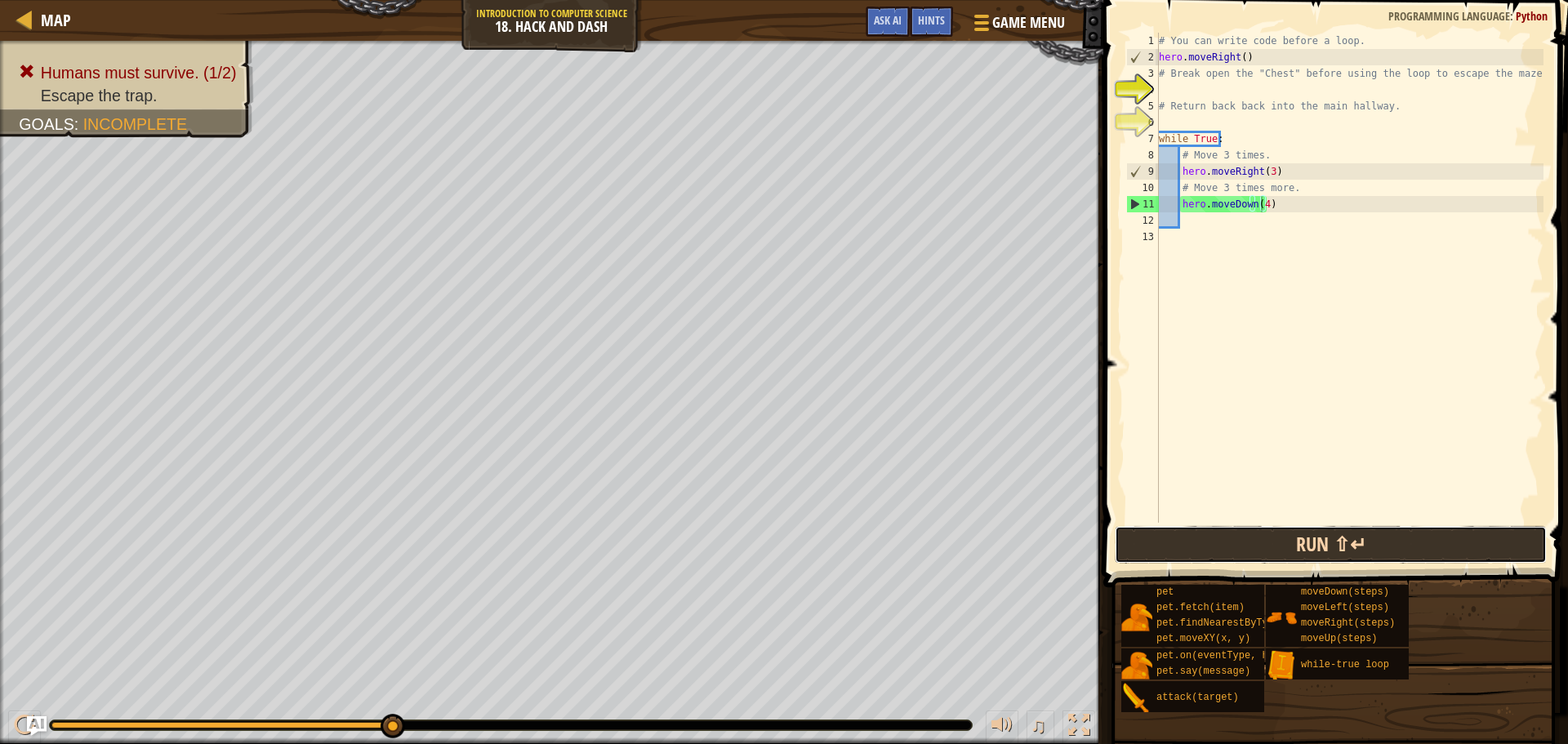
click at [1406, 537] on button "Run ⇧↵" at bounding box center [1330, 545] width 432 height 38
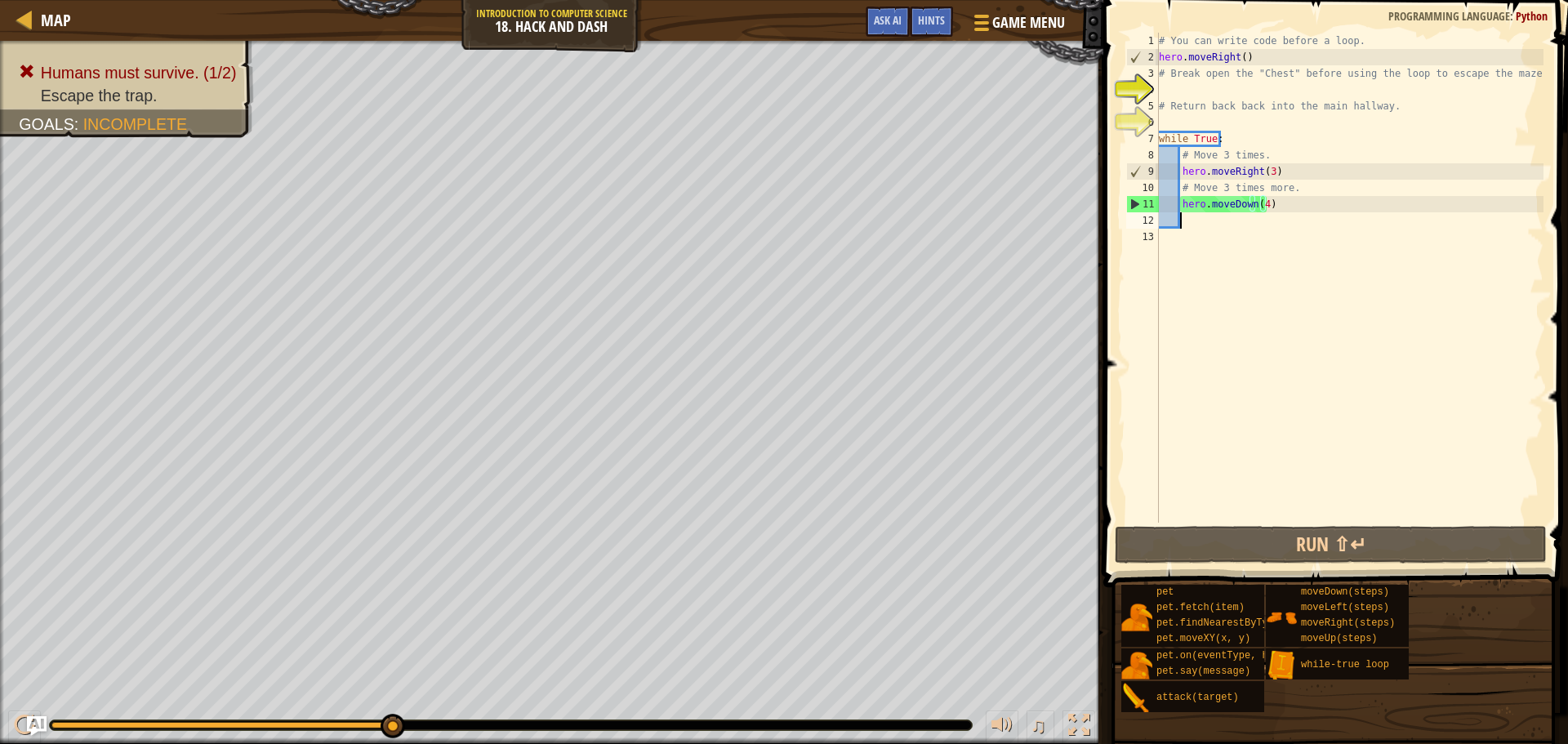
click at [1190, 222] on div "# You can write code before a loop. hero . moveRight ( ) # Break open the "Ches…" at bounding box center [1350, 294] width 388 height 523
type textarea "h"
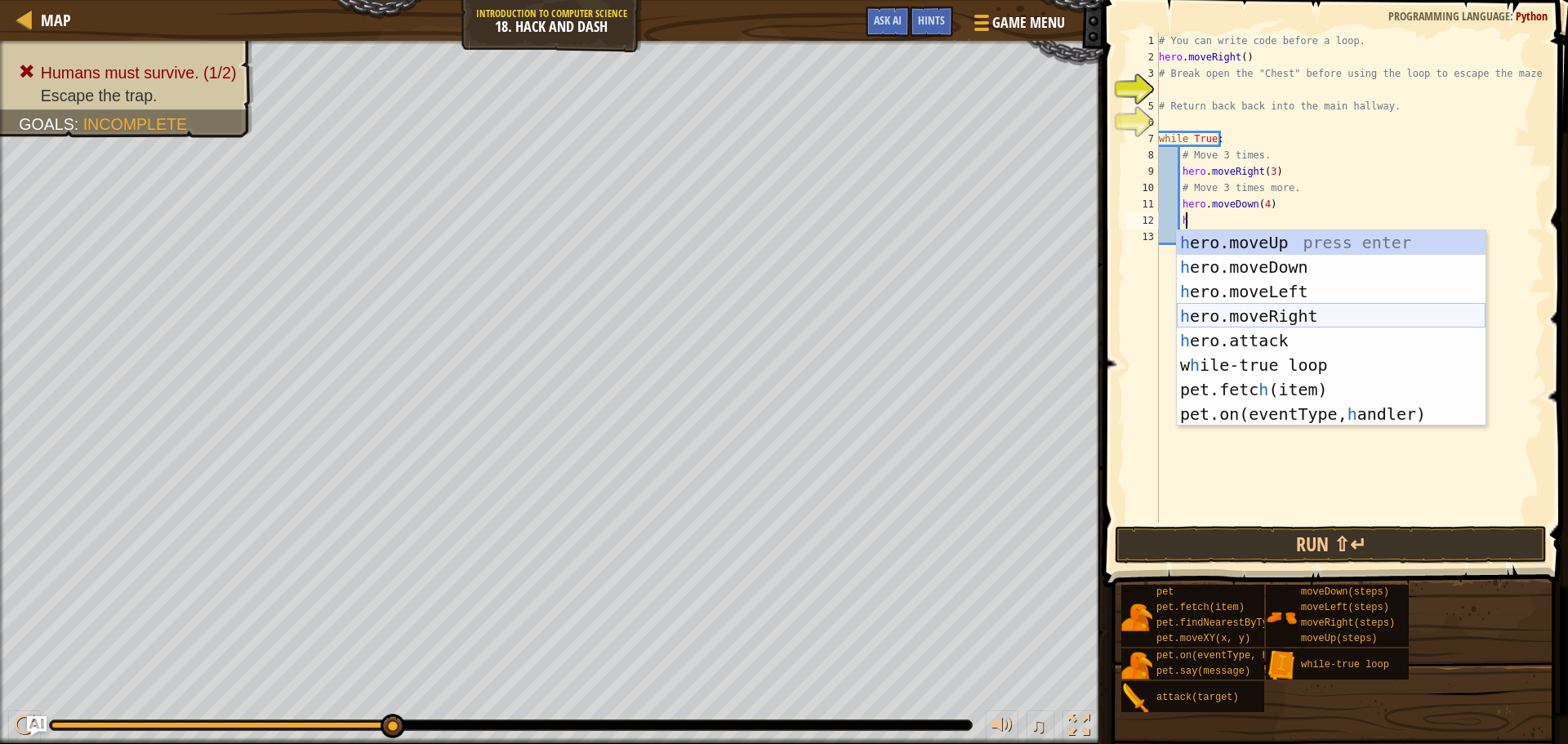
click at [1310, 321] on div "h ero.moveUp press enter h ero.moveDown press enter h ero.moveLeft press enter …" at bounding box center [1331, 353] width 308 height 245
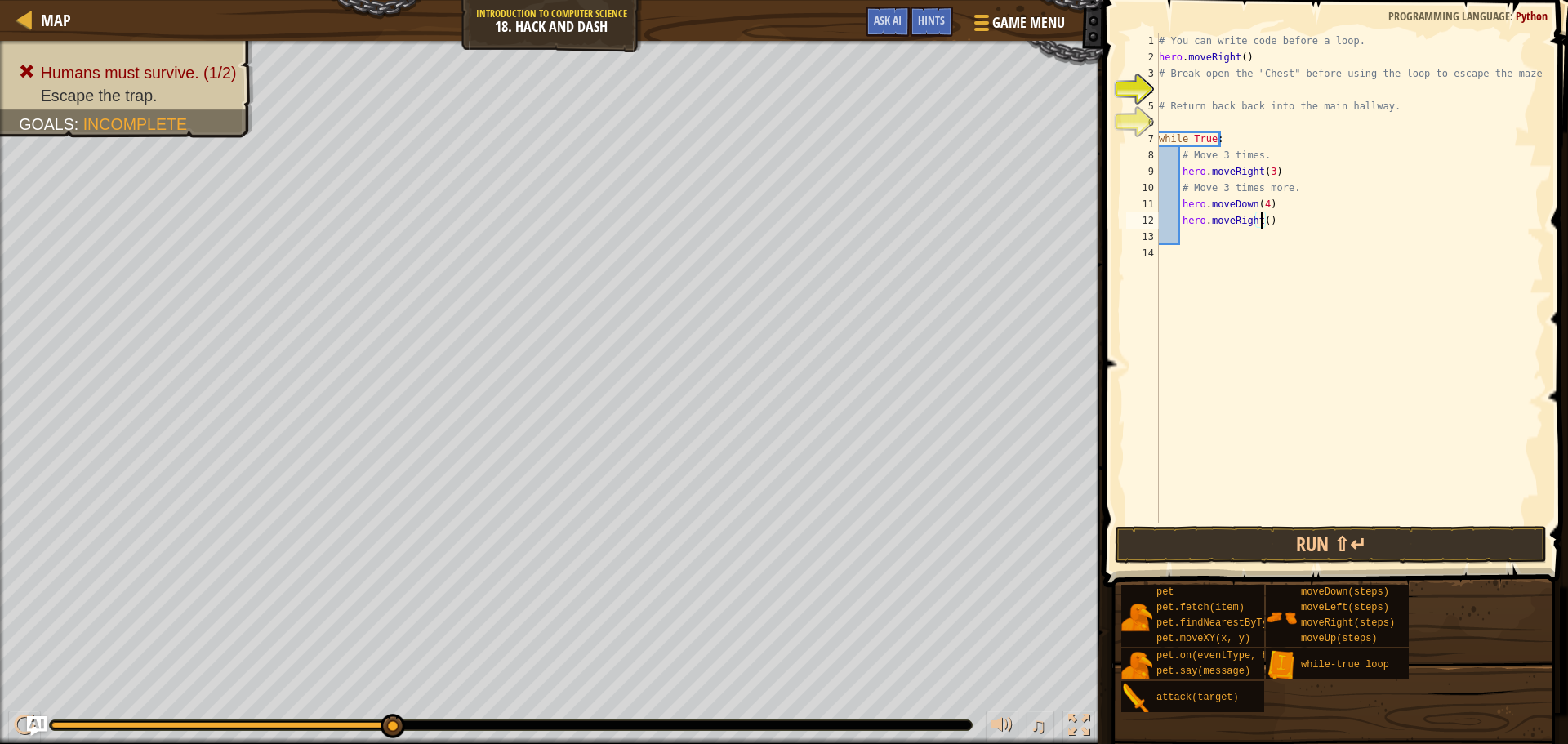
click at [1262, 217] on div "# You can write code before a loop. hero . moveRight ( ) # Break open the "Ches…" at bounding box center [1350, 294] width 388 height 523
type textarea "hero.moveRight(4)"
click at [1282, 540] on button "Run ⇧↵" at bounding box center [1330, 545] width 432 height 38
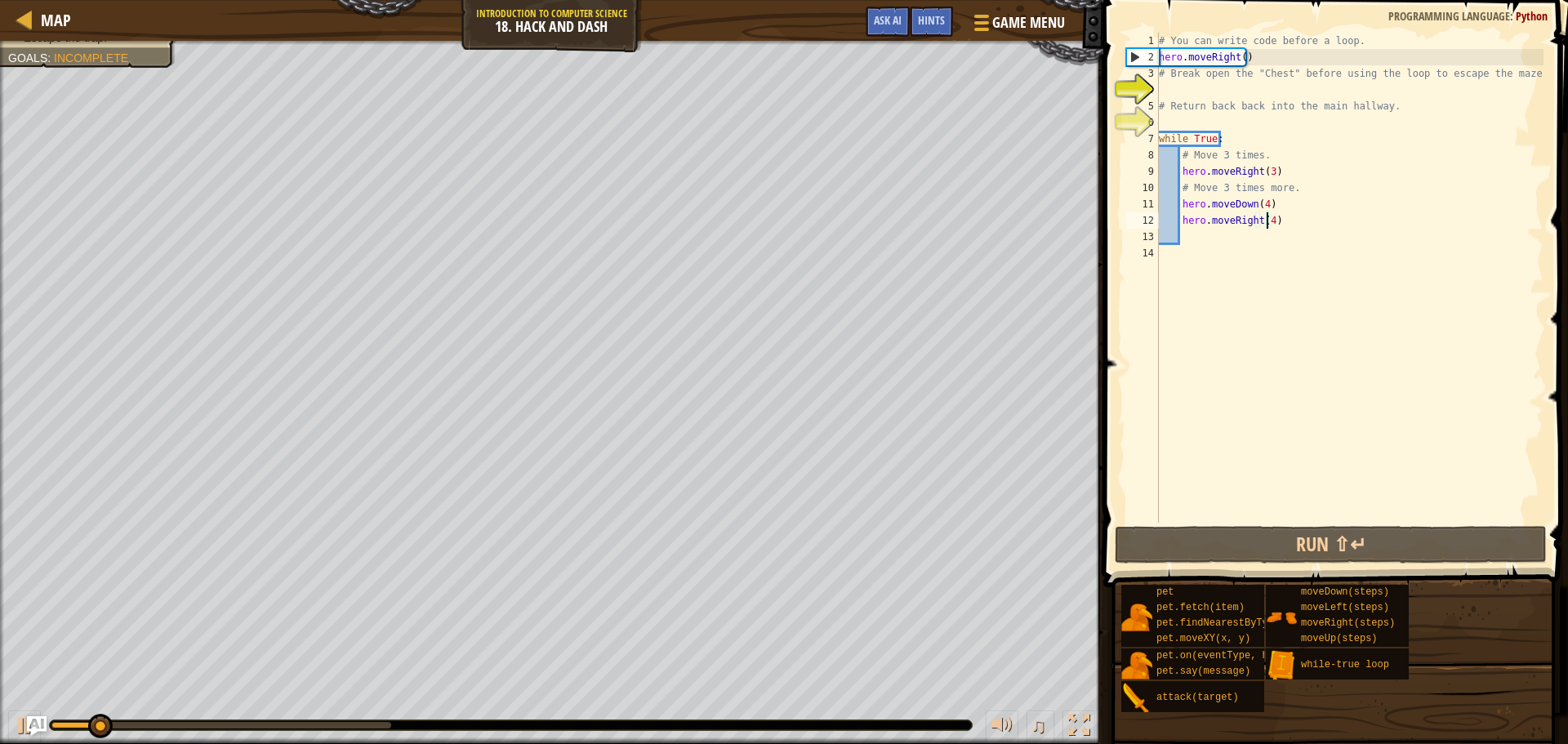
click at [1195, 232] on div "# You can write code before a loop. hero . moveRight ( ) # Break open the "Ches…" at bounding box center [1350, 294] width 388 height 523
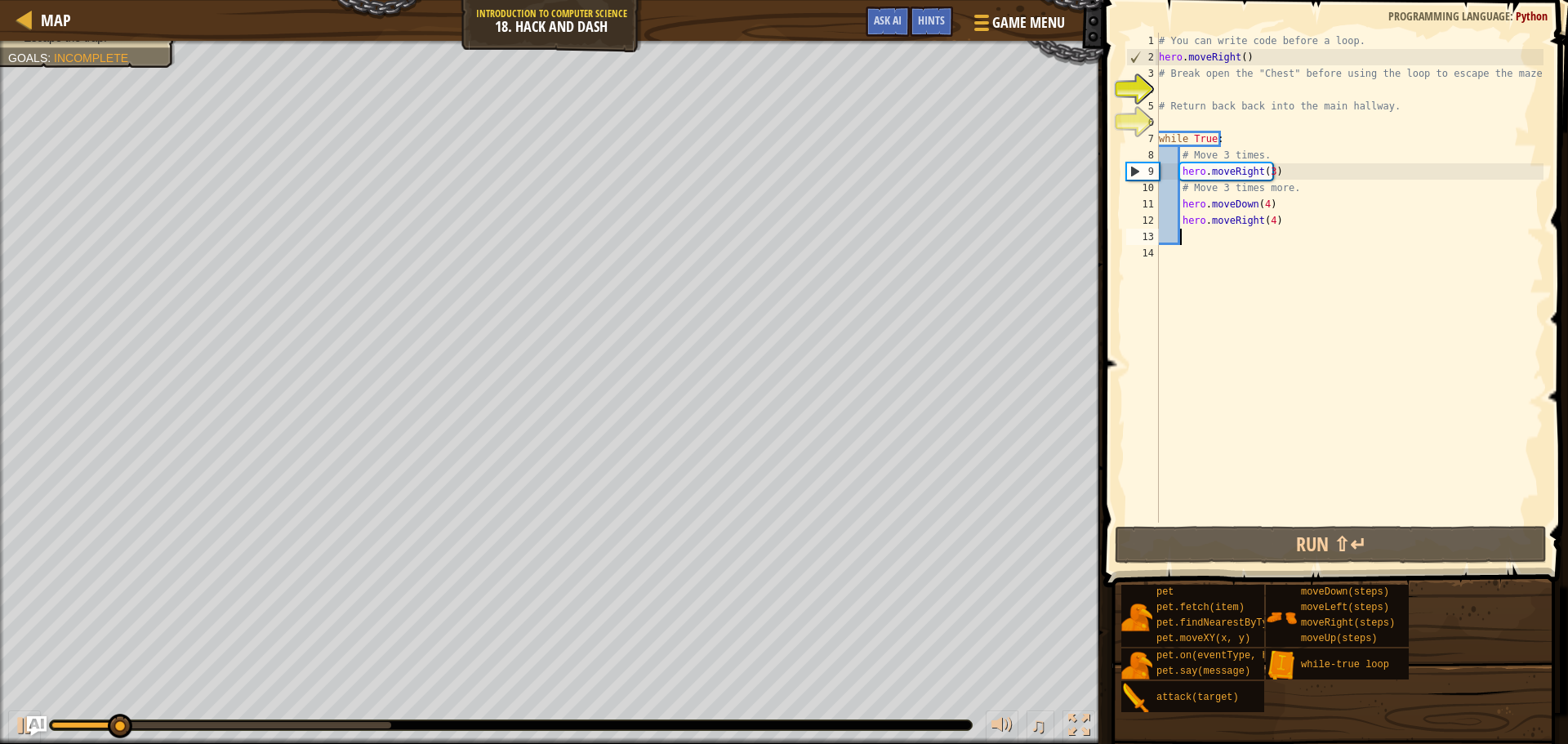
scroll to position [7, 1]
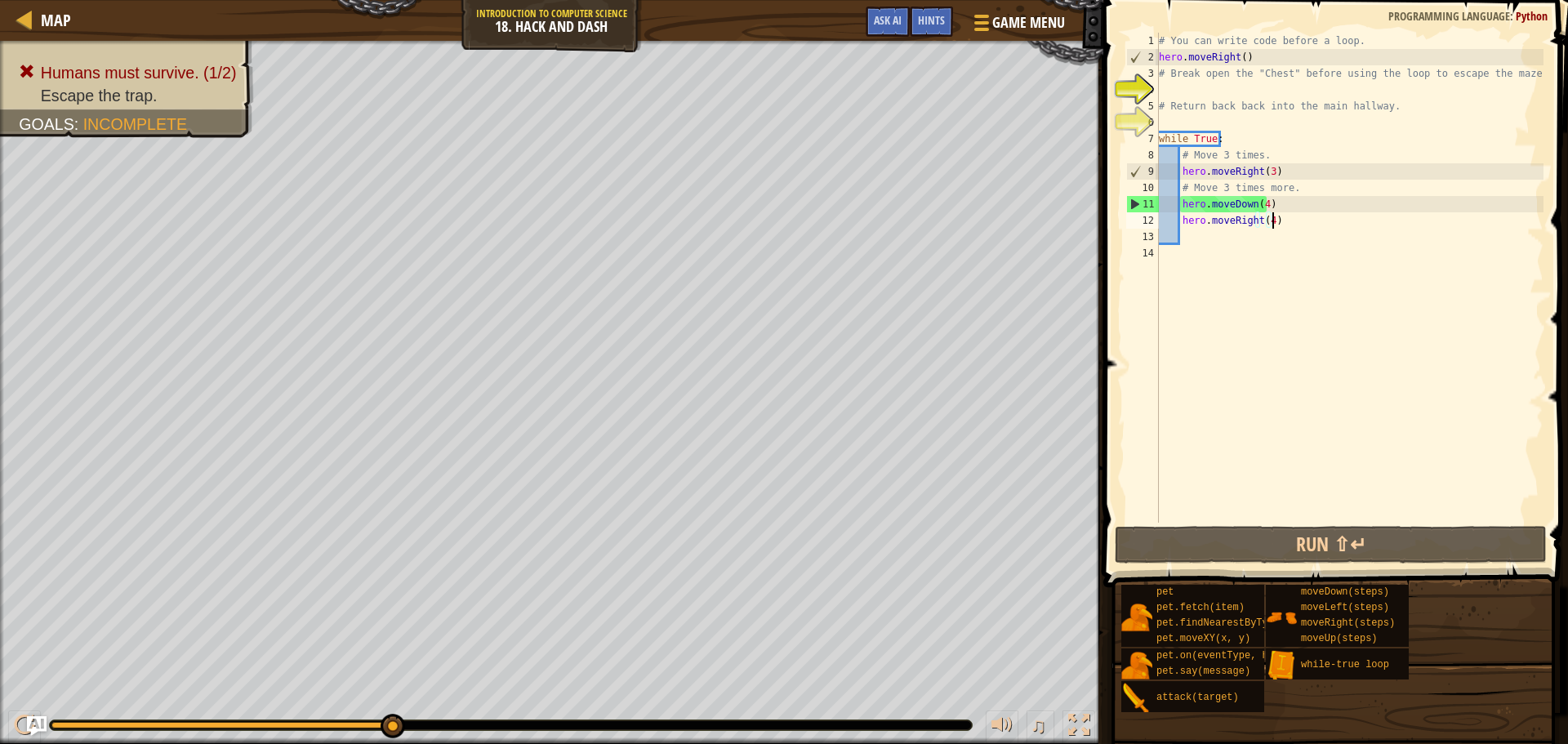
click at [1280, 220] on div "# You can write code before a loop. hero . moveRight ( ) # Break open the "Ches…" at bounding box center [1350, 294] width 388 height 523
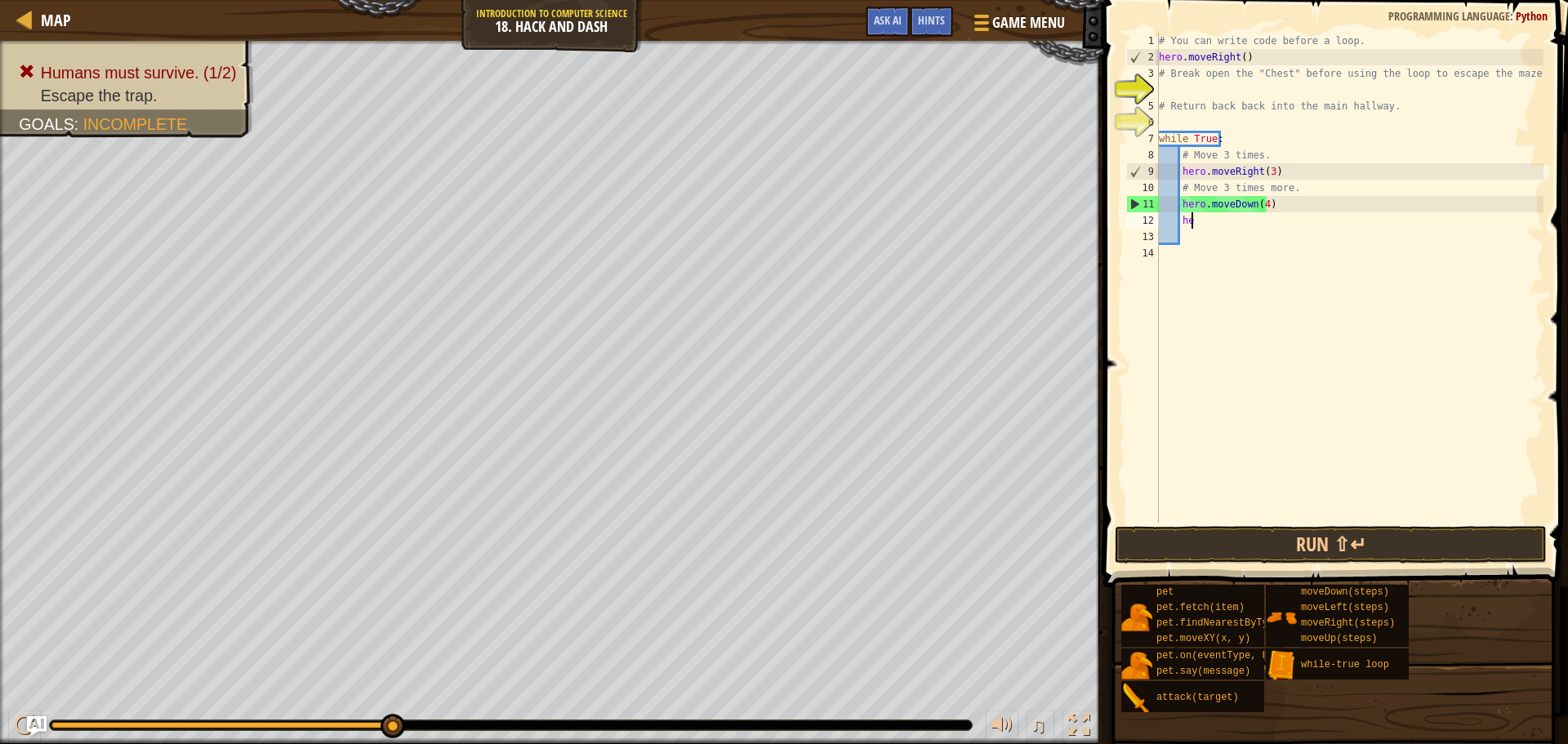
type textarea "h"
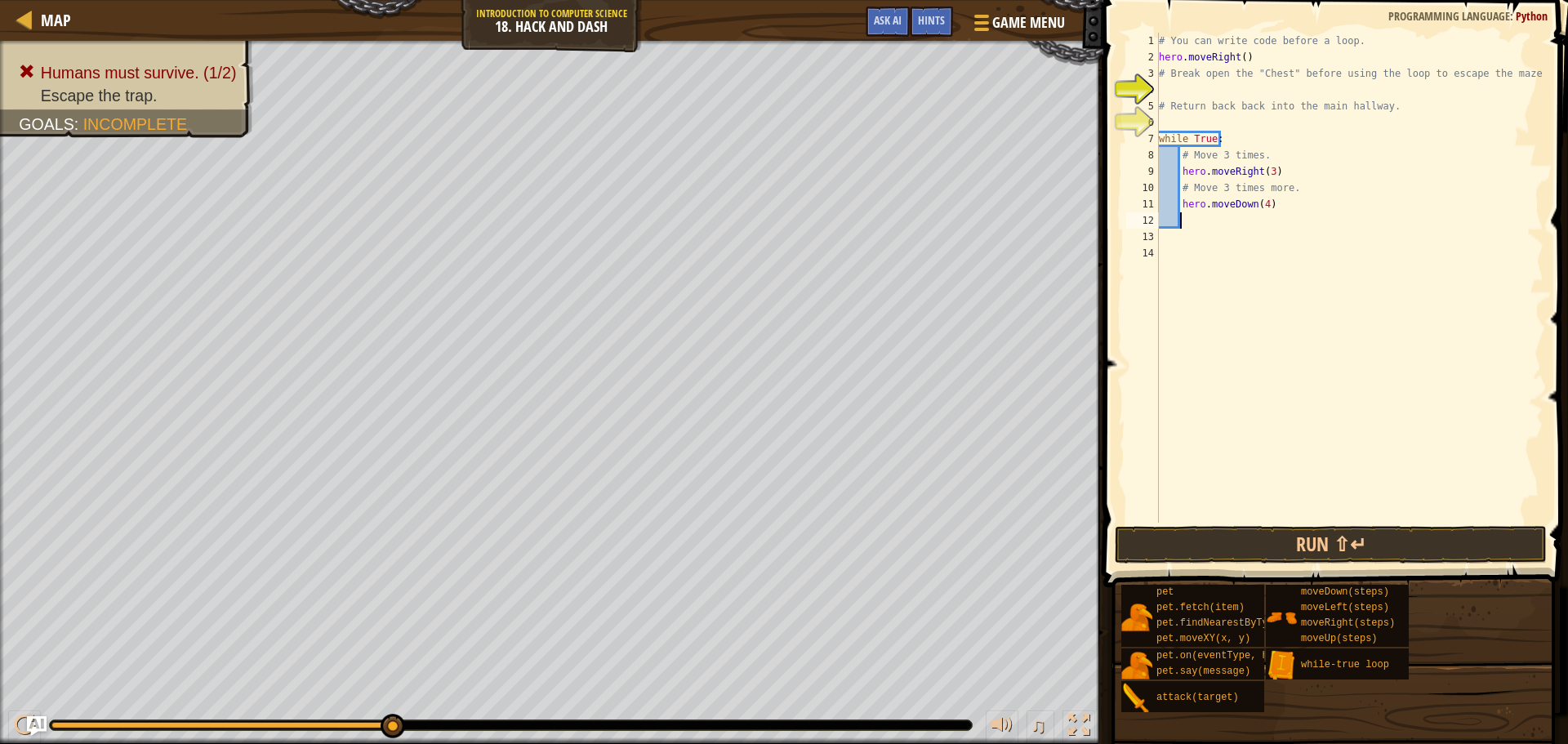
scroll to position [7, 0]
type textarea "h"
type textarea "#"
type textarea "h"
type textarea "#"
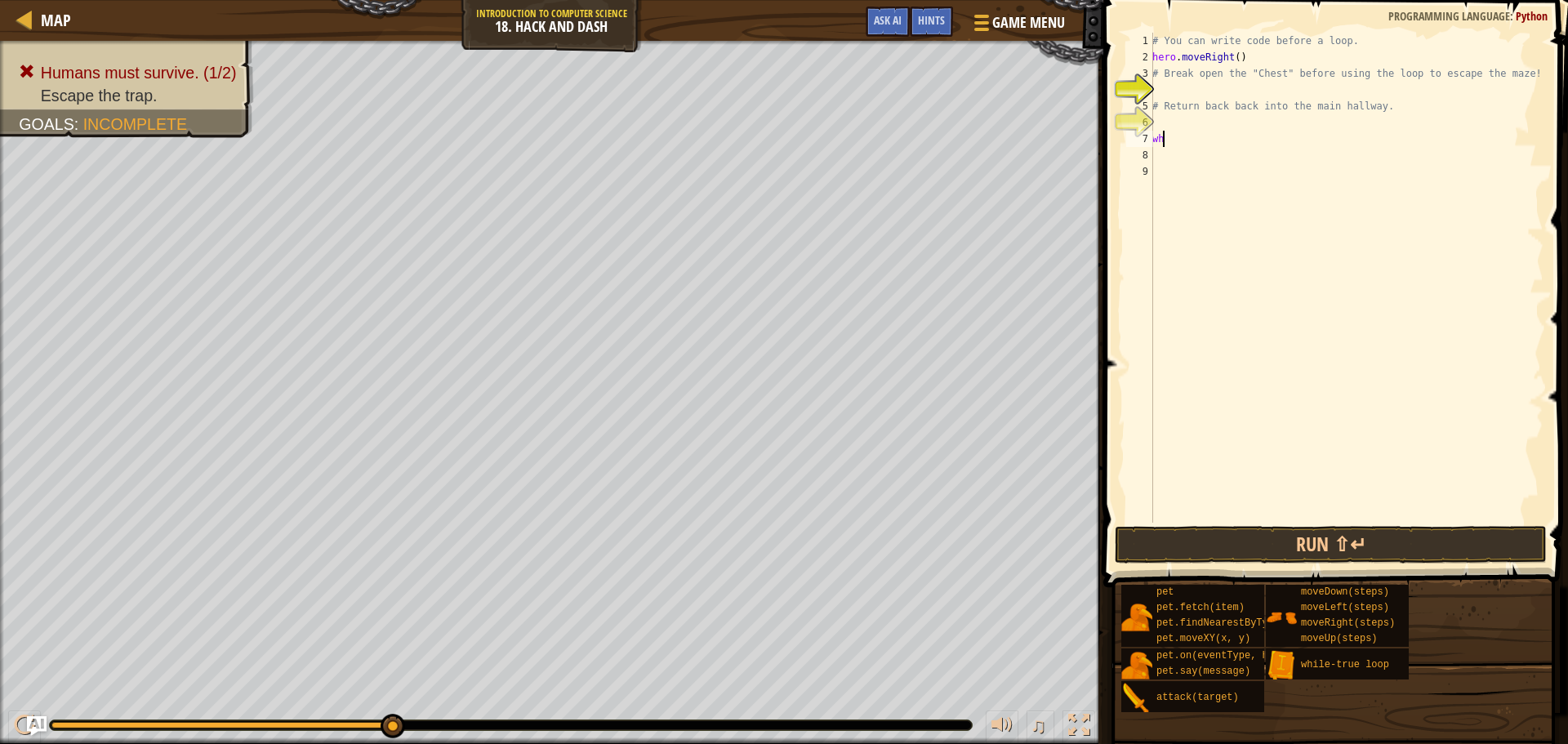
type textarea "w"
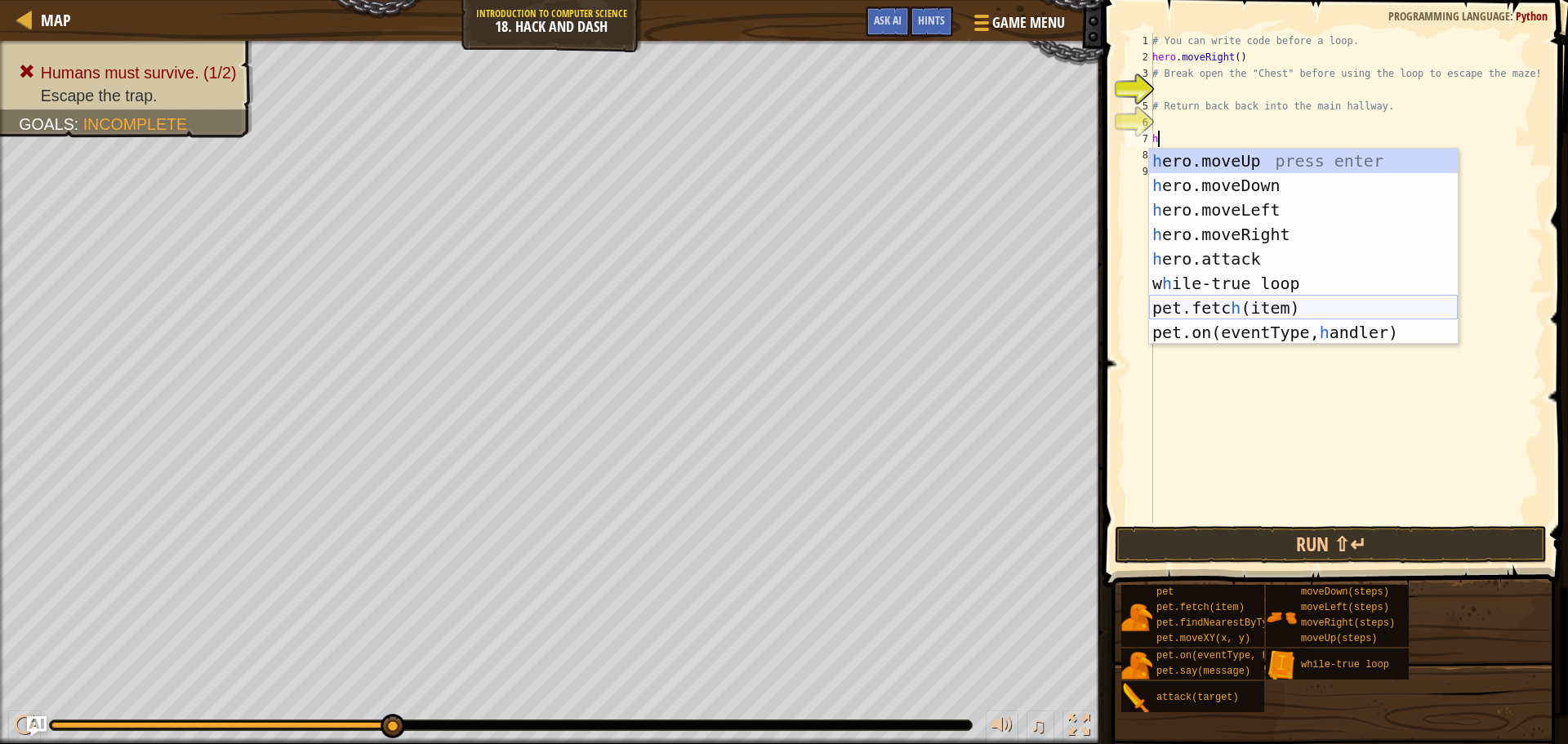
click at [1349, 315] on div "h ero.moveUp press enter h ero.moveDown press enter h ero.moveLeft press enter …" at bounding box center [1303, 271] width 308 height 245
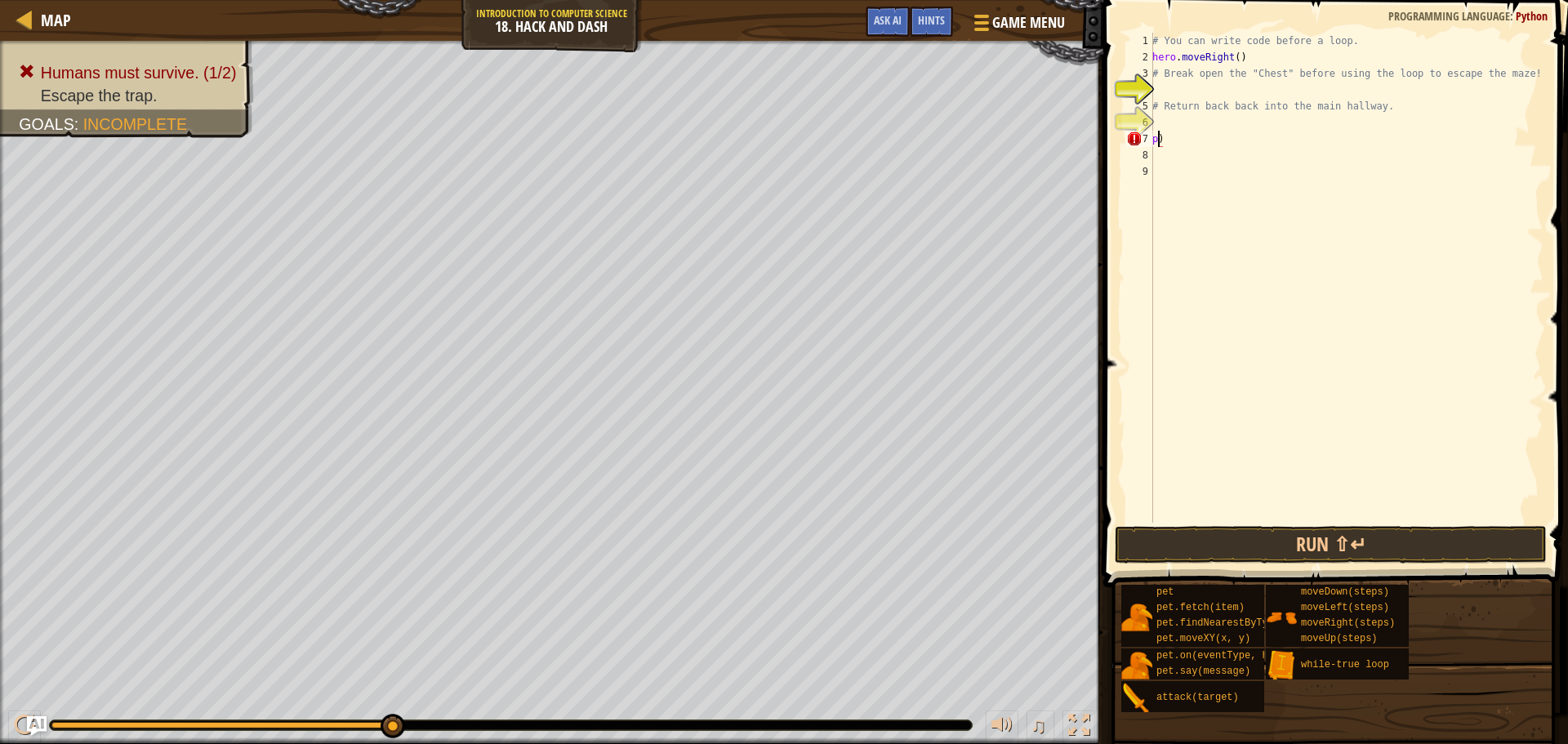
type textarea ")"
click at [1188, 144] on div "# You can write code before a loop. hero . moveRight ( ) # Break open the "Ches…" at bounding box center [1346, 294] width 395 height 523
type textarea "w"
type textarea "h"
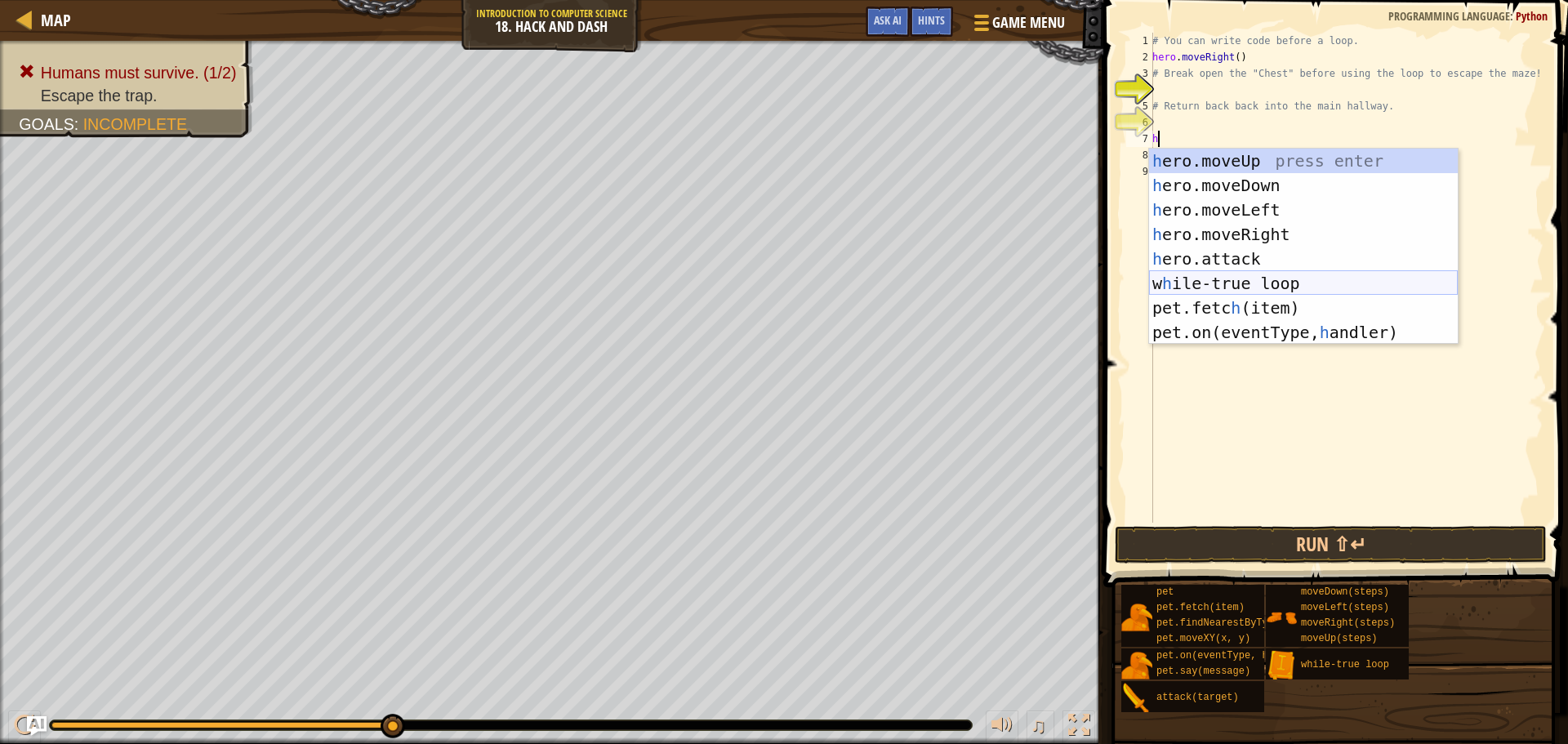
click at [1243, 273] on div "h ero.moveUp press enter h ero.moveDown press enter h ero.moveLeft press enter …" at bounding box center [1303, 271] width 308 height 245
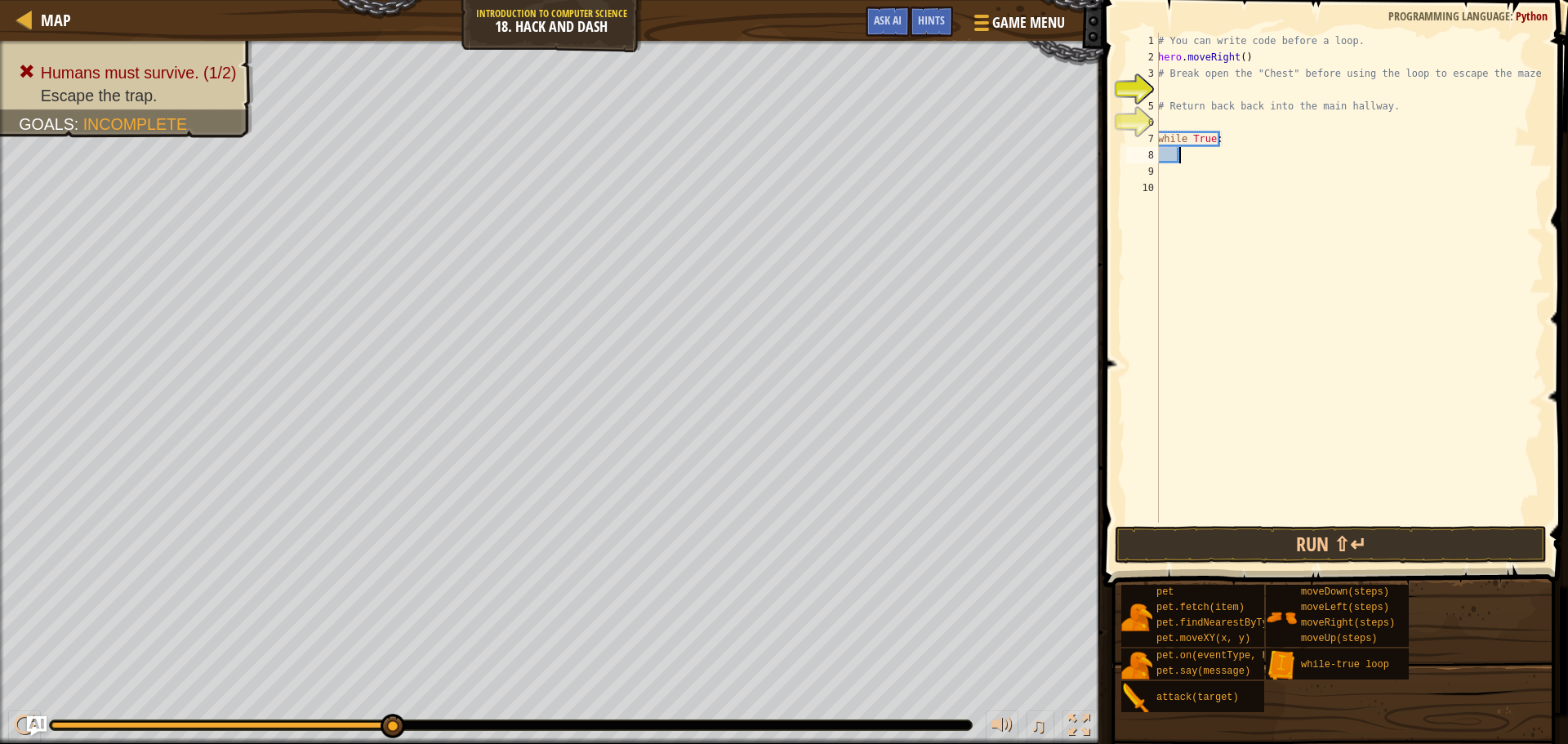
type textarea "h"
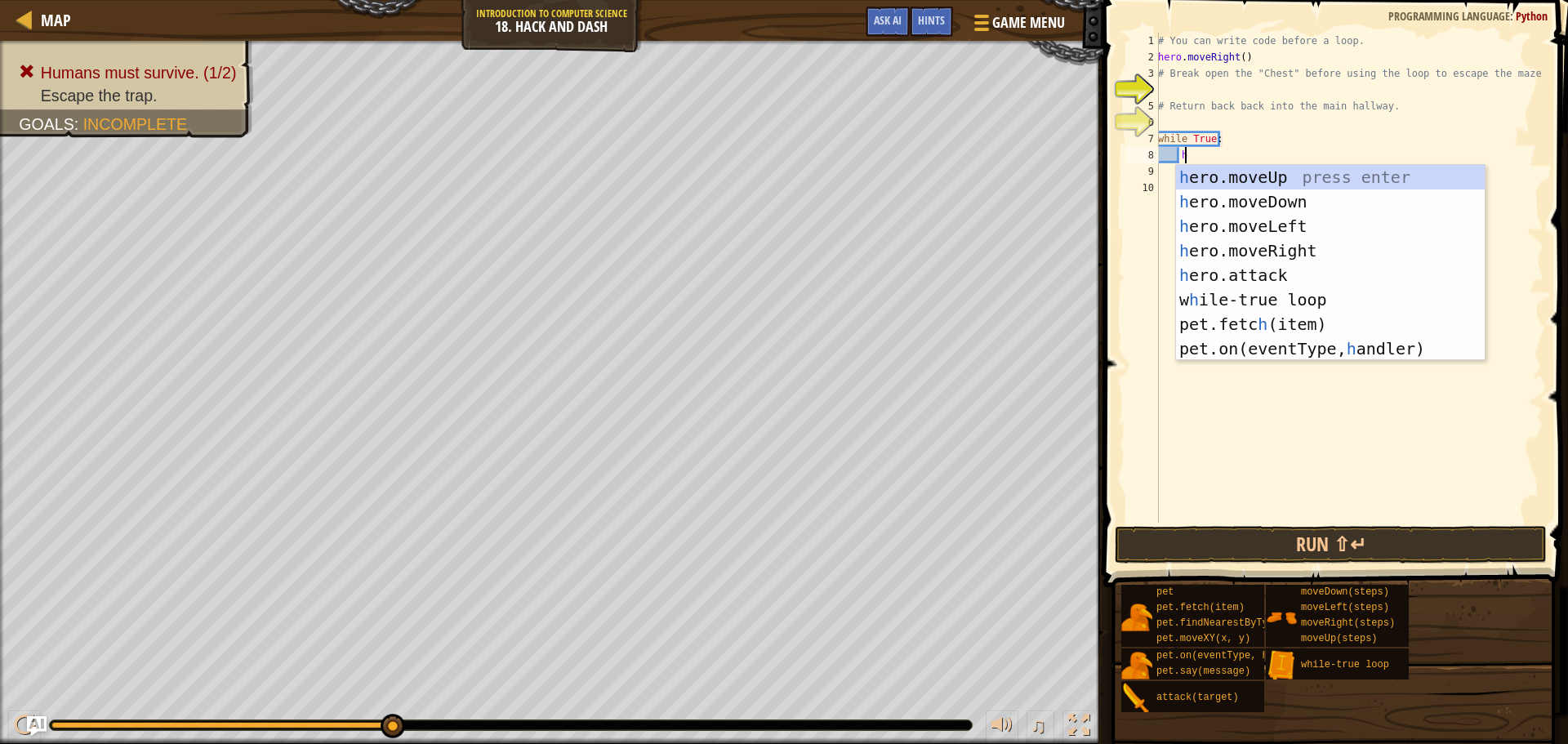
scroll to position [7, 1]
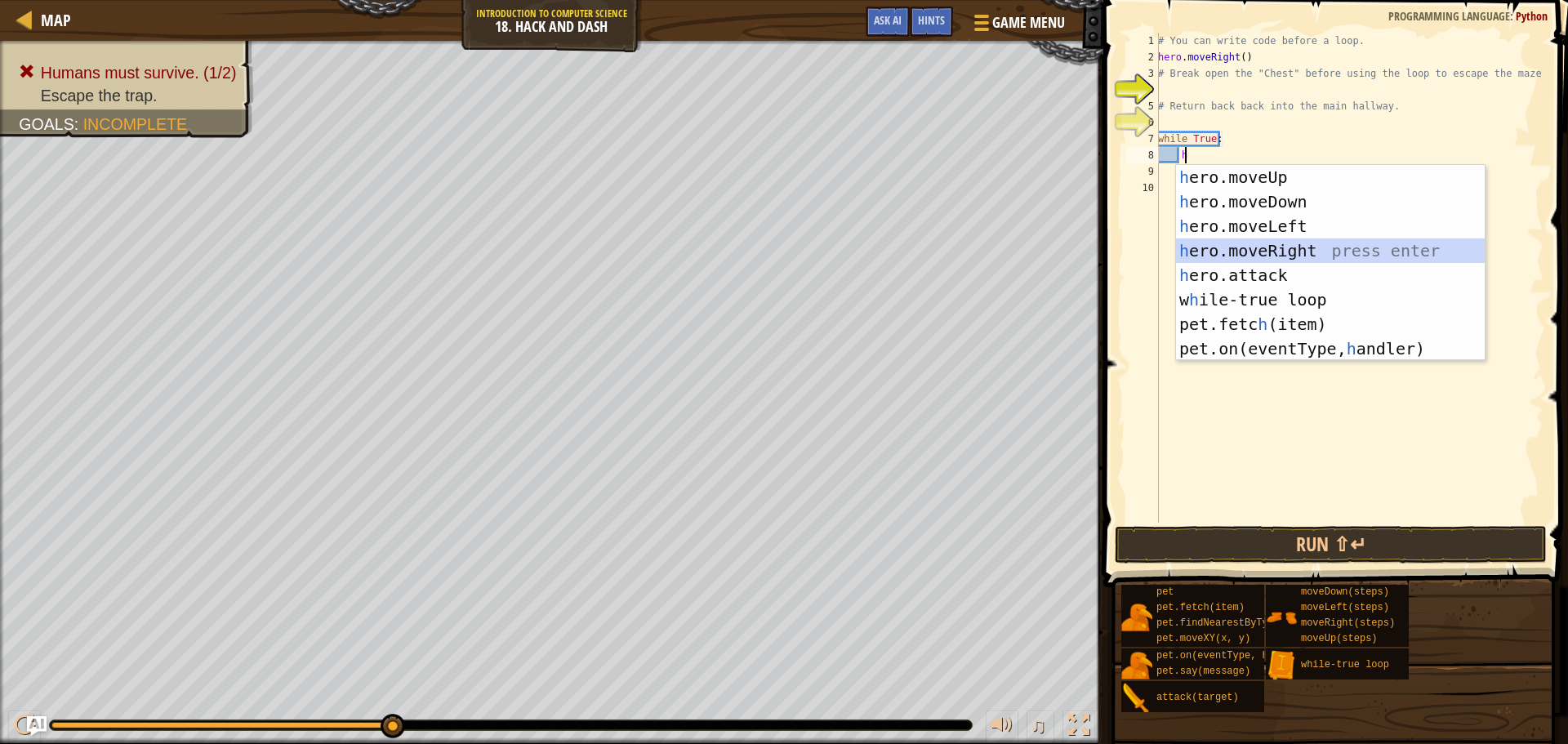
click at [1306, 251] on div "h ero.moveUp press enter h ero.moveDown press enter h ero.moveLeft press enter …" at bounding box center [1330, 288] width 308 height 245
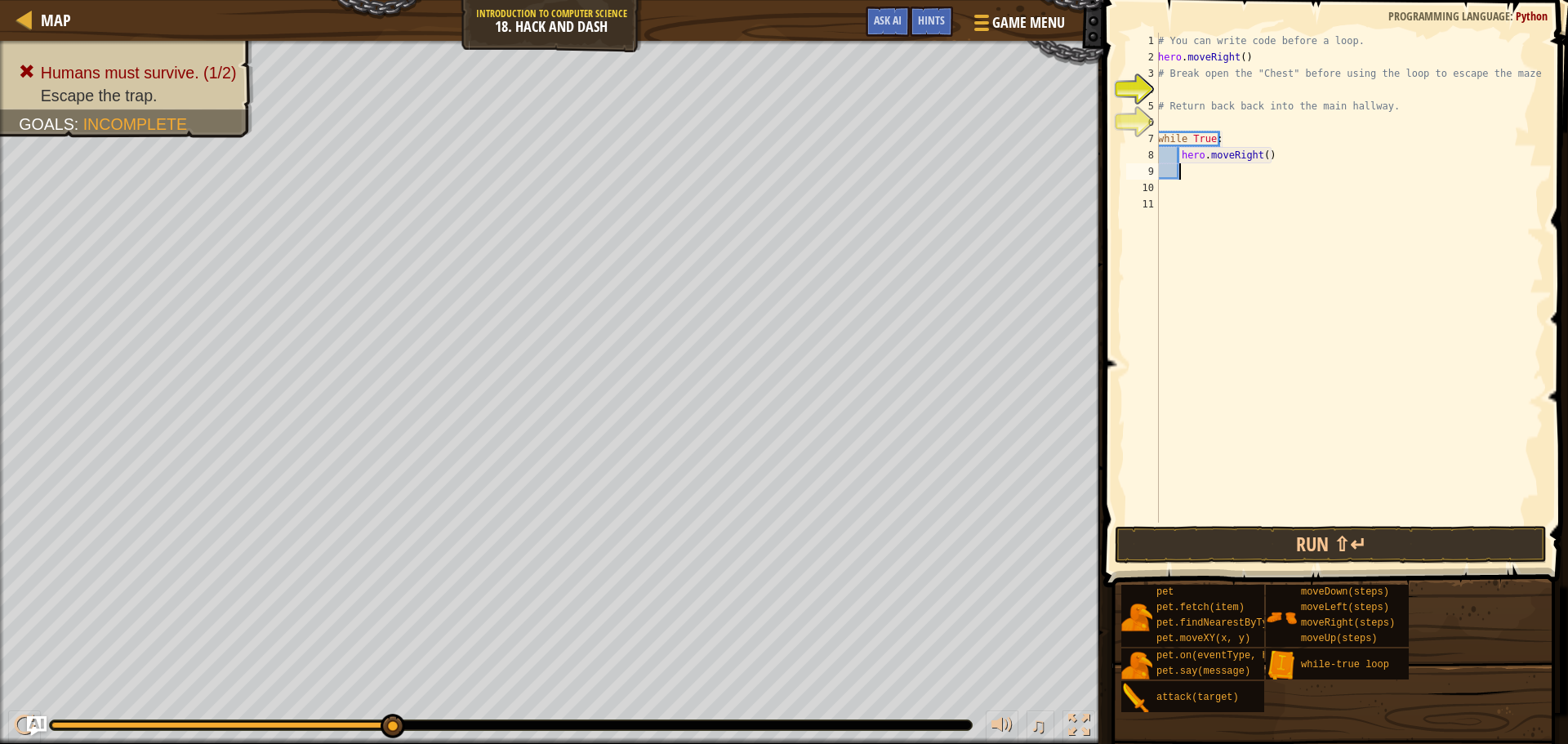
type textarea "h"
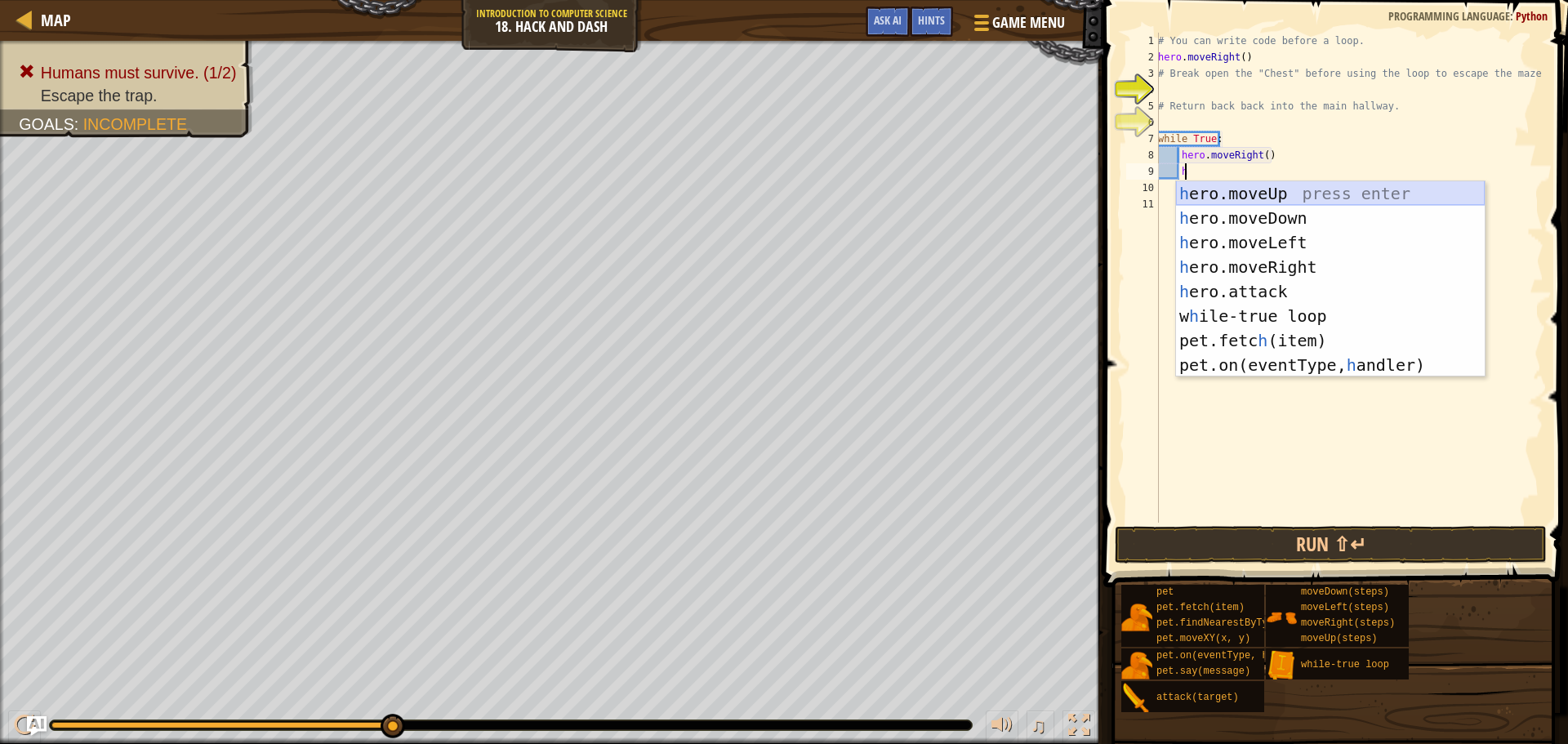
click at [1320, 201] on div "h ero.moveUp press enter h ero.moveDown press enter h ero.moveLeft press enter …" at bounding box center [1330, 304] width 308 height 245
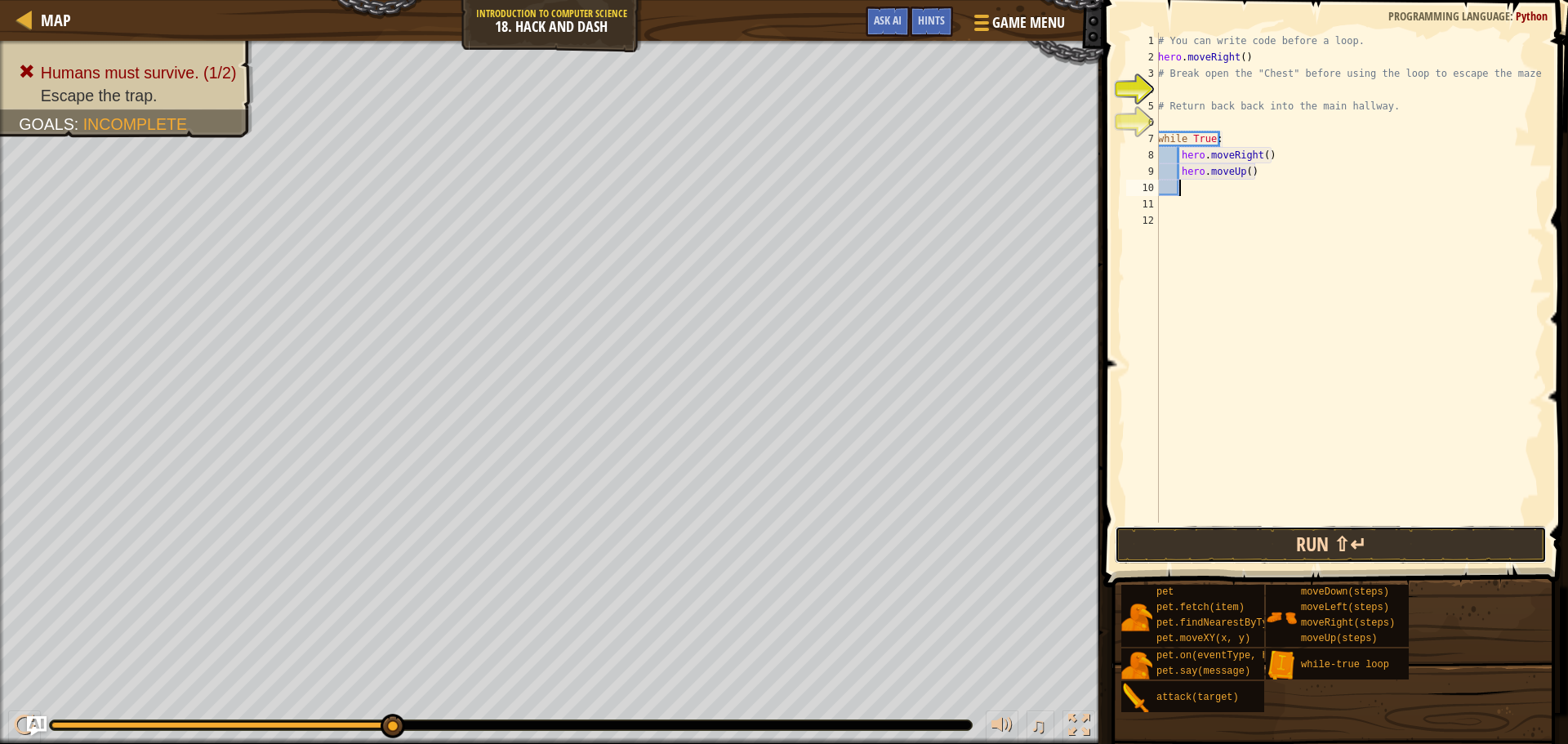
click at [1282, 534] on button "Run ⇧↵" at bounding box center [1330, 545] width 432 height 38
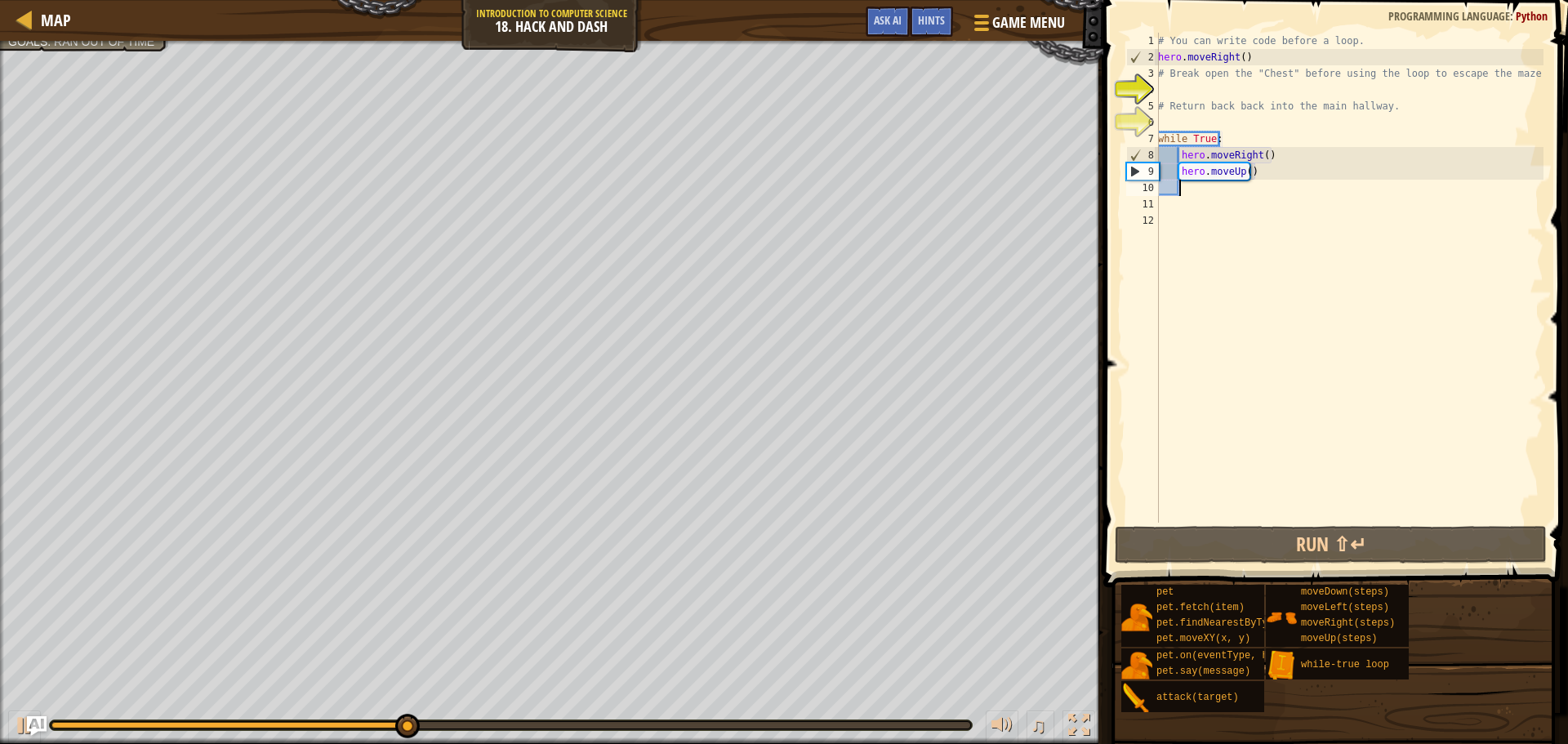
click at [1259, 174] on div "# You can write code before a loop. hero . moveRight ( ) # Break open the "Ches…" at bounding box center [1349, 294] width 389 height 523
click at [1221, 136] on div "# You can write code before a loop. hero . moveRight ( ) # Break open the "Ches…" at bounding box center [1349, 294] width 389 height 523
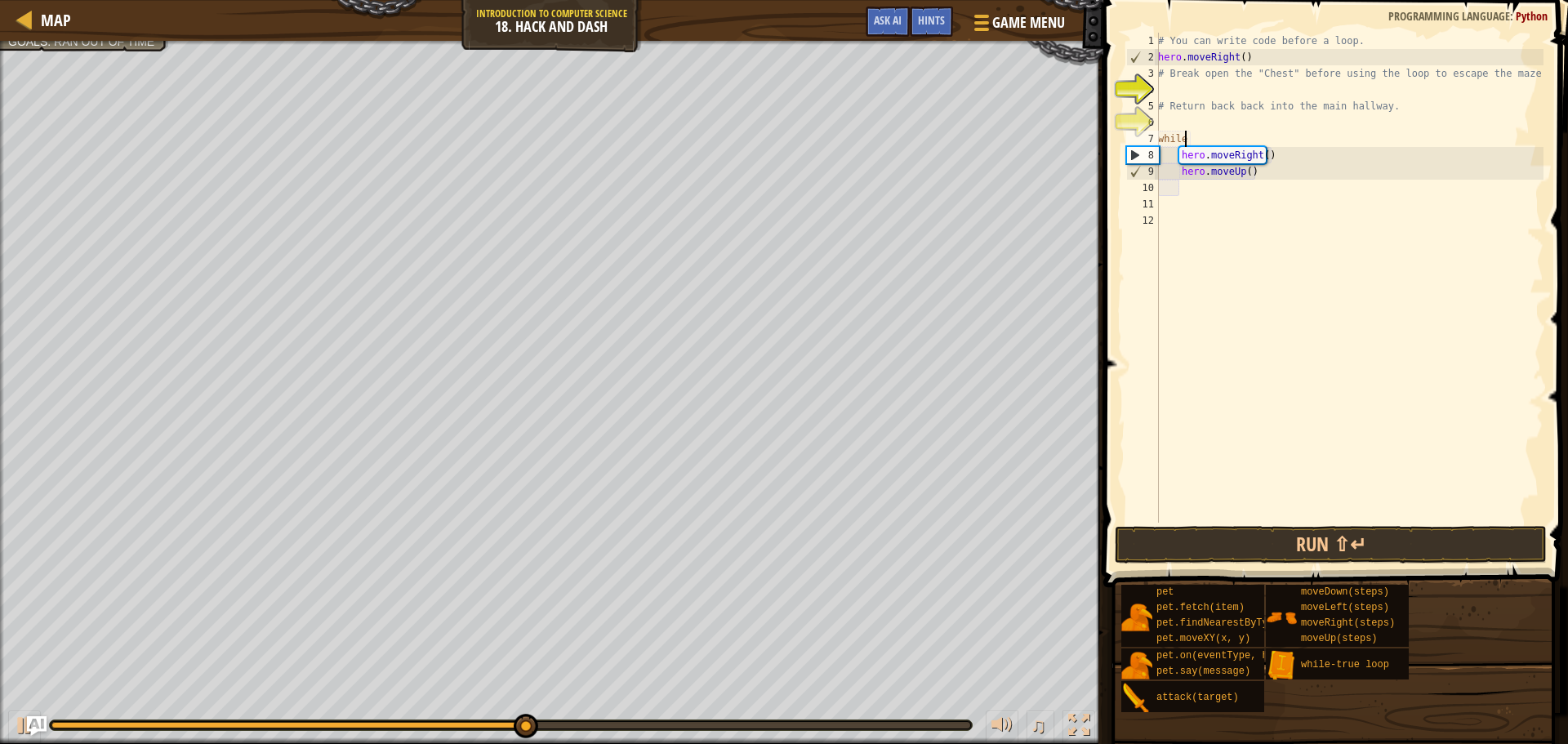
type textarea "w"
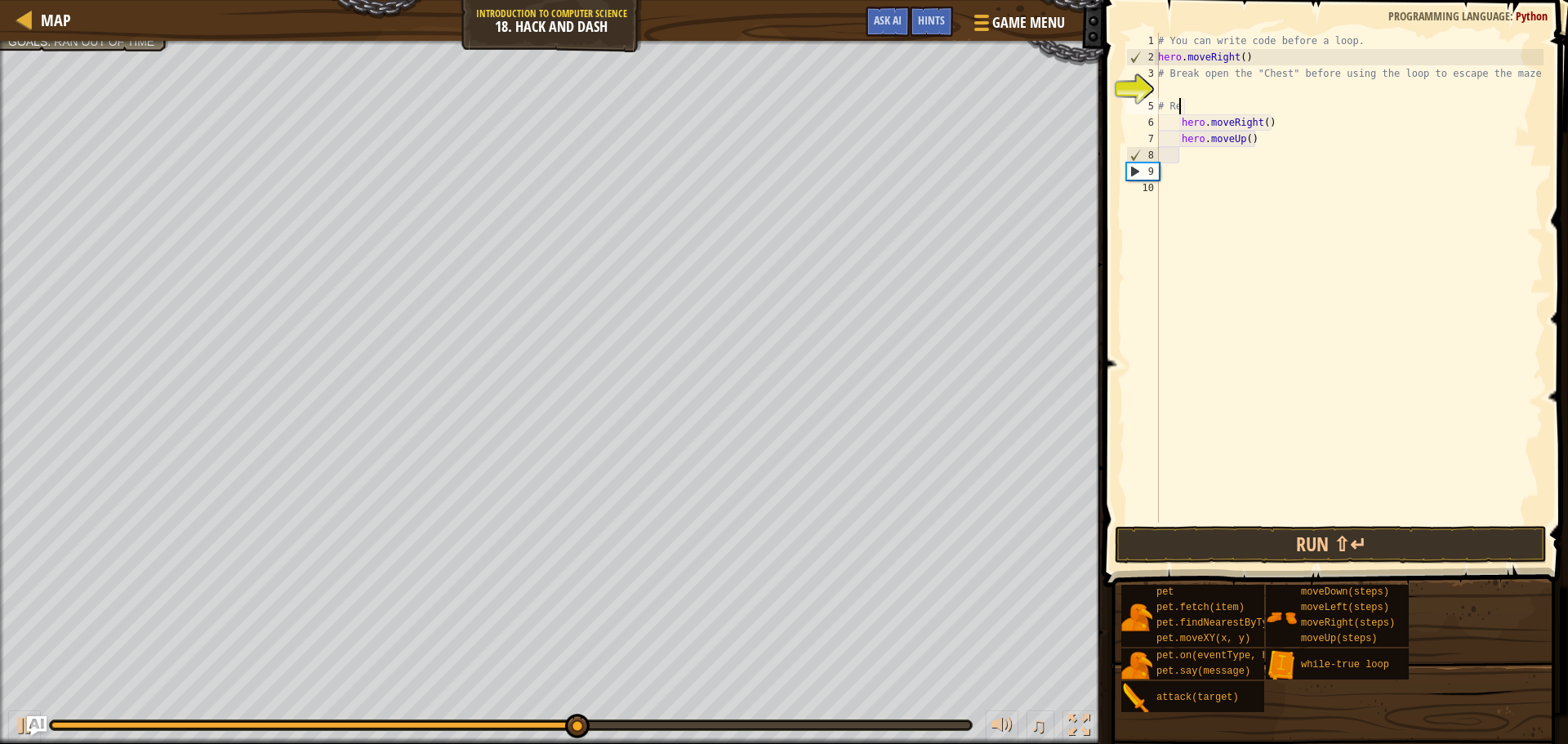
type textarea "#"
click at [31, 13] on div at bounding box center [24, 19] width 21 height 21
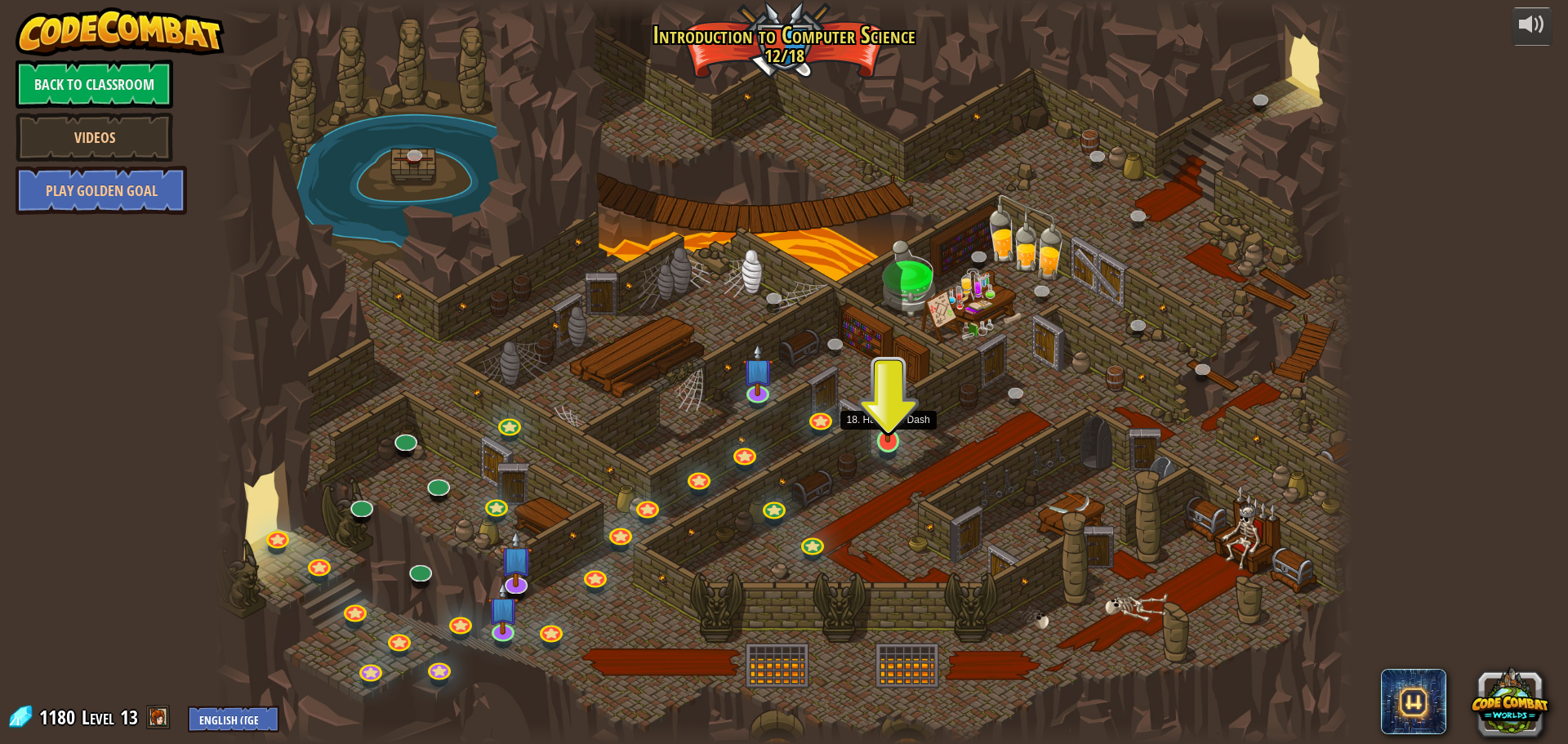
click at [889, 436] on img at bounding box center [888, 408] width 31 height 69
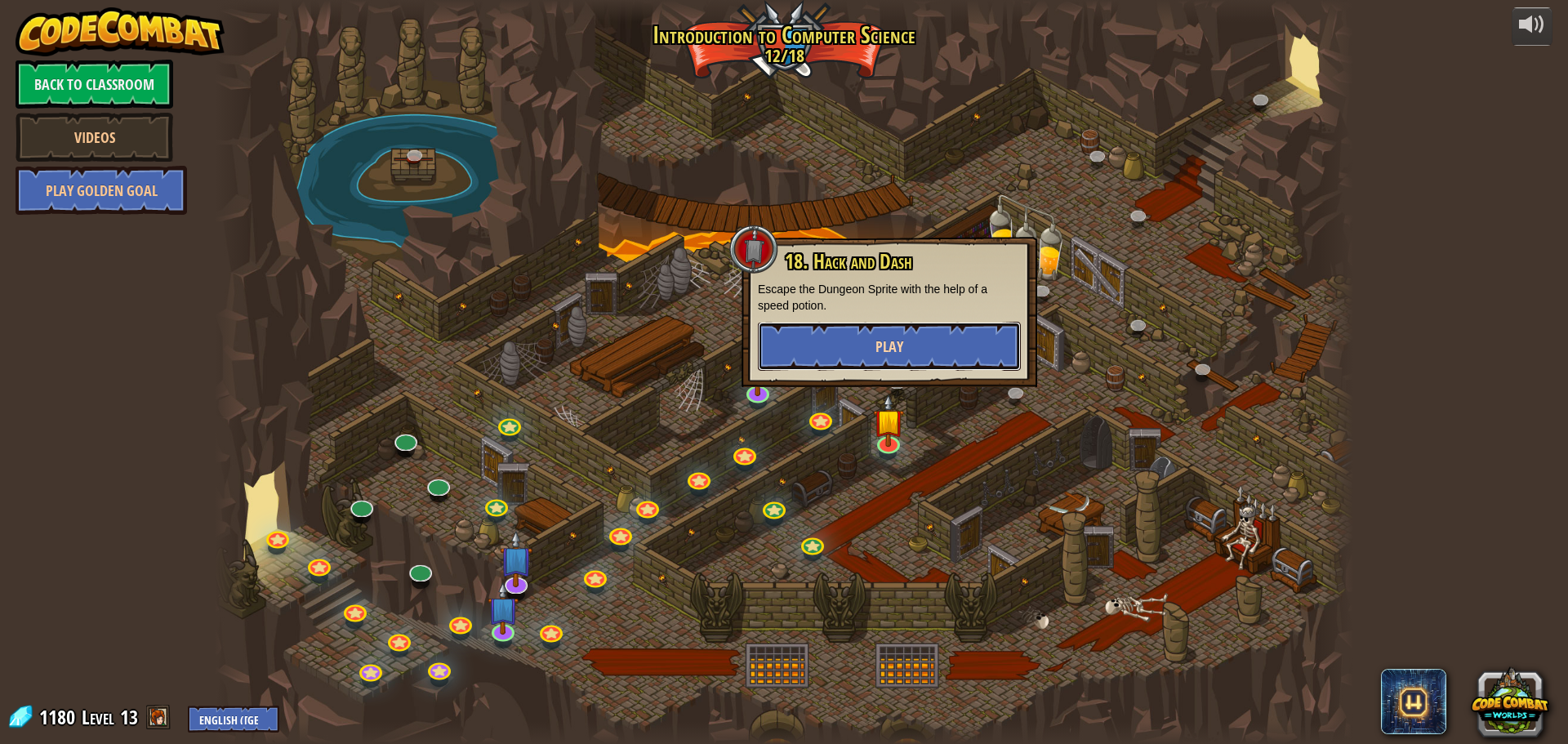
click at [967, 356] on button "Play" at bounding box center [890, 346] width 263 height 49
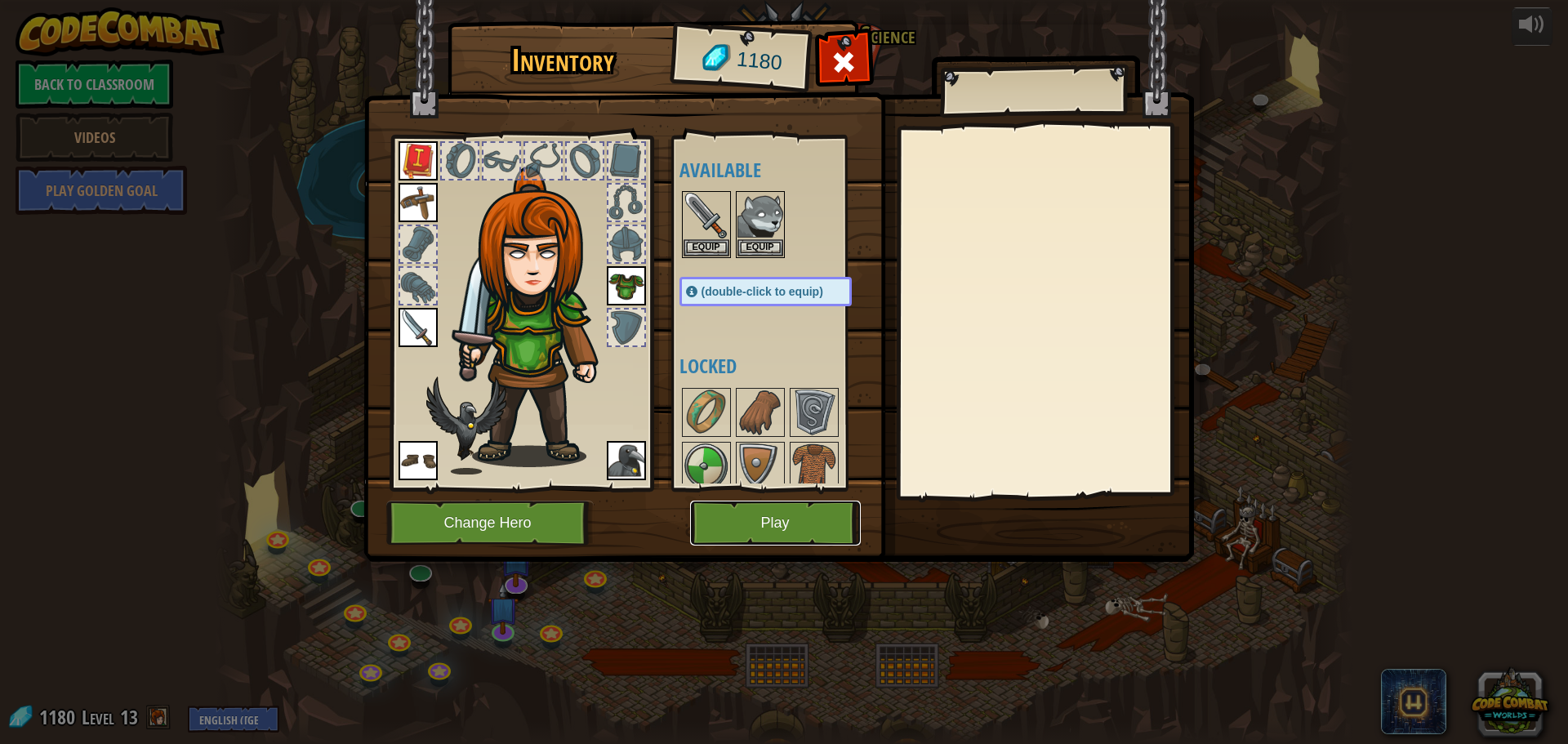
click at [762, 529] on button "Play" at bounding box center [775, 523] width 170 height 45
